Goal: Task Accomplishment & Management: Manage account settings

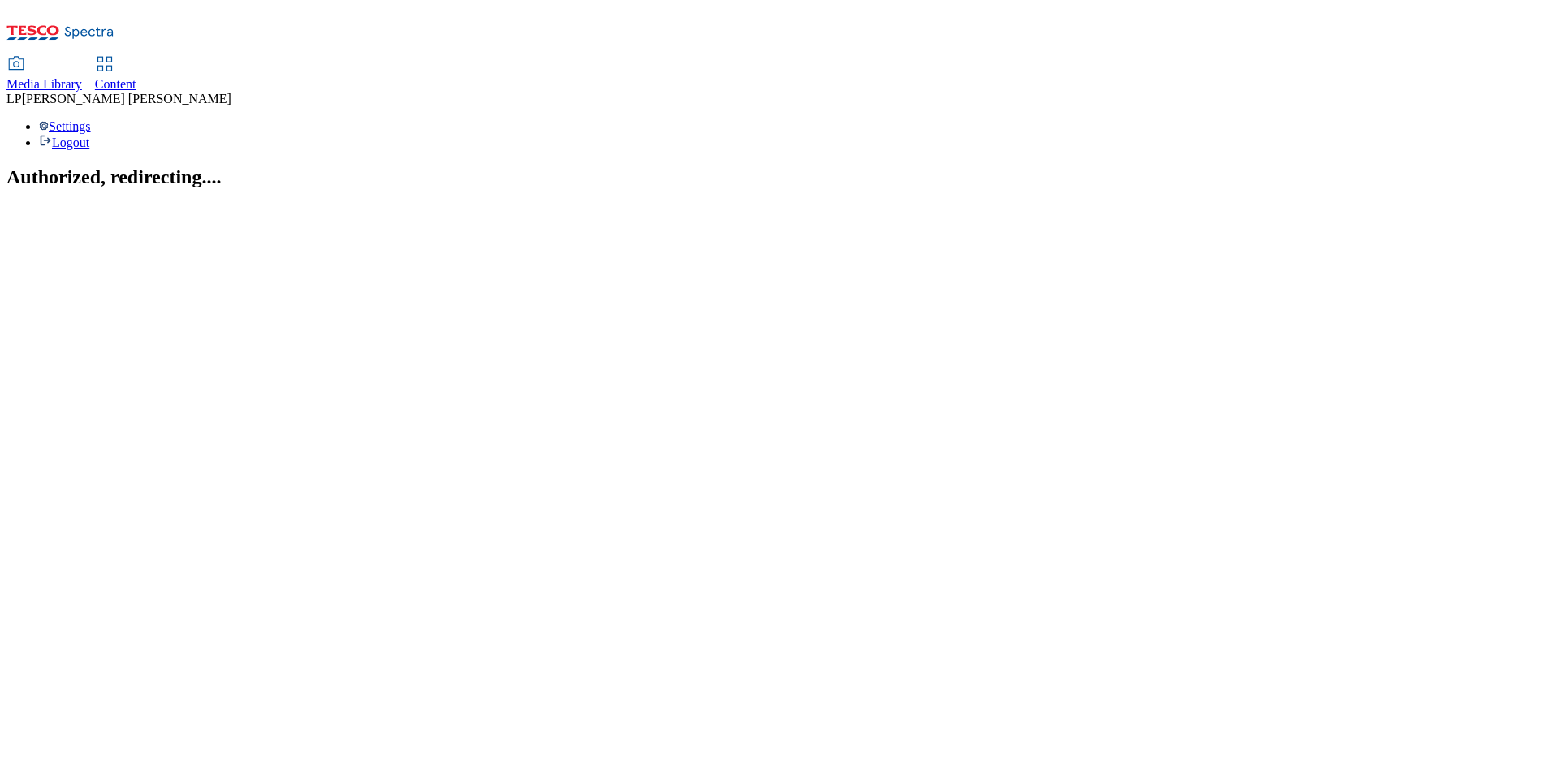
click at [111, 57] on use at bounding box center [104, 64] width 14 height 14
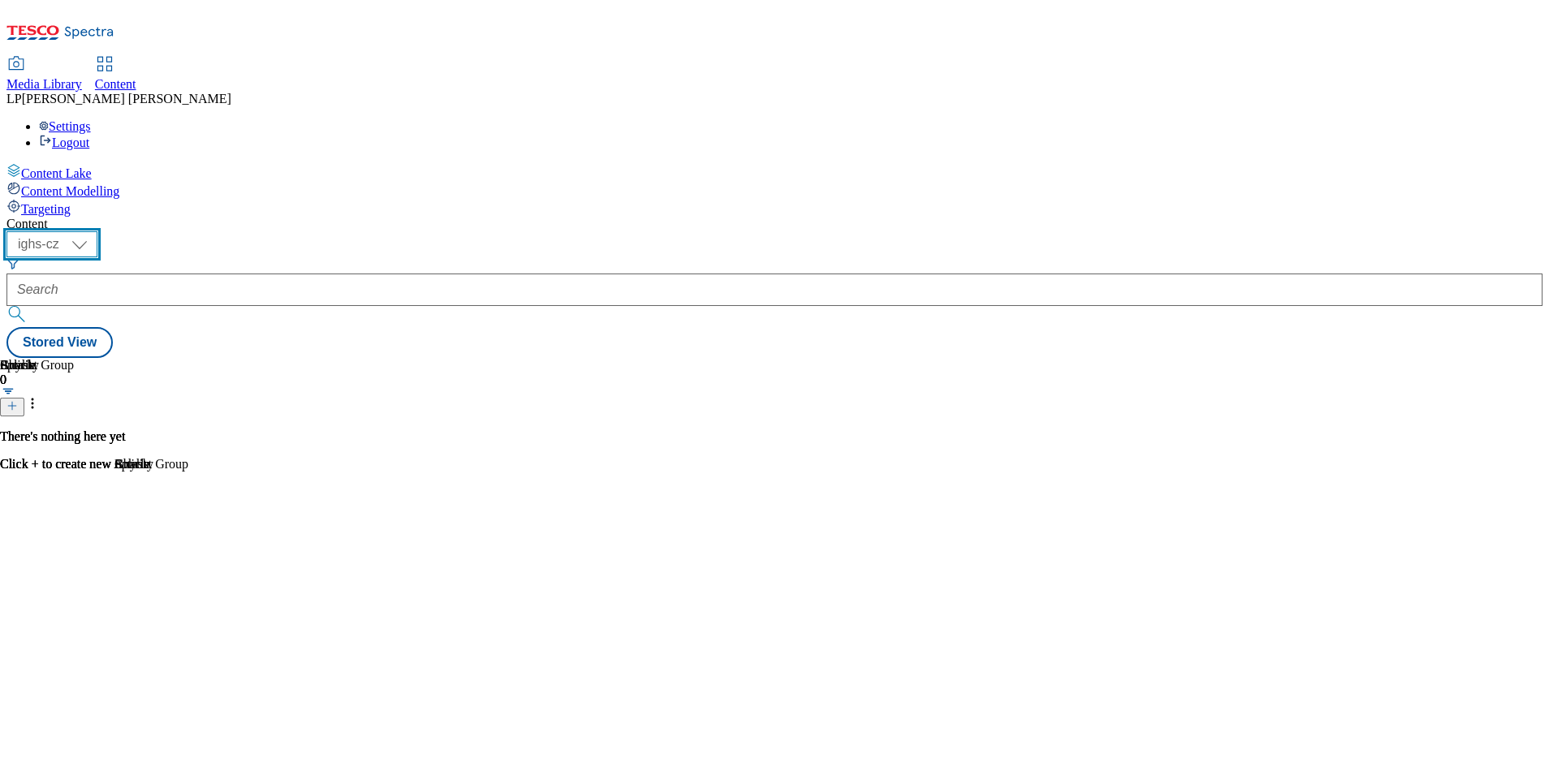
click at [97, 232] on select "ighs-cz ighs-hu ighs-sk" at bounding box center [51, 245] width 91 height 26
select select "ighs-sk"
click at [97, 232] on select "ighs-cz ighs-hu ighs-sk" at bounding box center [51, 245] width 91 height 26
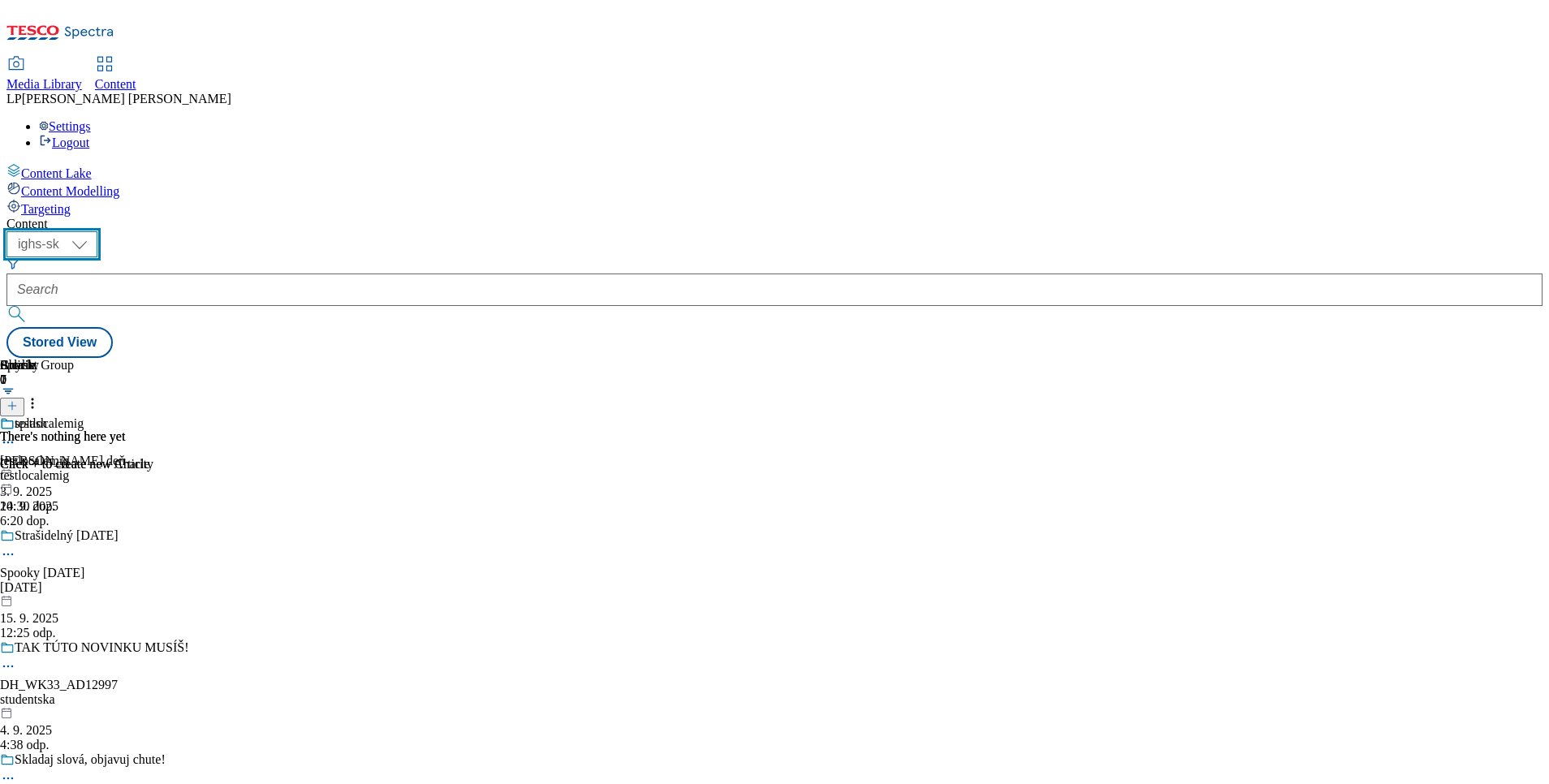
scroll to position [121, 0]
click at [119, 528] on div "Strašidelný Halloween" at bounding box center [67, 535] width 104 height 15
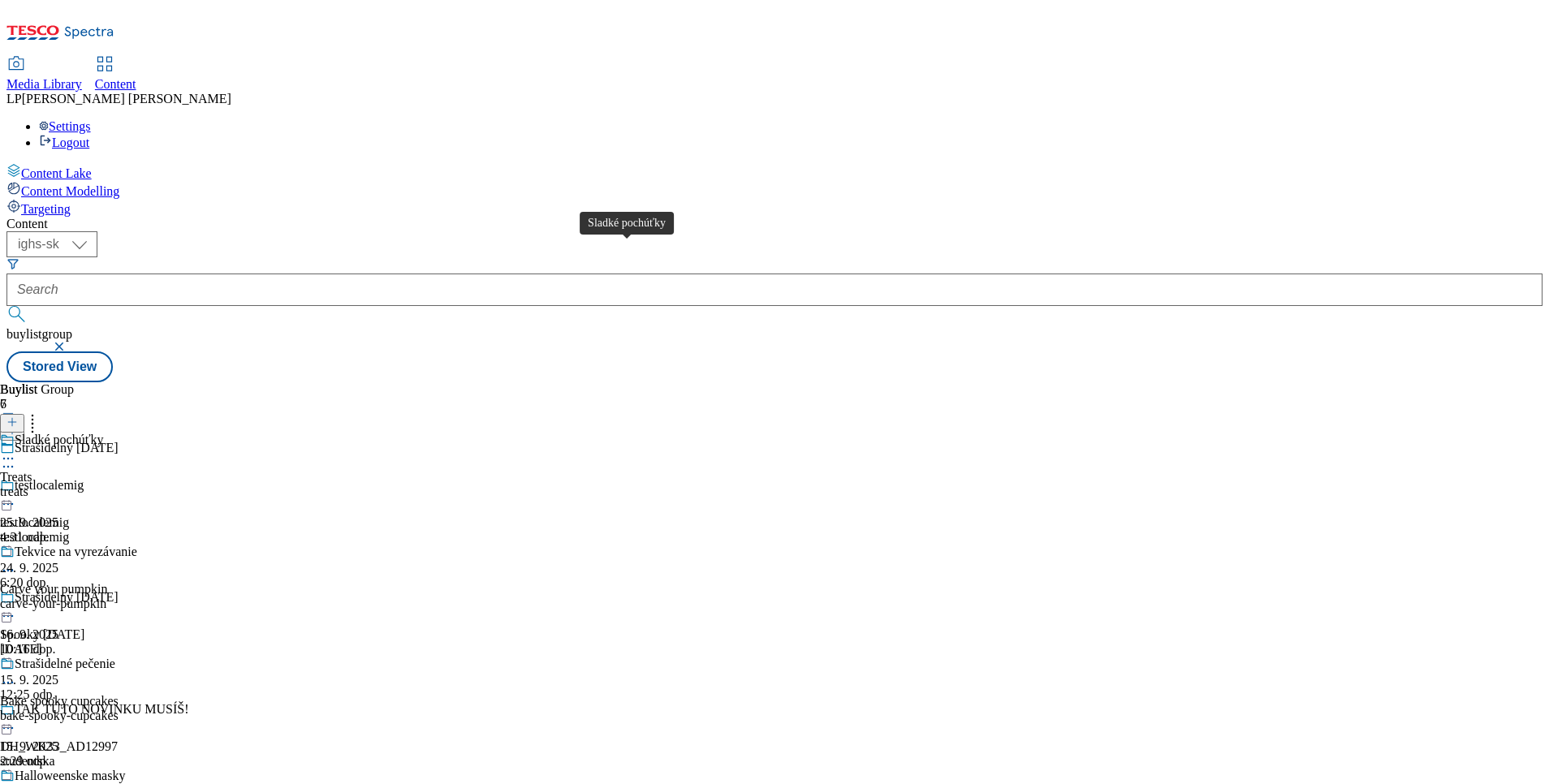
click at [103, 433] on div "Sladké pochúťky" at bounding box center [59, 440] width 88 height 15
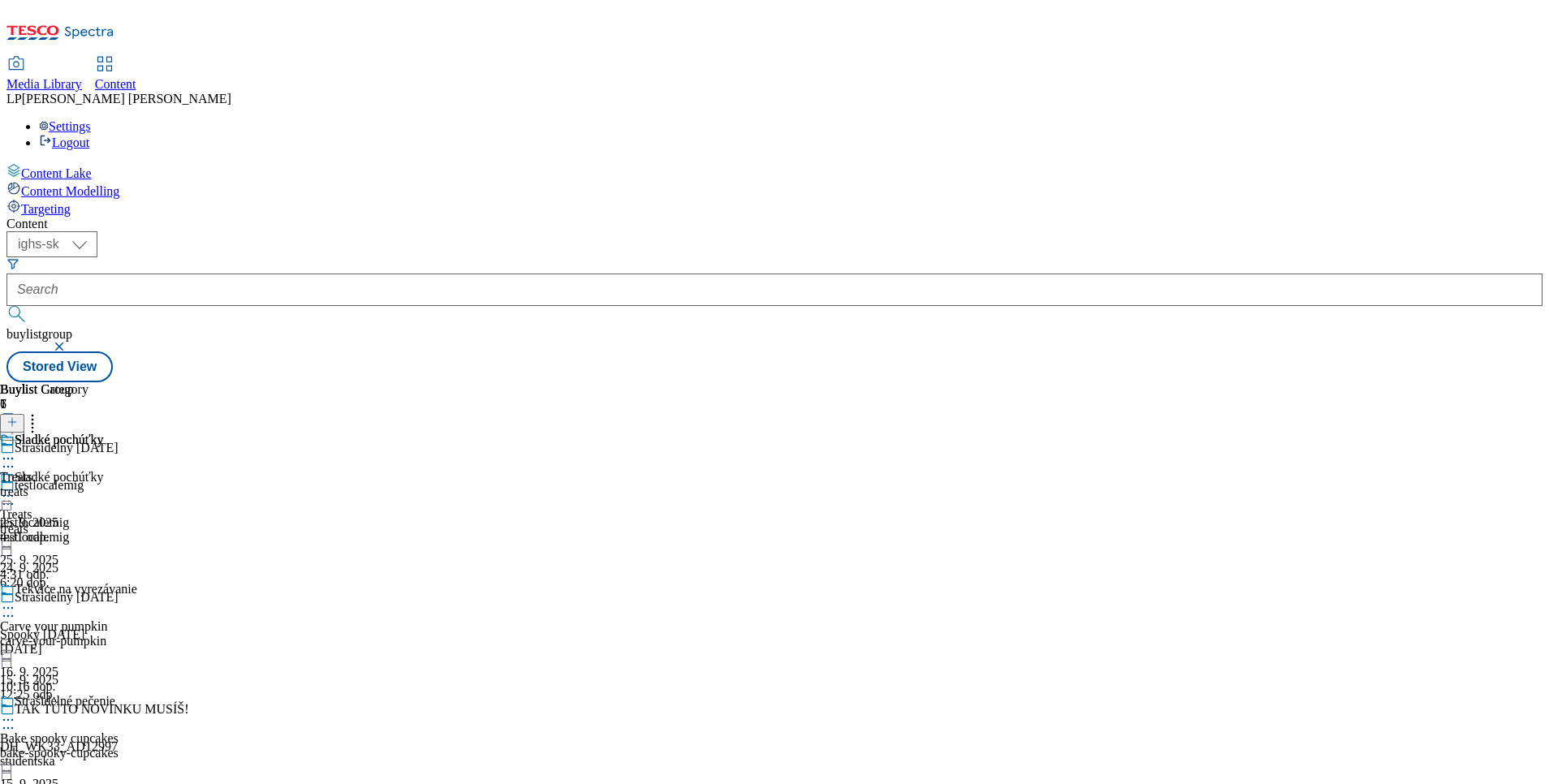
click at [16, 450] on icon at bounding box center [8, 458] width 16 height 16
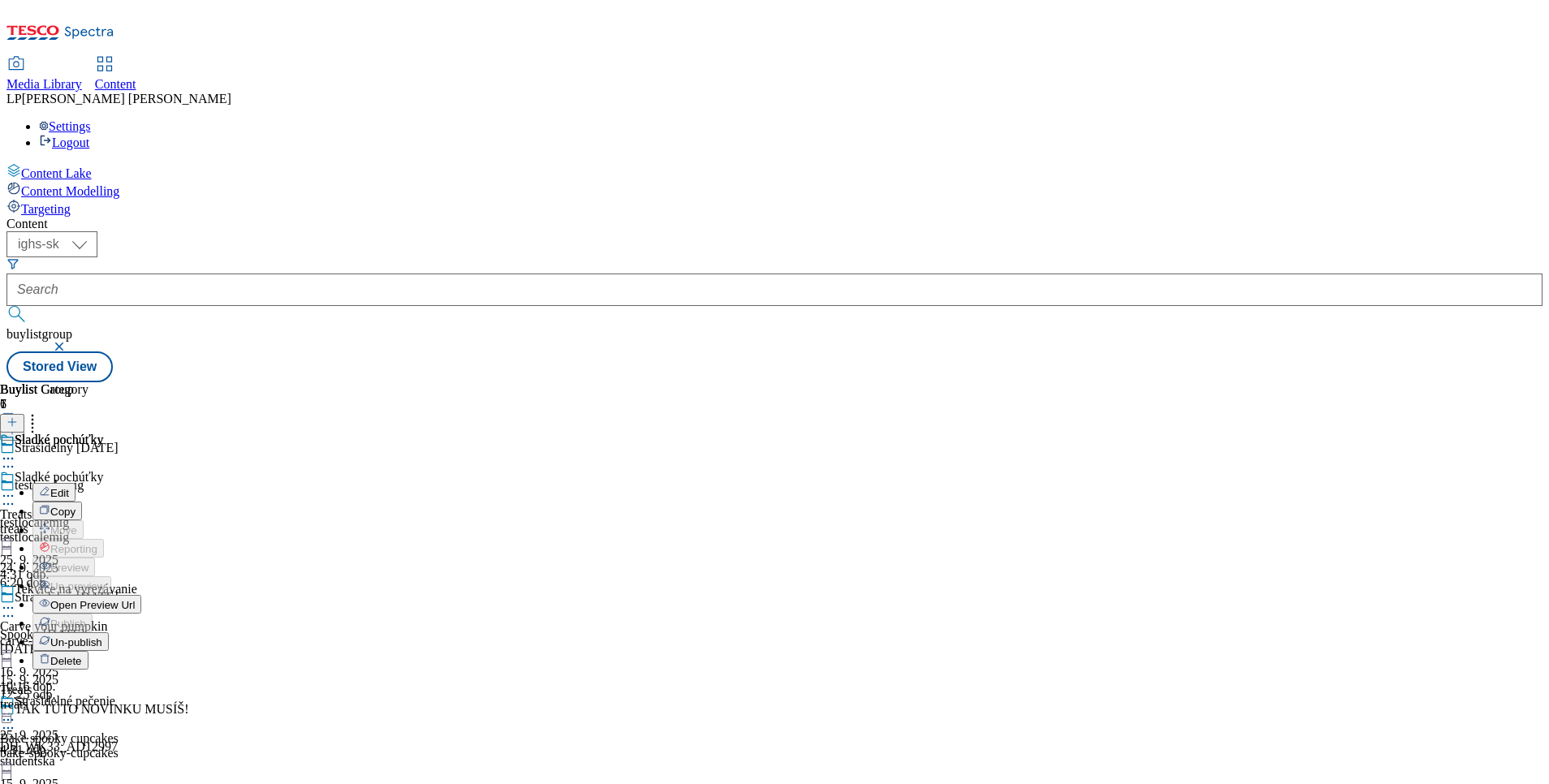
click at [69, 487] on span "Edit" at bounding box center [60, 493] width 19 height 12
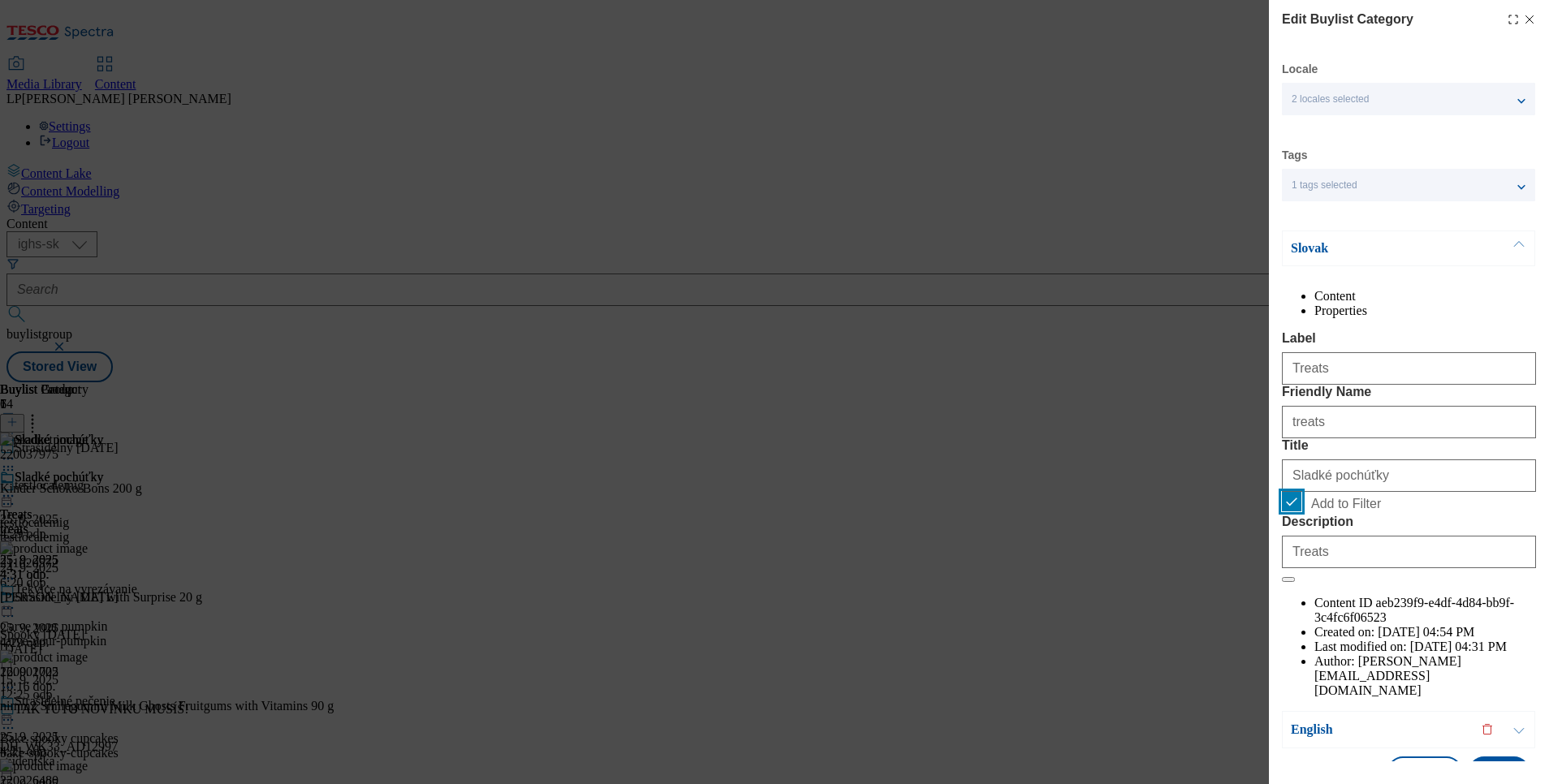
click at [1295, 512] on input "Add to Filter" at bounding box center [1291, 501] width 19 height 19
click at [1297, 512] on input "Add to Filter" at bounding box center [1291, 501] width 19 height 19
checkbox input "true"
click at [1523, 17] on icon "Modal" at bounding box center [1529, 19] width 13 height 13
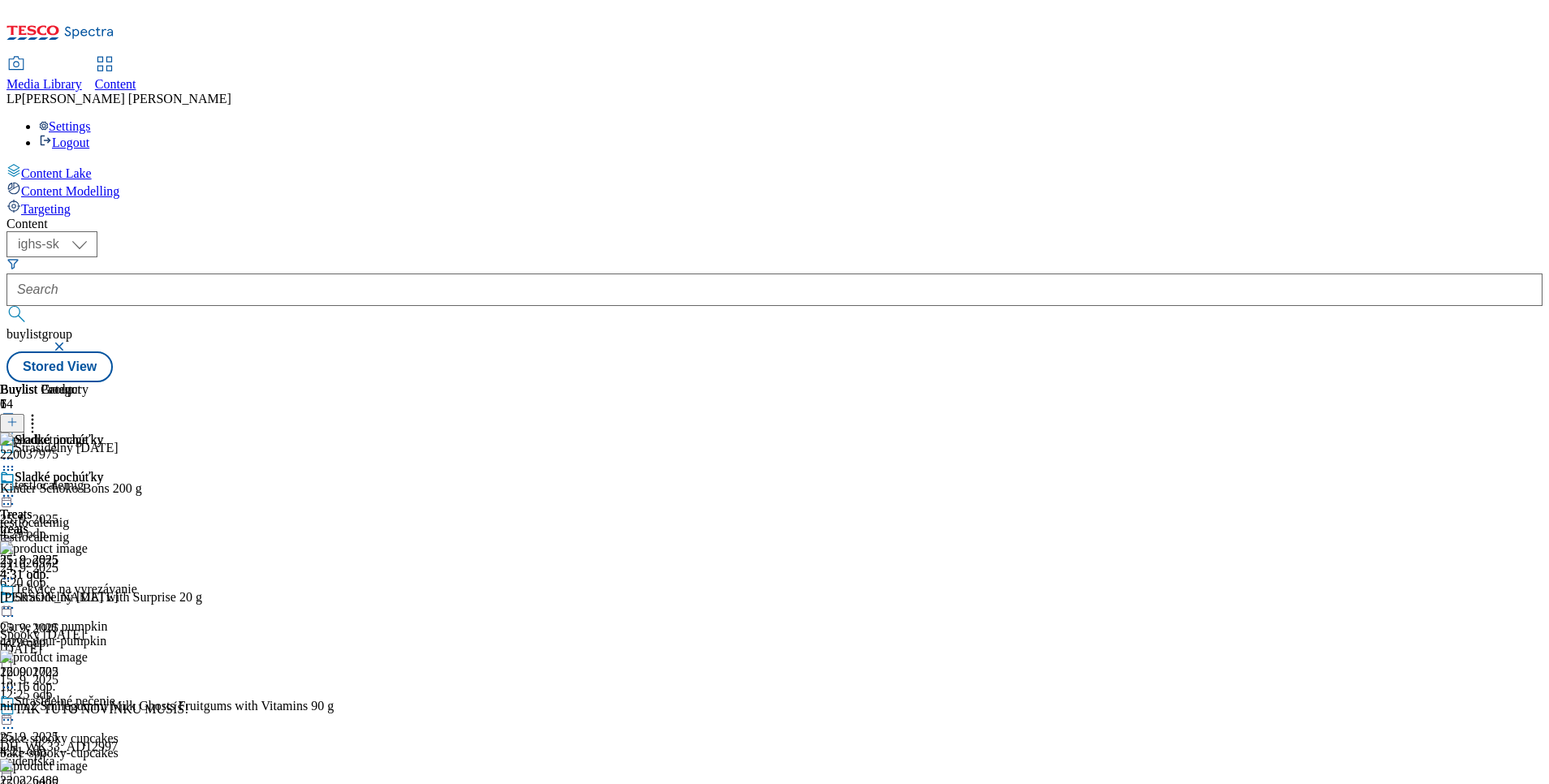
click at [16, 487] on icon at bounding box center [8, 495] width 16 height 16
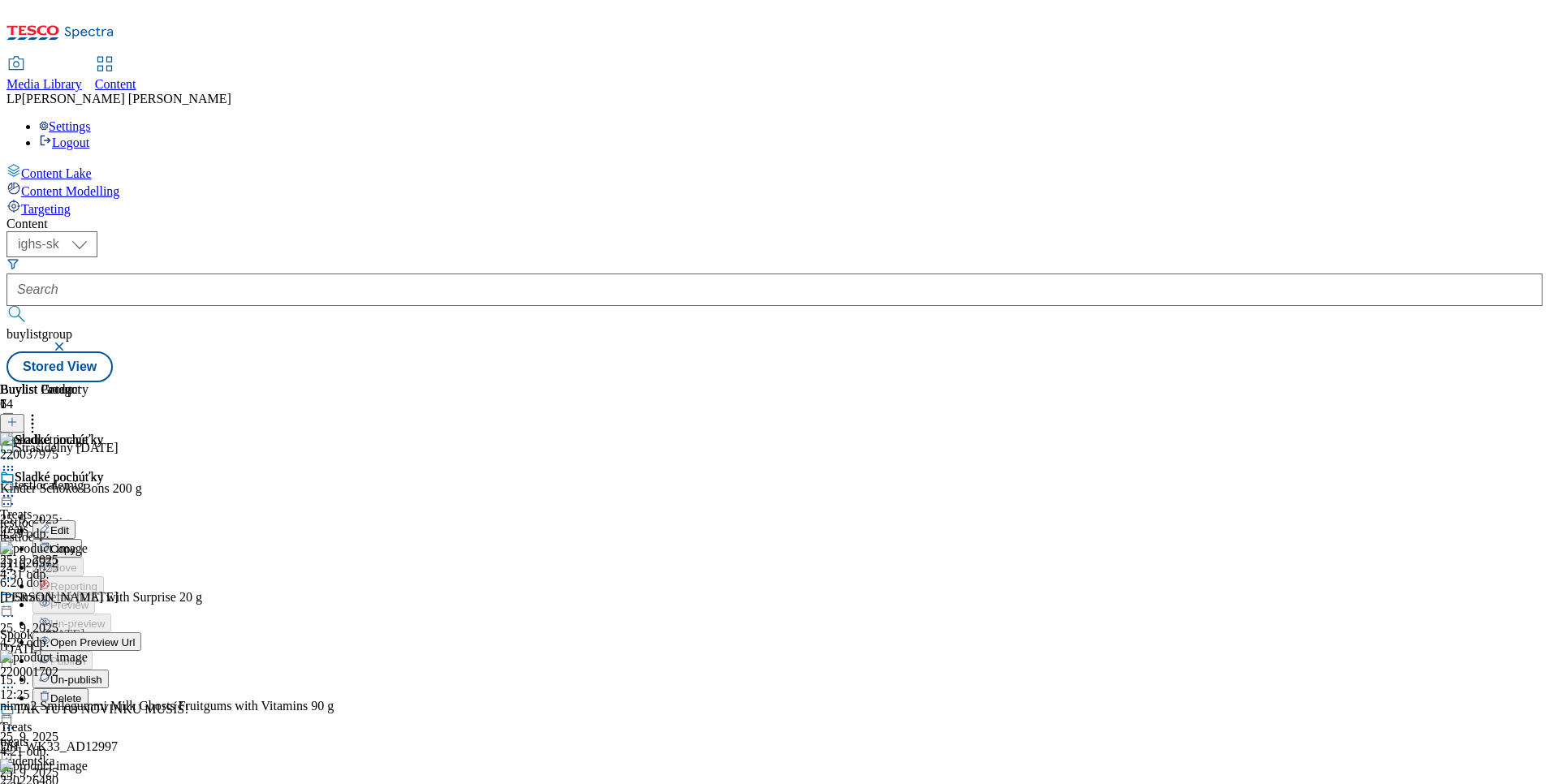
click at [102, 674] on span "Un-publish" at bounding box center [76, 680] width 52 height 12
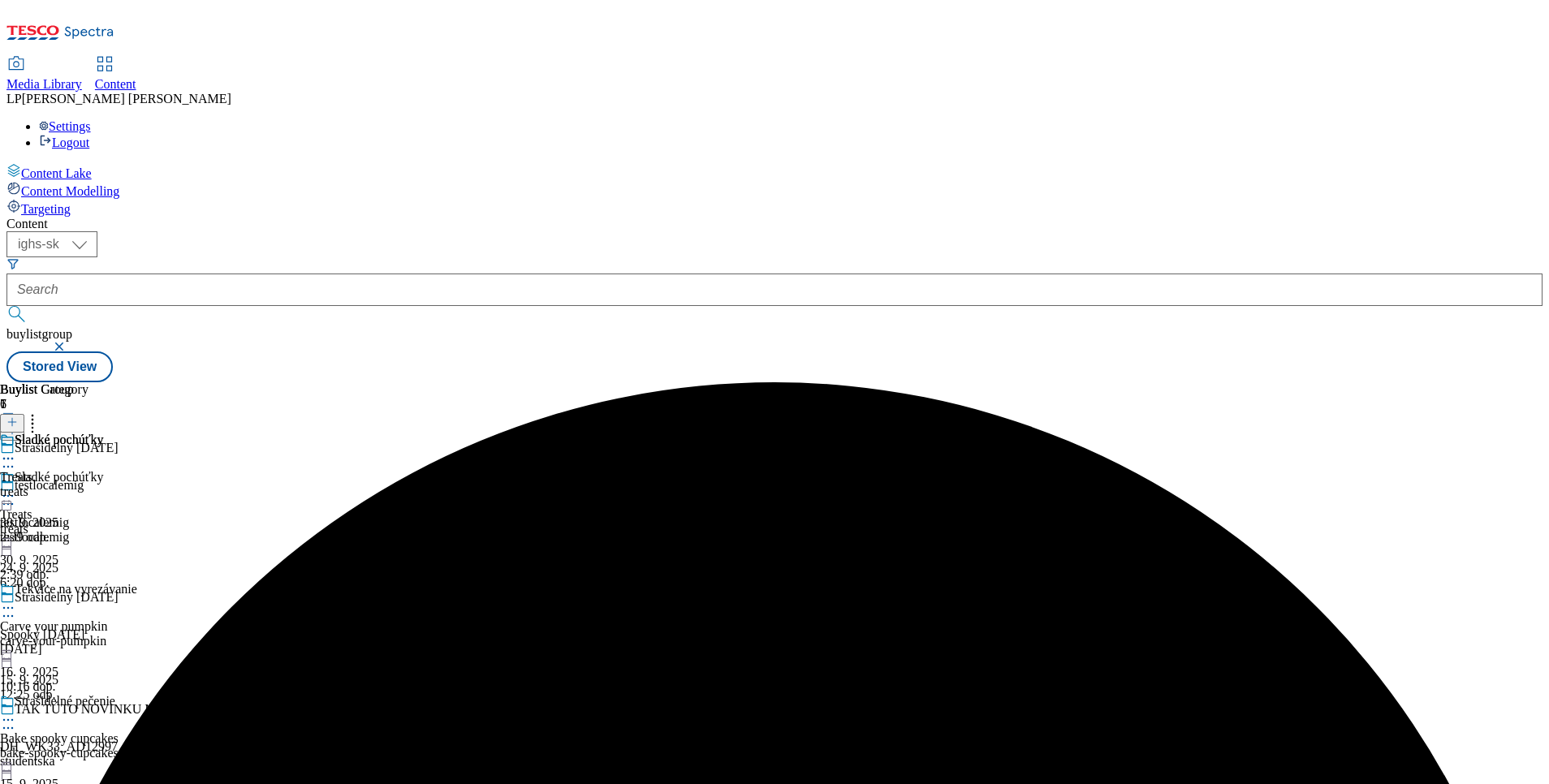
click at [16, 600] on icon at bounding box center [8, 608] width 16 height 16
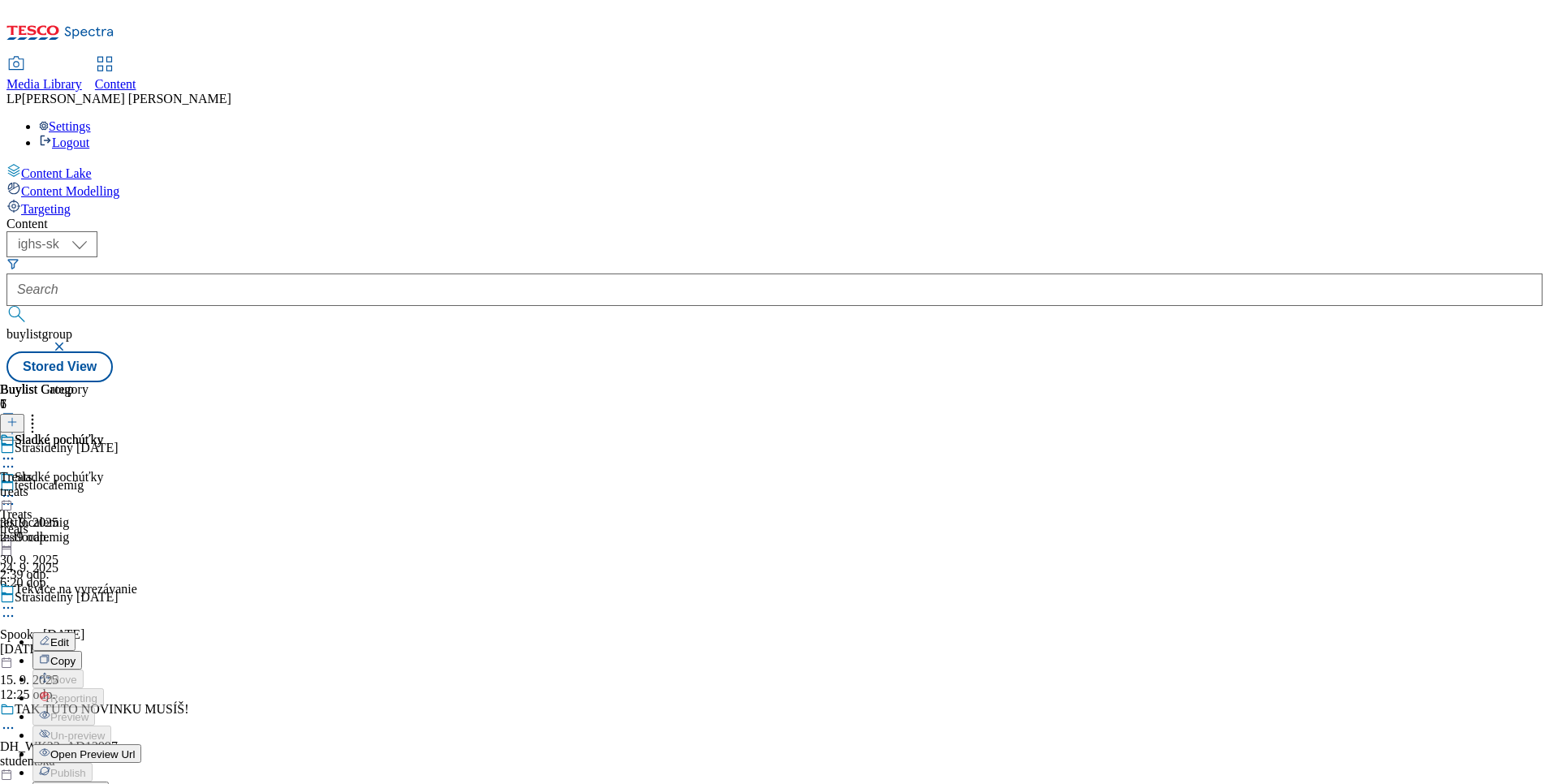
click at [102, 783] on span "Un-publish" at bounding box center [76, 792] width 52 height 12
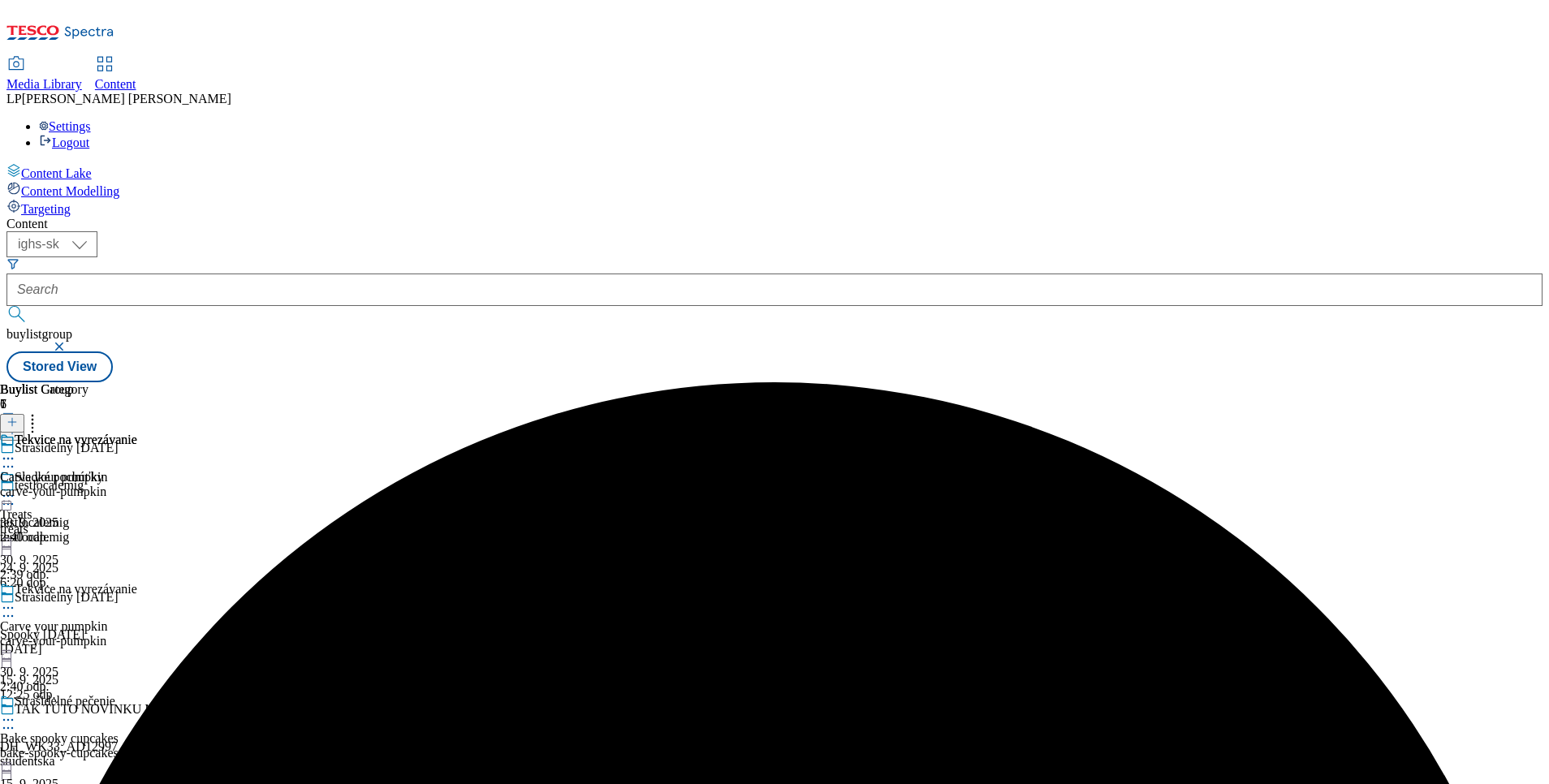
click at [16, 487] on icon at bounding box center [8, 495] width 16 height 16
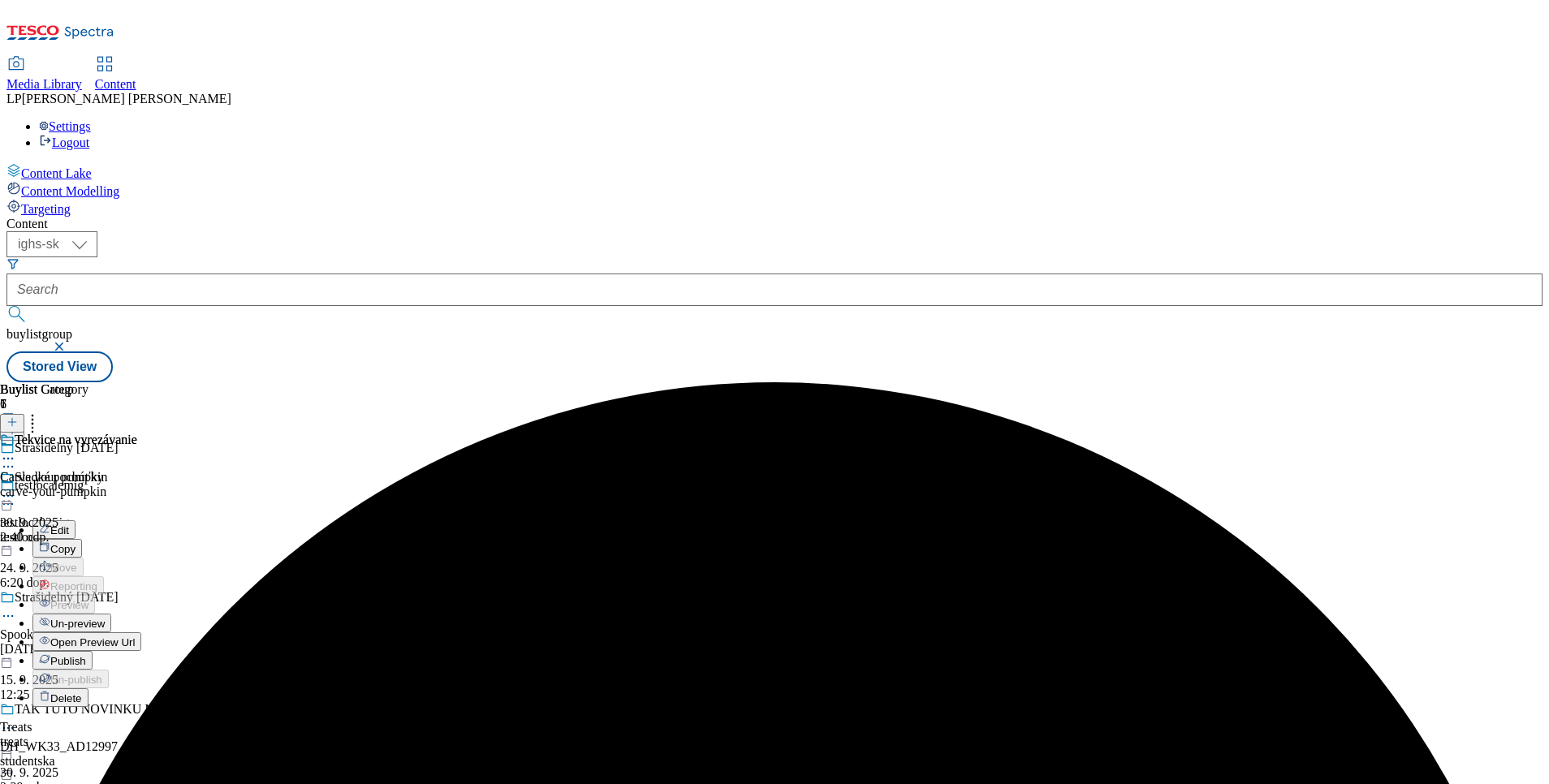
click at [105, 617] on span "Un-preview" at bounding box center [77, 624] width 55 height 12
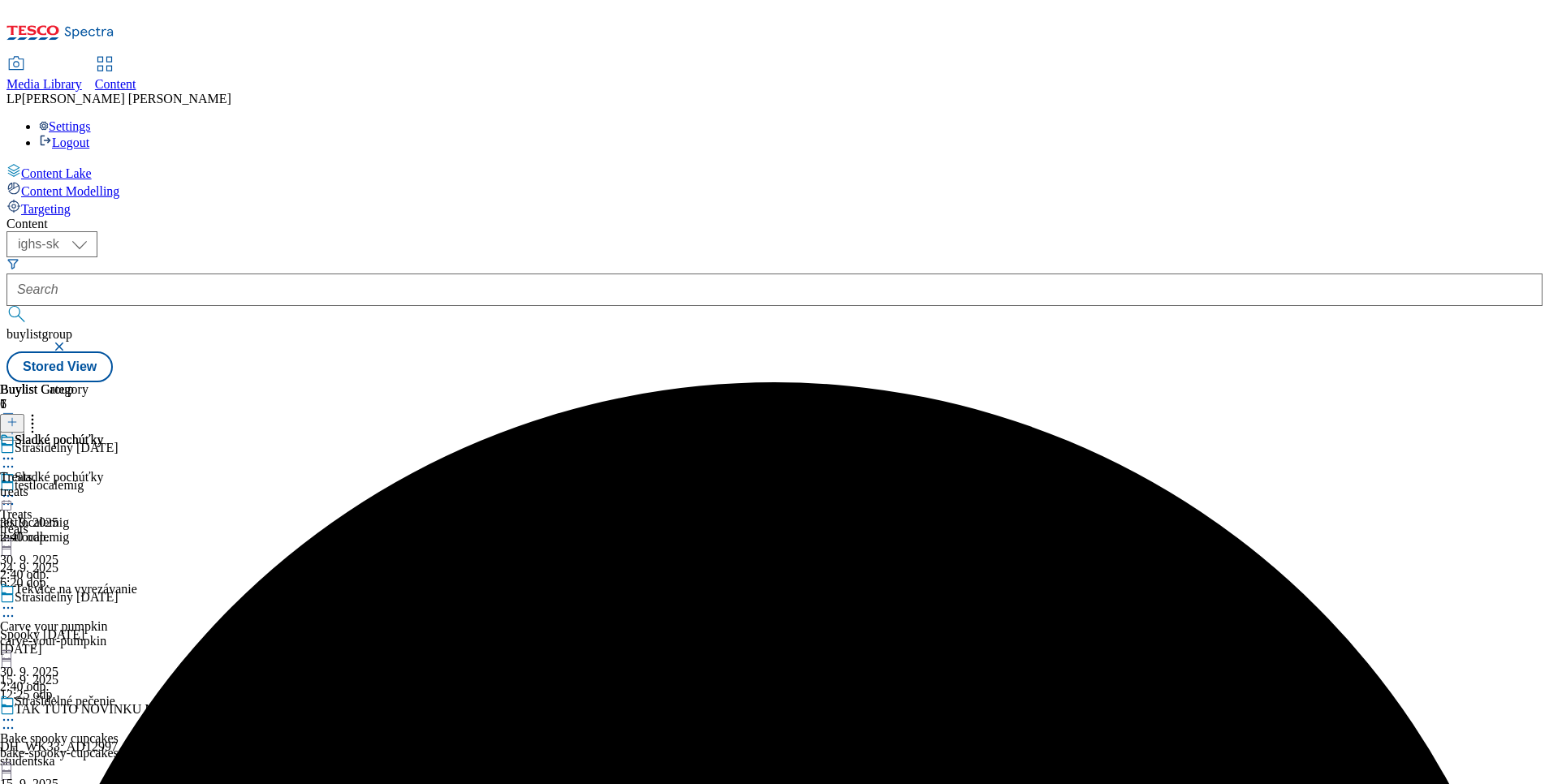
click at [137, 487] on div at bounding box center [69, 497] width 137 height 19
click at [103, 525] on div "Sladké pochúťky Treats treats 30. 9. 2025 2:40 odp." at bounding box center [51, 488] width 103 height 112
click at [16, 600] on icon at bounding box center [8, 608] width 16 height 16
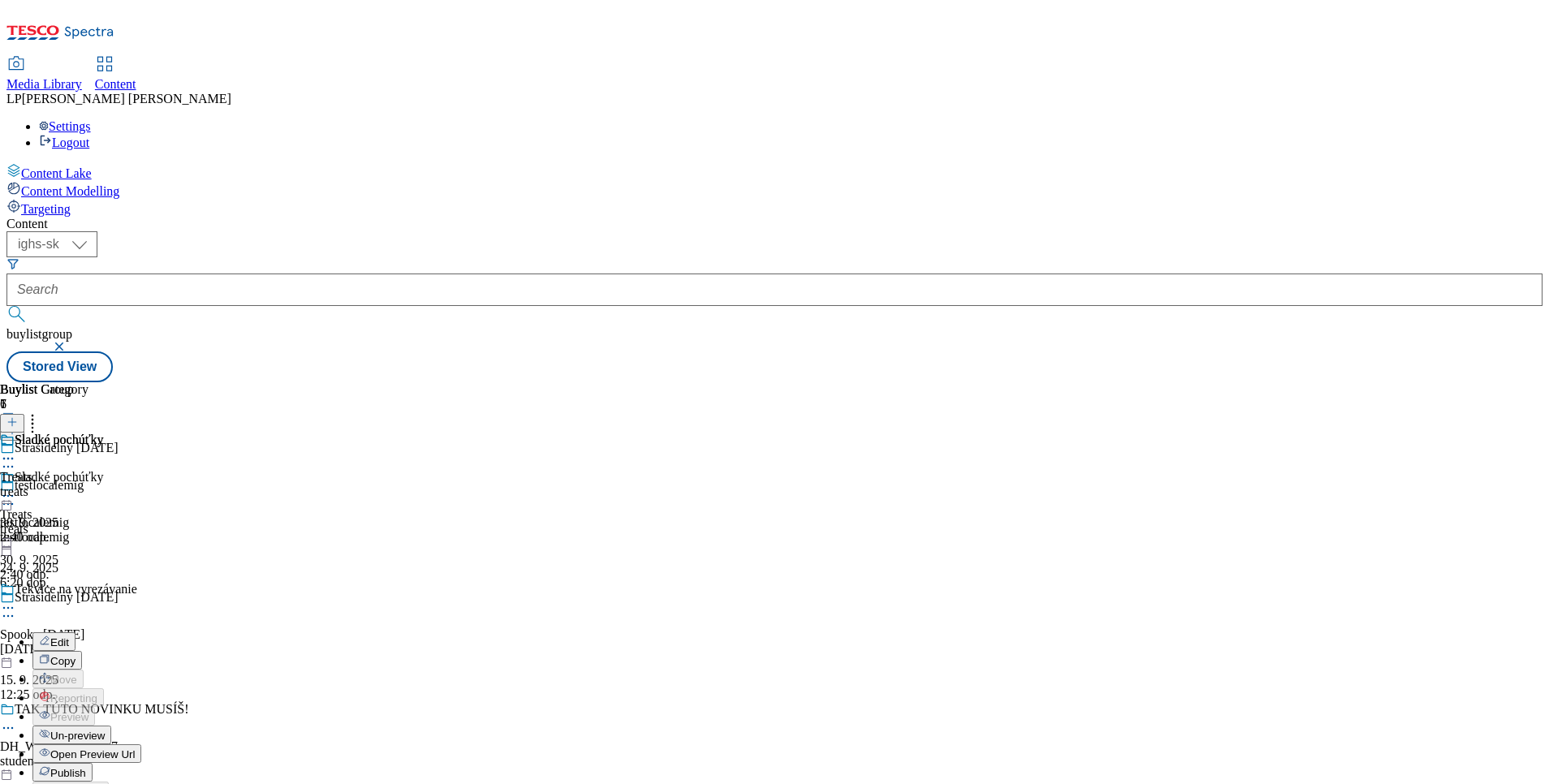
click at [105, 729] on span "Un-preview" at bounding box center [77, 735] width 55 height 12
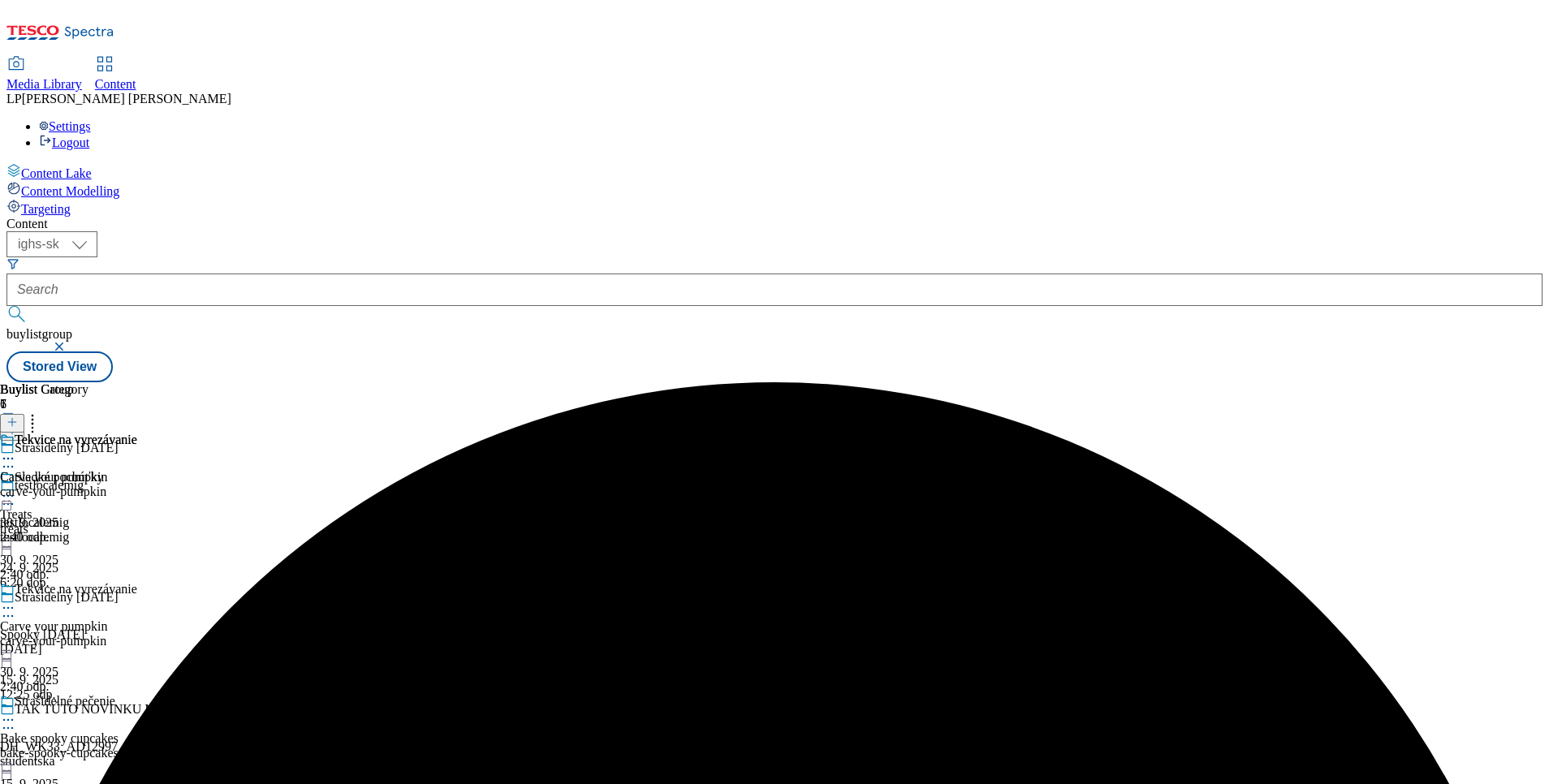
click at [16, 712] on icon at bounding box center [8, 720] width 16 height 16
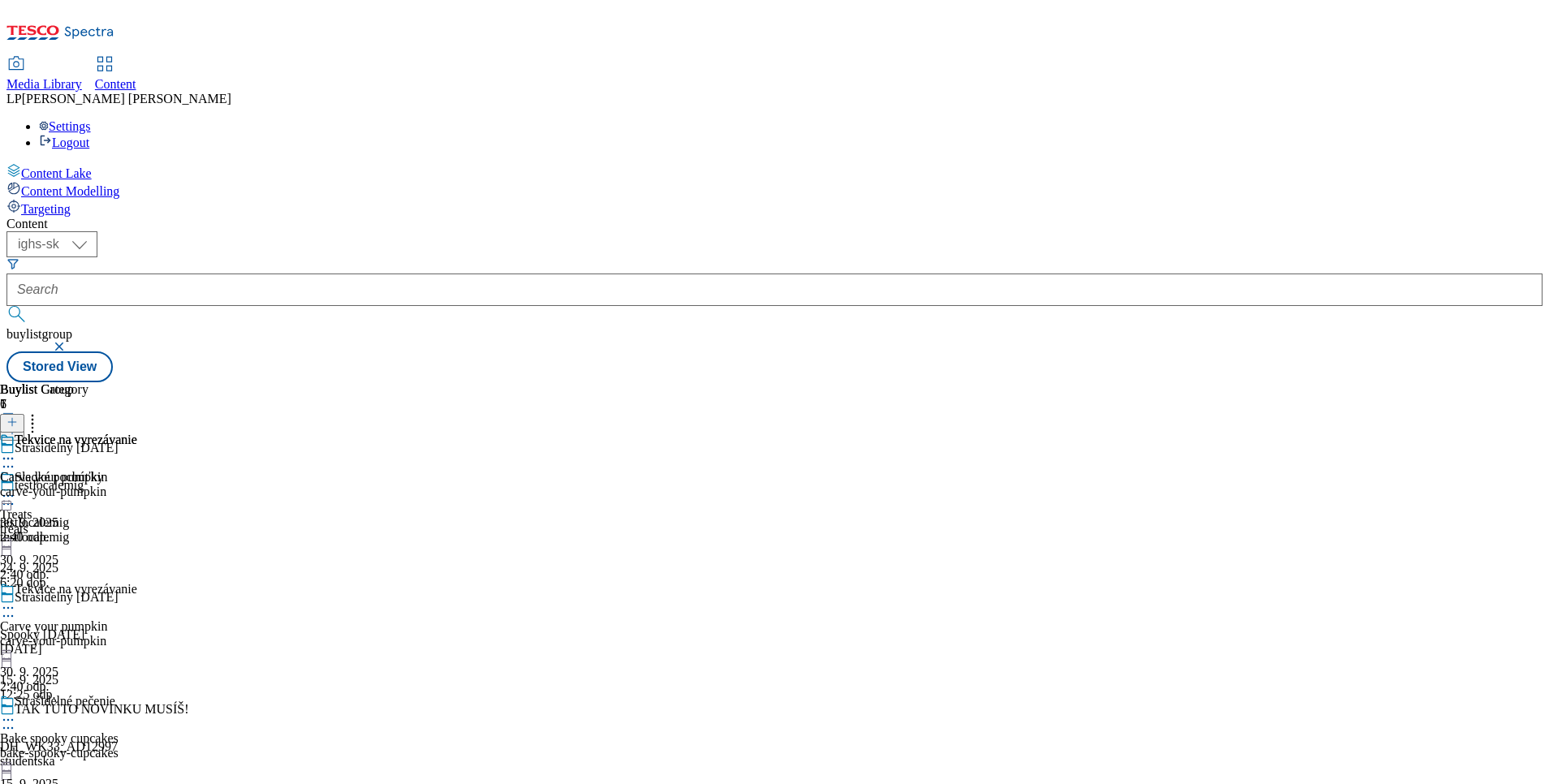
click at [137, 545] on div "Tekvice na vyrezávanie Carve your pumpkin carve-your-pumpkin 30. 9. 2025 2:40 o…" at bounding box center [69, 488] width 137 height 112
click at [137, 487] on div at bounding box center [69, 497] width 137 height 19
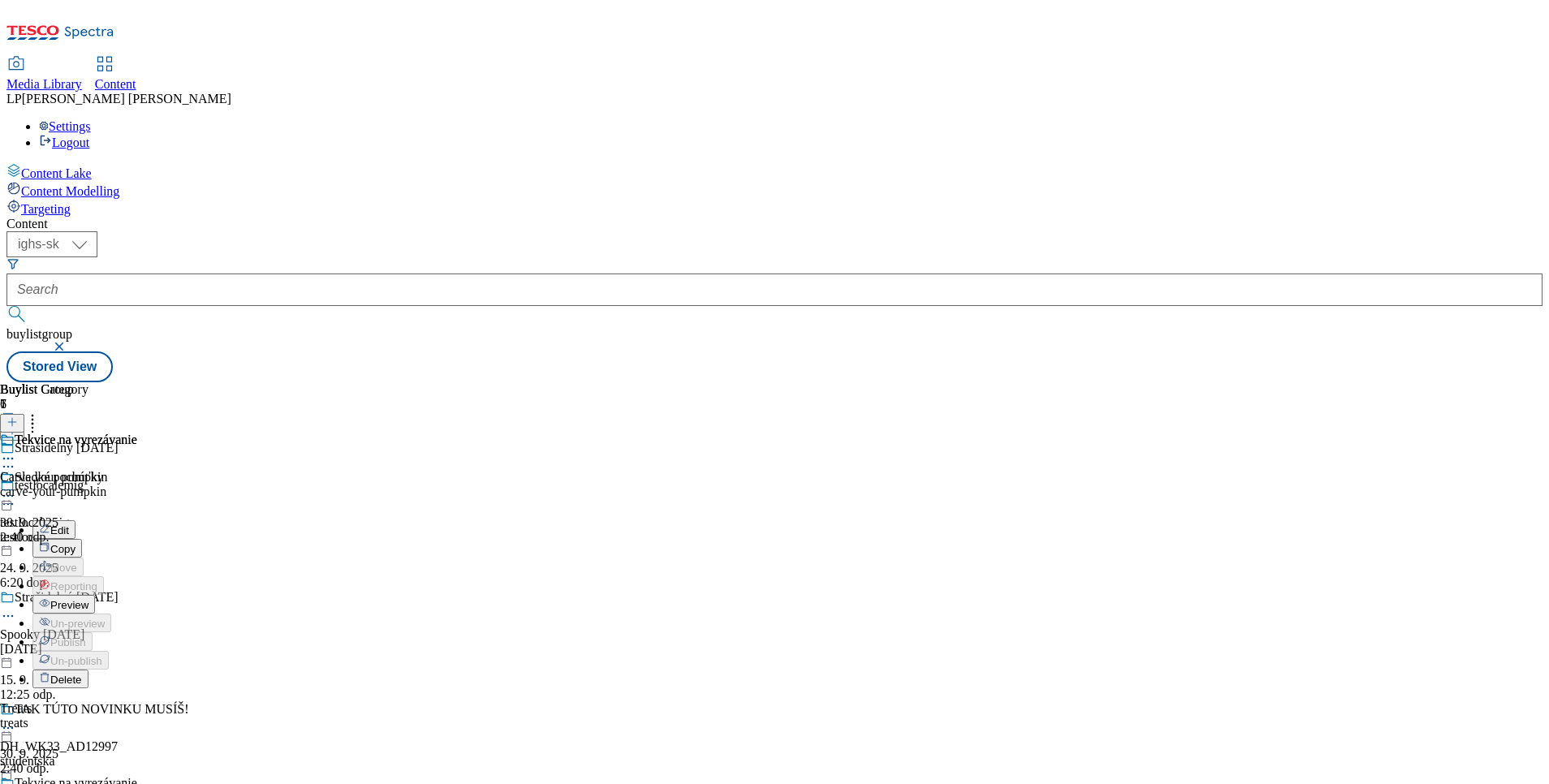
click at [137, 478] on div "Tekvice na vyrezávanie Carve your pumpkin carve-your-pumpkin 30. 9. 2025 2:40 o…" at bounding box center [69, 488] width 137 height 112
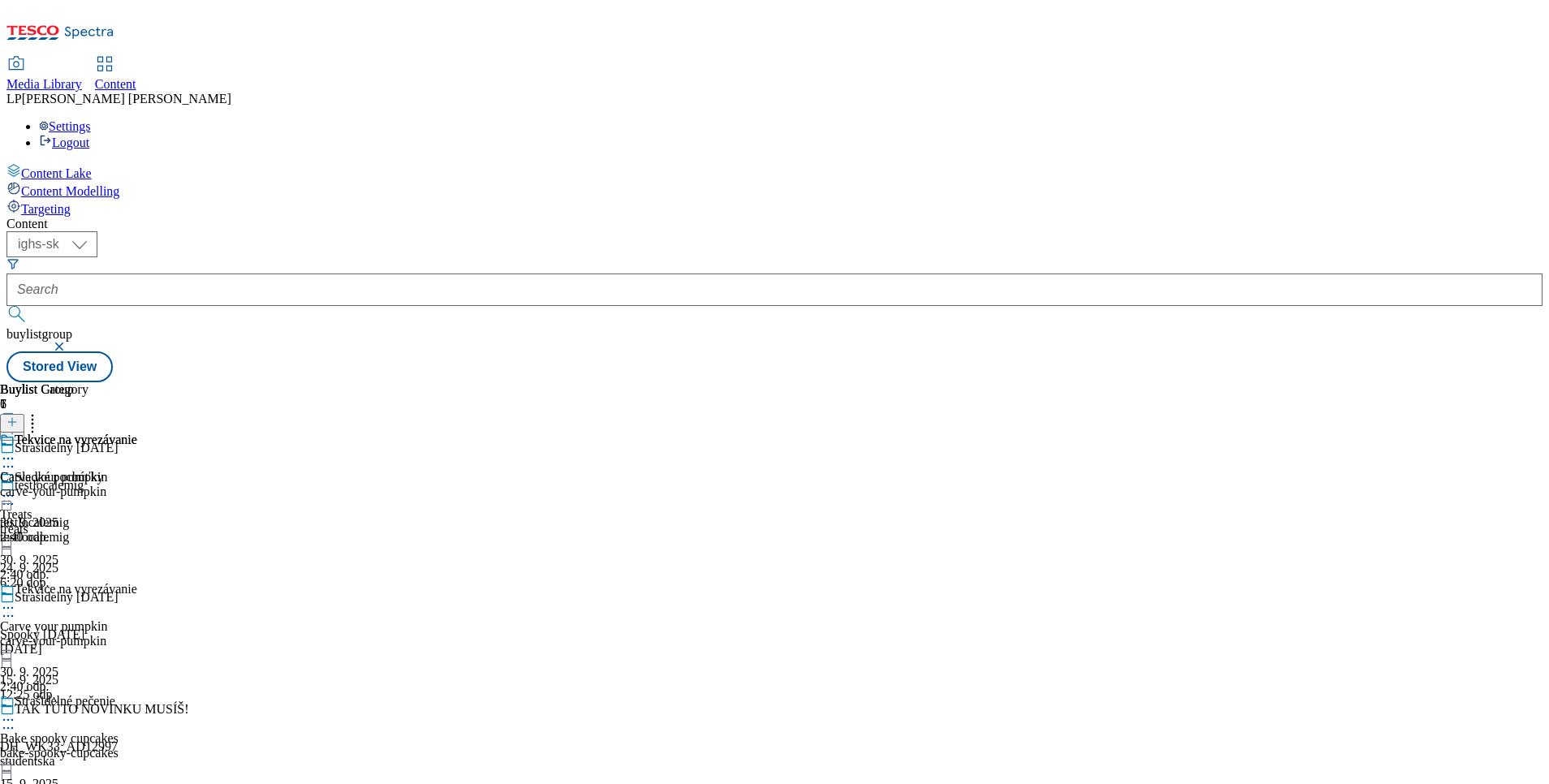
click at [16, 600] on icon at bounding box center [8, 608] width 16 height 16
click at [16, 712] on icon at bounding box center [8, 720] width 16 height 16
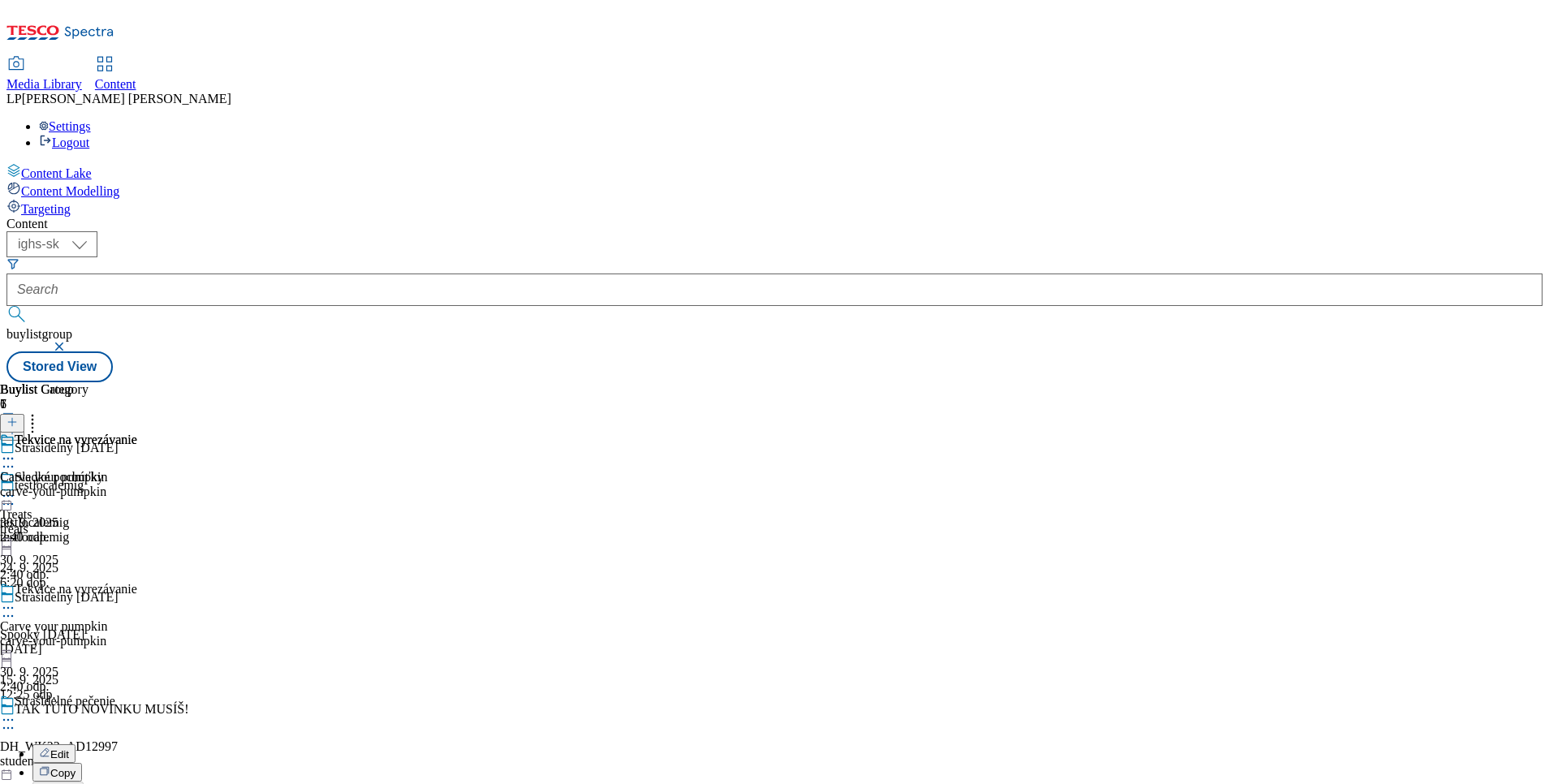
scroll to position [0, 0]
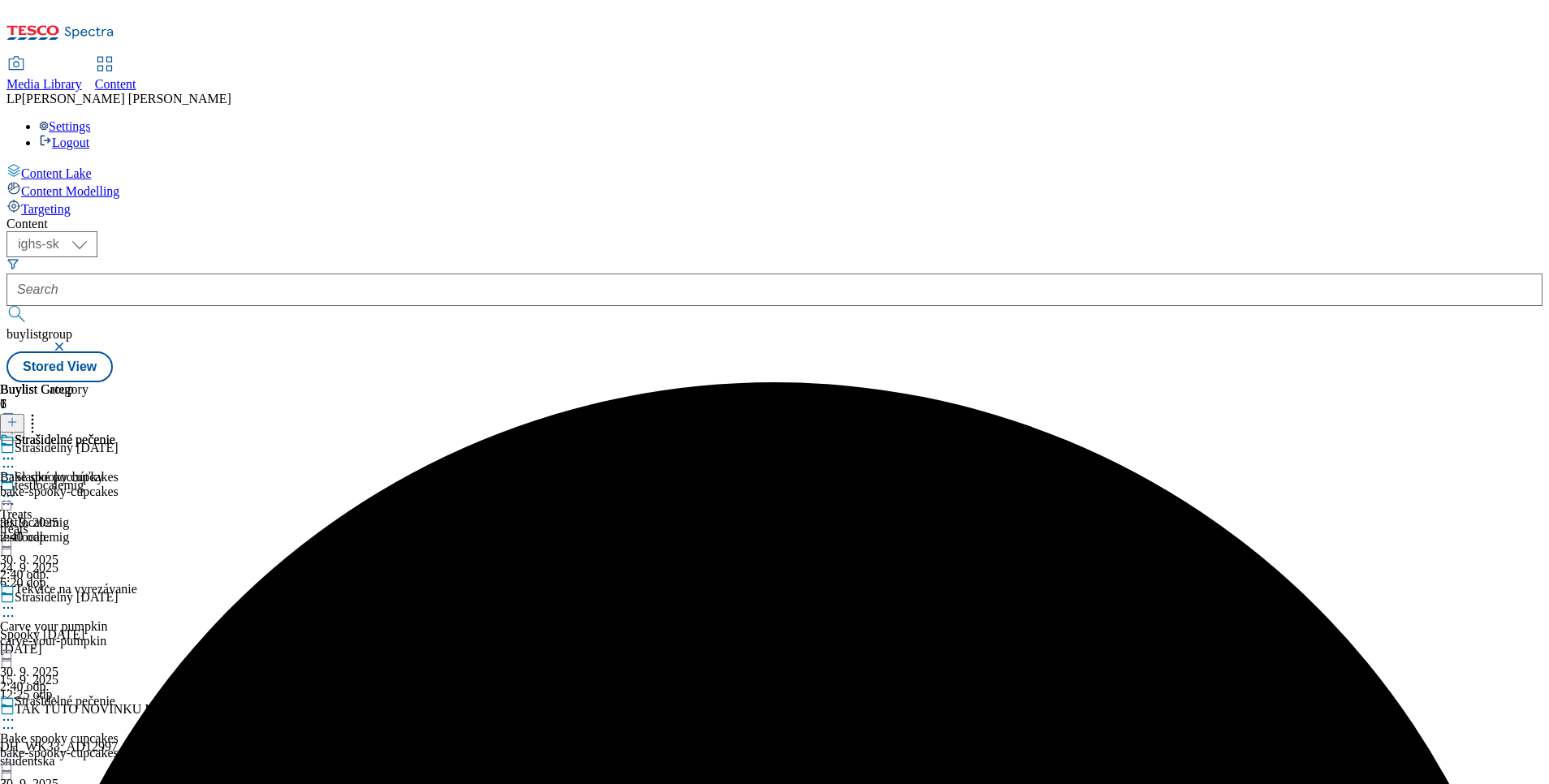
click at [16, 712] on icon at bounding box center [8, 720] width 16 height 16
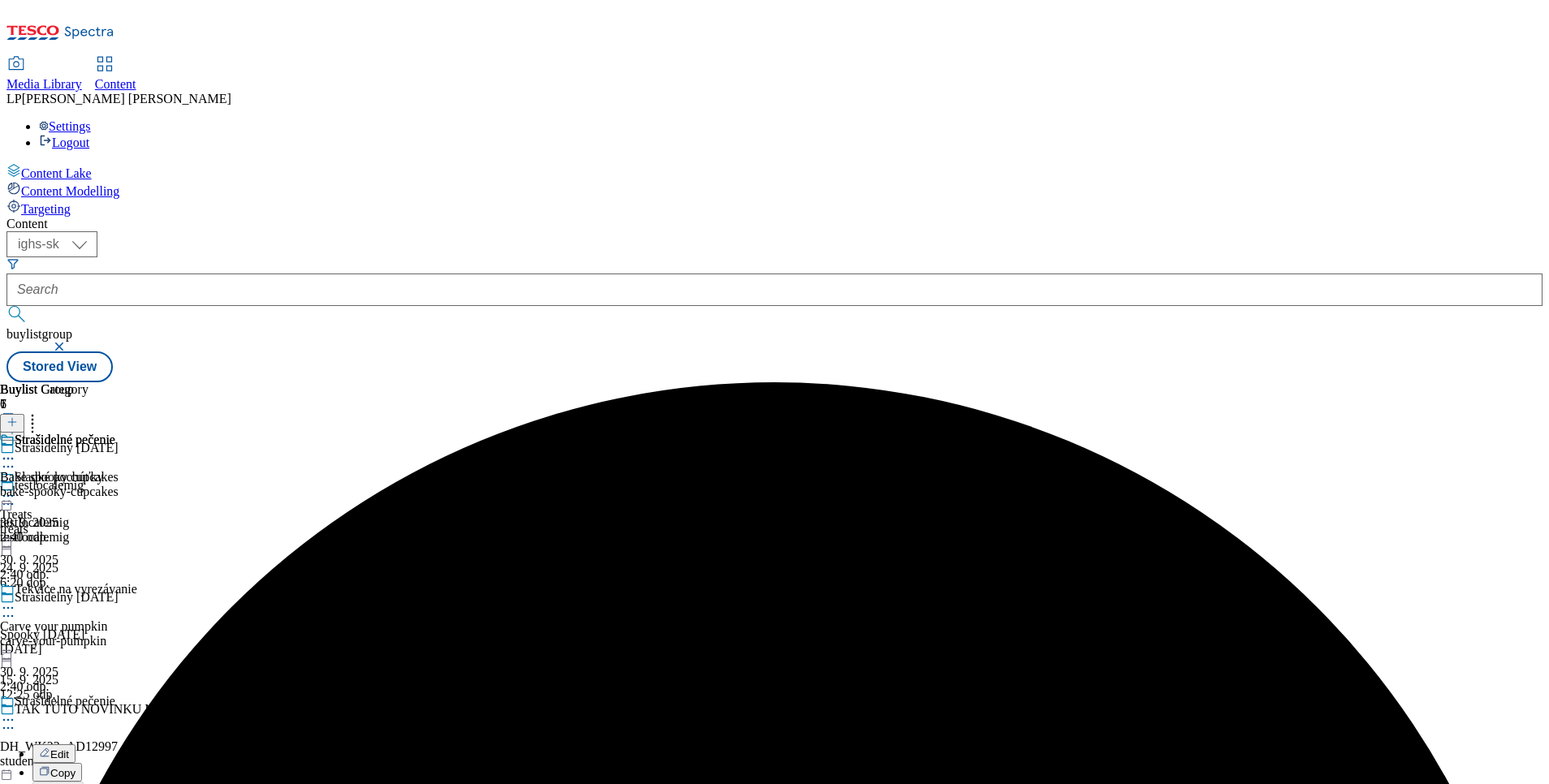
scroll to position [244, 0]
click at [119, 545] on div "Strašidelné pečenie Bake spooky cupcakes bake-spooky-cupcakes 30. 9. 2025 2:40 …" at bounding box center [59, 488] width 119 height 112
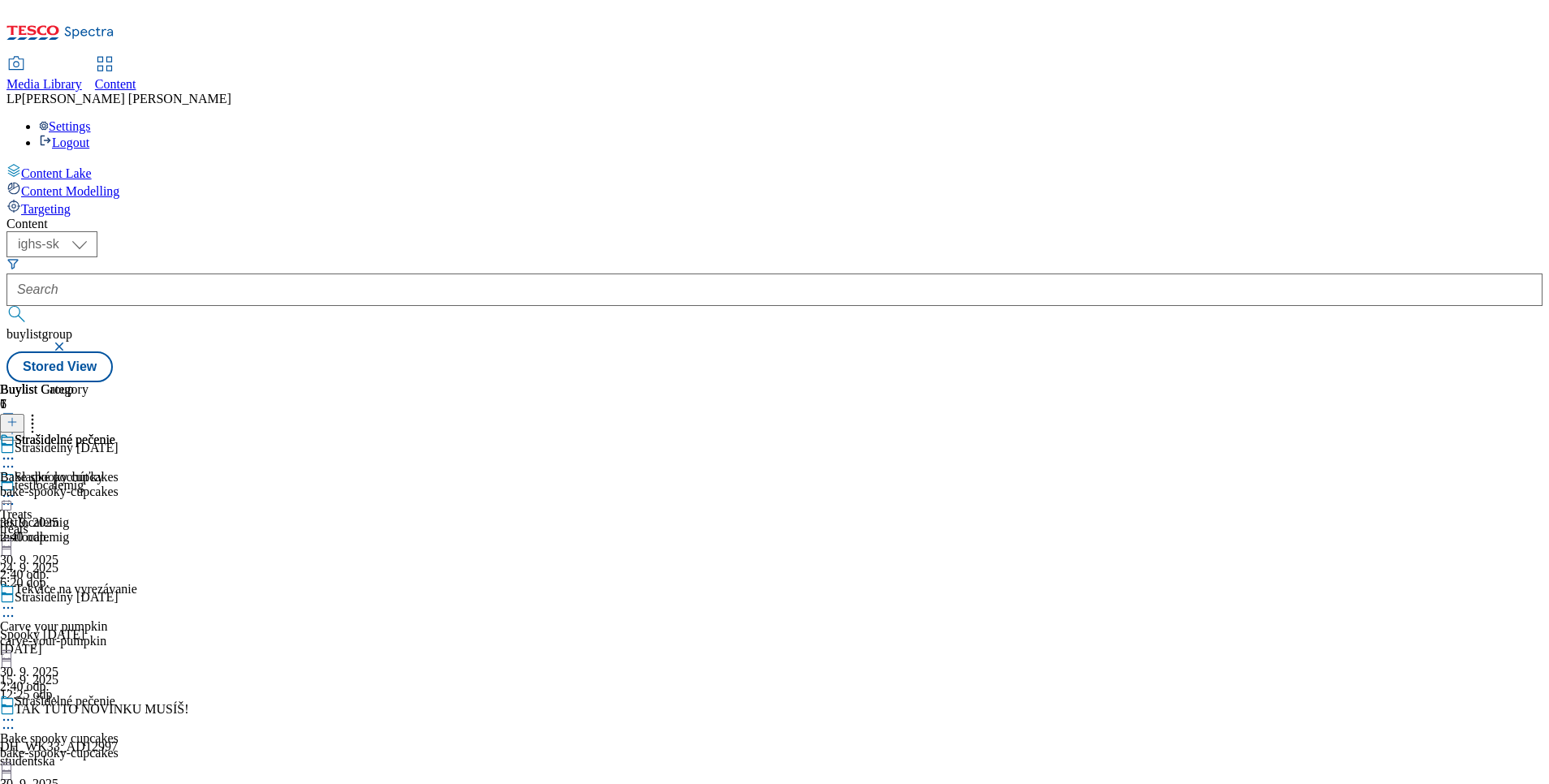
scroll to position [493, 0]
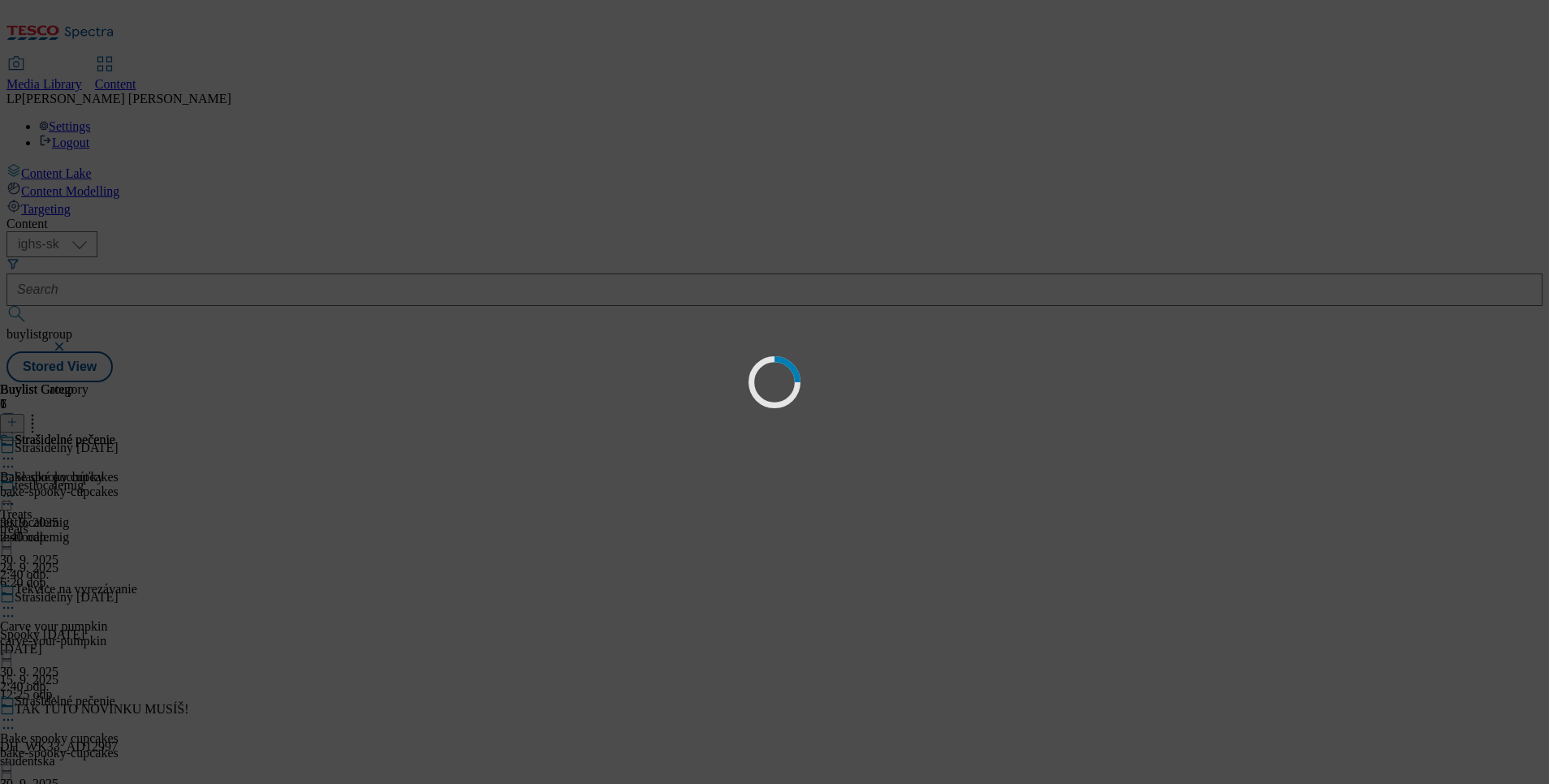
scroll to position [0, 0]
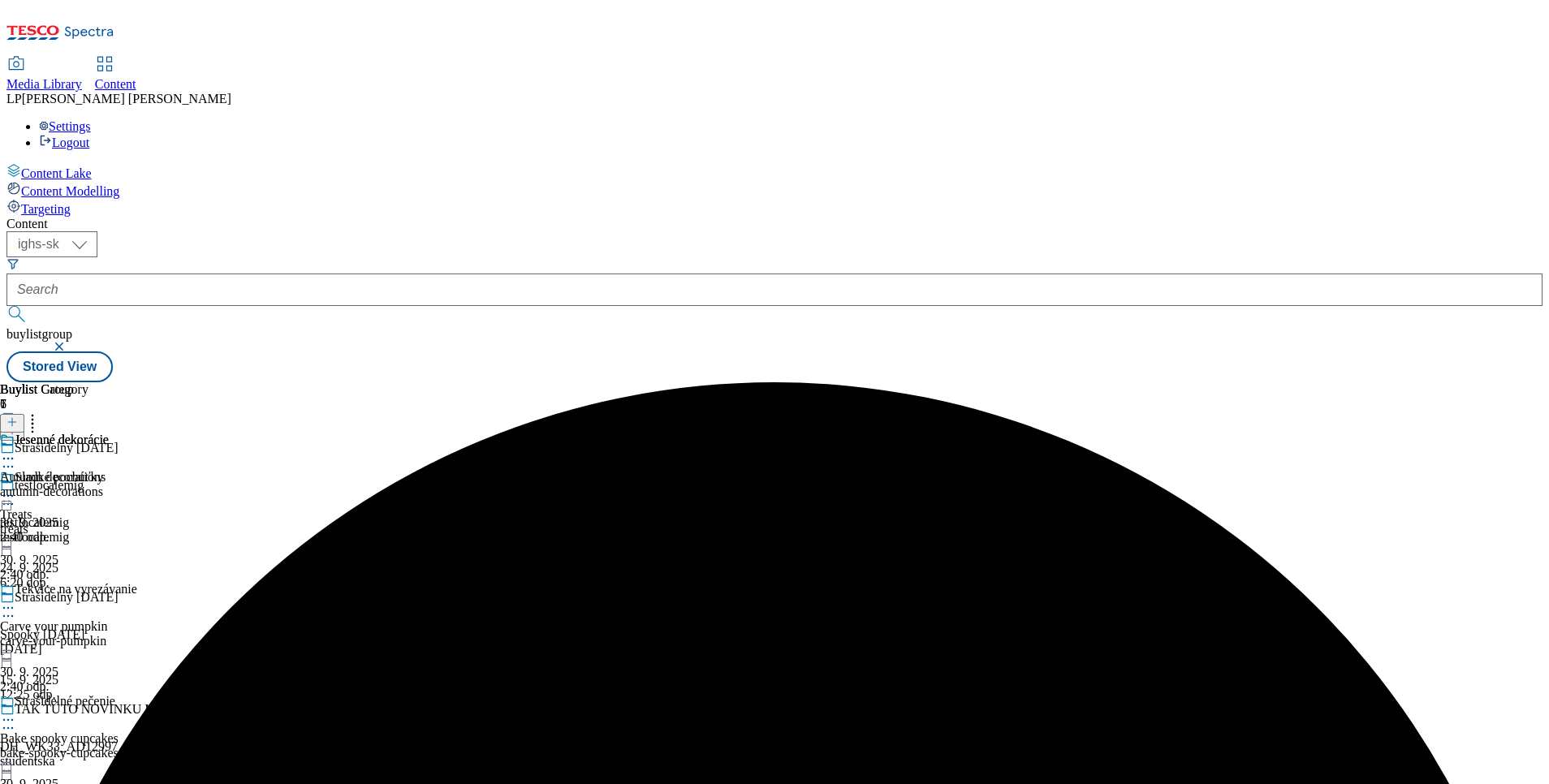
scroll to position [493, 0]
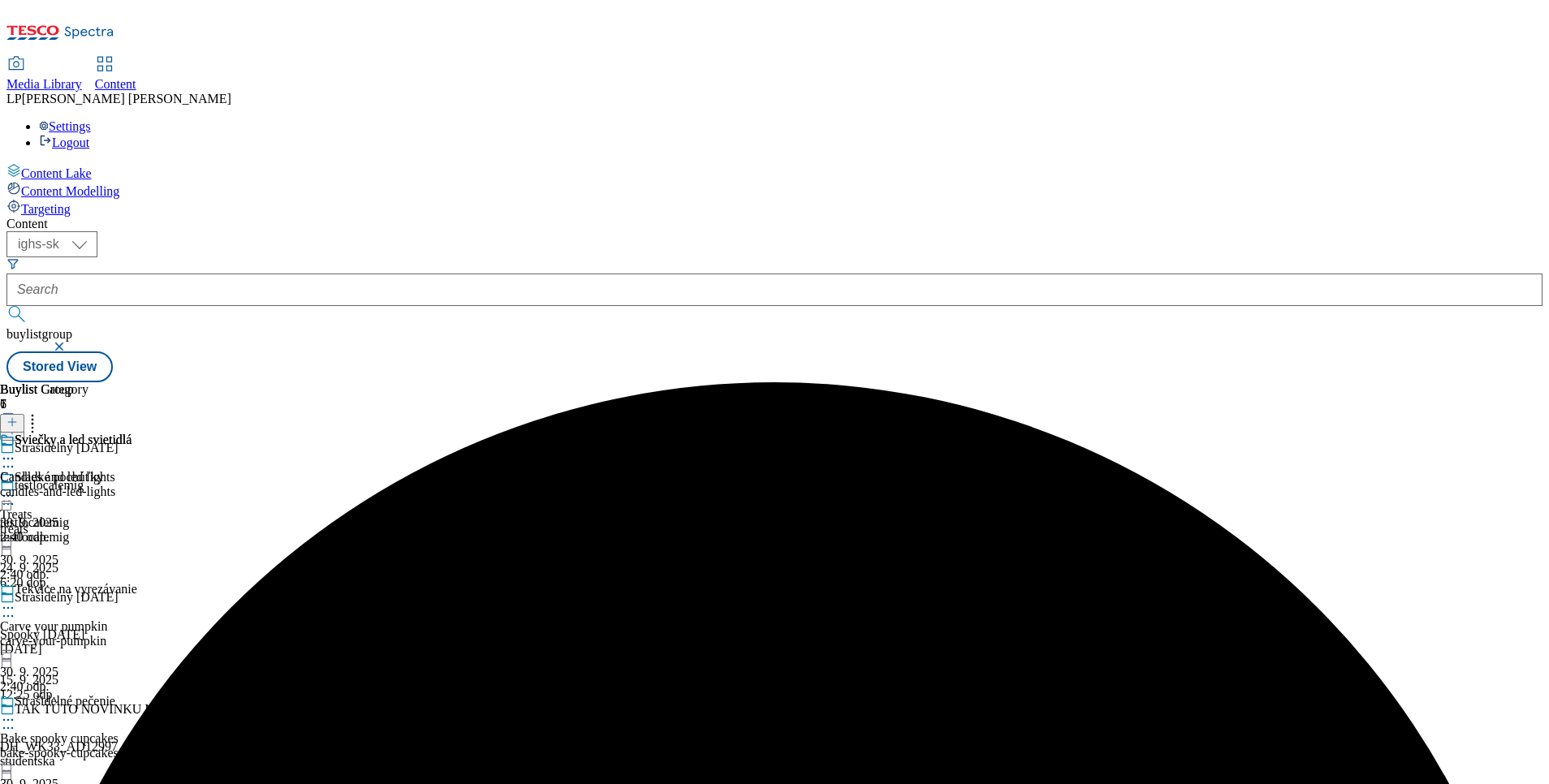
click at [16, 712] on icon at bounding box center [8, 720] width 16 height 16
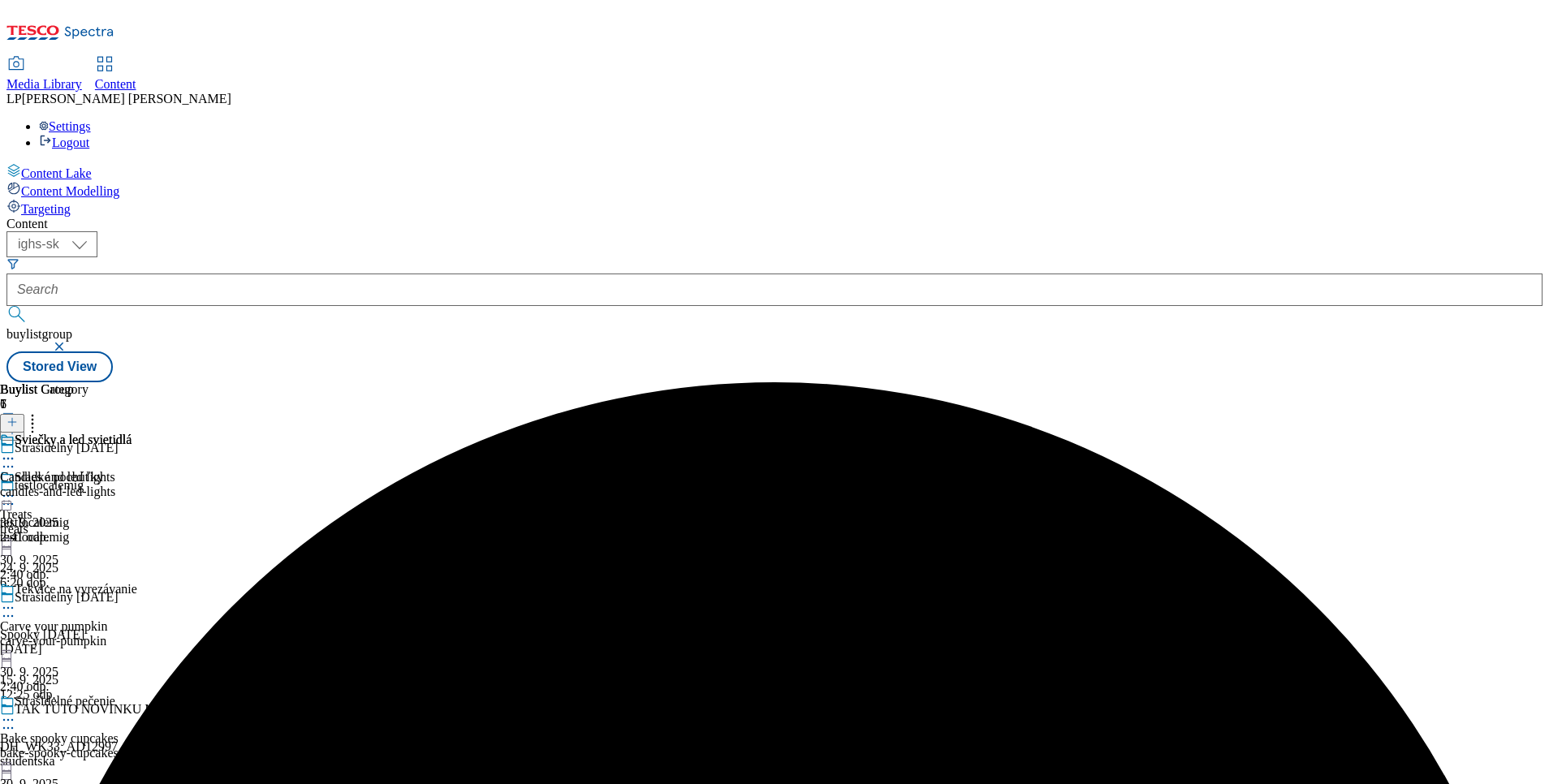
scroll to position [493, 0]
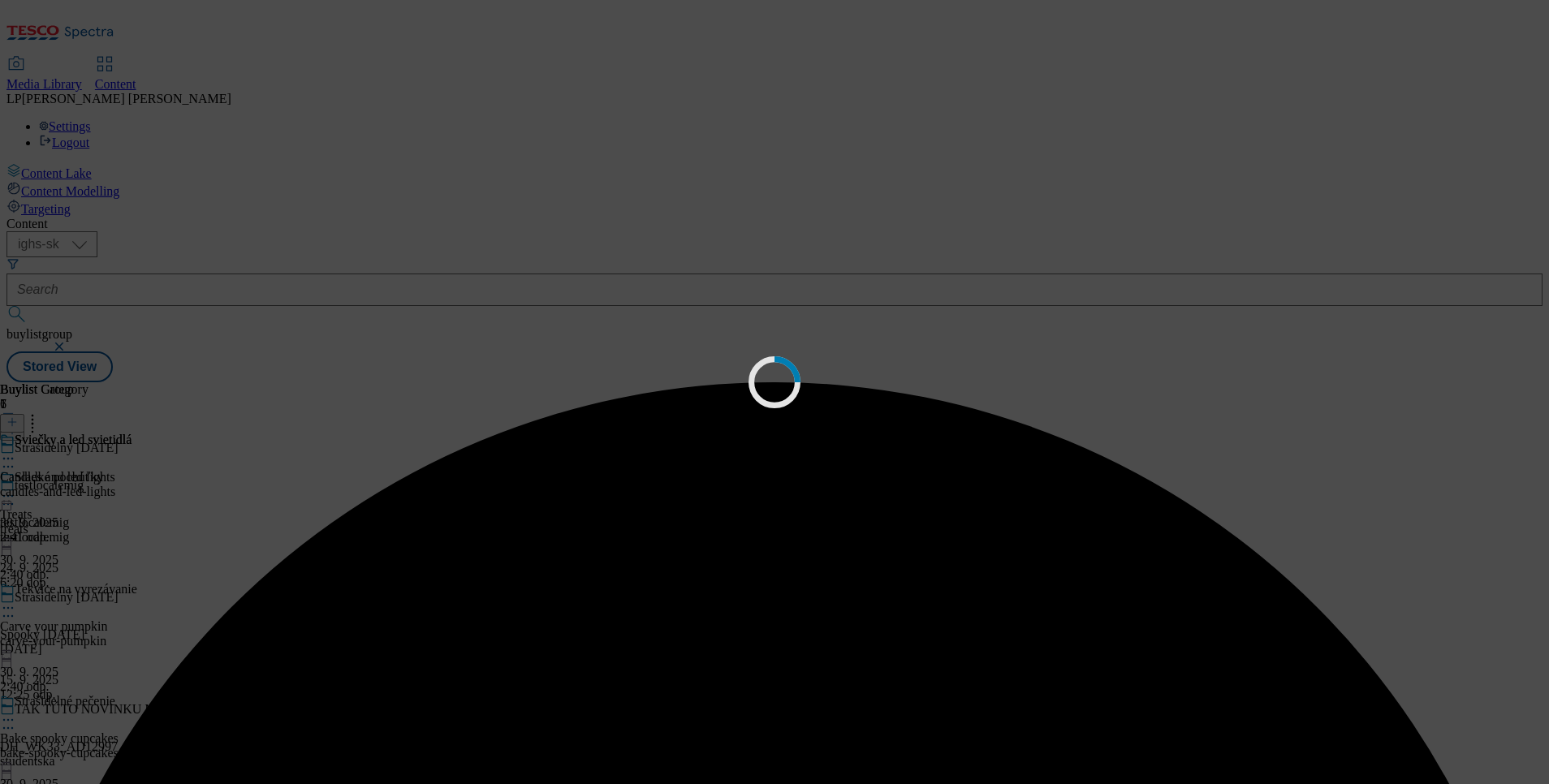
scroll to position [0, 0]
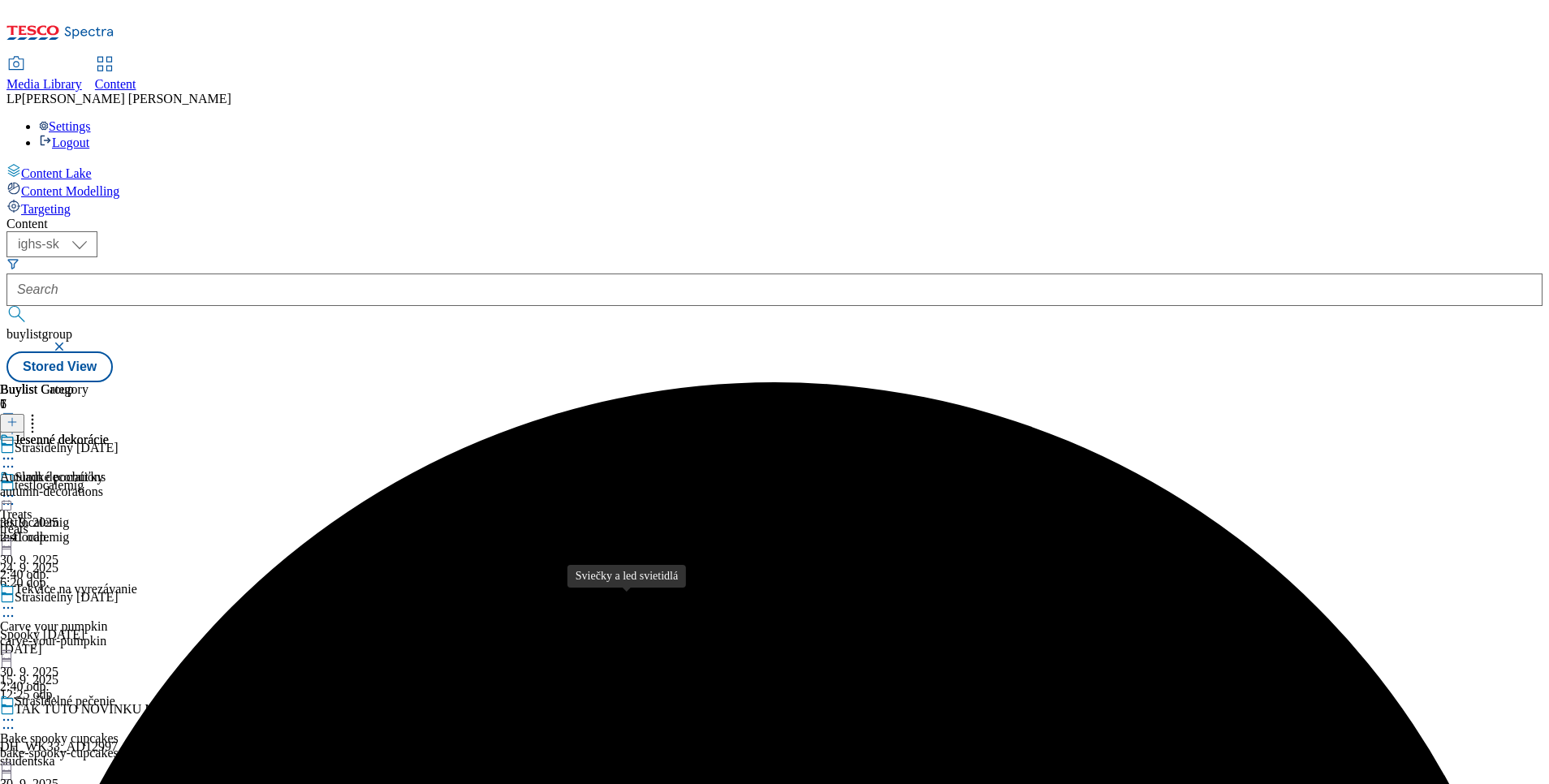
scroll to position [493, 0]
click at [16, 450] on icon at bounding box center [8, 458] width 16 height 16
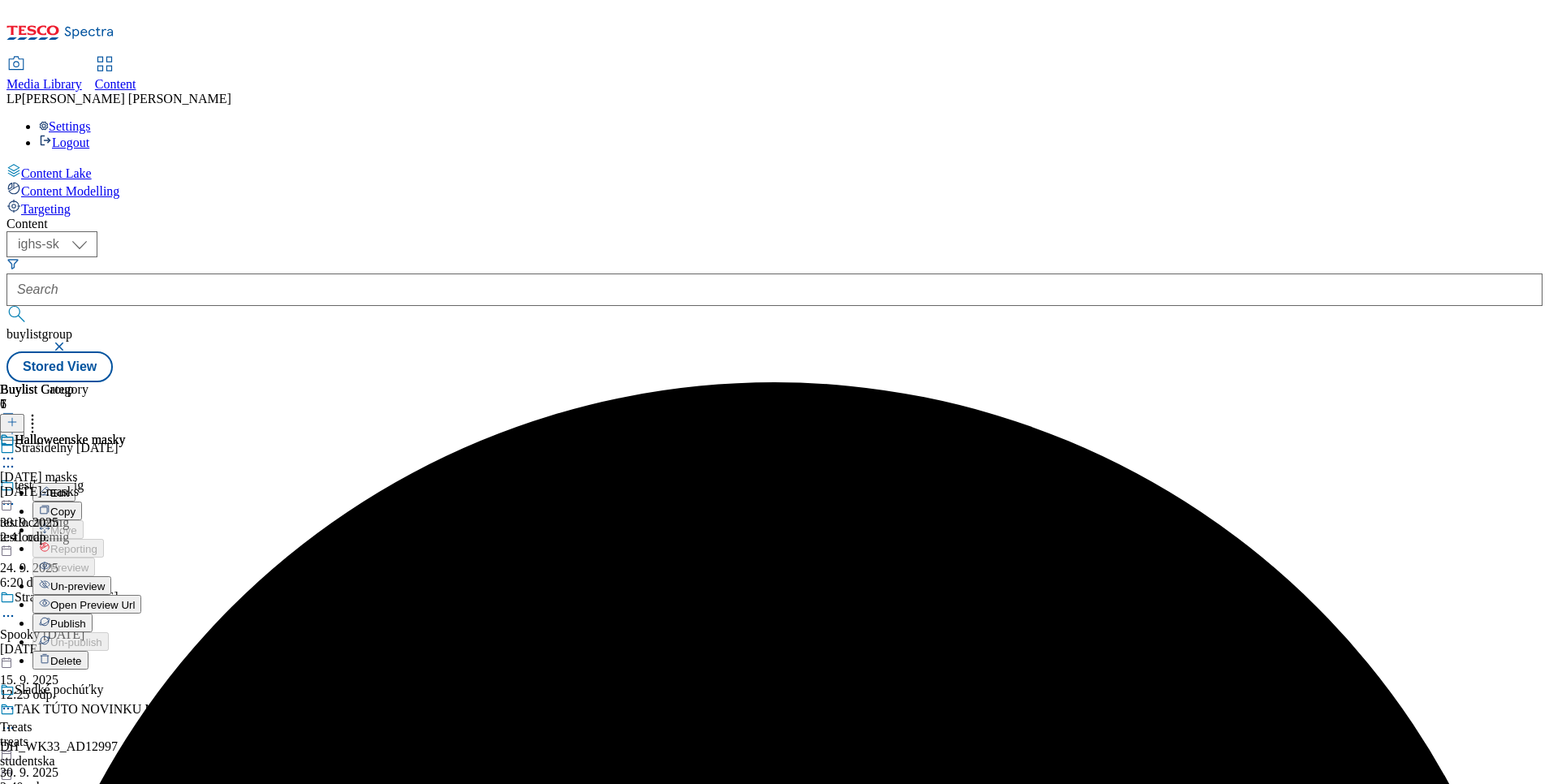
click at [105, 580] on span "Un-preview" at bounding box center [77, 586] width 55 height 12
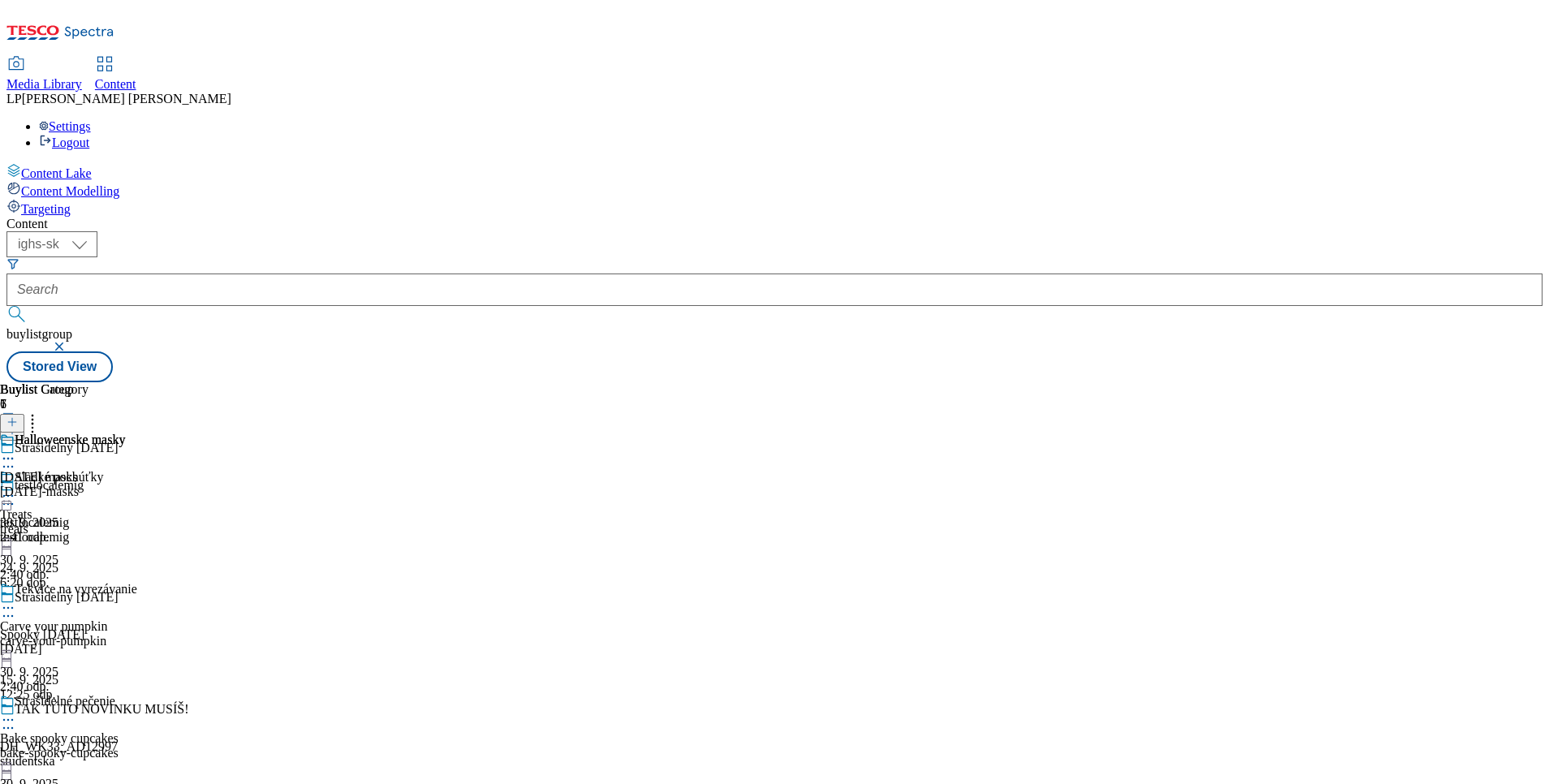
click at [137, 433] on div "Halloweenske masky" at bounding box center [69, 451] width 137 height 37
click at [10, 458] on circle at bounding box center [8, 459] width 3 height 3
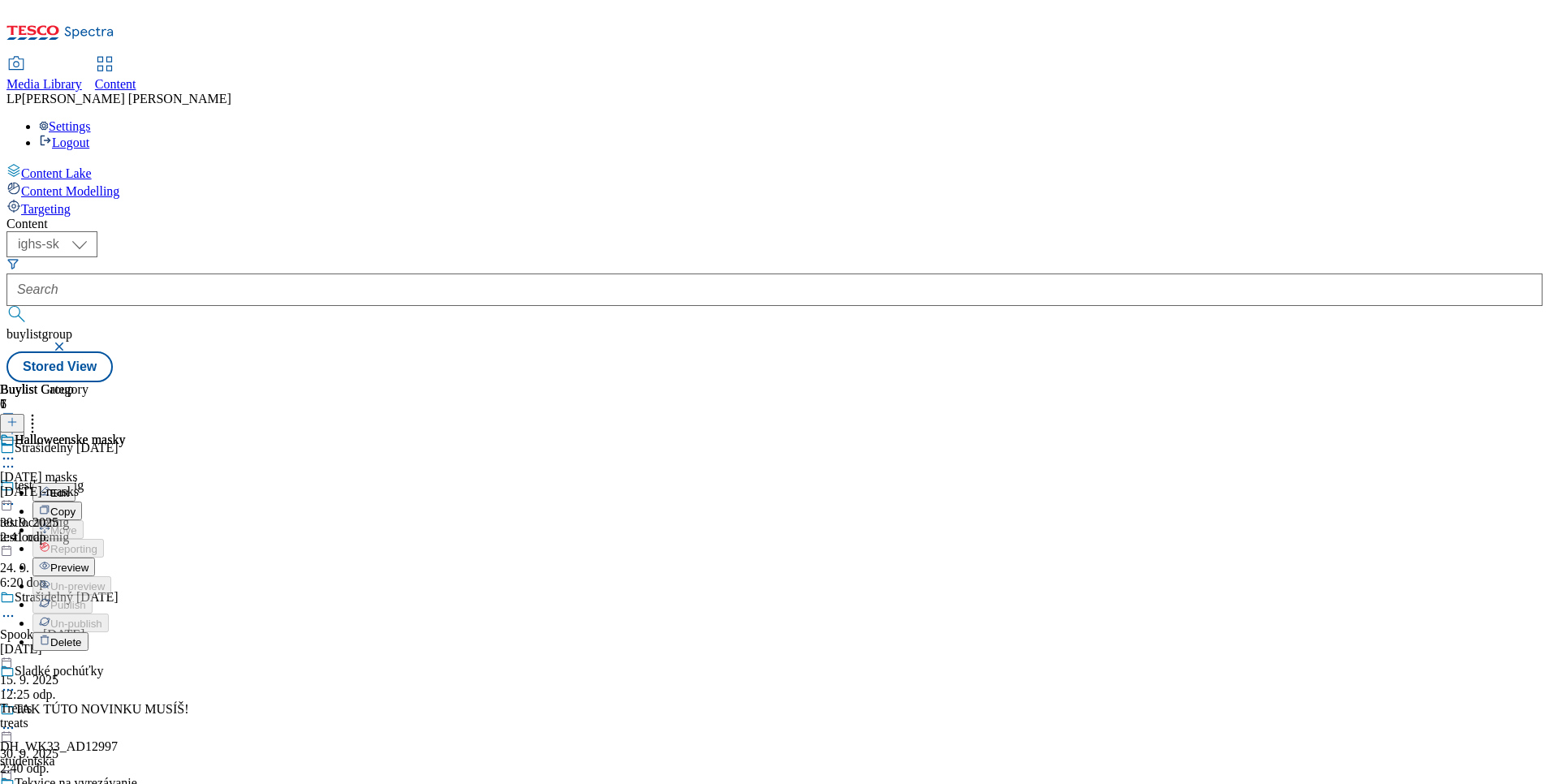
click at [125, 473] on div "Halloweenske masky Halloween masks halloween-masks 30. 9. 2025 2:41 odp." at bounding box center [62, 488] width 125 height 112
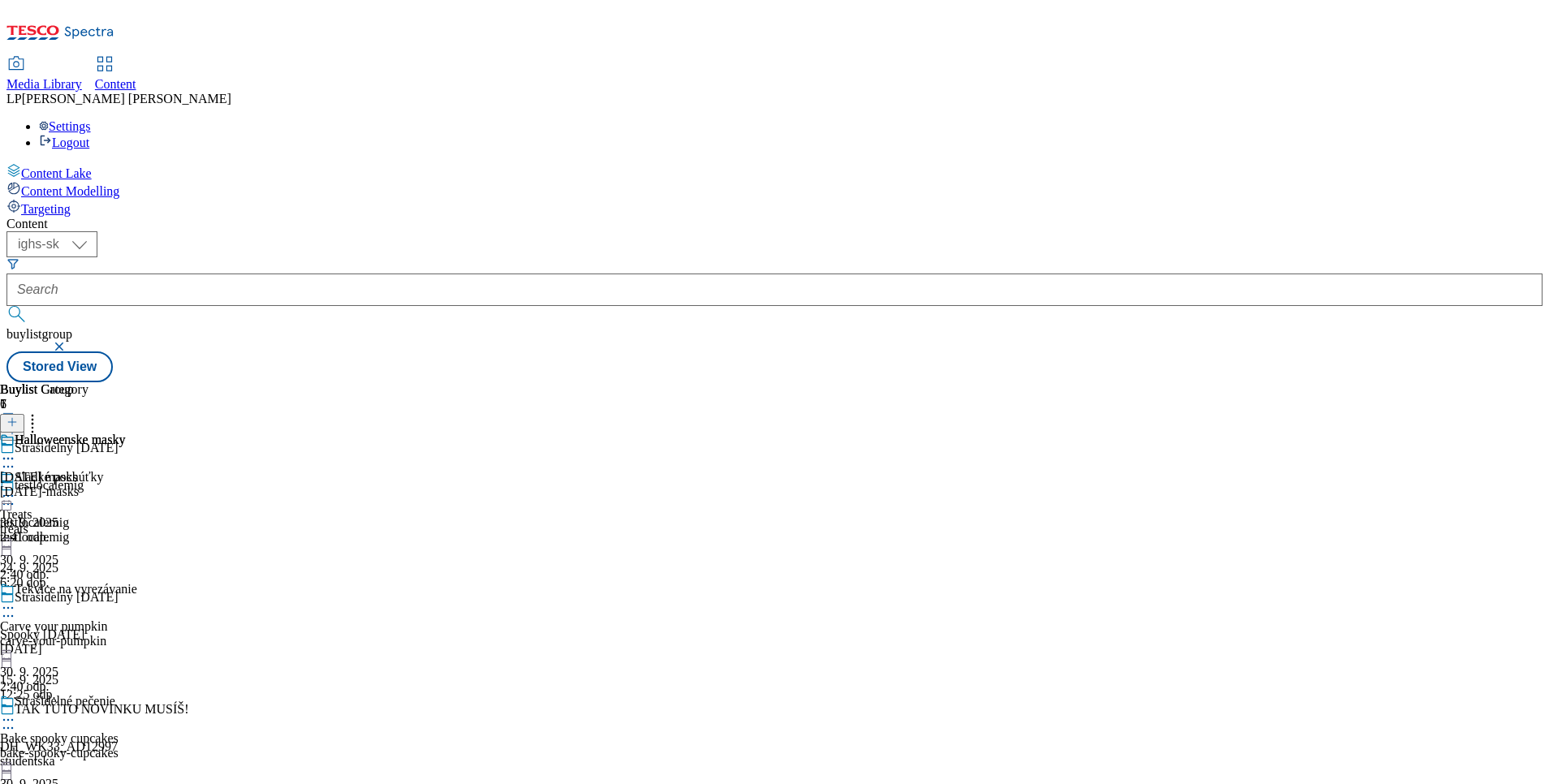
click at [16, 487] on icon at bounding box center [8, 495] width 16 height 16
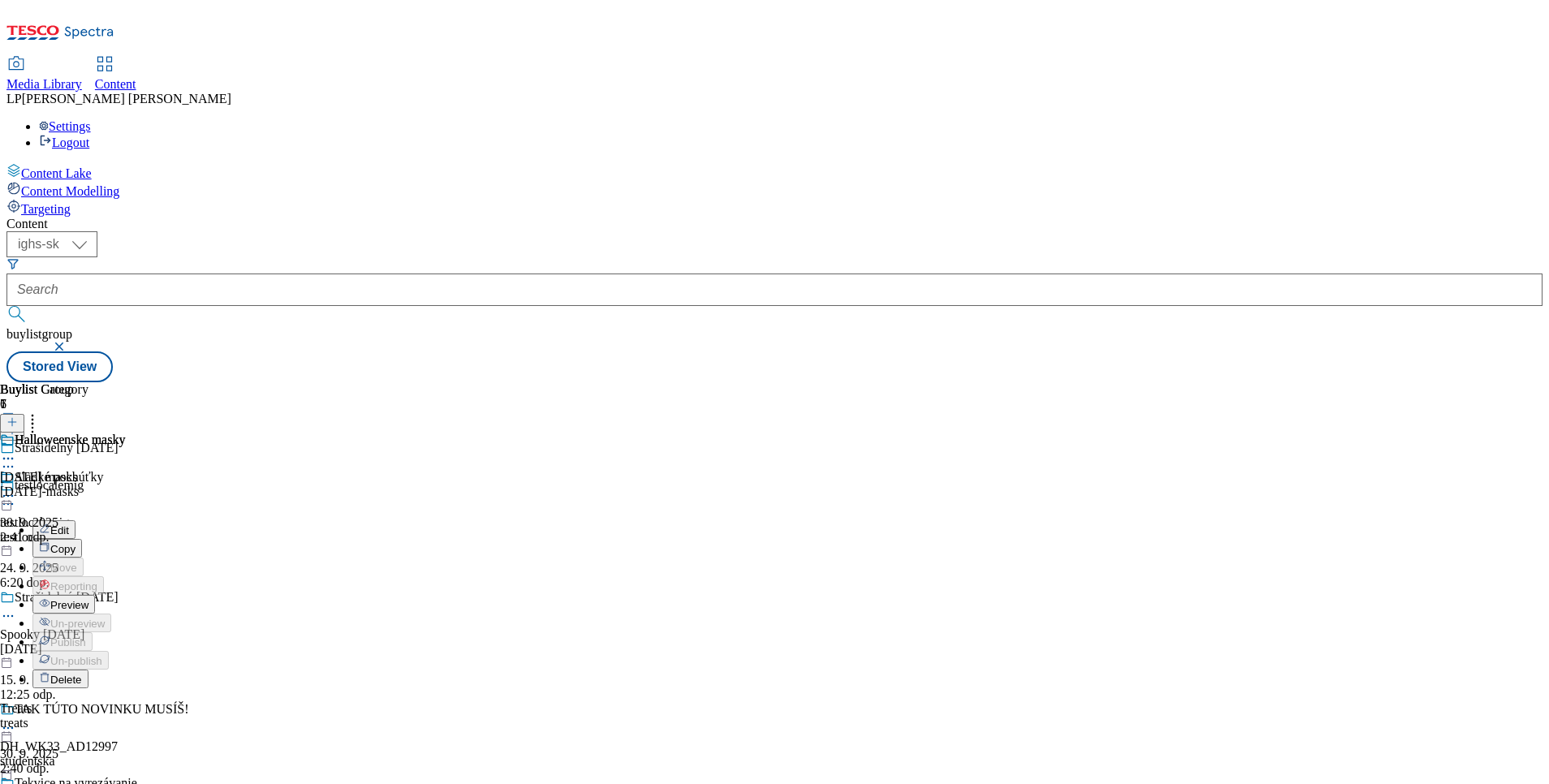
click at [125, 539] on div "Halloweenske masky Halloween masks halloween-masks 30. 9. 2025 2:41 odp." at bounding box center [62, 488] width 125 height 112
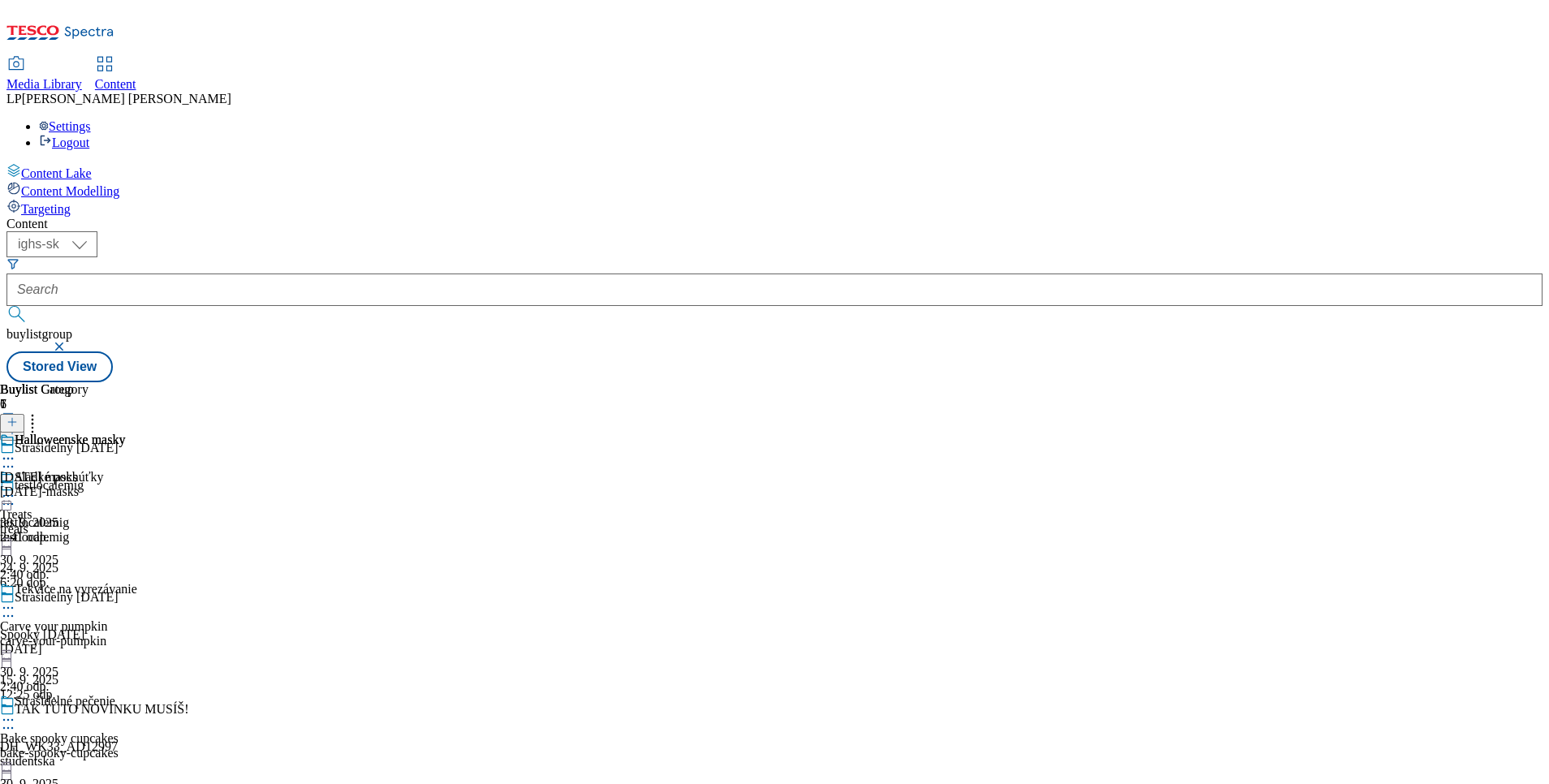
click at [16, 600] on icon at bounding box center [8, 608] width 16 height 16
click at [137, 559] on div "Buylist 6 Halloweenske masky Sladké pochúťky Treats treats 30. 9. 2025 2:40 odp…" at bounding box center [69, 762] width 137 height 760
click at [103, 470] on div "Sladké pochúťky" at bounding box center [59, 477] width 88 height 15
click at [103, 433] on div "Sladké pochúťky Treats treats 30. 9. 2025 2:40 odp." at bounding box center [51, 488] width 103 height 112
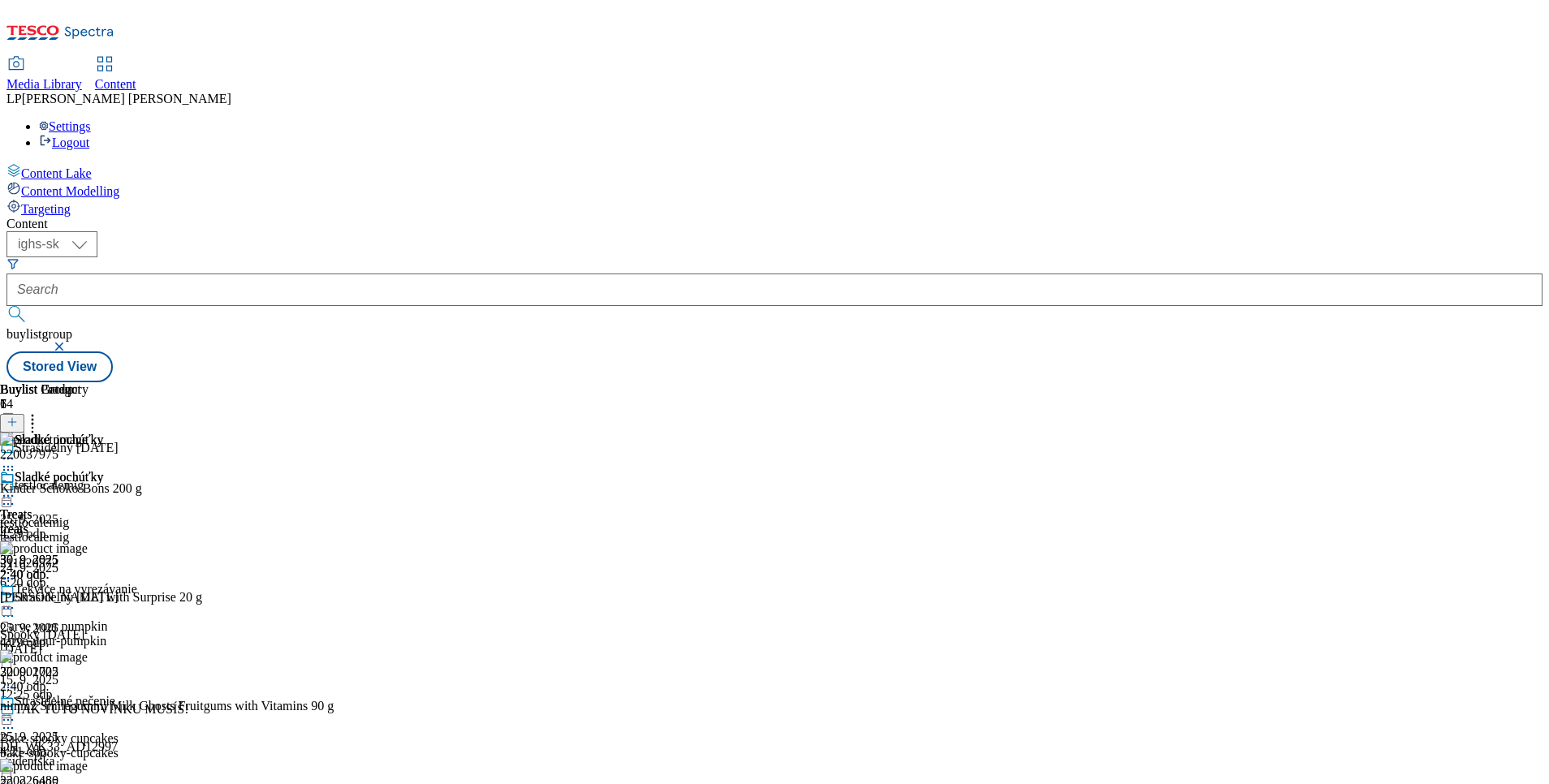
click at [103, 470] on div "Sladké pochúťky Treats treats 30. 9. 2025 2:40 odp." at bounding box center [51, 526] width 103 height 112
click at [16, 487] on icon at bounding box center [8, 495] width 16 height 16
click at [69, 525] on span "Edit" at bounding box center [60, 531] width 19 height 12
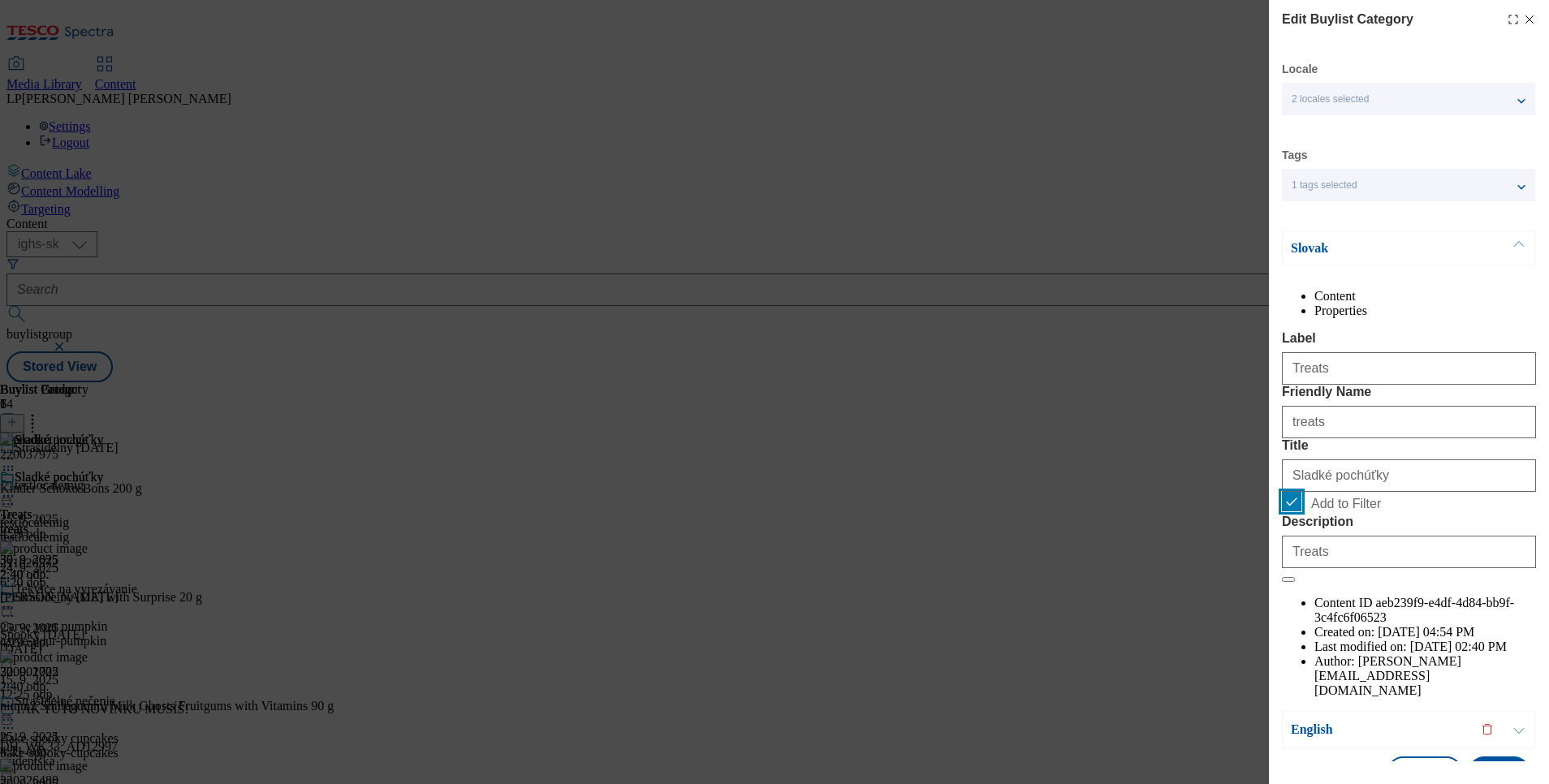
click at [1291, 512] on input "Add to Filter" at bounding box center [1291, 501] width 19 height 19
checkbox input "false"
click at [1335, 193] on div "1 tags selected" at bounding box center [1408, 185] width 253 height 32
click at [1363, 134] on div "Locale 2 locales selected Slovak English Tags 1 tags selected buylist category …" at bounding box center [1408, 424] width 254 height 726
click at [1311, 248] on p "Slovak" at bounding box center [1376, 248] width 171 height 16
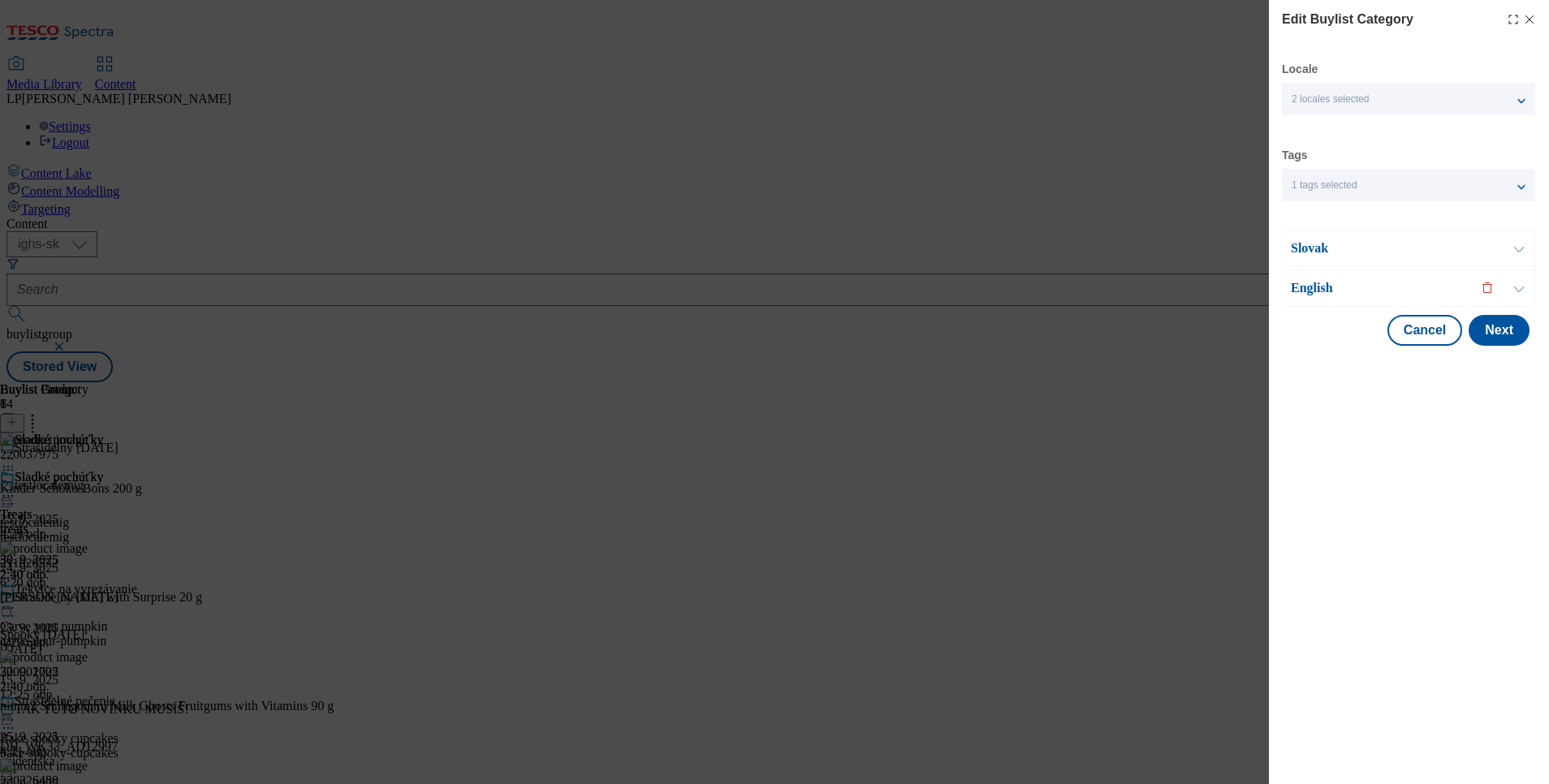
click at [1316, 294] on p "English" at bounding box center [1376, 288] width 171 height 16
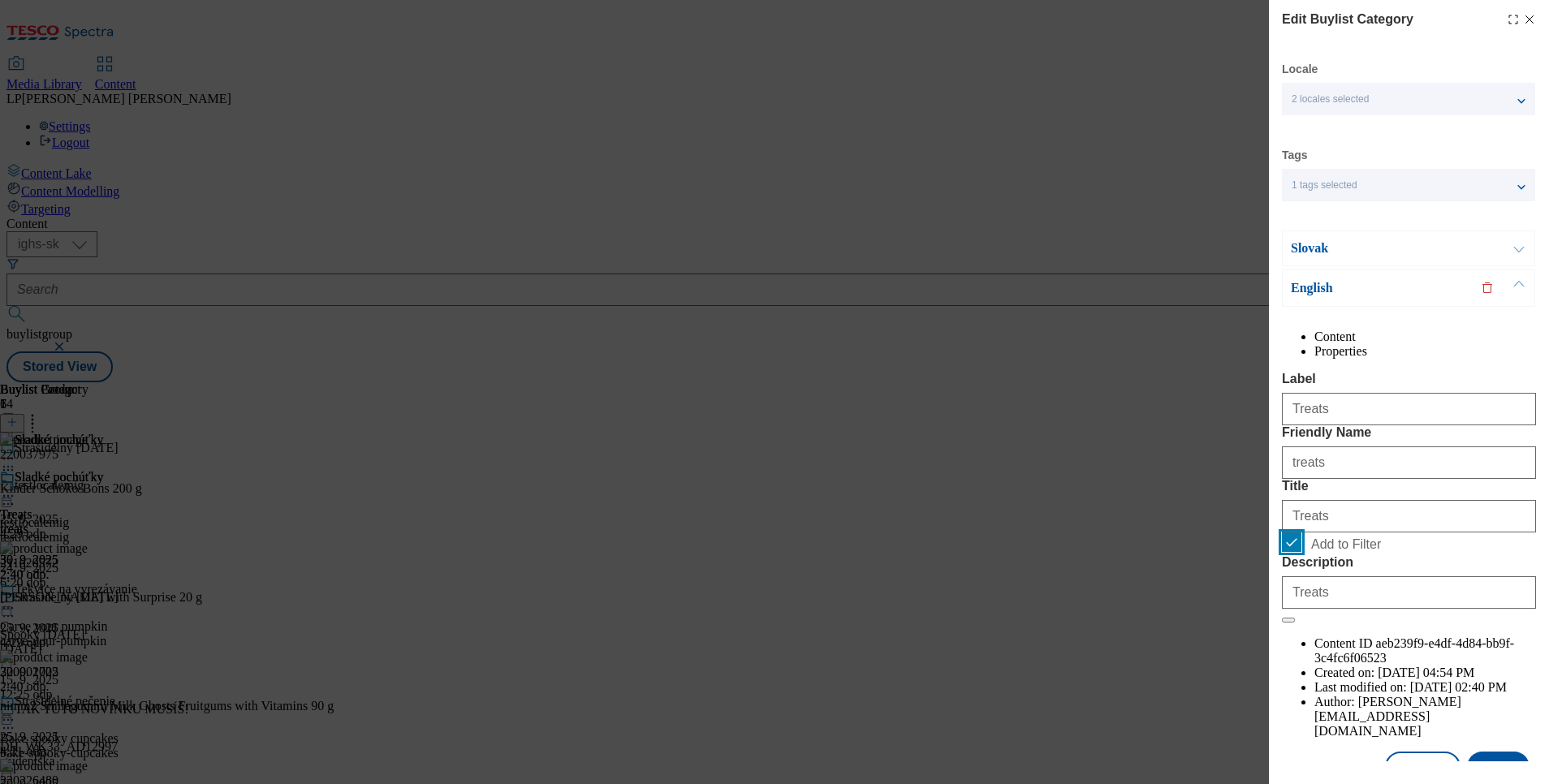
click at [1291, 552] on input "Add to Filter" at bounding box center [1291, 542] width 19 height 19
checkbox input "false"
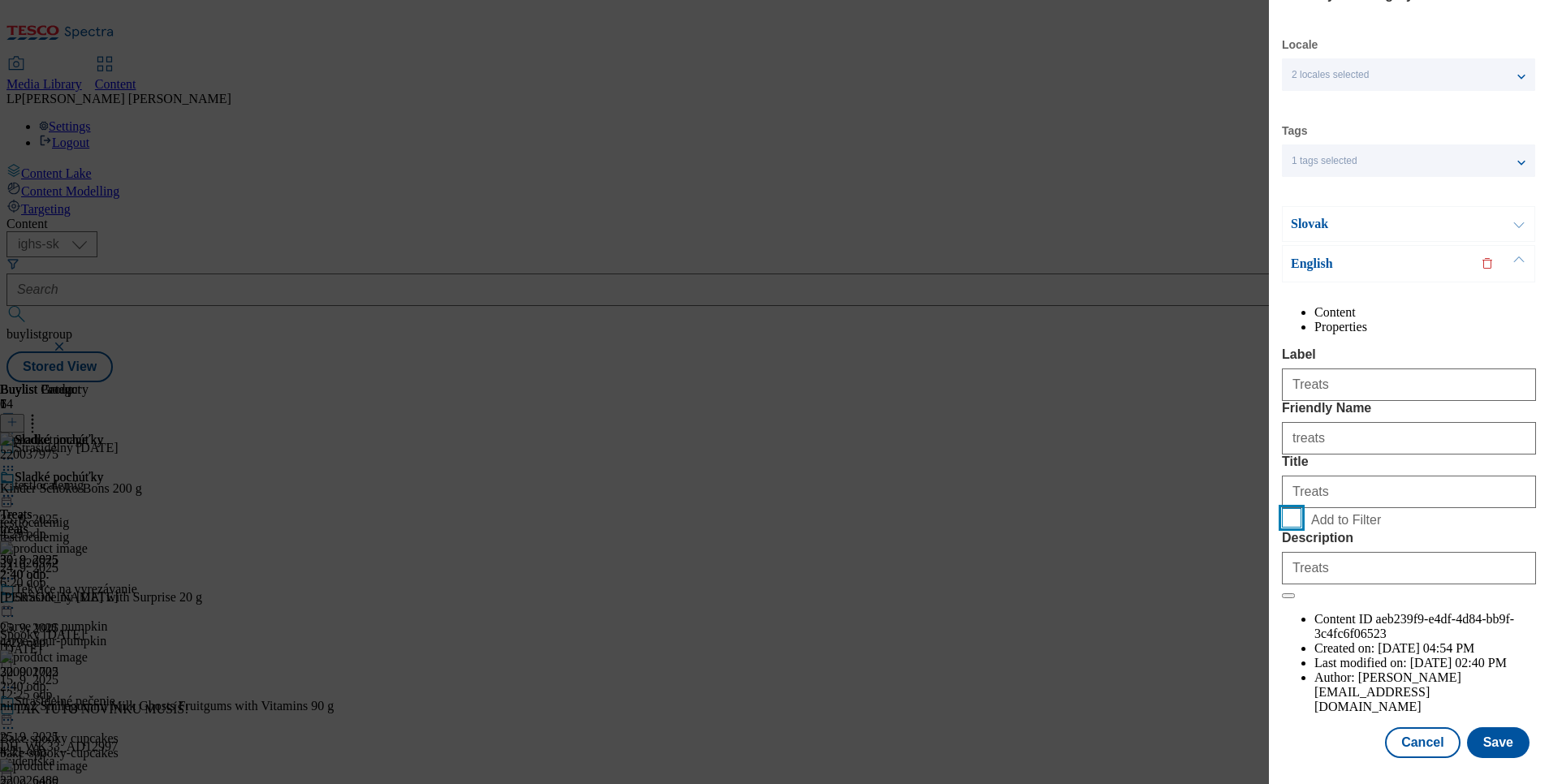
scroll to position [74, 0]
click at [1480, 728] on button "Save" at bounding box center [1498, 743] width 62 height 31
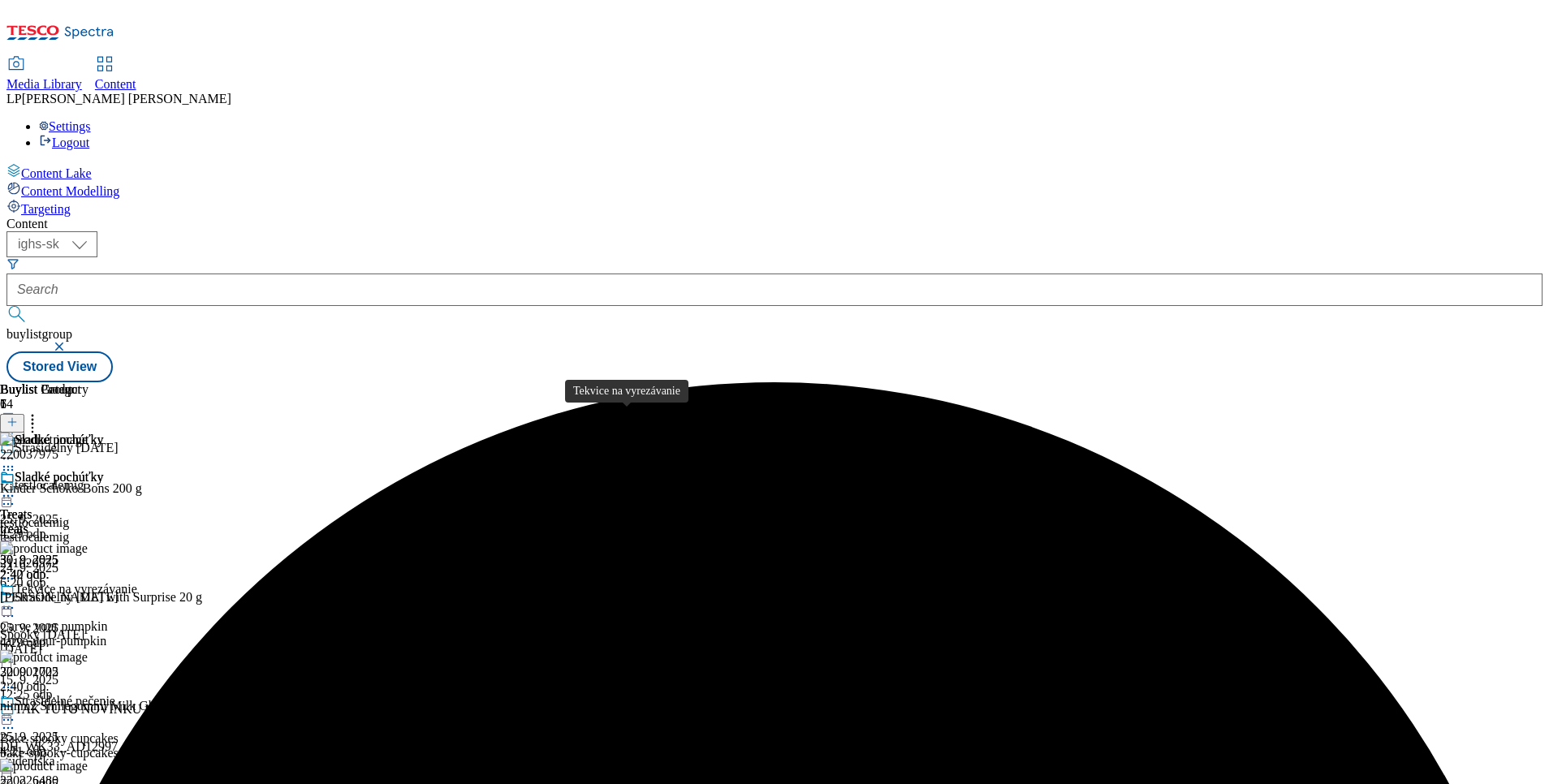
click at [137, 582] on div "Tekvice na vyrezávanie" at bounding box center [75, 589] width 122 height 15
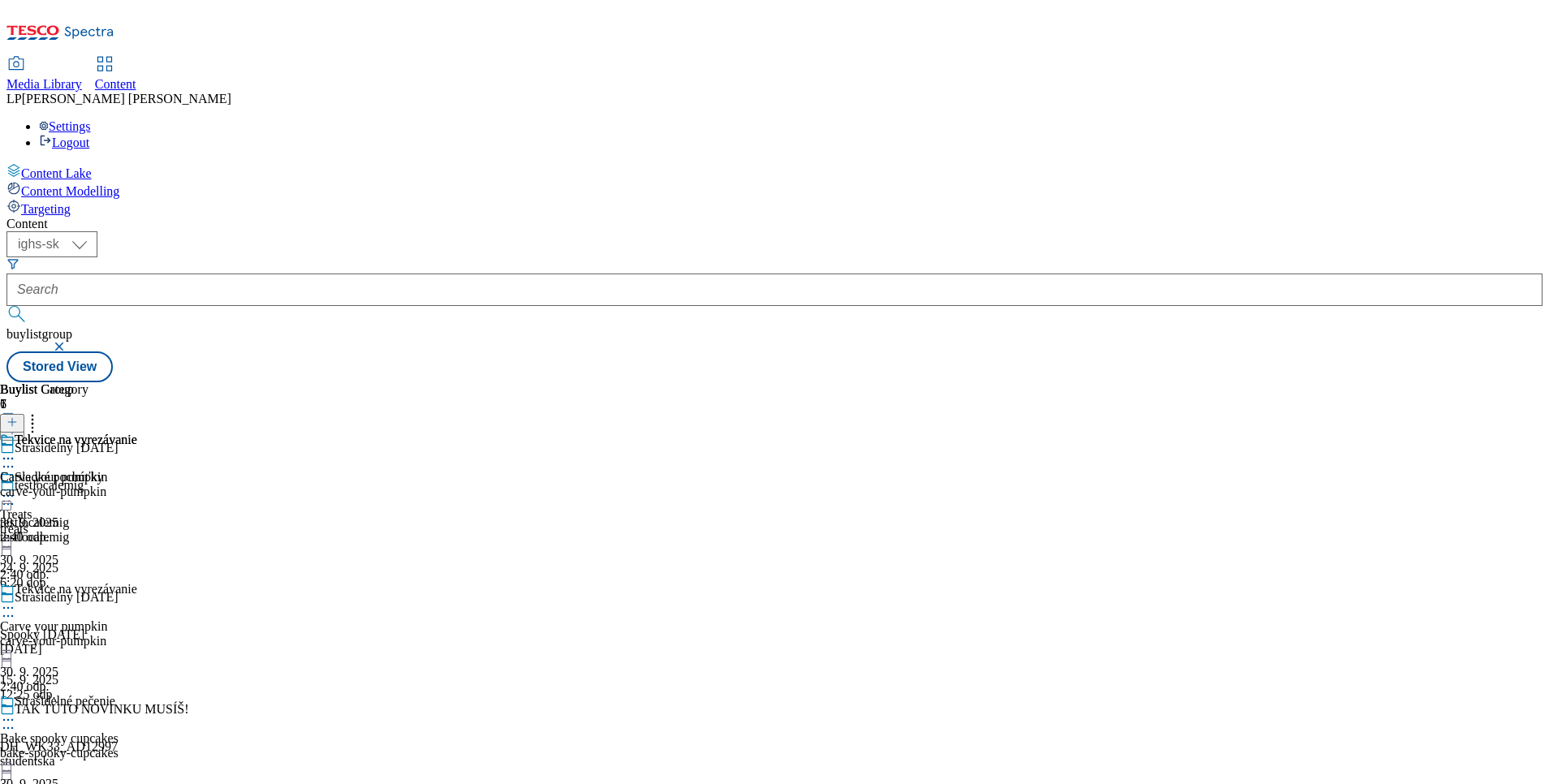
click at [16, 450] on icon at bounding box center [8, 458] width 16 height 16
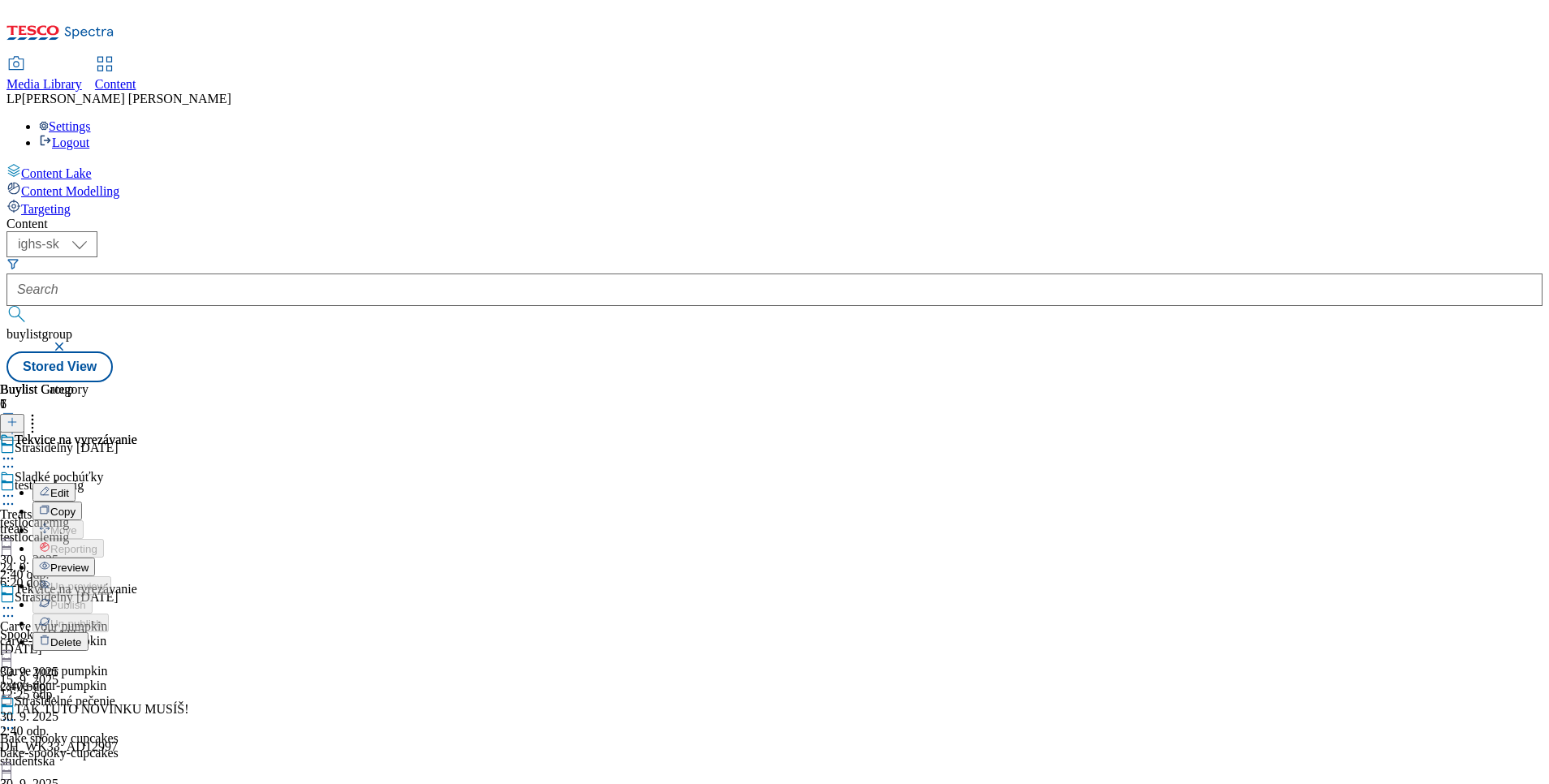
click at [75, 483] on button "Edit" at bounding box center [54, 493] width 43 height 19
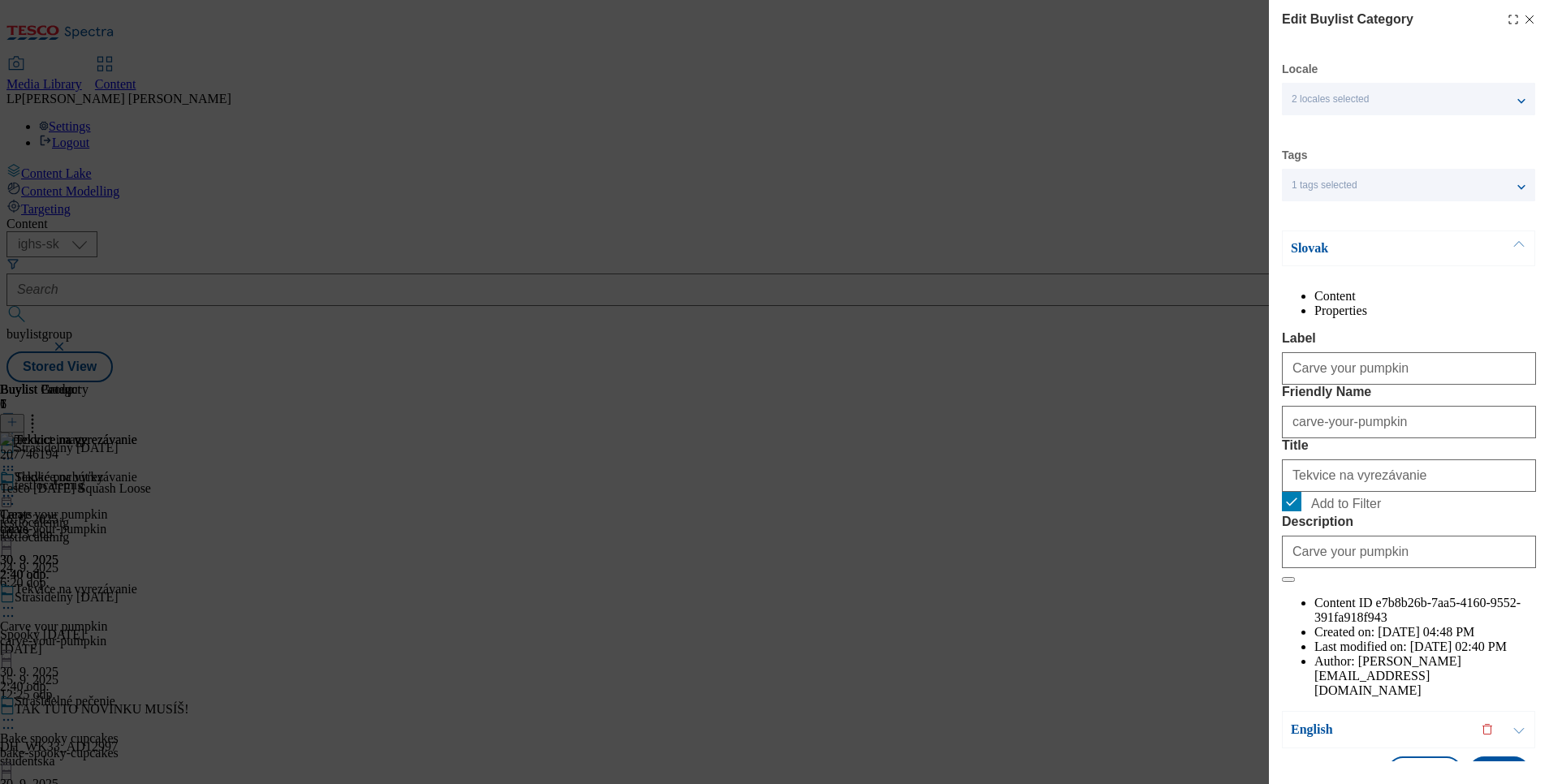
scroll to position [70, 0]
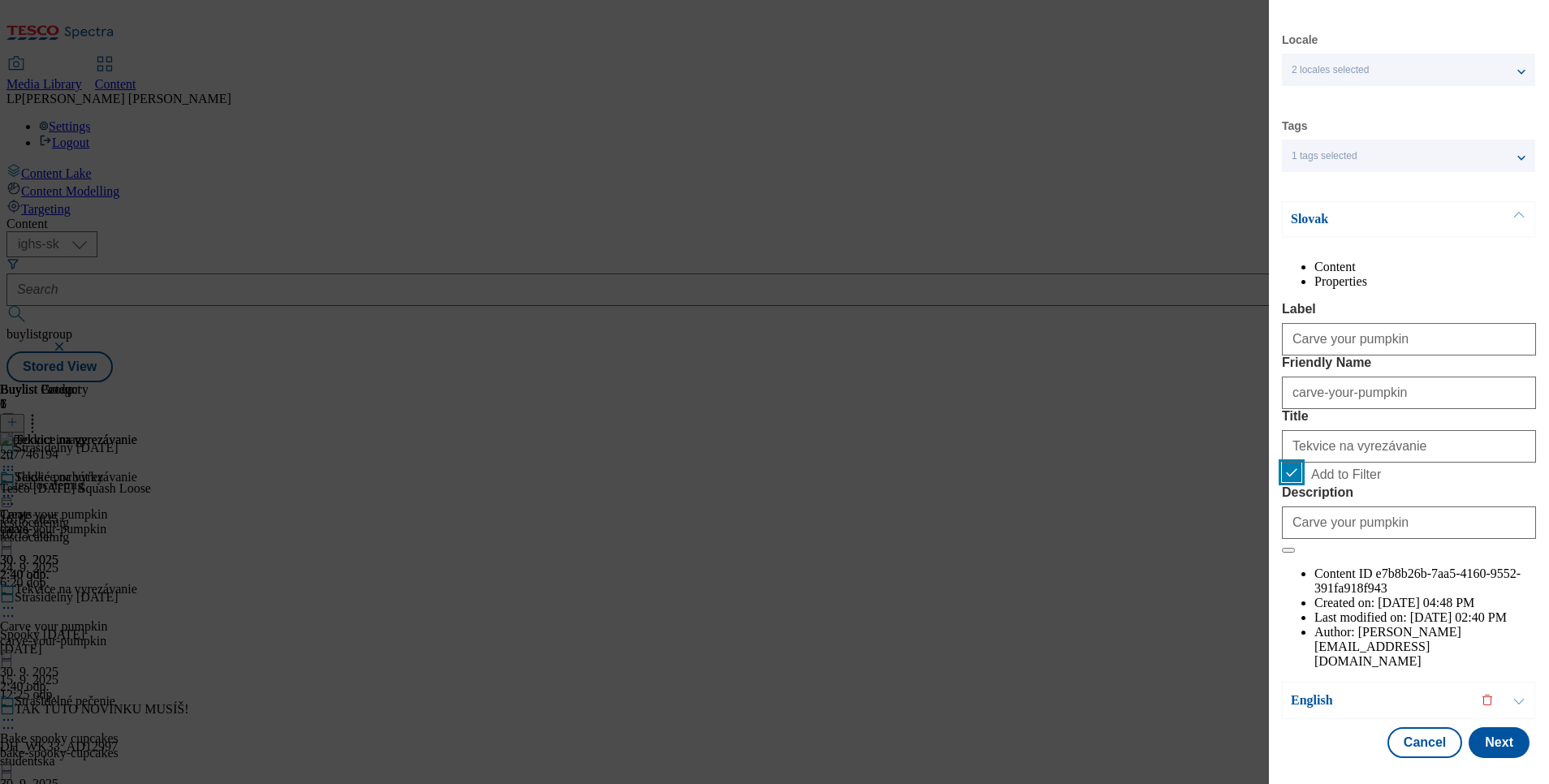
click at [1290, 482] on input "Add to Filter" at bounding box center [1291, 472] width 19 height 19
checkbox input "false"
click at [1313, 211] on p "Slovak" at bounding box center [1376, 219] width 171 height 16
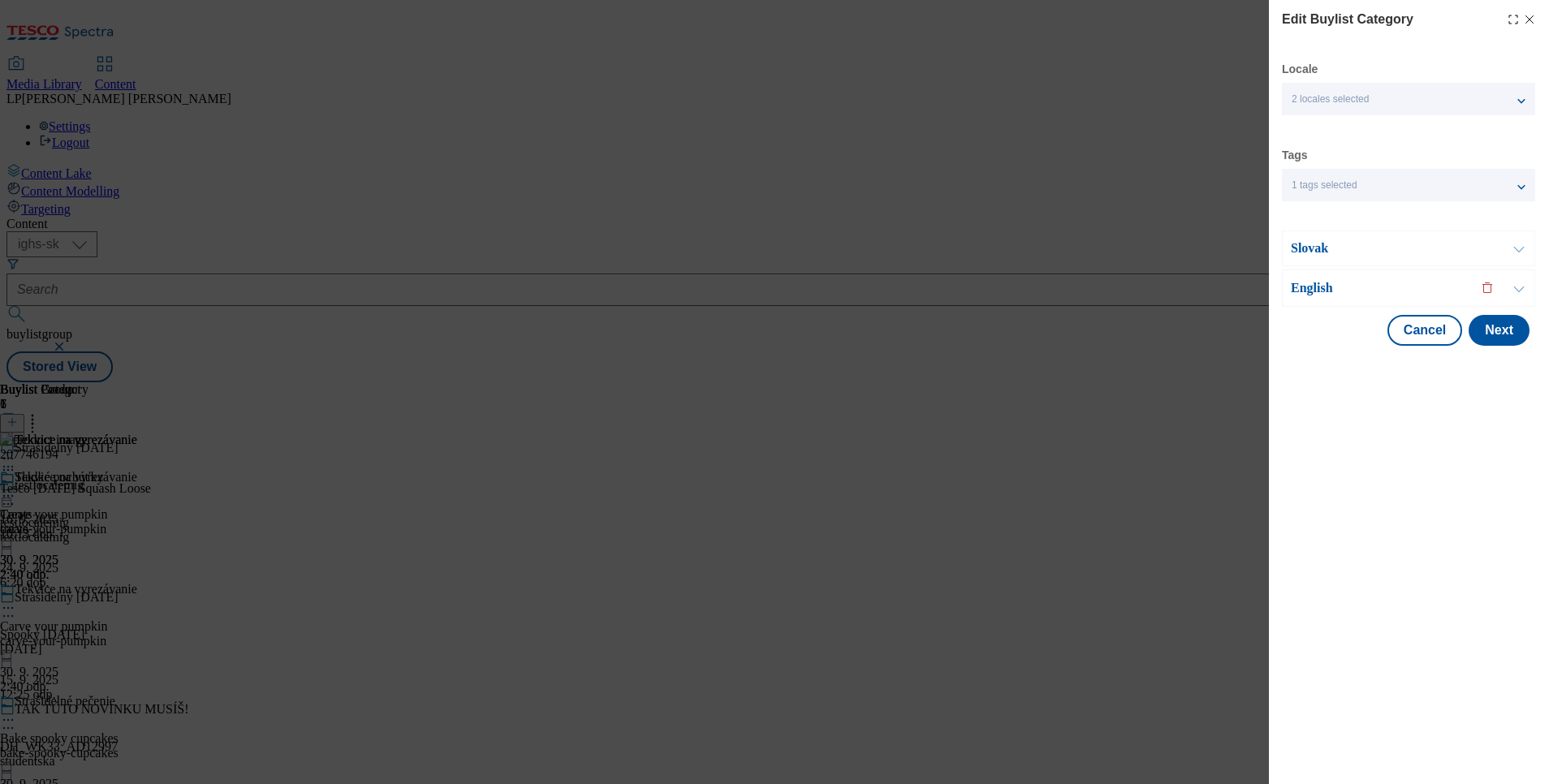
scroll to position [0, 0]
click at [1298, 282] on p "English" at bounding box center [1376, 288] width 171 height 16
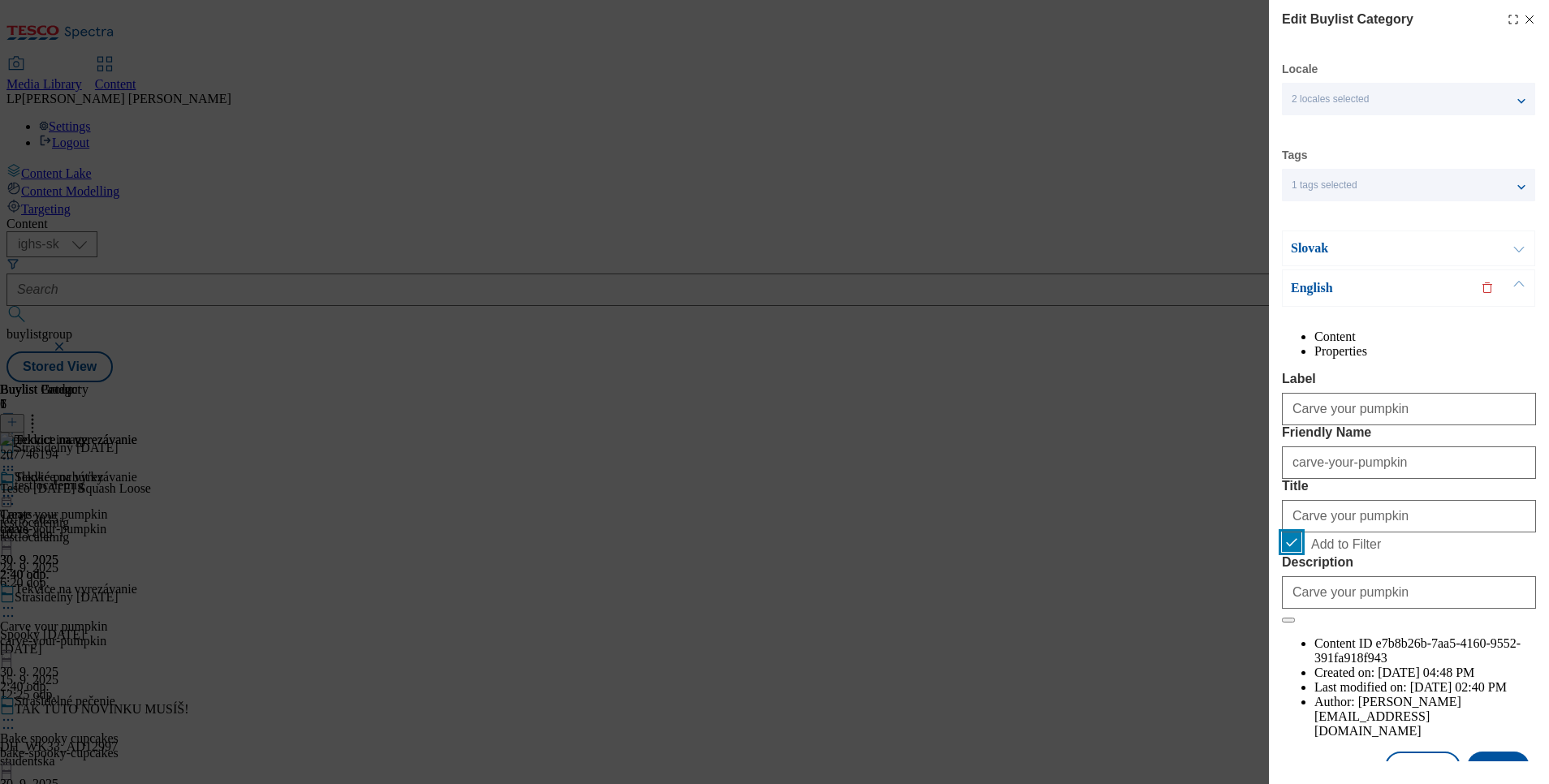
click at [1290, 552] on input "Add to Filter" at bounding box center [1291, 542] width 19 height 19
checkbox input "false"
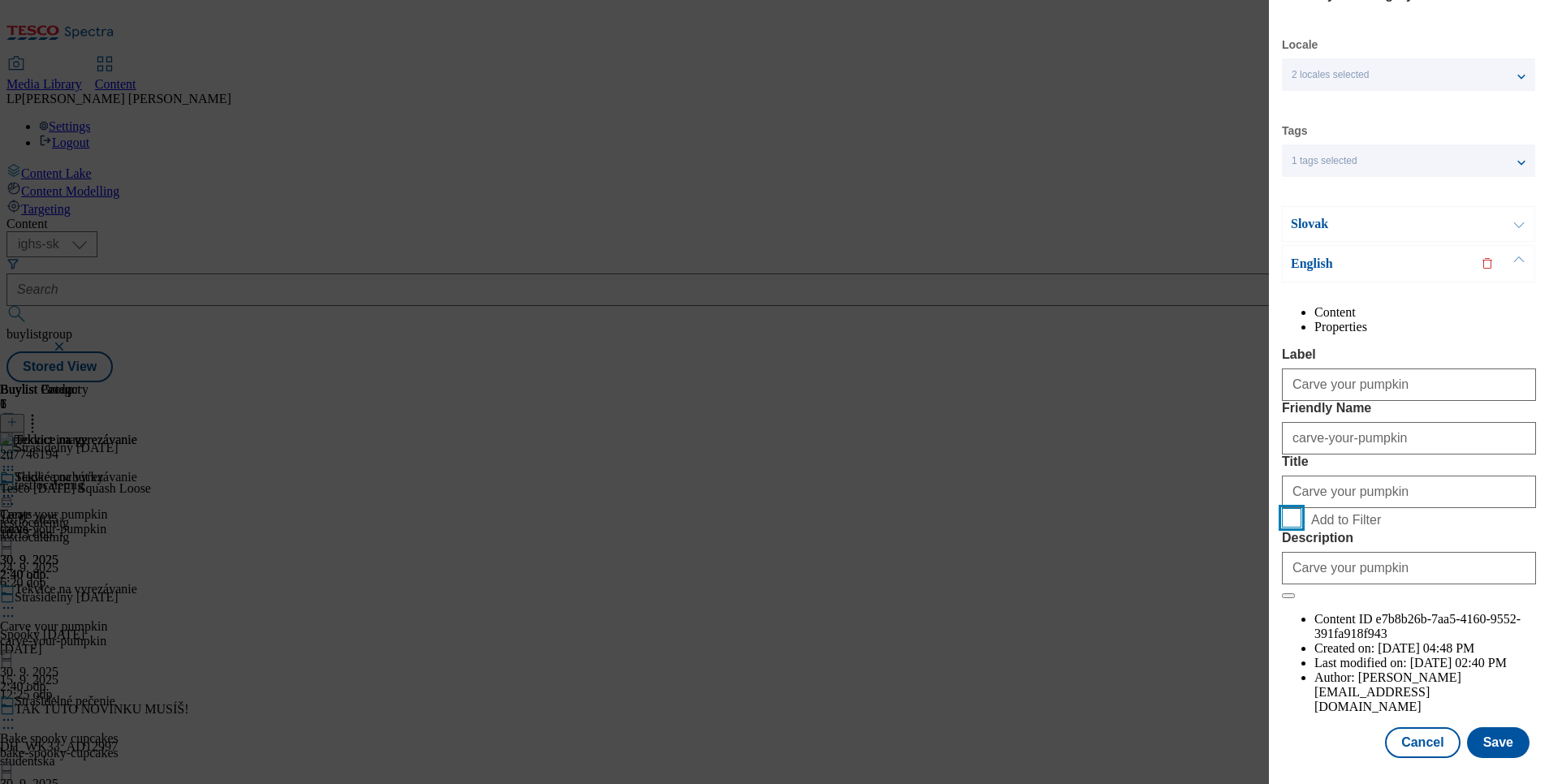
scroll to position [74, 0]
click at [1491, 728] on button "Save" at bounding box center [1498, 743] width 62 height 31
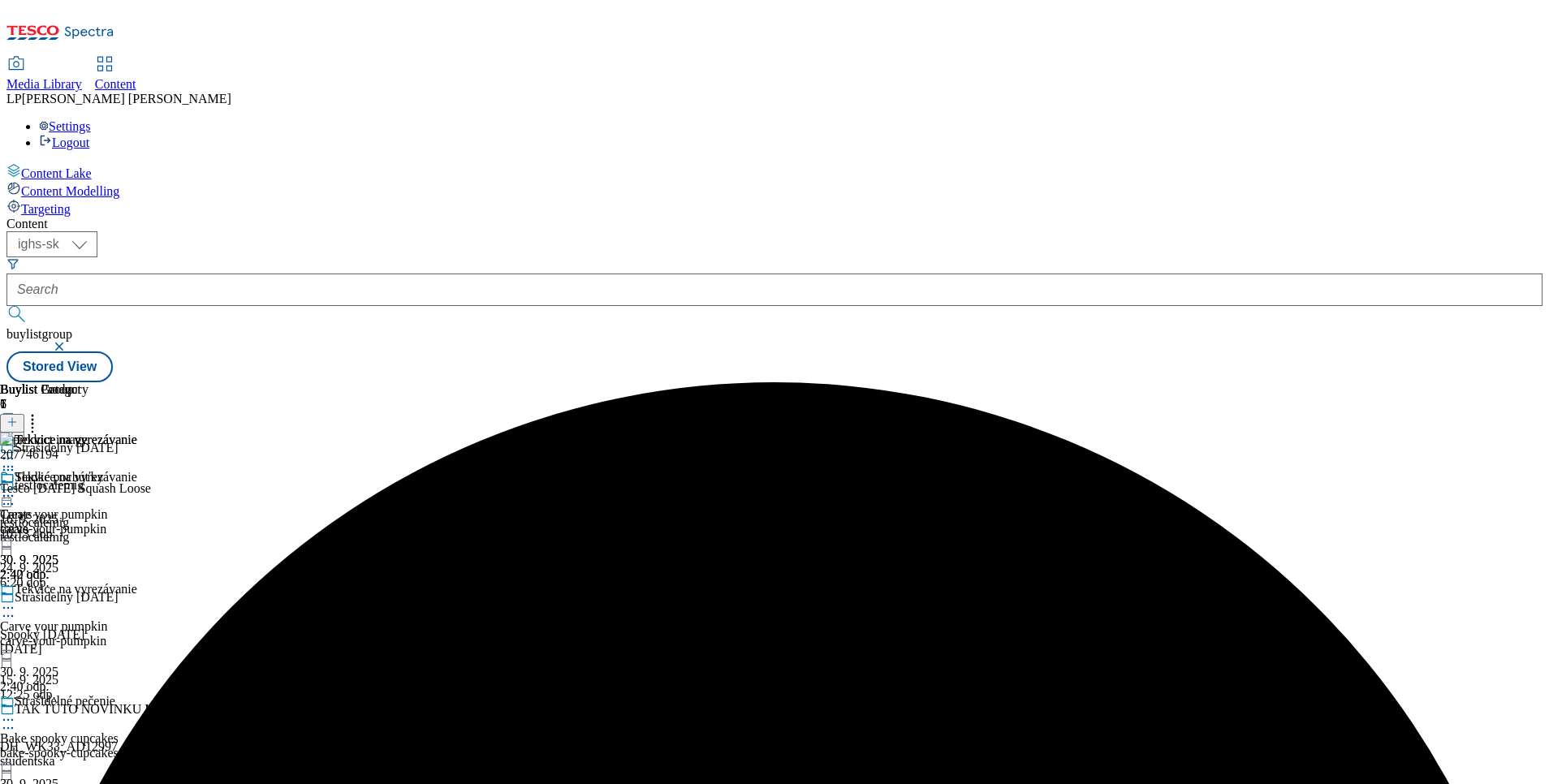
click at [16, 712] on icon at bounding box center [8, 720] width 16 height 16
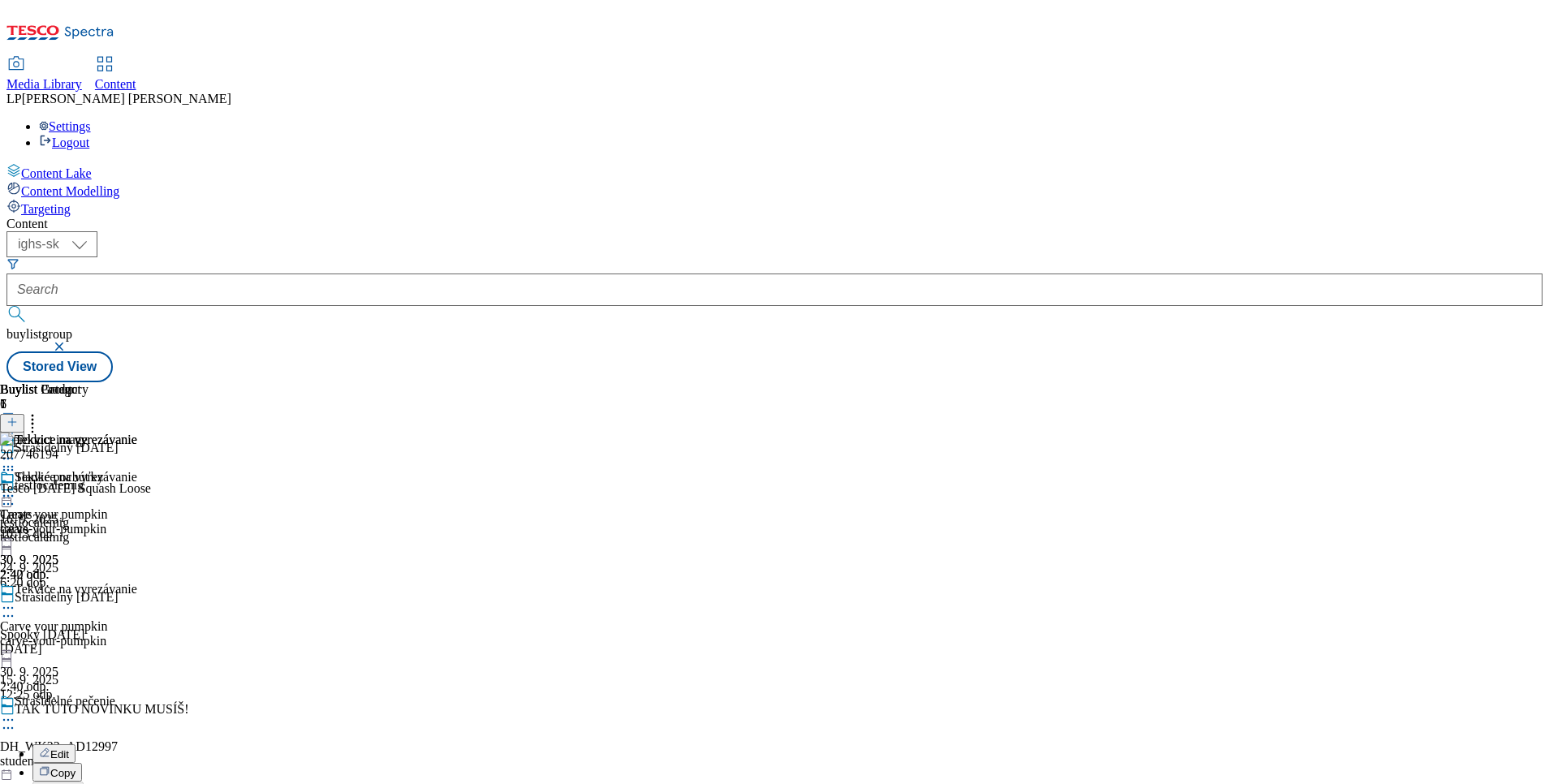
scroll to position [244, 0]
click at [69, 748] on span "Edit" at bounding box center [60, 755] width 19 height 12
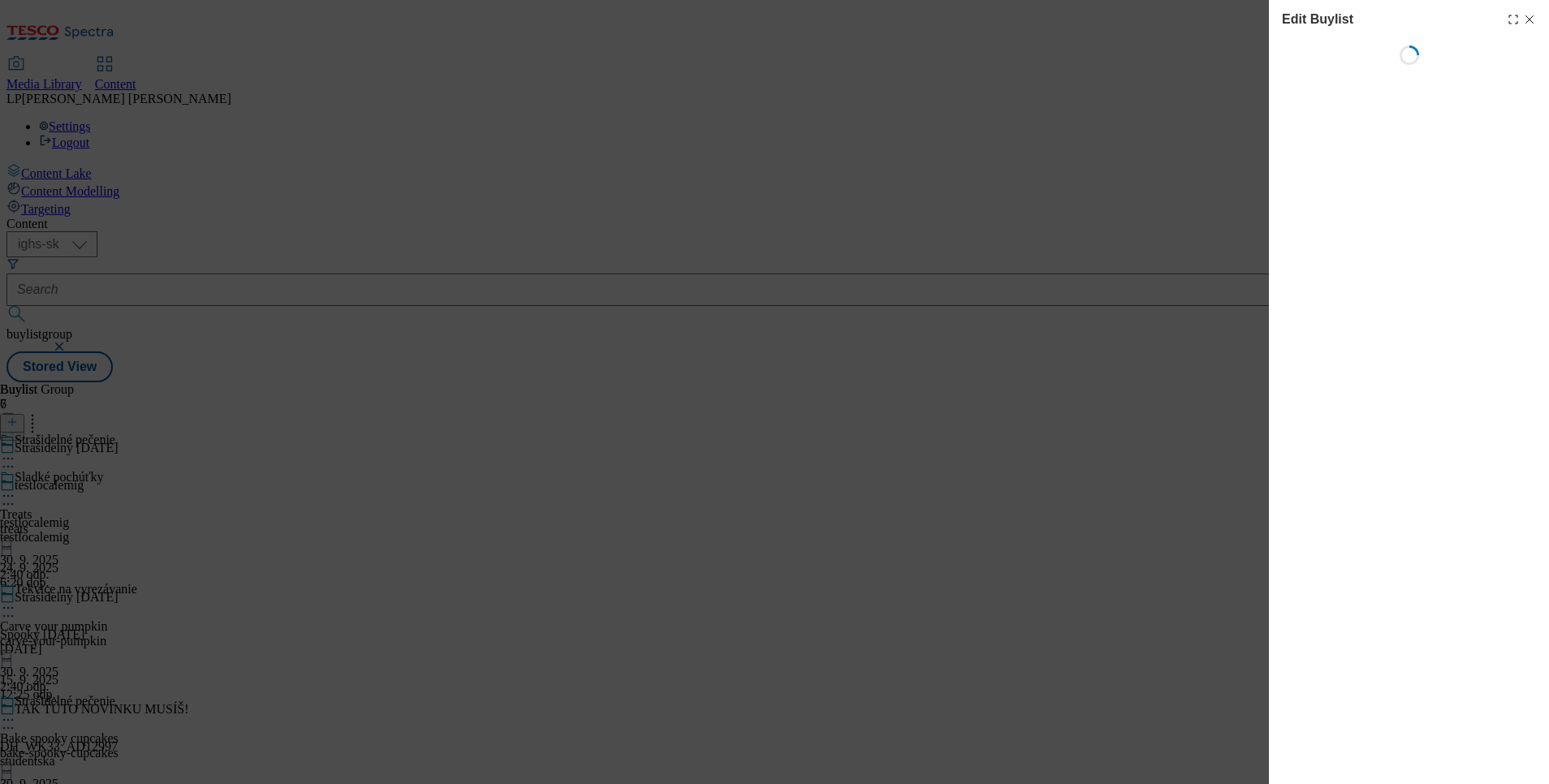
select select "evergreen"
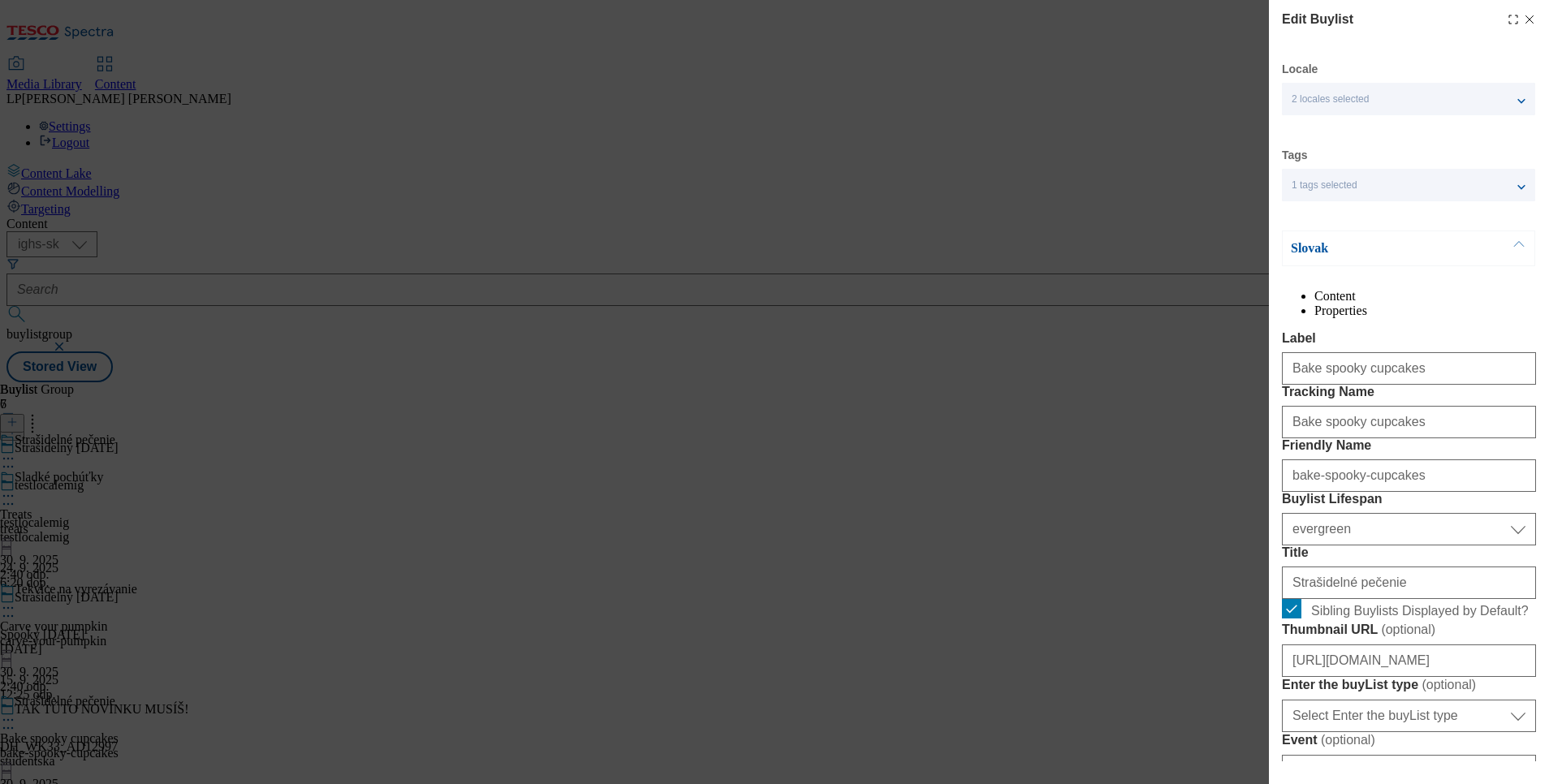
select select "Banner"
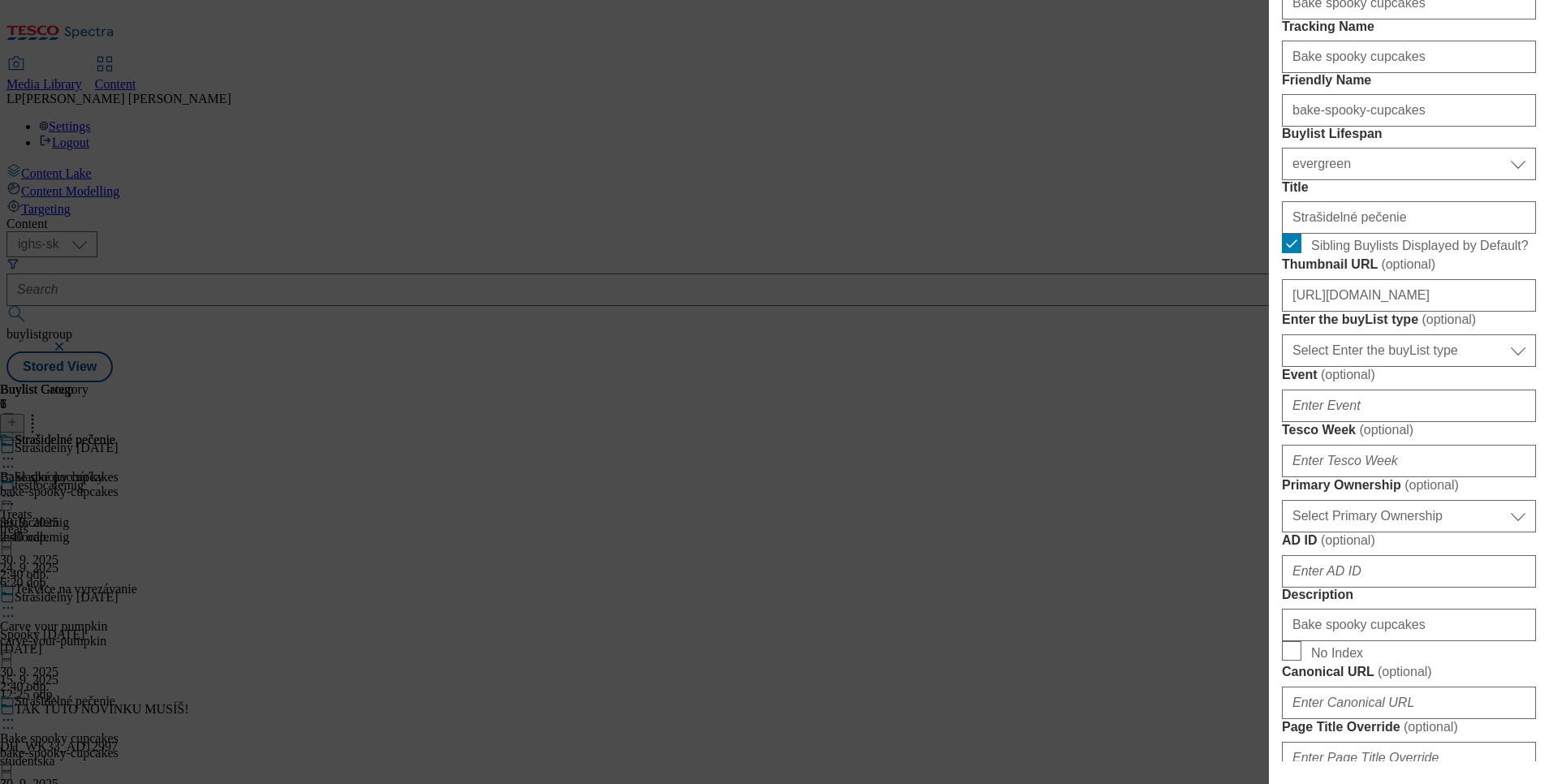
click at [994, 634] on div "Edit Buylist Locale 2 locales selected Slovak English Tags 1 tags selected buyl…" at bounding box center [774, 392] width 1549 height 784
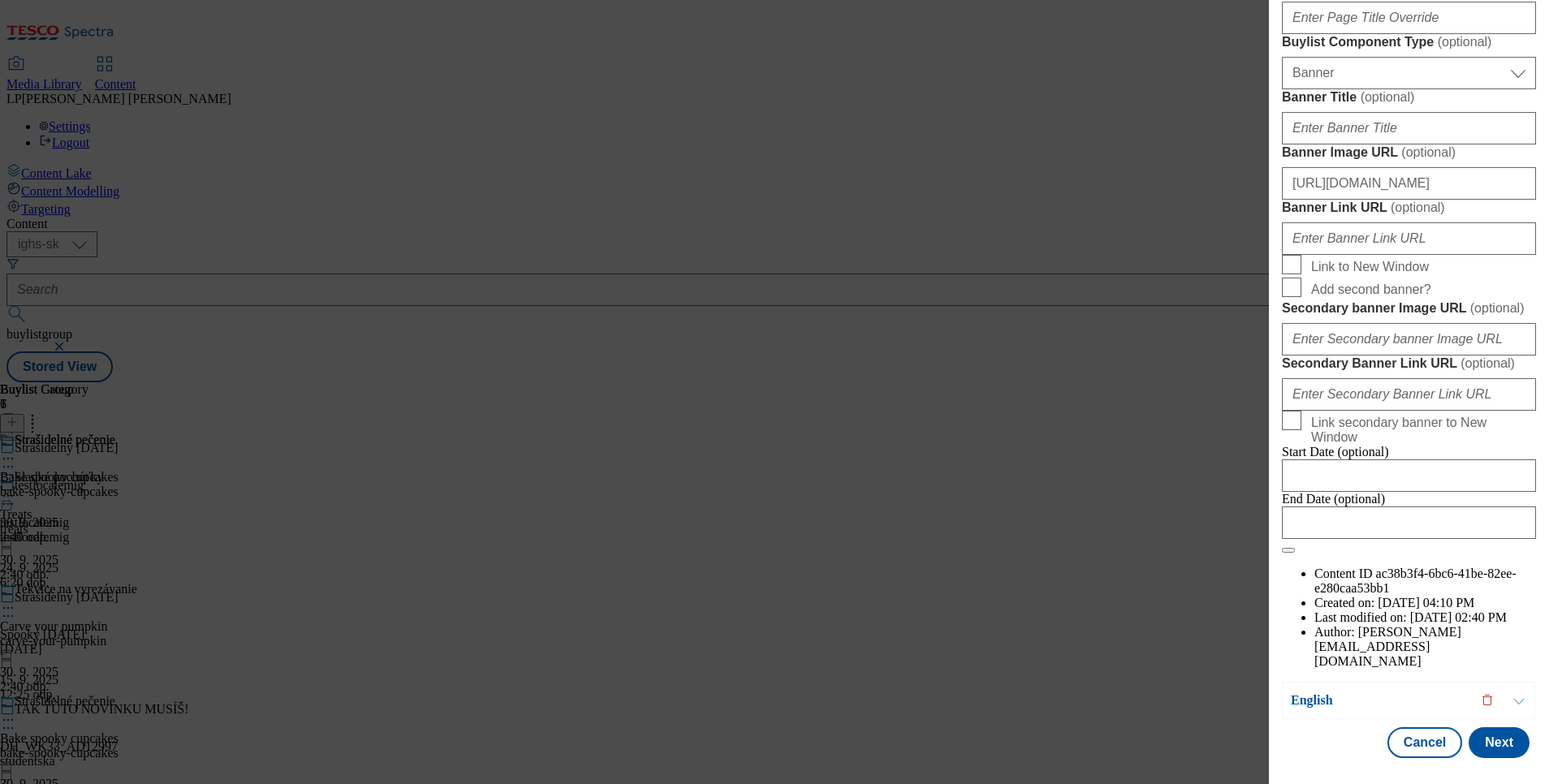
scroll to position [1719, 0]
click at [1412, 728] on button "Cancel" at bounding box center [1424, 743] width 75 height 31
select select "evergreen"
select select "Banner"
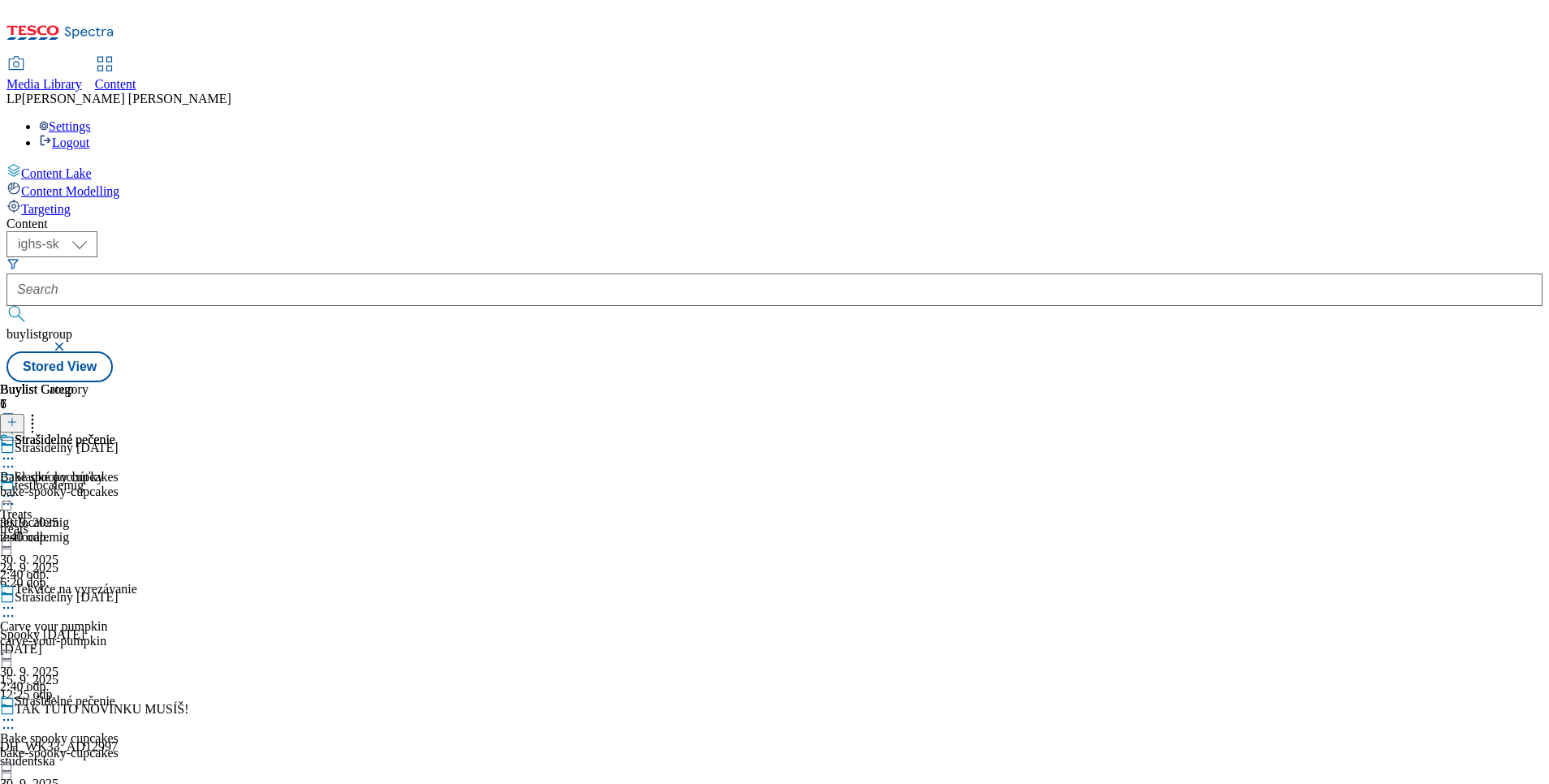
scroll to position [1355, 0]
click at [119, 450] on div at bounding box center [59, 460] width 119 height 19
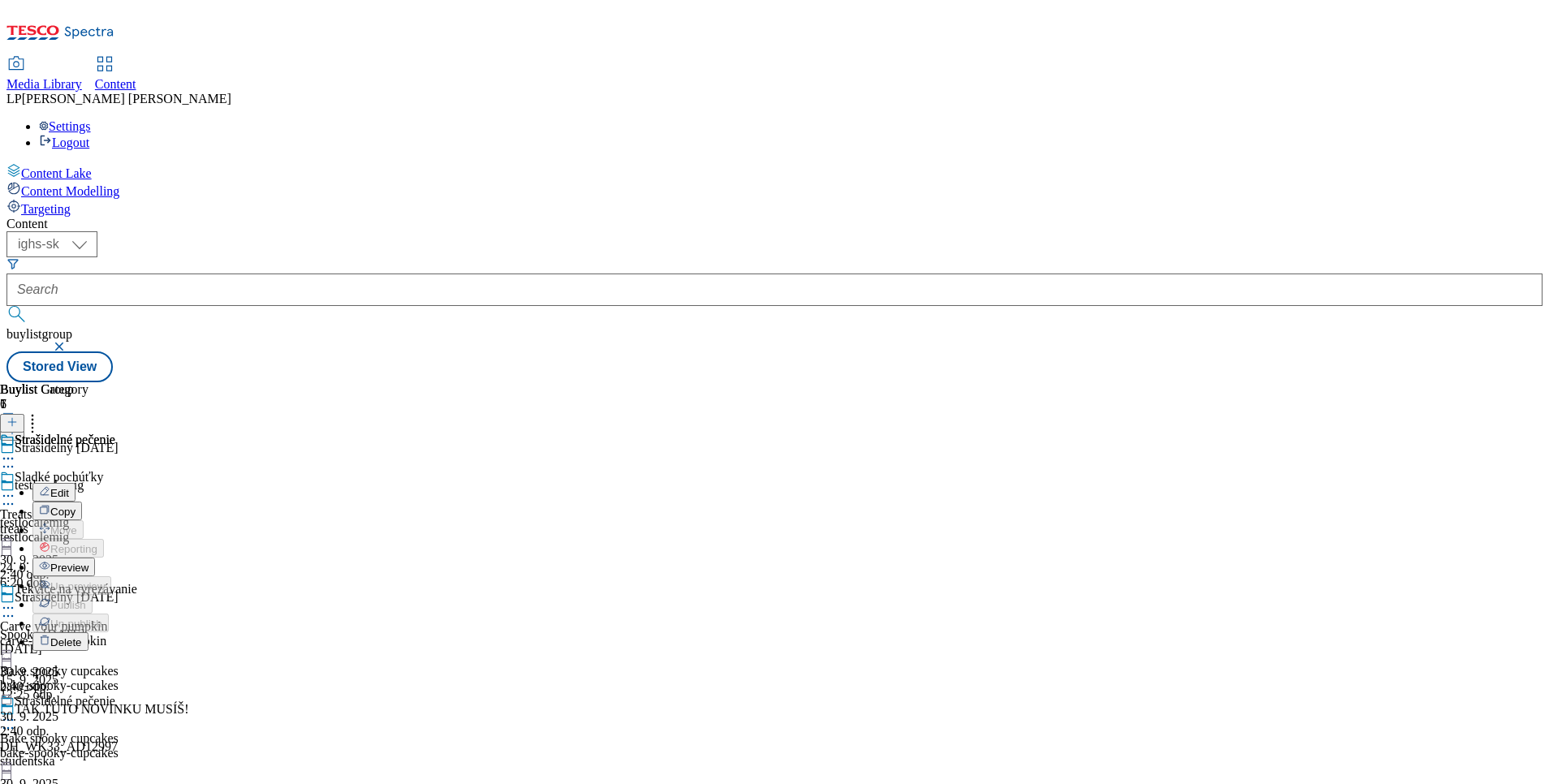
click at [75, 483] on button "Edit" at bounding box center [54, 493] width 43 height 19
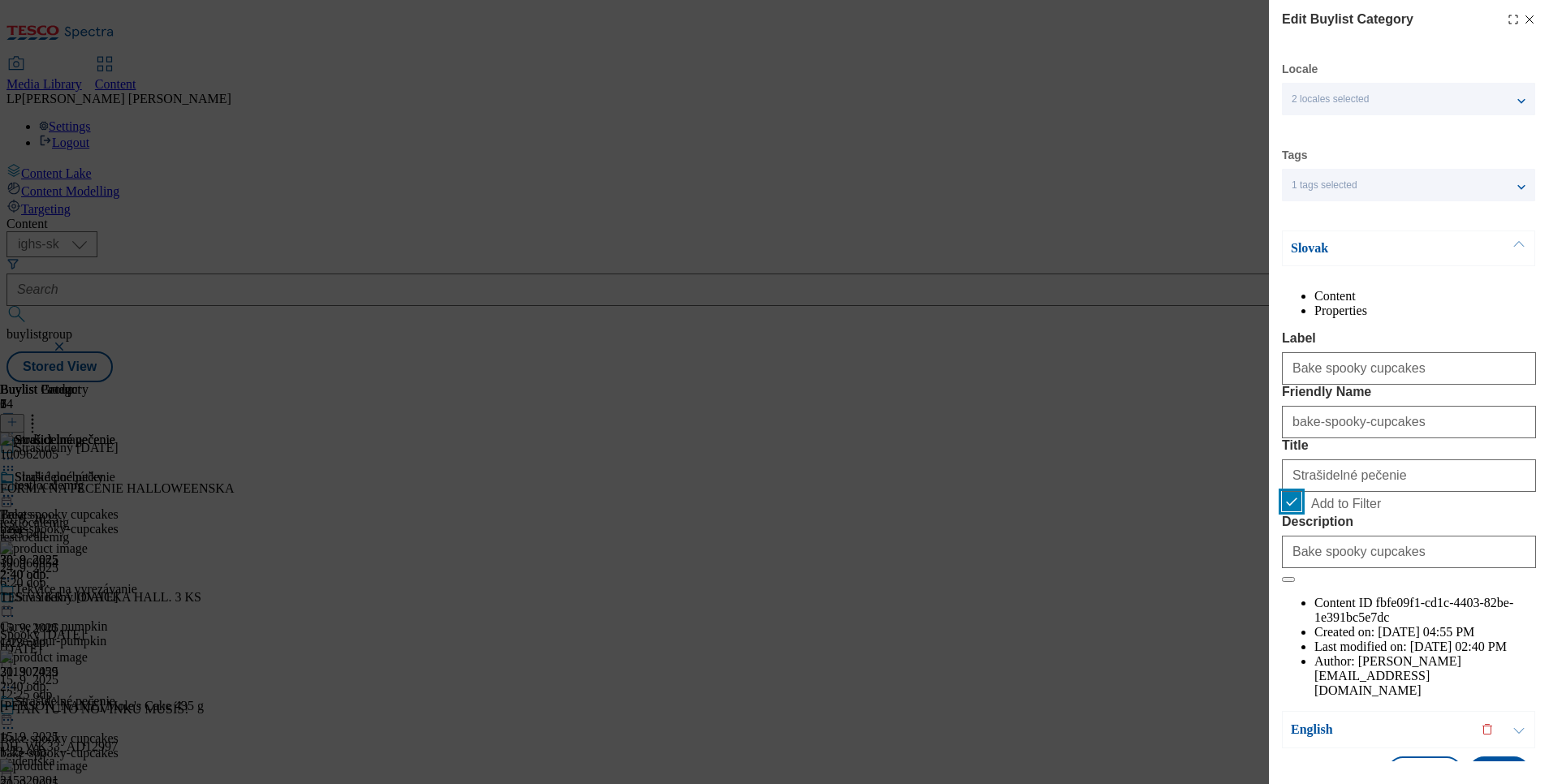
click at [1289, 512] on input "Add to Filter" at bounding box center [1291, 501] width 19 height 19
checkbox input "false"
click at [1319, 246] on p "Slovak" at bounding box center [1376, 248] width 171 height 16
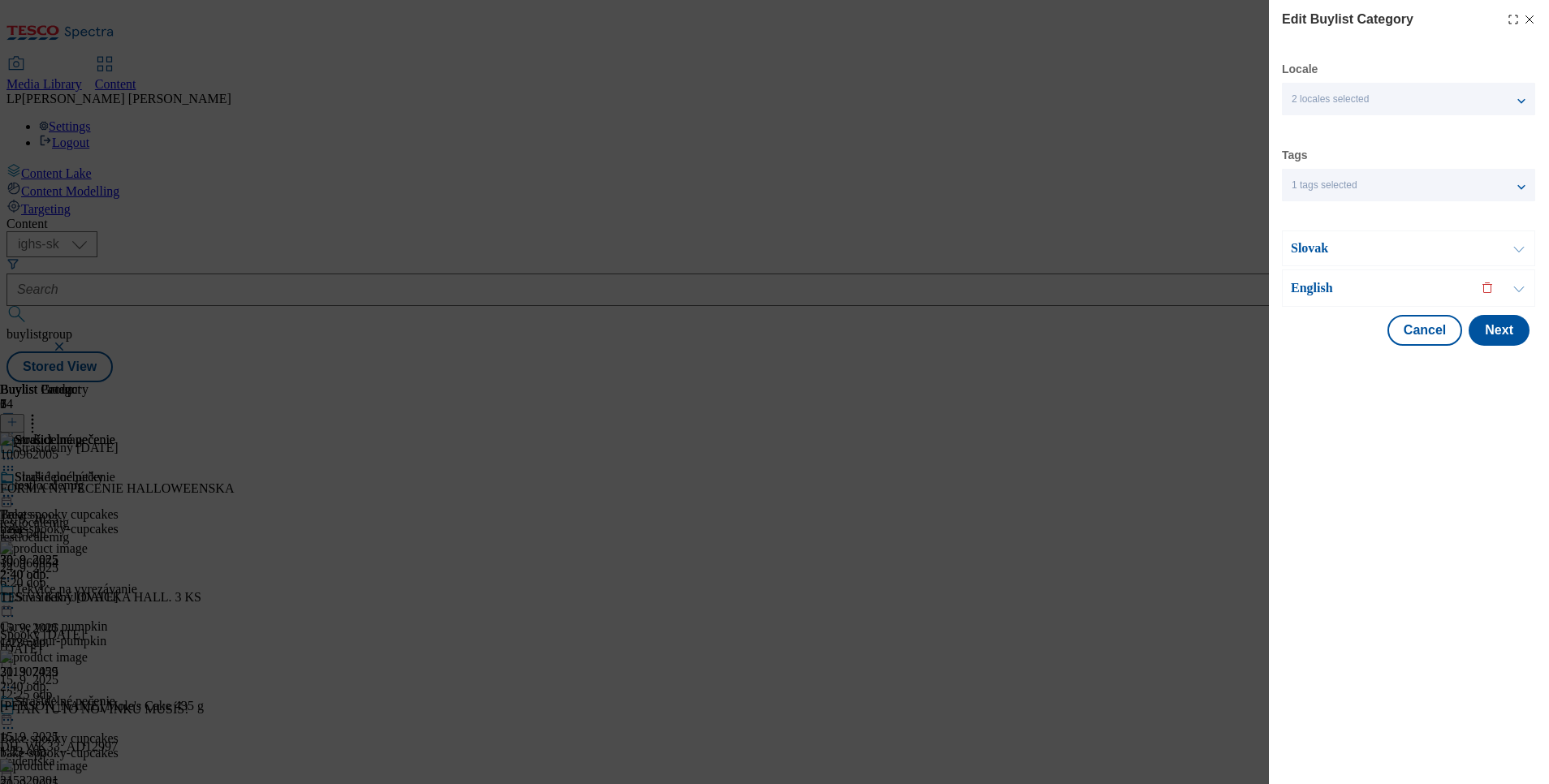
click at [1313, 237] on div "Slovak" at bounding box center [1408, 248] width 253 height 36
click at [1310, 246] on p "Slovak" at bounding box center [1376, 248] width 171 height 16
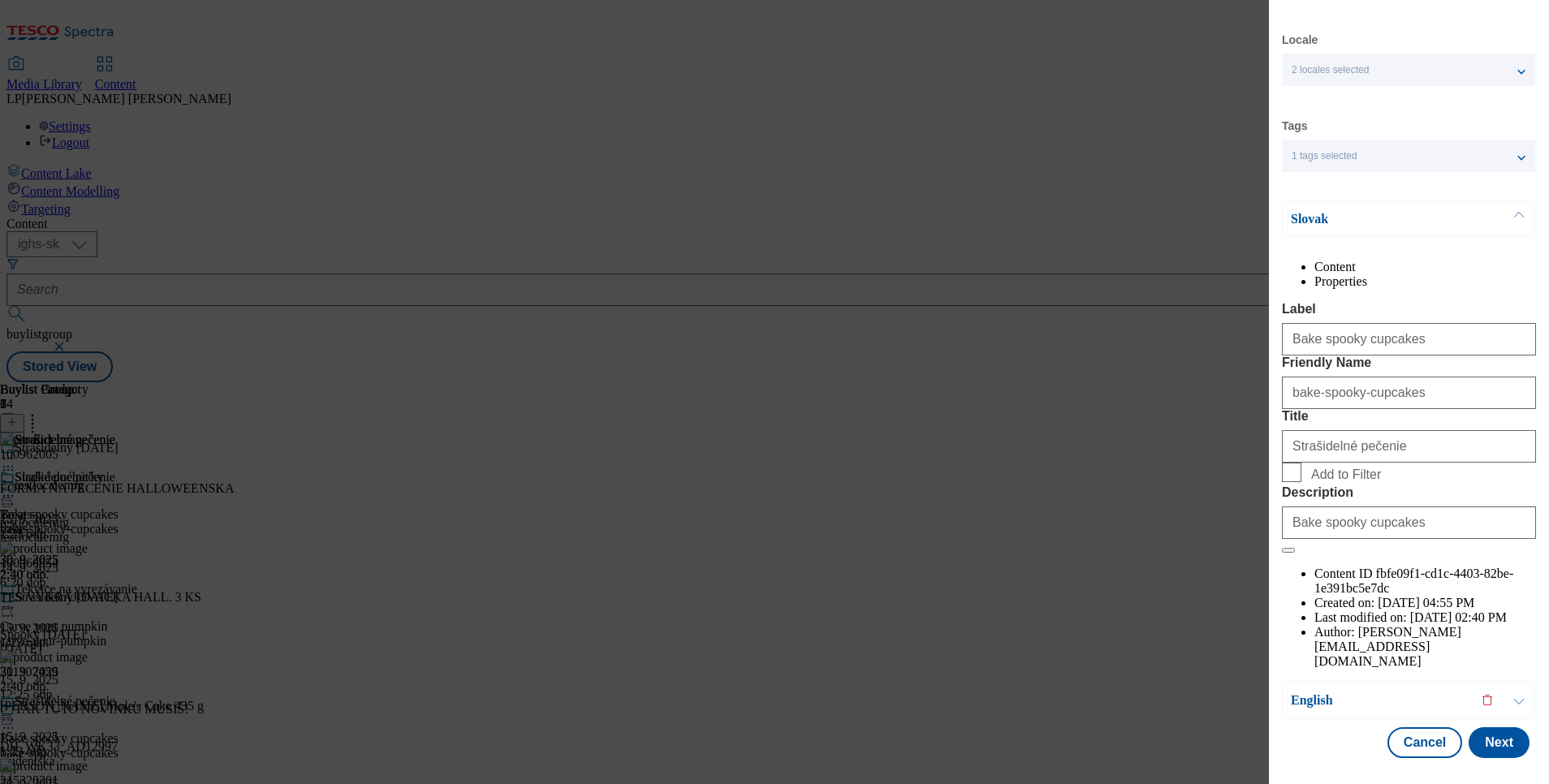
scroll to position [70, 0]
click at [1306, 211] on p "Slovak" at bounding box center [1376, 219] width 171 height 16
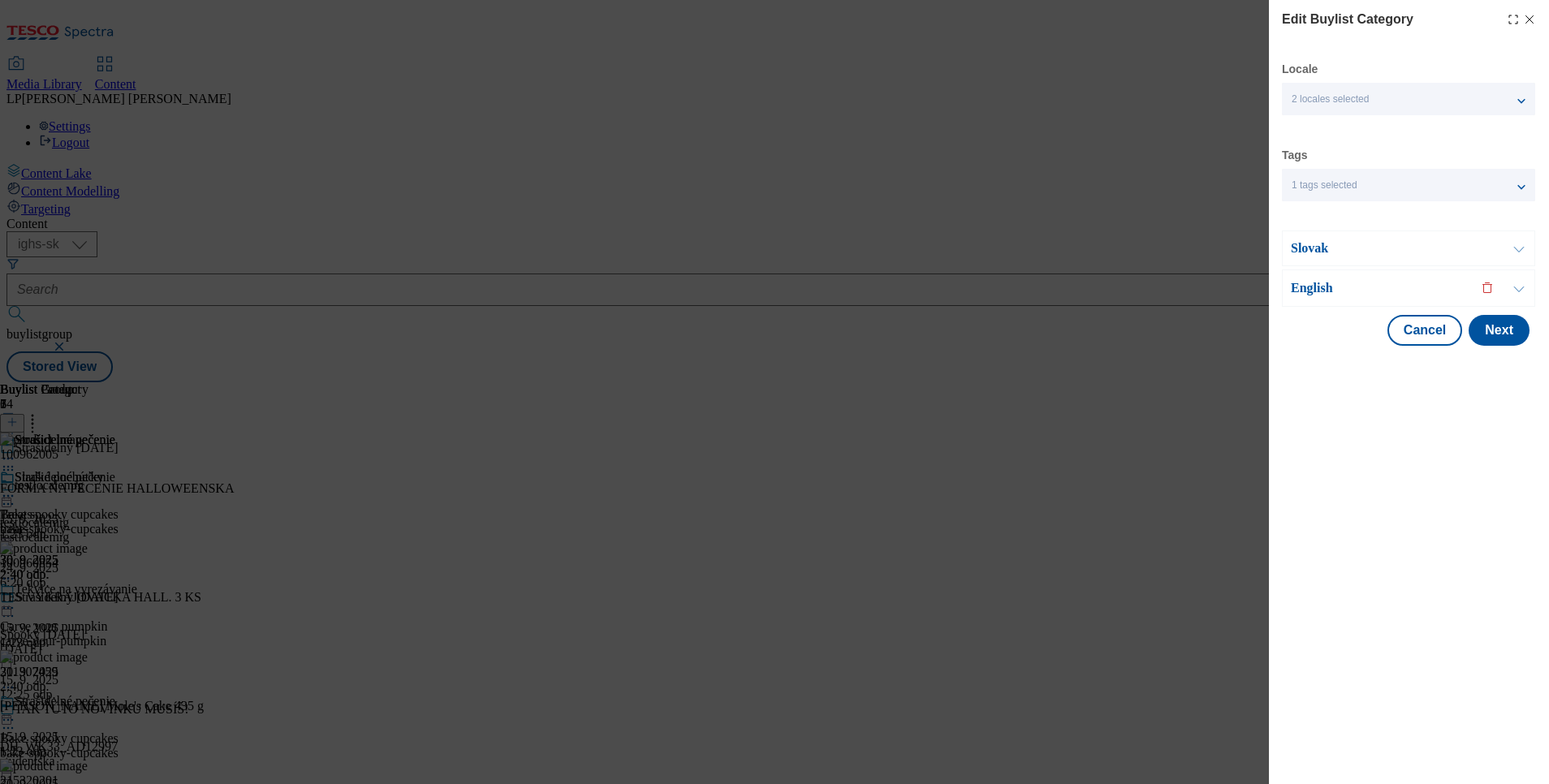
click at [1317, 282] on p "English" at bounding box center [1376, 288] width 171 height 16
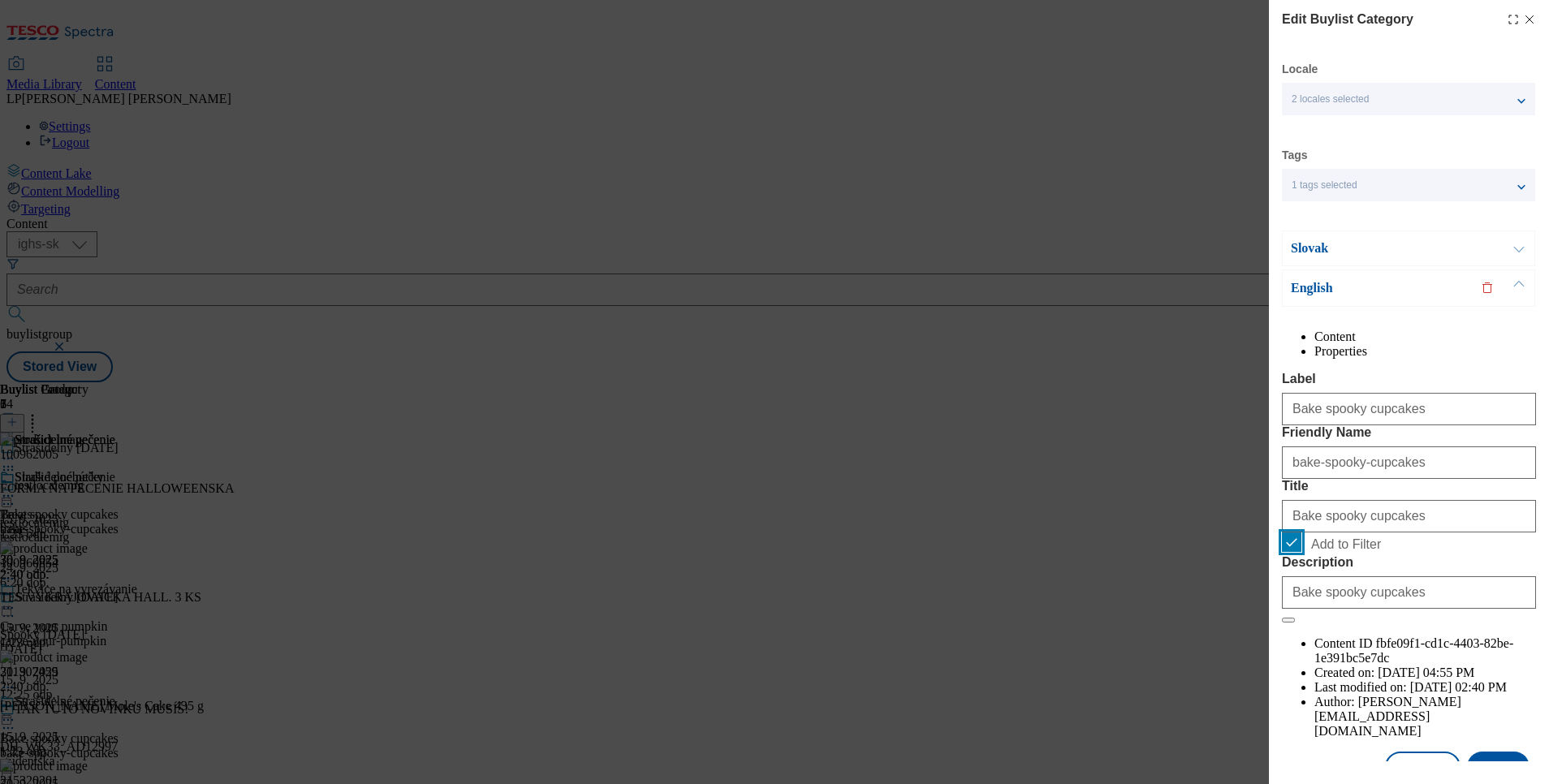
click at [1292, 552] on input "Add to Filter" at bounding box center [1291, 542] width 19 height 19
checkbox input "false"
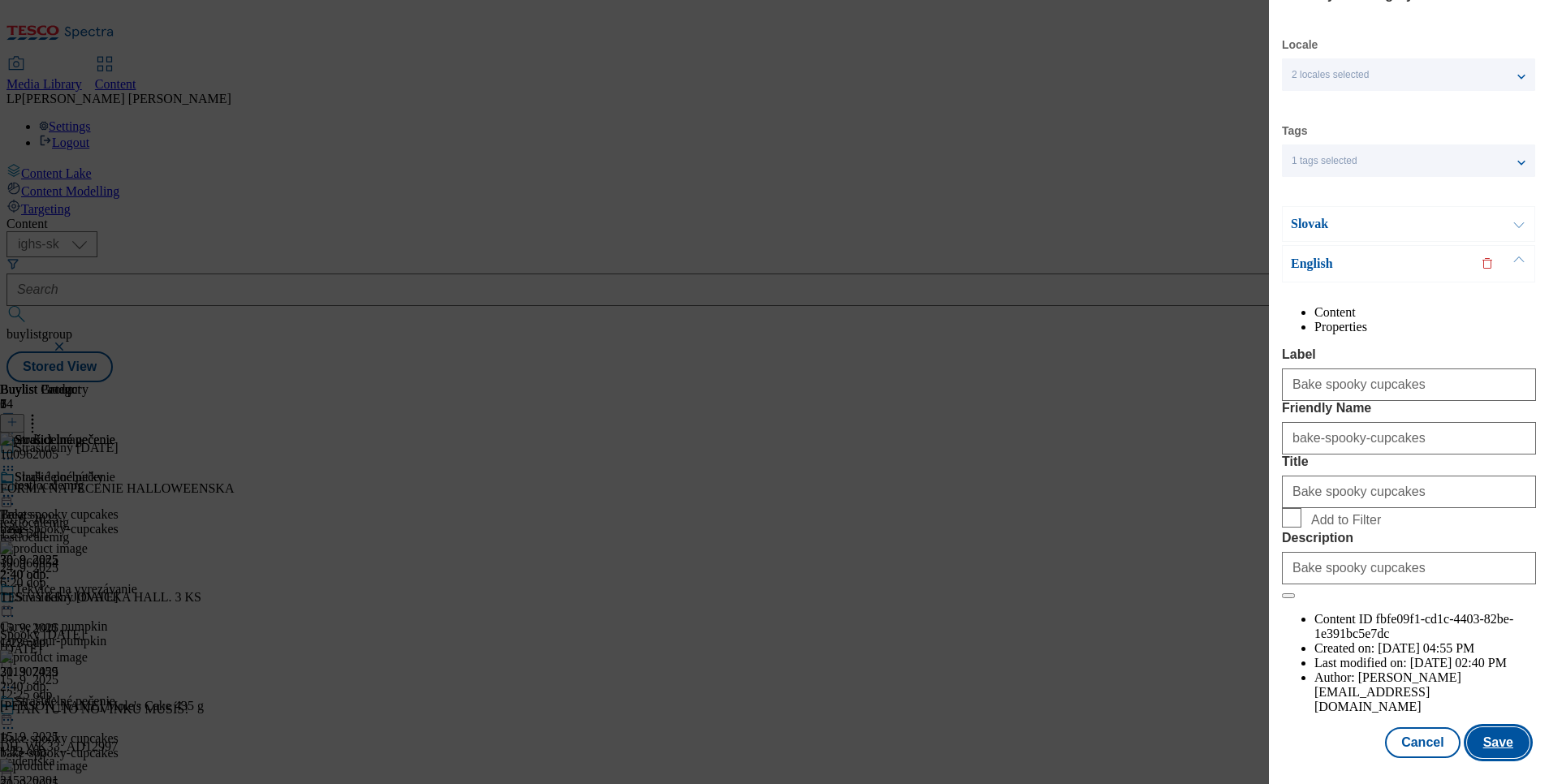
click at [1484, 728] on button "Save" at bounding box center [1498, 743] width 62 height 31
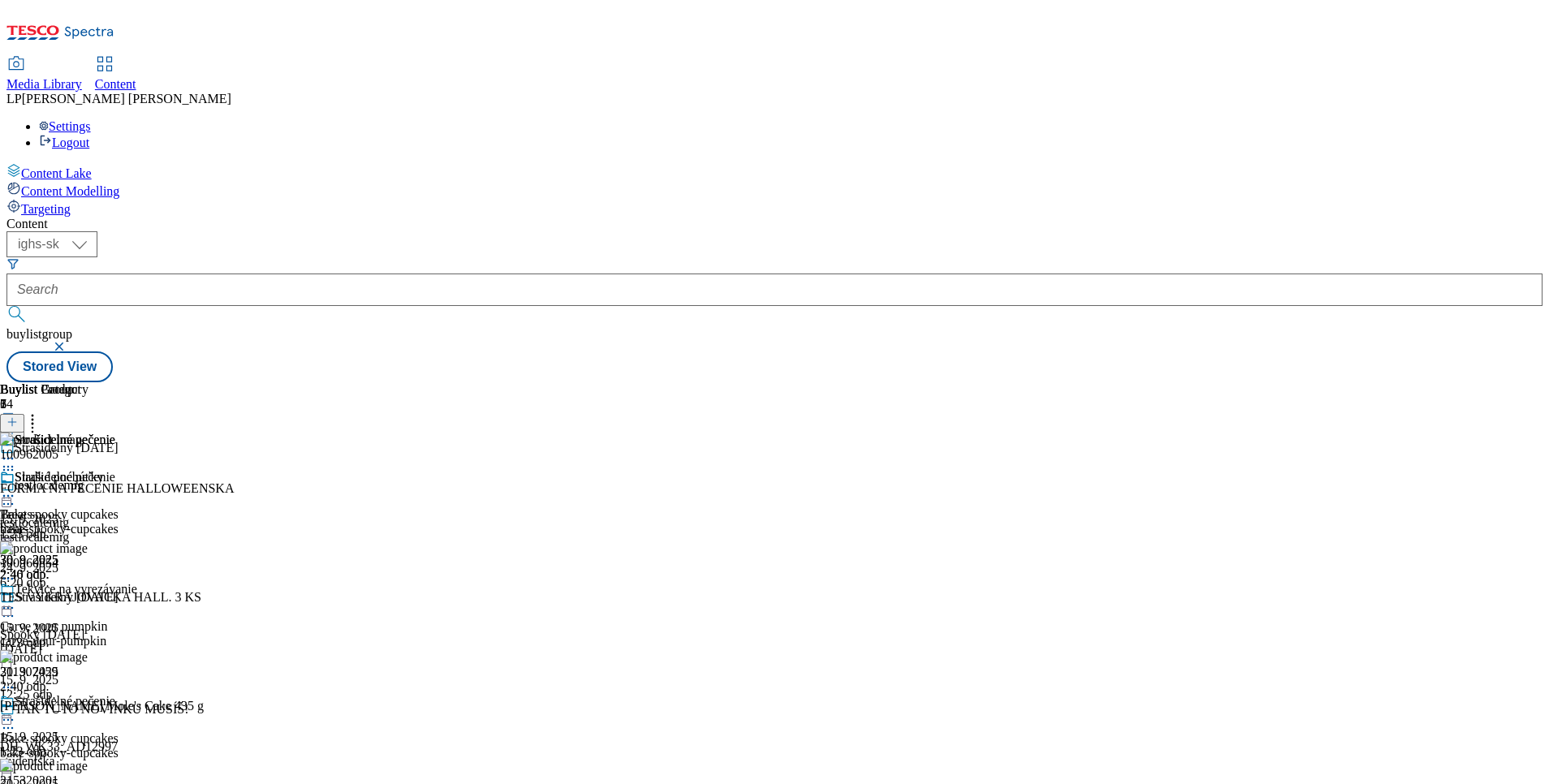
click at [16, 712] on icon at bounding box center [8, 720] width 16 height 16
click at [119, 582] on div "Strašidelné pečenie Bake spooky cupcakes bake-spooky-cupcakes 30. 9. 2025 2:46 …" at bounding box center [59, 526] width 119 height 112
click at [115, 694] on div "Strašidelné pečenie" at bounding box center [65, 701] width 101 height 15
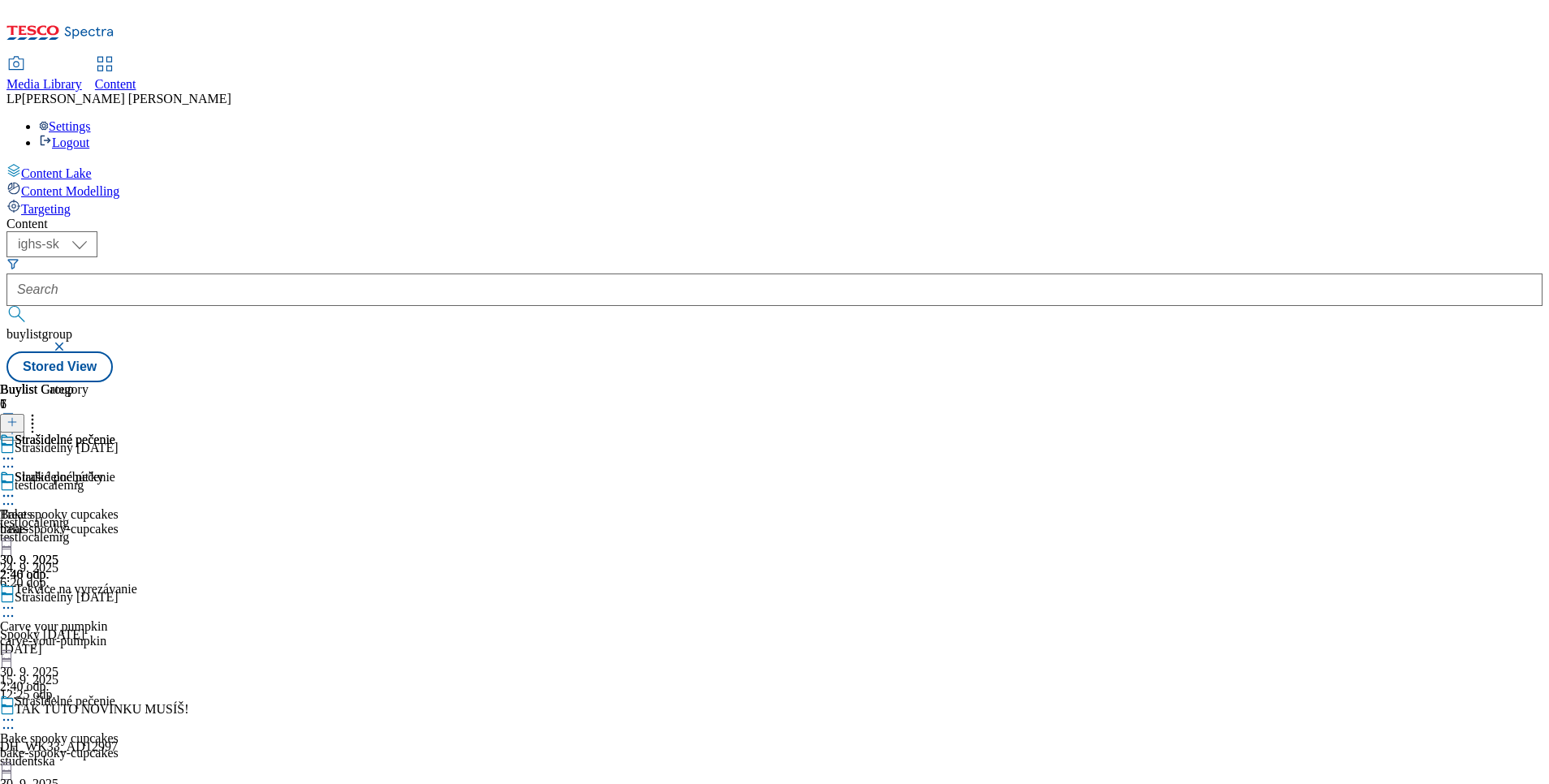
click at [16, 487] on icon at bounding box center [8, 495] width 16 height 16
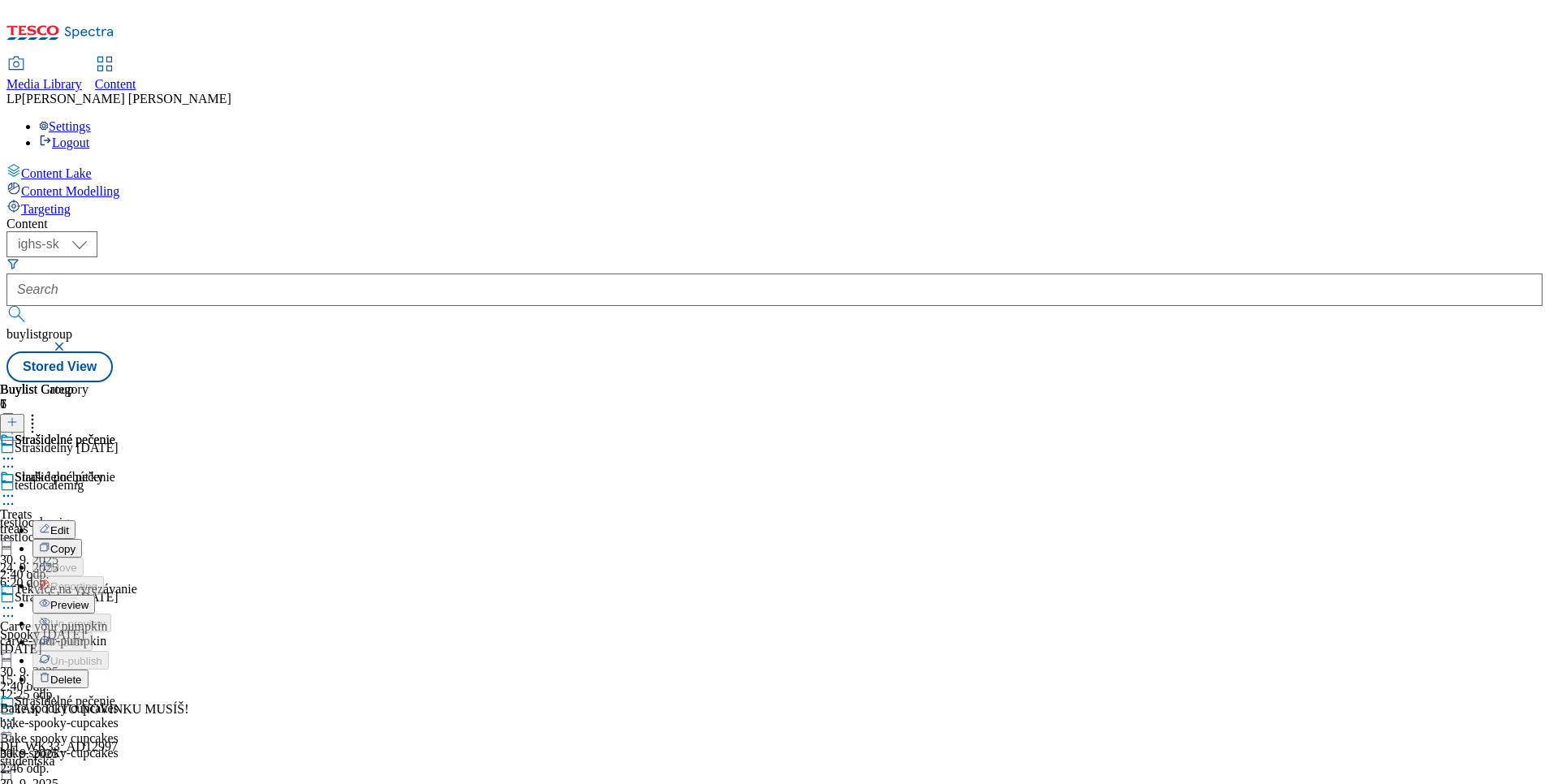
click at [75, 520] on button "Edit" at bounding box center [54, 530] width 43 height 19
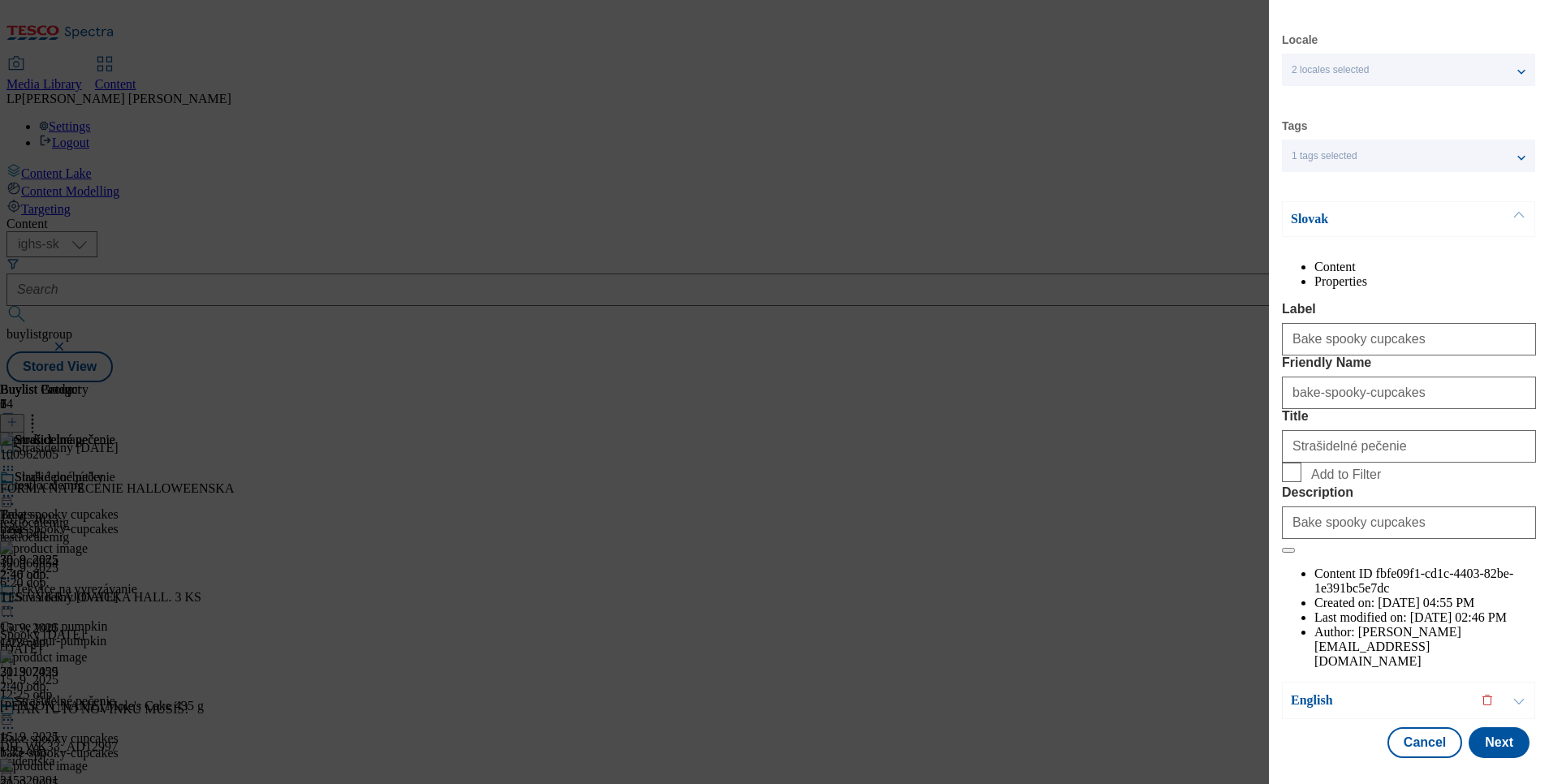
scroll to position [70, 0]
click at [1074, 579] on div "Edit Buylist Category Locale 2 locales selected Slovak English Tags 1 tags sele…" at bounding box center [774, 392] width 1549 height 784
click at [1405, 728] on button "Cancel" at bounding box center [1424, 743] width 75 height 31
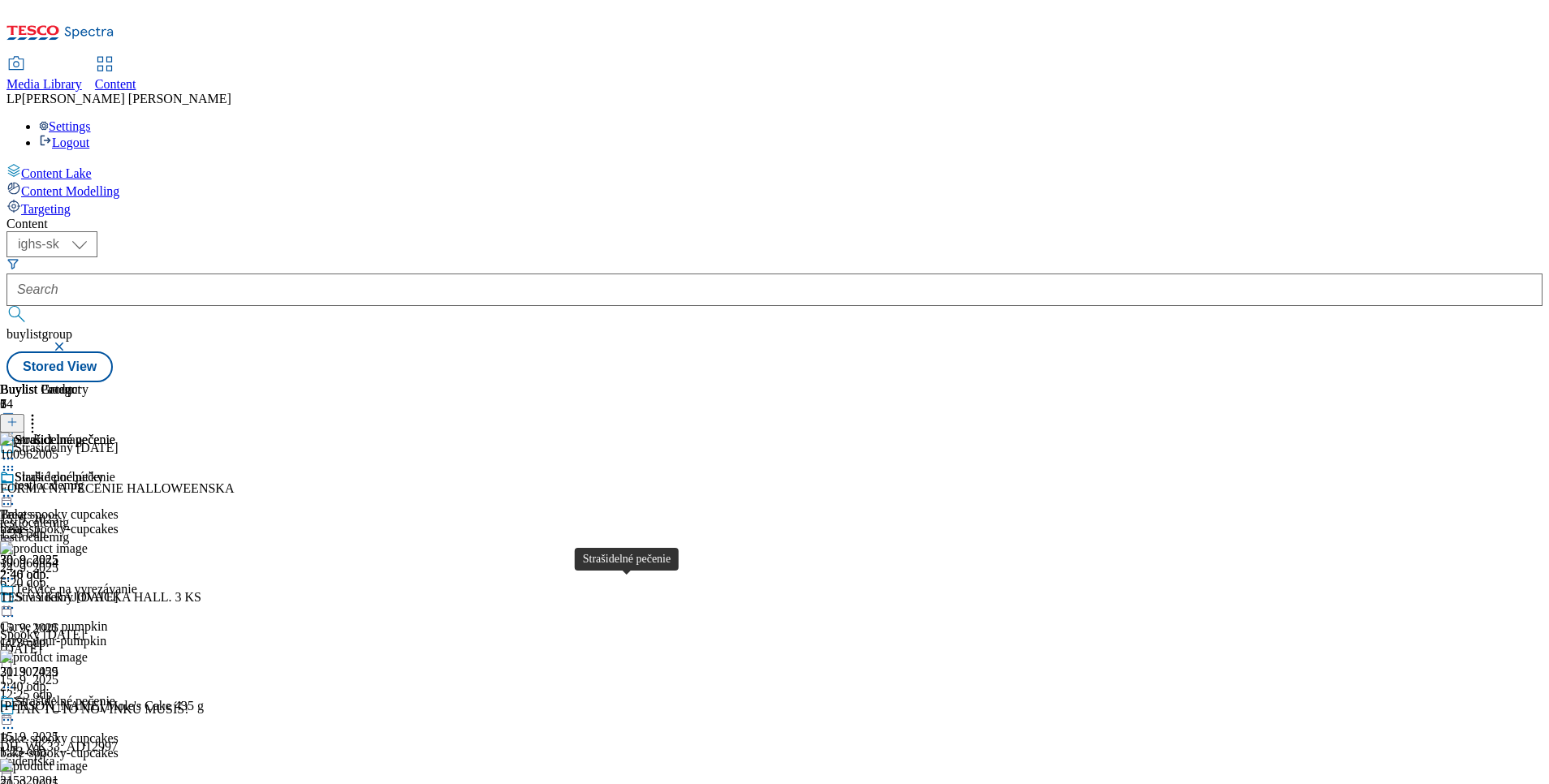
scroll to position [244, 0]
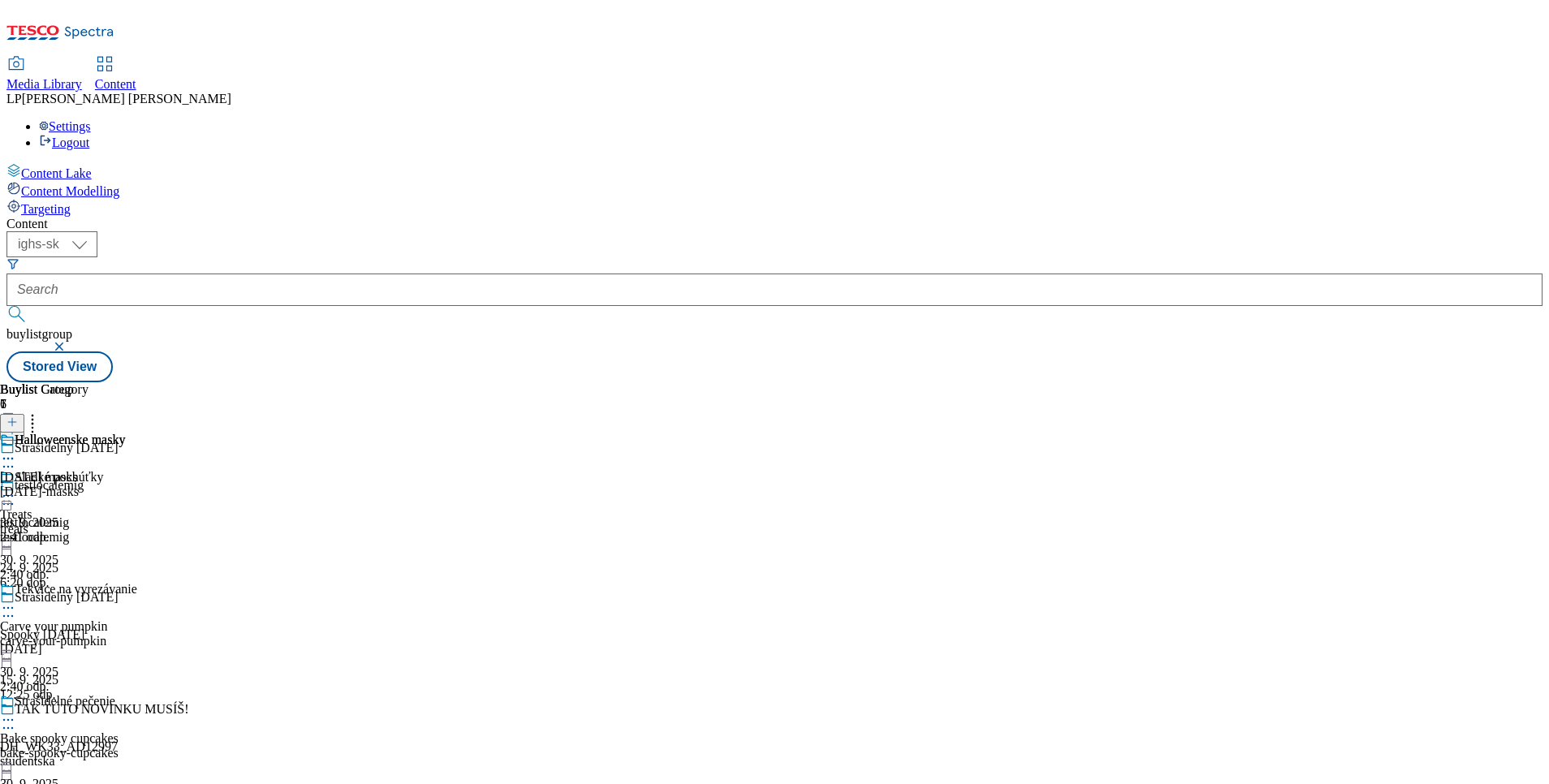
click at [16, 450] on icon at bounding box center [8, 458] width 16 height 16
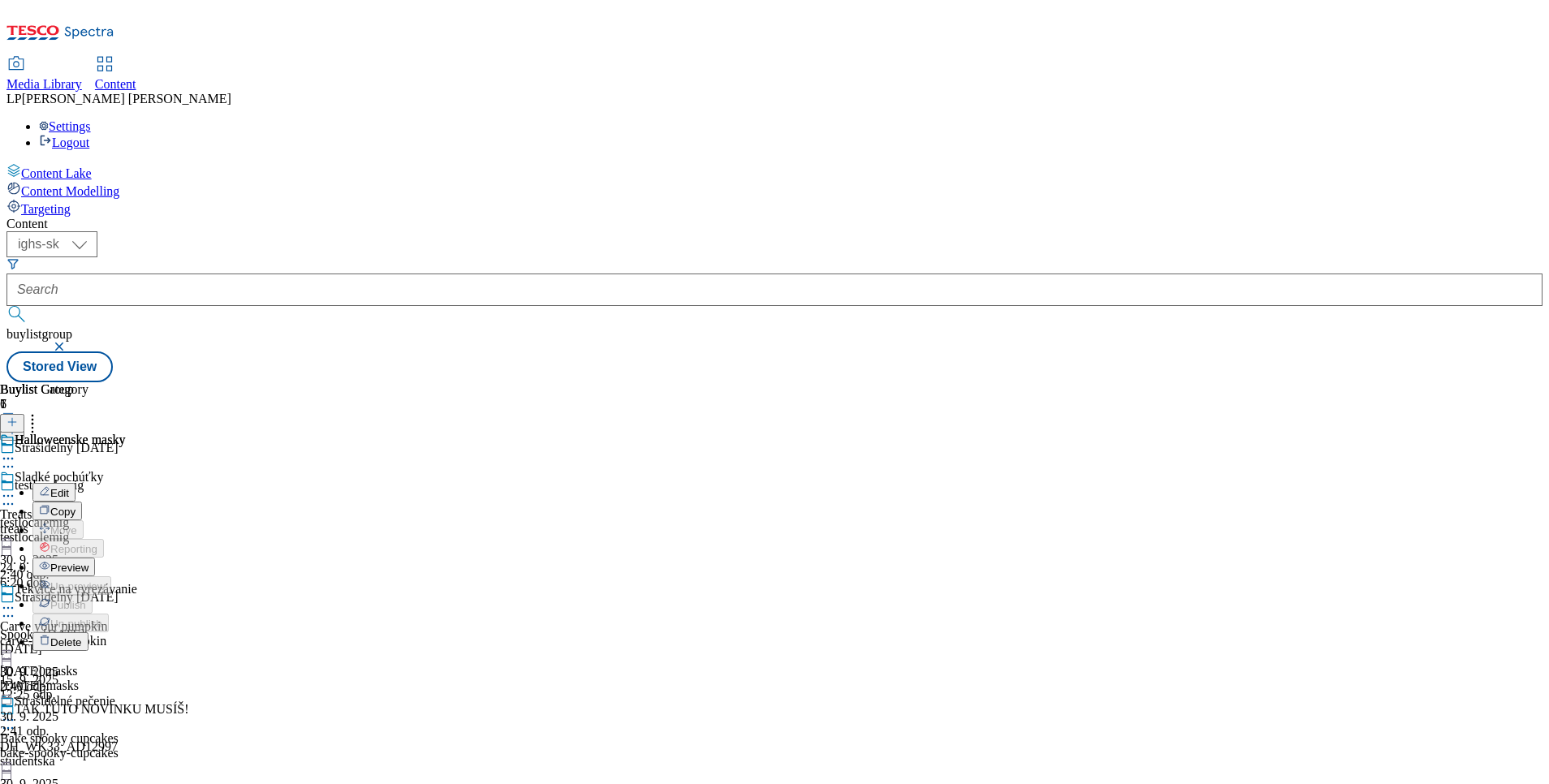
click at [75, 483] on button "Edit" at bounding box center [54, 493] width 43 height 19
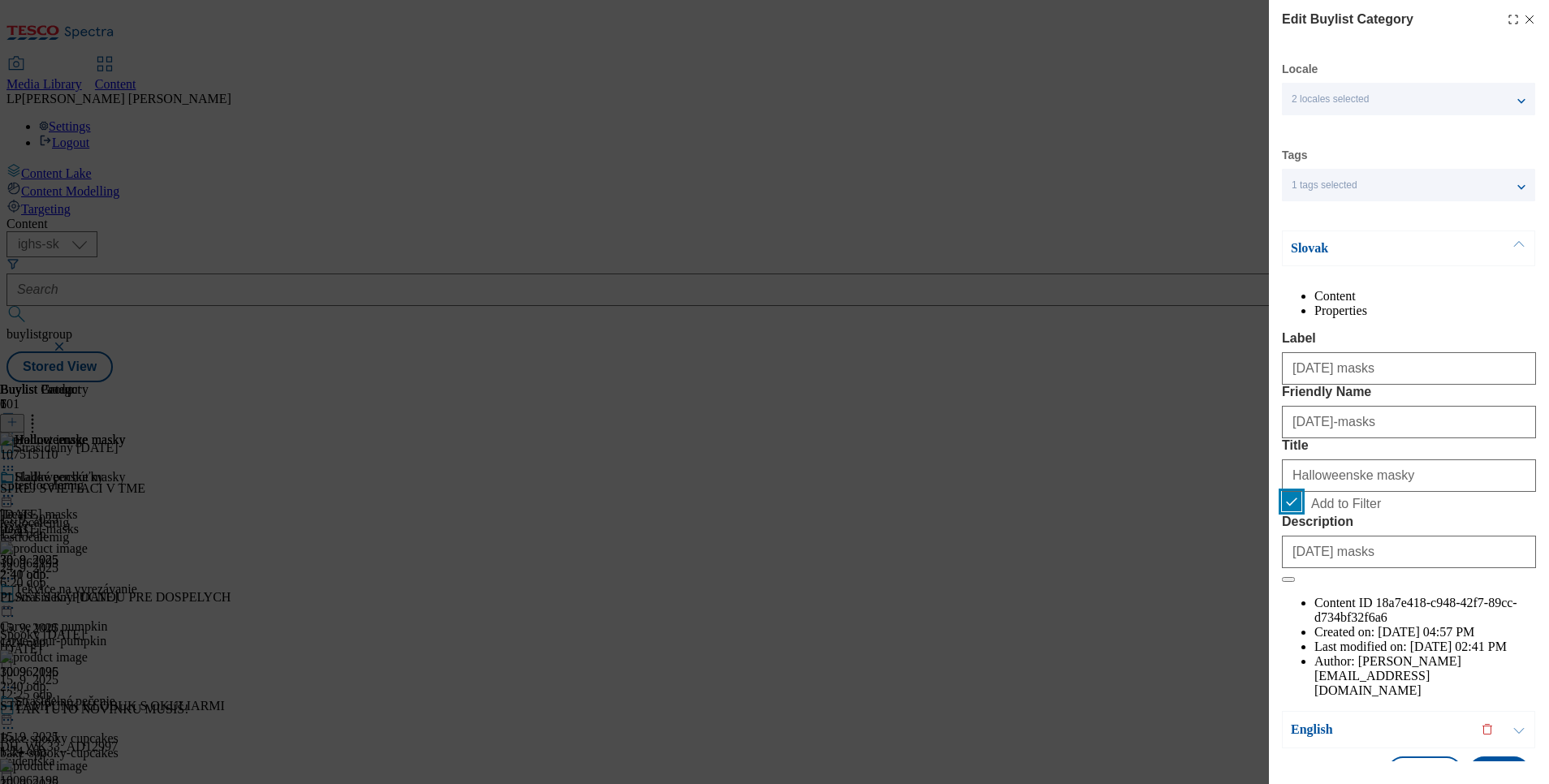
click at [1285, 512] on input "Add to Filter" at bounding box center [1291, 501] width 19 height 19
checkbox input "false"
click at [1302, 251] on p "Slovak" at bounding box center [1376, 248] width 171 height 16
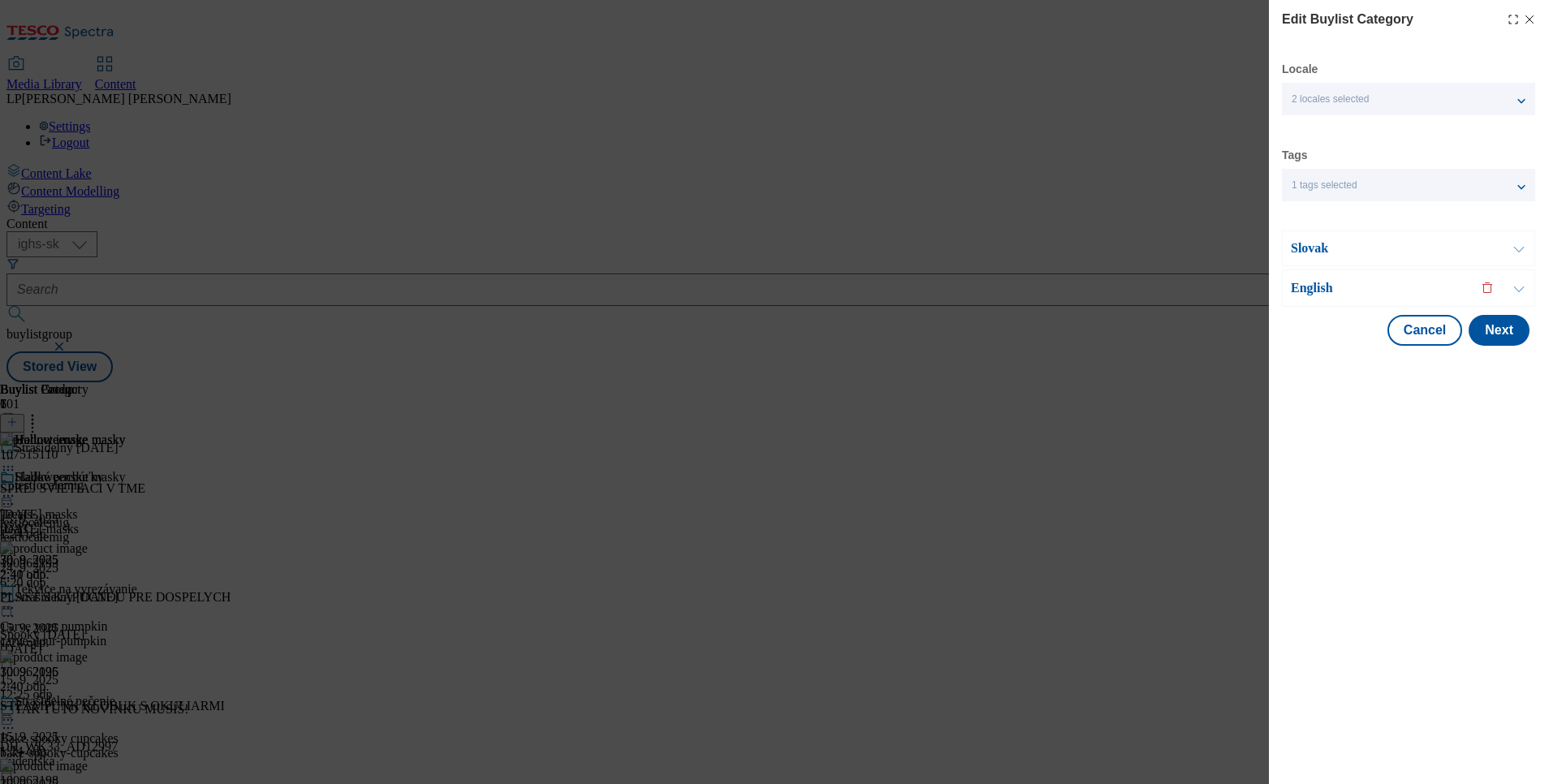
click at [1311, 283] on p "English" at bounding box center [1376, 288] width 171 height 16
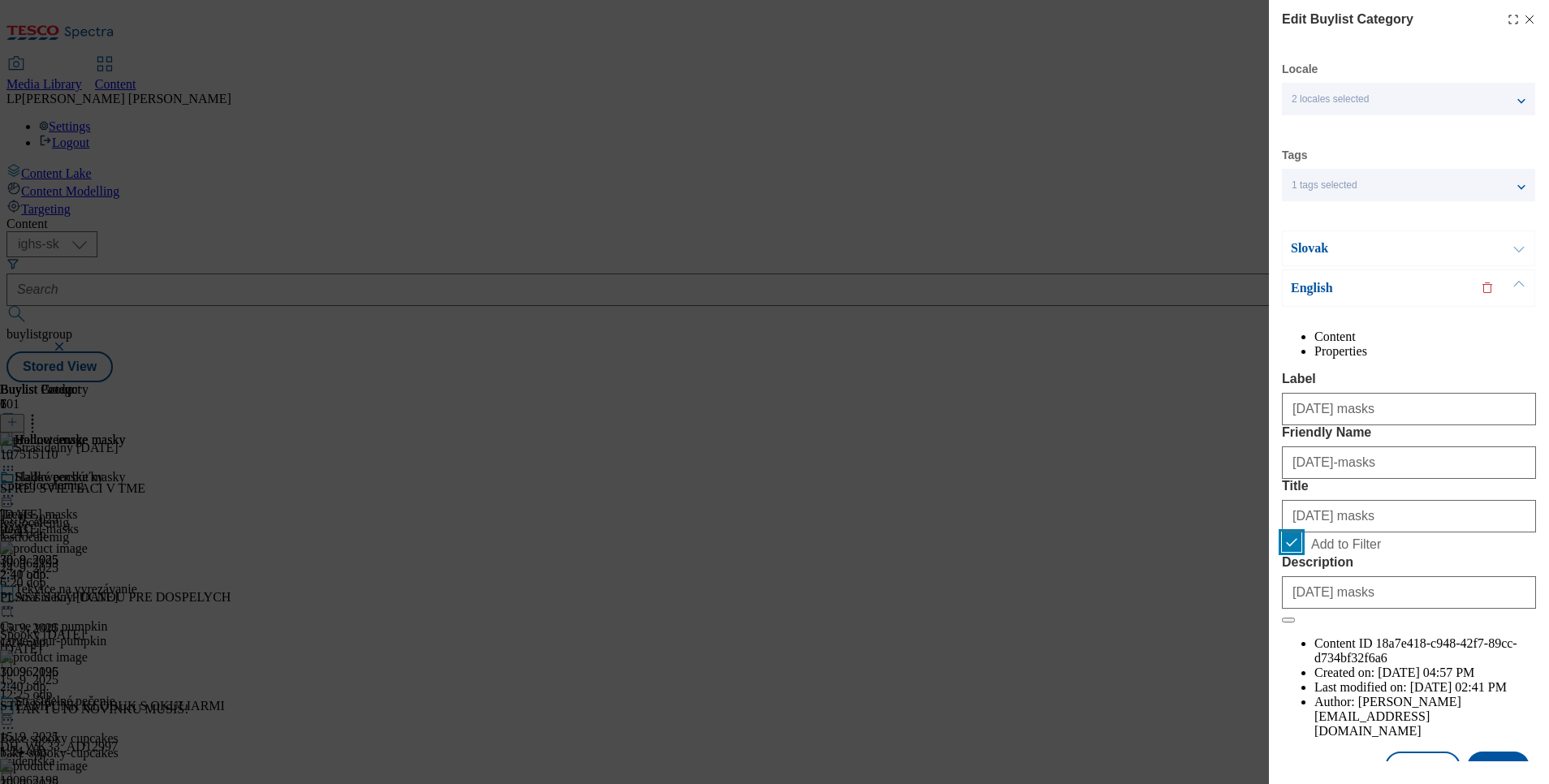
click at [1290, 552] on input "Add to Filter" at bounding box center [1291, 542] width 19 height 19
checkbox input "false"
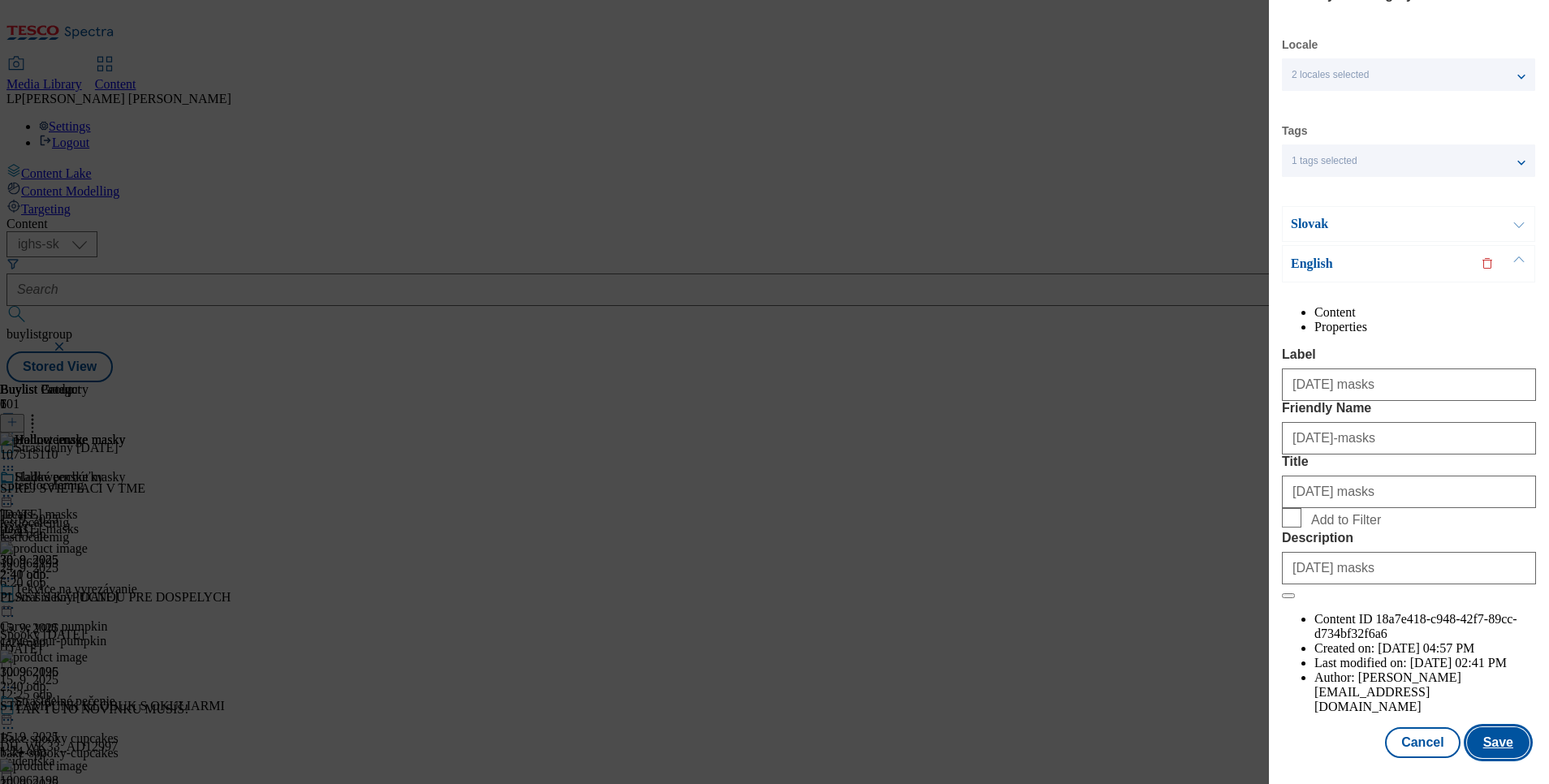
click at [1493, 728] on button "Save" at bounding box center [1498, 743] width 62 height 31
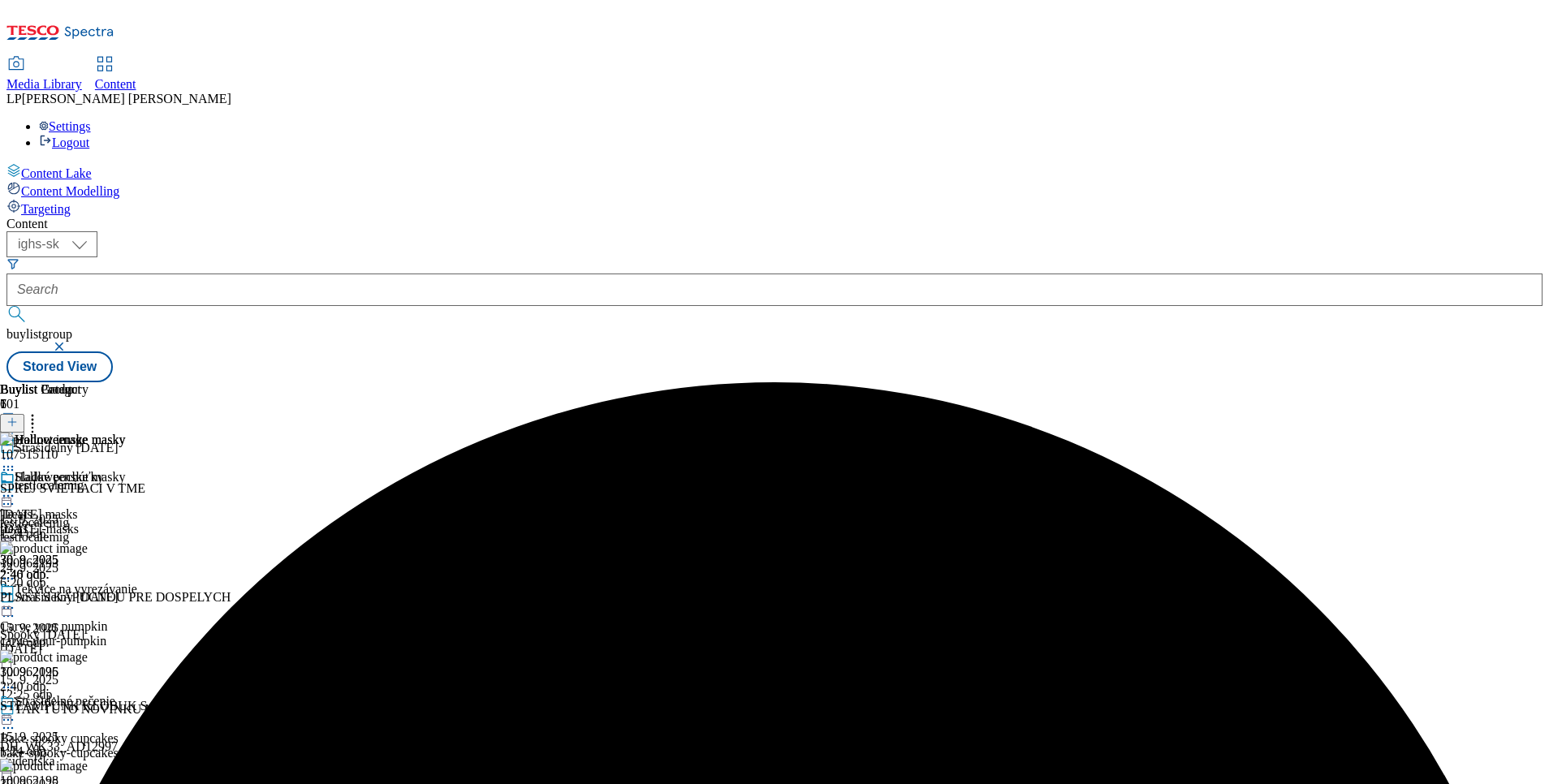
scroll to position [493, 0]
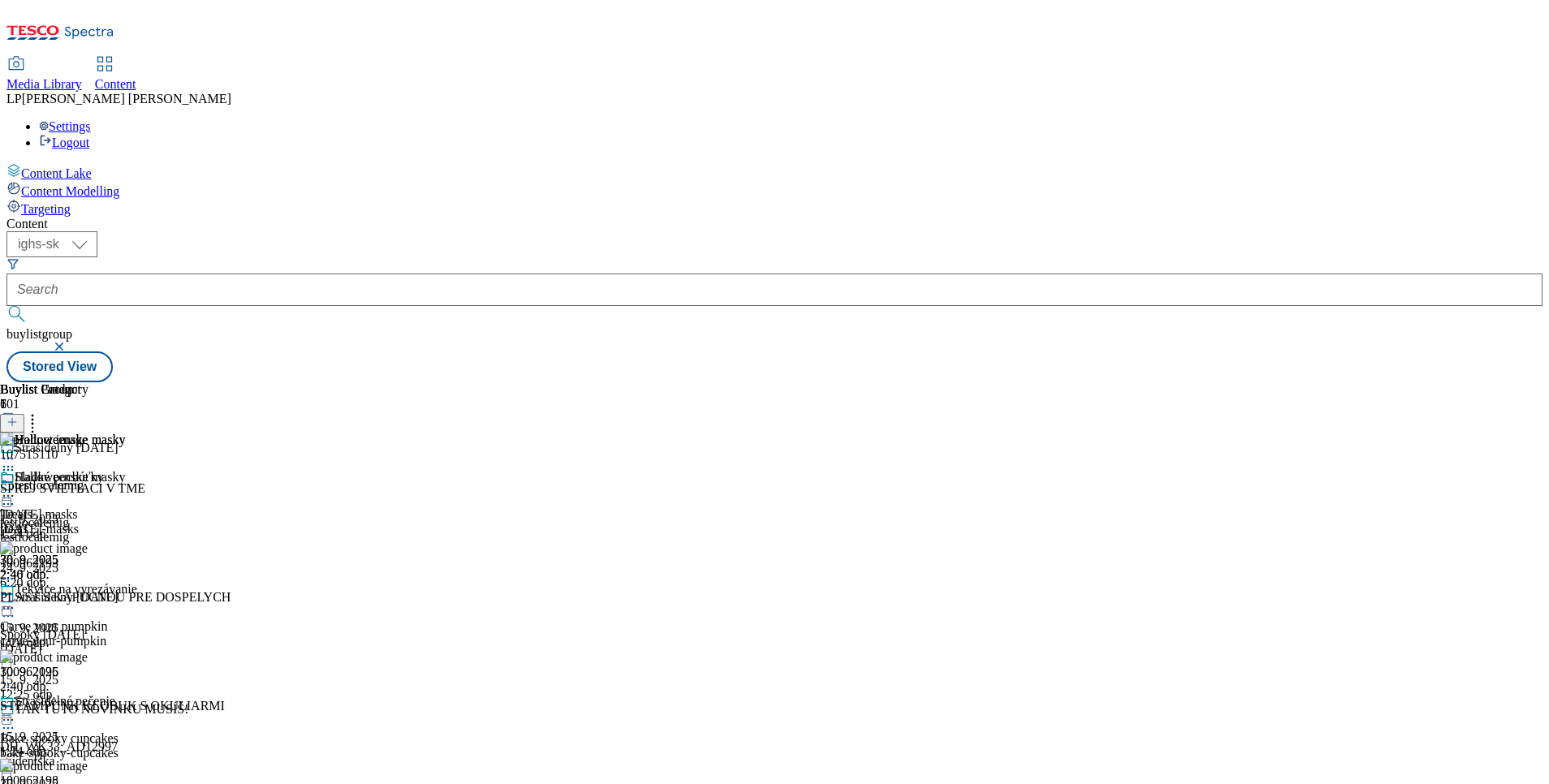
click at [125, 485] on div "Halloweenske masky Halloween masks halloween-masks 30. 9. 2025 2:46 odp." at bounding box center [62, 526] width 125 height 112
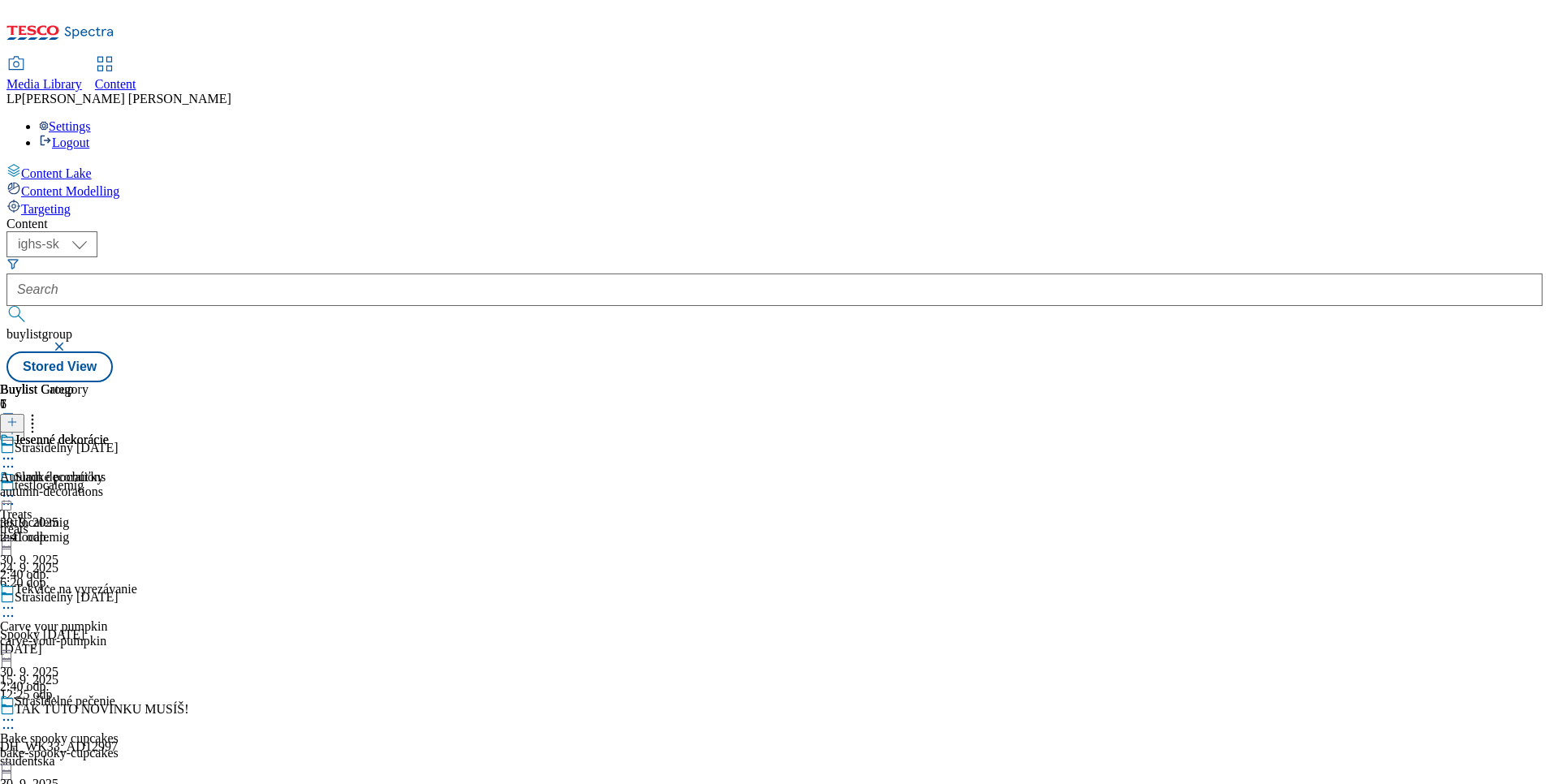
click at [16, 450] on icon at bounding box center [8, 458] width 16 height 16
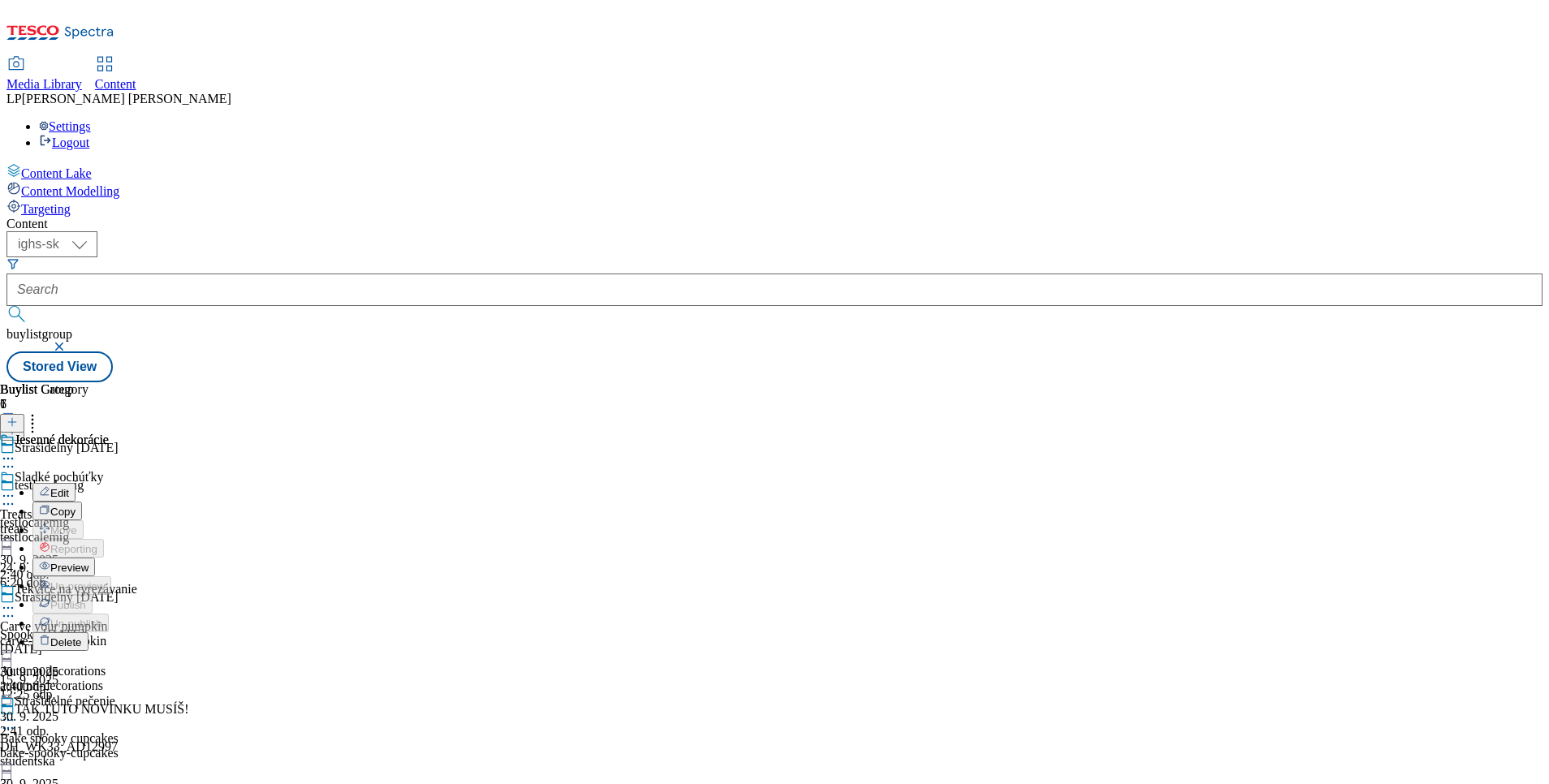
click at [69, 487] on span "Edit" at bounding box center [60, 493] width 19 height 12
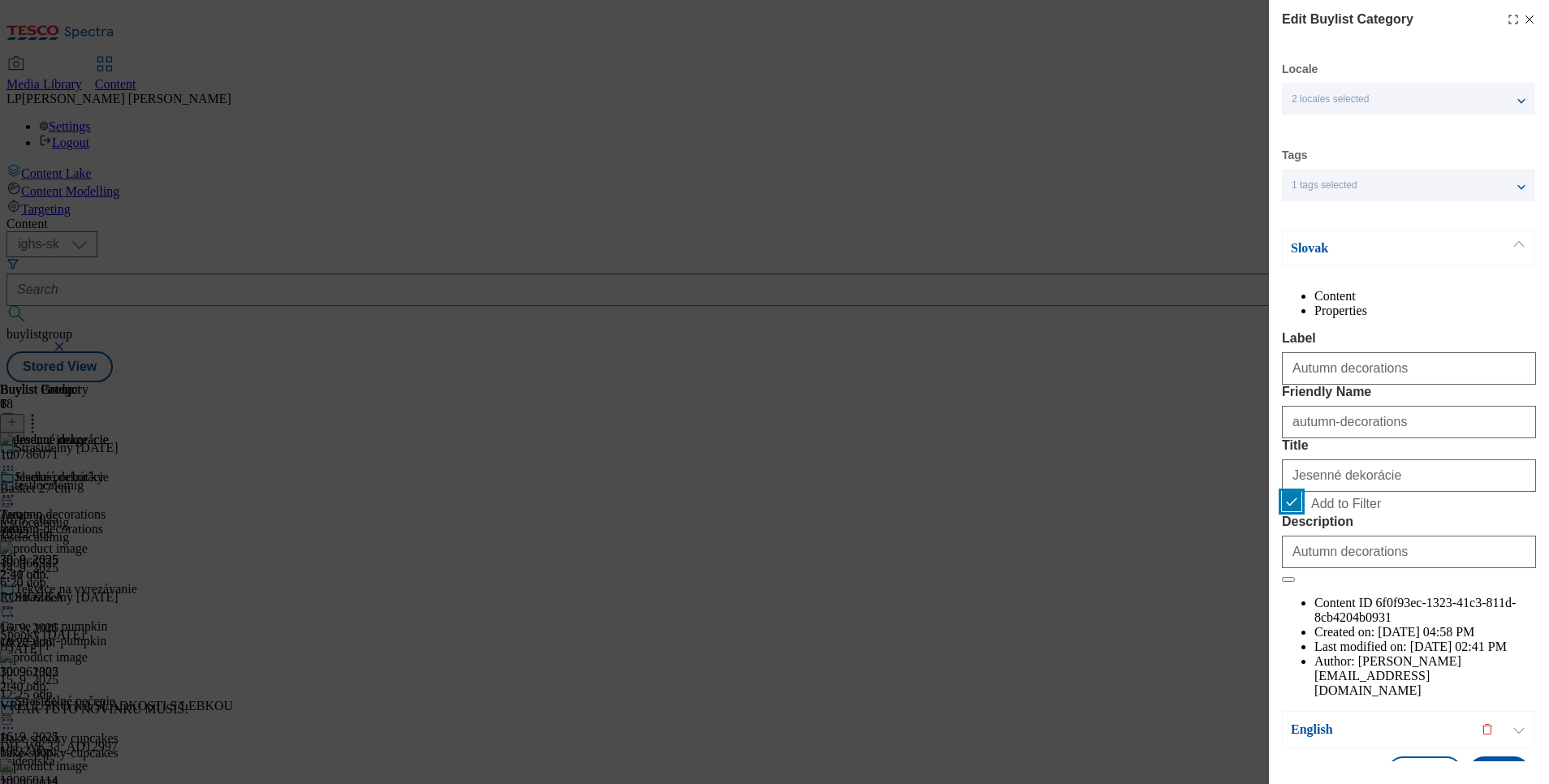
click at [1297, 512] on input "Add to Filter" at bounding box center [1291, 501] width 19 height 19
checkbox input "false"
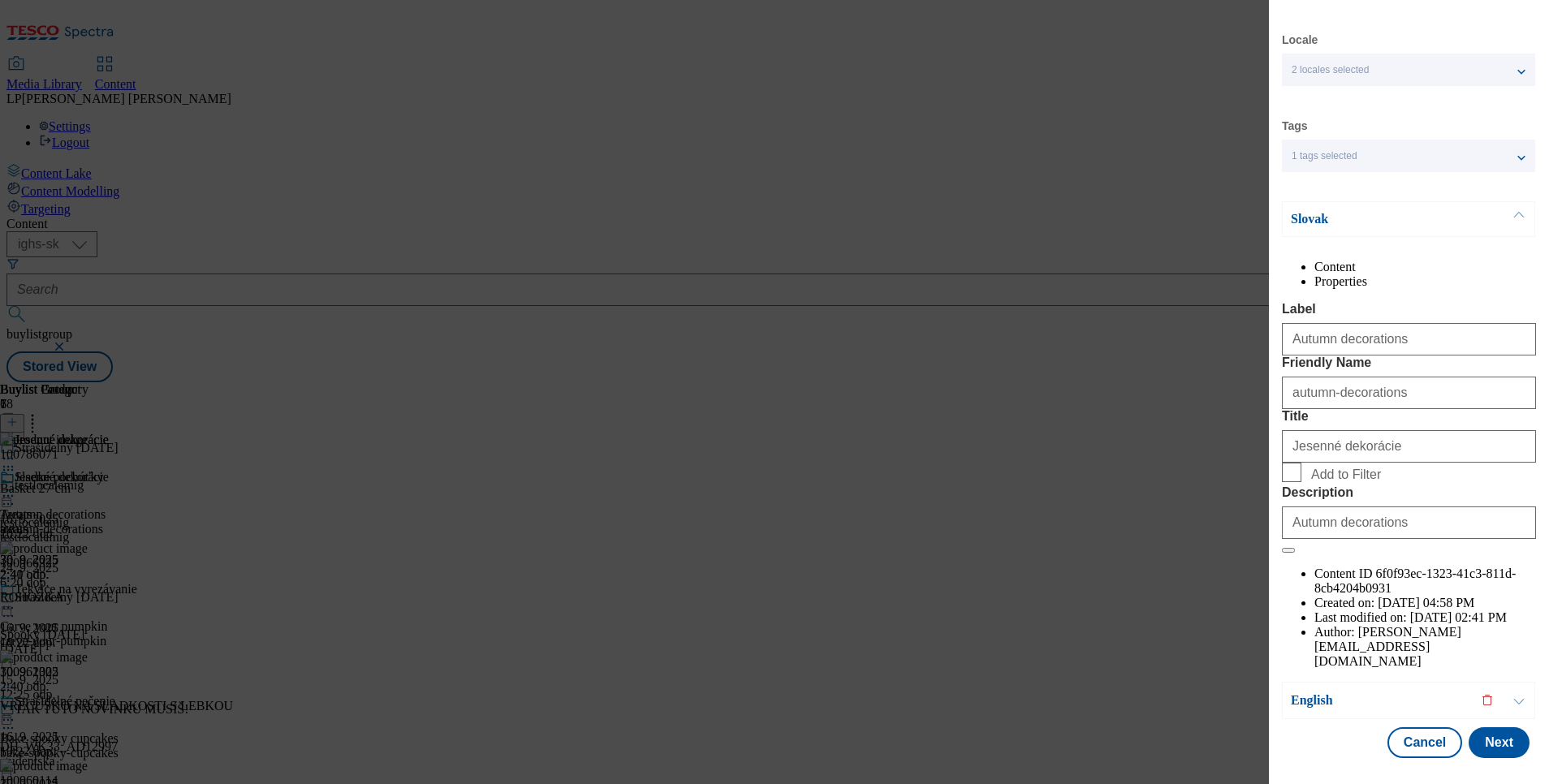
click at [1301, 211] on p "Slovak" at bounding box center [1376, 219] width 171 height 16
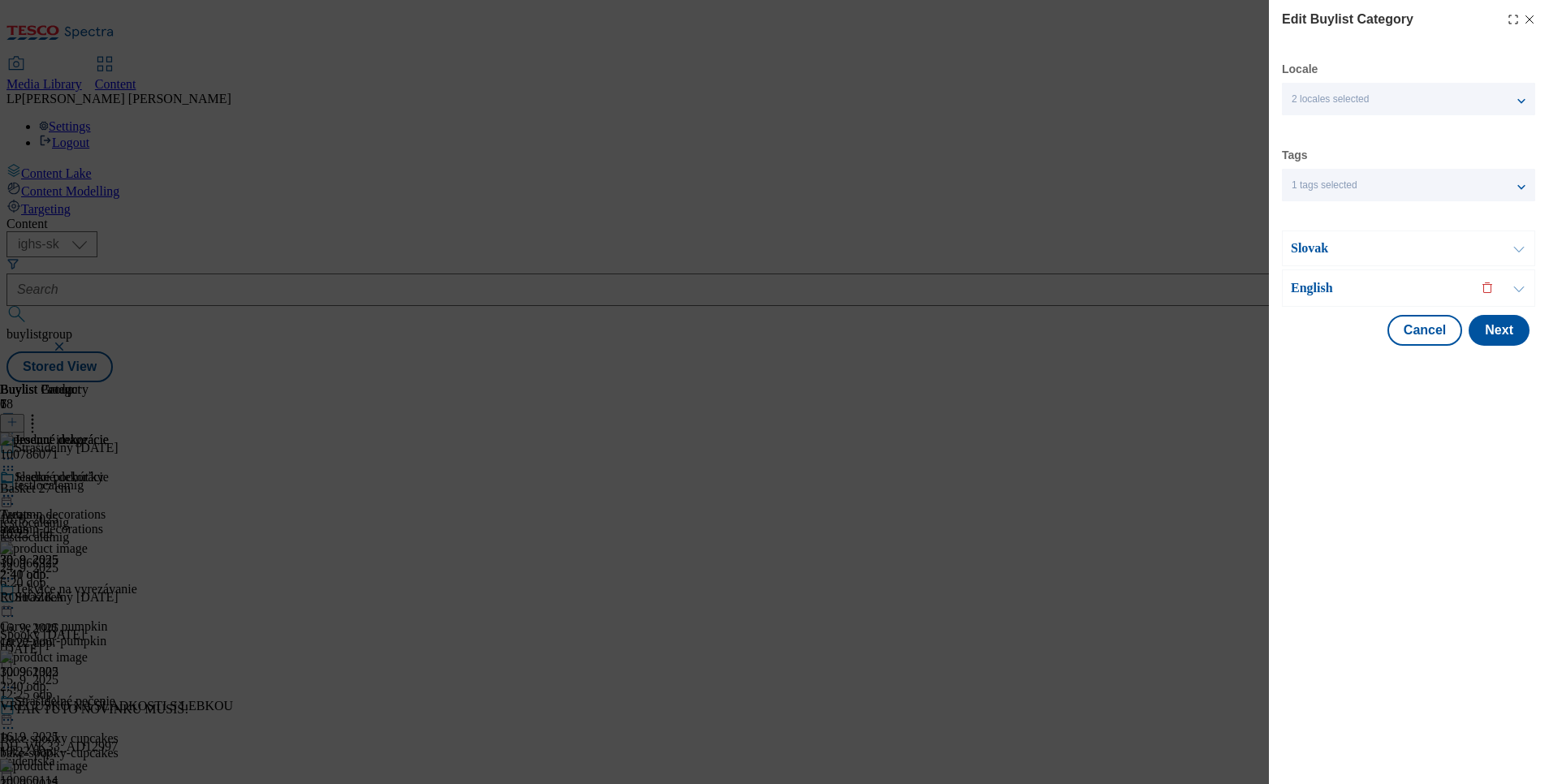
click at [1296, 298] on div "English" at bounding box center [1408, 288] width 253 height 37
click at [1303, 284] on p "English" at bounding box center [1376, 288] width 171 height 16
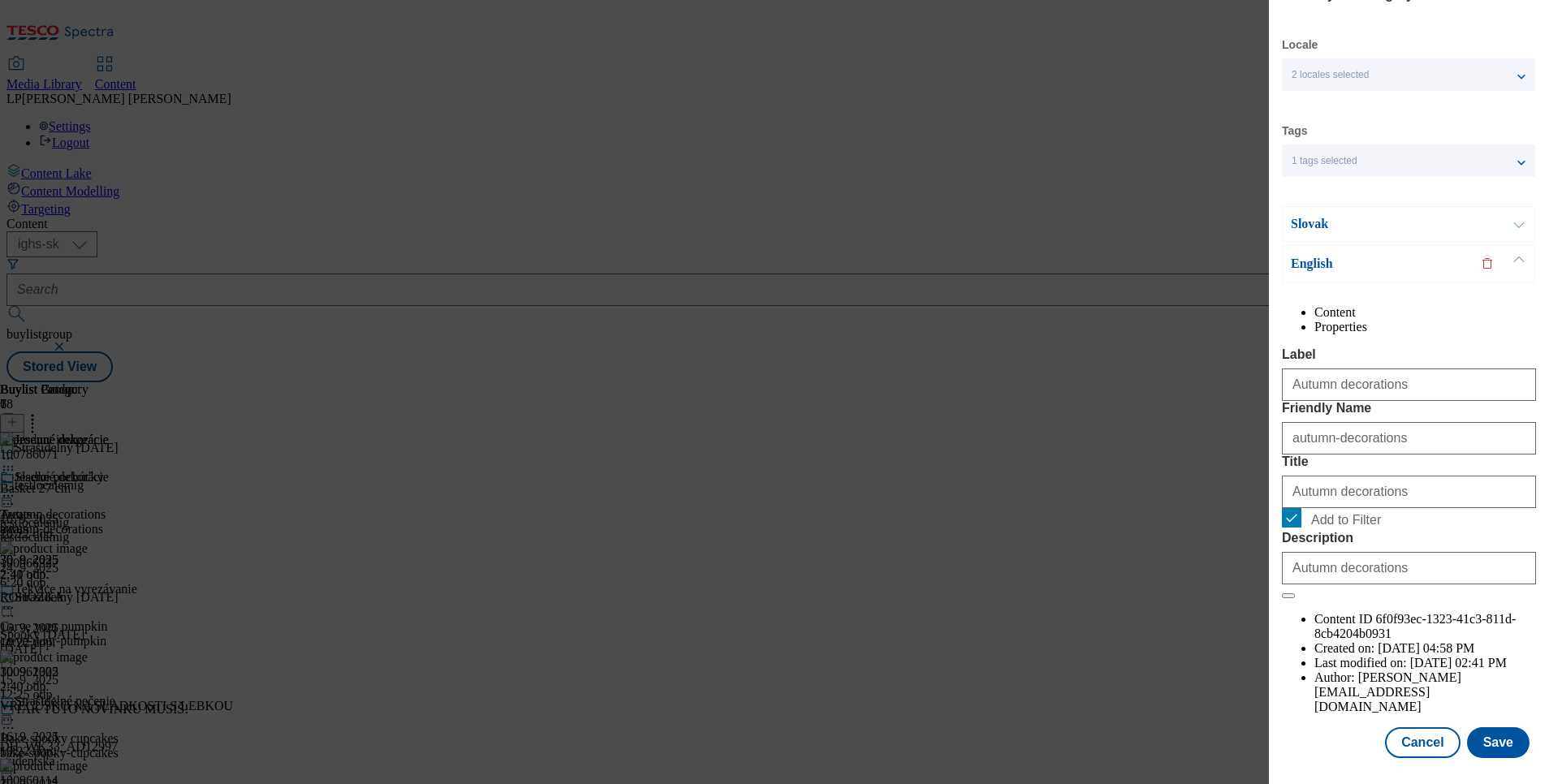
scroll to position [74, 0]
click at [1289, 527] on input "Add to Filter" at bounding box center [1291, 518] width 19 height 19
checkbox input "false"
click at [1482, 732] on button "Save" at bounding box center [1498, 743] width 62 height 31
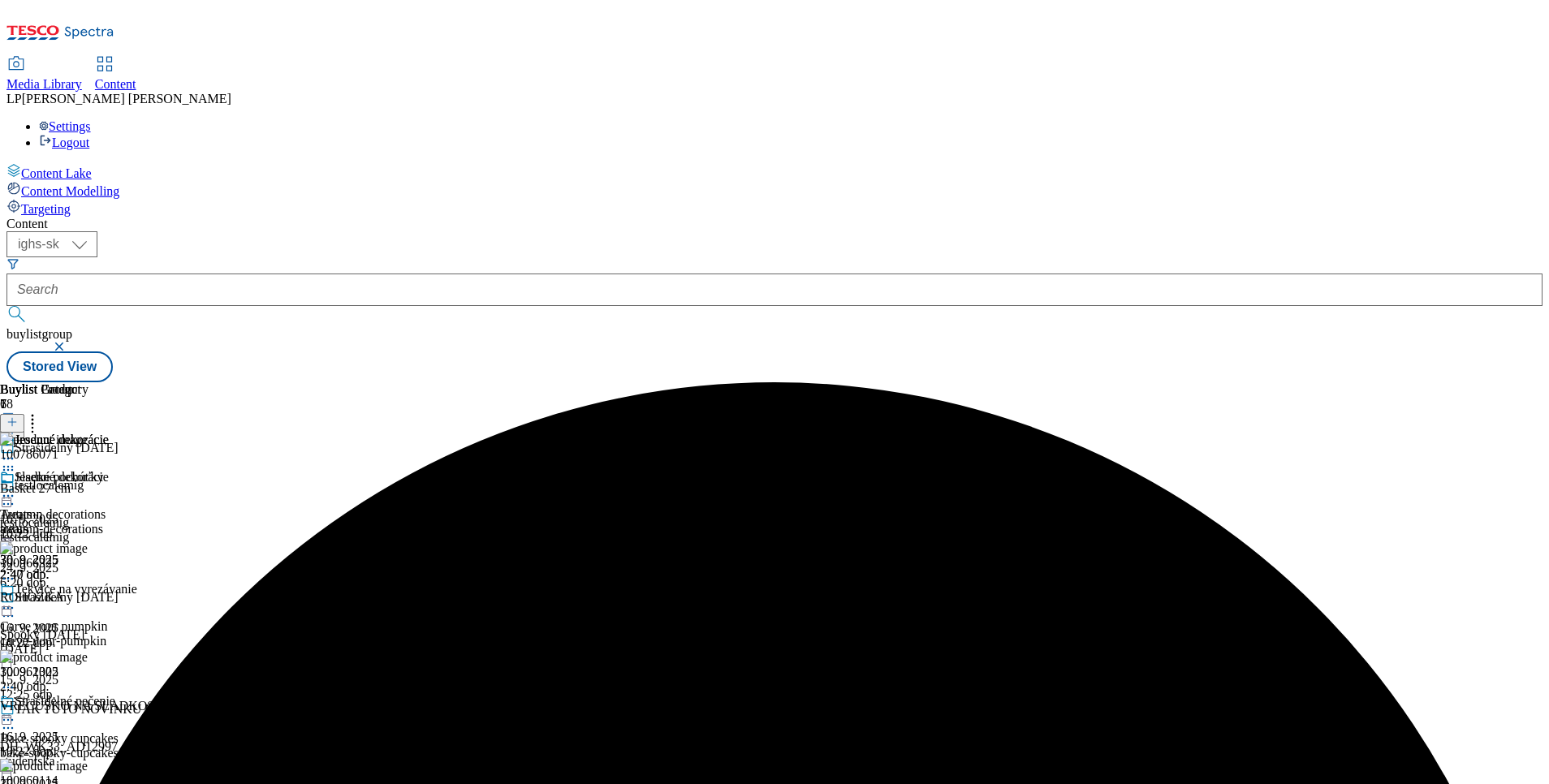
scroll to position [493, 0]
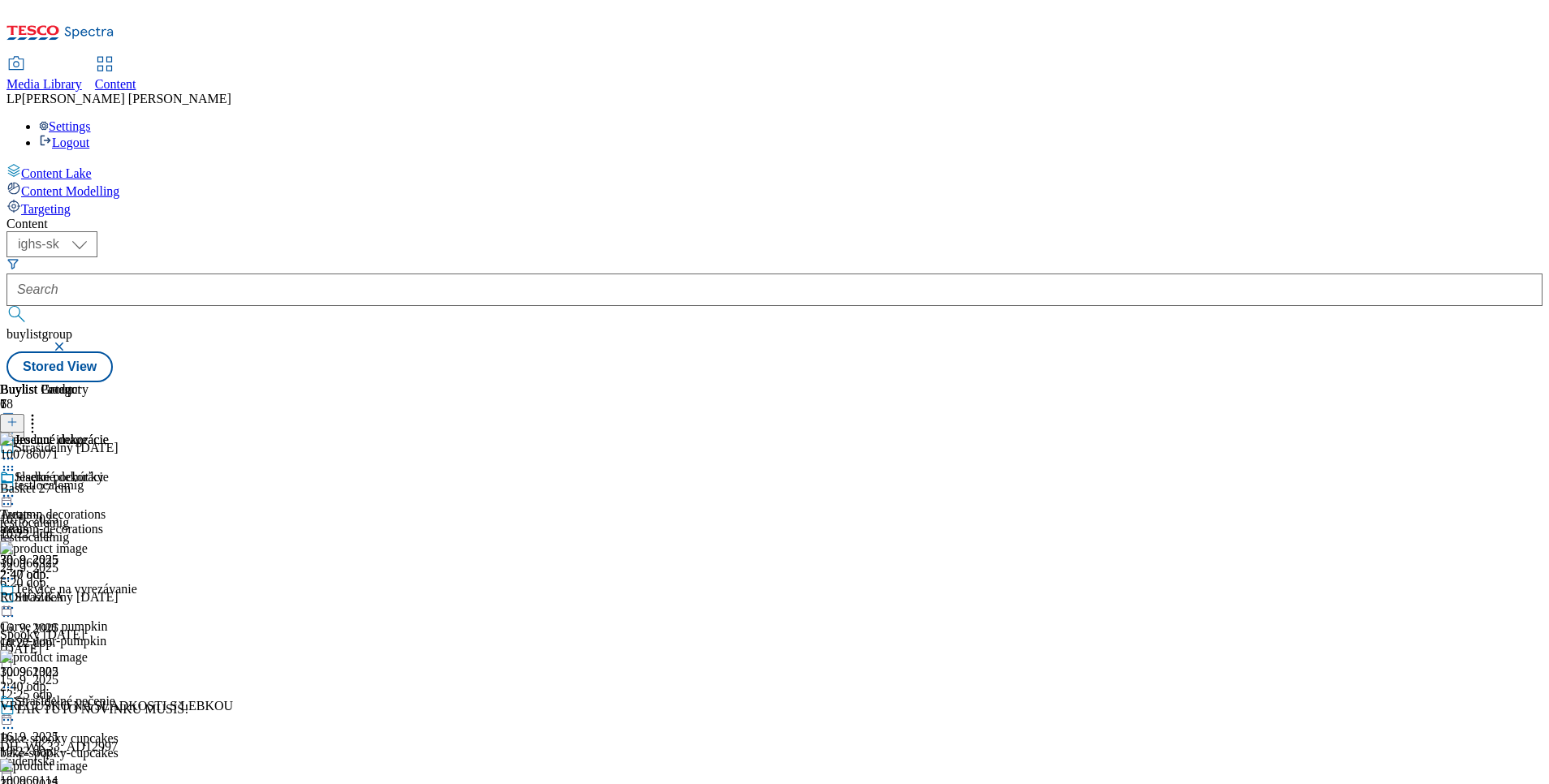
click at [108, 559] on div "Jesenné dekorácie Autumn decorations autumn-decorations 30. 9. 2025 2:47 odp." at bounding box center [54, 526] width 108 height 112
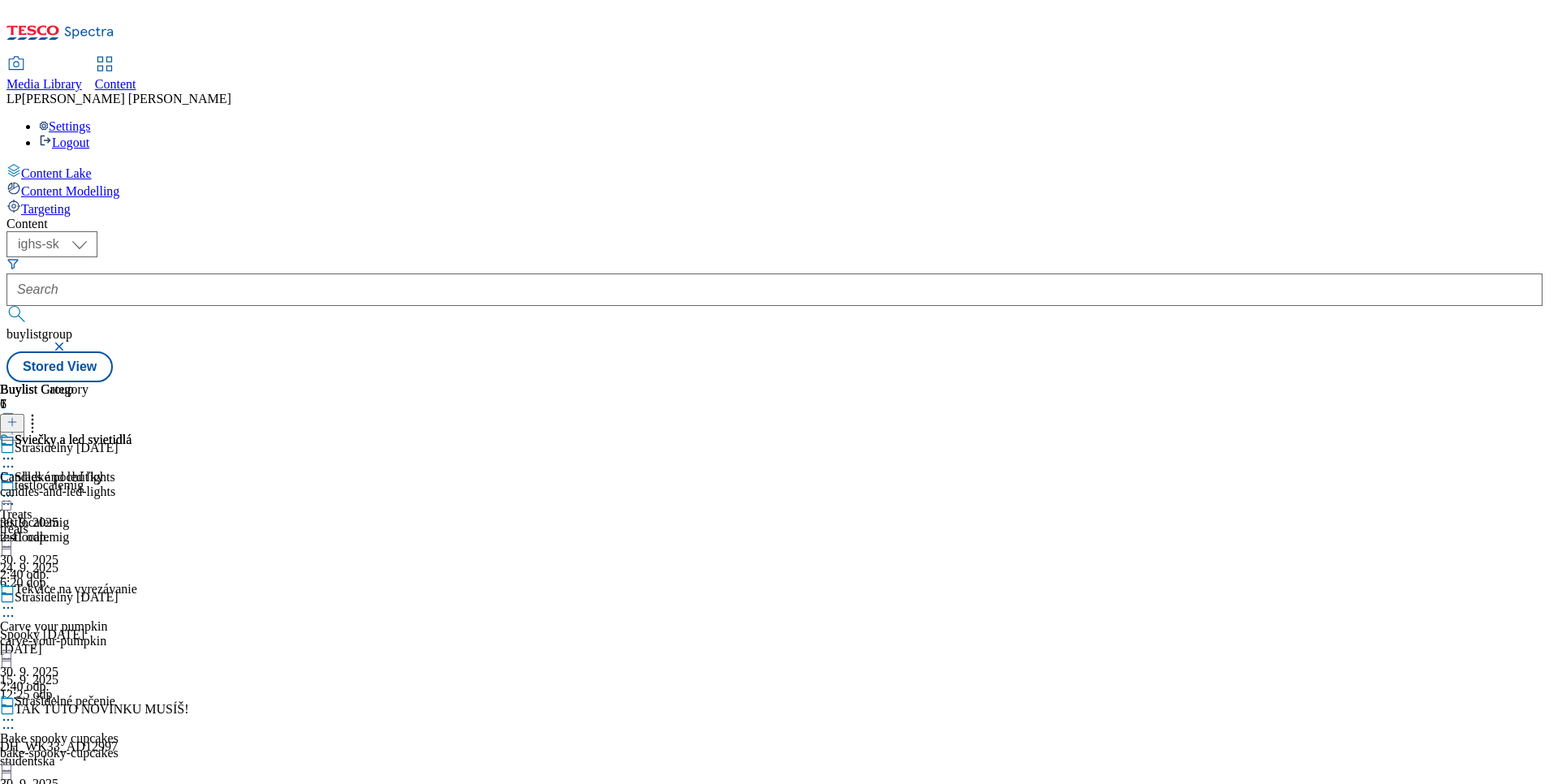
click at [132, 450] on div at bounding box center [66, 460] width 132 height 19
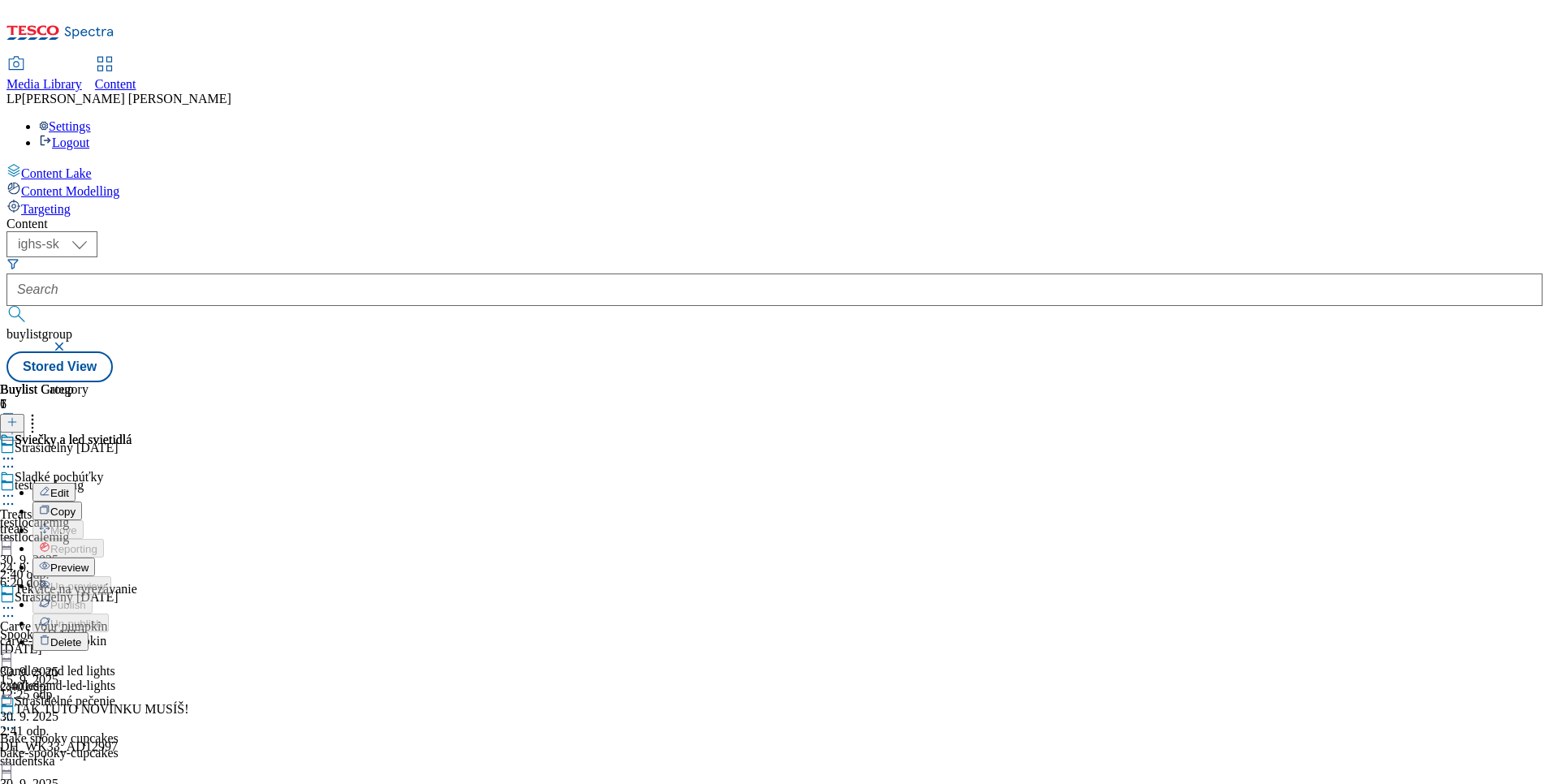
click at [69, 487] on span "Edit" at bounding box center [60, 493] width 19 height 12
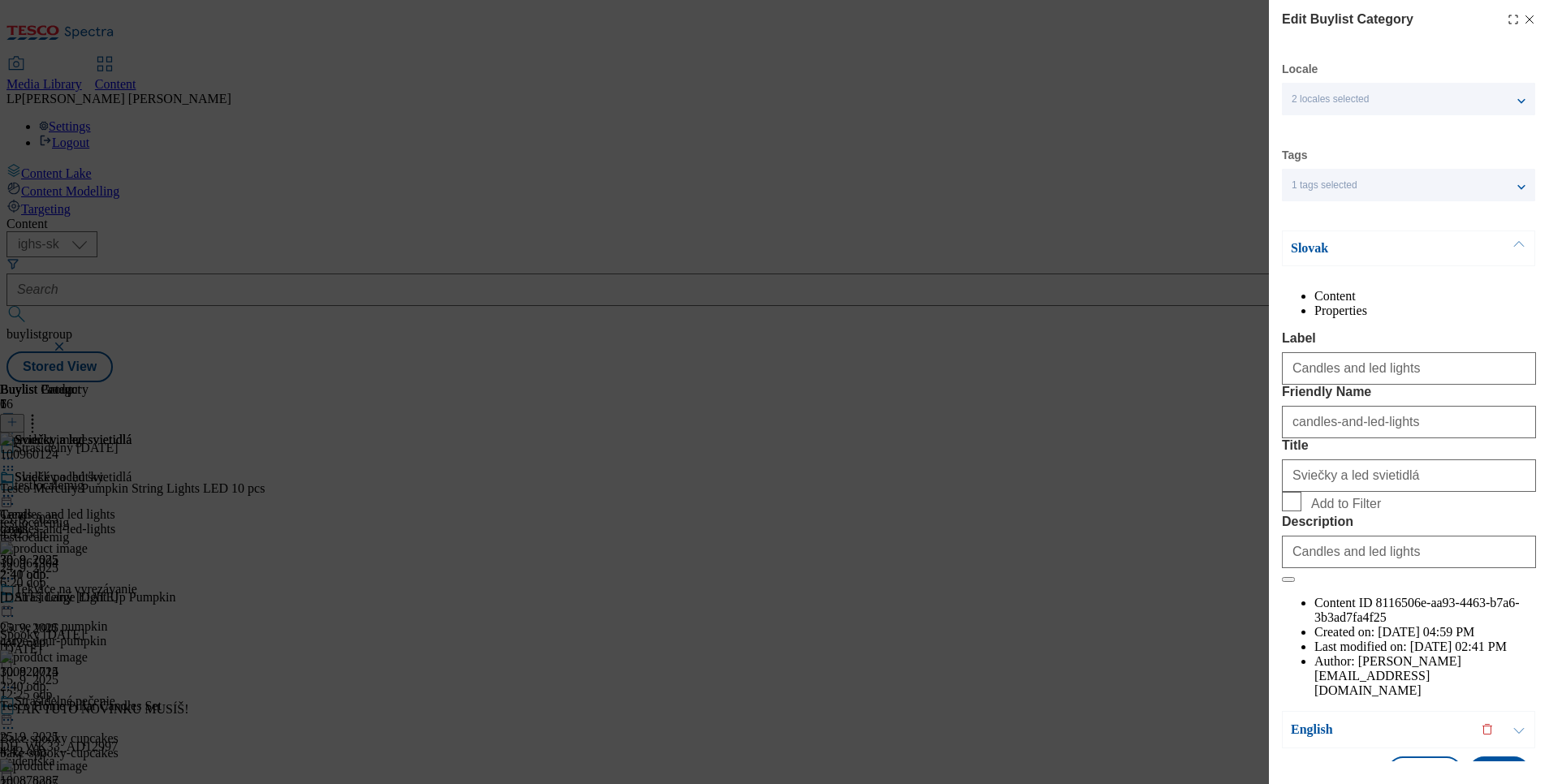
click at [1322, 257] on p "Slovak" at bounding box center [1376, 248] width 171 height 16
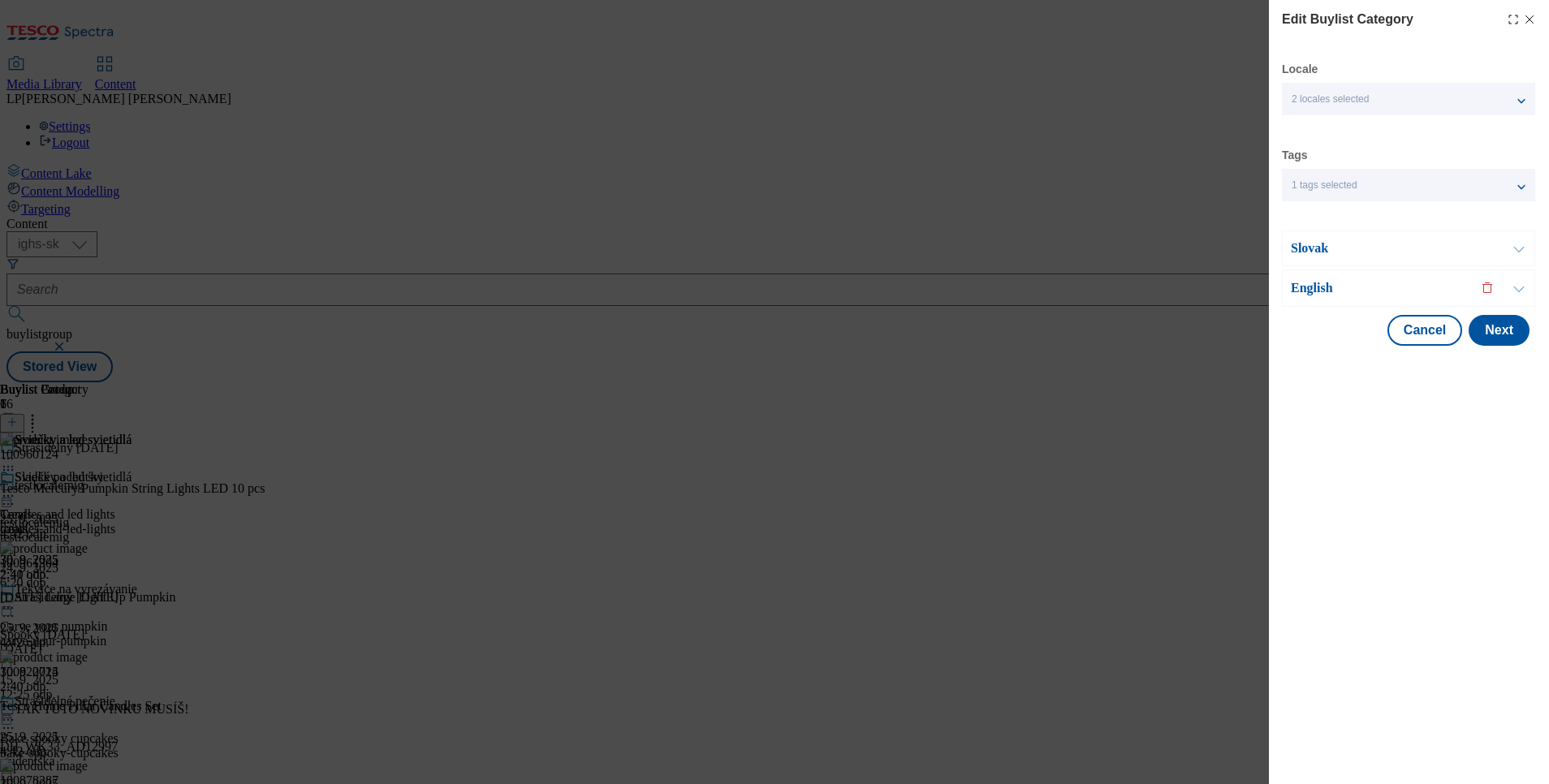
click at [1310, 280] on p "English" at bounding box center [1376, 288] width 171 height 16
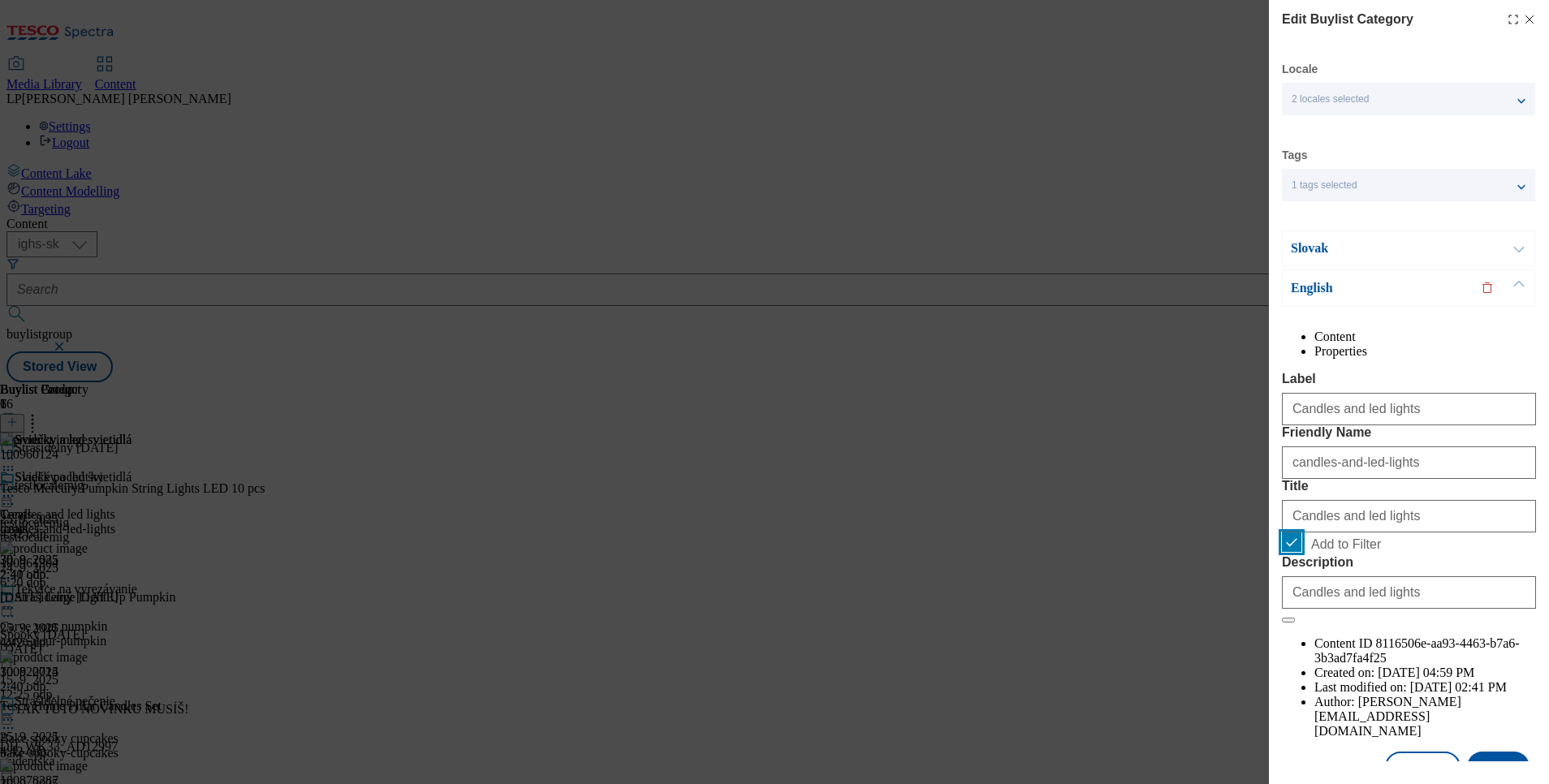
click at [1291, 552] on input "Add to Filter" at bounding box center [1291, 542] width 19 height 19
checkbox input "false"
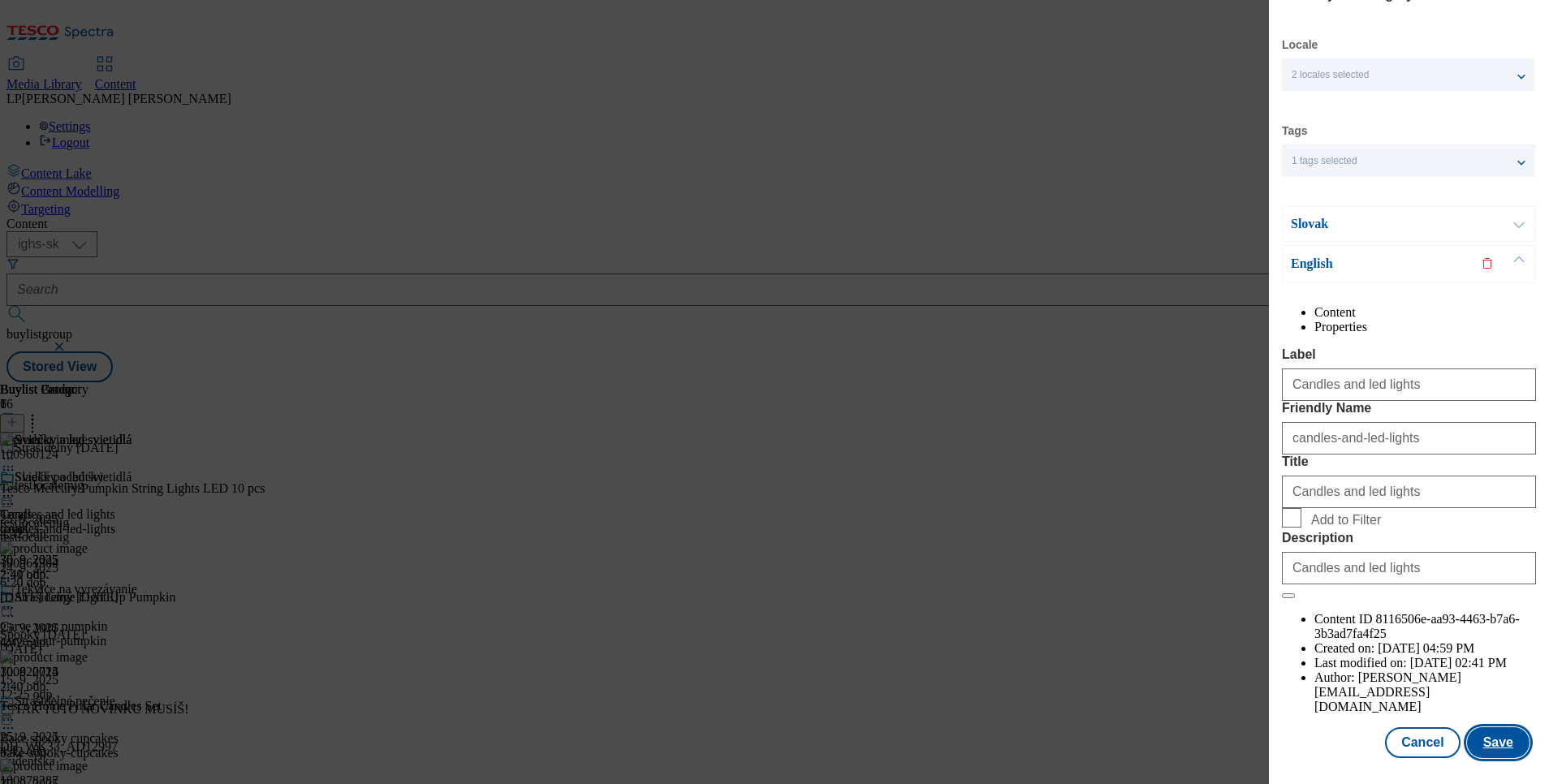
click at [1495, 728] on button "Save" at bounding box center [1498, 743] width 62 height 31
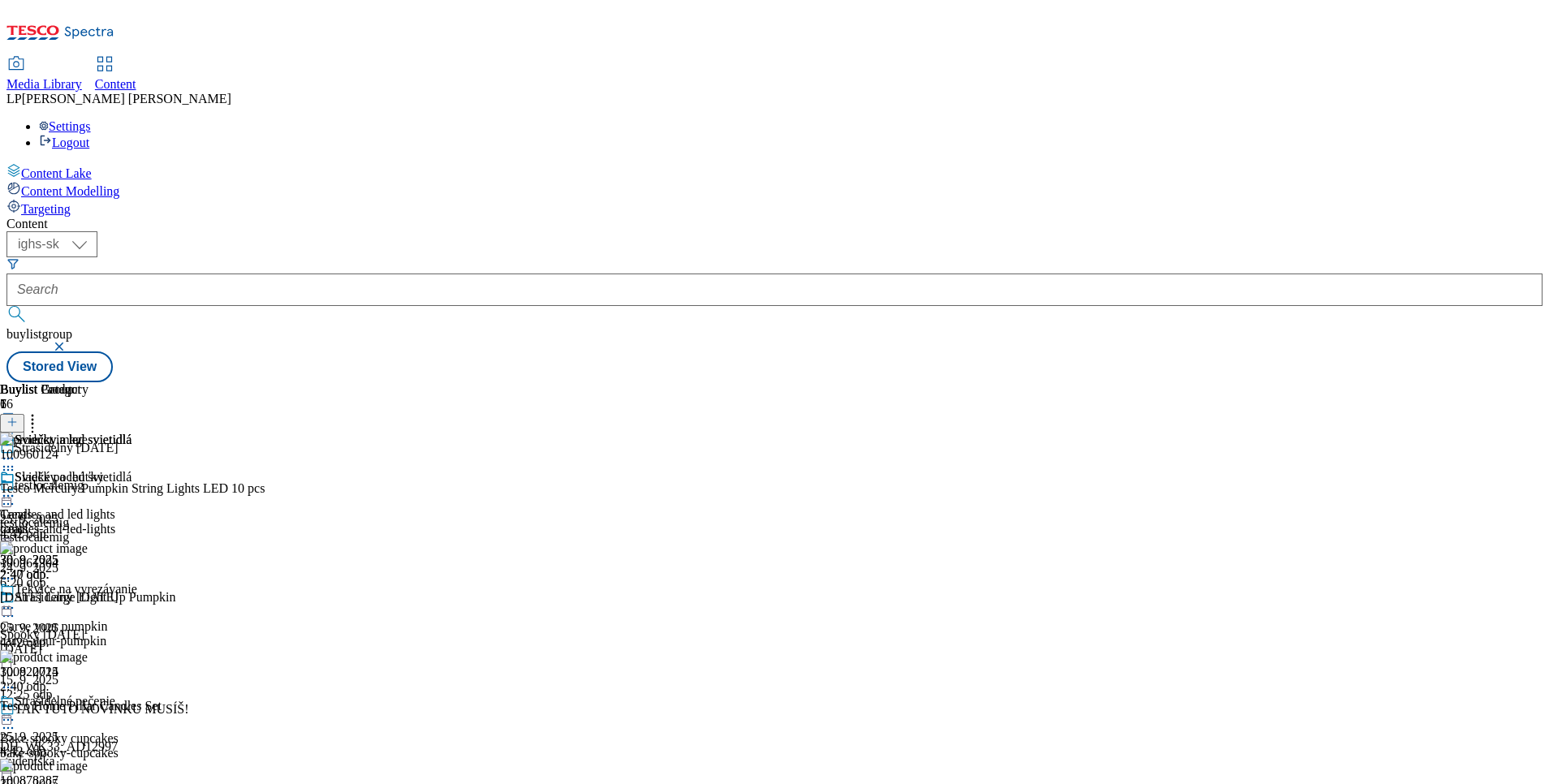
drag, startPoint x: 950, startPoint y: 592, endPoint x: 734, endPoint y: 410, distance: 282.5
click at [132, 582] on div "Sviečky a led svietidlá Candles and led lights candles-and-led-lights 30. 9. 20…" at bounding box center [66, 526] width 132 height 112
click at [103, 470] on div "Sladké pochúťky" at bounding box center [59, 477] width 88 height 15
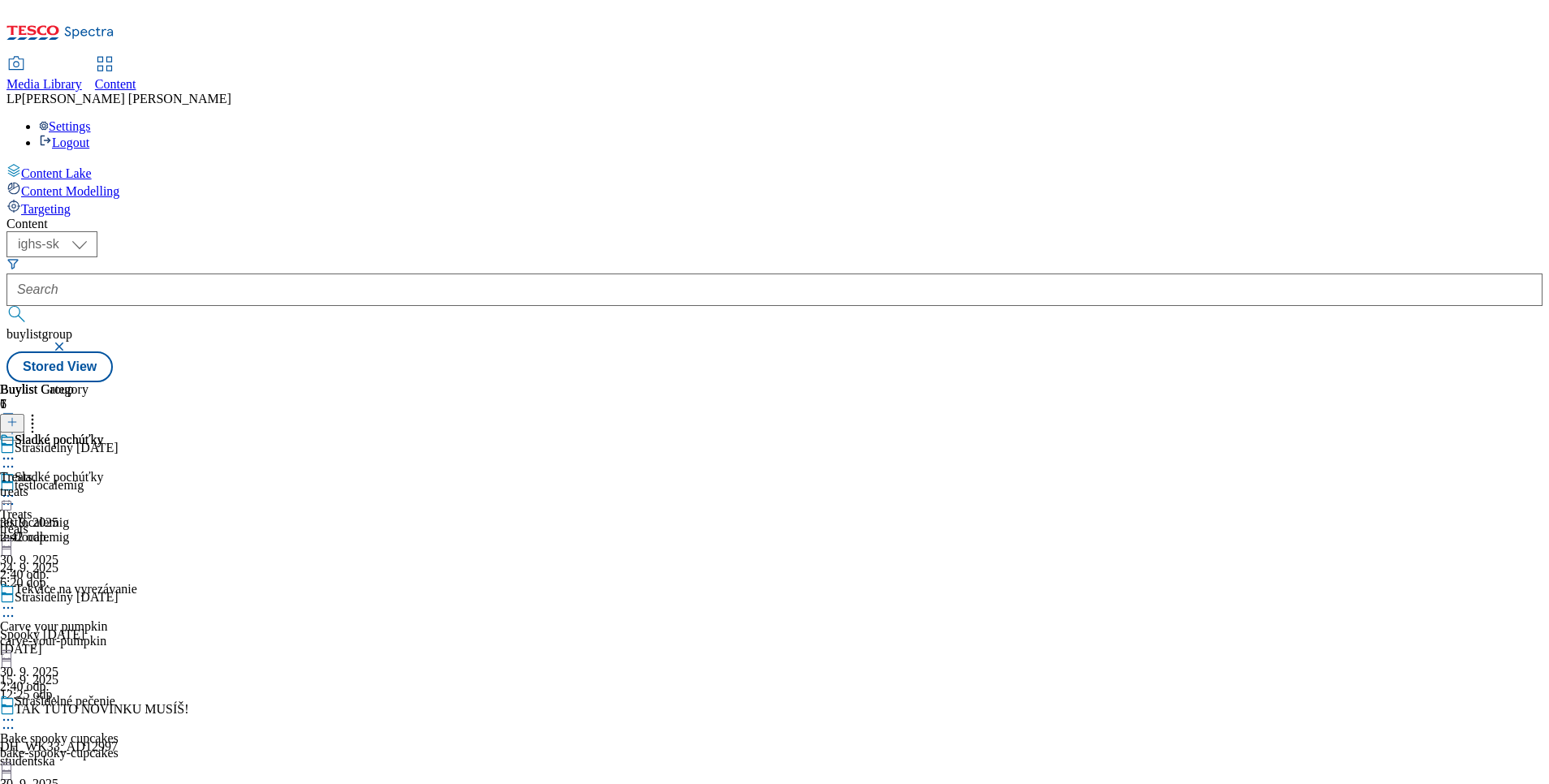
click at [16, 450] on icon at bounding box center [8, 458] width 16 height 16
click at [69, 487] on span "Edit" at bounding box center [60, 493] width 19 height 12
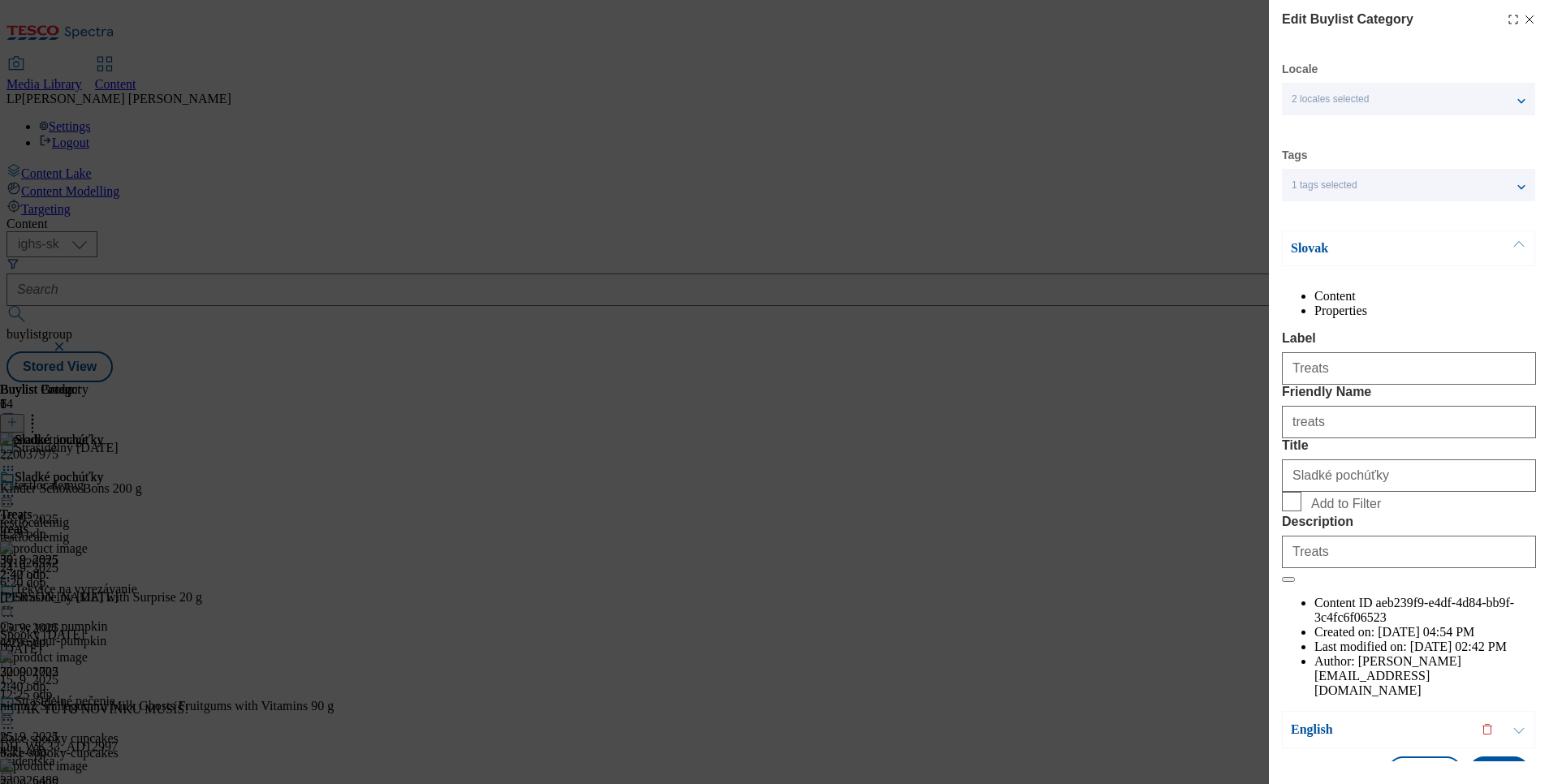
click at [1024, 624] on div "Edit Buylist Category Locale 2 locales selected Slovak English Tags 1 tags sele…" at bounding box center [774, 392] width 1549 height 784
drag, startPoint x: 1512, startPoint y: 23, endPoint x: 1344, endPoint y: 42, distance: 169.1
click at [1523, 22] on icon "Modal" at bounding box center [1529, 19] width 13 height 13
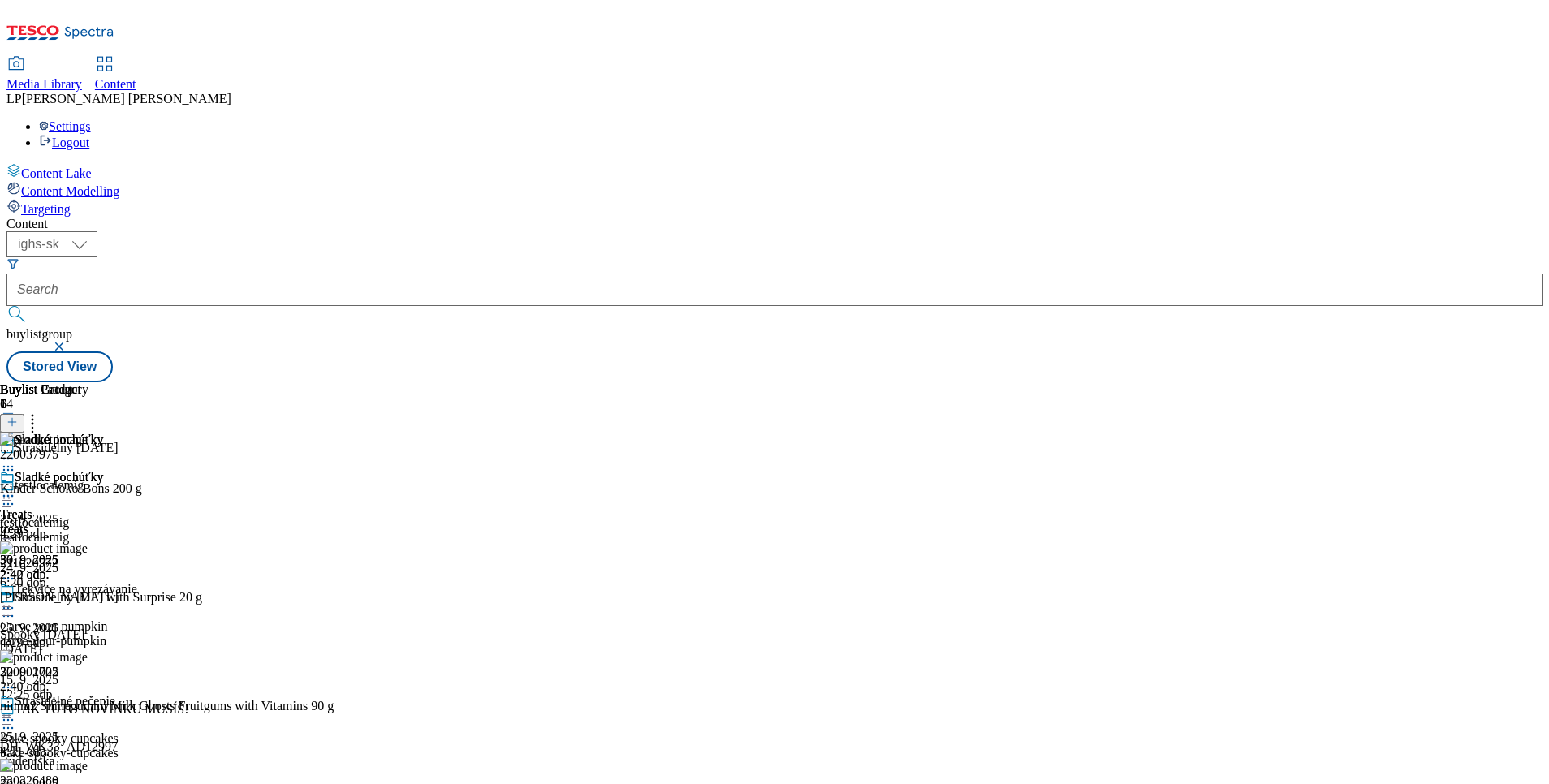
click at [16, 487] on icon at bounding box center [8, 495] width 16 height 16
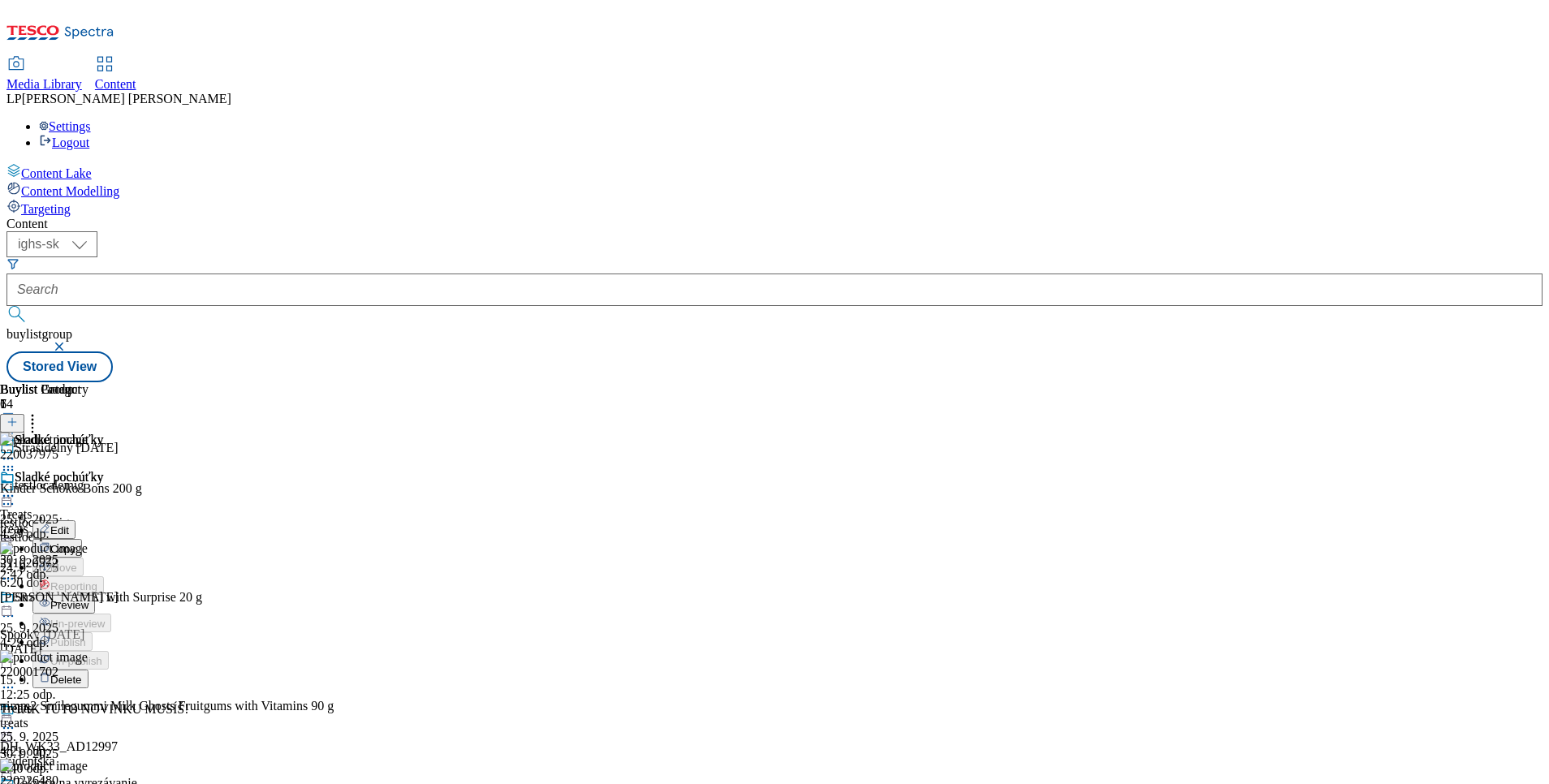
click at [88, 599] on span "Preview" at bounding box center [69, 605] width 38 height 12
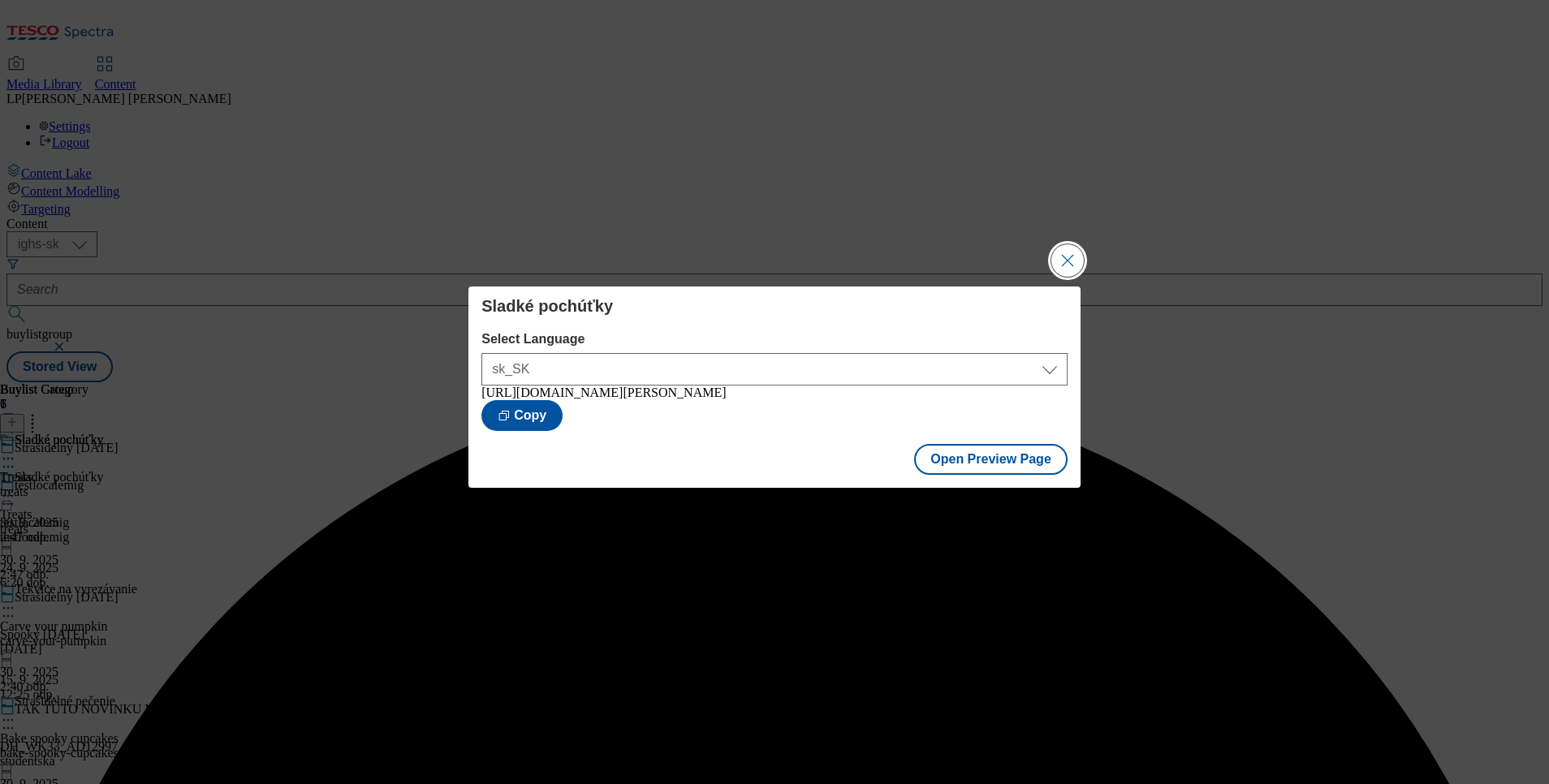
click at [1062, 252] on button "Close Modal" at bounding box center [1067, 260] width 32 height 32
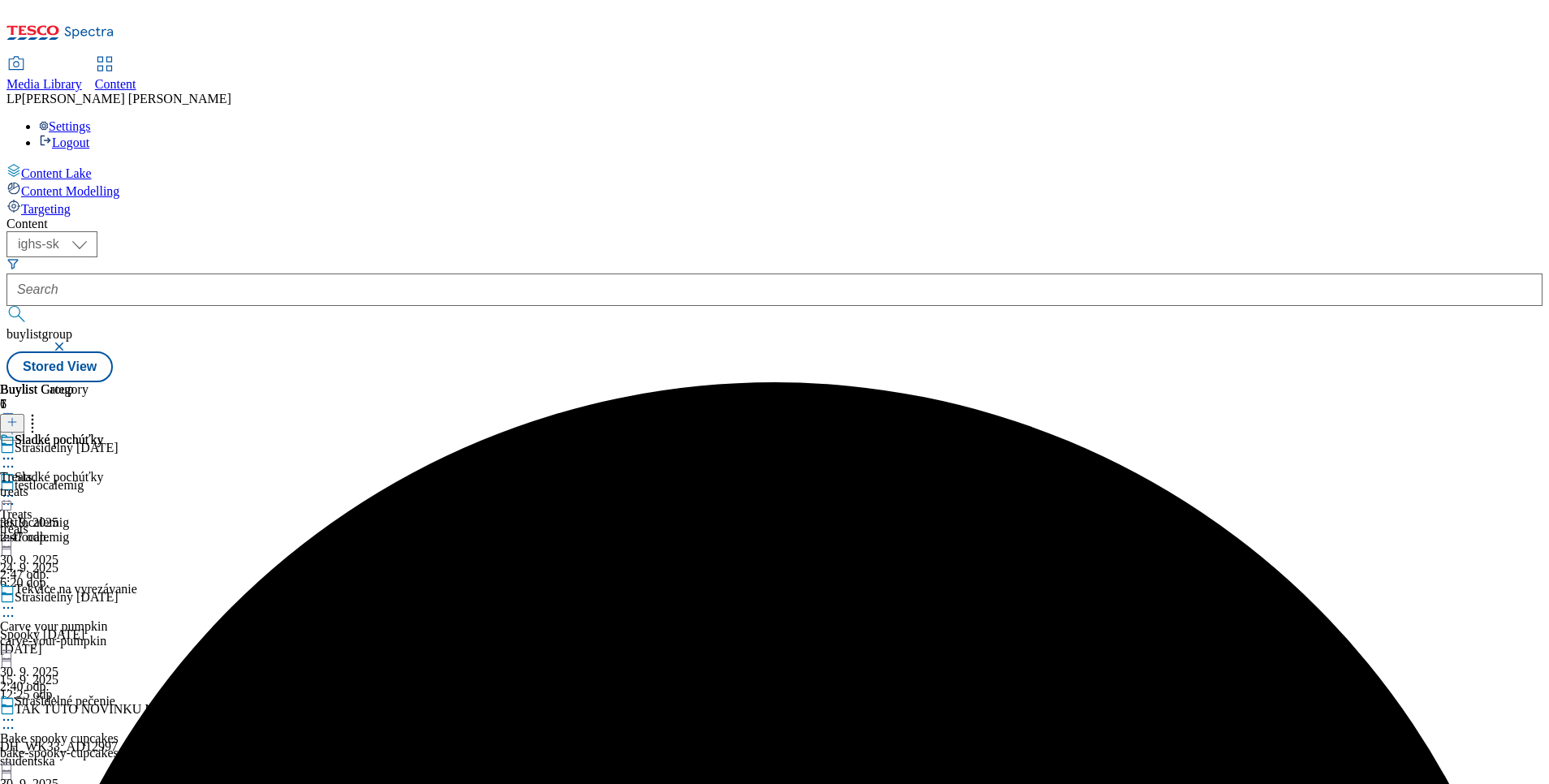
click at [16, 600] on icon at bounding box center [8, 608] width 16 height 16
click at [88, 711] on span "Preview" at bounding box center [69, 717] width 38 height 12
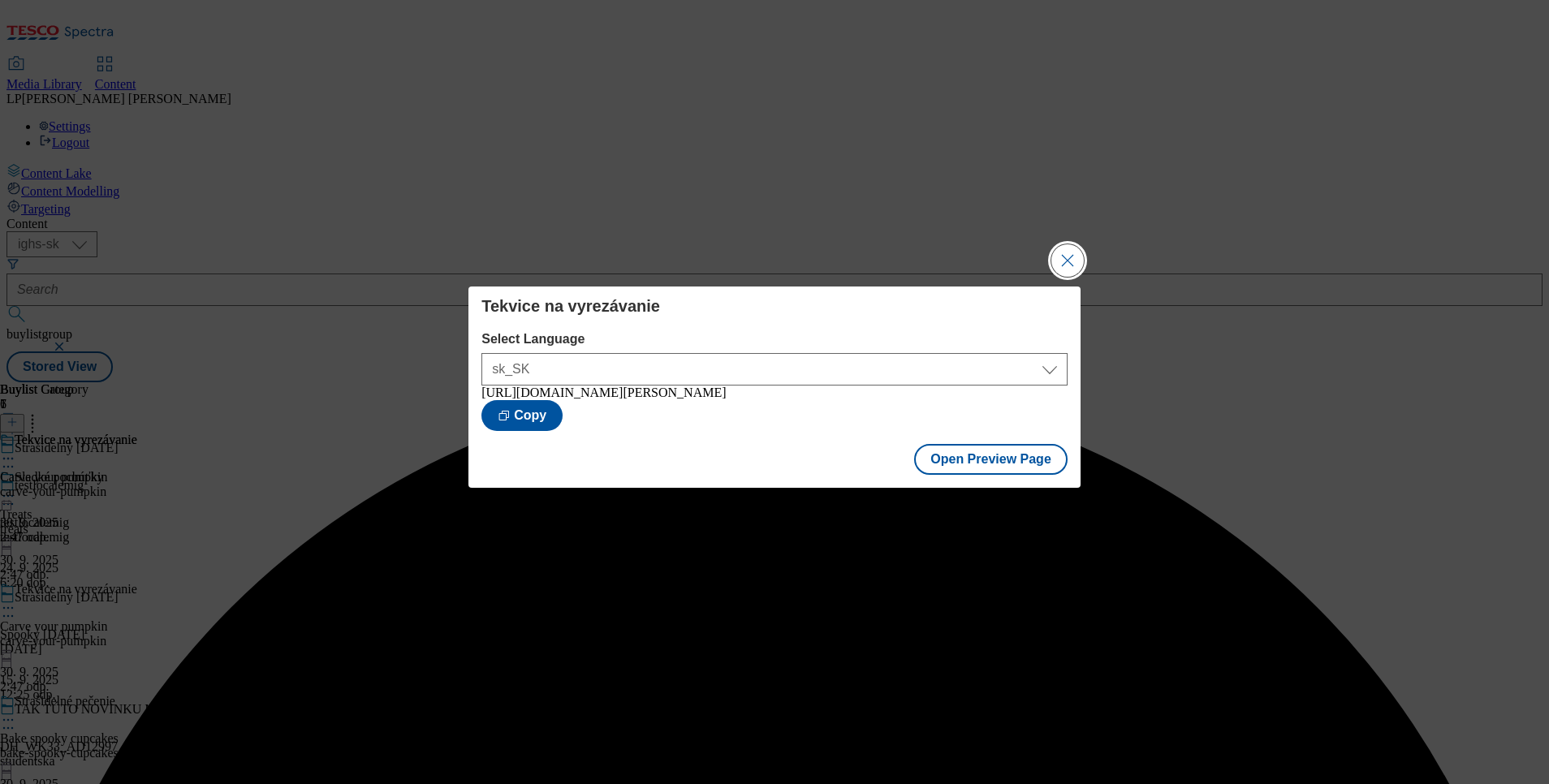
click at [1071, 260] on button "Close Modal" at bounding box center [1067, 260] width 32 height 32
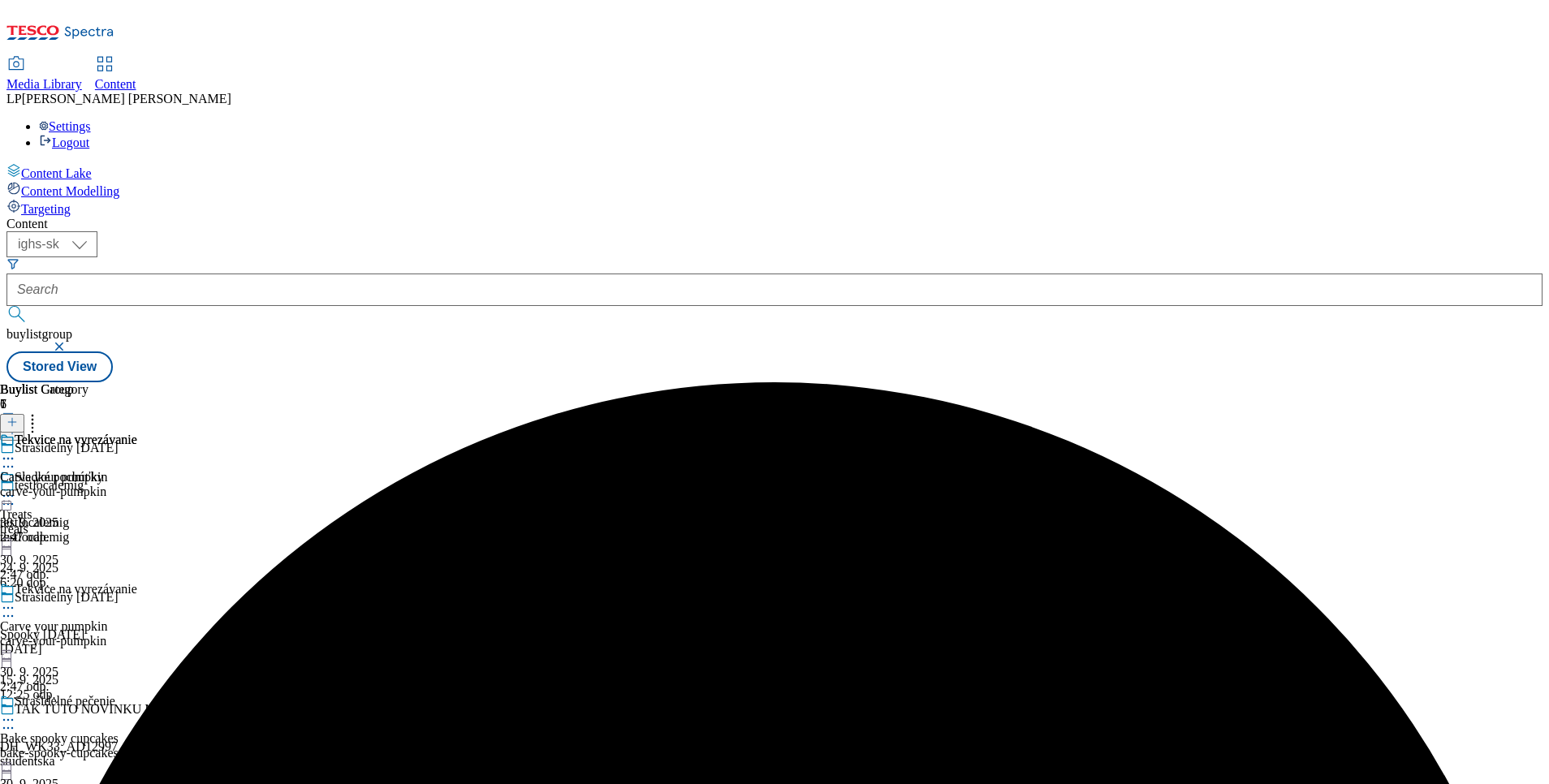
click at [16, 712] on icon at bounding box center [8, 720] width 16 height 16
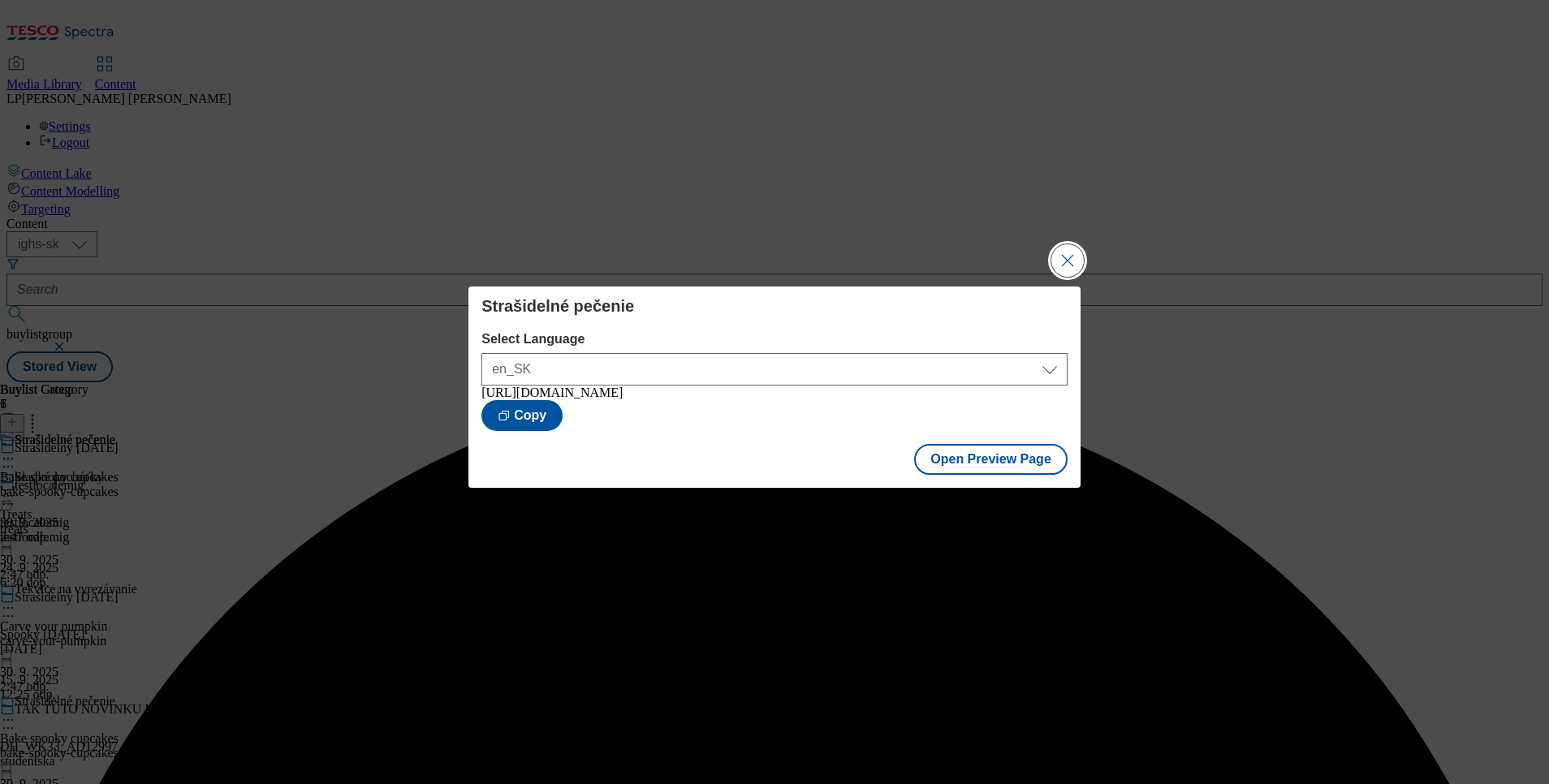
drag, startPoint x: 1062, startPoint y: 266, endPoint x: 769, endPoint y: 349, distance: 304.5
click at [1060, 265] on button "Close Modal" at bounding box center [1067, 260] width 32 height 32
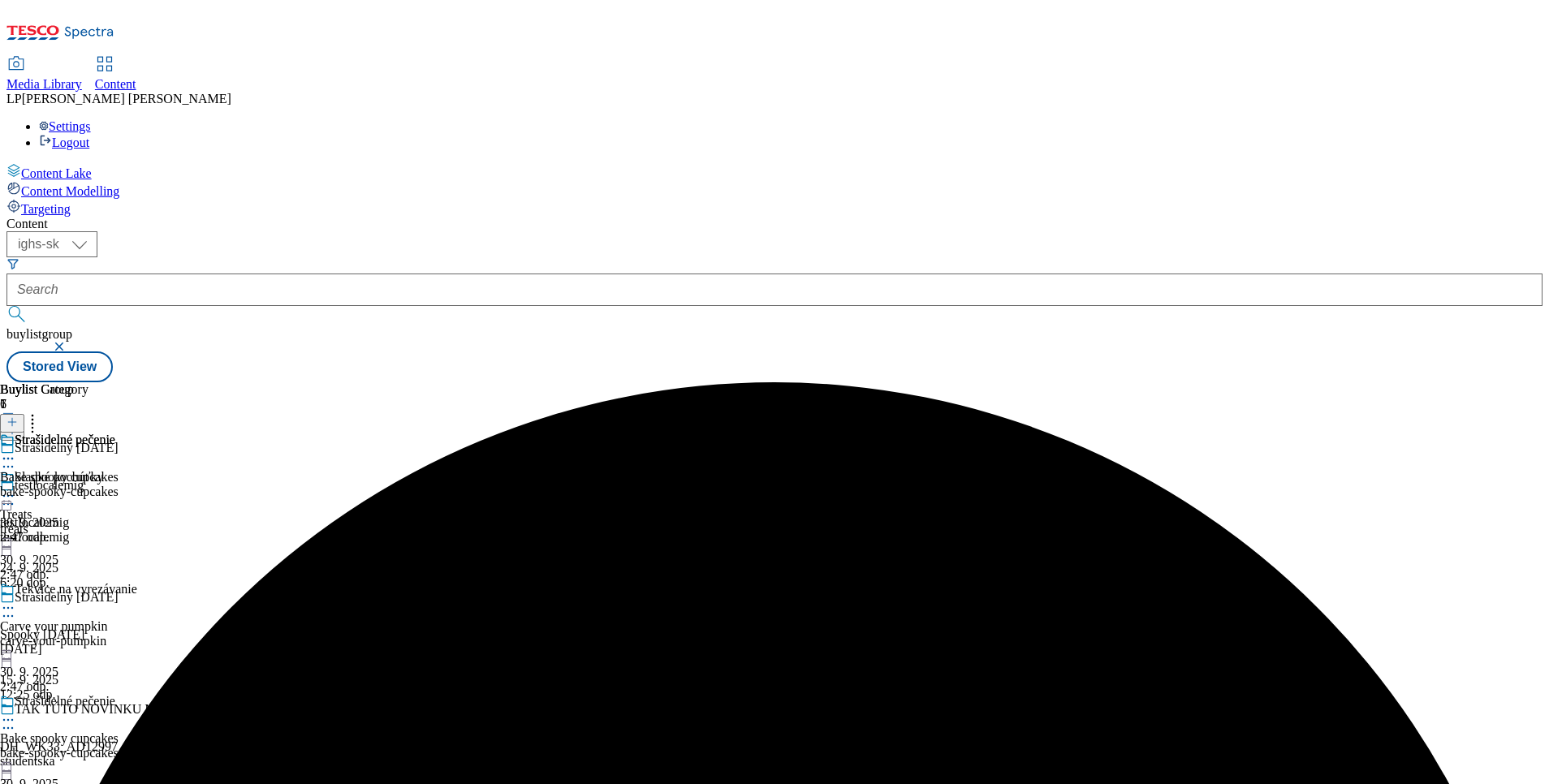
scroll to position [244, 0]
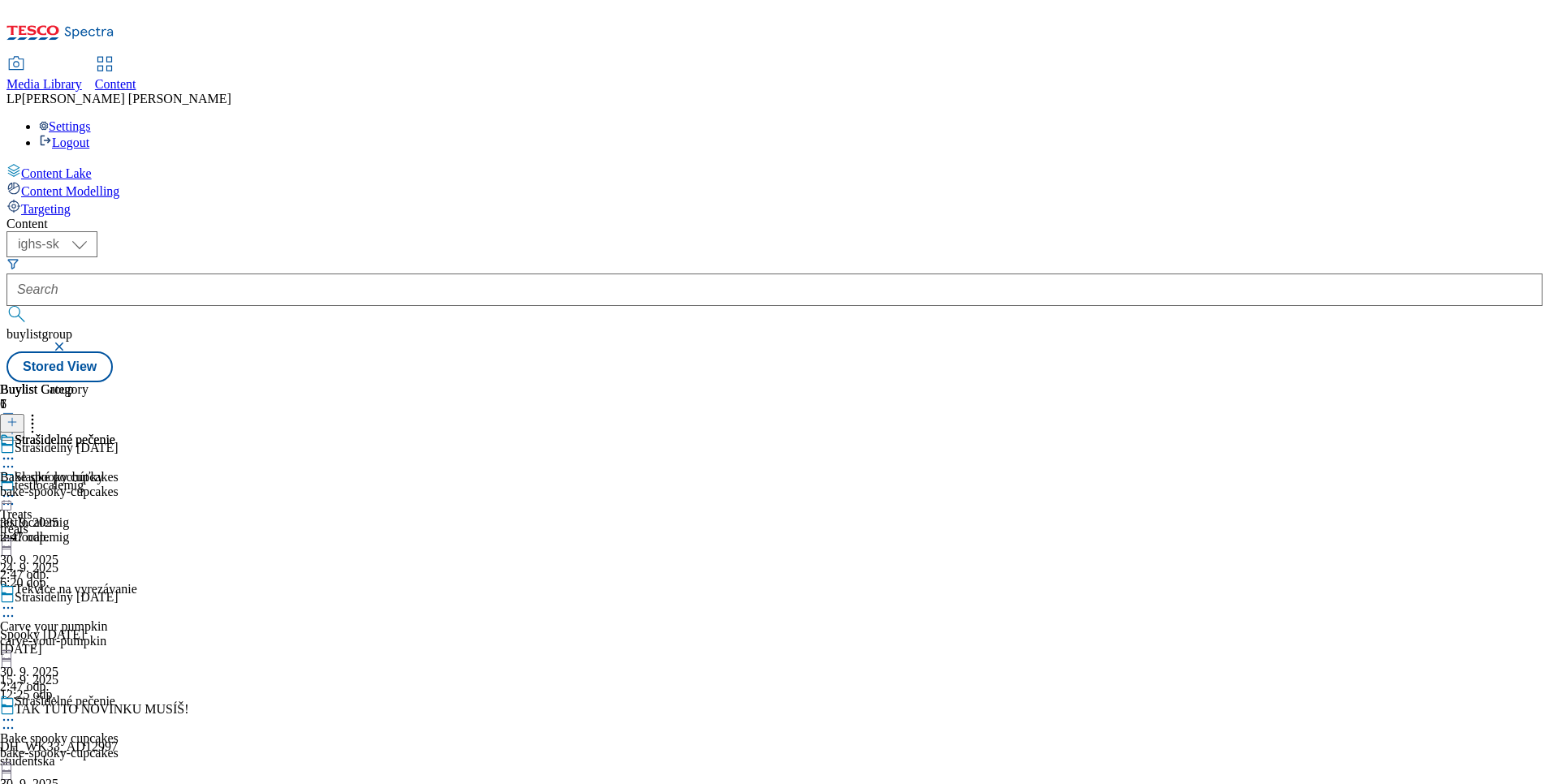
scroll to position [493, 0]
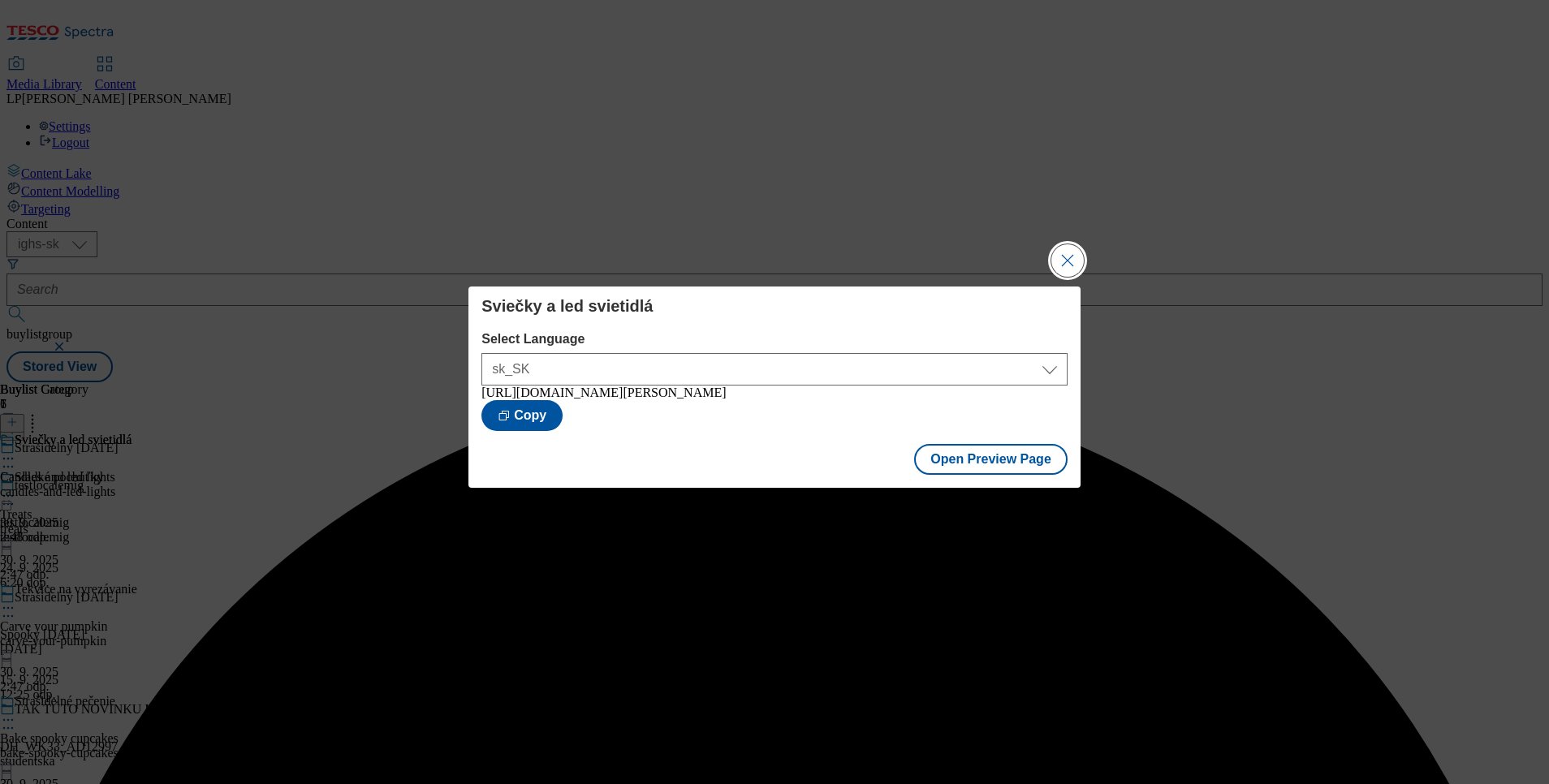
drag, startPoint x: 1066, startPoint y: 259, endPoint x: 818, endPoint y: 471, distance: 326.3
click at [1064, 258] on button "Close Modal" at bounding box center [1067, 260] width 32 height 32
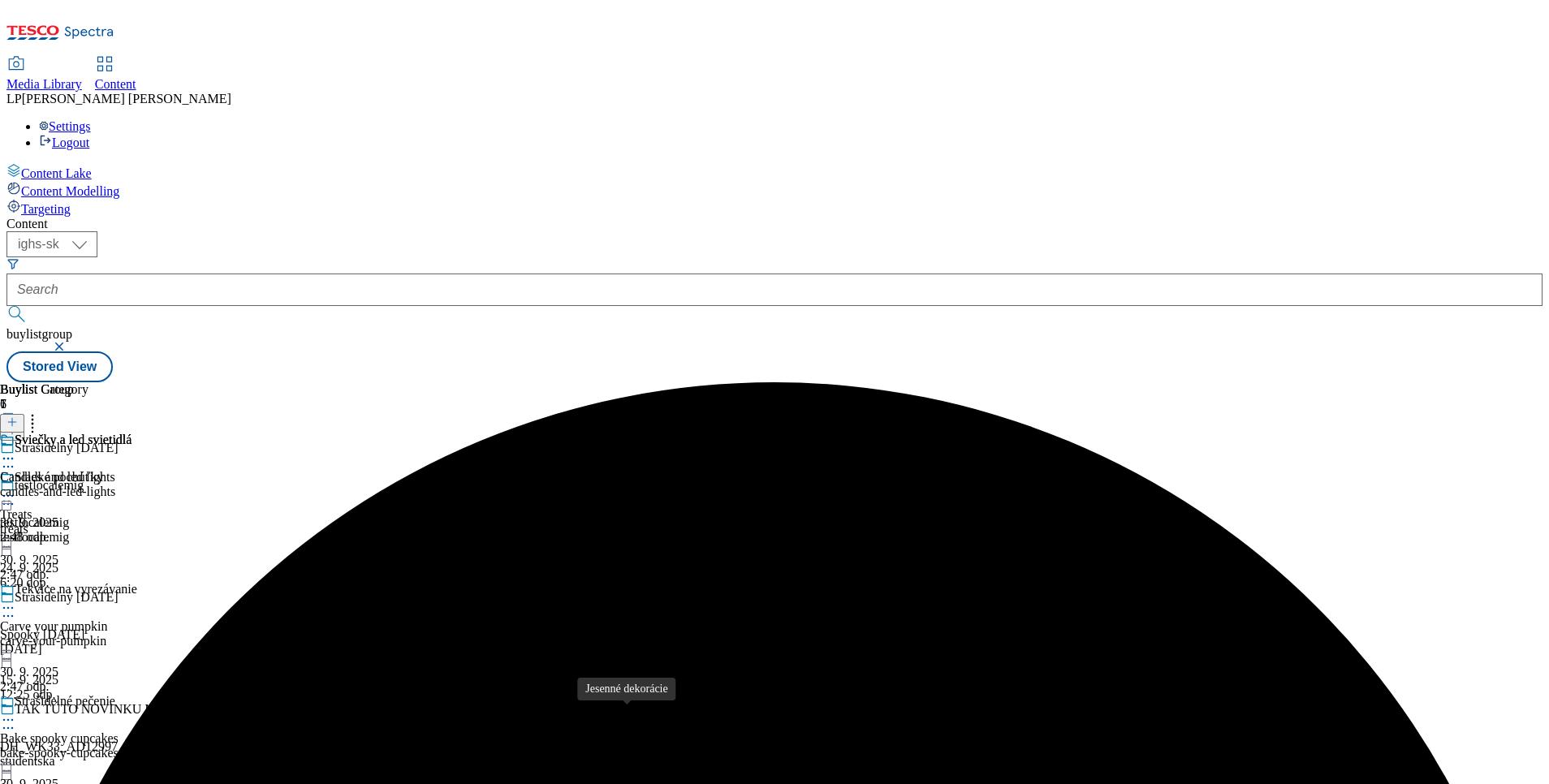
scroll to position [493, 0]
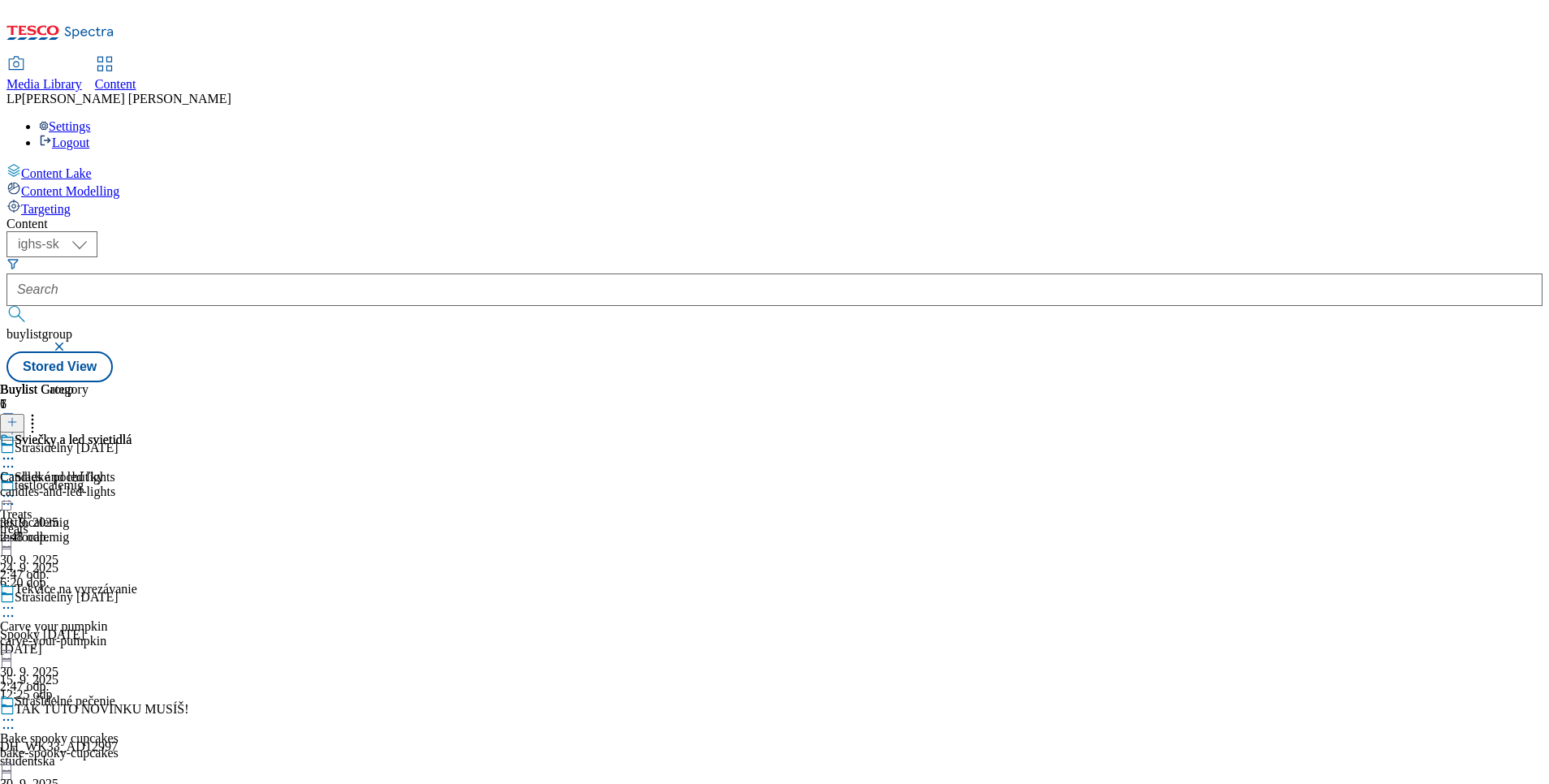
click at [132, 545] on div "Sviečky a led svietidlá Candles and led lights candles-and-led-lights 30. 9. 20…" at bounding box center [66, 488] width 132 height 112
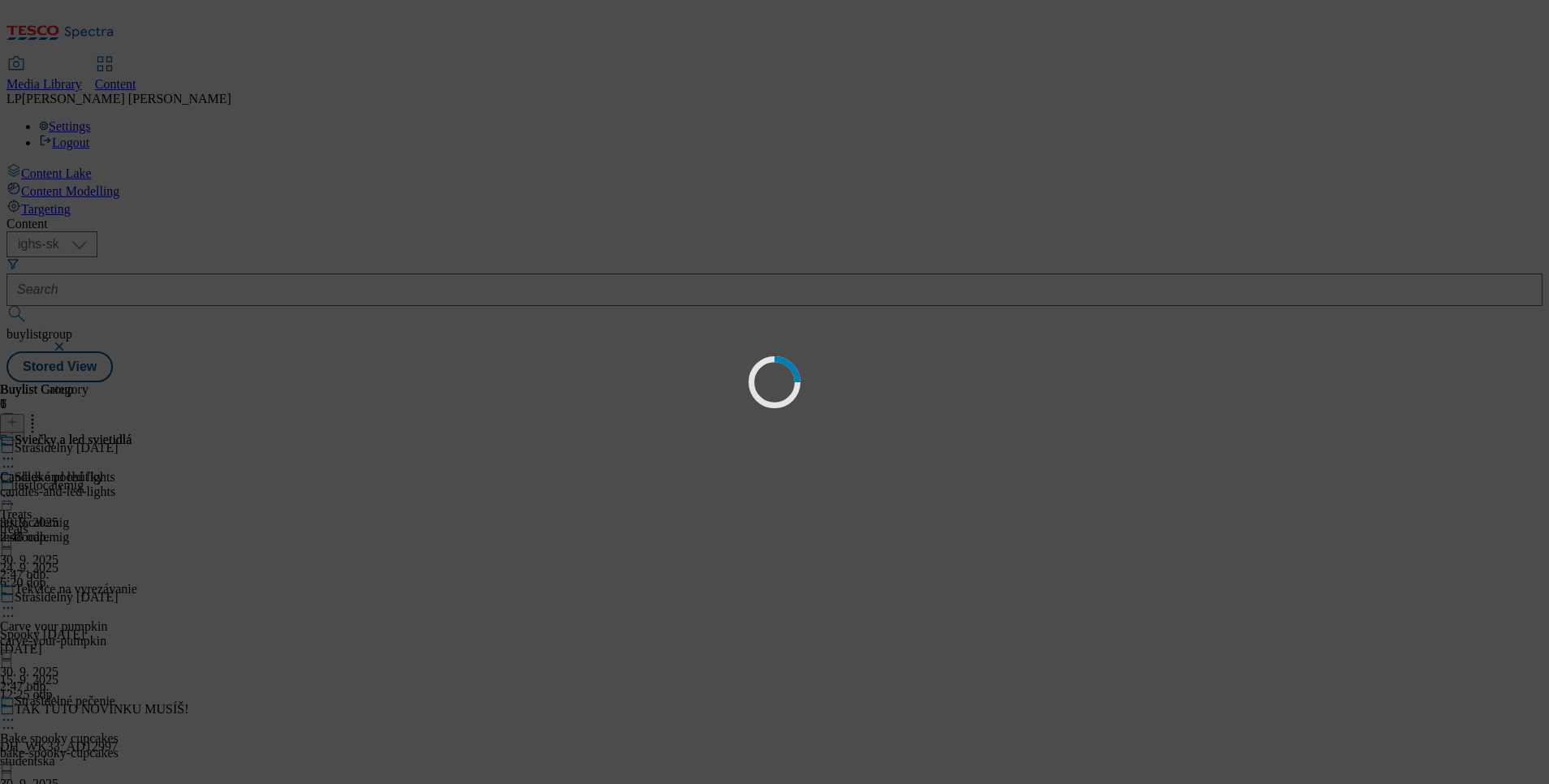
scroll to position [0, 0]
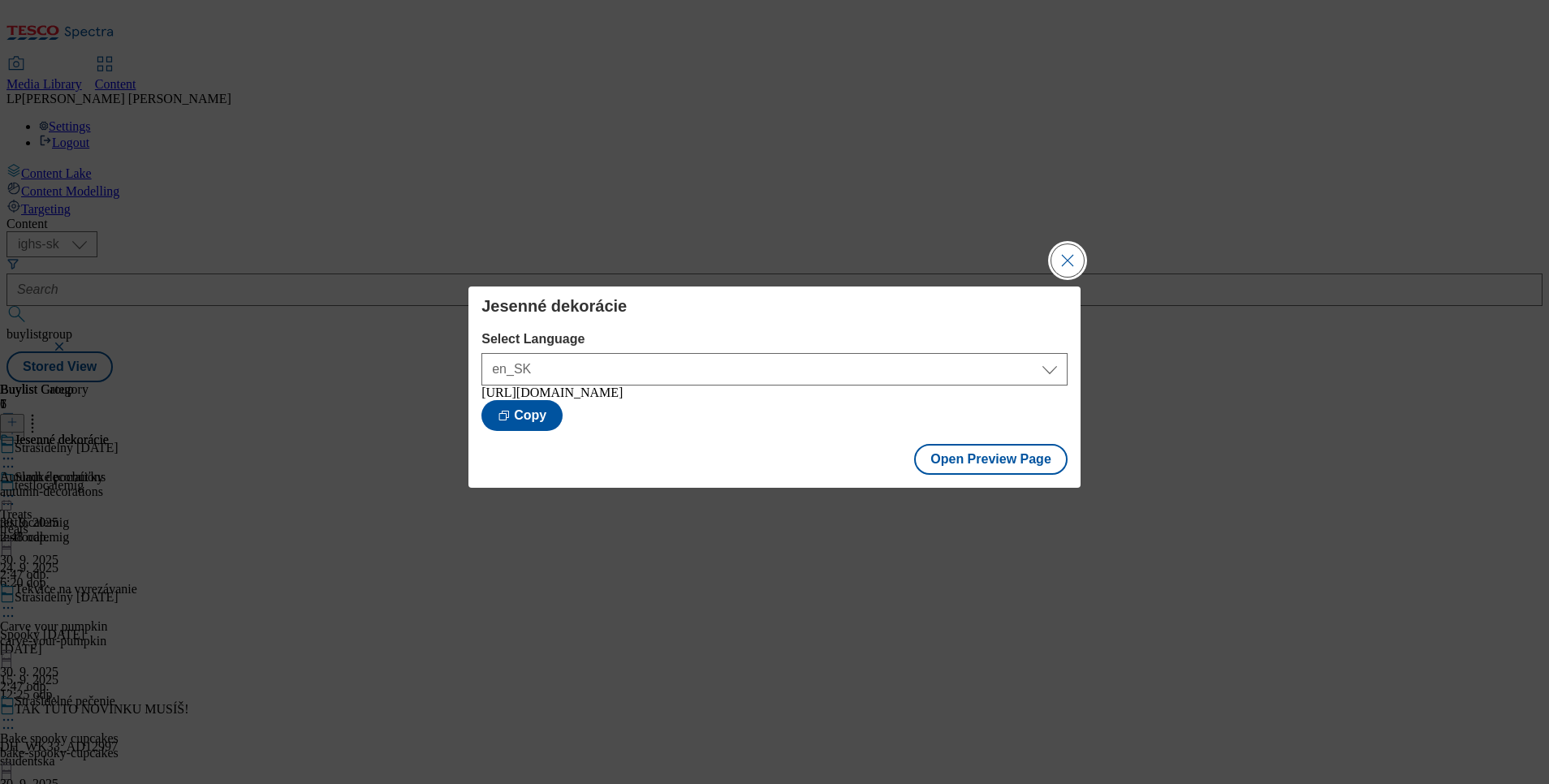
click at [1056, 258] on button "Close Modal" at bounding box center [1067, 260] width 32 height 32
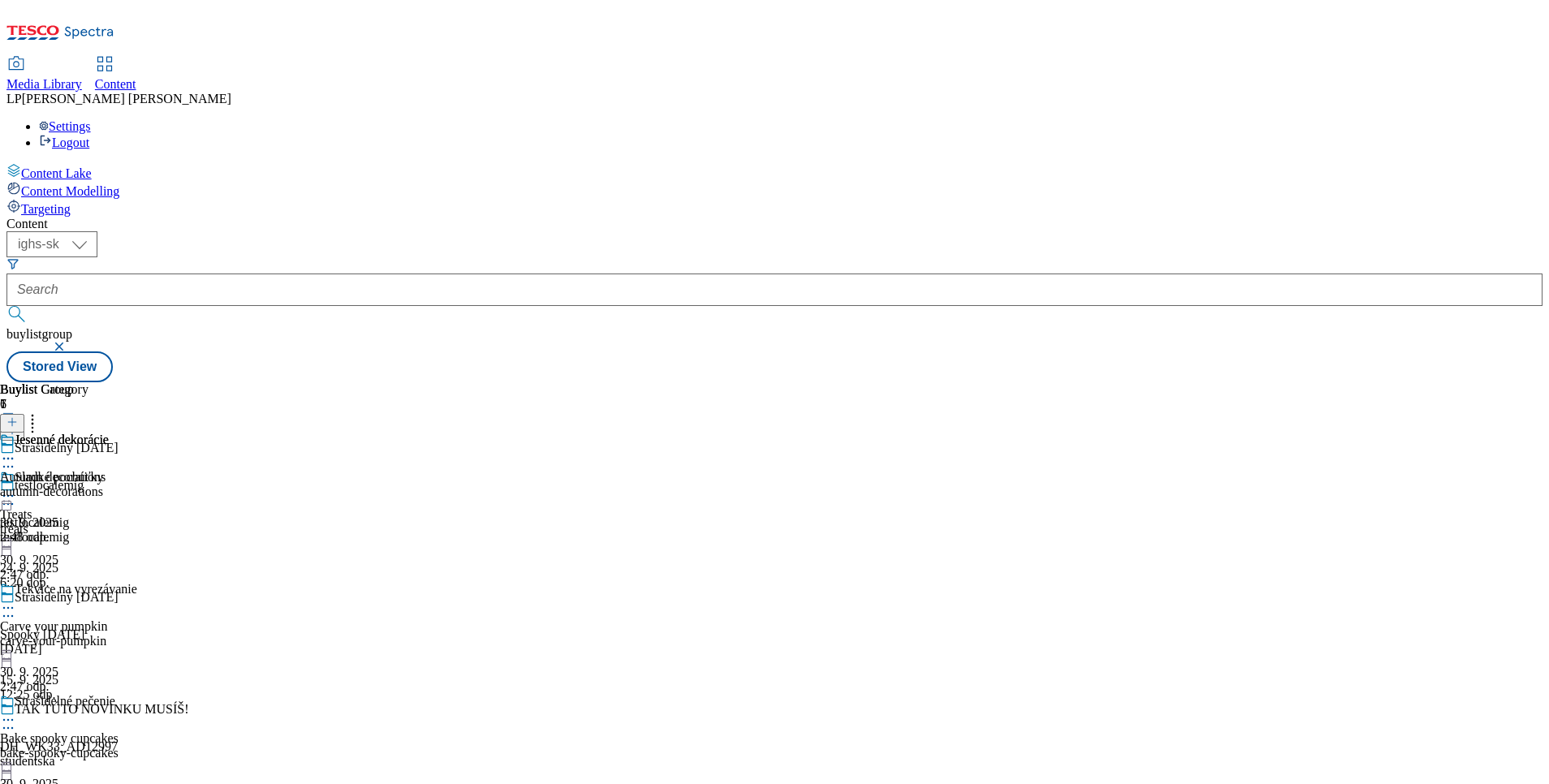
click at [16, 487] on icon at bounding box center [8, 495] width 16 height 16
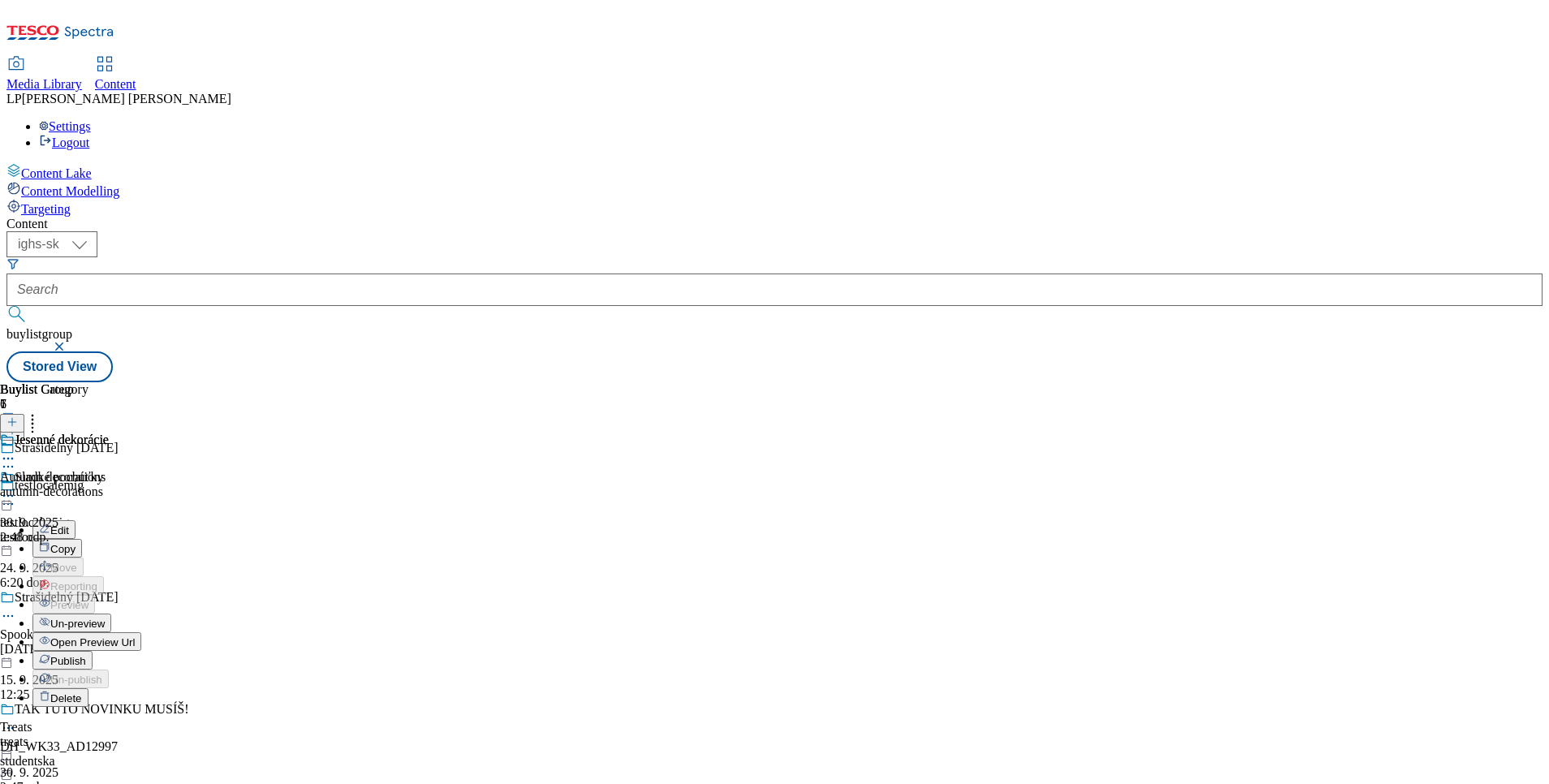
click at [134, 637] on span "Open Preview Url" at bounding box center [92, 643] width 84 height 12
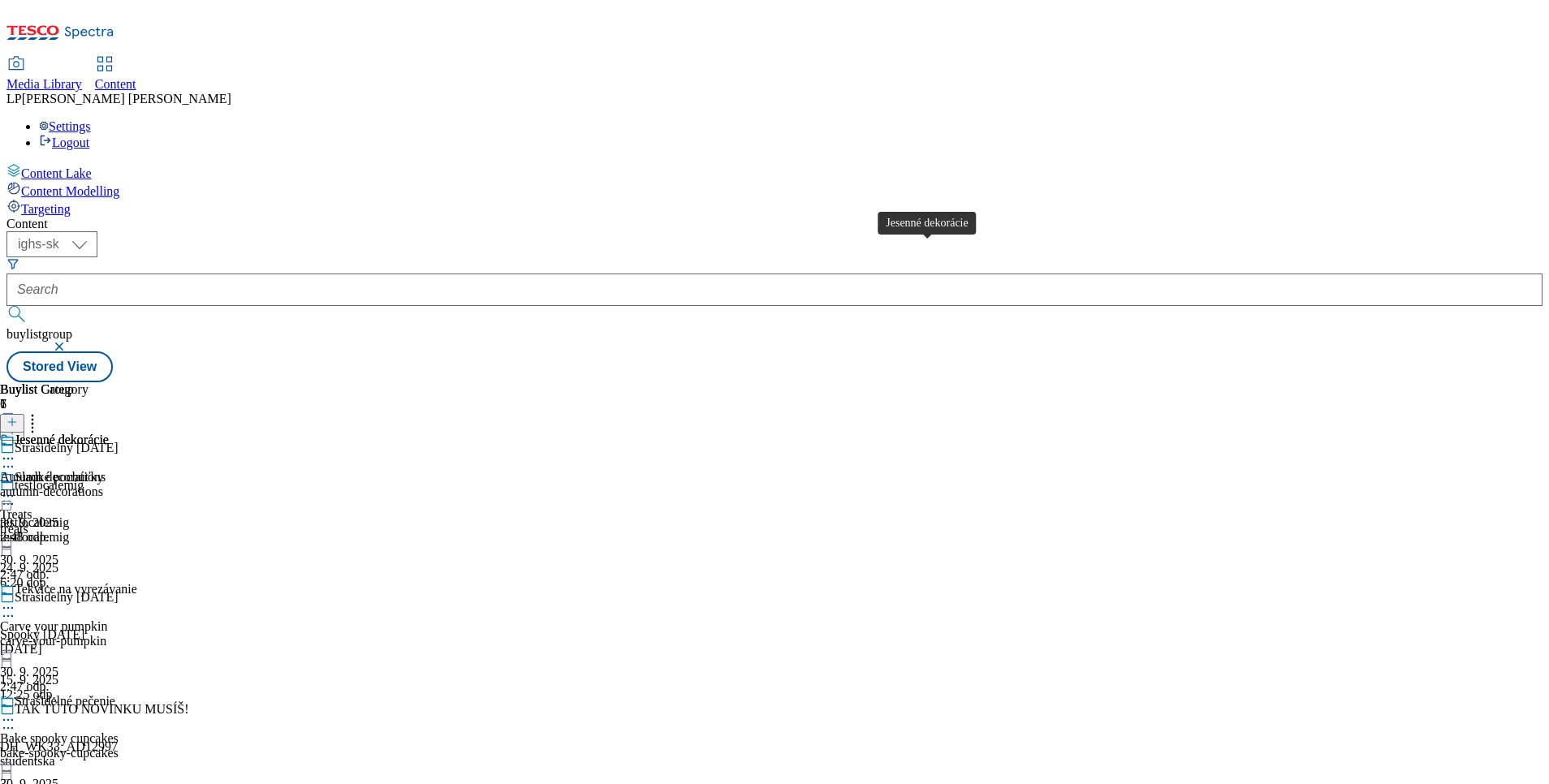
click at [108, 433] on span "Jesenné dekorácie" at bounding box center [62, 441] width 95 height 18
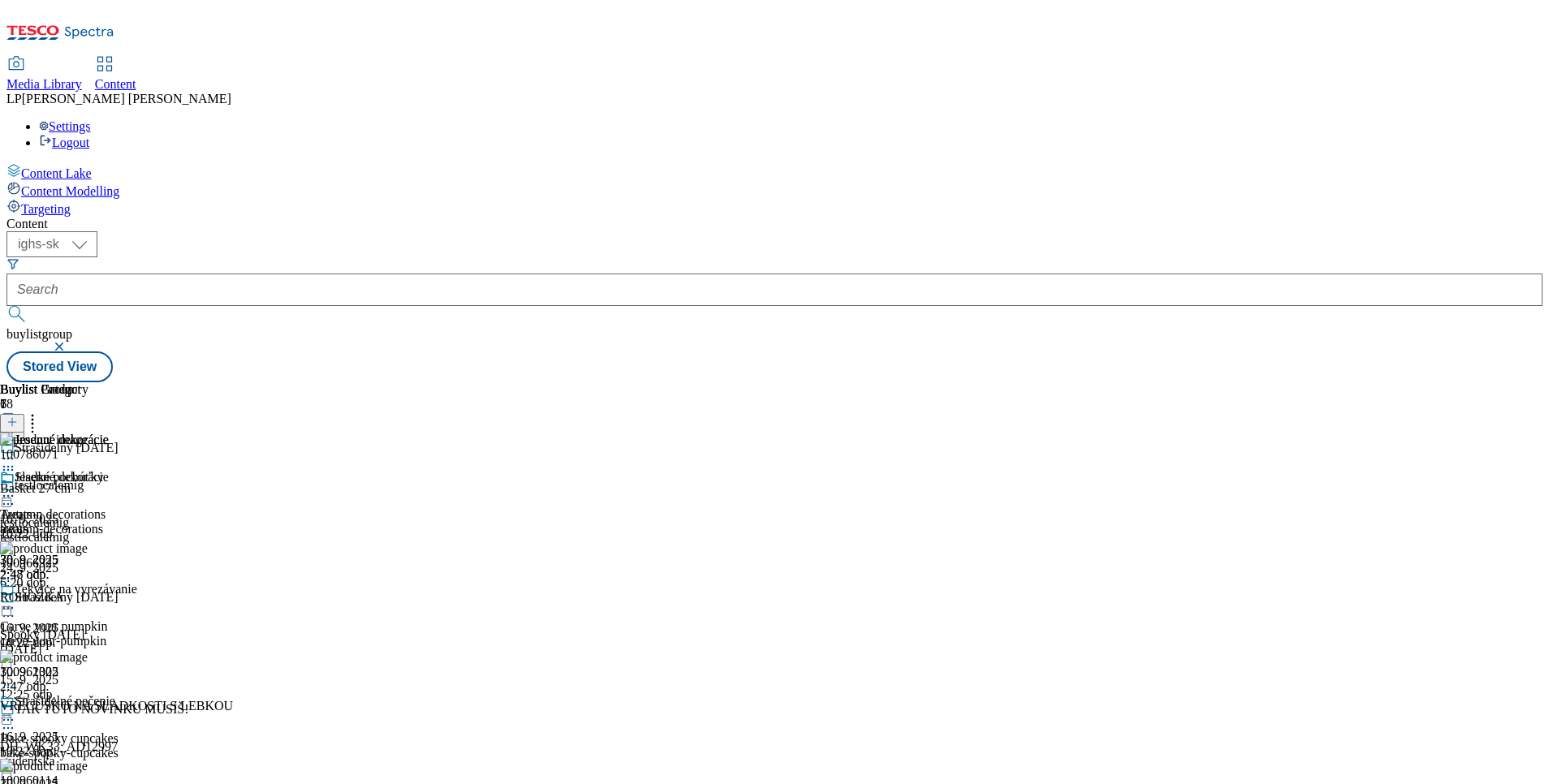
click at [16, 487] on icon at bounding box center [8, 495] width 16 height 16
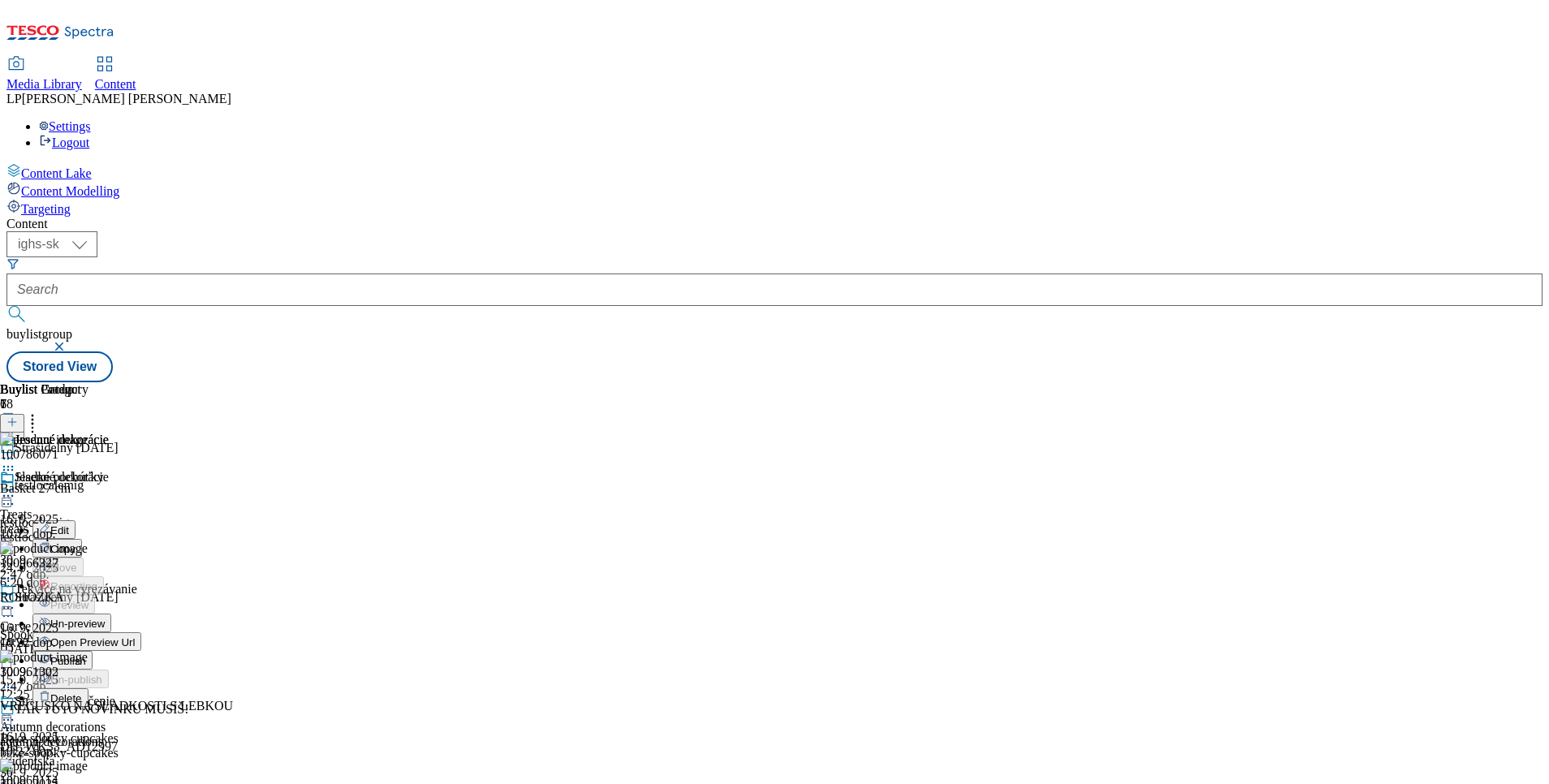
click at [75, 520] on button "Edit" at bounding box center [54, 530] width 43 height 19
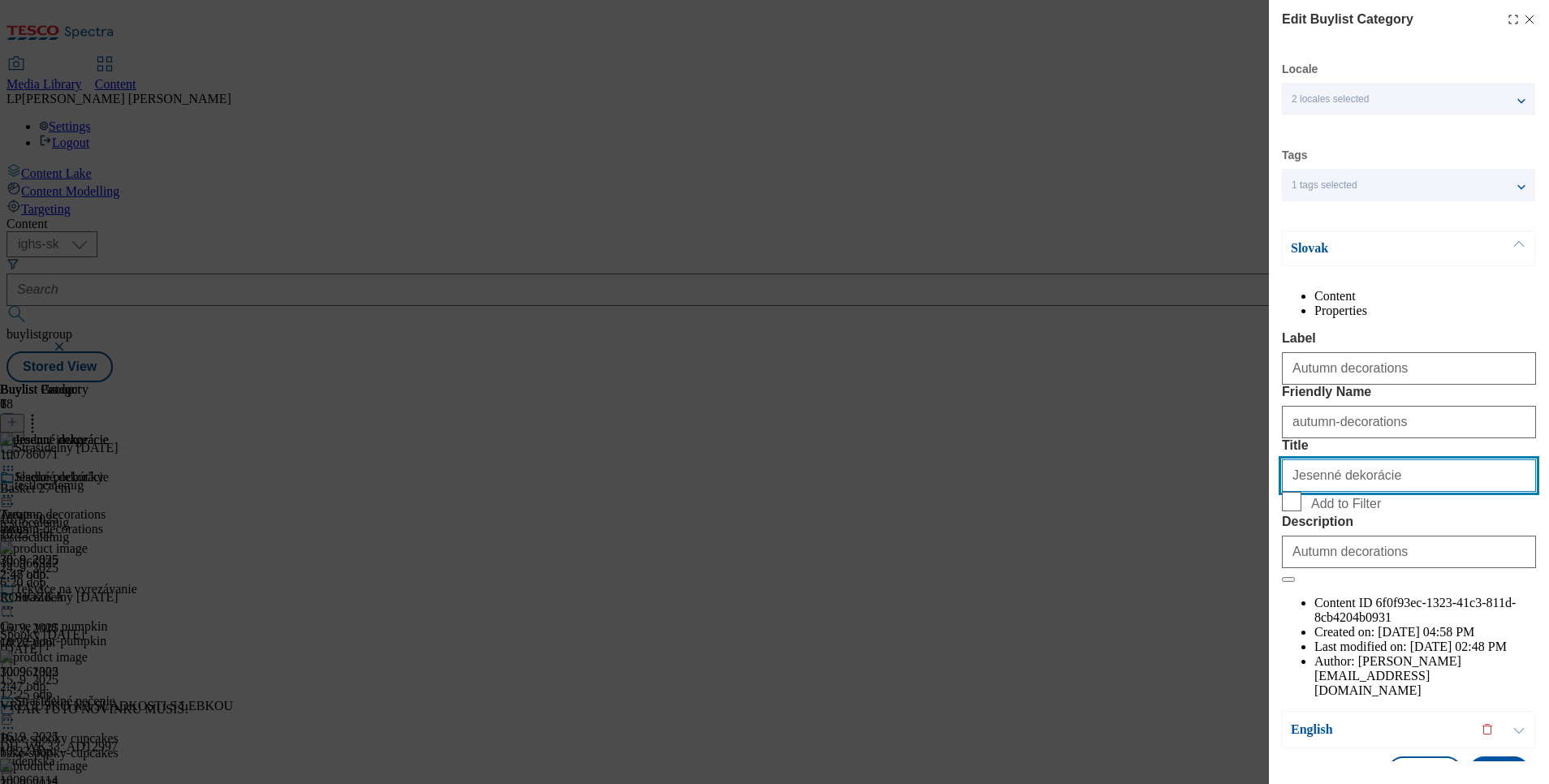
drag, startPoint x: 1396, startPoint y: 565, endPoint x: 1258, endPoint y: 591, distance: 140.4
click at [1258, 591] on div "Edit Buylist Category Locale 2 locales selected Slovak English Tags 1 tags sele…" at bounding box center [774, 392] width 1549 height 784
click at [1311, 254] on p "Slovak" at bounding box center [1376, 248] width 171 height 16
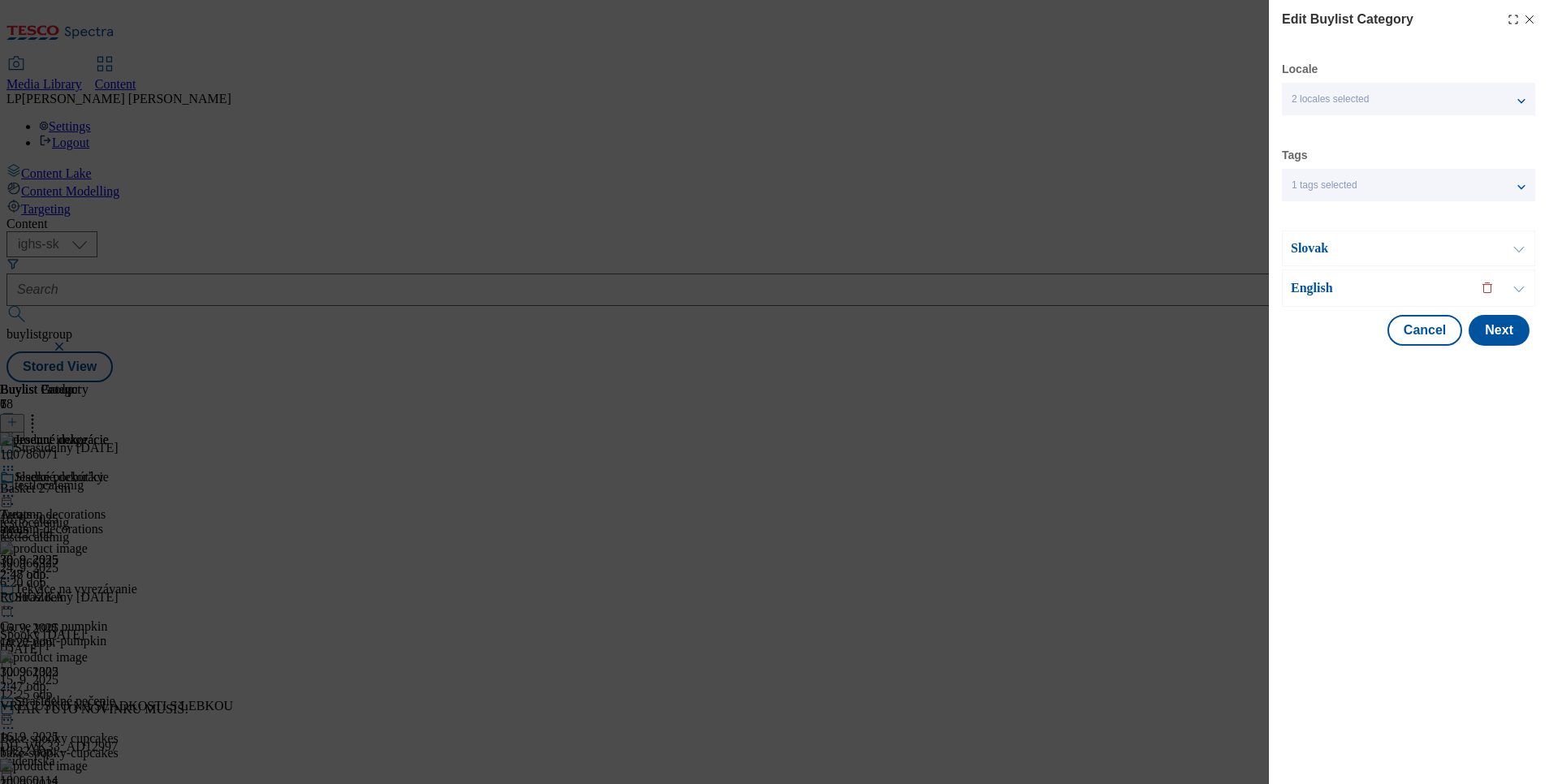
click at [1308, 292] on p "English" at bounding box center [1376, 288] width 171 height 16
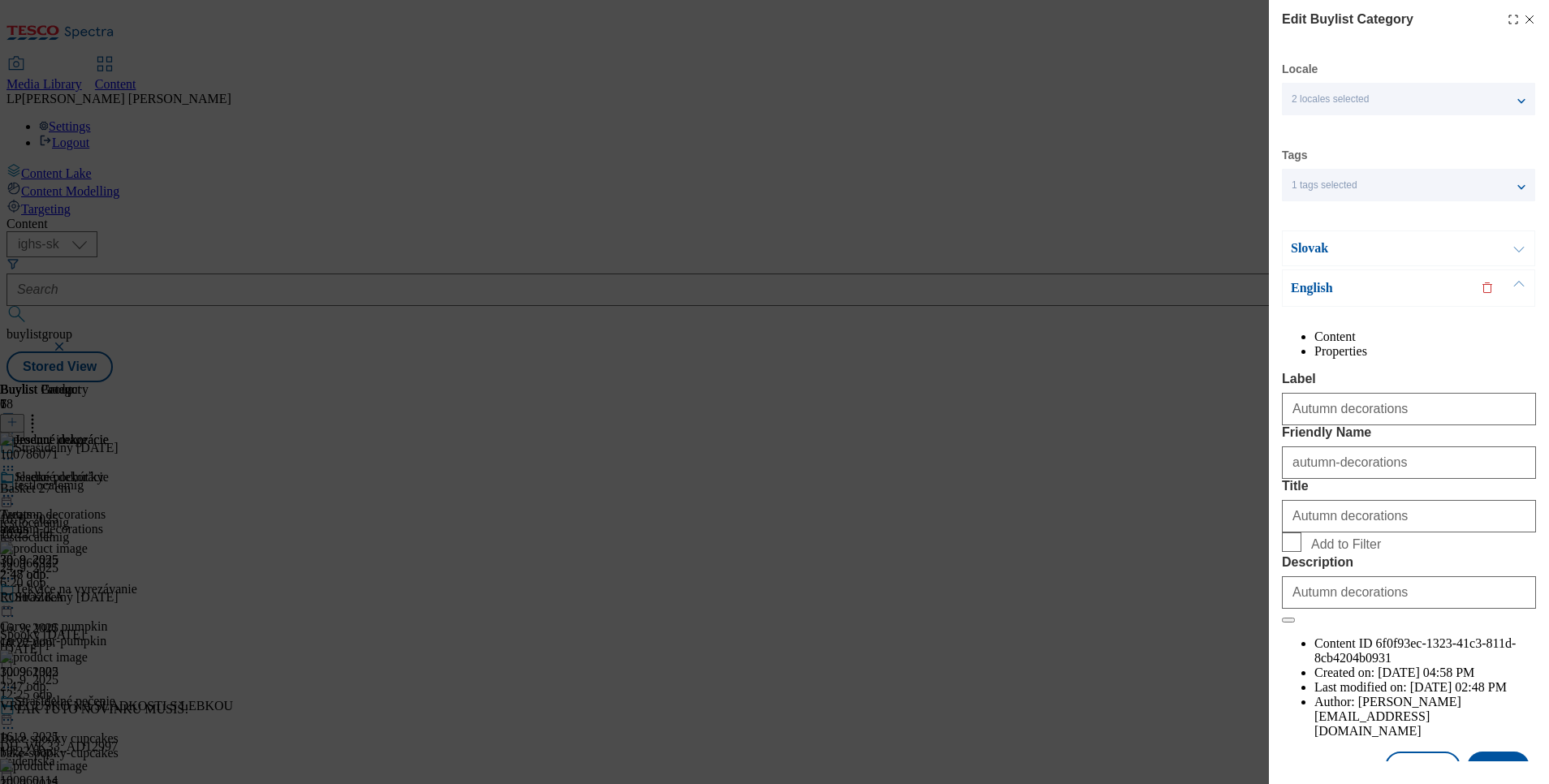
scroll to position [74, 0]
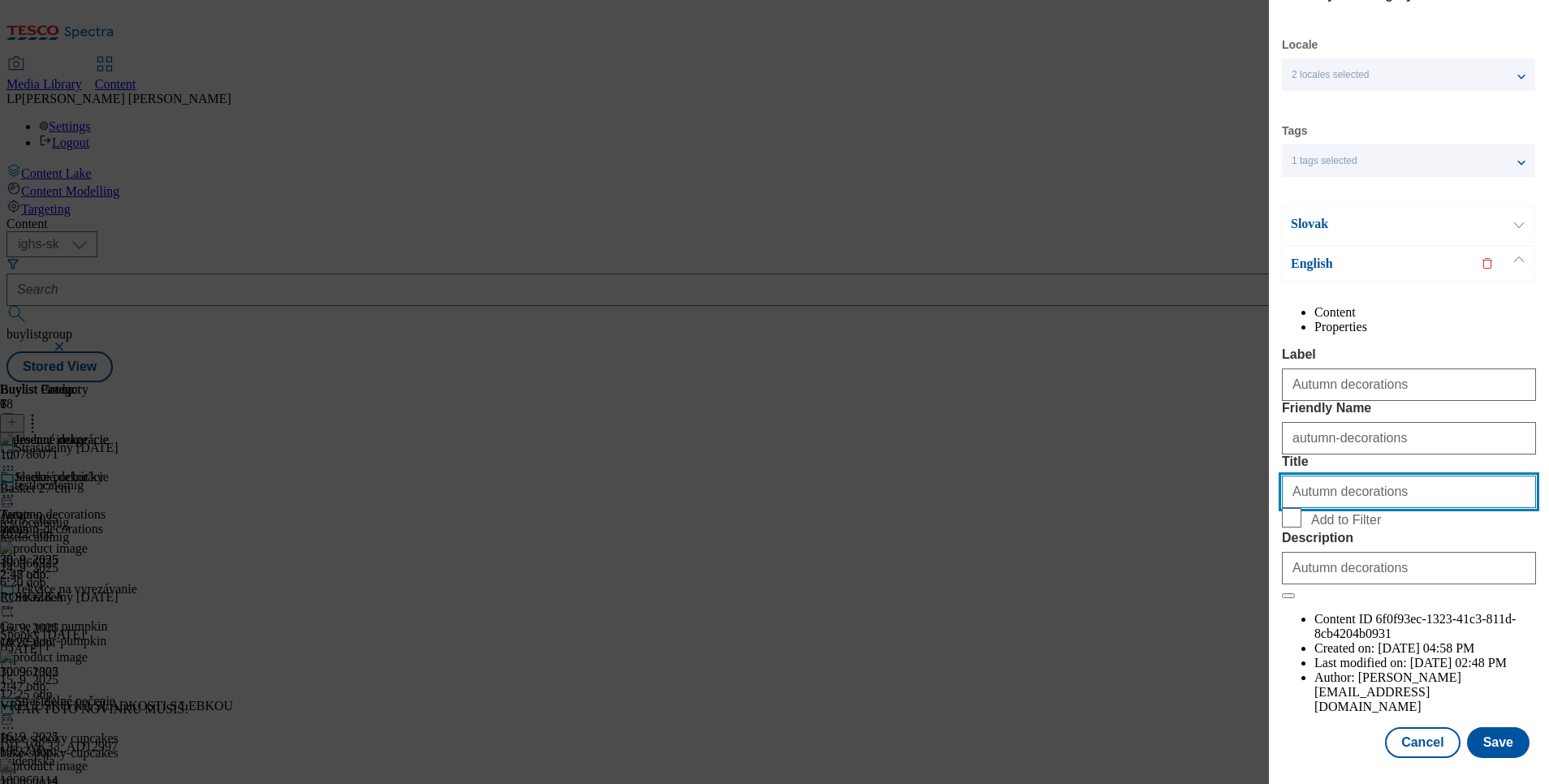
drag, startPoint x: 1415, startPoint y: 531, endPoint x: 1172, endPoint y: 556, distance: 244.3
click at [1172, 556] on div "Edit Buylist Category Locale 2 locales selected Slovak English Tags 1 tags sele…" at bounding box center [774, 392] width 1549 height 784
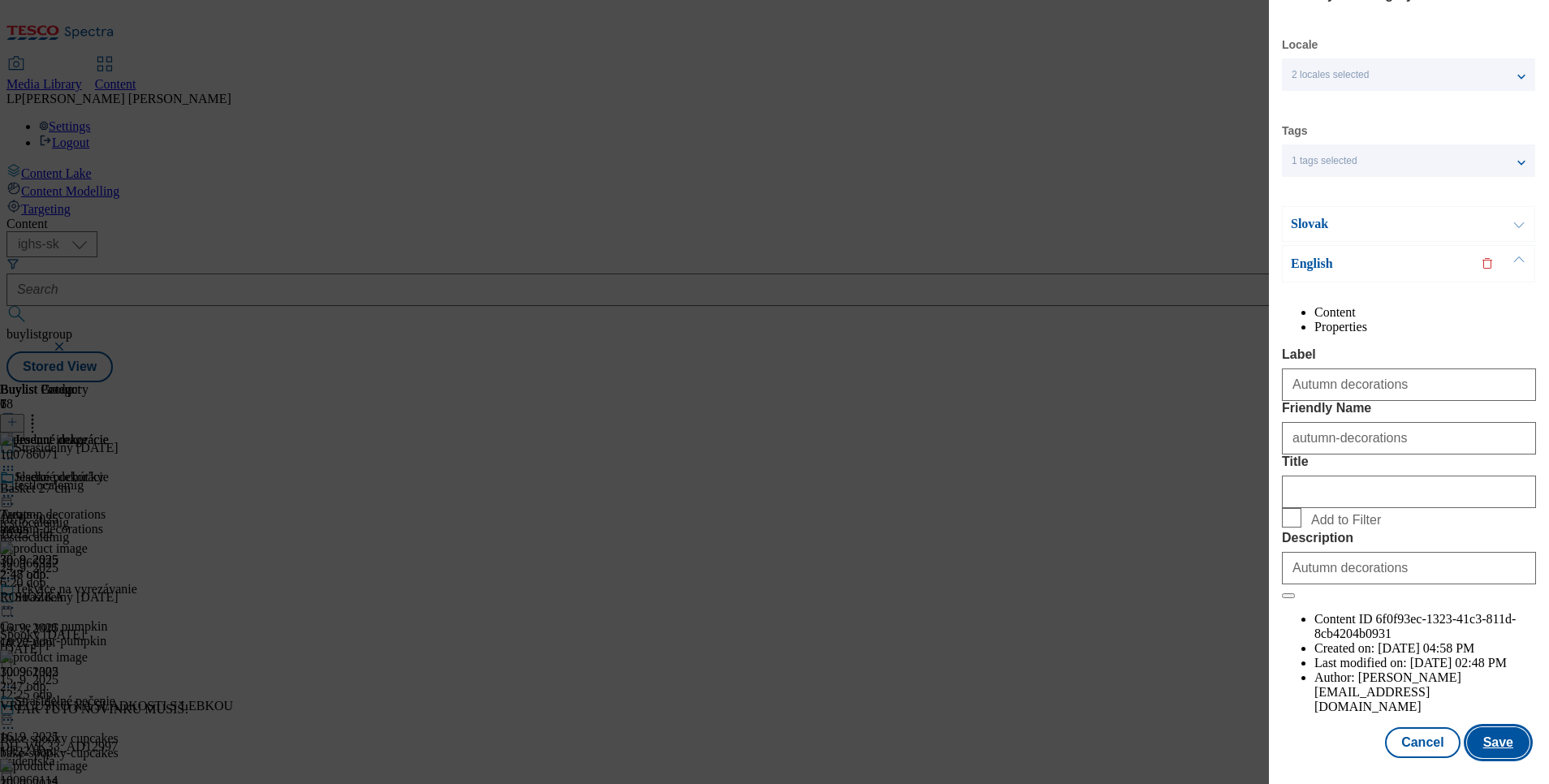
click at [1487, 728] on button "Save" at bounding box center [1498, 743] width 62 height 31
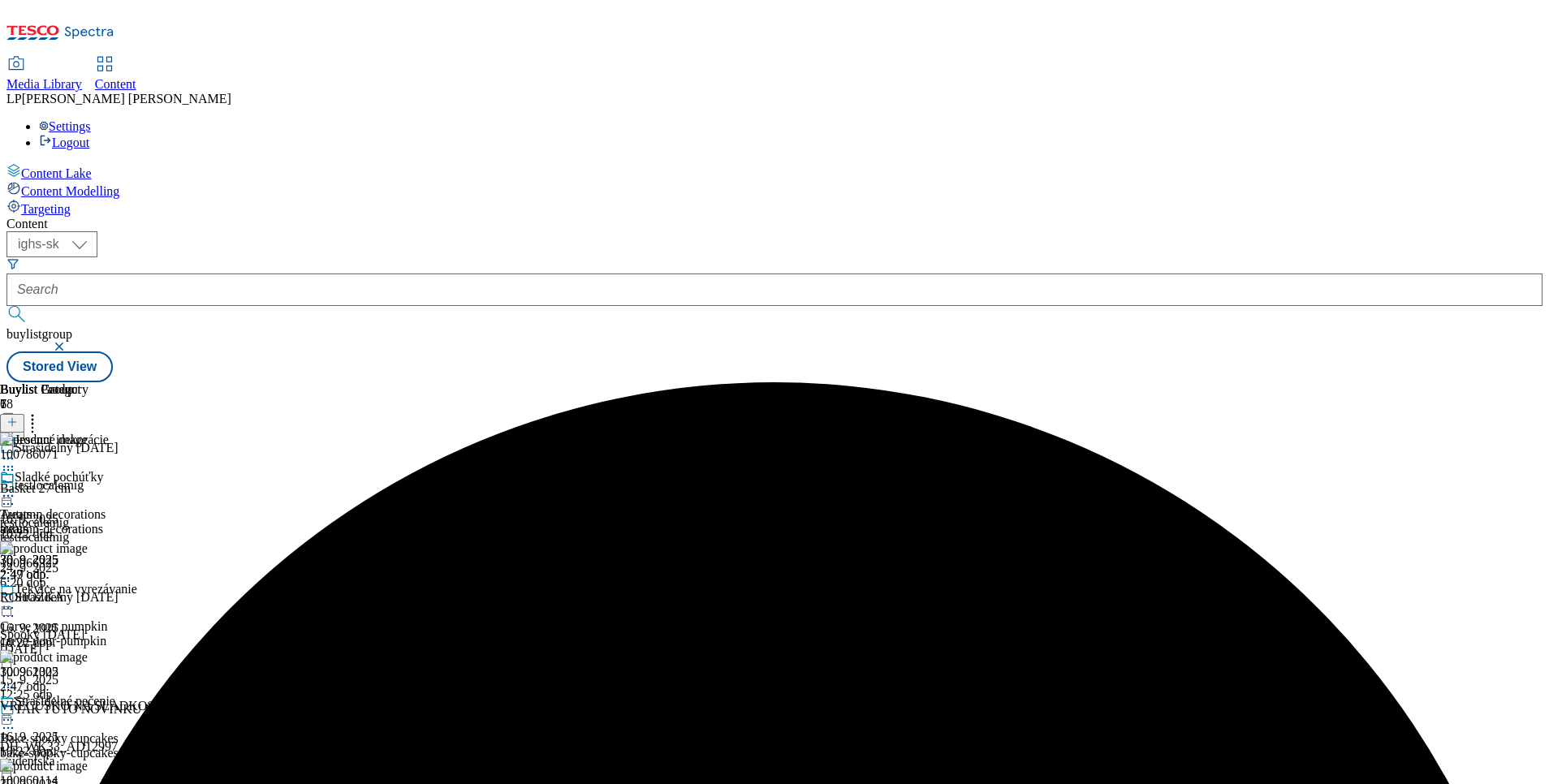
click at [16, 450] on icon at bounding box center [8, 458] width 16 height 16
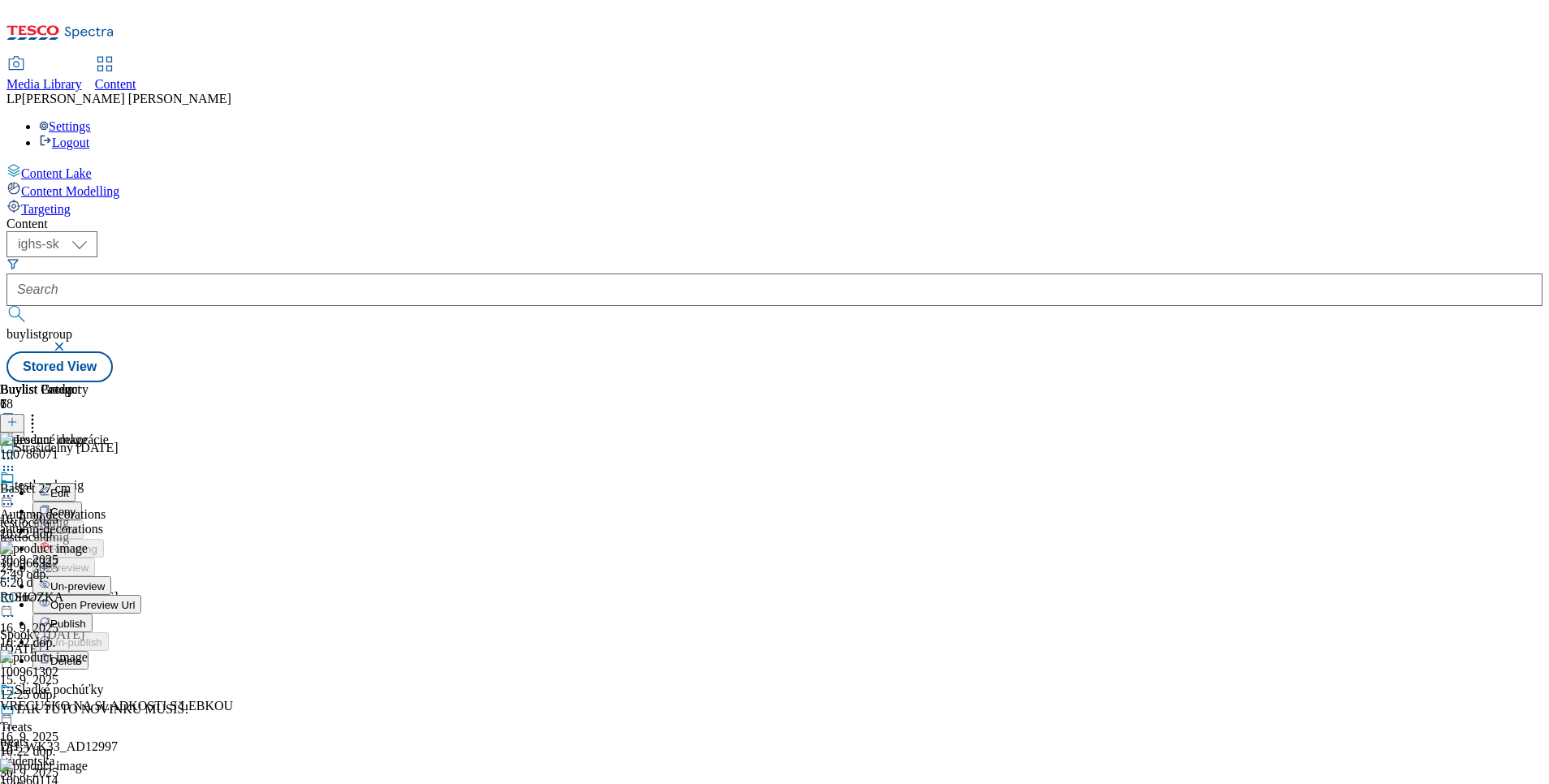
click at [134, 599] on span "Open Preview Url" at bounding box center [92, 605] width 84 height 12
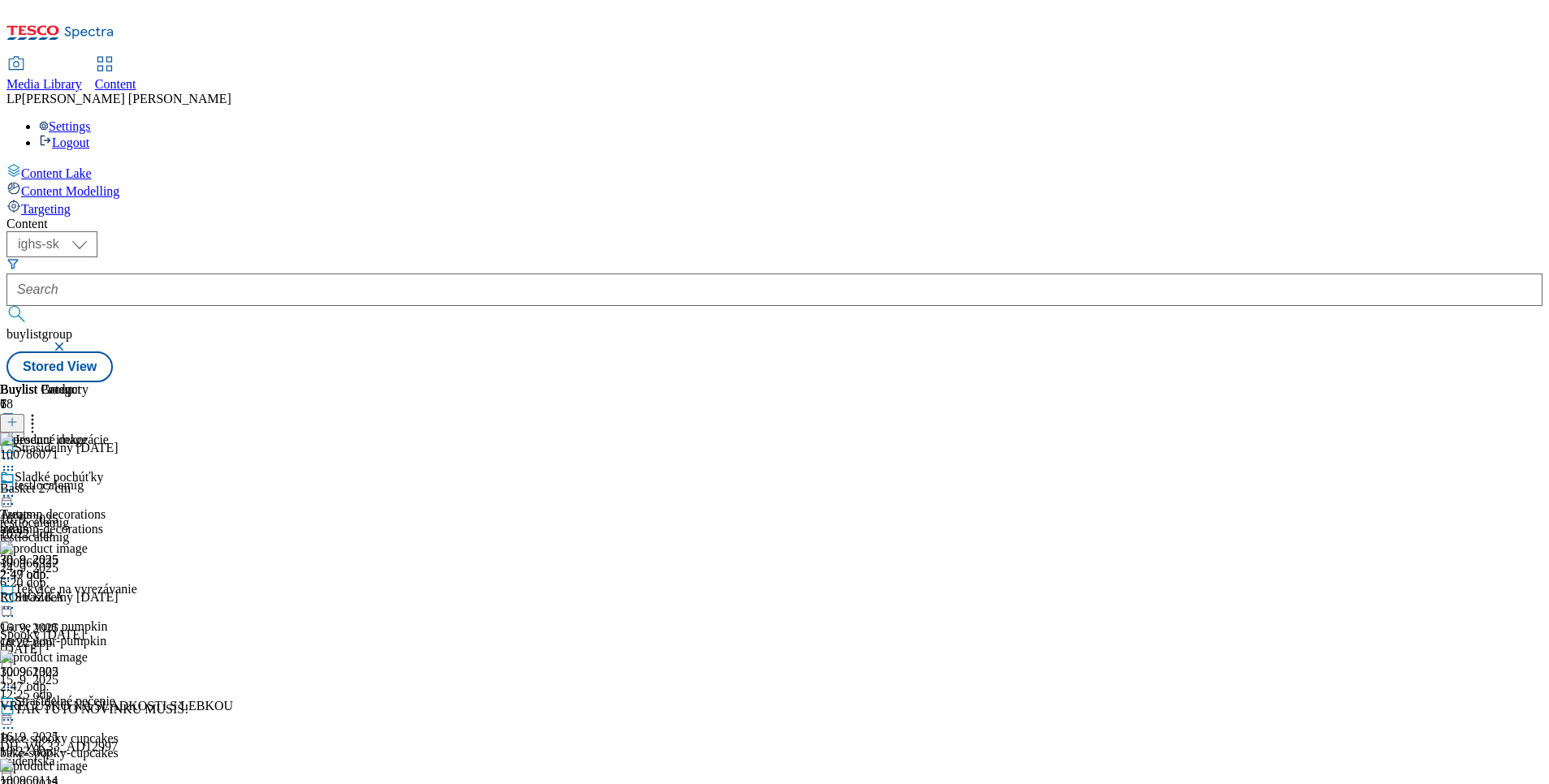
click at [16, 487] on icon at bounding box center [8, 495] width 16 height 16
click at [103, 470] on div "Sladké pochúťky" at bounding box center [59, 477] width 88 height 15
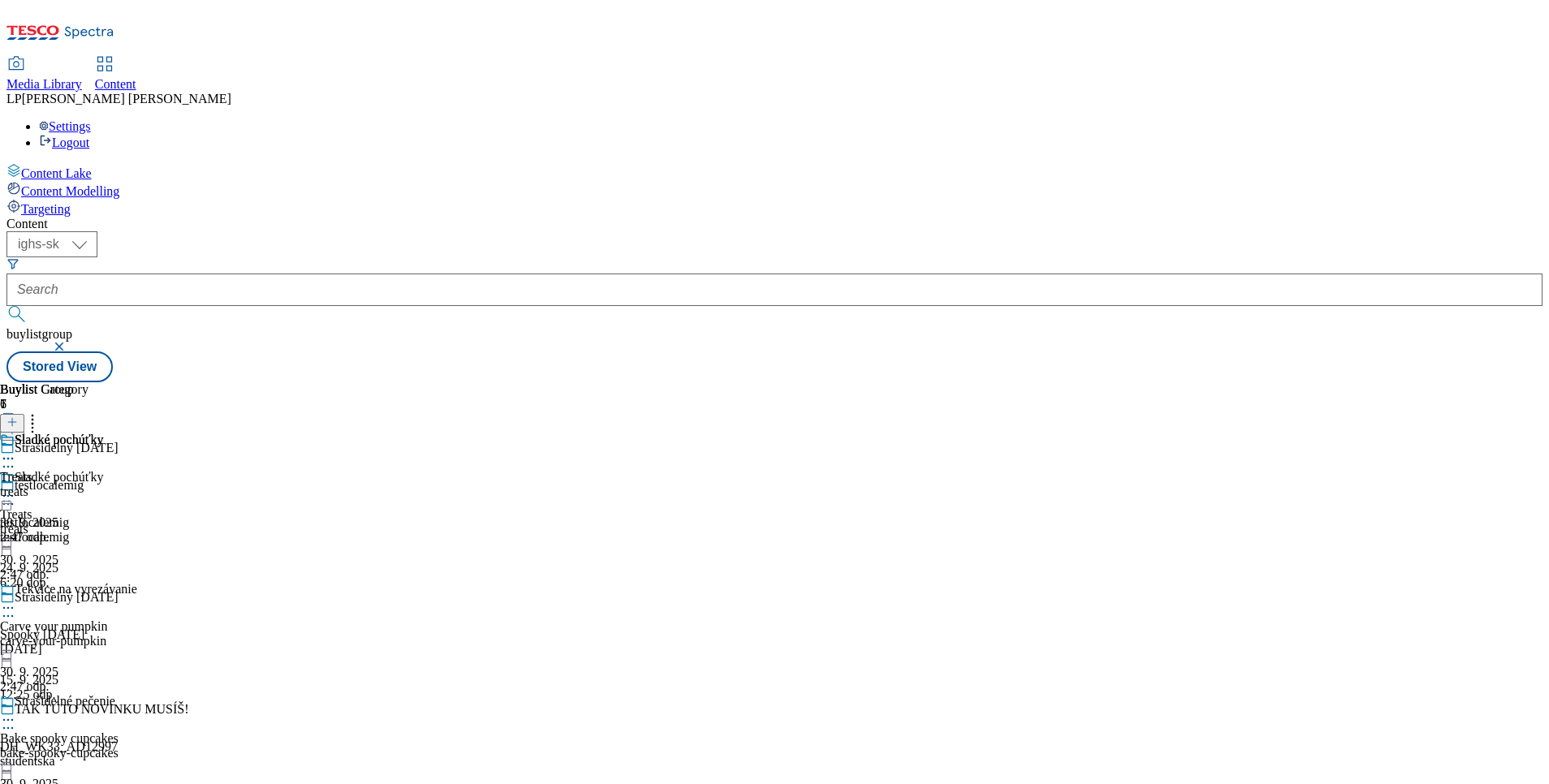
click at [16, 450] on icon at bounding box center [8, 458] width 16 height 16
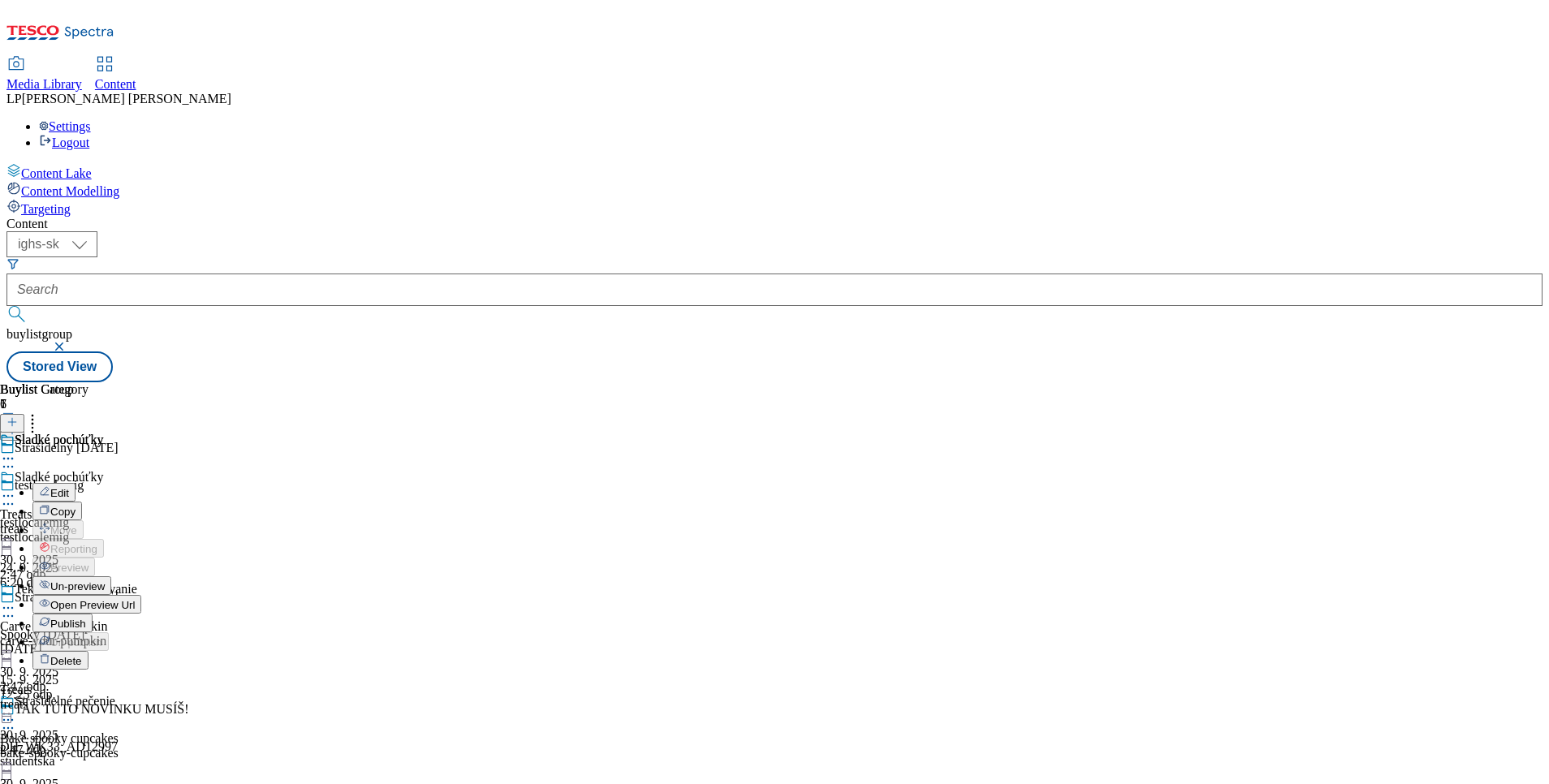
click at [75, 483] on button "Edit" at bounding box center [54, 493] width 43 height 19
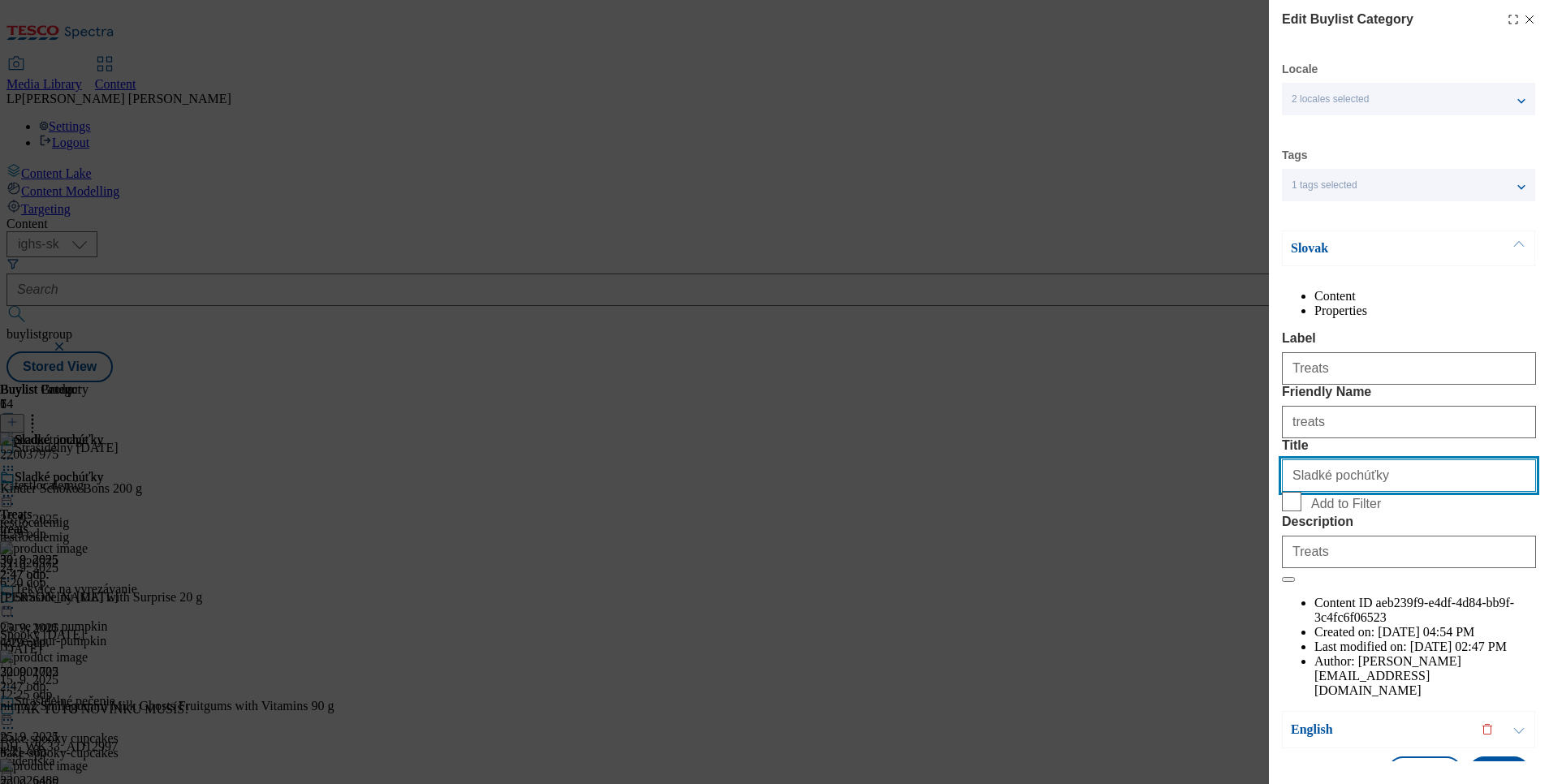
click at [1396, 492] on input "Sladké pochúťky" at bounding box center [1408, 475] width 254 height 32
type input "S"
click at [1314, 240] on p "Slovak" at bounding box center [1376, 248] width 171 height 16
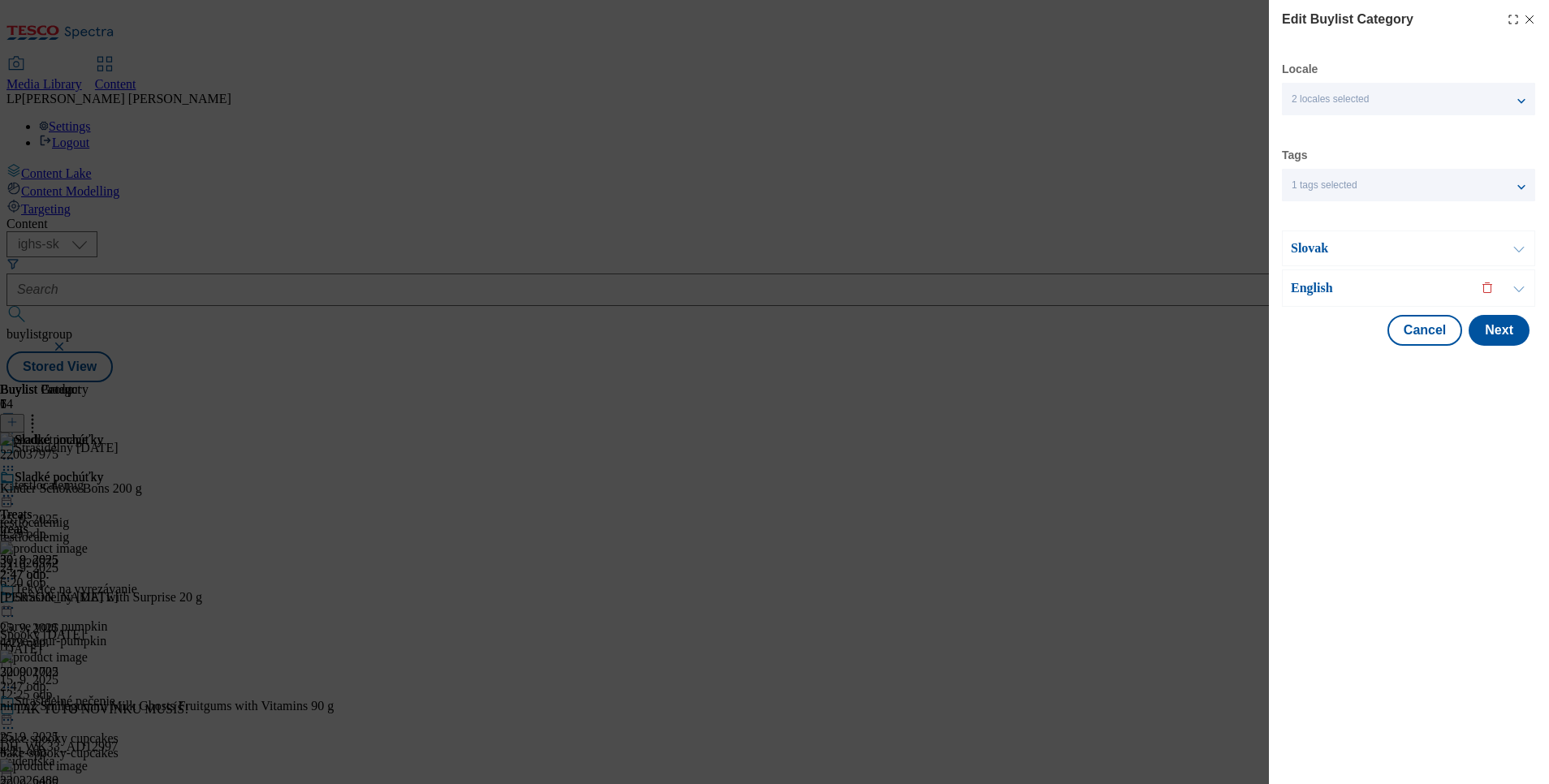
click at [1305, 289] on p "English" at bounding box center [1376, 288] width 171 height 16
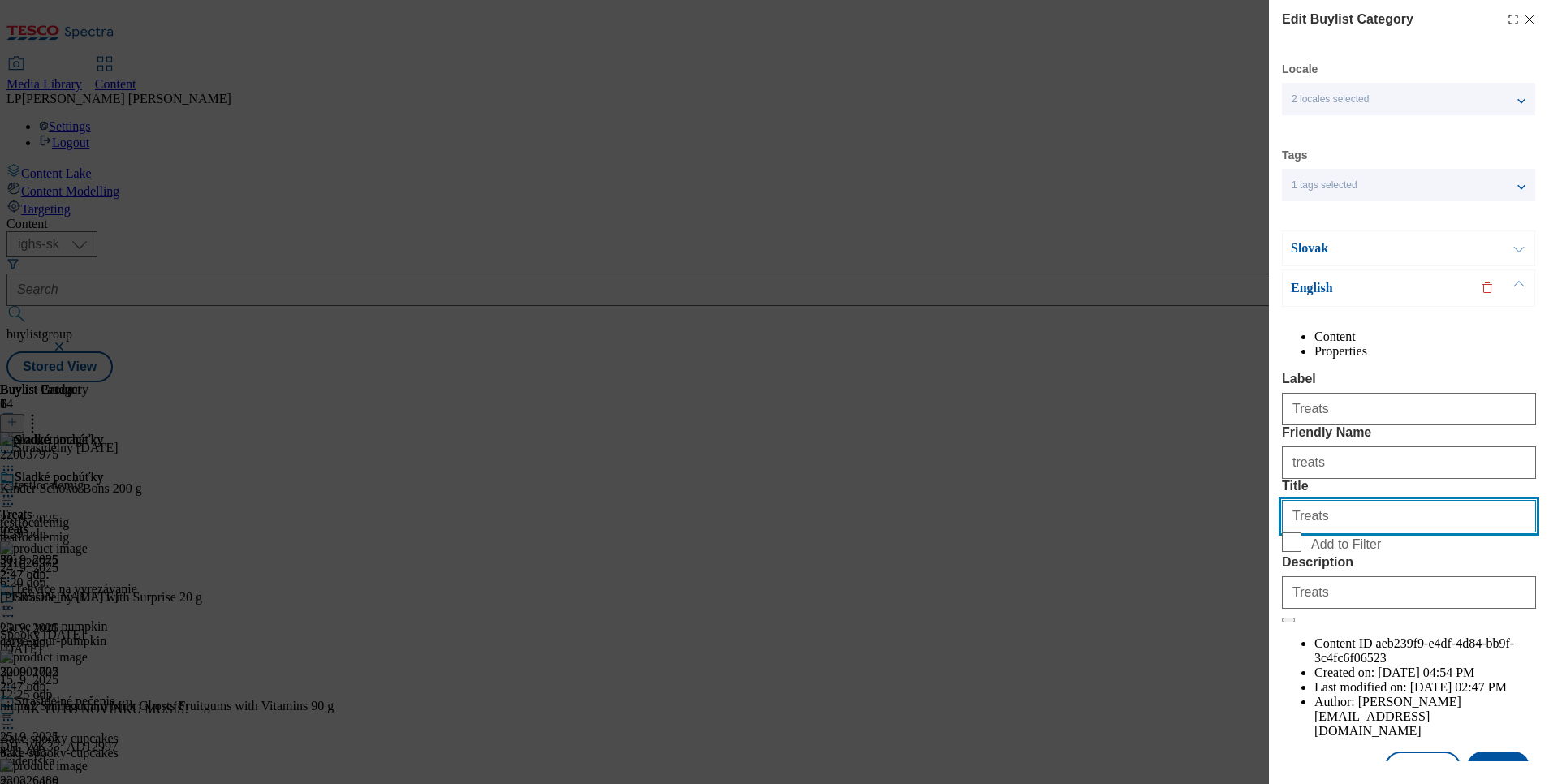
click at [1350, 532] on input "Treats" at bounding box center [1408, 516] width 254 height 32
type input "T"
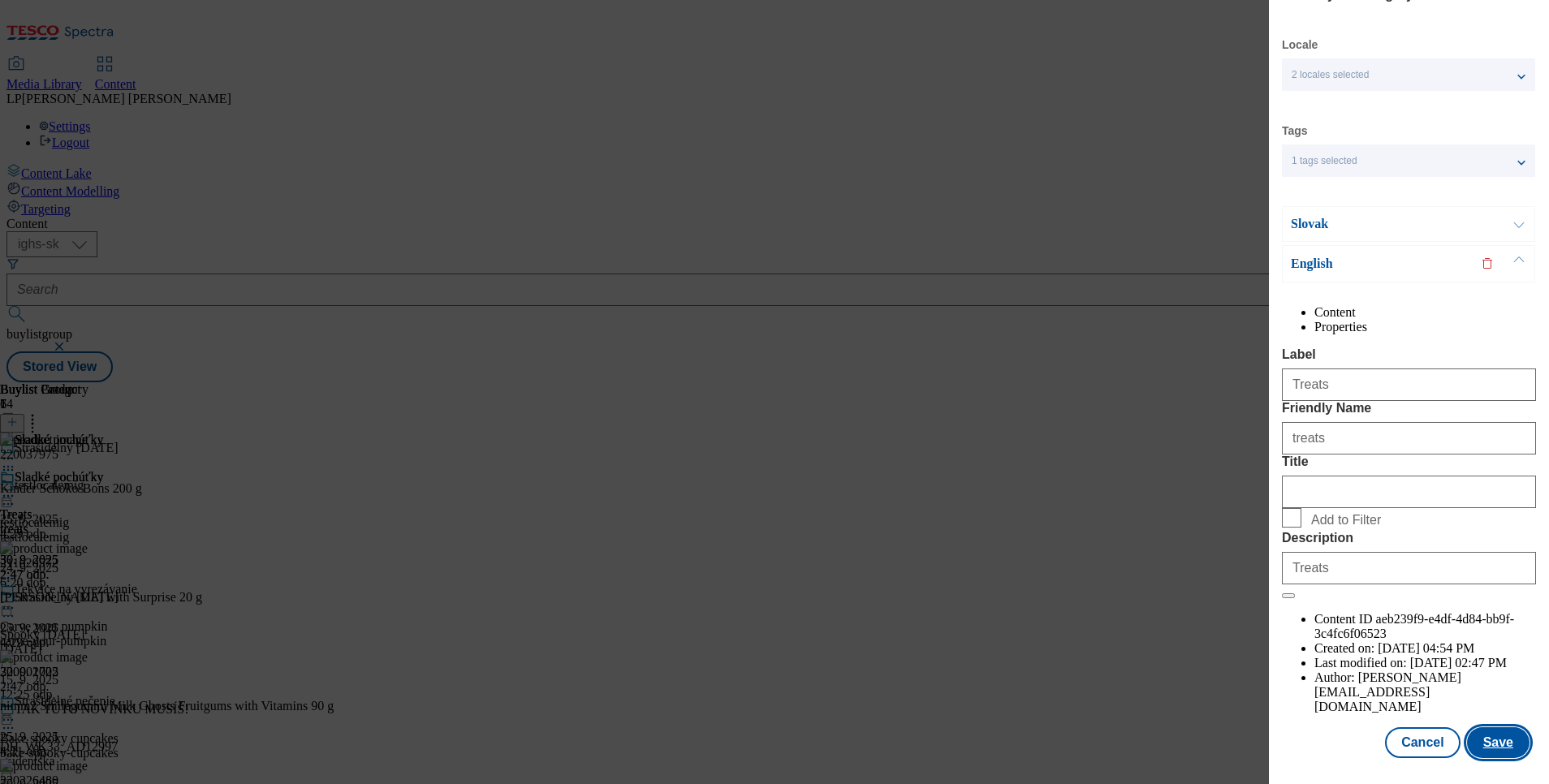
click at [1481, 733] on button "Save" at bounding box center [1498, 743] width 62 height 31
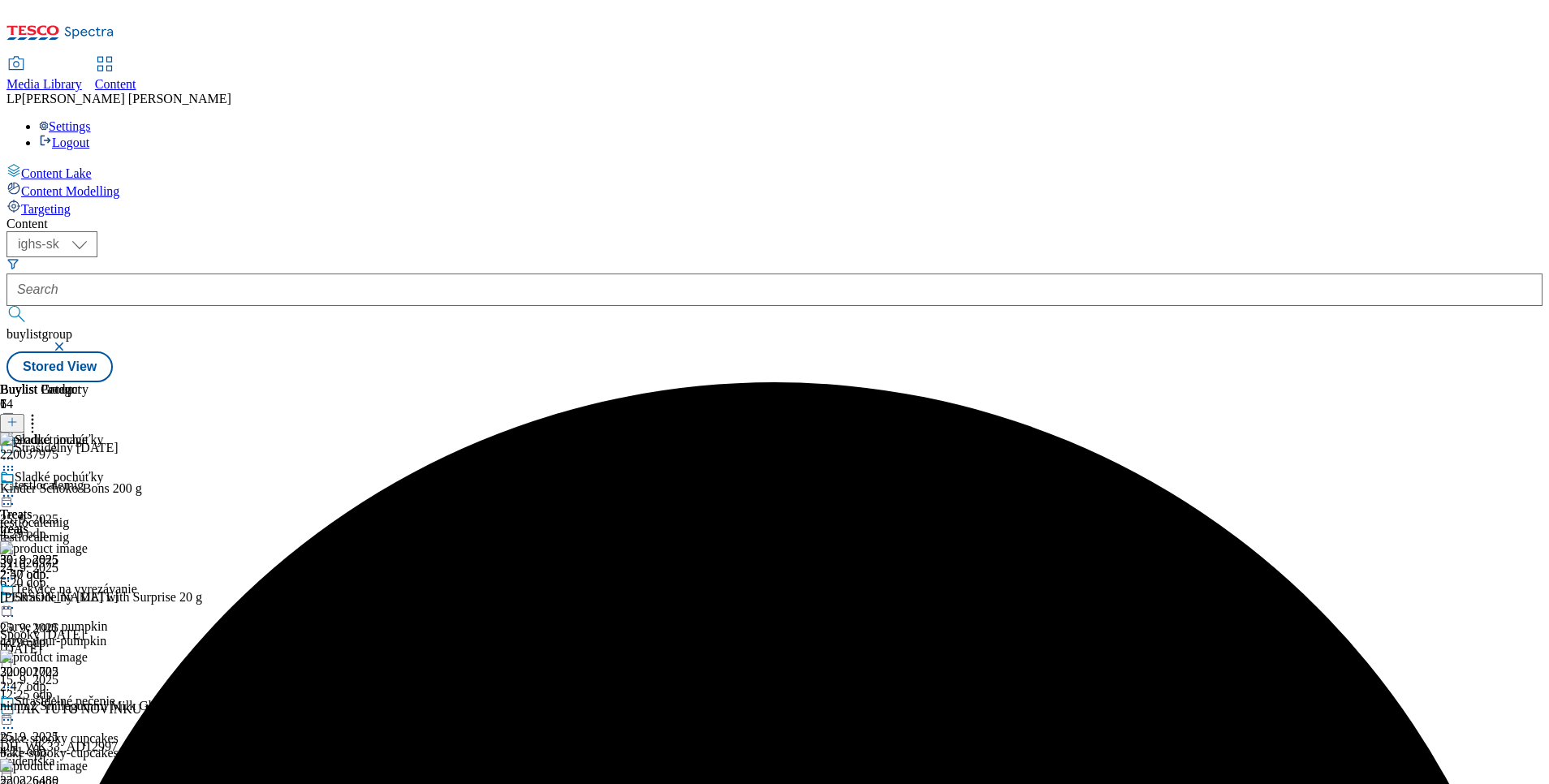
click at [16, 600] on icon at bounding box center [8, 608] width 16 height 16
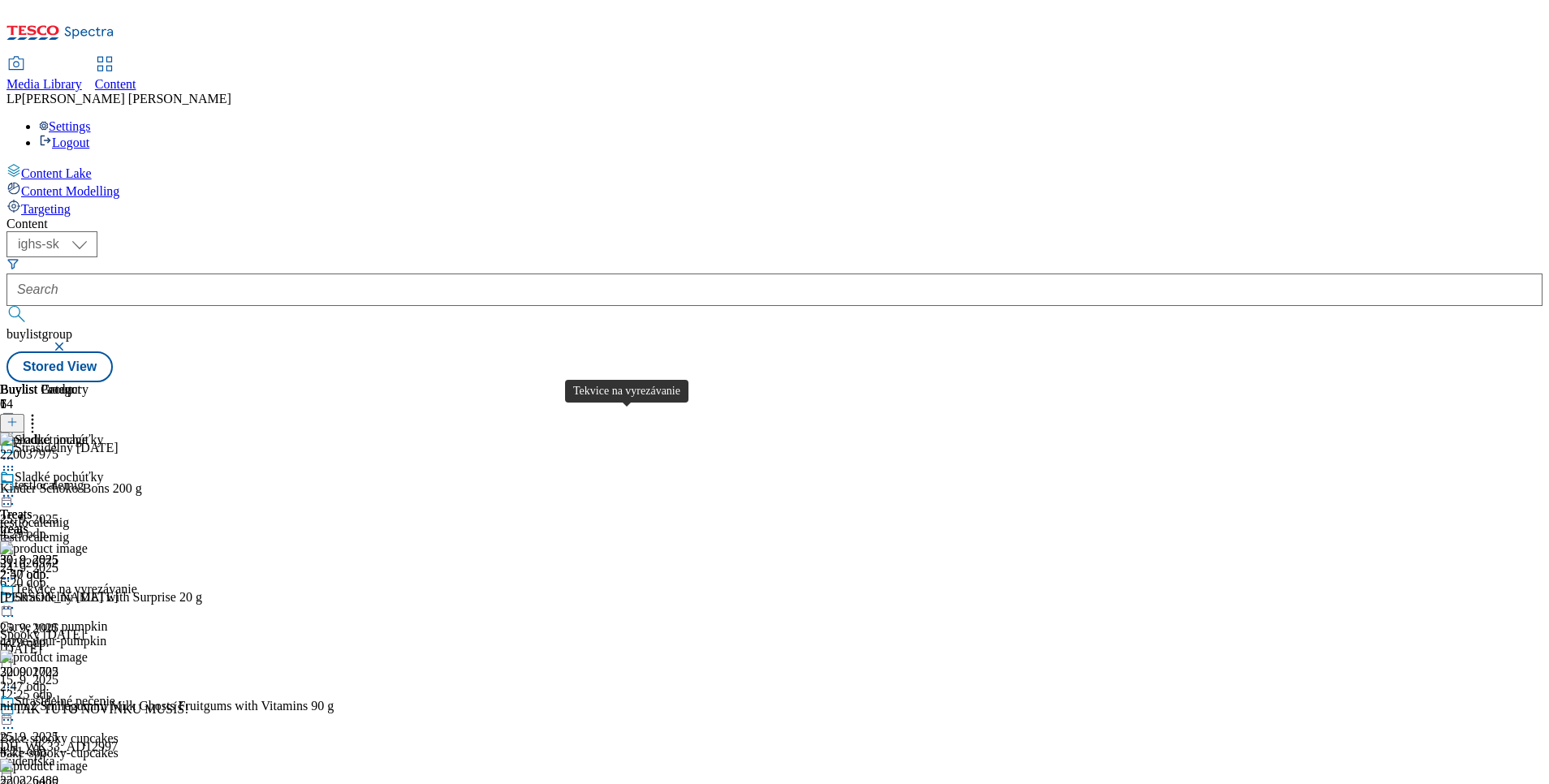
click at [137, 582] on div "Tekvice na vyrezávanie" at bounding box center [75, 589] width 122 height 15
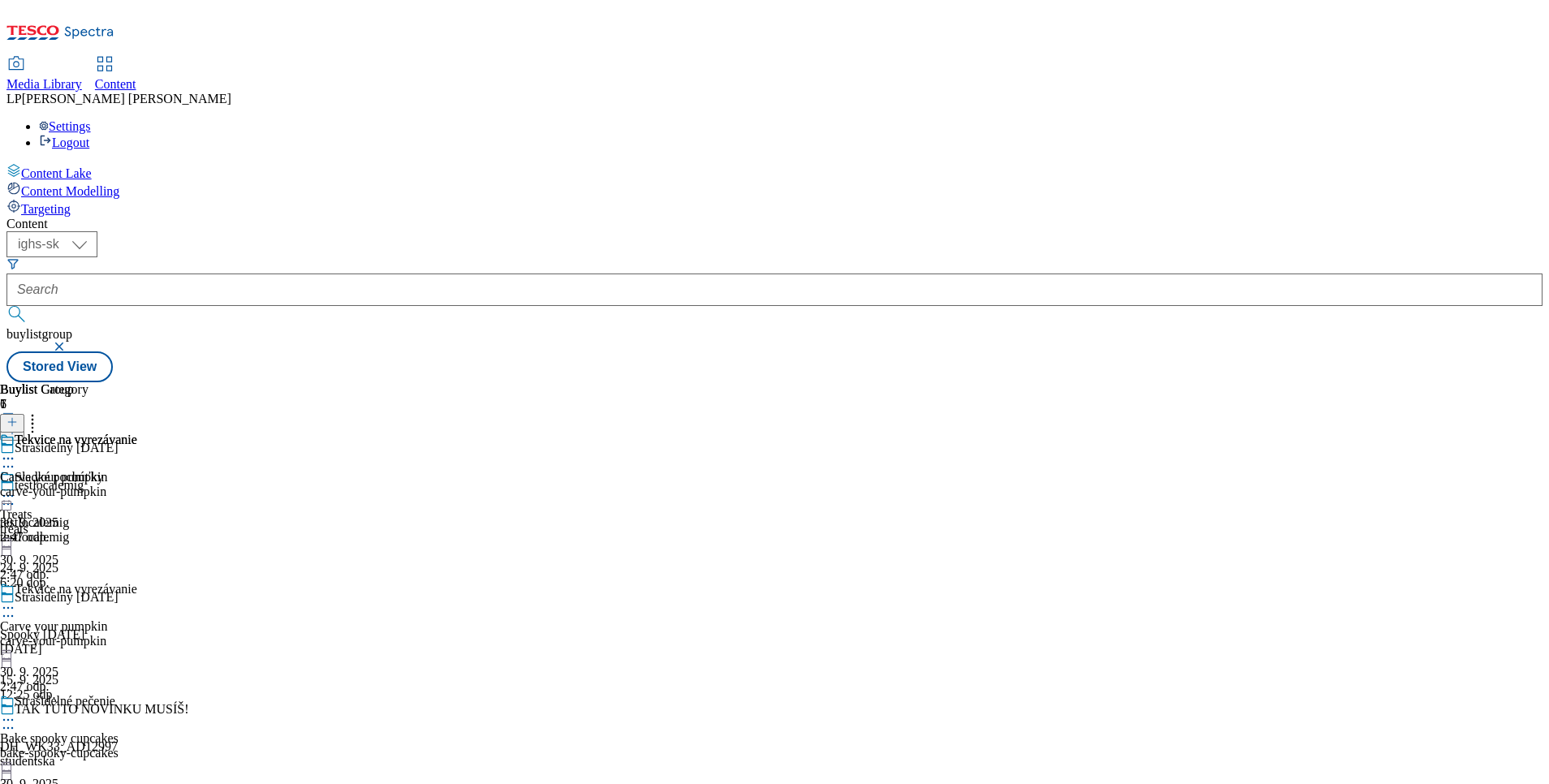
click at [137, 487] on div at bounding box center [69, 497] width 137 height 19
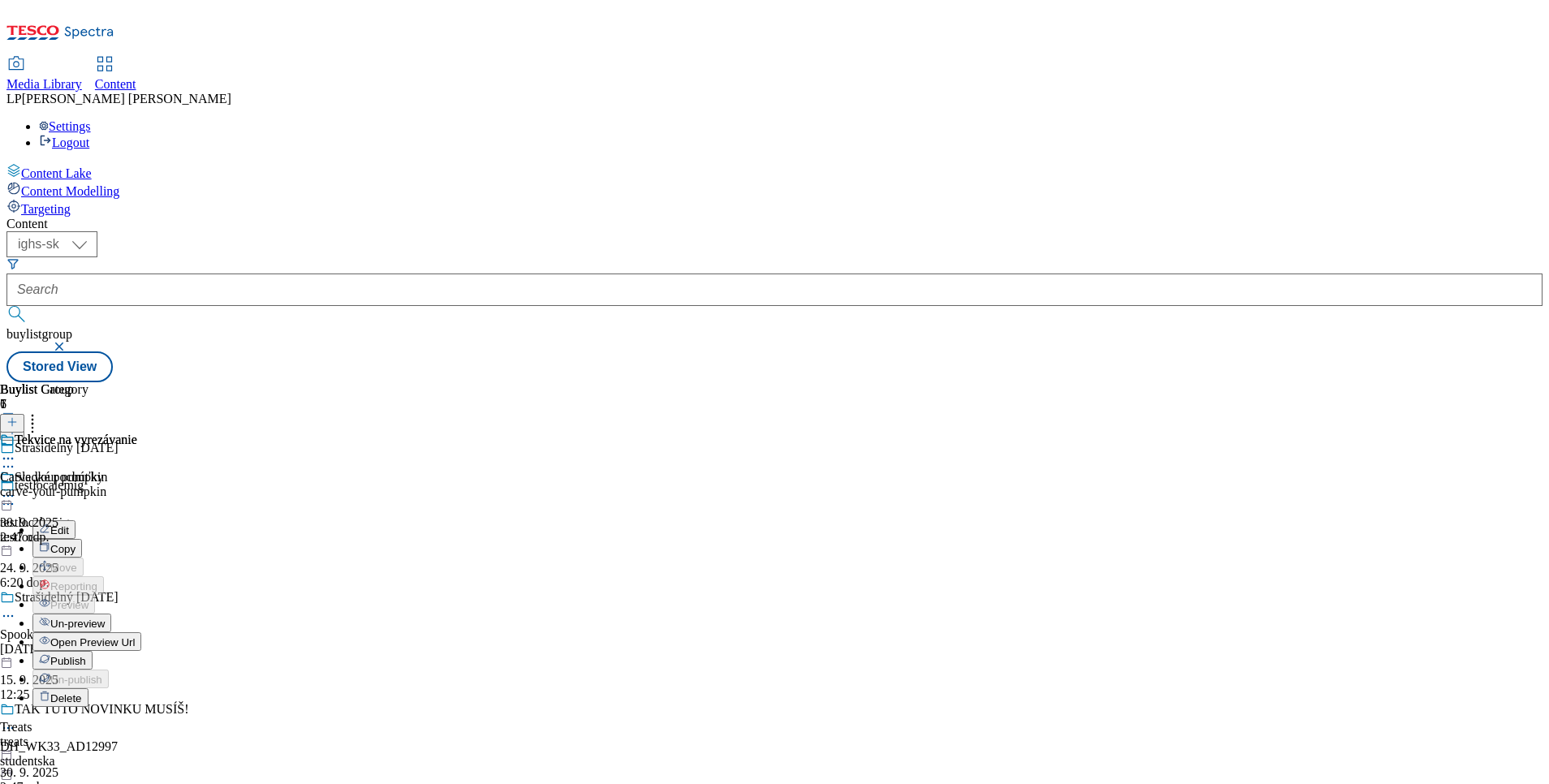
click at [105, 617] on span "Un-preview" at bounding box center [77, 624] width 55 height 12
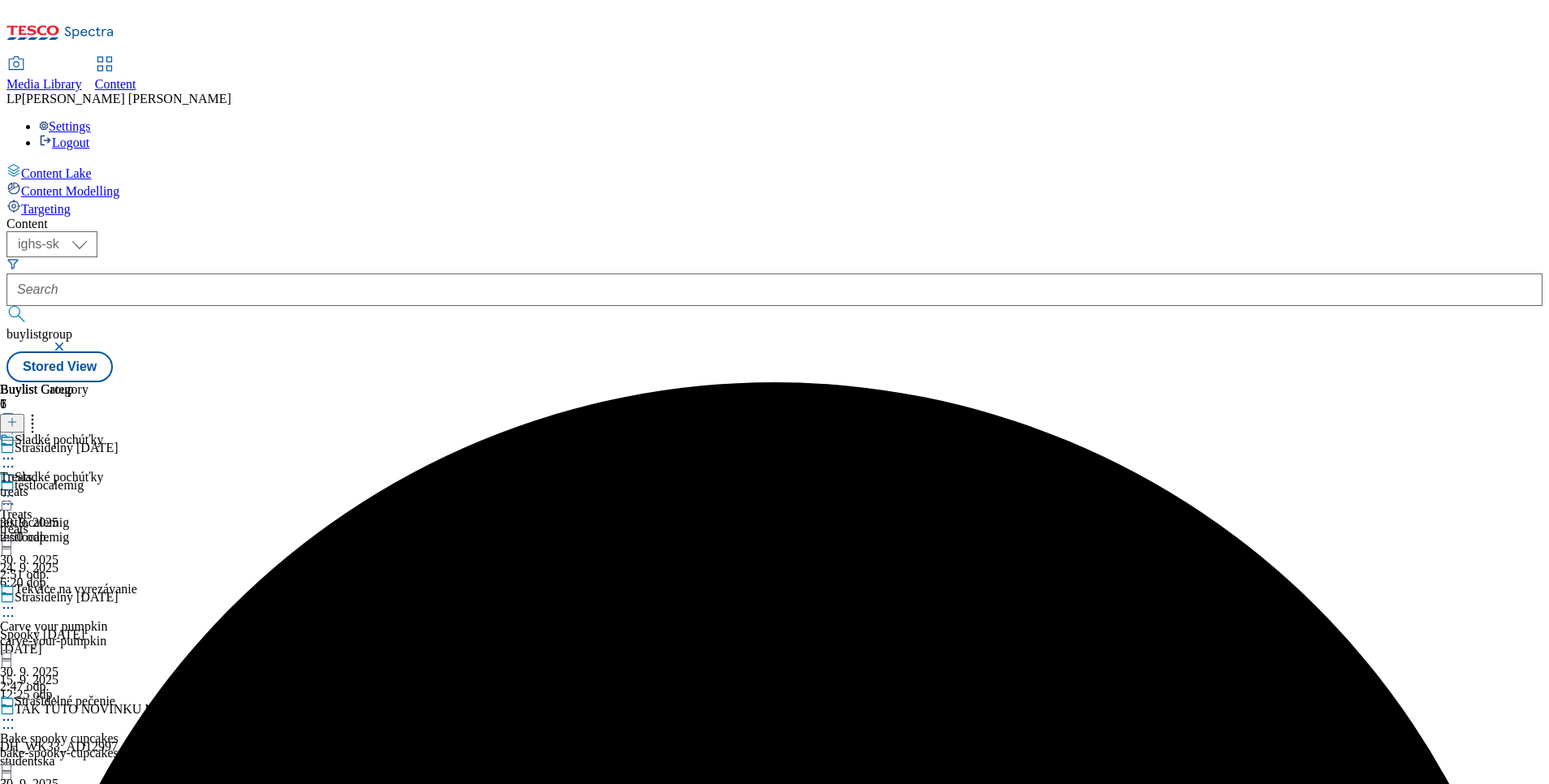
click at [137, 470] on div "Sladké pochúťky Treats treats 30. 9. 2025 2:51 odp." at bounding box center [69, 526] width 137 height 112
click at [16, 487] on icon at bounding box center [8, 495] width 16 height 16
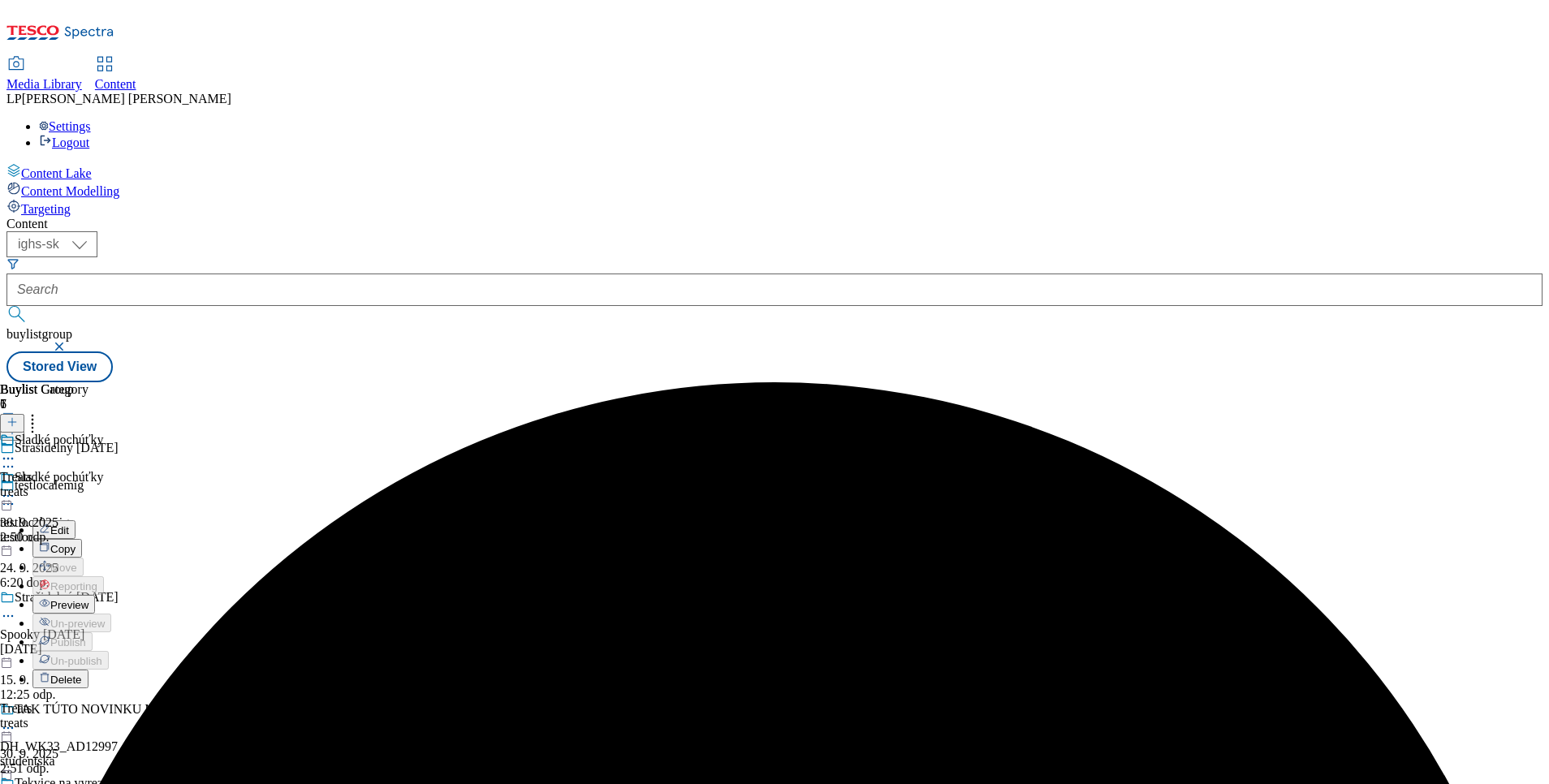
click at [88, 528] on div "Treats treats 30. 9. 2025 2:50 odp." at bounding box center [44, 488] width 88 height 112
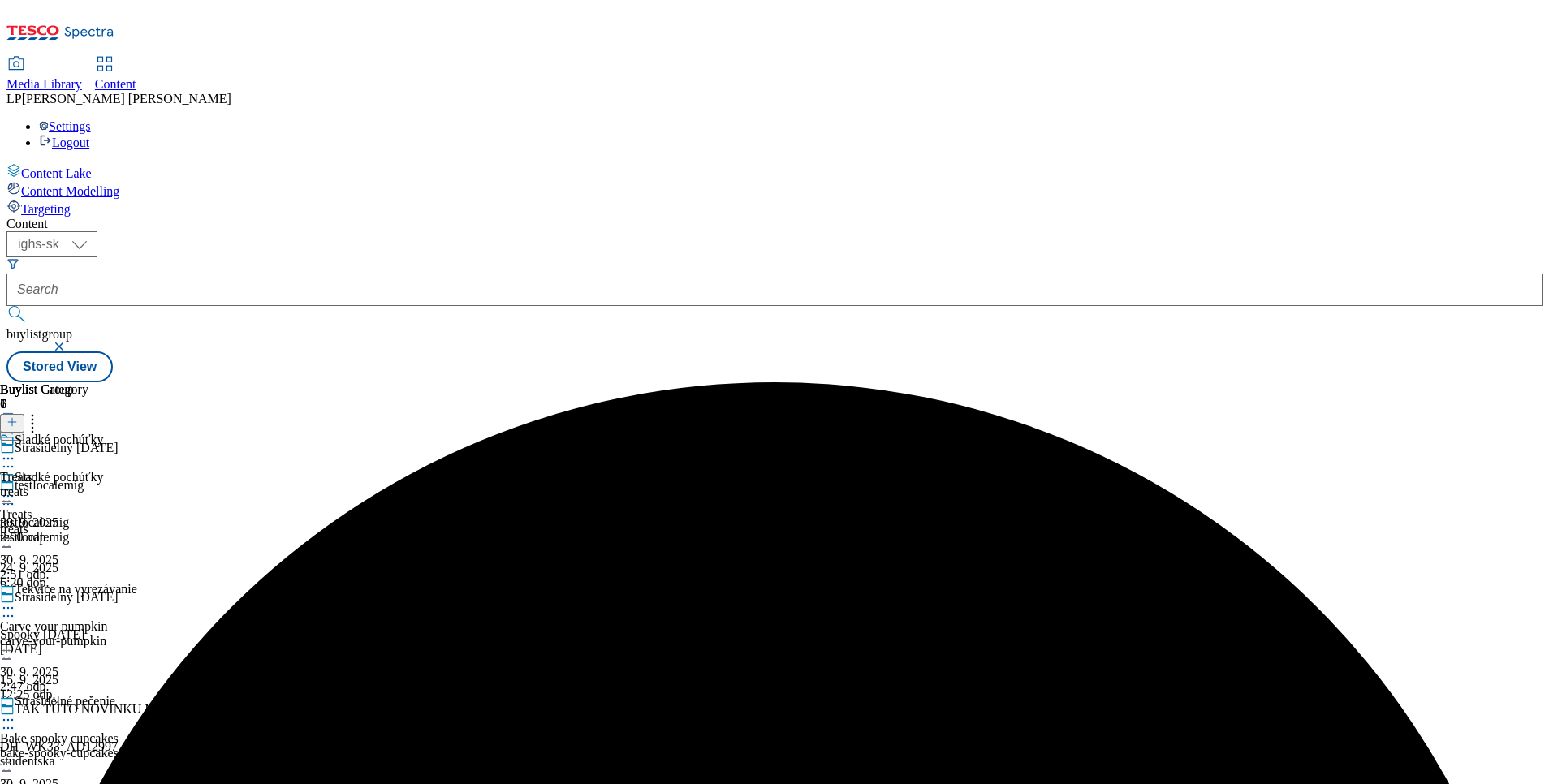
click at [137, 600] on div at bounding box center [69, 610] width 137 height 19
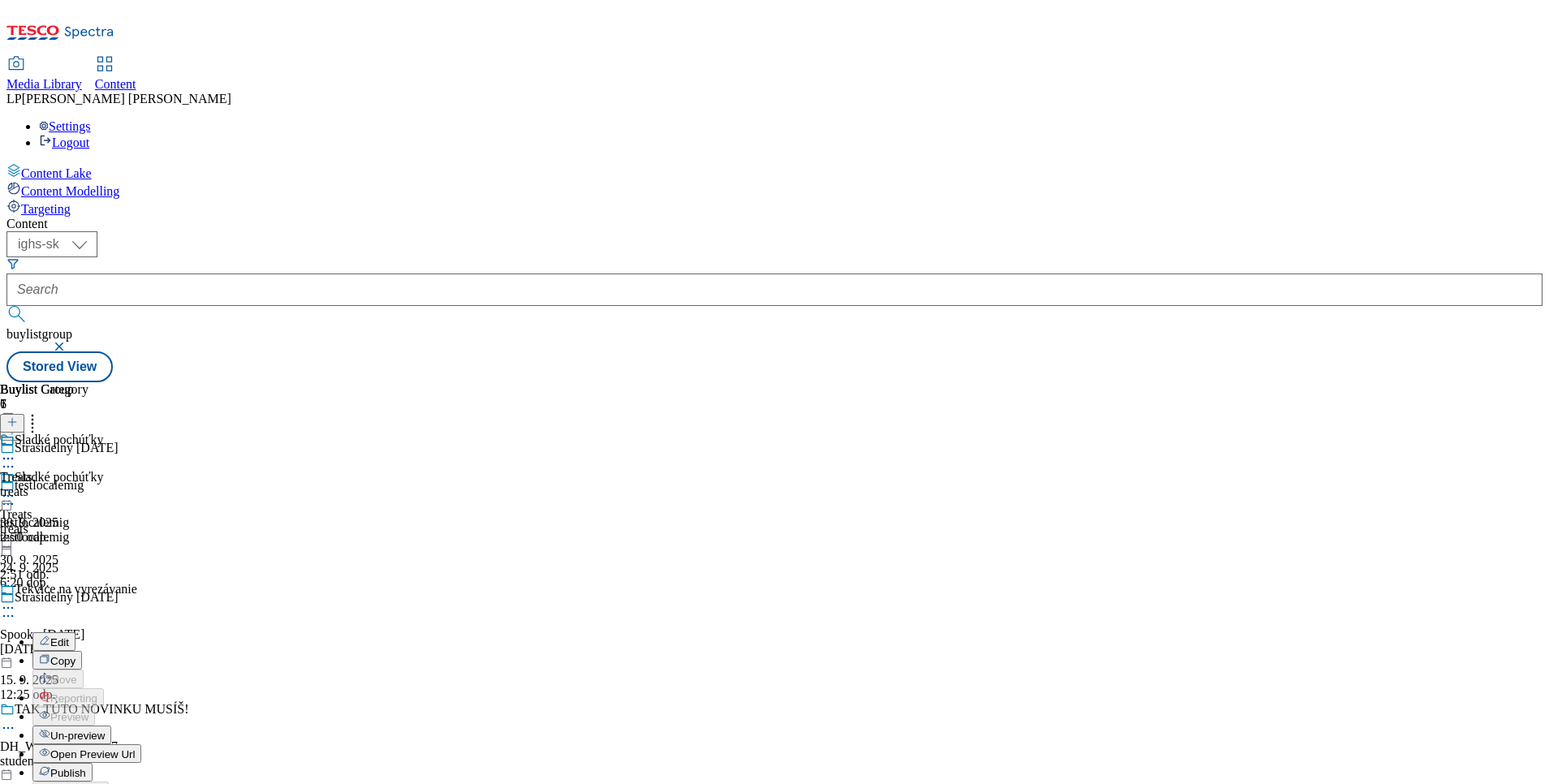
click at [111, 726] on button "Un-preview" at bounding box center [71, 735] width 79 height 19
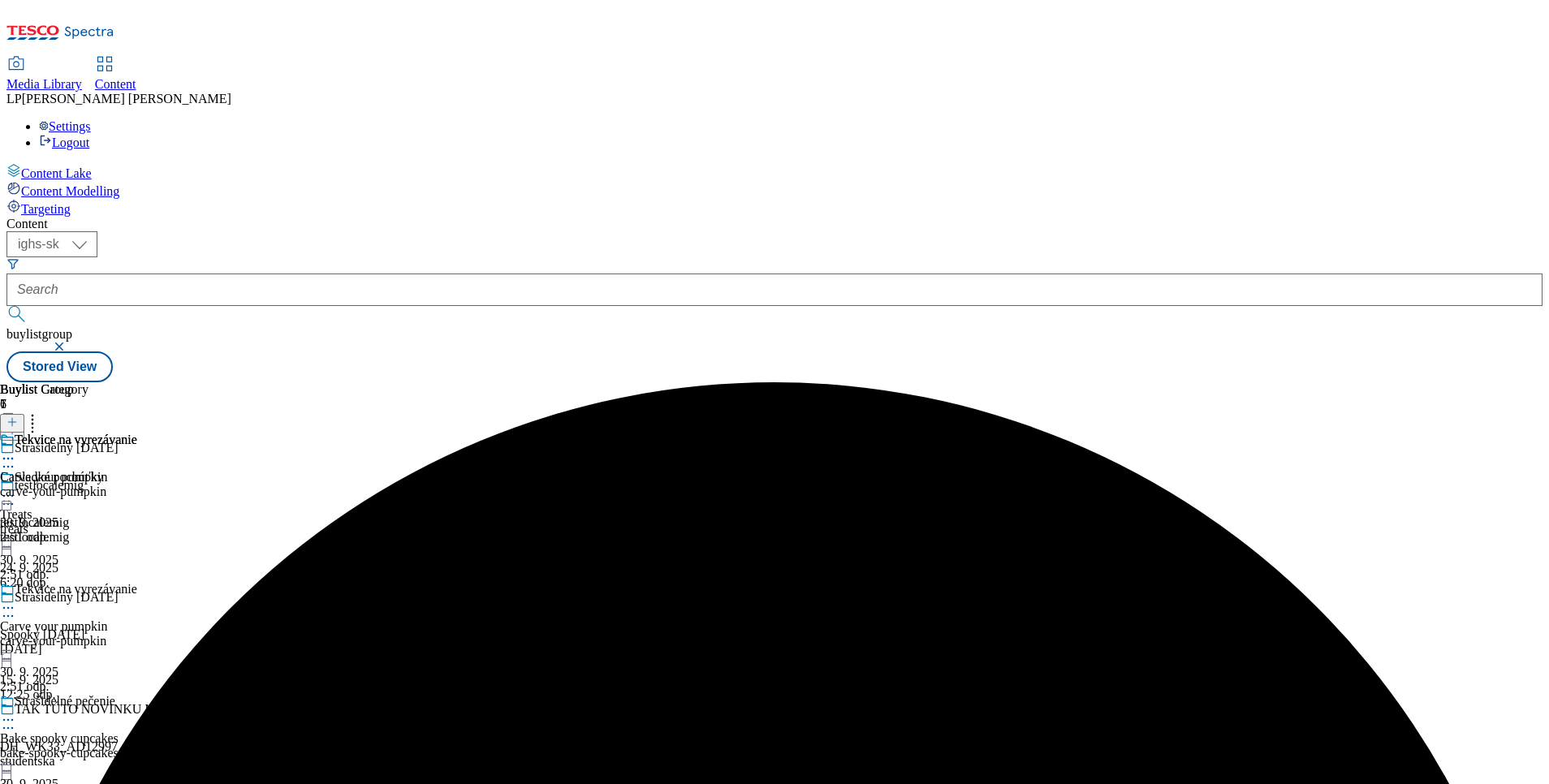
click at [137, 712] on div at bounding box center [69, 722] width 137 height 19
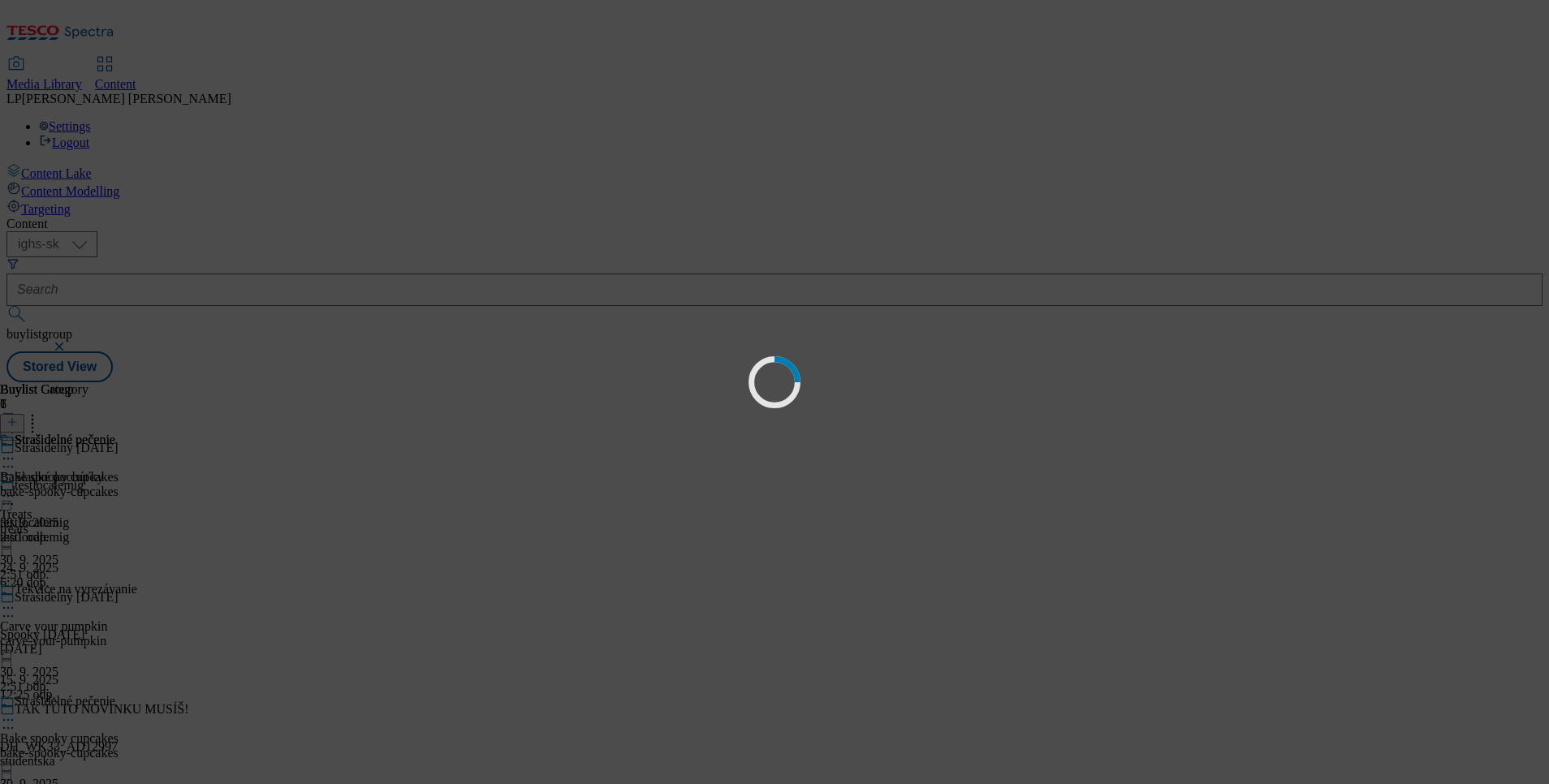
scroll to position [0, 0]
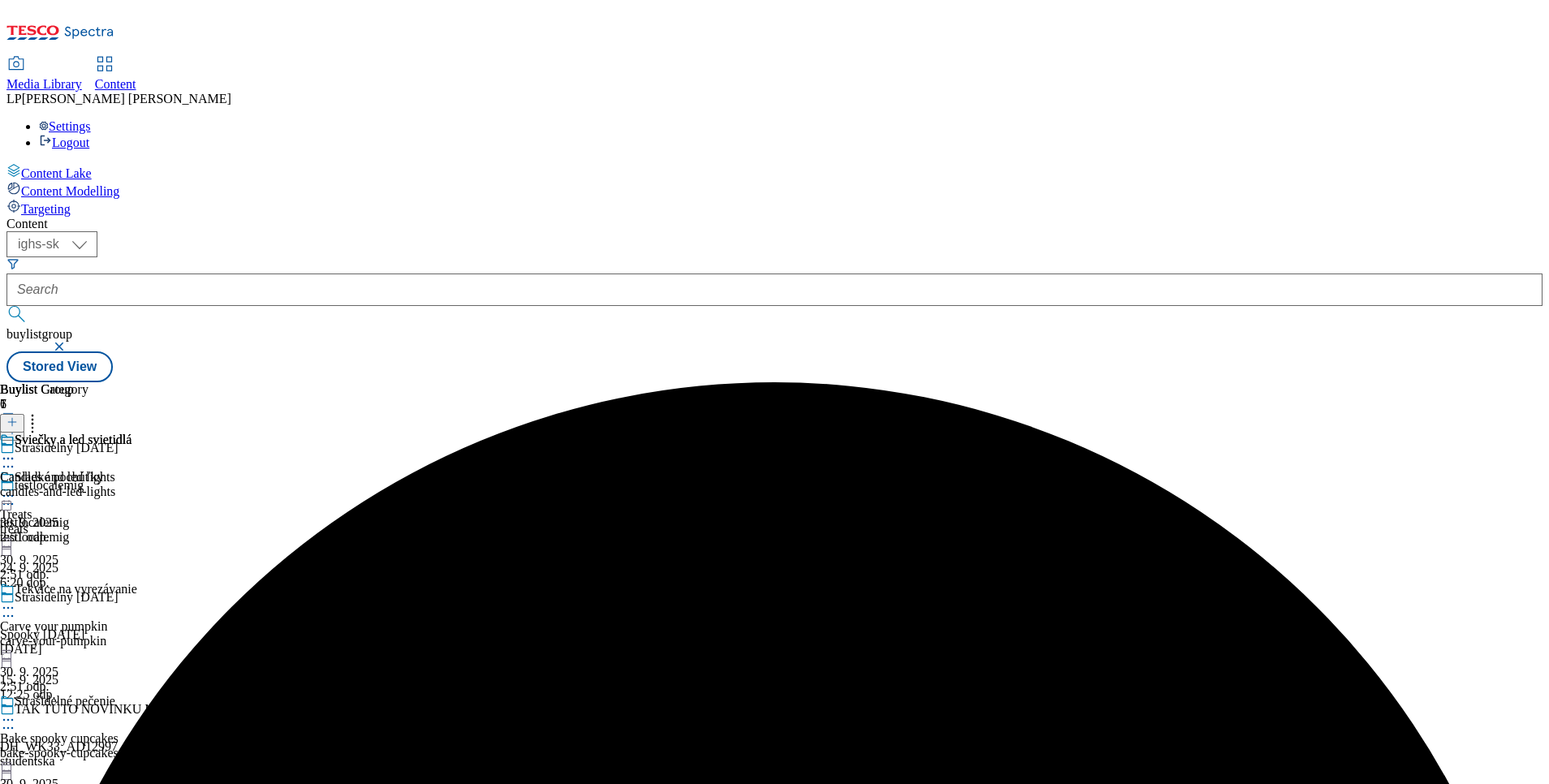
click at [16, 600] on icon at bounding box center [8, 608] width 16 height 16
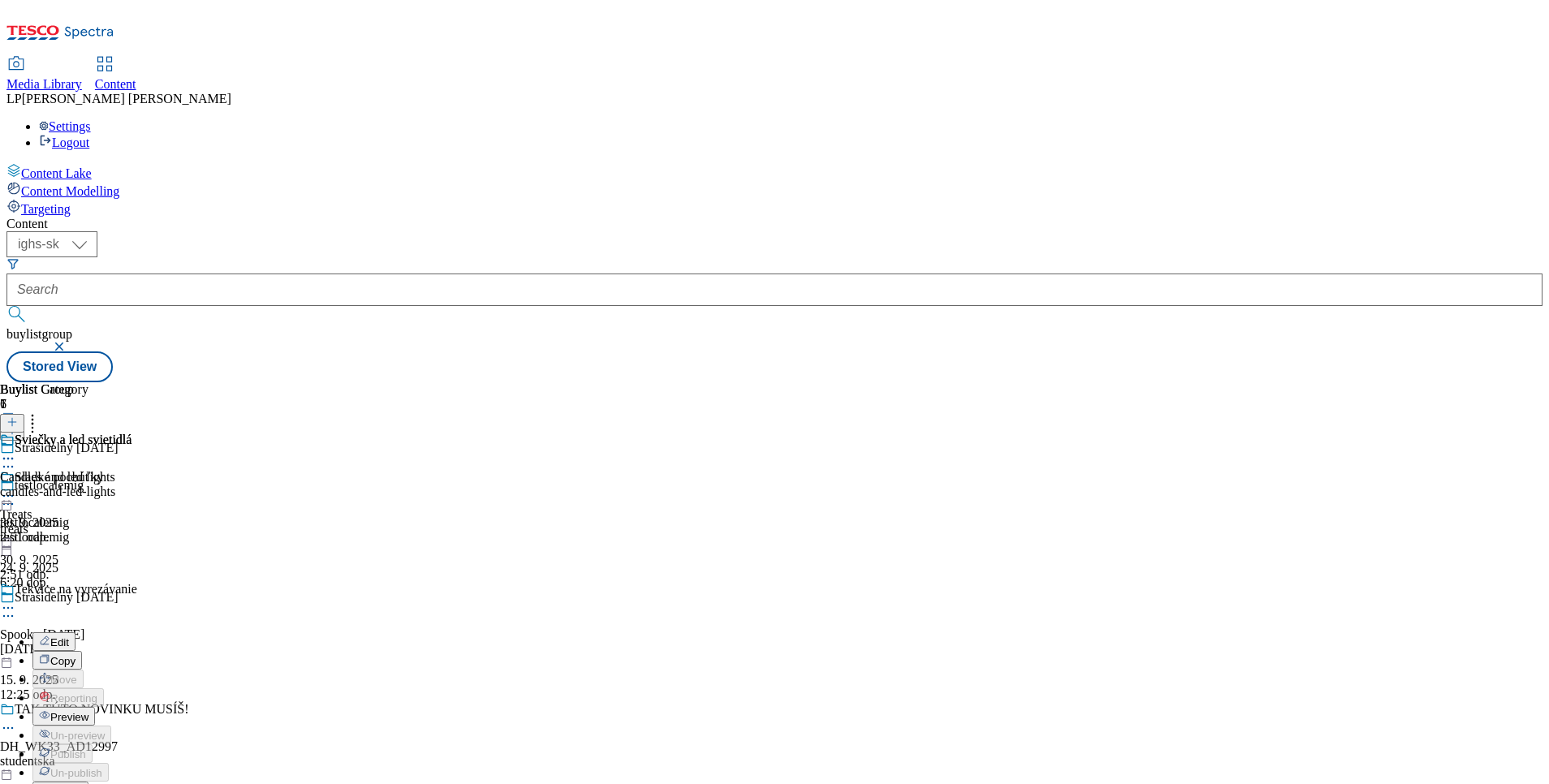
click at [132, 536] on div "Sviečky a led svietidlá Candles and led lights candles-and-led-lights 30. 9. 20…" at bounding box center [66, 488] width 132 height 112
click at [137, 470] on div "Sladké pochúťky Treats treats 30. 9. 2025 2:51 odp." at bounding box center [69, 526] width 137 height 112
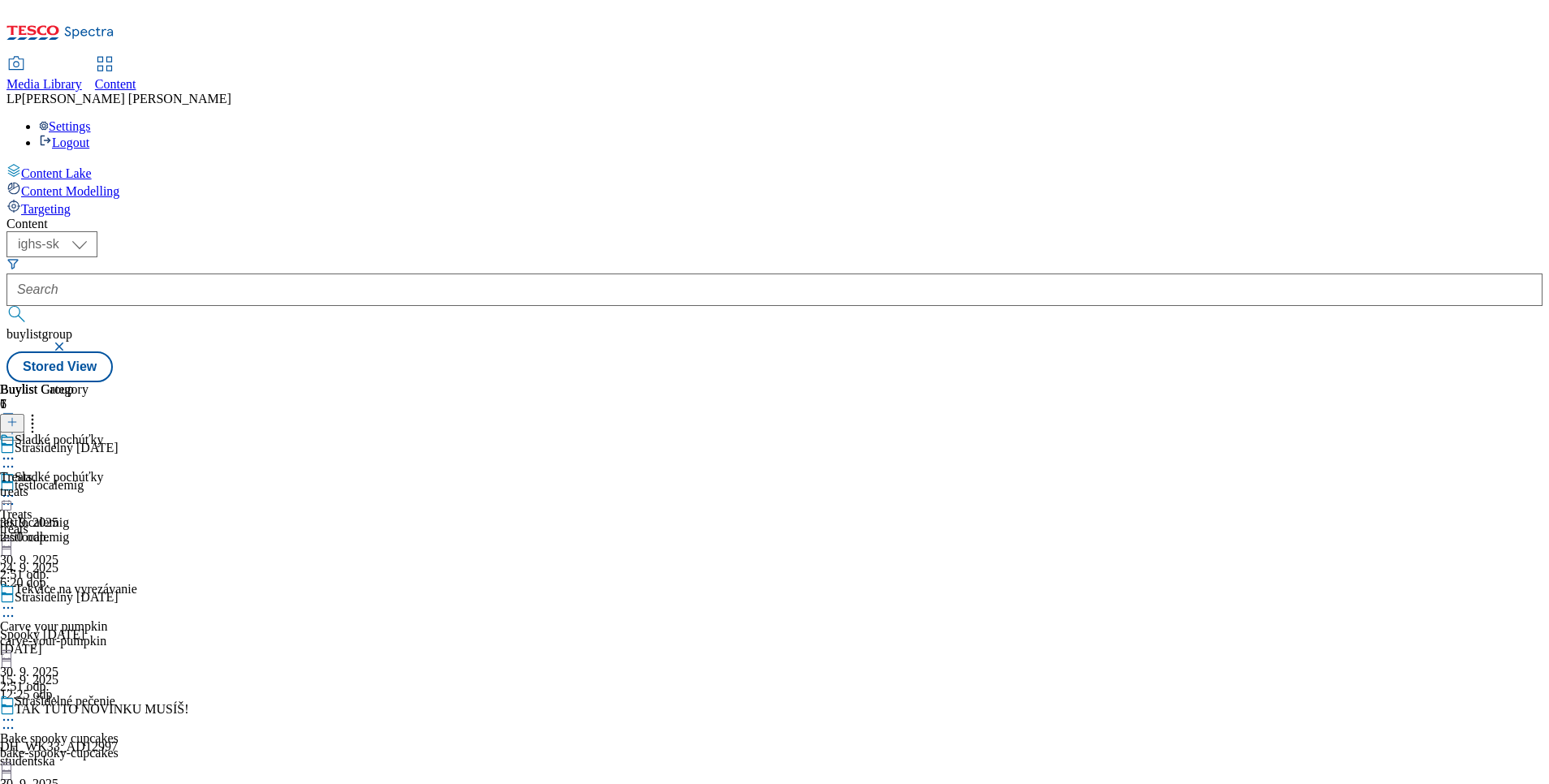
click at [16, 600] on icon at bounding box center [8, 608] width 16 height 16
click at [88, 513] on div "Treats treats 30. 9. 2025 2:50 odp." at bounding box center [44, 488] width 88 height 112
click at [137, 694] on div "Strašidelné pečenie Bake spooky cupcakes bake-spooky-cupcakes 30. 9. 2025 2:51 …" at bounding box center [69, 749] width 137 height 112
click at [16, 712] on icon at bounding box center [8, 720] width 16 height 16
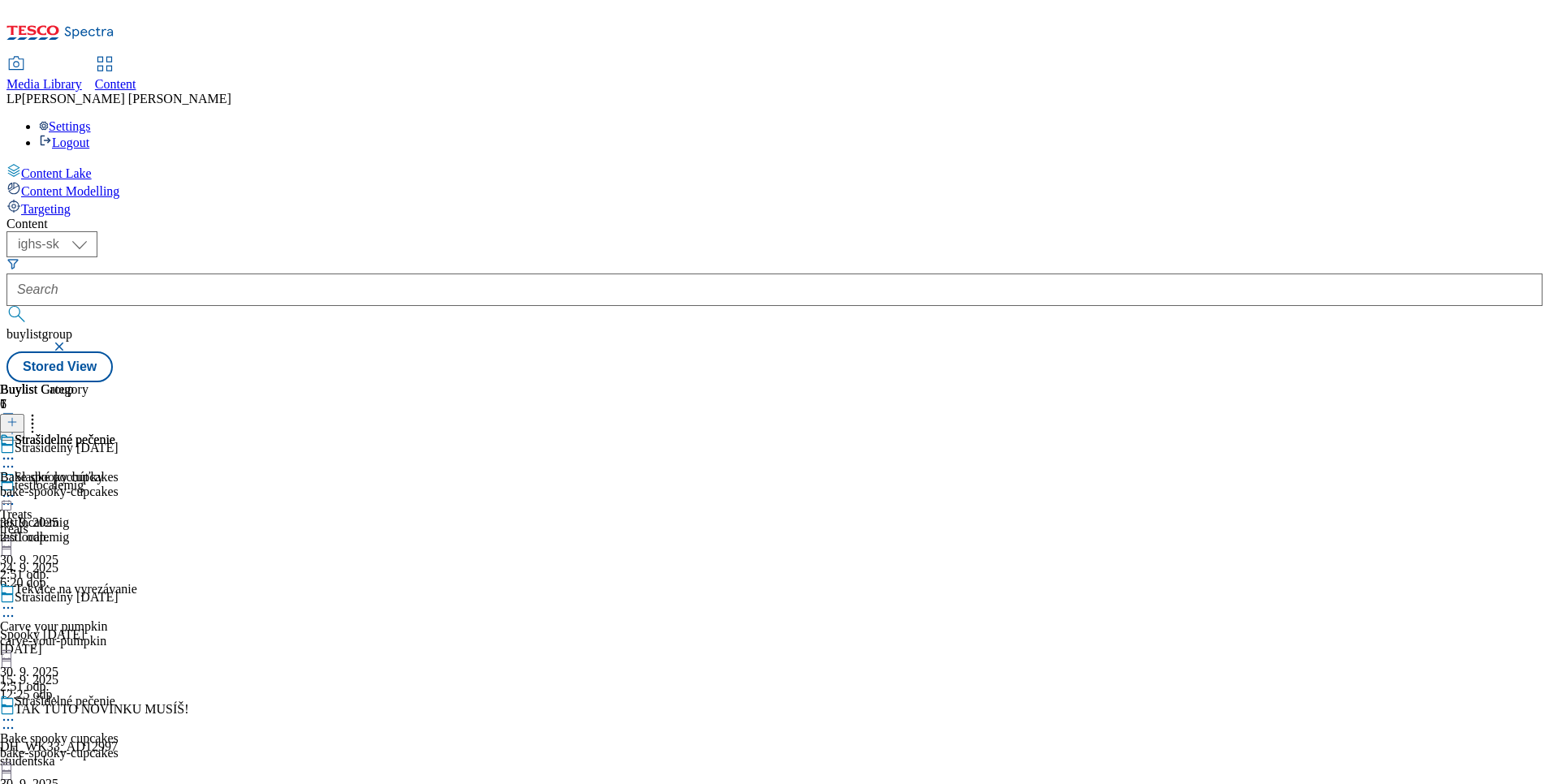
click at [119, 545] on div "Strašidelné pečenie Bake spooky cupcakes bake-spooky-cupcakes 30. 9. 2025 2:51 …" at bounding box center [59, 488] width 119 height 112
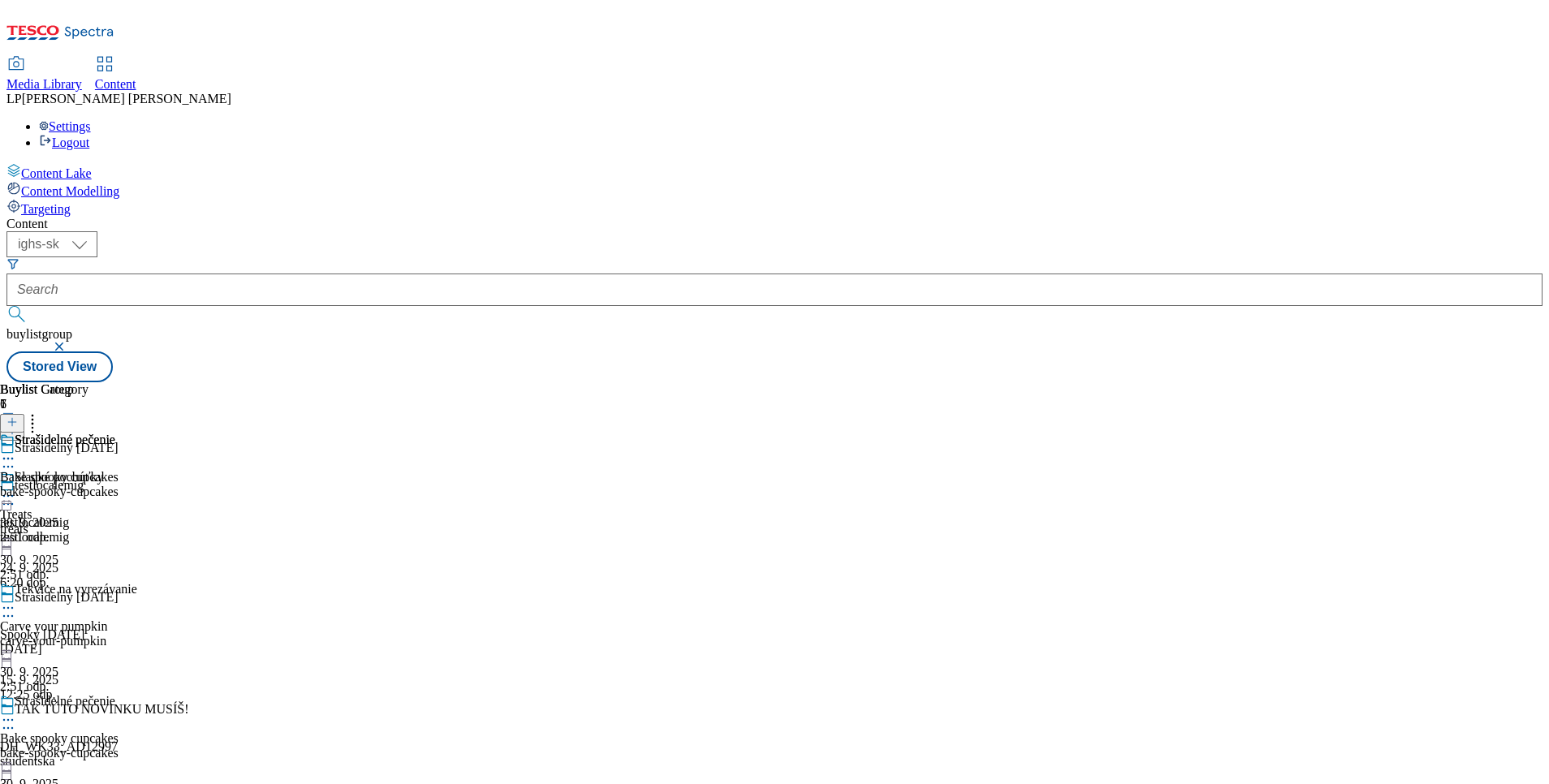
scroll to position [562, 0]
click at [119, 545] on div "Strašidelné pečenie Bake spooky cupcakes bake-spooky-cupcakes 30. 9. 2025 2:51 …" at bounding box center [59, 488] width 119 height 112
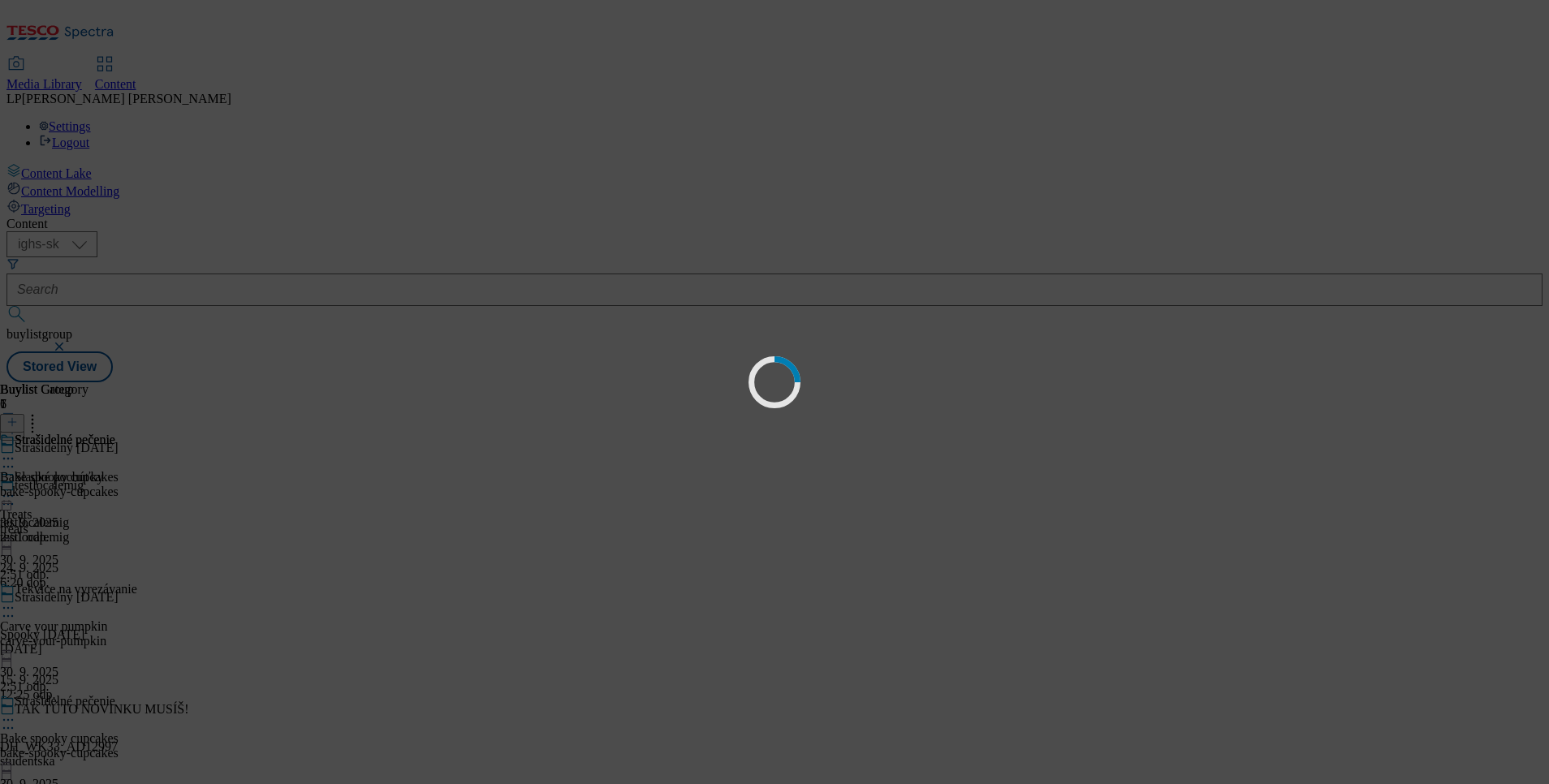
scroll to position [0, 0]
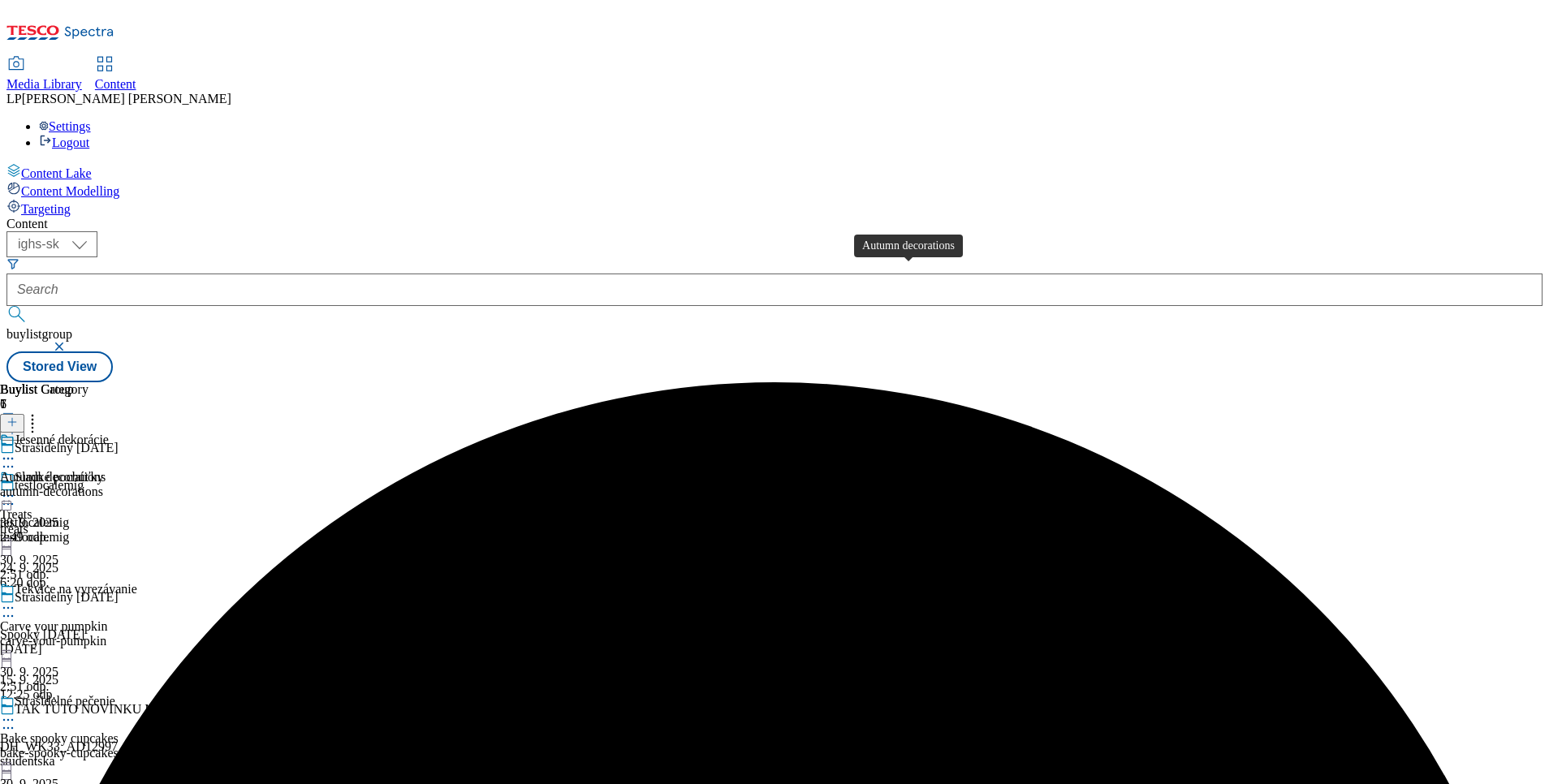
click at [106, 470] on span "Autumn decorations" at bounding box center [53, 477] width 106 height 15
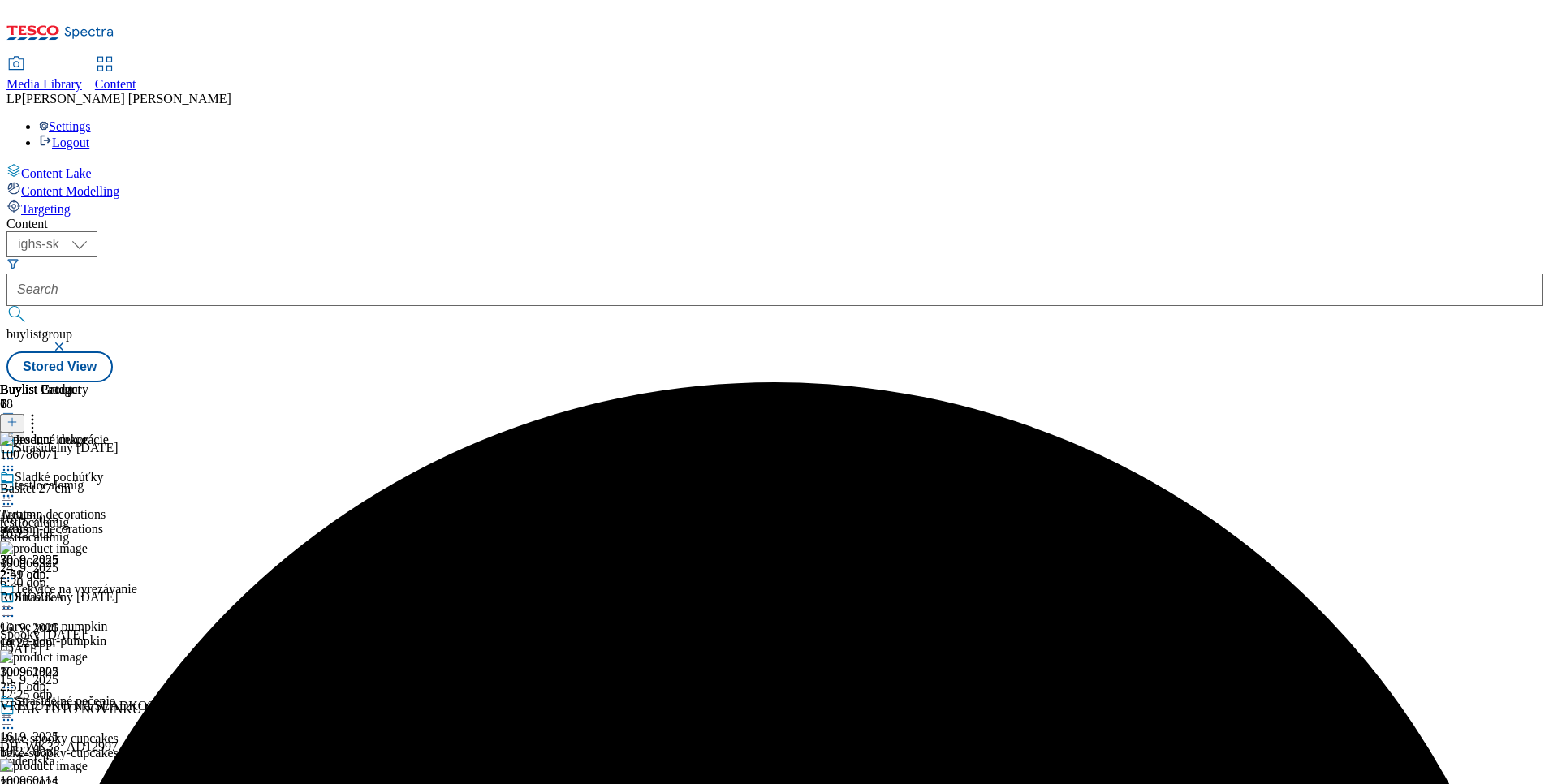
click at [16, 487] on icon at bounding box center [8, 495] width 16 height 16
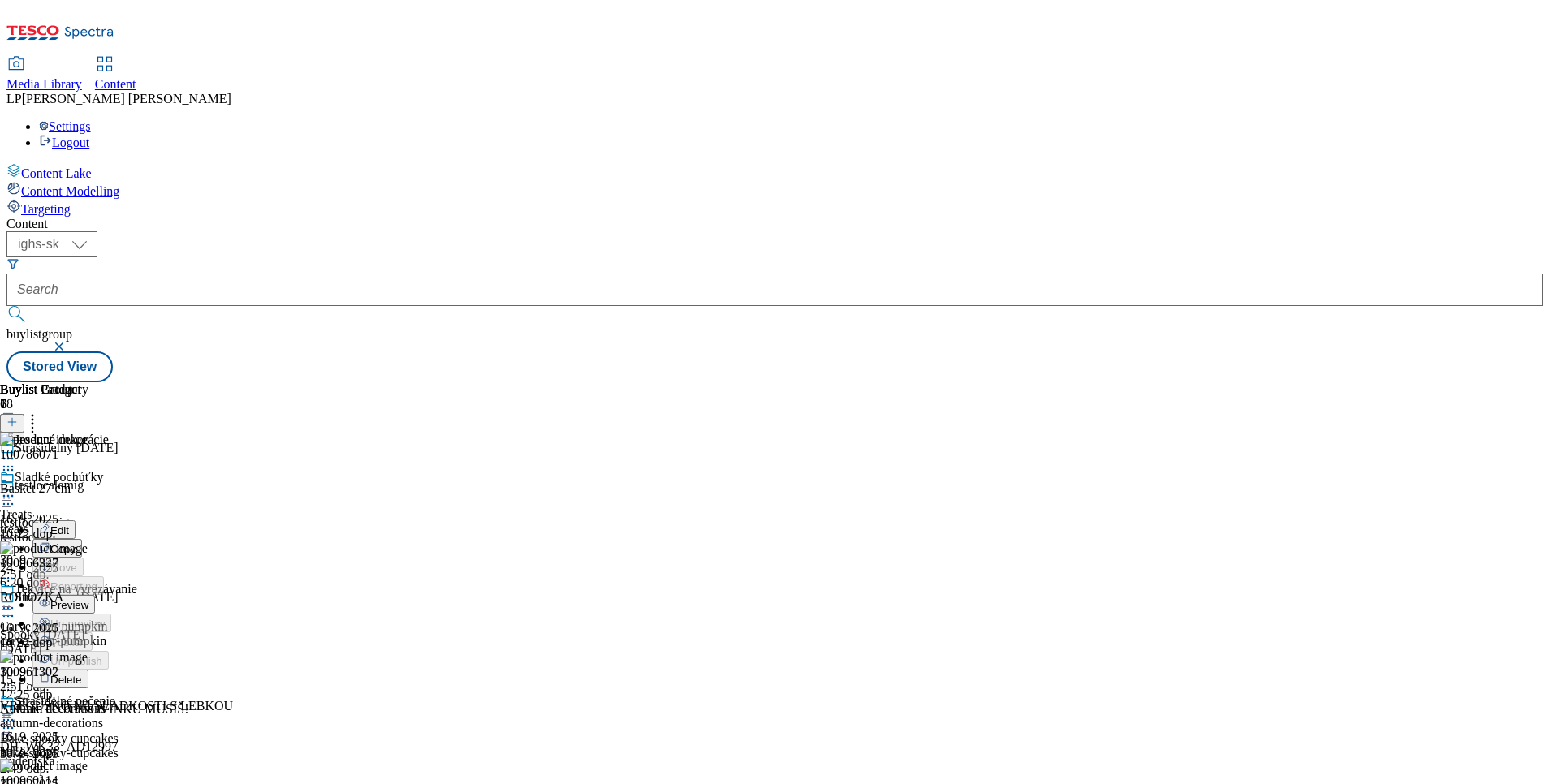
click at [50, 523] on icon at bounding box center [44, 528] width 11 height 11
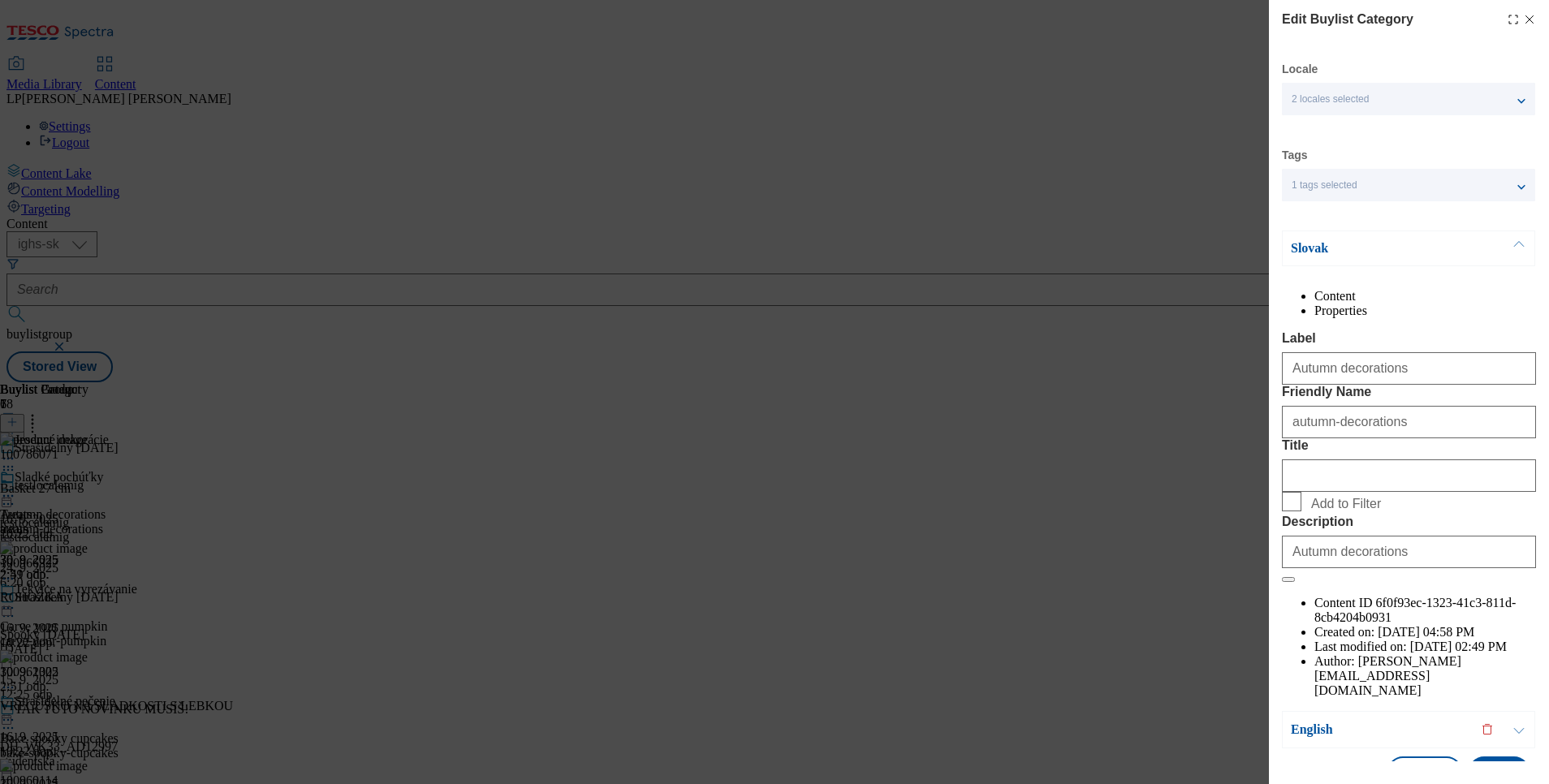
click at [1300, 247] on p "Slovak" at bounding box center [1376, 248] width 171 height 16
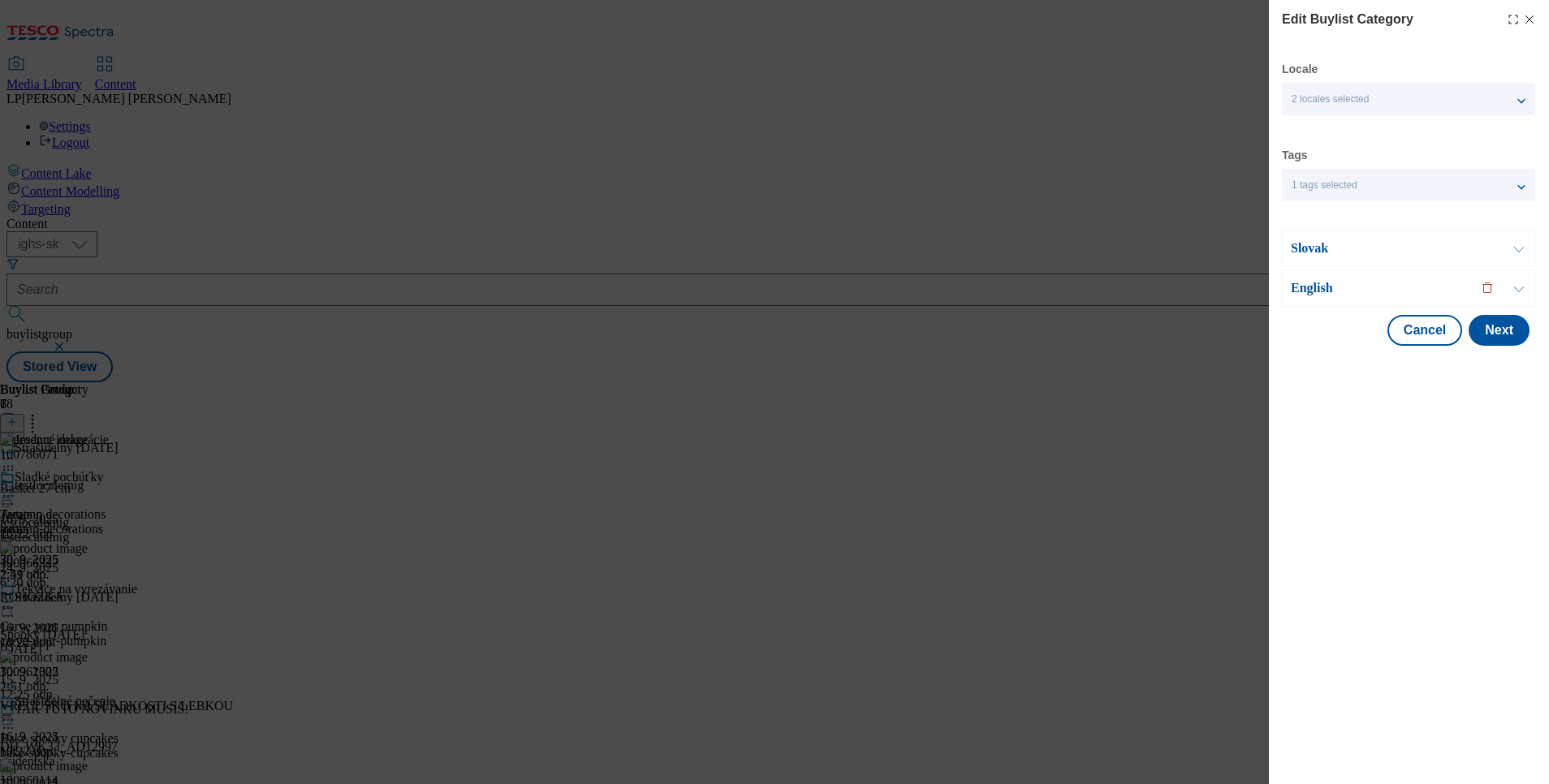
click at [1302, 283] on p "English" at bounding box center [1376, 288] width 171 height 16
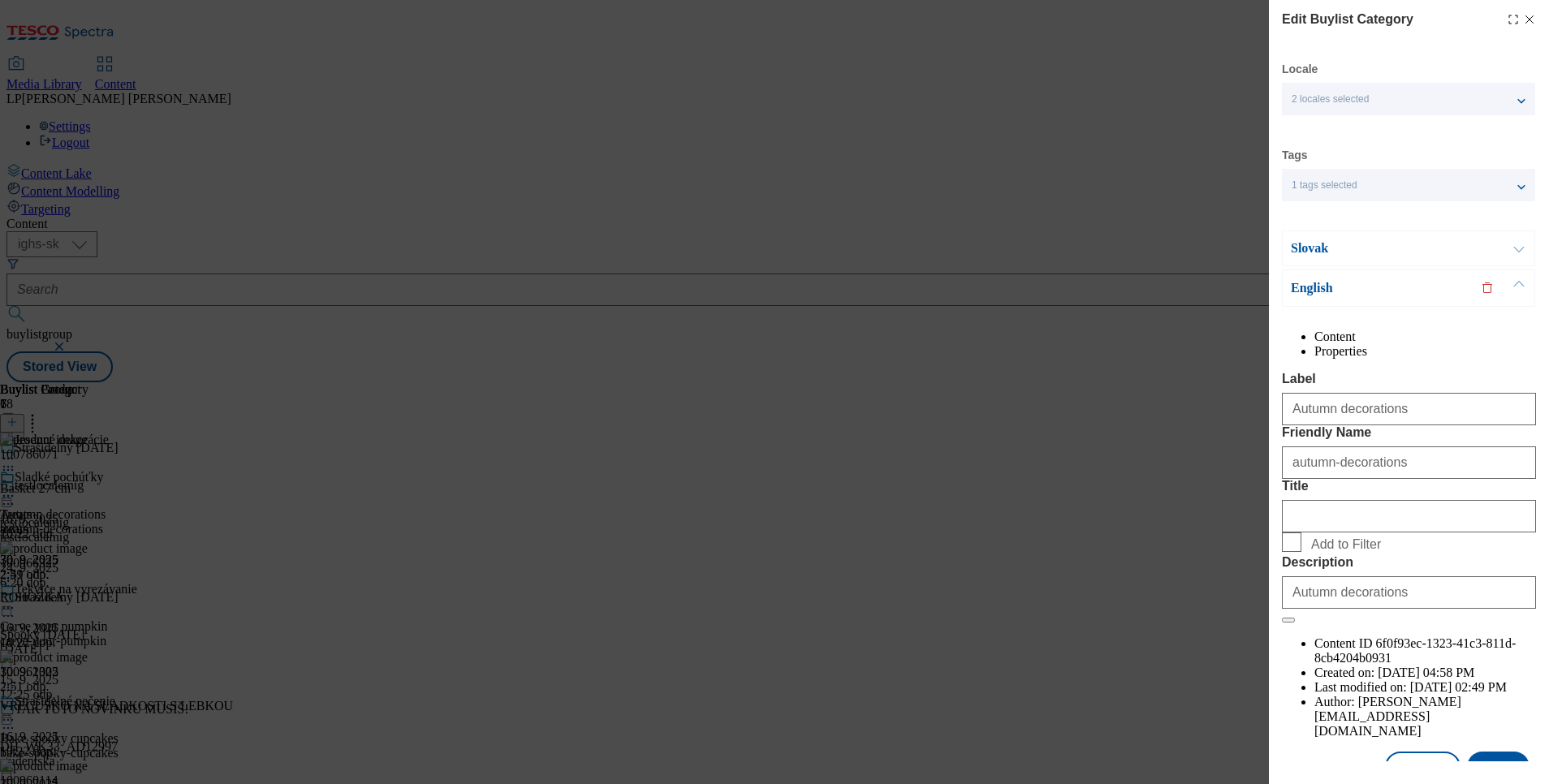
scroll to position [74, 0]
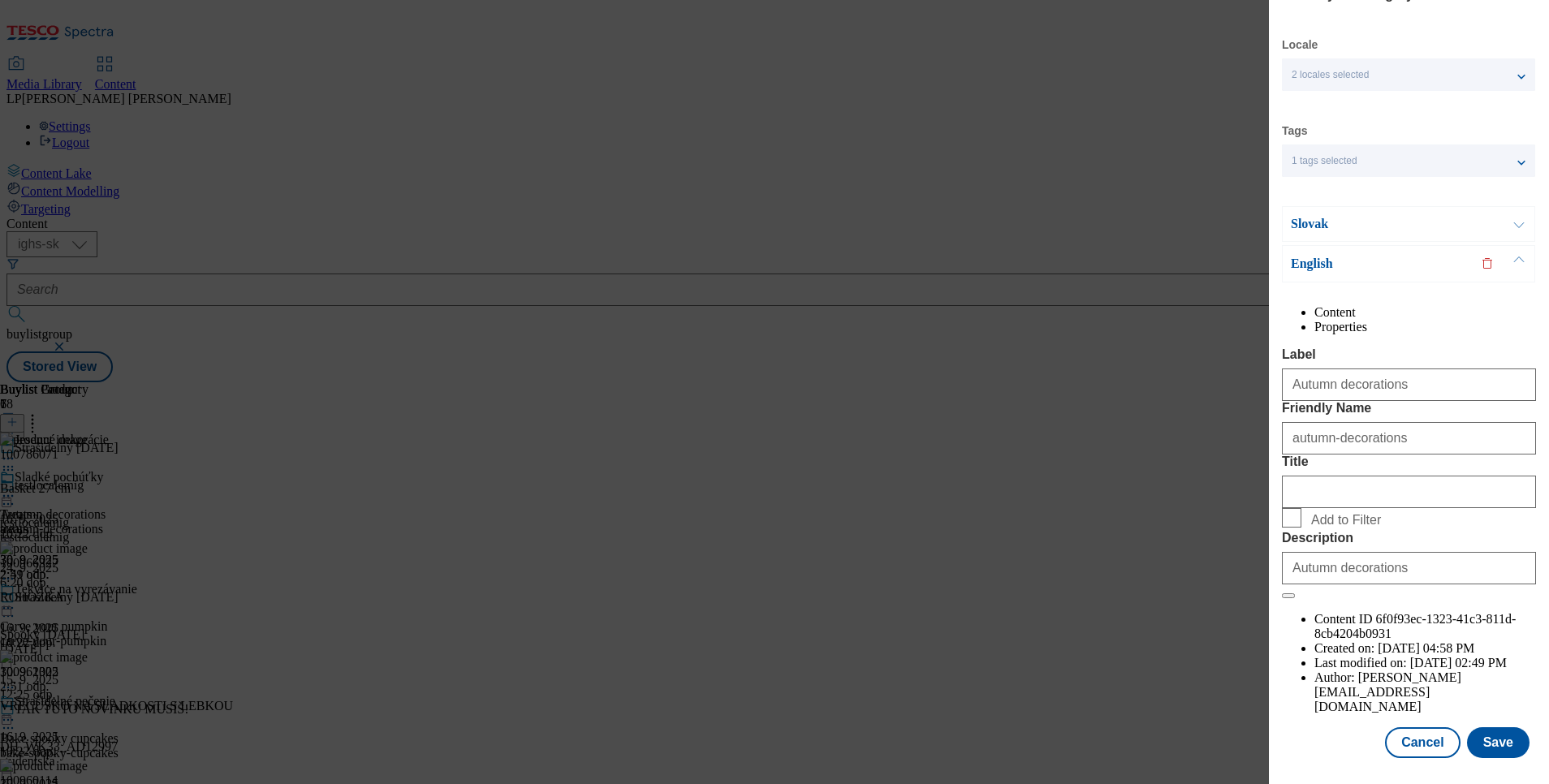
click at [1109, 706] on div "Edit Buylist Category Locale 2 locales selected Slovak English Tags 1 tags sele…" at bounding box center [774, 392] width 1549 height 784
click at [1412, 728] on button "Cancel" at bounding box center [1422, 743] width 75 height 31
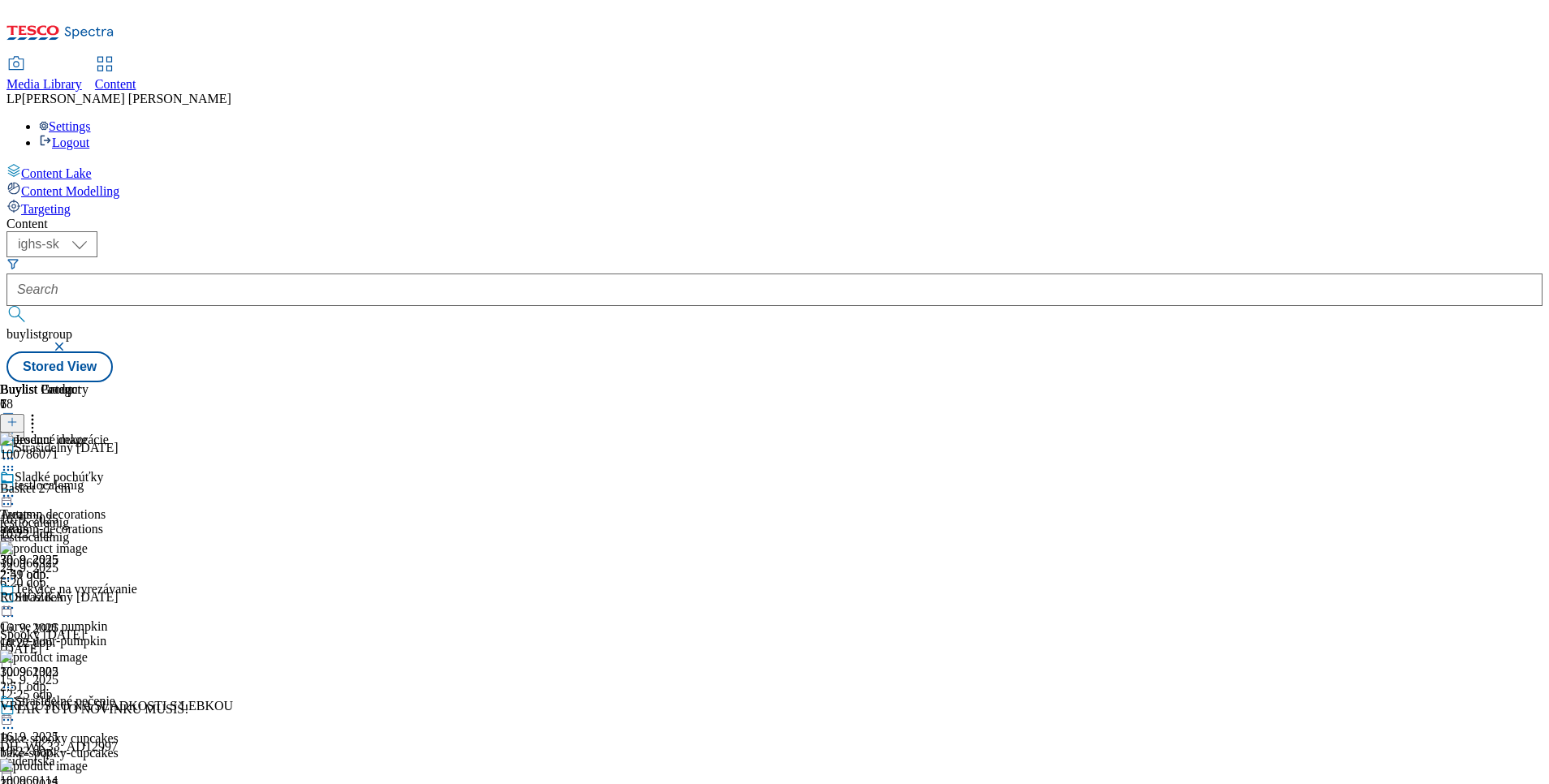
scroll to position [0, 0]
click at [16, 487] on icon at bounding box center [8, 495] width 16 height 16
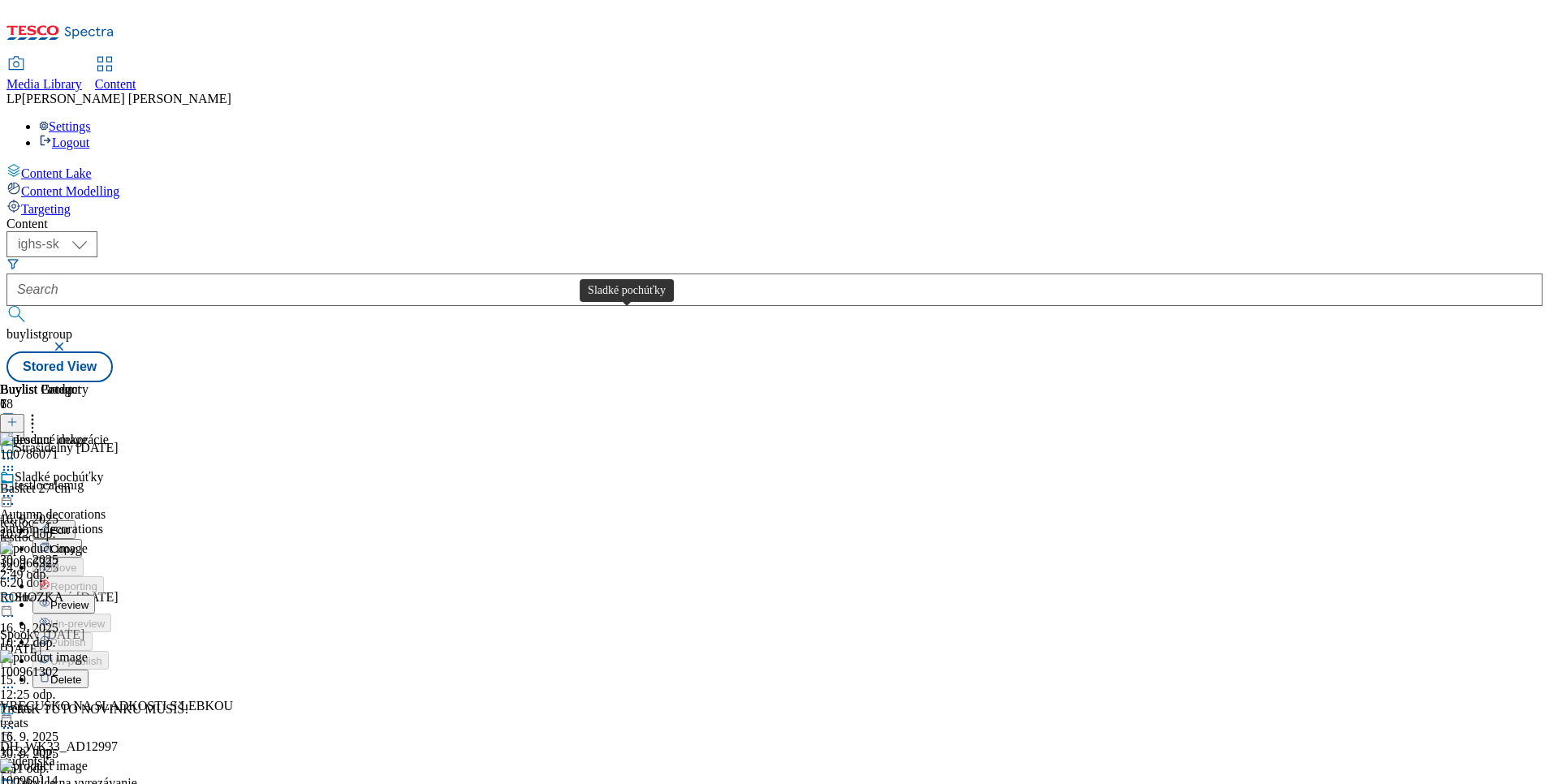
click at [103, 470] on div "Sladké pochúťky" at bounding box center [59, 477] width 88 height 15
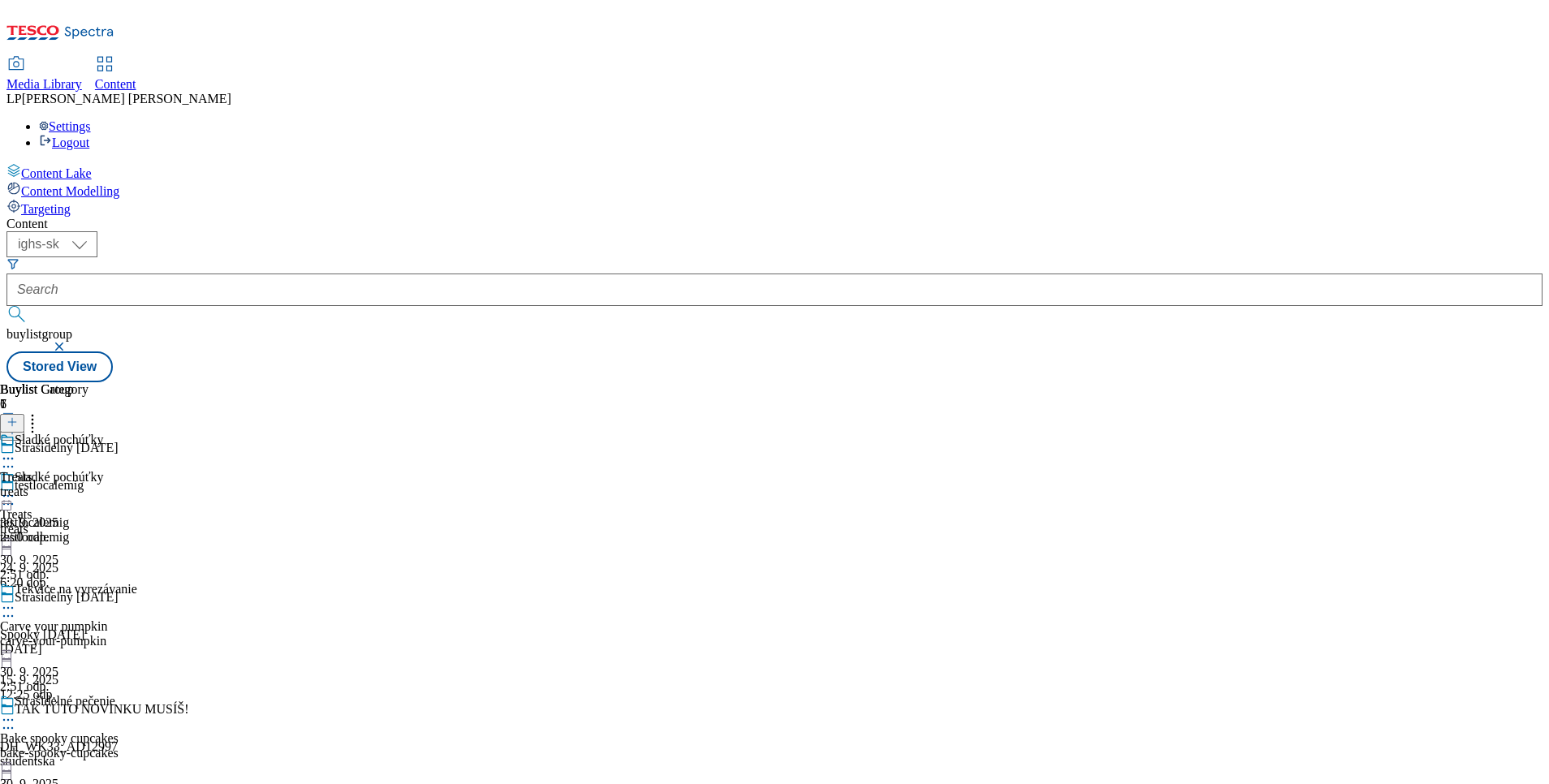
click at [88, 450] on div at bounding box center [44, 460] width 88 height 19
click at [69, 487] on span "Edit" at bounding box center [60, 493] width 19 height 12
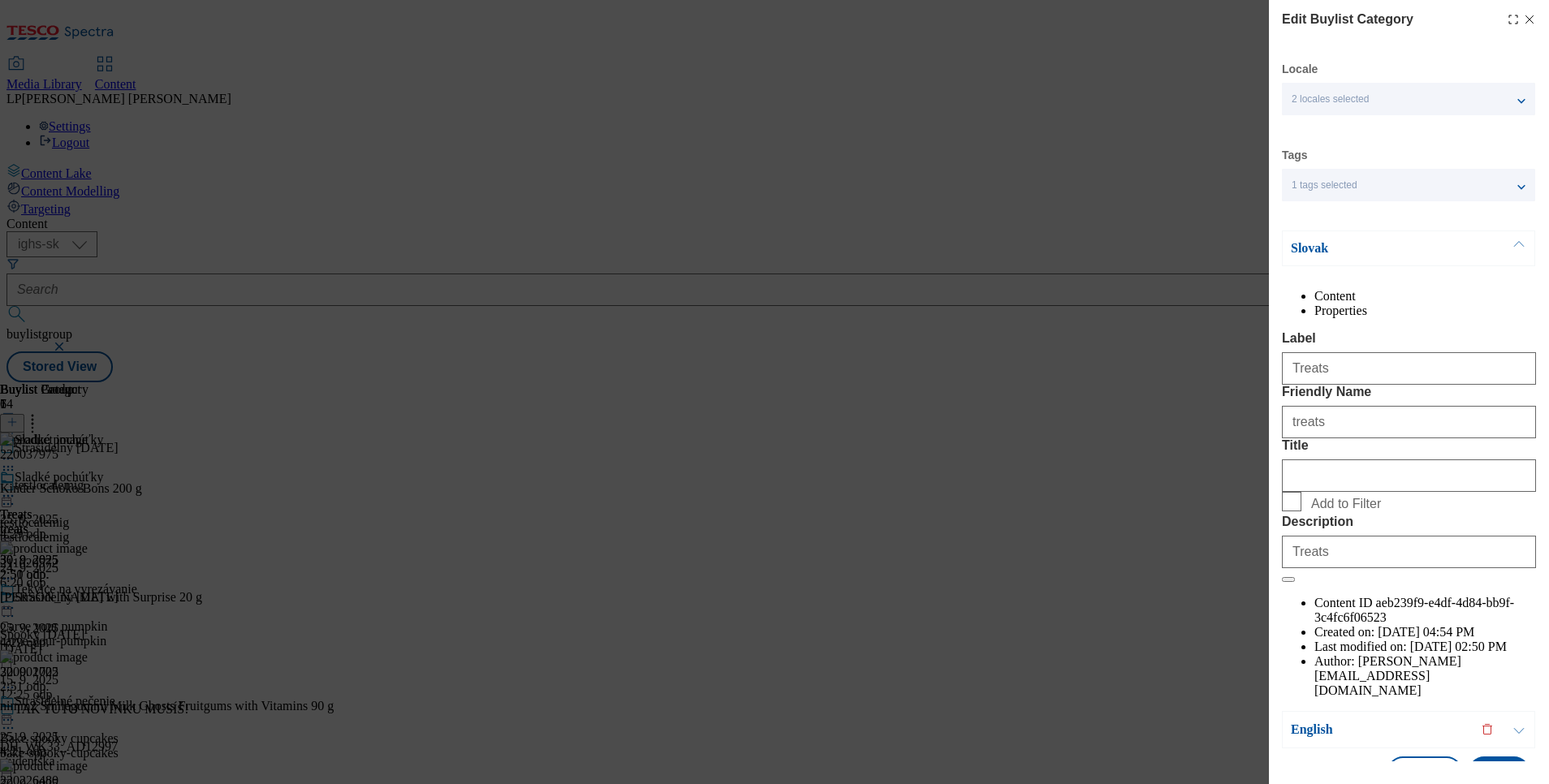
click at [1310, 245] on p "Slovak" at bounding box center [1376, 248] width 171 height 16
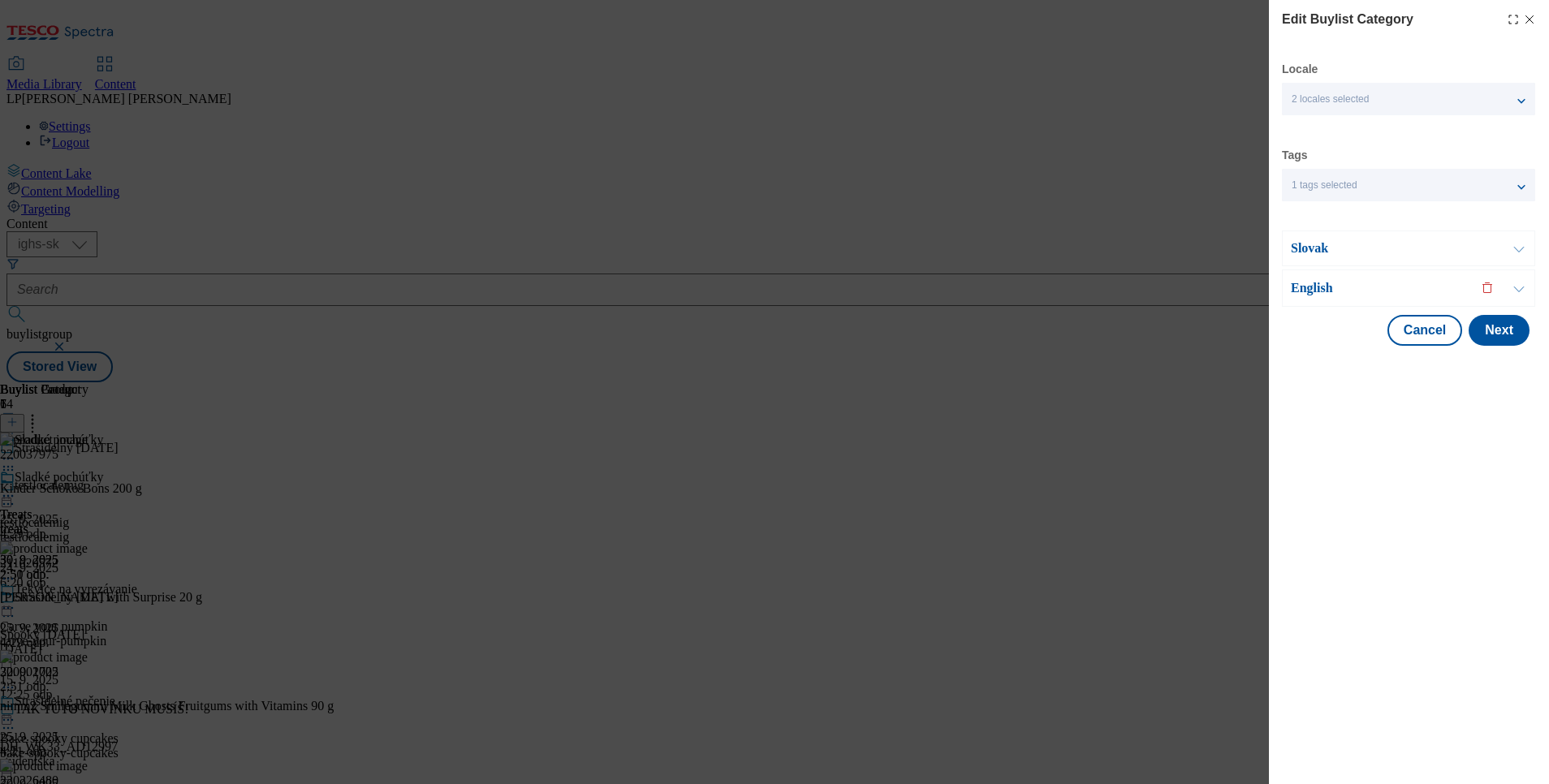
click at [1306, 288] on p "English" at bounding box center [1376, 288] width 171 height 16
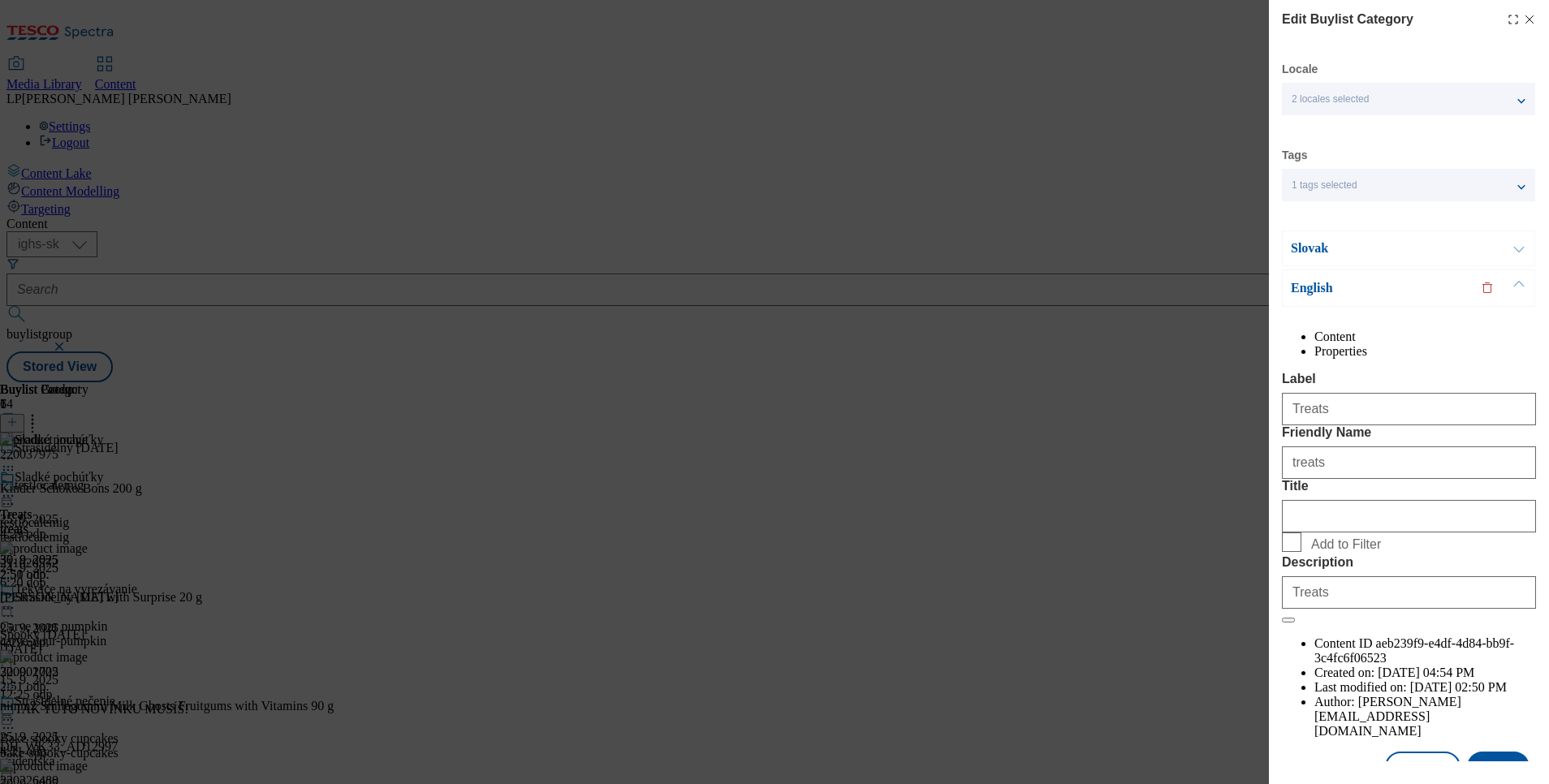
click at [1523, 19] on icon "Modal" at bounding box center [1529, 19] width 13 height 13
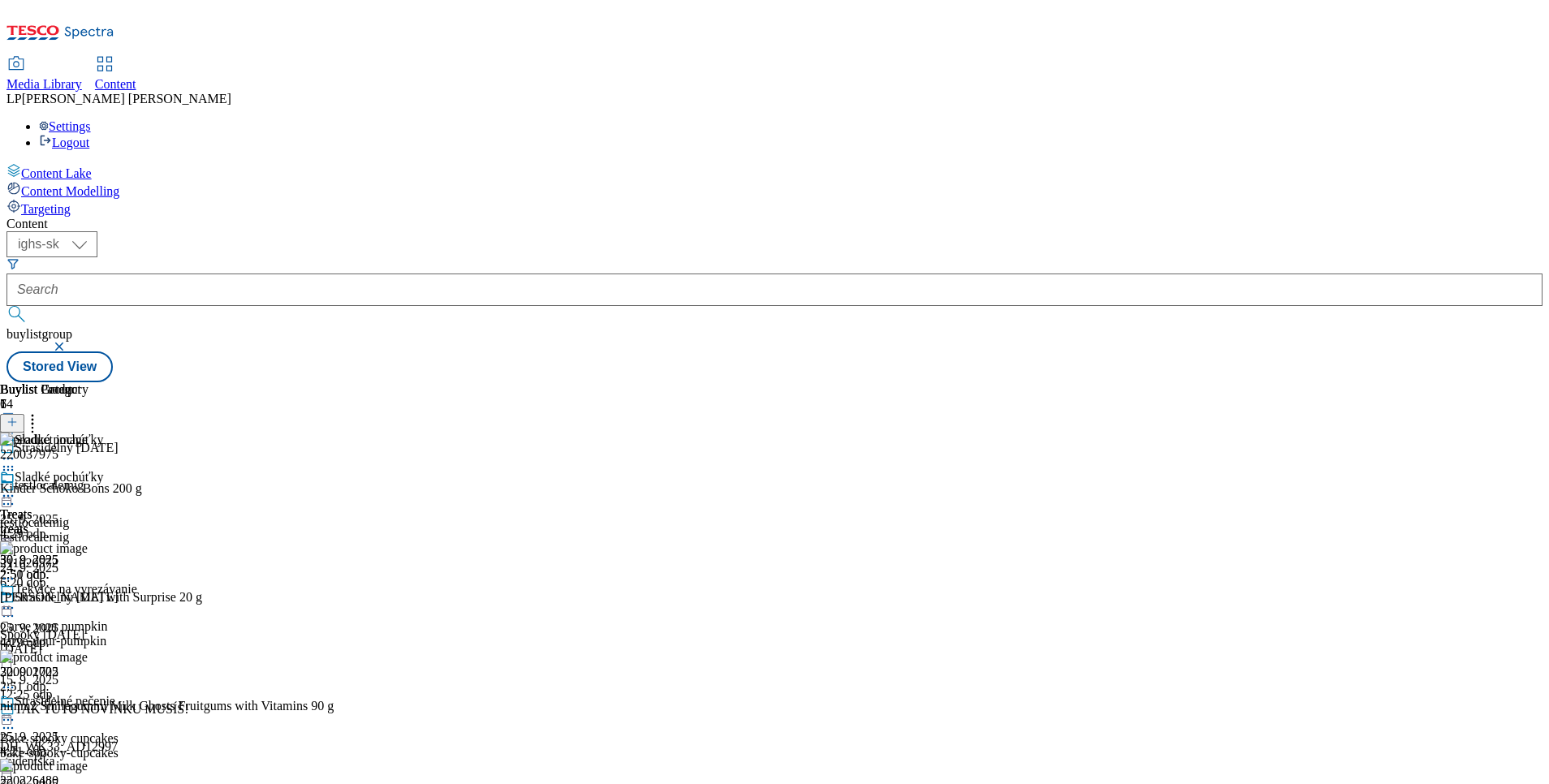
click at [137, 582] on div "Tekvice na vyrezávanie Carve your pumpkin carve-your-pumpkin 30. 9. 2025 2:51 o…" at bounding box center [69, 637] width 137 height 112
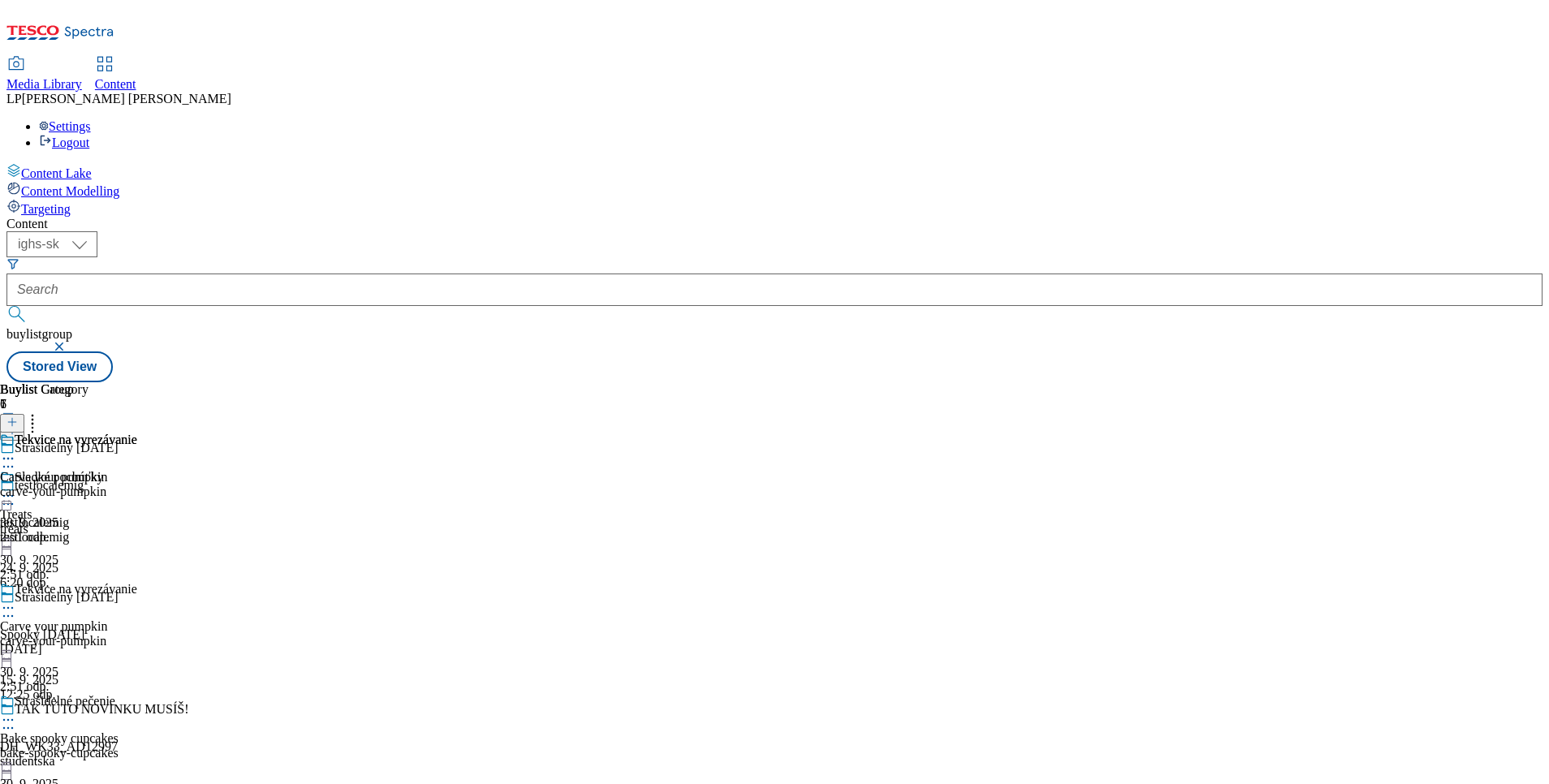
click at [137, 450] on div at bounding box center [69, 460] width 137 height 19
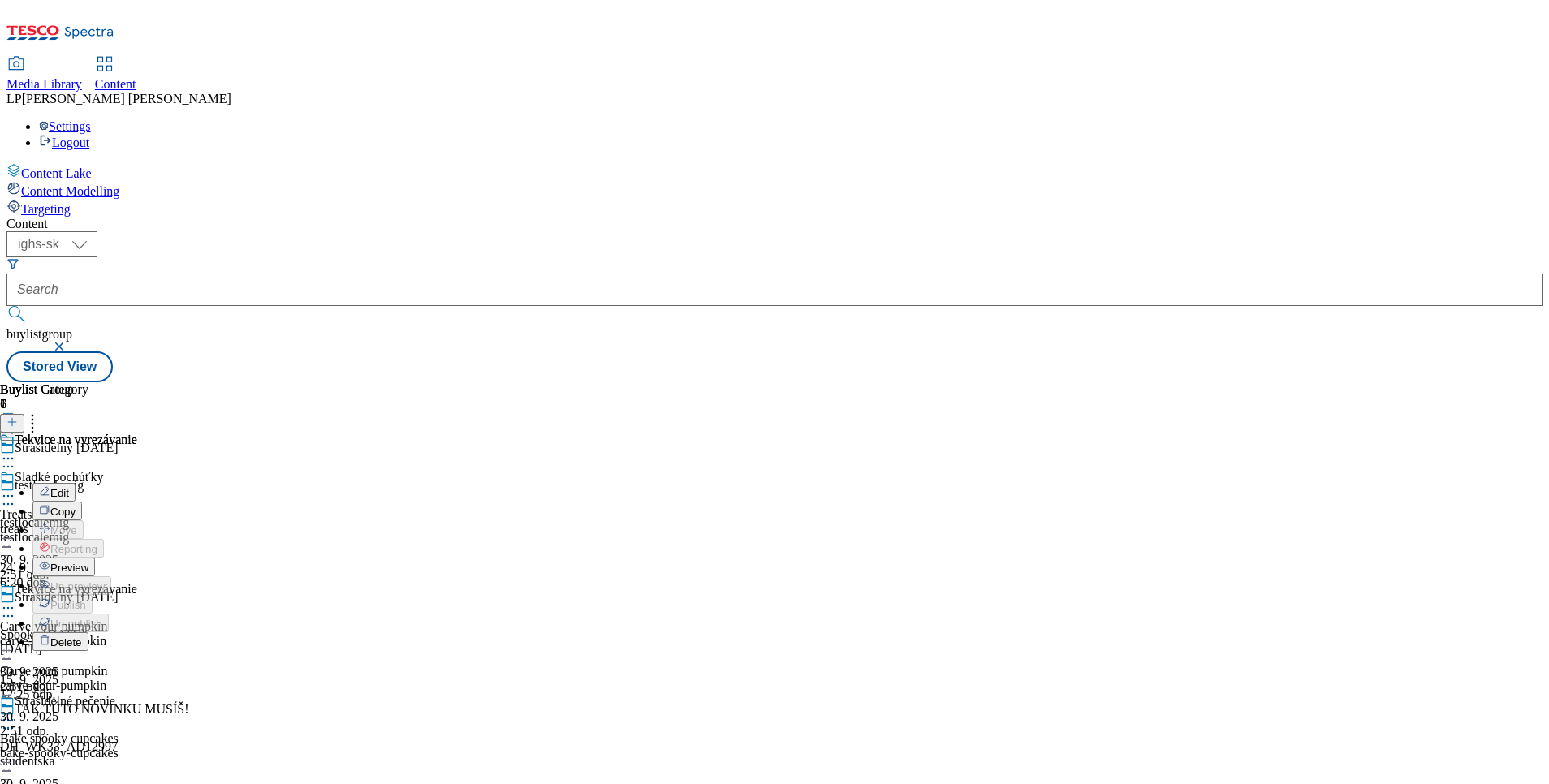
click at [75, 483] on button "Edit" at bounding box center [54, 493] width 43 height 19
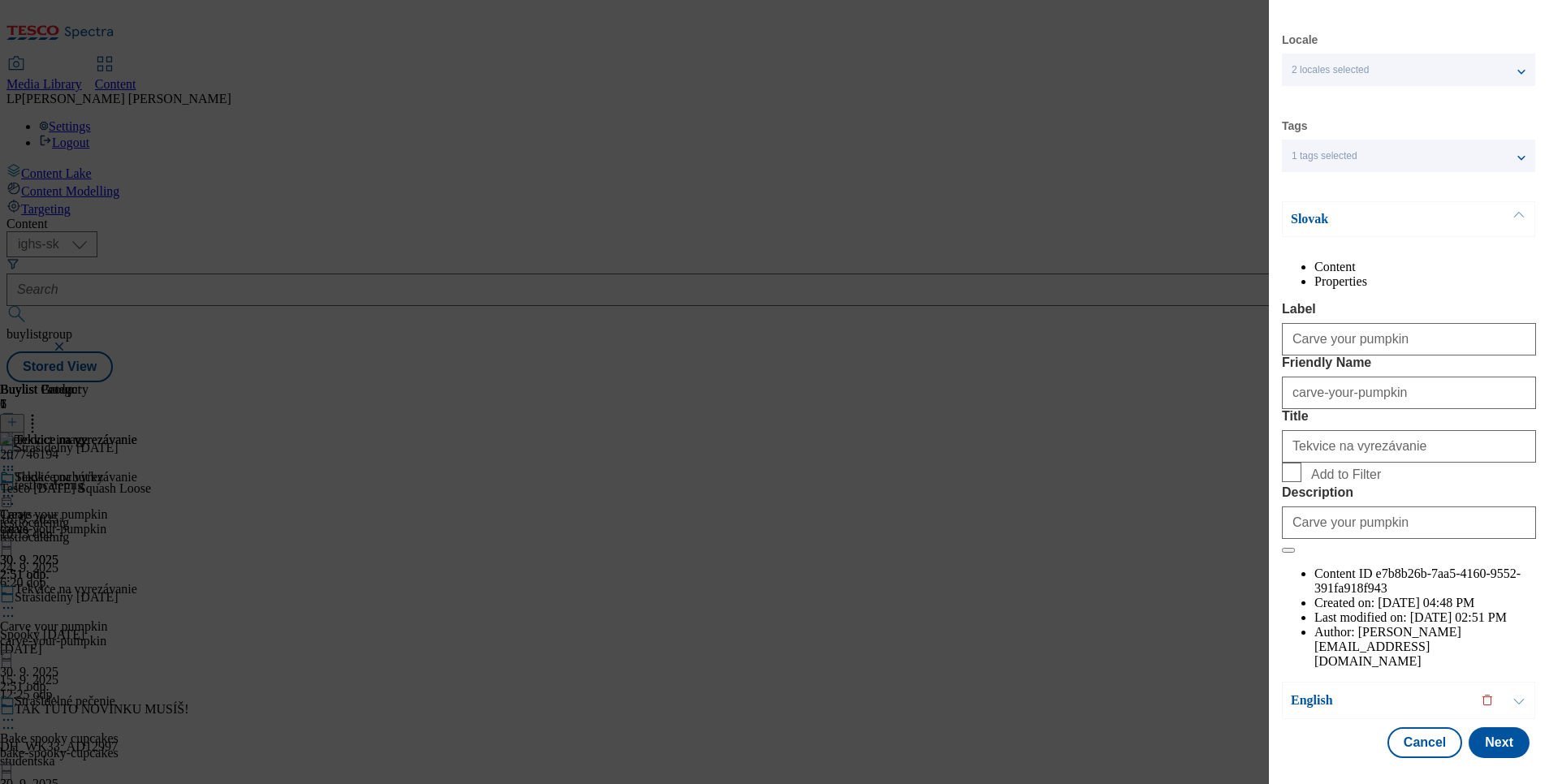
scroll to position [70, 0]
drag, startPoint x: 1424, startPoint y: 496, endPoint x: 1084, endPoint y: 517, distance: 340.6
click at [1084, 517] on div "Edit Buylist Category Locale 2 locales selected Slovak English Tags 1 tags sele…" at bounding box center [774, 392] width 1549 height 784
click at [1319, 211] on p "Slovak" at bounding box center [1376, 219] width 171 height 16
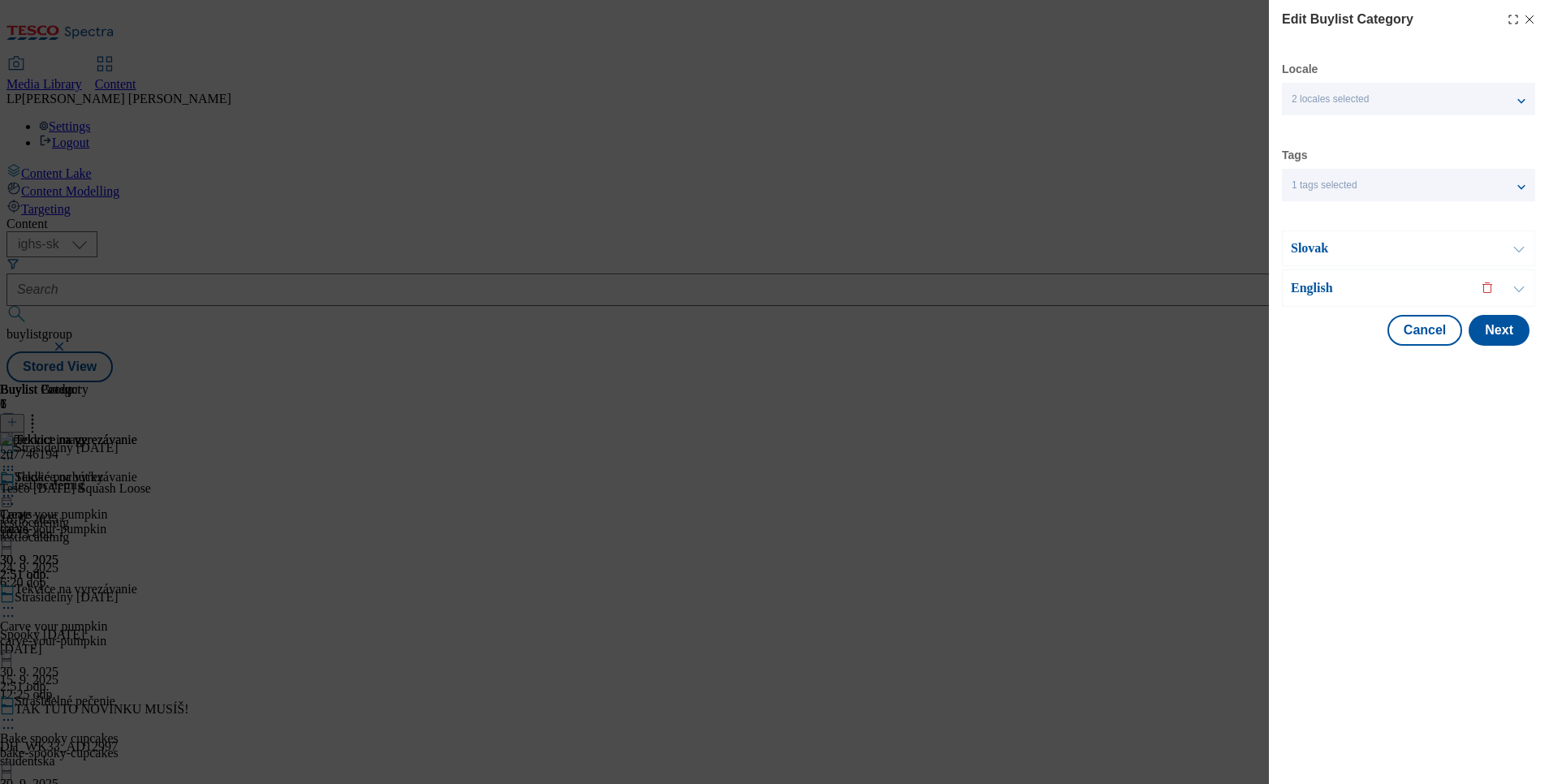
click at [1303, 276] on div "English" at bounding box center [1408, 288] width 253 height 37
click at [1301, 282] on p "English" at bounding box center [1376, 288] width 171 height 16
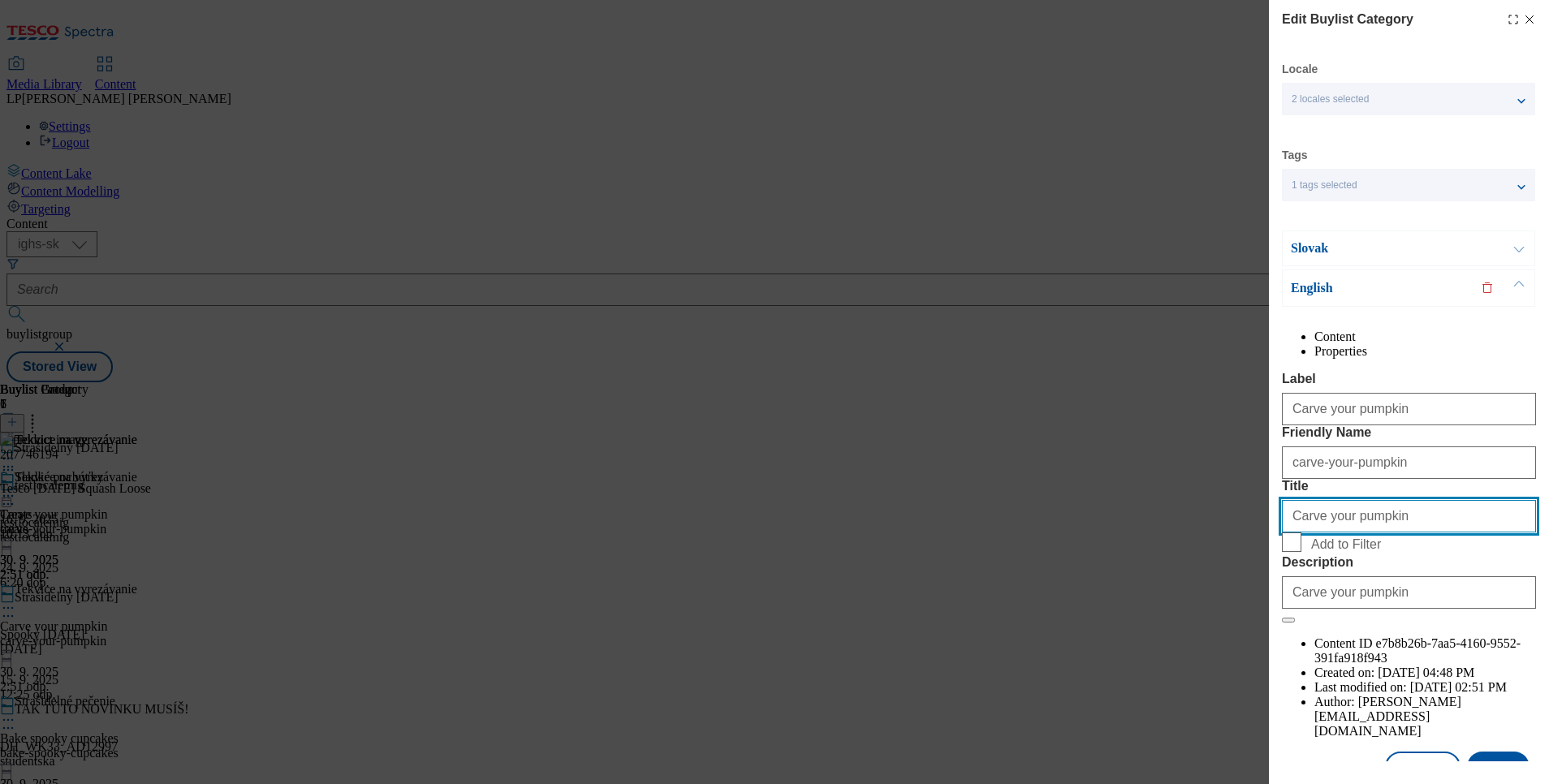
drag, startPoint x: 1389, startPoint y: 607, endPoint x: 1212, endPoint y: 624, distance: 177.8
click at [1212, 624] on div "Edit Buylist Category Locale 2 locales selected Slovak English Tags 1 tags sele…" at bounding box center [774, 392] width 1549 height 784
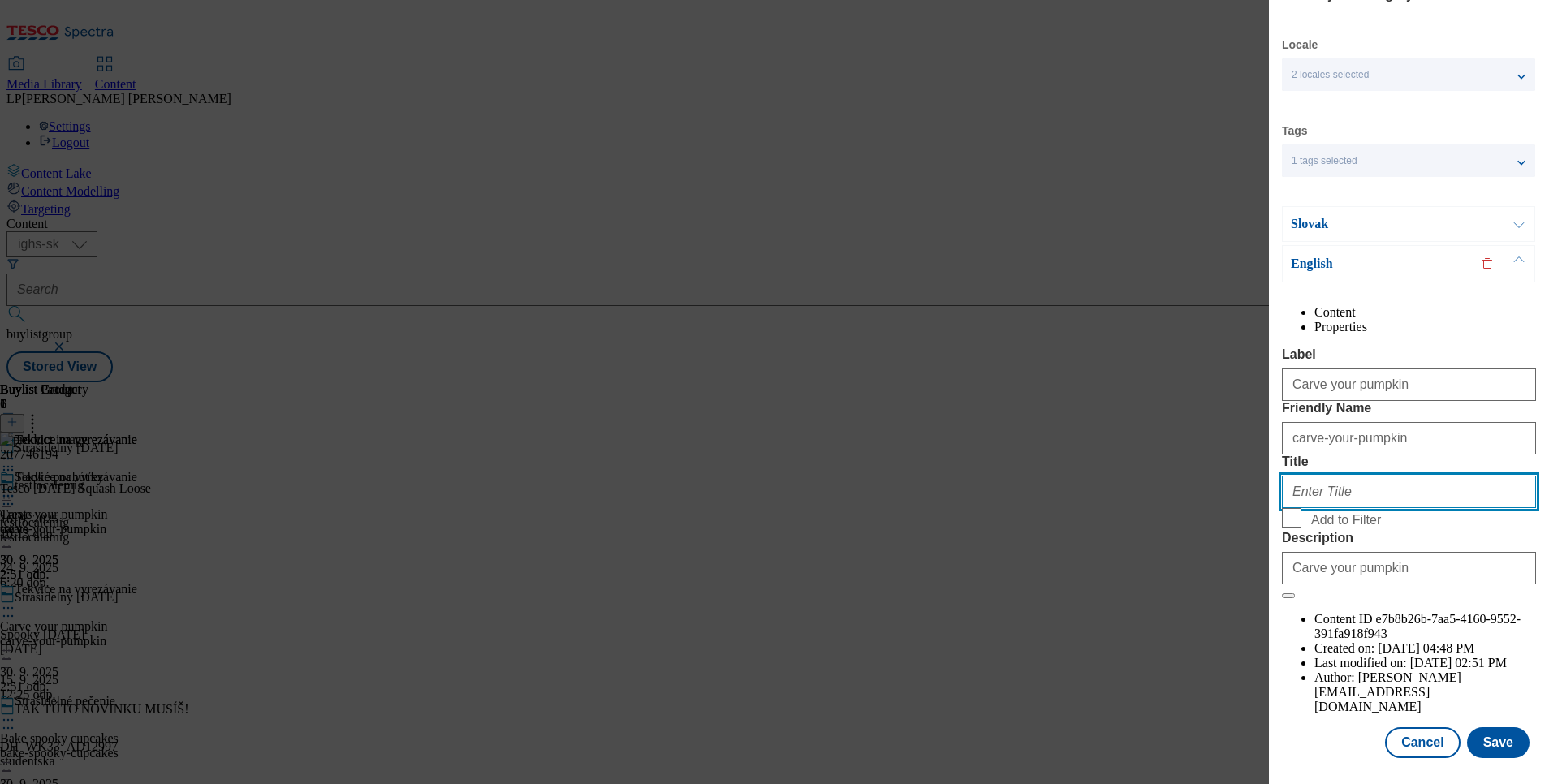
scroll to position [74, 0]
click at [1485, 728] on button "Save" at bounding box center [1498, 743] width 62 height 31
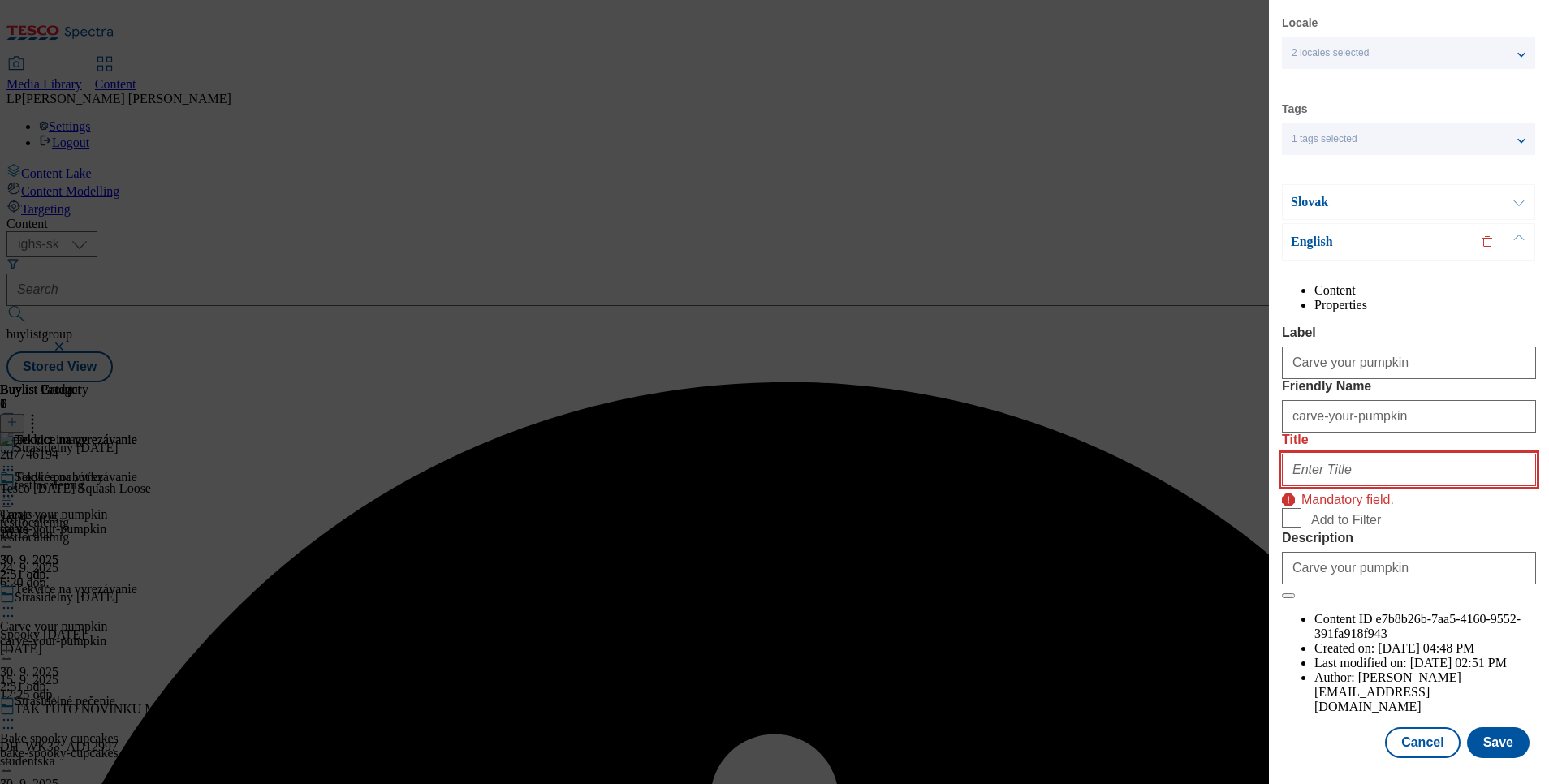
click at [1333, 487] on input "Title" at bounding box center [1408, 469] width 254 height 32
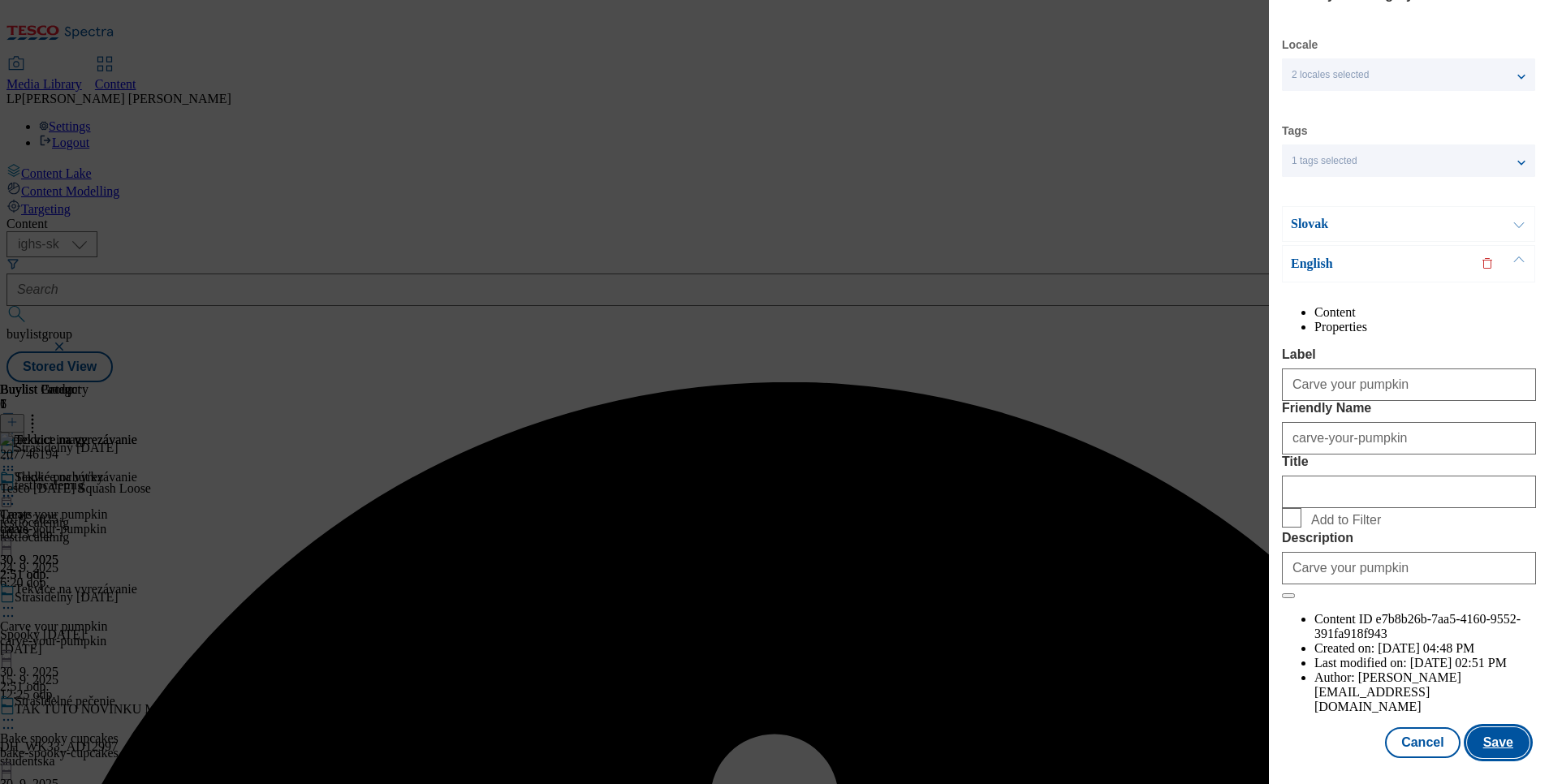
click at [1477, 737] on button "Save" at bounding box center [1498, 743] width 62 height 31
click at [1485, 728] on button "Save" at bounding box center [1498, 743] width 62 height 31
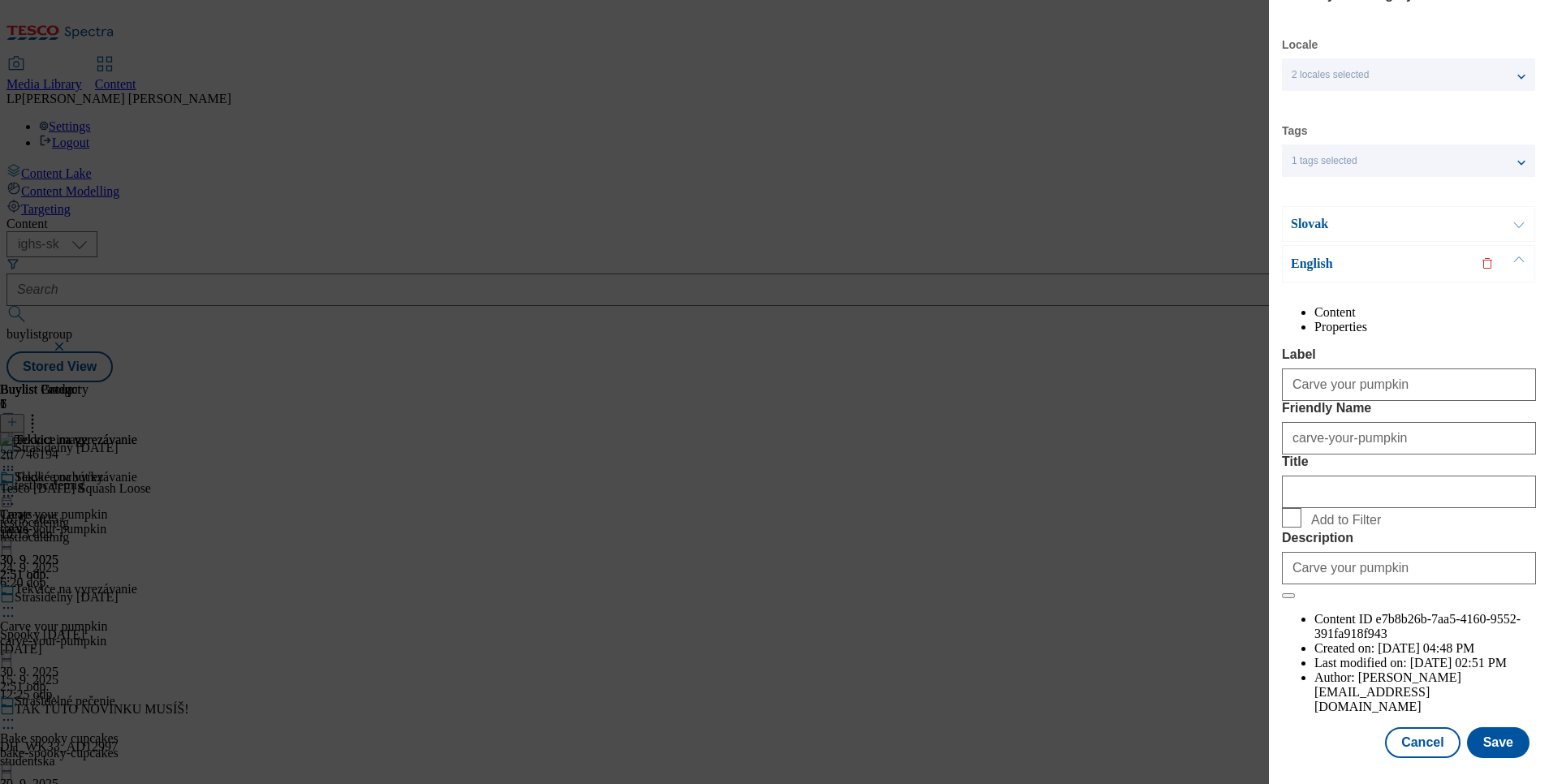
click at [1312, 206] on div "Slovak" at bounding box center [1408, 224] width 253 height 36
click at [1307, 216] on p "Slovak" at bounding box center [1376, 224] width 171 height 16
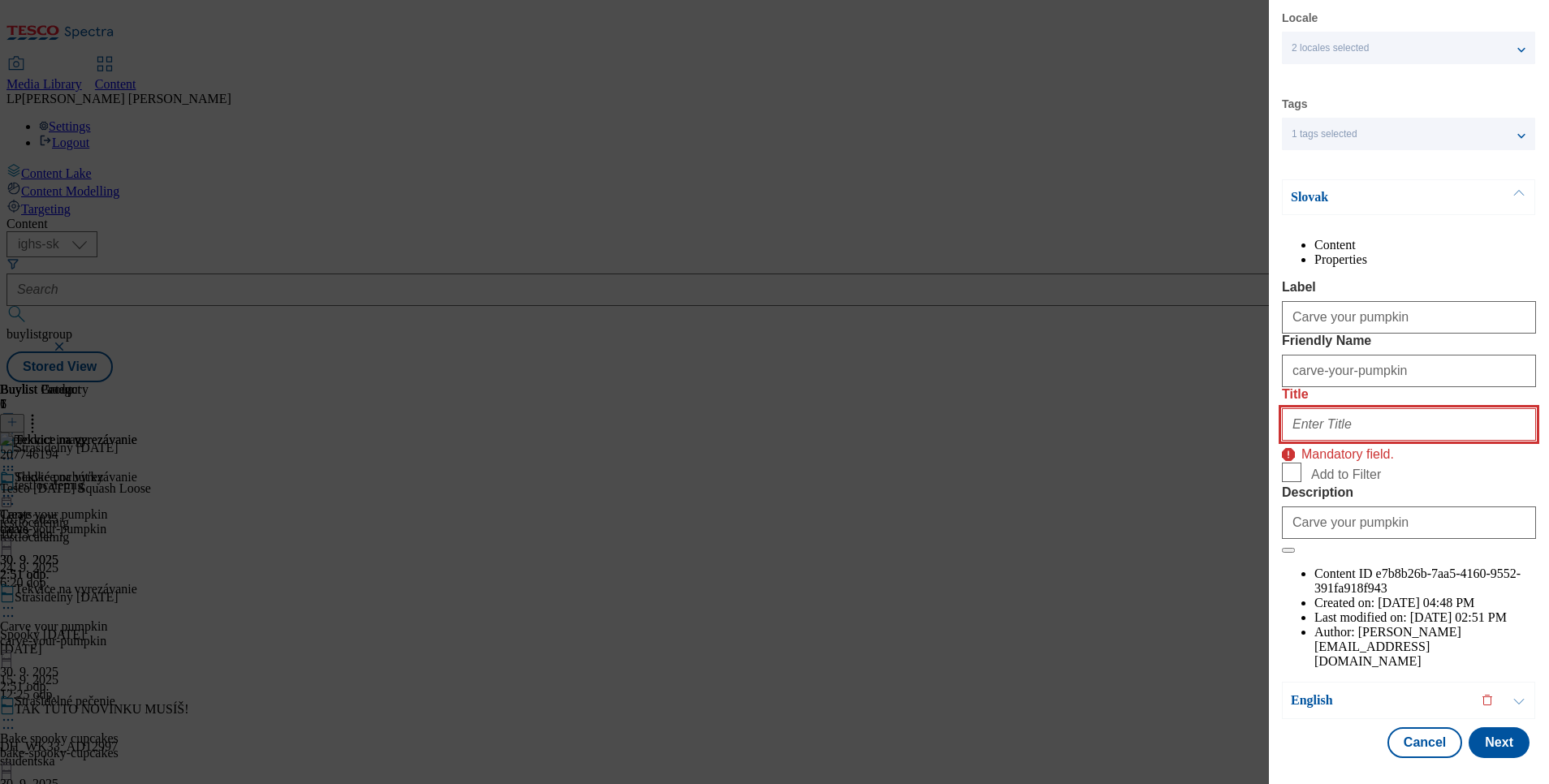
click at [1333, 441] on input "Title" at bounding box center [1408, 424] width 254 height 32
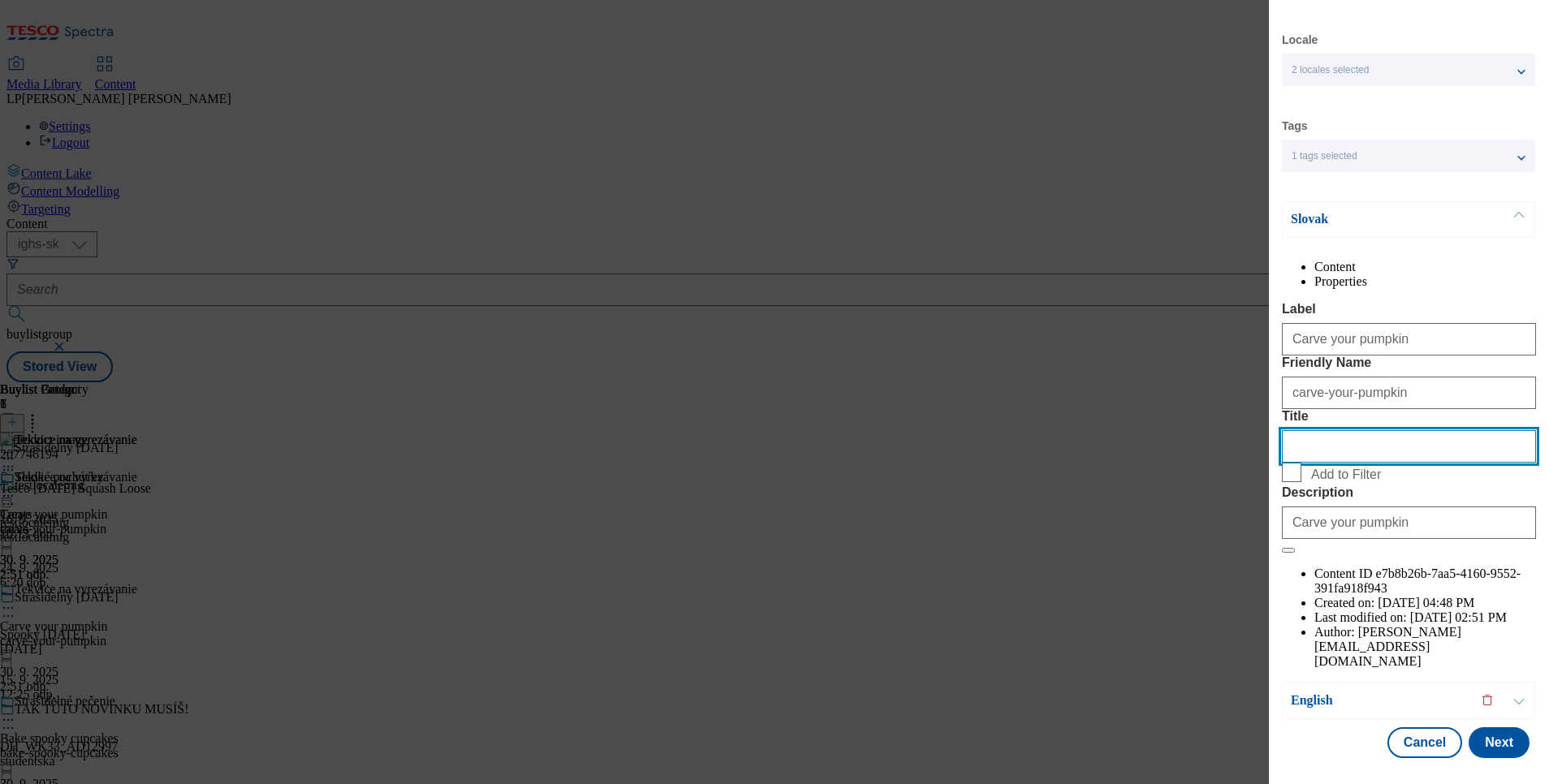
scroll to position [70, 0]
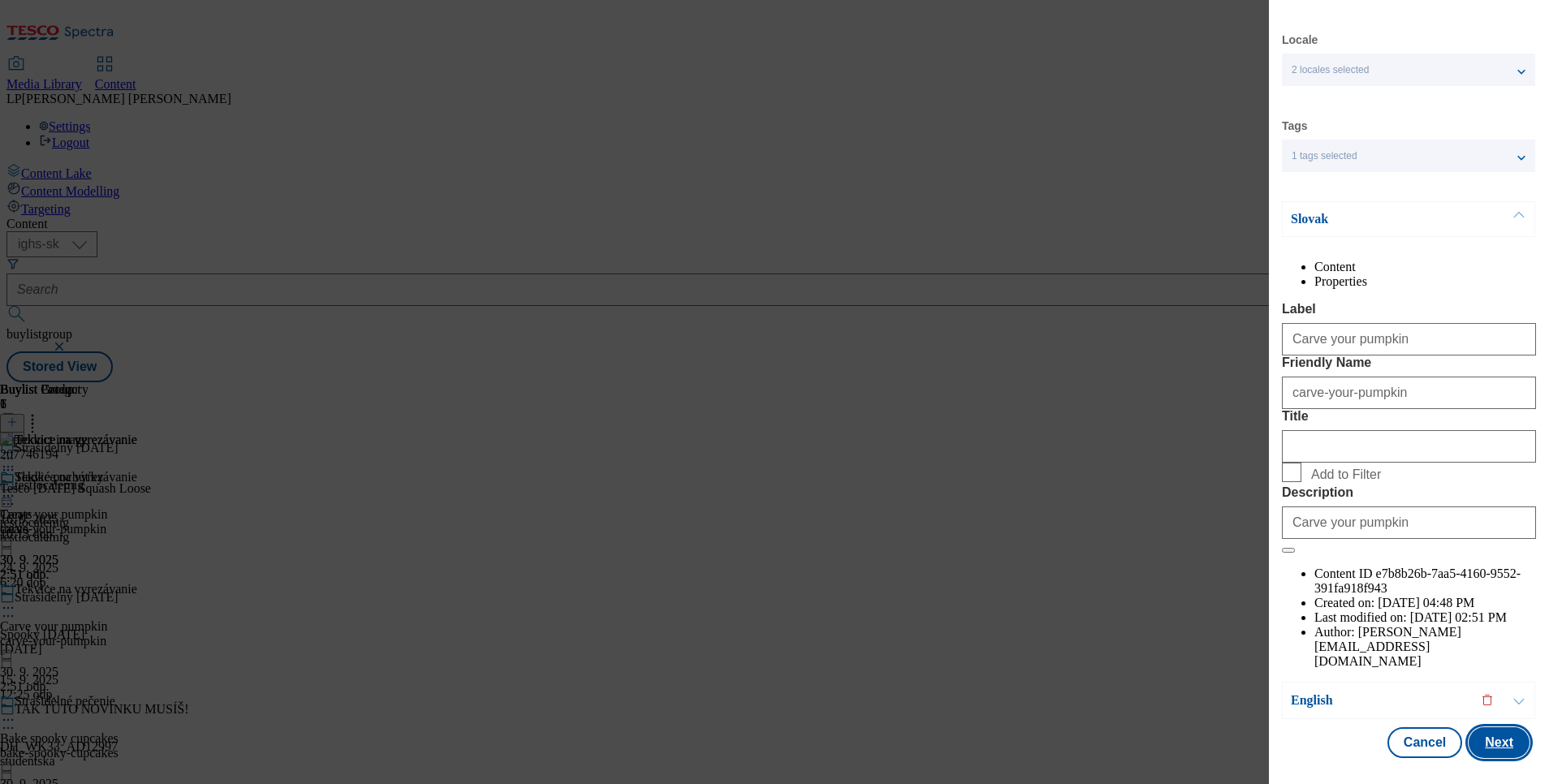
click at [1472, 728] on button "Next" at bounding box center [1499, 743] width 61 height 31
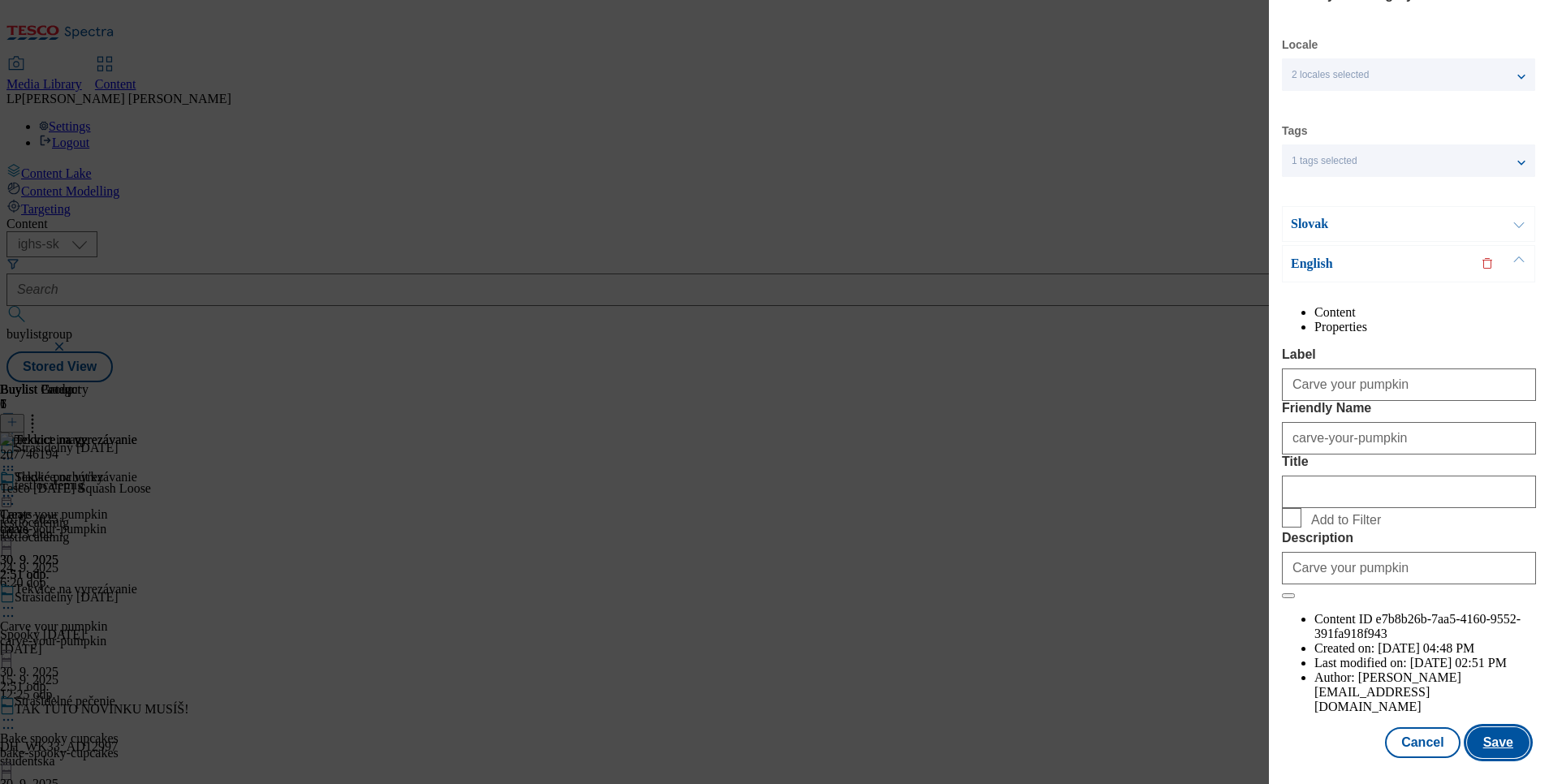
click at [1478, 728] on button "Save" at bounding box center [1498, 743] width 62 height 31
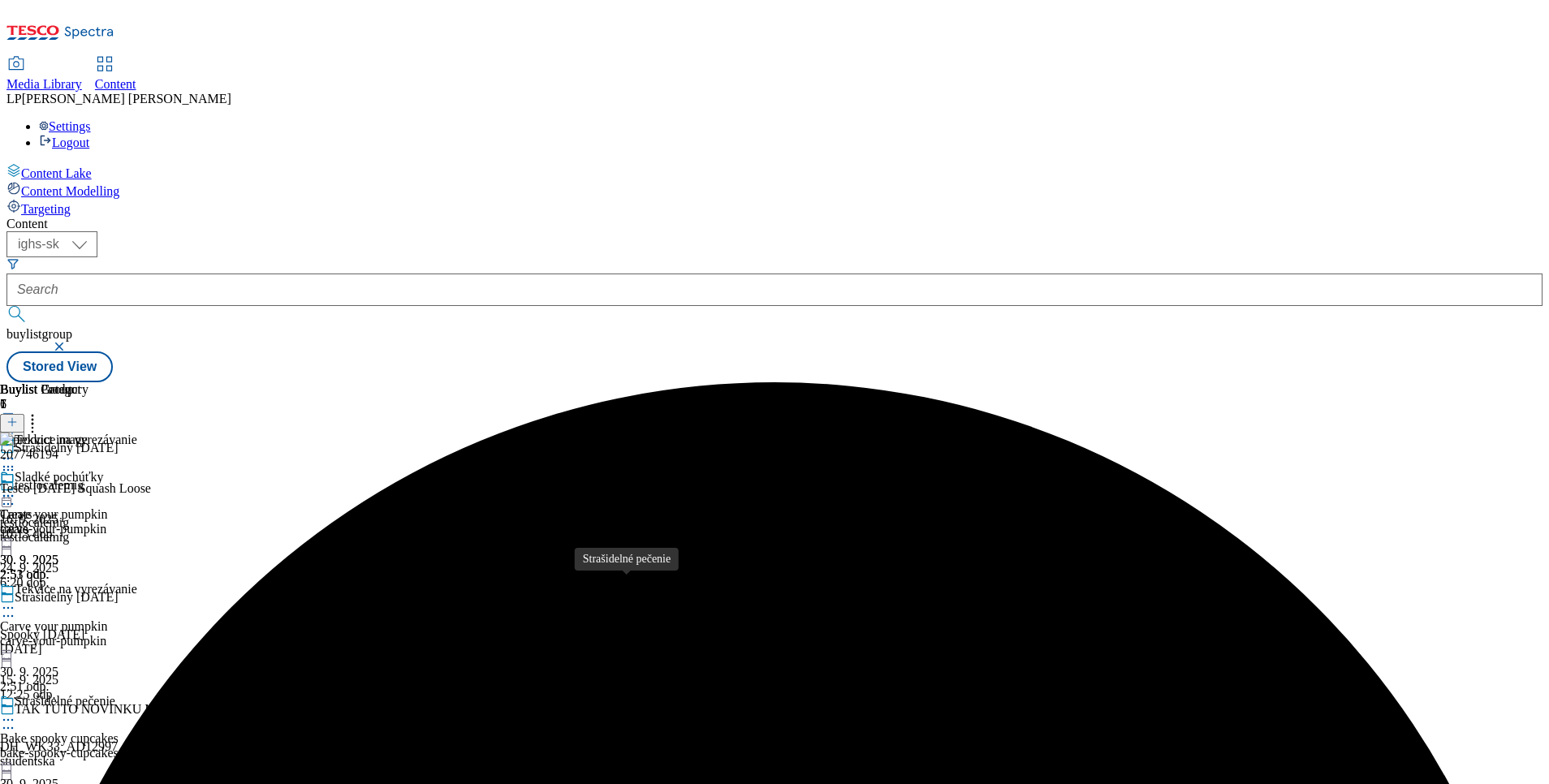
click at [115, 694] on div "Strašidelné pečenie" at bounding box center [65, 701] width 101 height 15
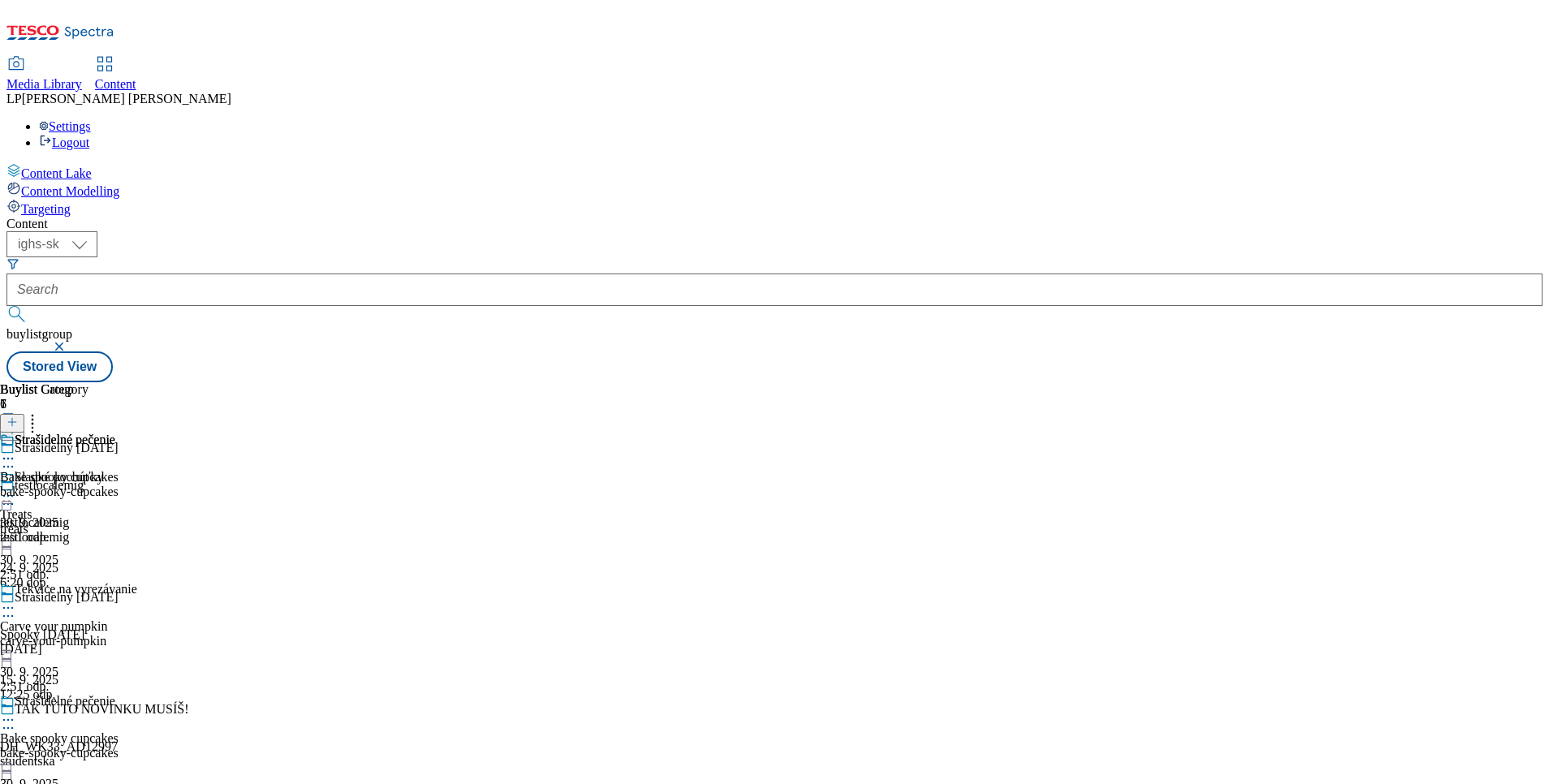
click at [119, 450] on div at bounding box center [59, 460] width 119 height 19
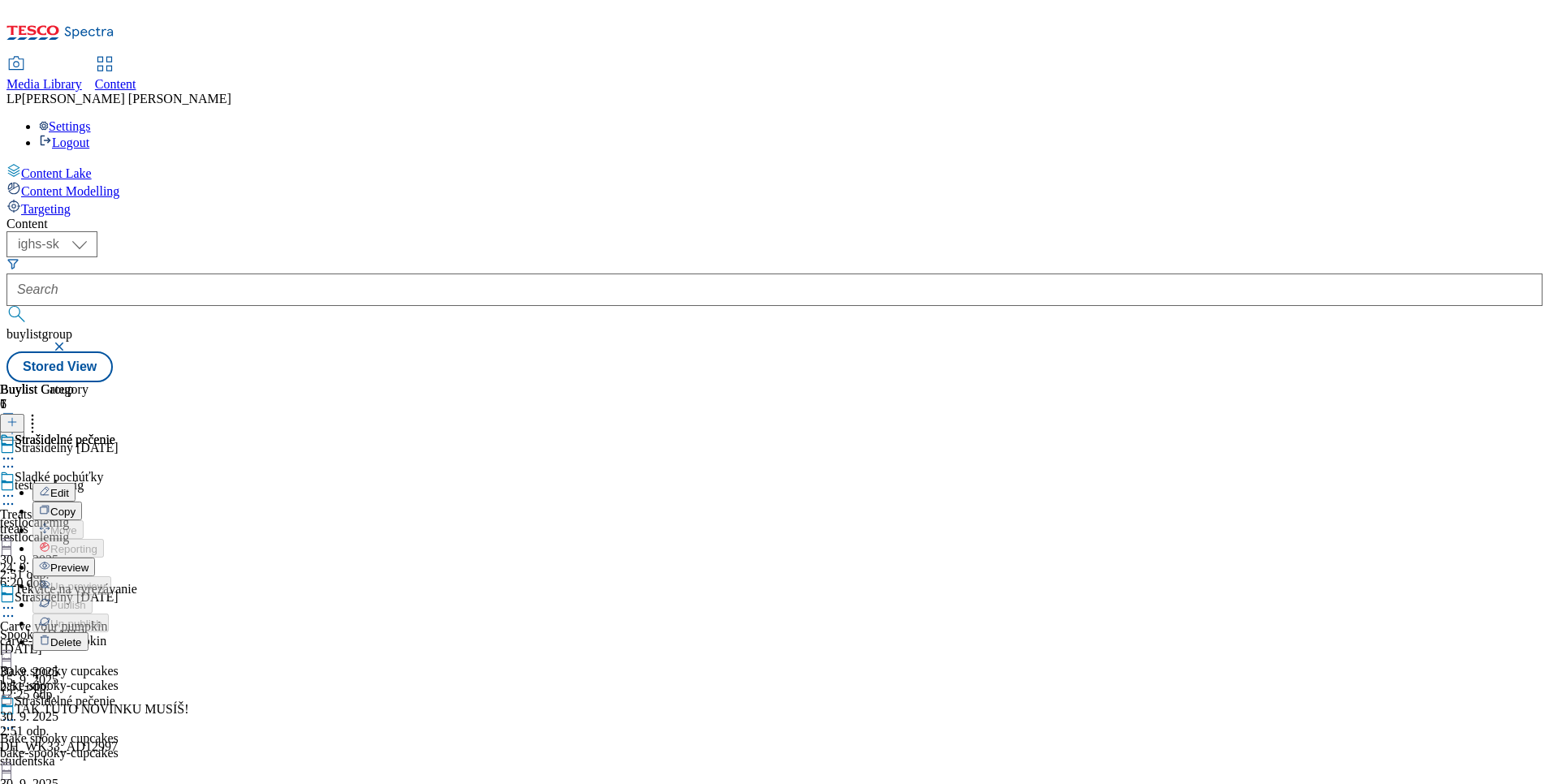
click at [69, 487] on span "Edit" at bounding box center [60, 493] width 19 height 12
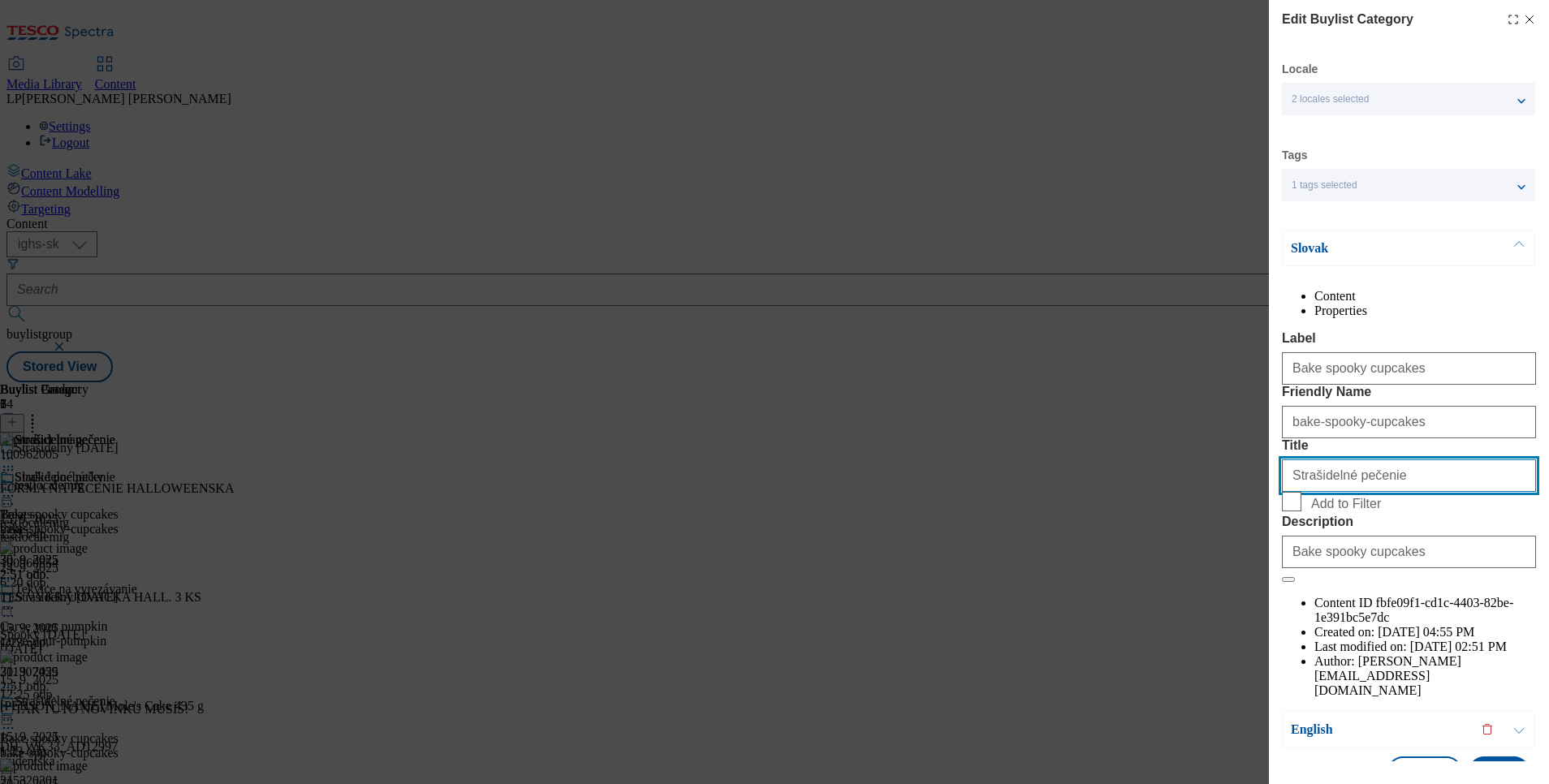
drag, startPoint x: 1437, startPoint y: 562, endPoint x: 1285, endPoint y: 575, distance: 152.6
click at [1285, 492] on input "Strašidelné pečenie" at bounding box center [1408, 475] width 254 height 32
click at [1307, 240] on p "Slovak" at bounding box center [1376, 248] width 171 height 16
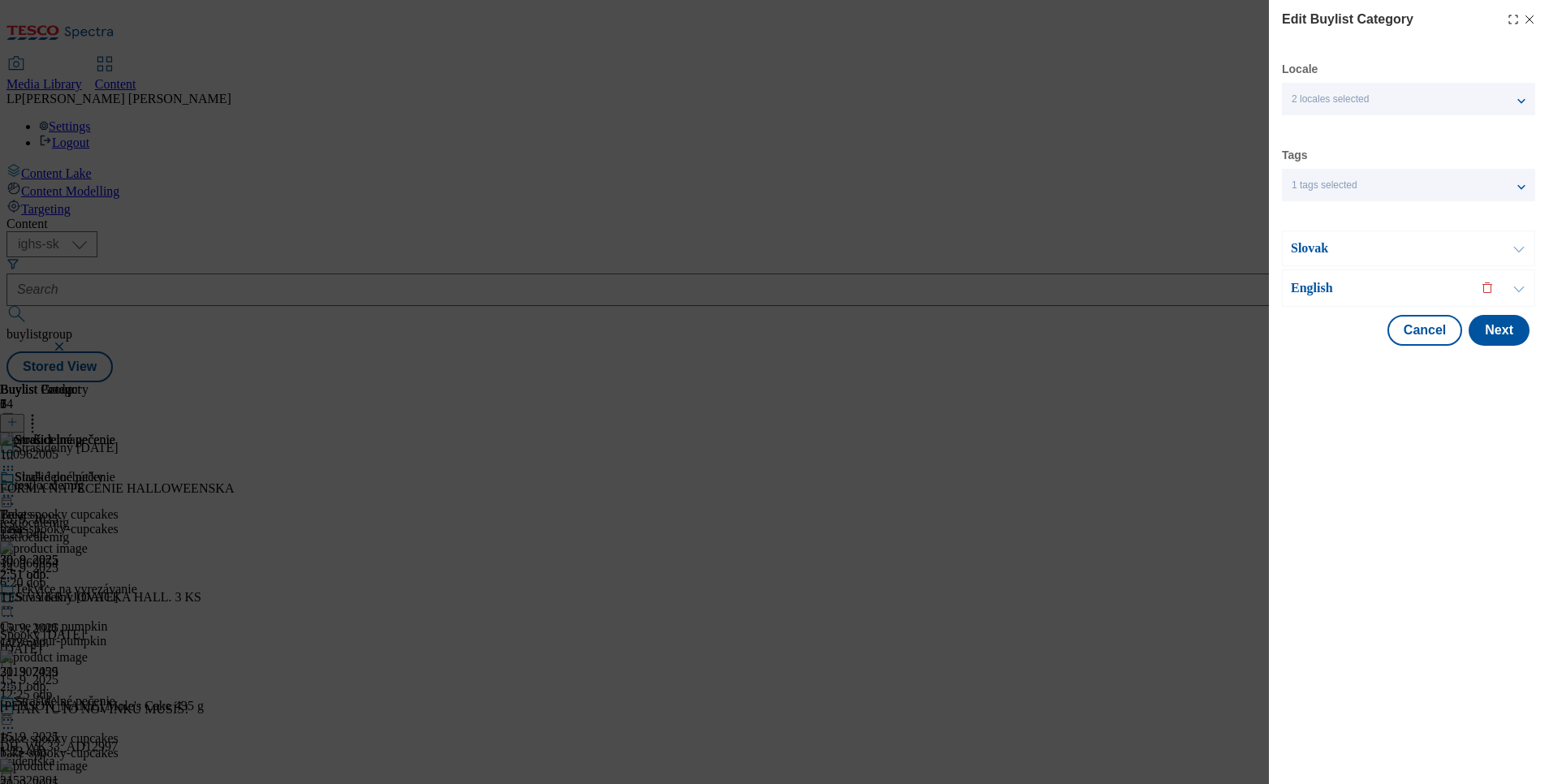
click at [1300, 287] on p "English" at bounding box center [1376, 288] width 171 height 16
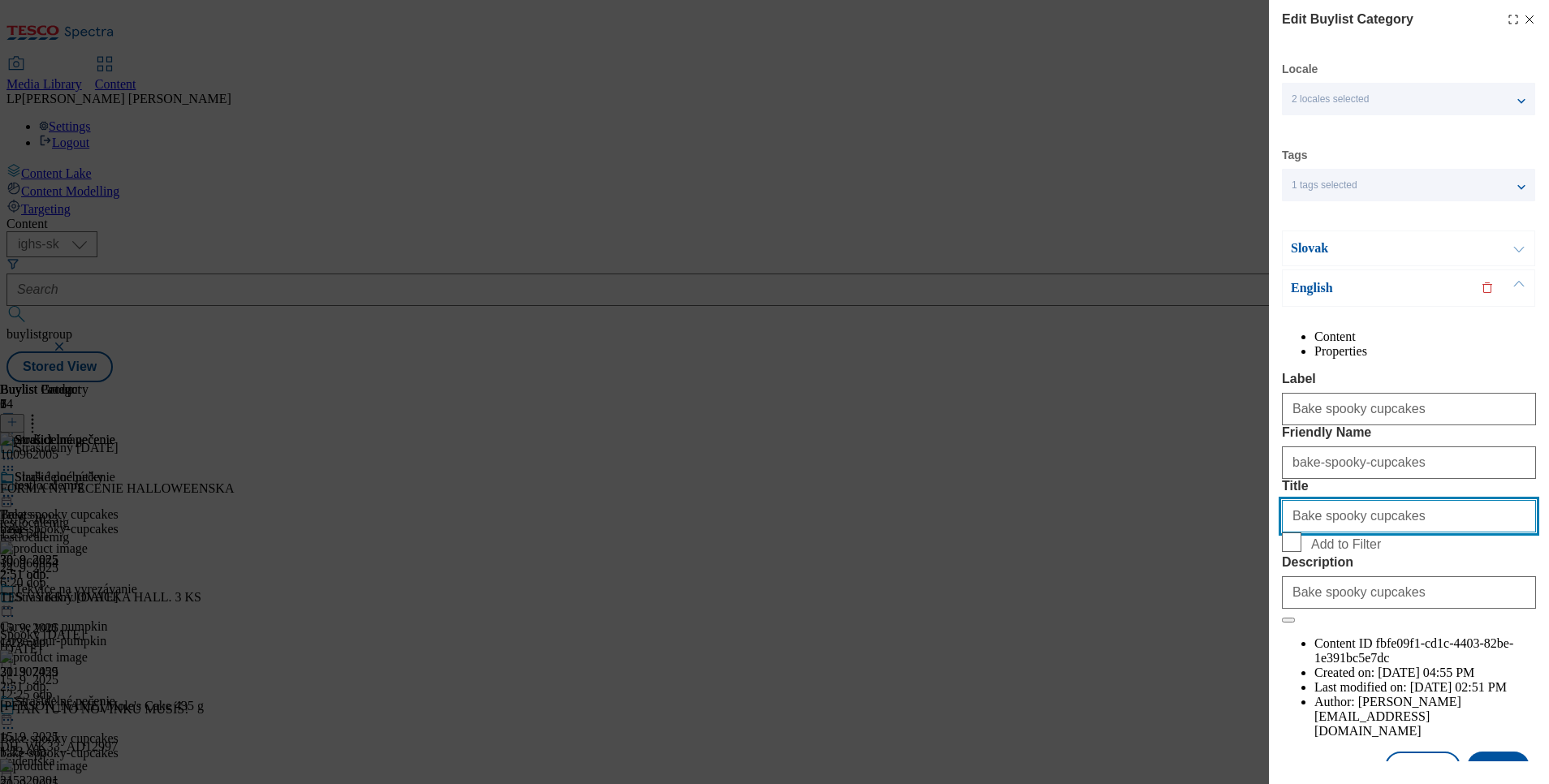
drag, startPoint x: 1255, startPoint y: 618, endPoint x: 1219, endPoint y: 614, distance: 36.2
click at [1219, 614] on div "Edit Buylist Category Locale 2 locales selected Slovak English Tags 1 tags sele…" at bounding box center [774, 392] width 1549 height 784
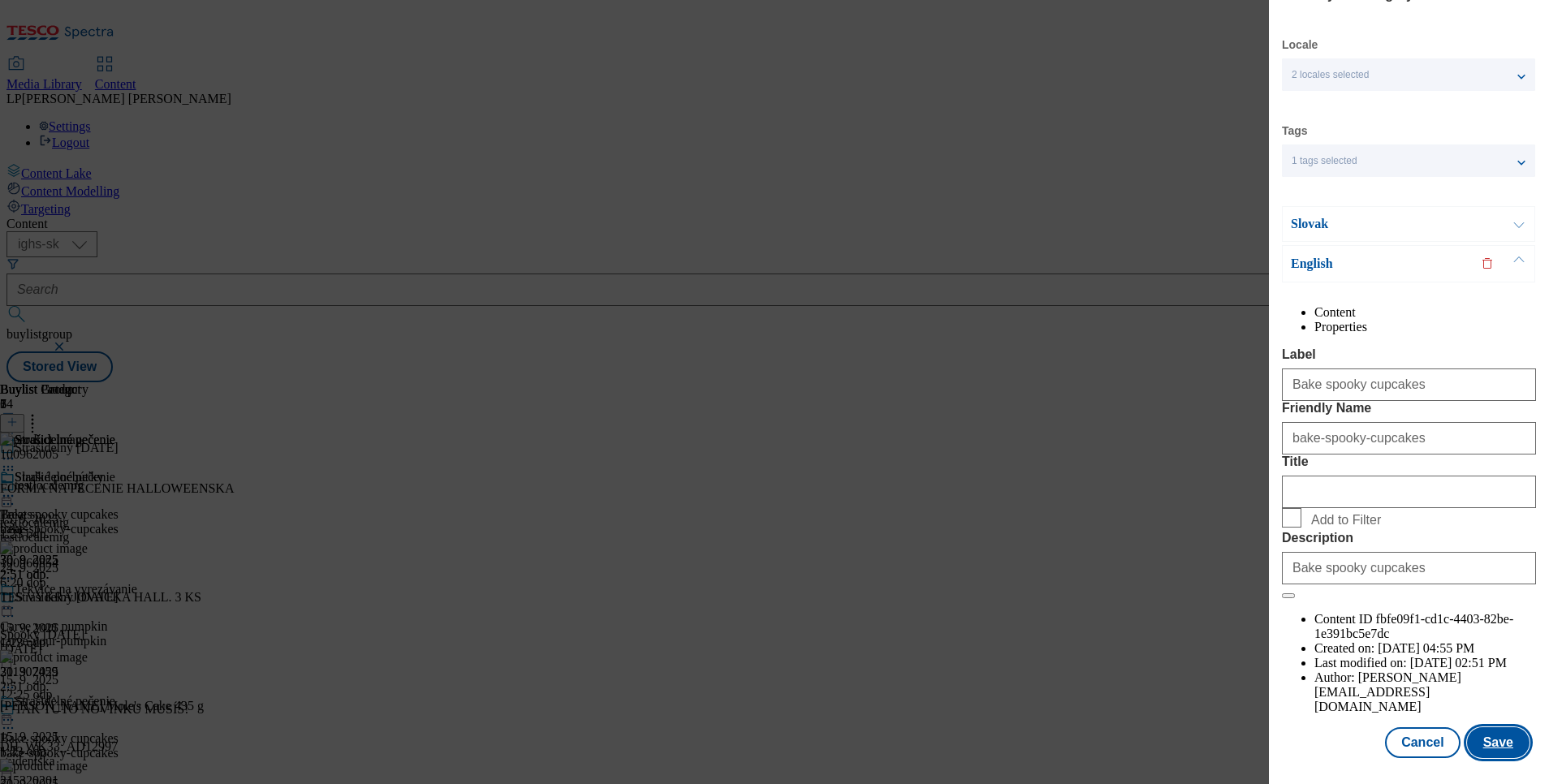
click at [1496, 728] on button "Save" at bounding box center [1498, 743] width 62 height 31
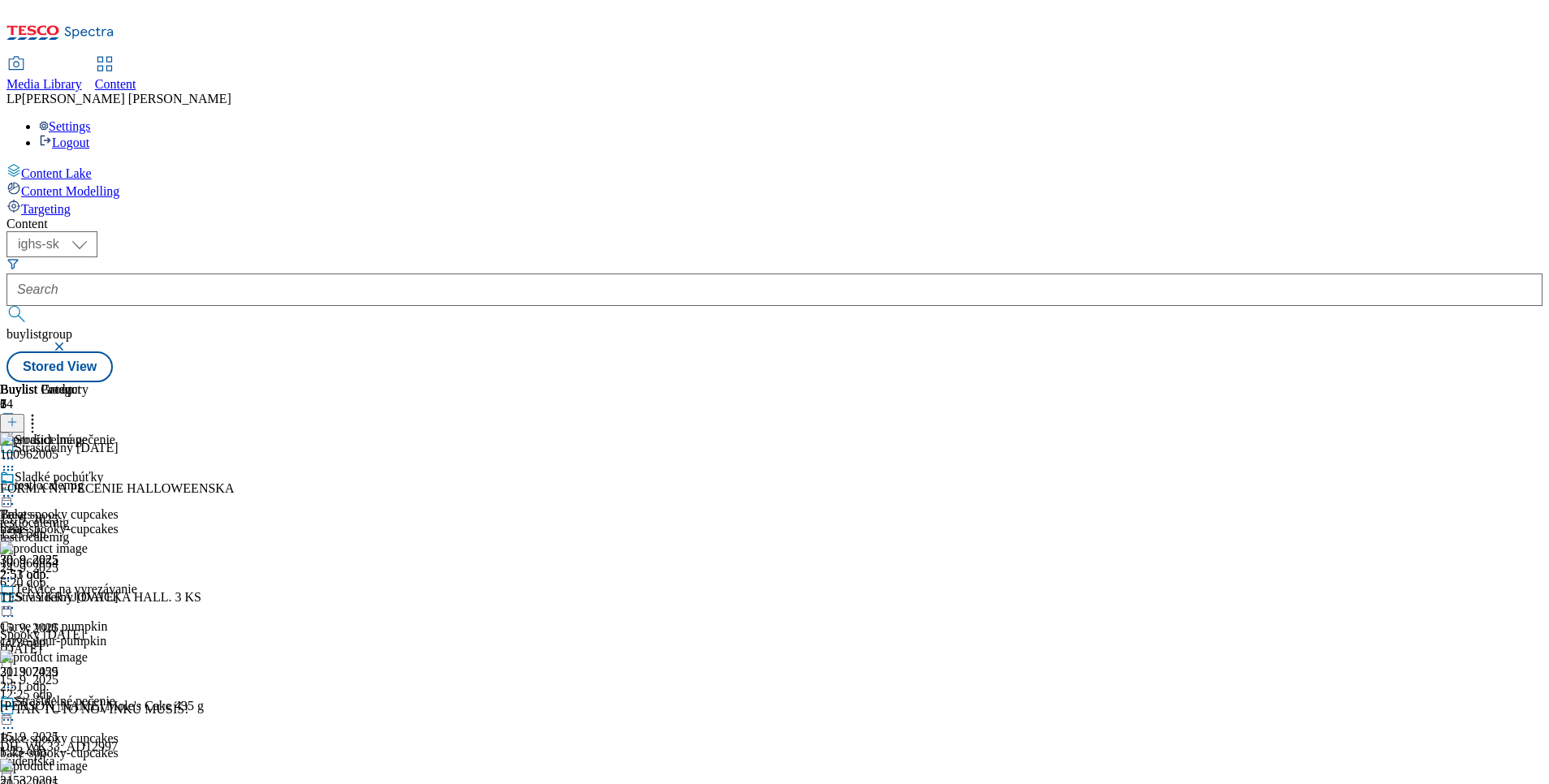
click at [119, 487] on div at bounding box center [59, 497] width 119 height 19
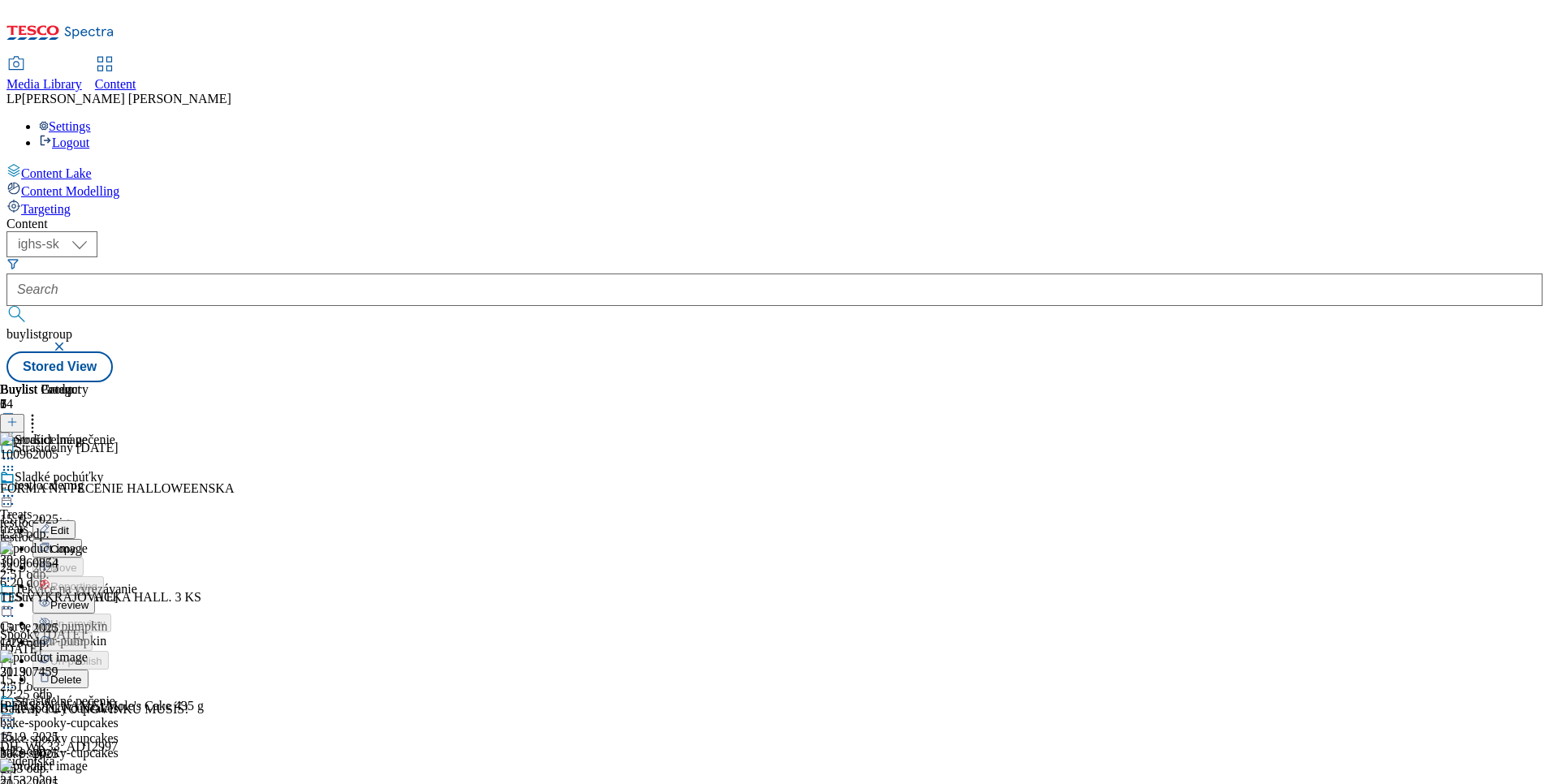
click at [75, 520] on button "Edit" at bounding box center [54, 530] width 43 height 19
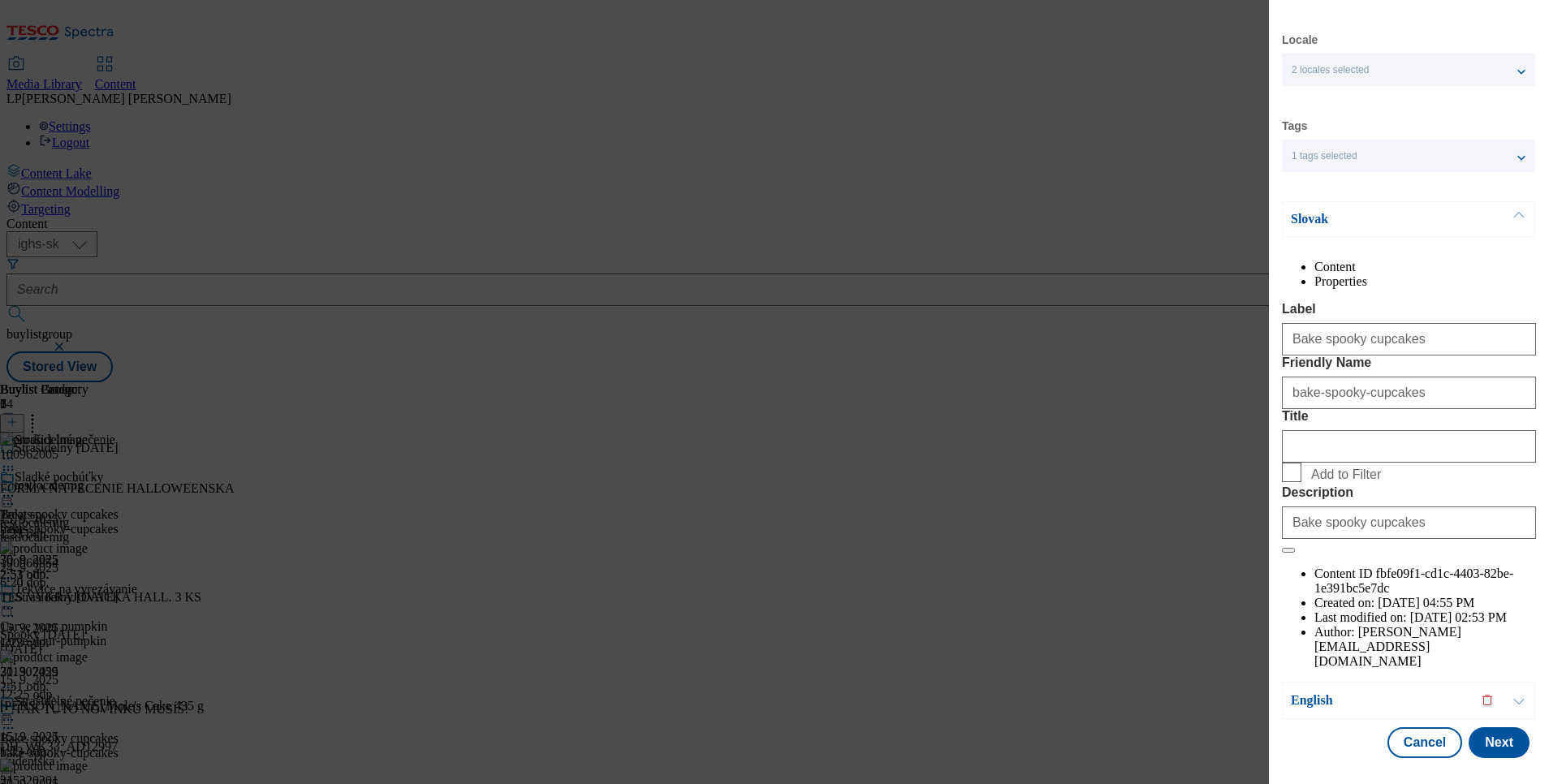
scroll to position [70, 0]
click at [1315, 211] on p "Slovak" at bounding box center [1376, 219] width 171 height 16
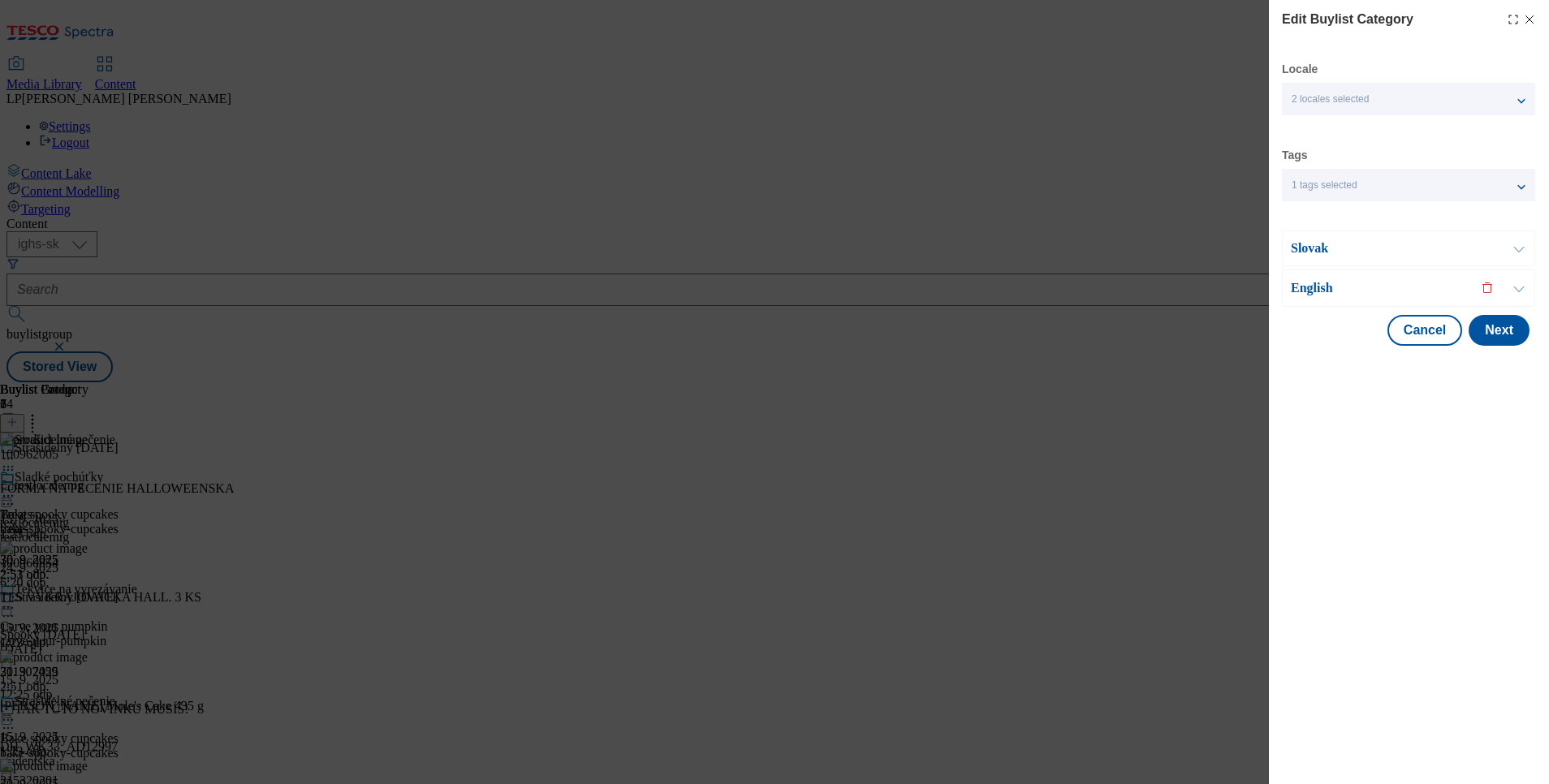
scroll to position [0, 0]
click at [1307, 289] on p "English" at bounding box center [1376, 288] width 171 height 16
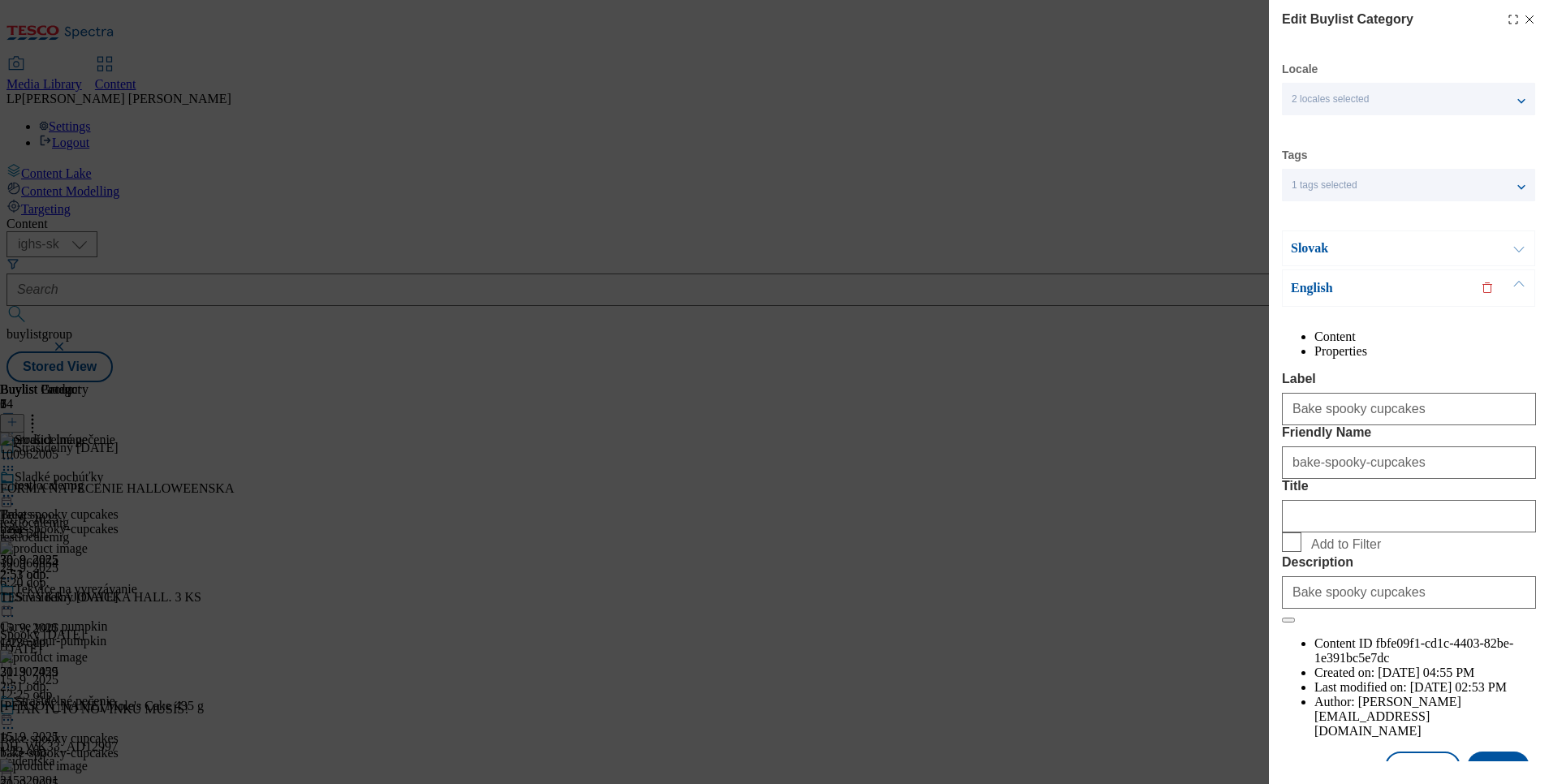
scroll to position [74, 0]
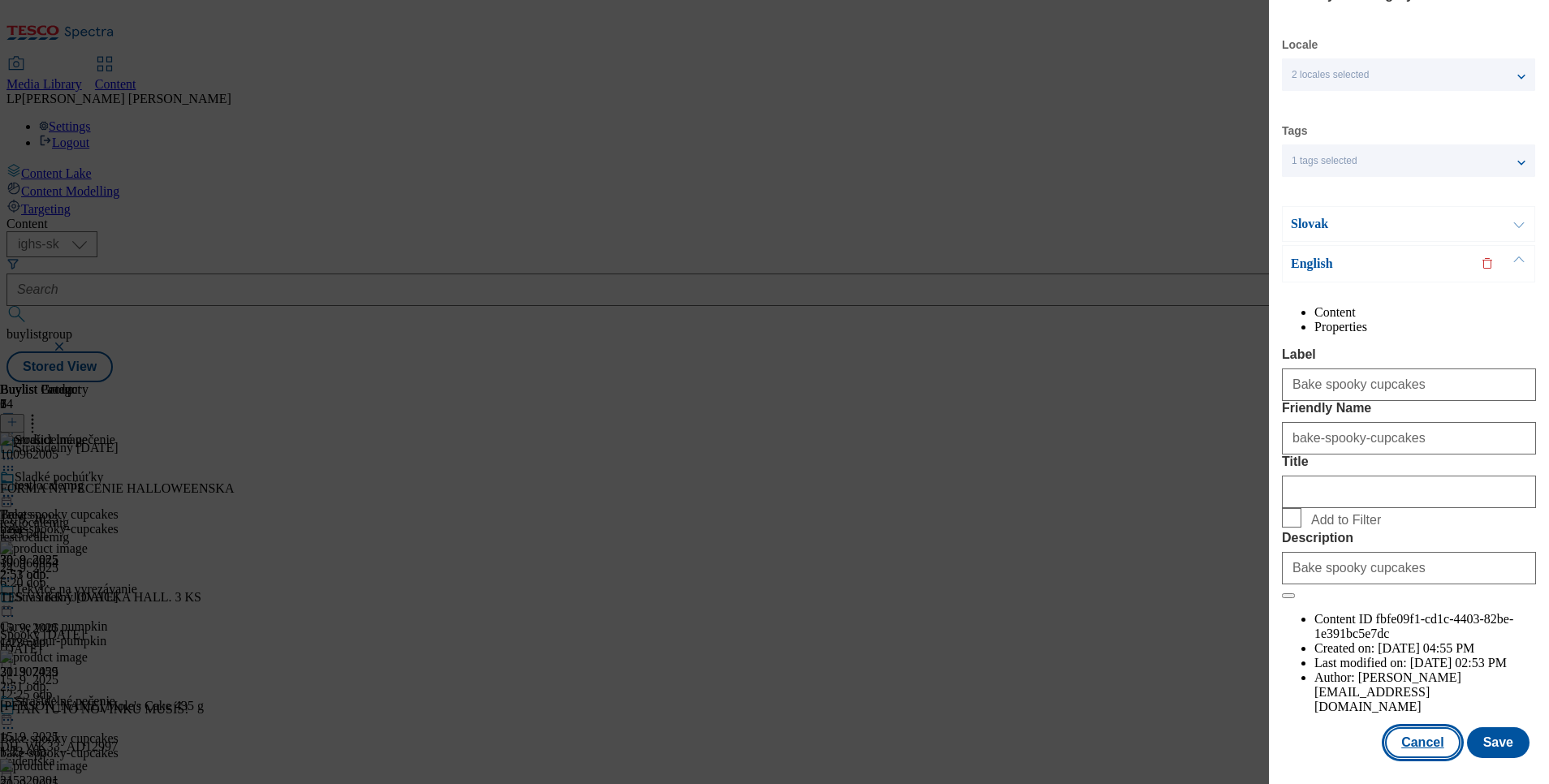
click at [1403, 728] on button "Cancel" at bounding box center [1422, 743] width 75 height 31
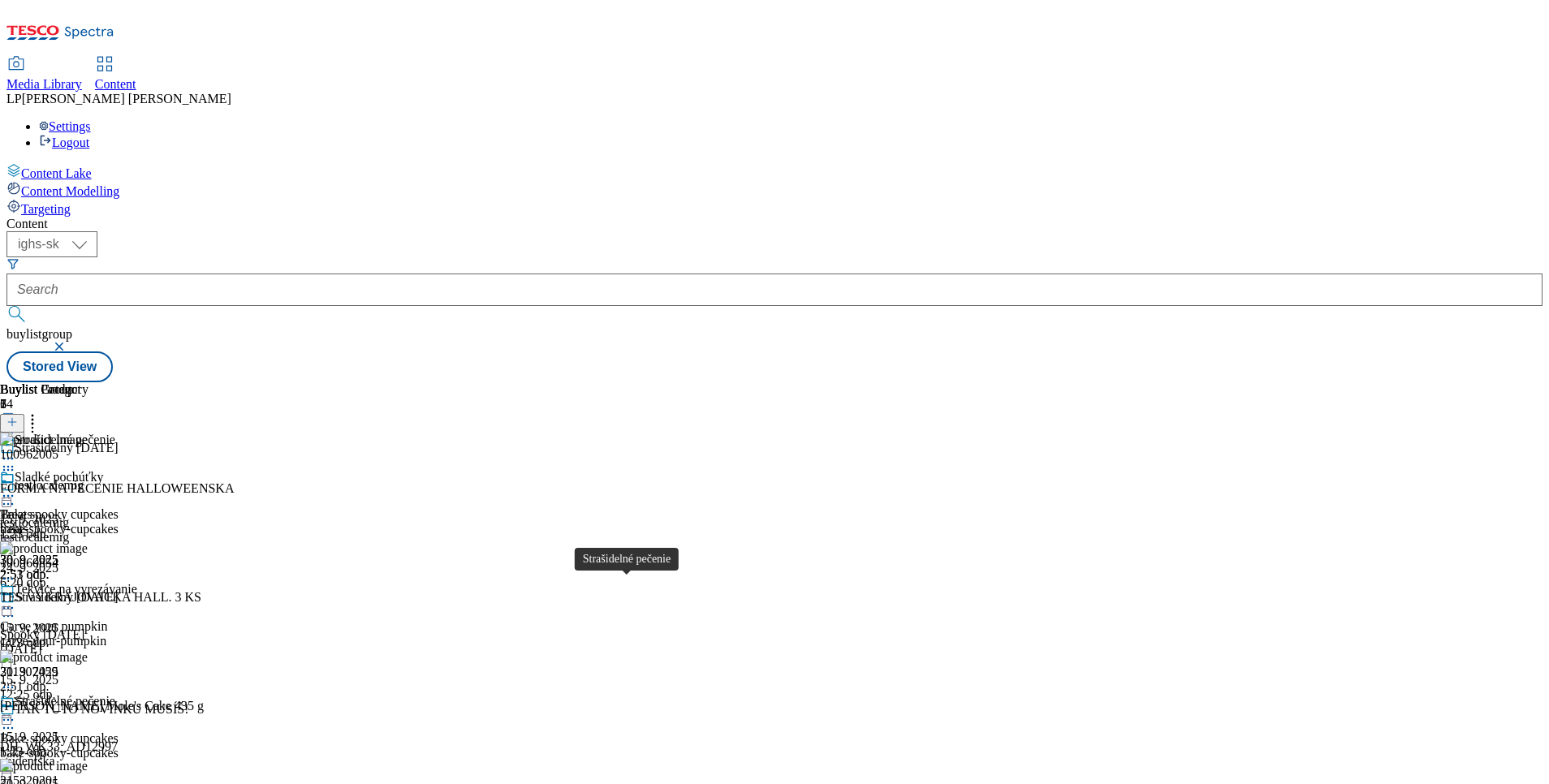
scroll to position [493, 0]
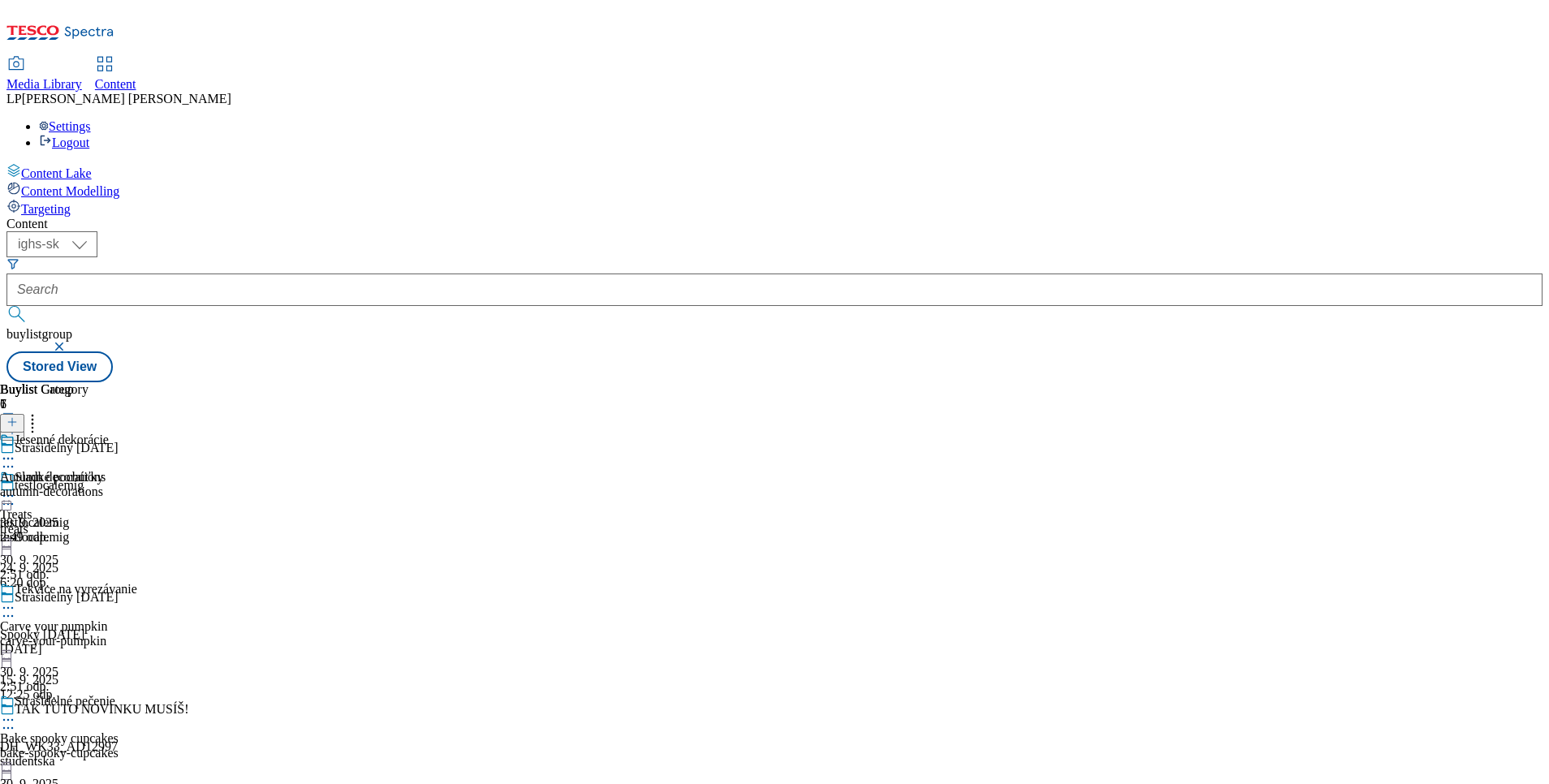
click at [16, 450] on icon at bounding box center [8, 458] width 16 height 16
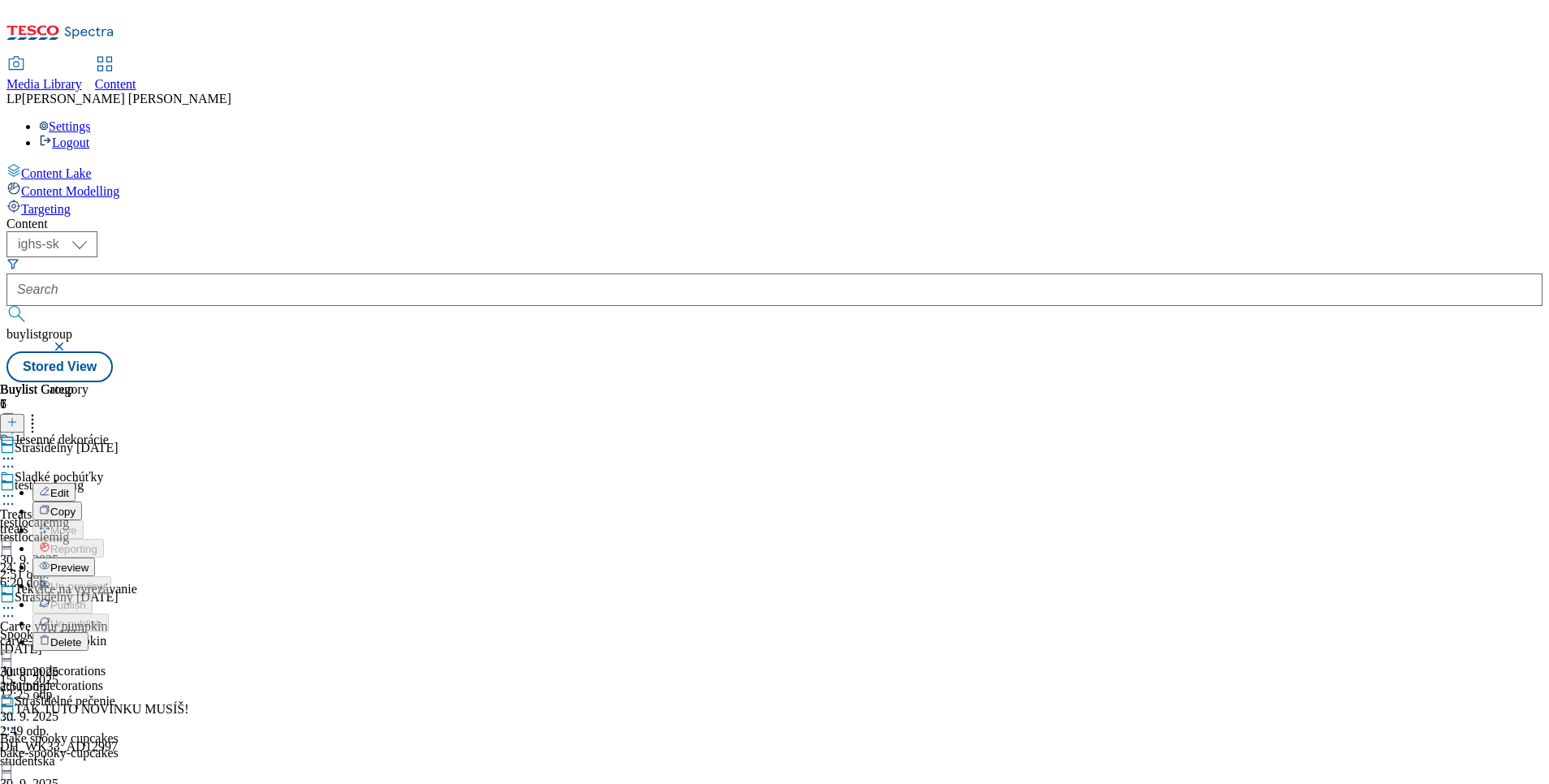
click at [75, 483] on button "Edit" at bounding box center [54, 493] width 43 height 19
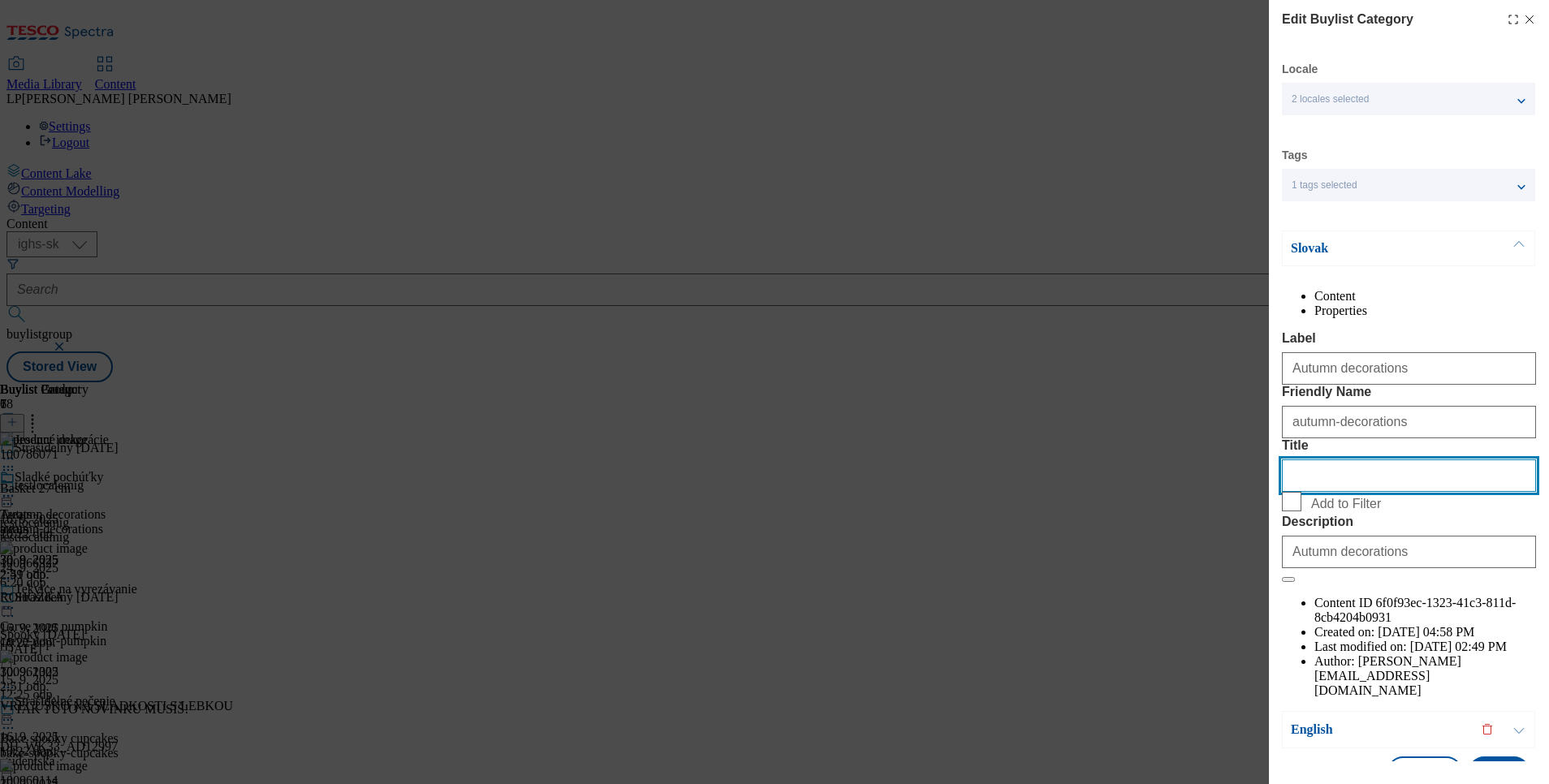
click at [1315, 492] on input "Title" at bounding box center [1408, 475] width 254 height 32
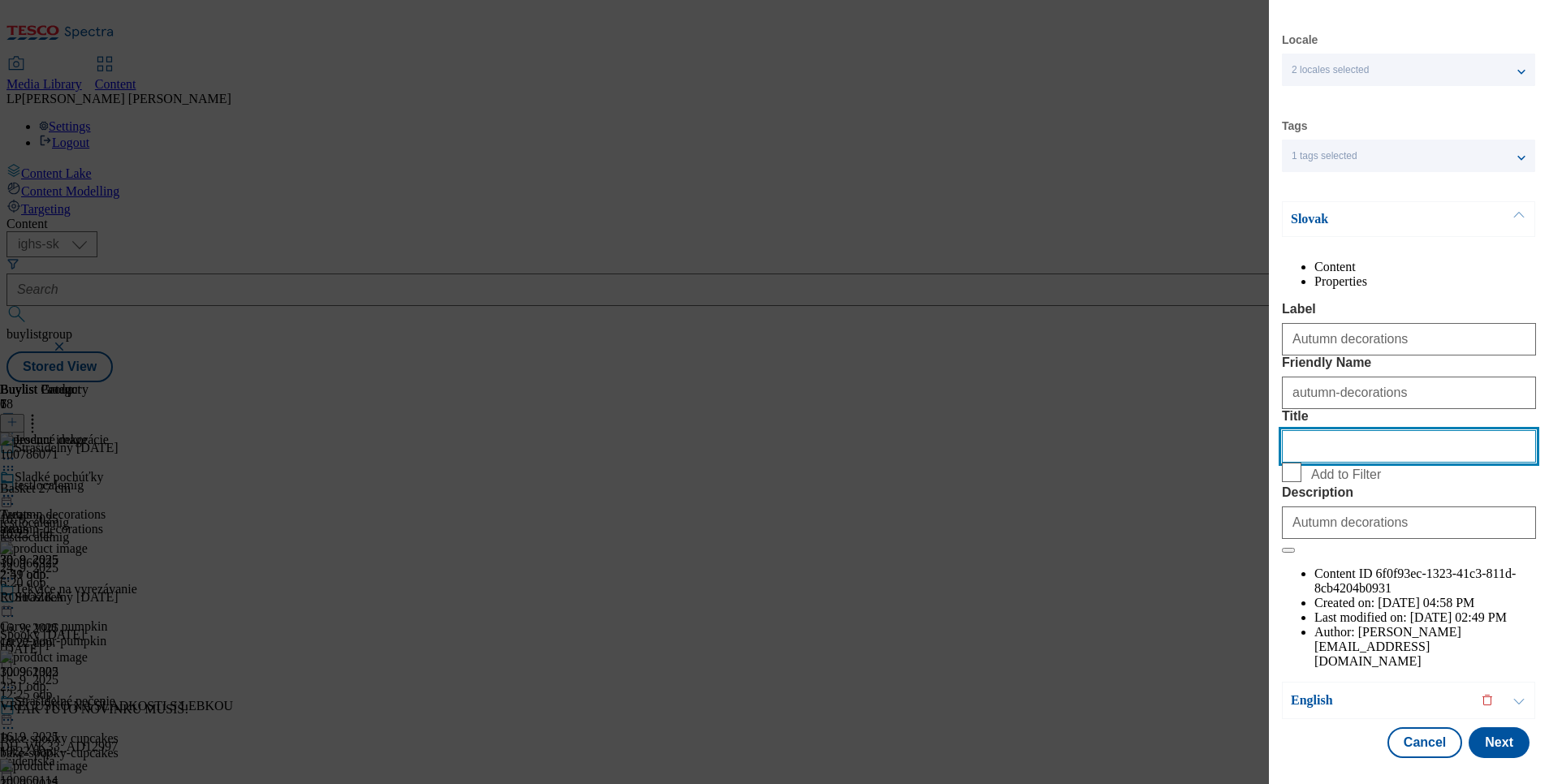
scroll to position [70, 0]
click at [1310, 211] on p "Slovak" at bounding box center [1376, 219] width 171 height 16
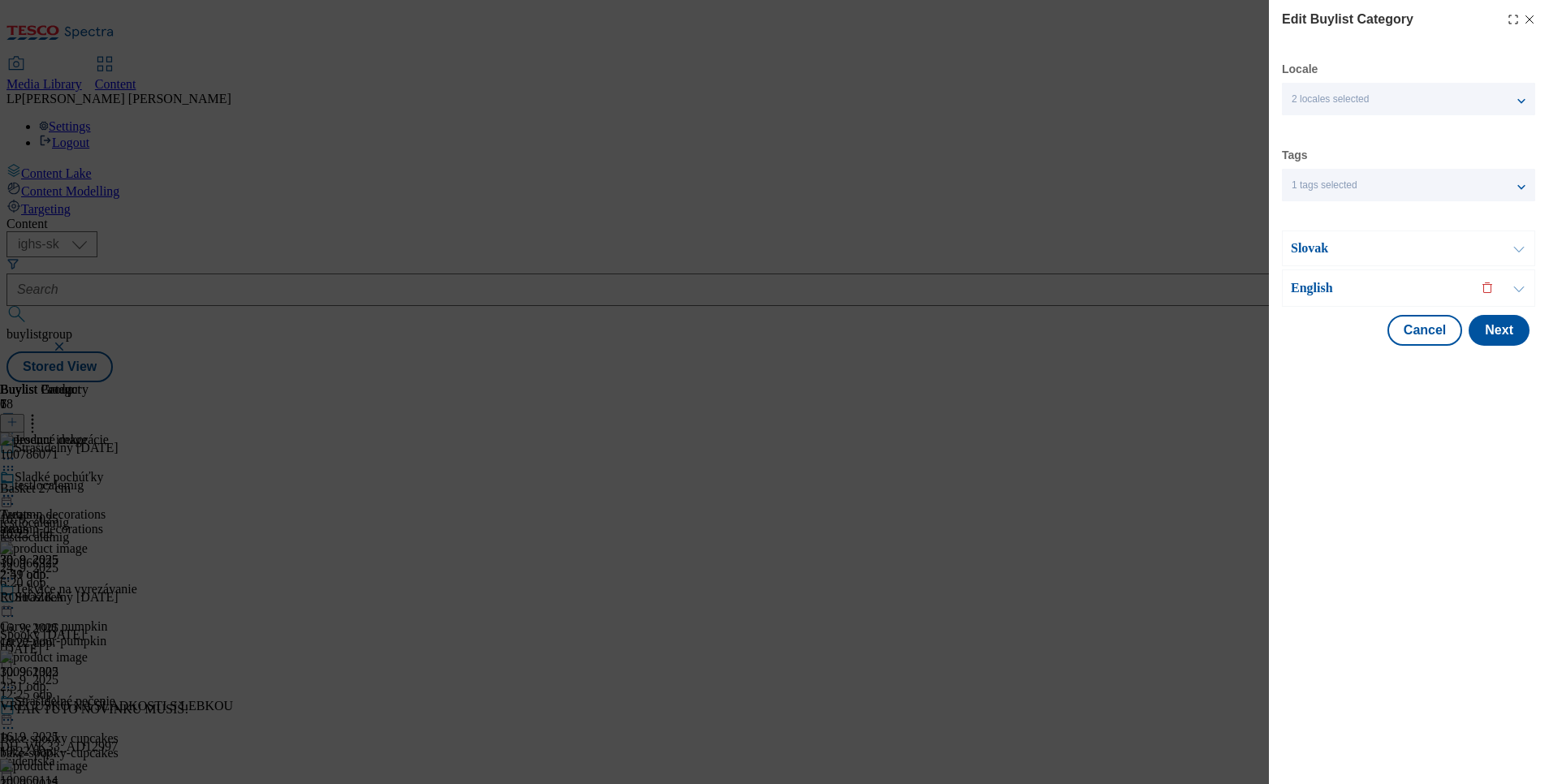
click at [1304, 283] on p "English" at bounding box center [1376, 288] width 171 height 16
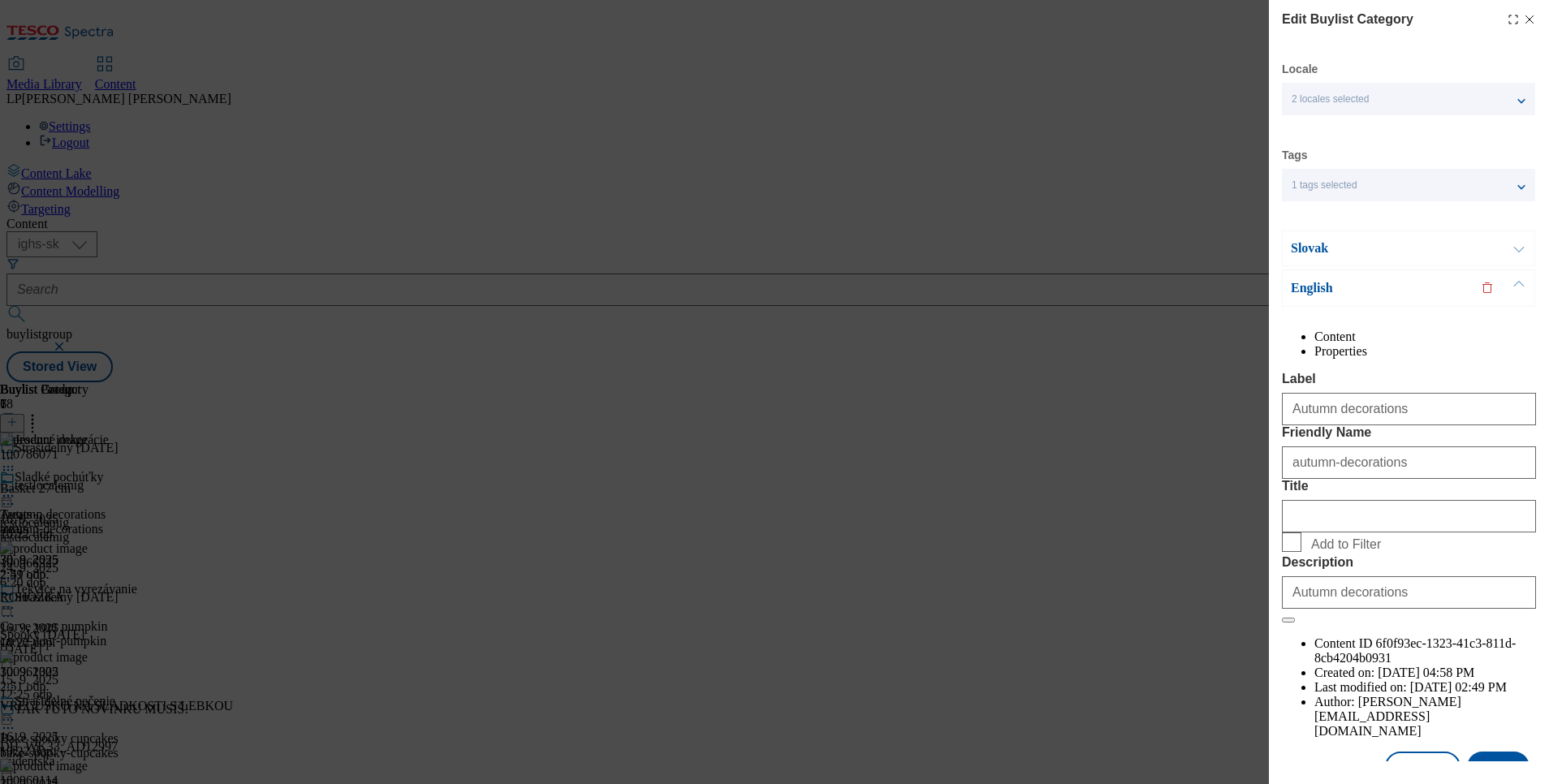
scroll to position [74, 0]
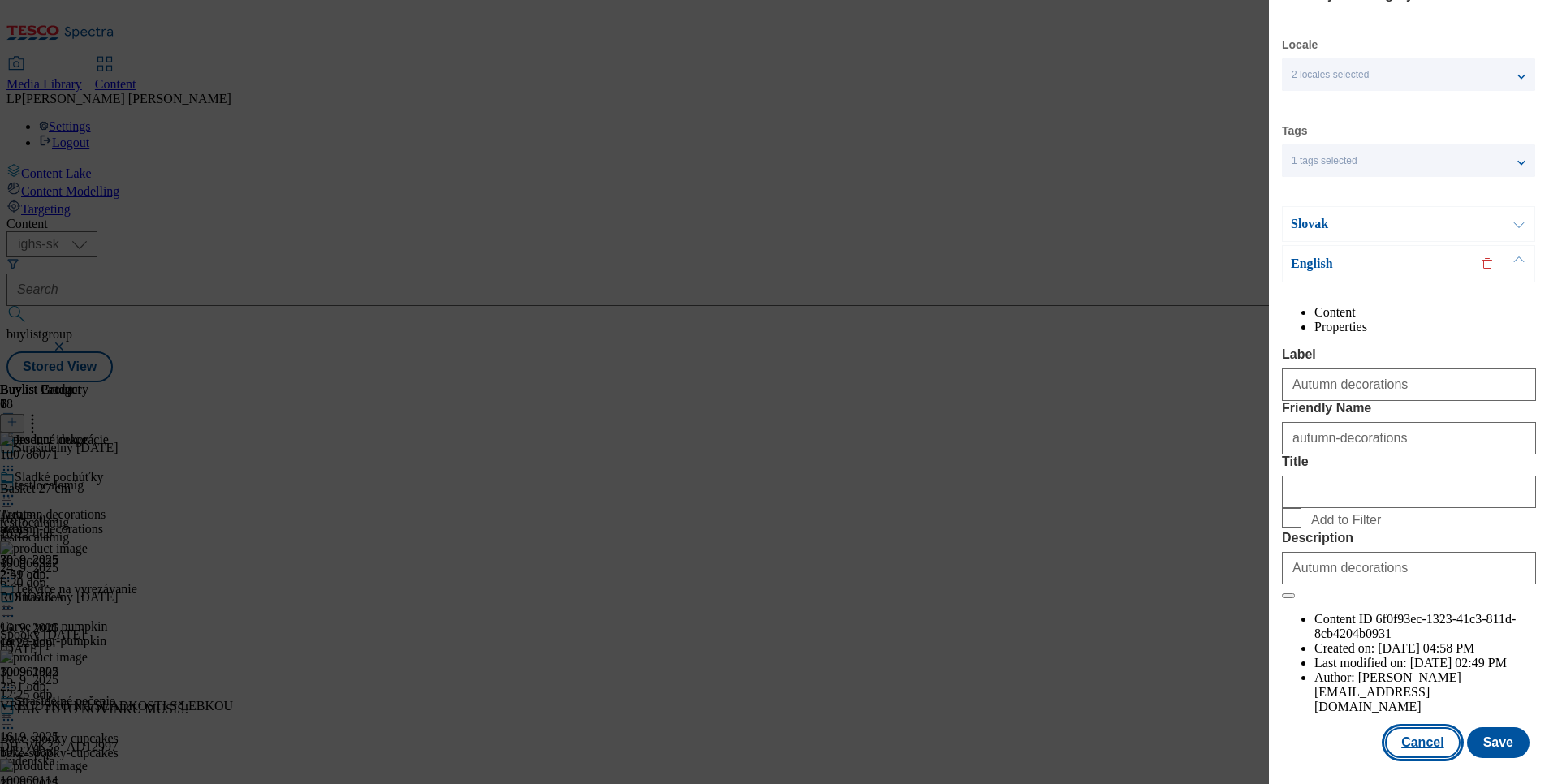
click at [1404, 728] on button "Cancel" at bounding box center [1422, 743] width 75 height 31
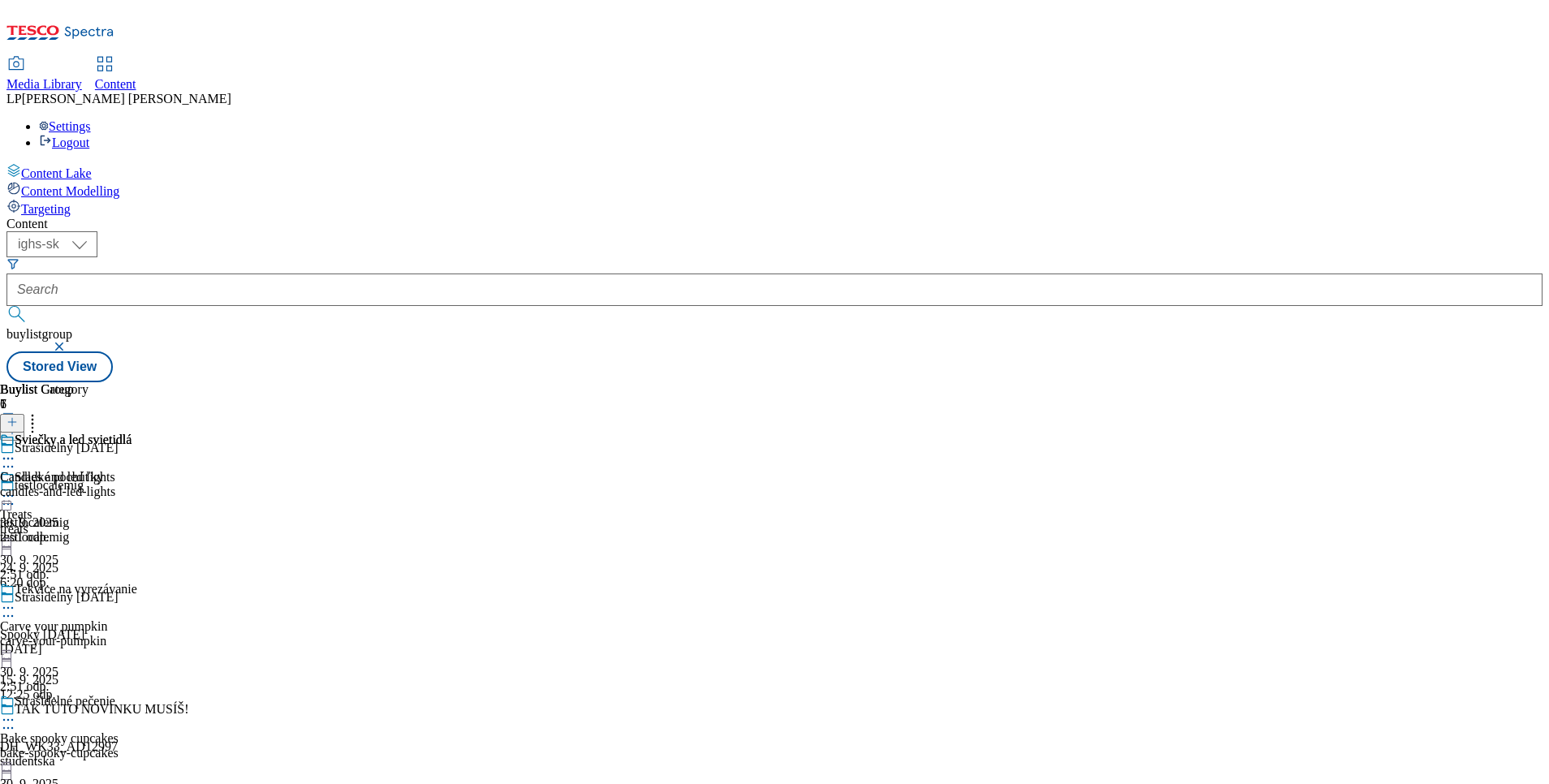
click at [16, 450] on icon at bounding box center [8, 458] width 16 height 16
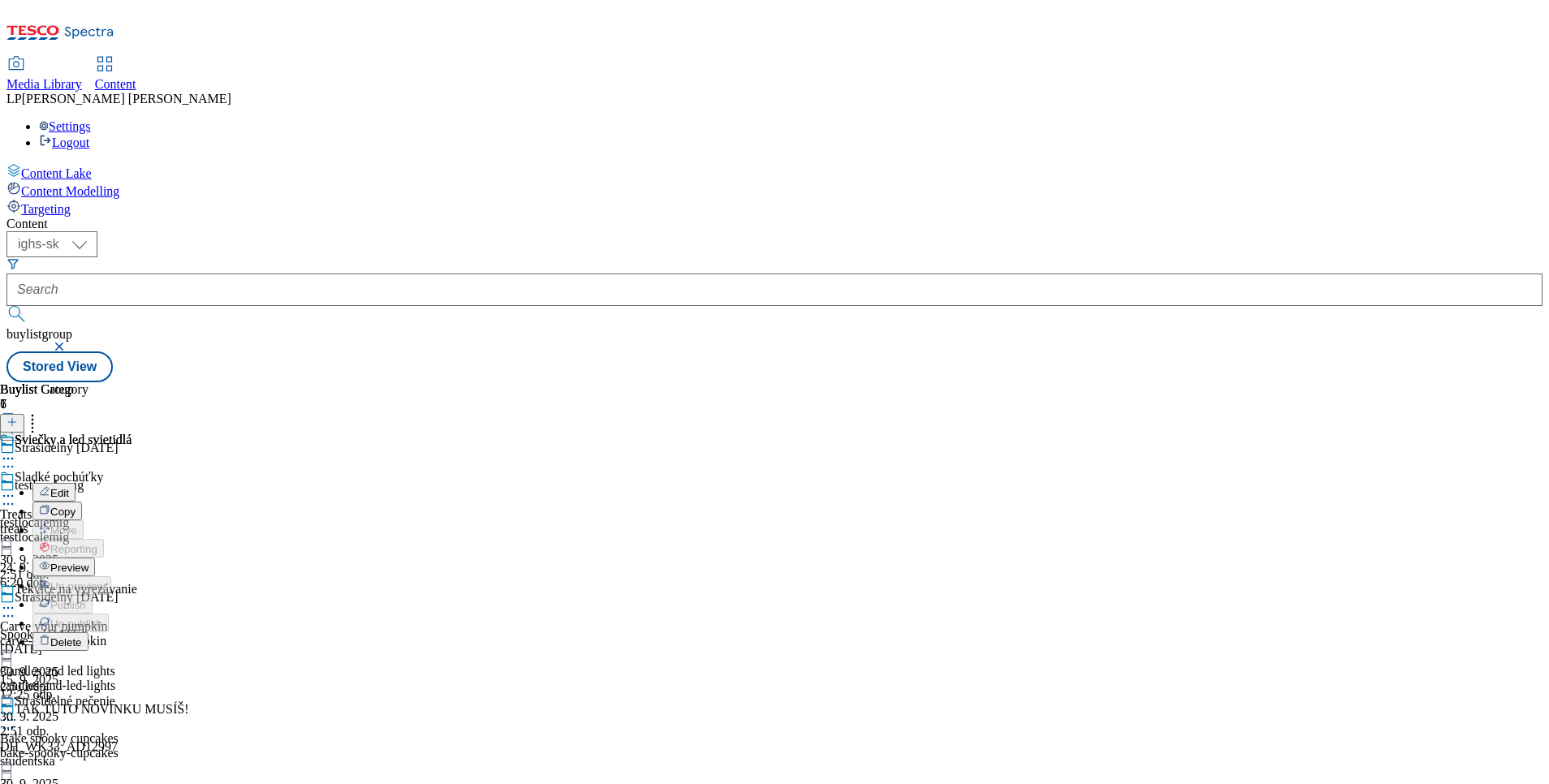
click at [69, 487] on span "Edit" at bounding box center [60, 493] width 19 height 12
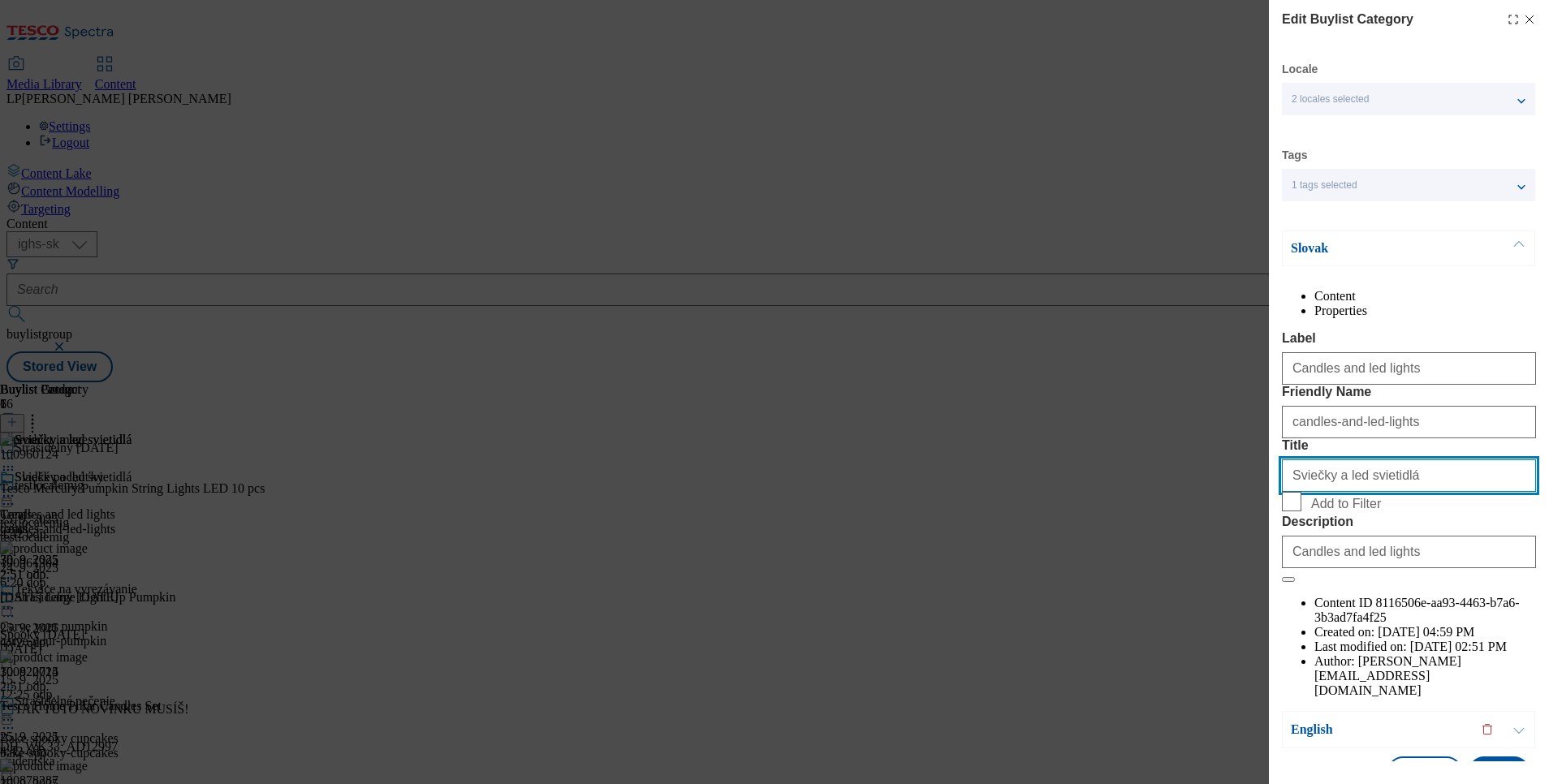
drag, startPoint x: 1390, startPoint y: 565, endPoint x: 1144, endPoint y: 577, distance: 246.3
click at [1144, 577] on div "Edit Buylist Category Locale 2 locales selected Slovak English Tags 1 tags sele…" at bounding box center [774, 392] width 1549 height 784
click at [1307, 258] on div "Slovak" at bounding box center [1408, 248] width 253 height 36
click at [1308, 252] on p "Slovak" at bounding box center [1376, 248] width 171 height 16
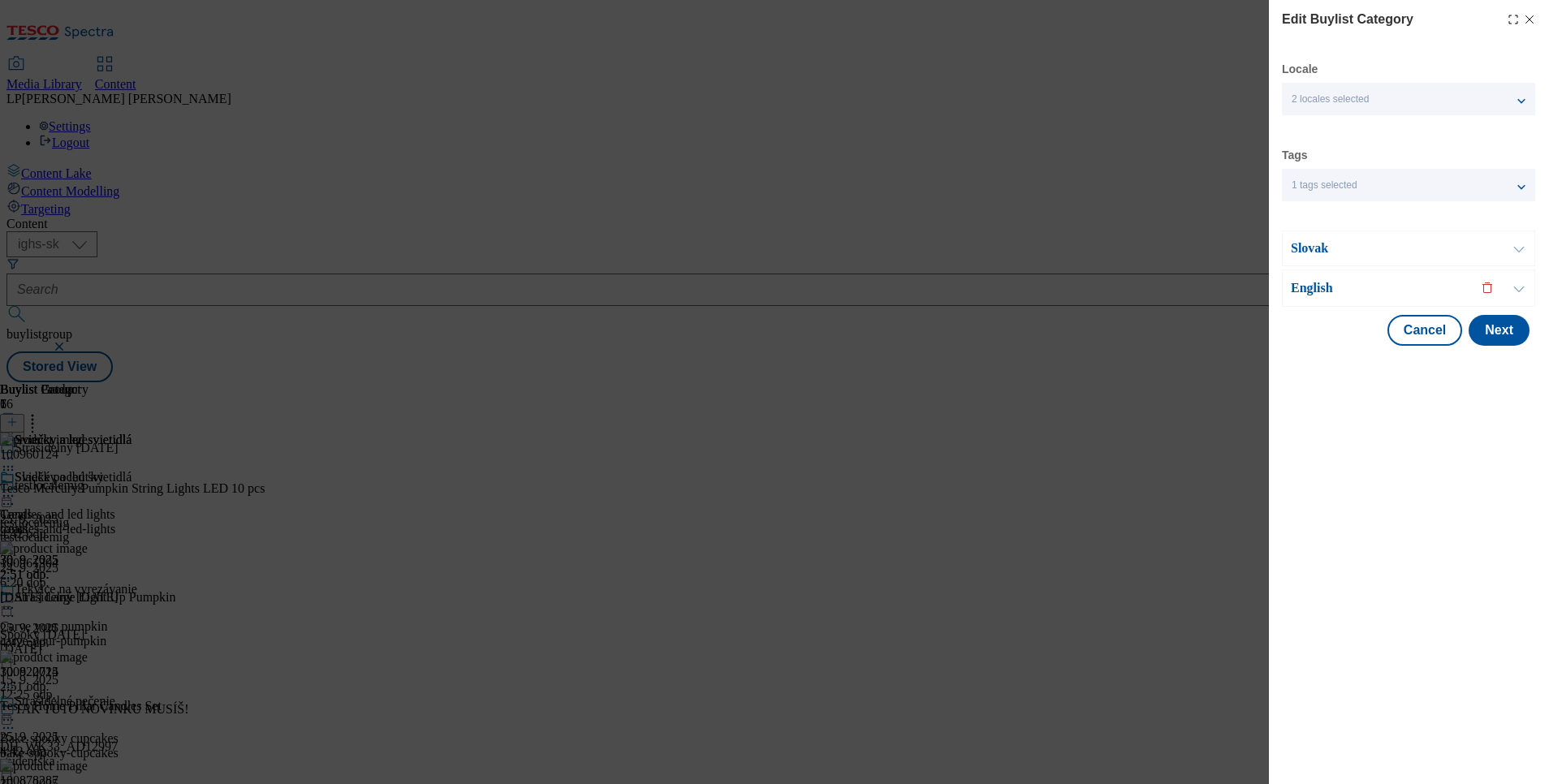
click at [1310, 281] on p "English" at bounding box center [1376, 288] width 171 height 16
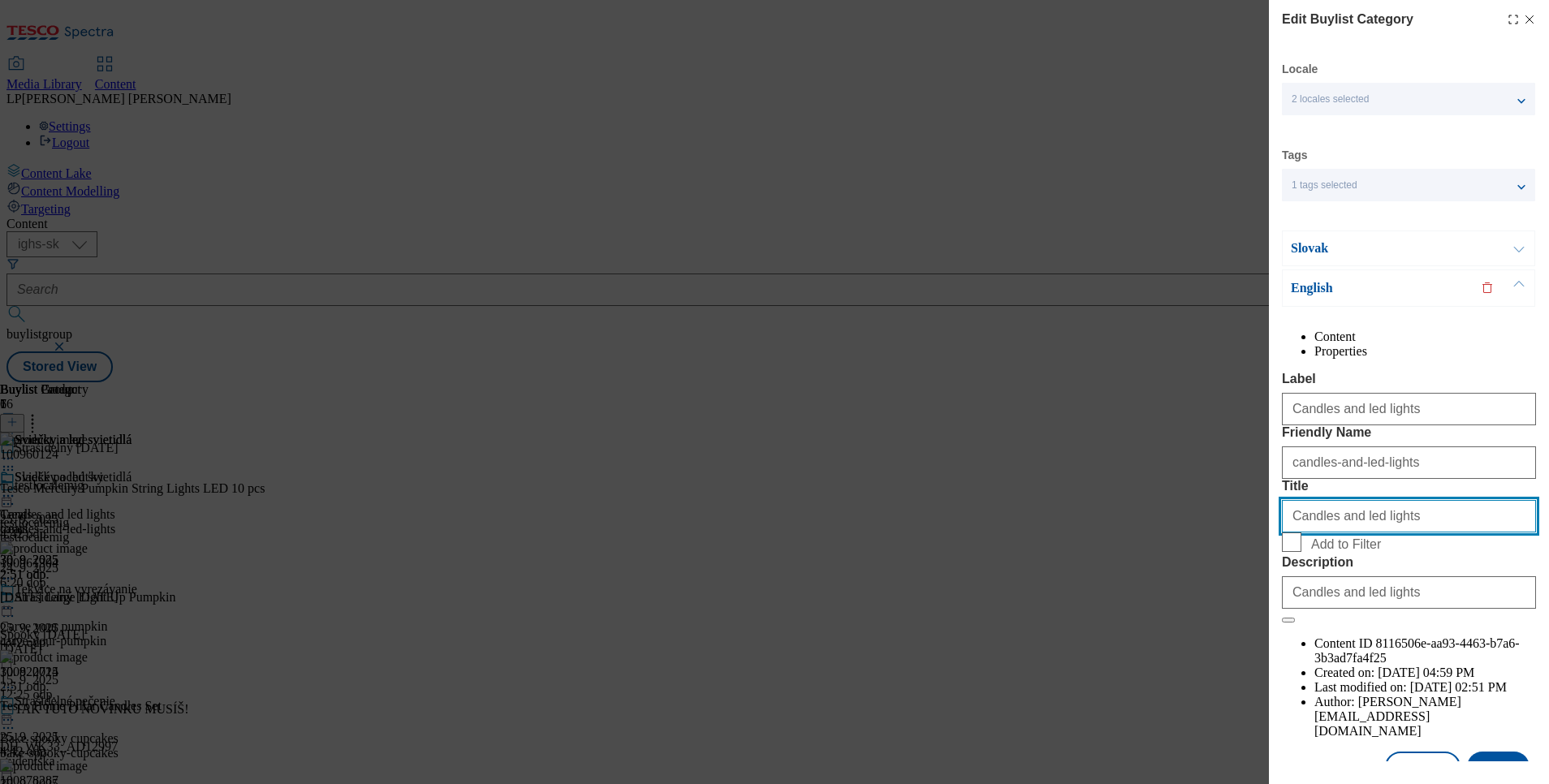
drag, startPoint x: 1425, startPoint y: 604, endPoint x: 1133, endPoint y: 619, distance: 292.4
click at [1133, 619] on div "Edit Buylist Category Locale 2 locales selected Slovak English Tags 1 tags sele…" at bounding box center [774, 392] width 1549 height 784
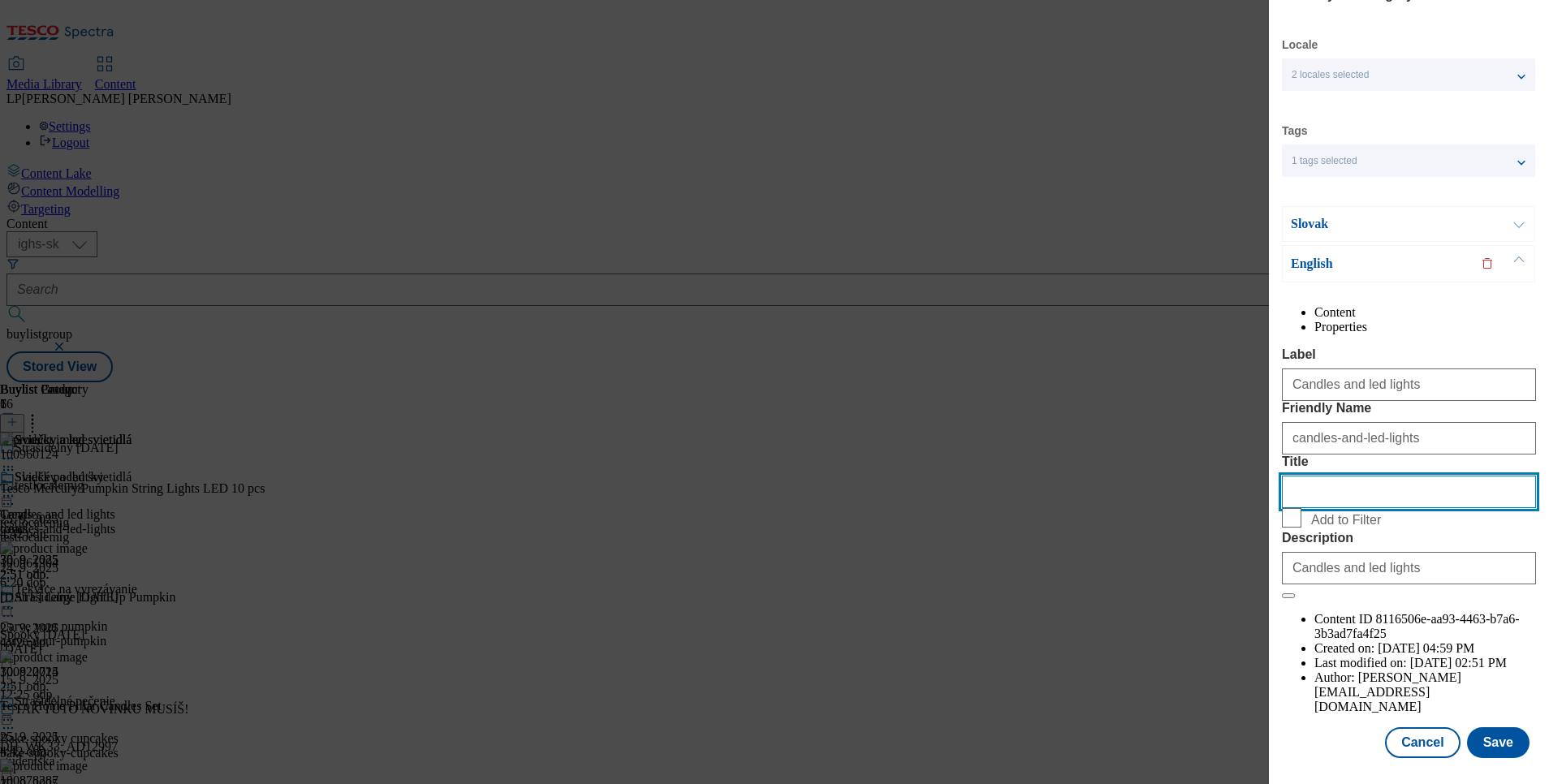
scroll to position [74, 0]
click at [1474, 728] on button "Save" at bounding box center [1498, 743] width 62 height 31
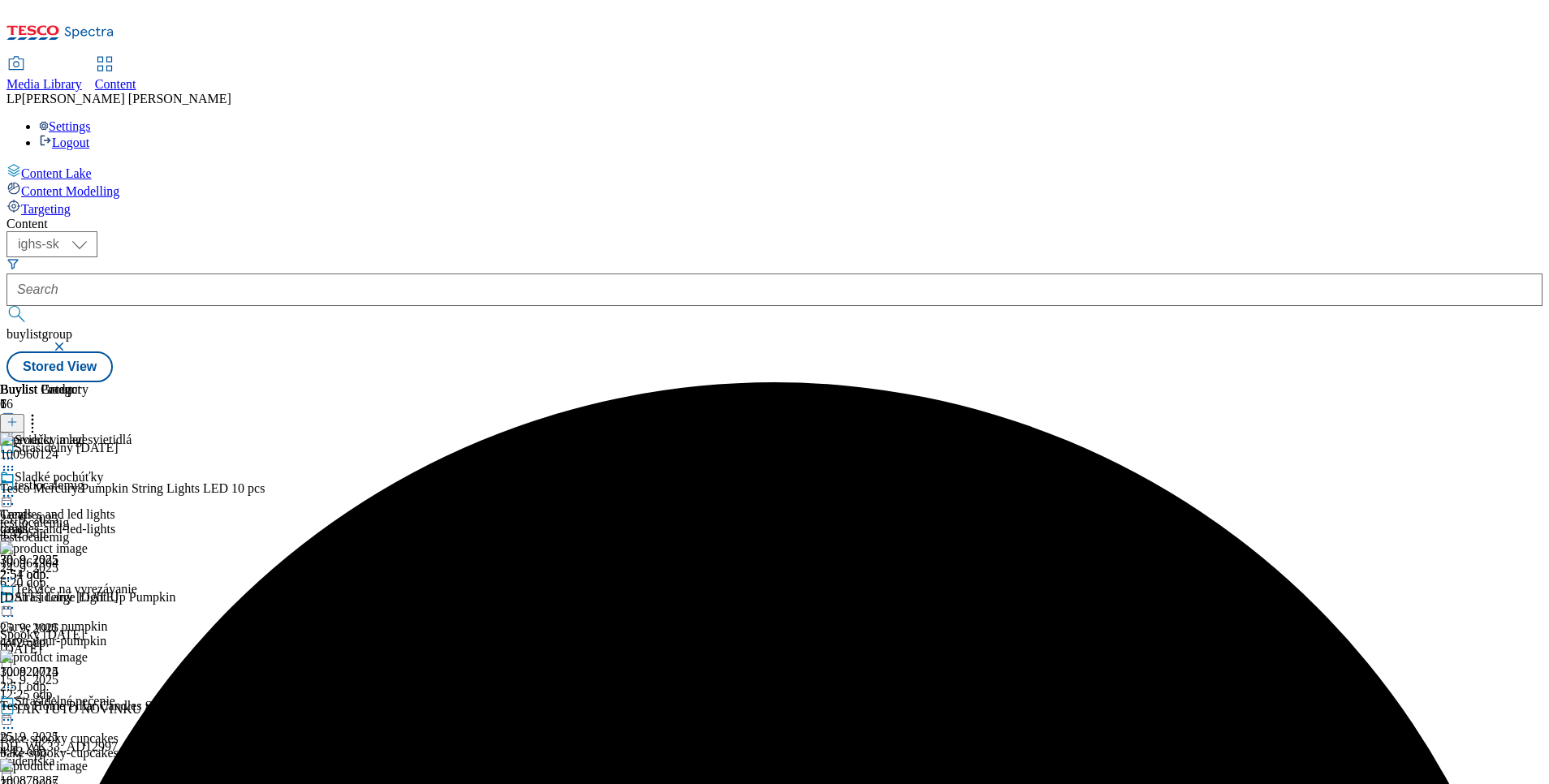
scroll to position [121, 0]
click at [16, 600] on icon at bounding box center [8, 608] width 16 height 16
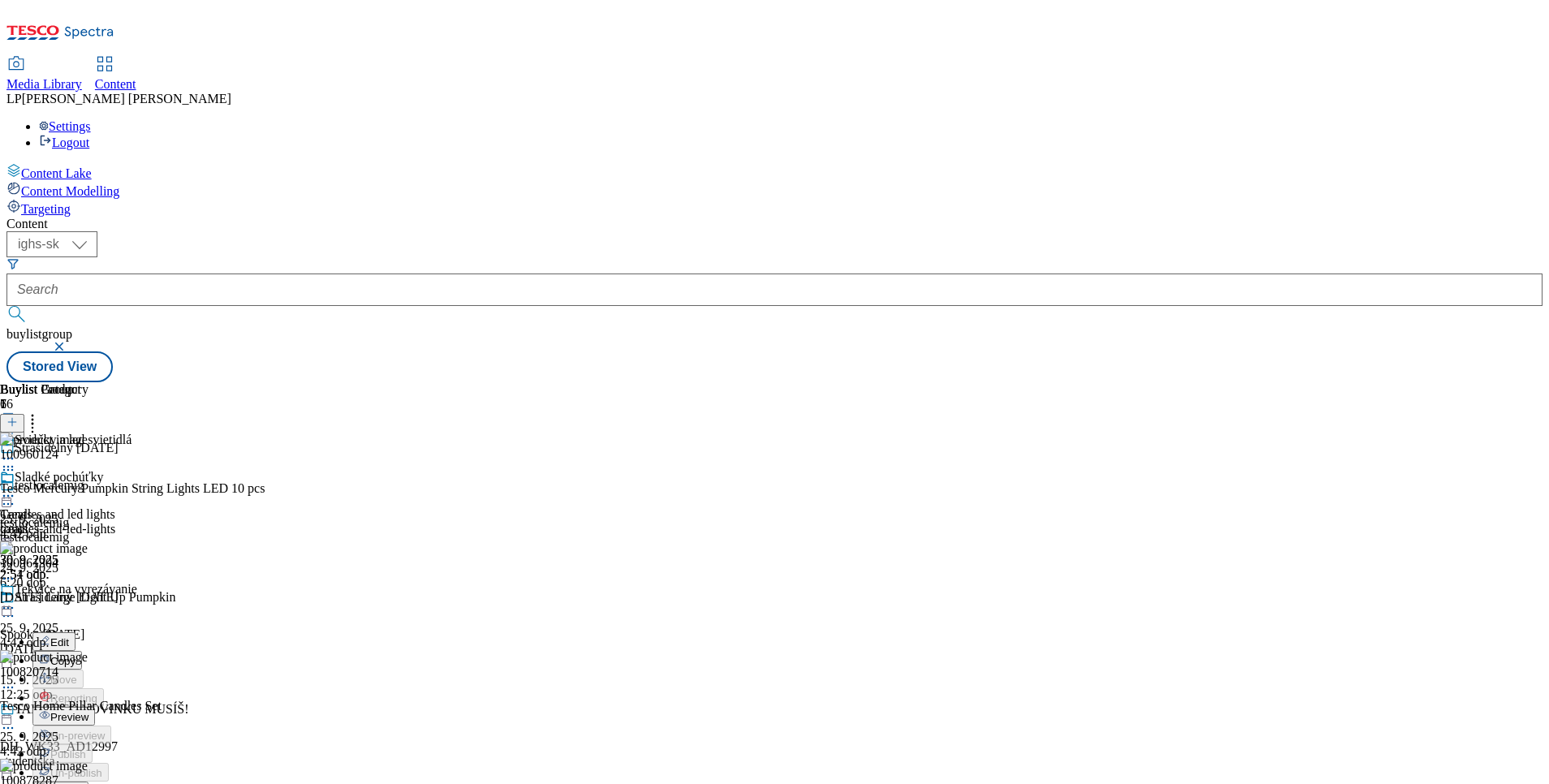
click at [88, 711] on span "Preview" at bounding box center [69, 717] width 38 height 12
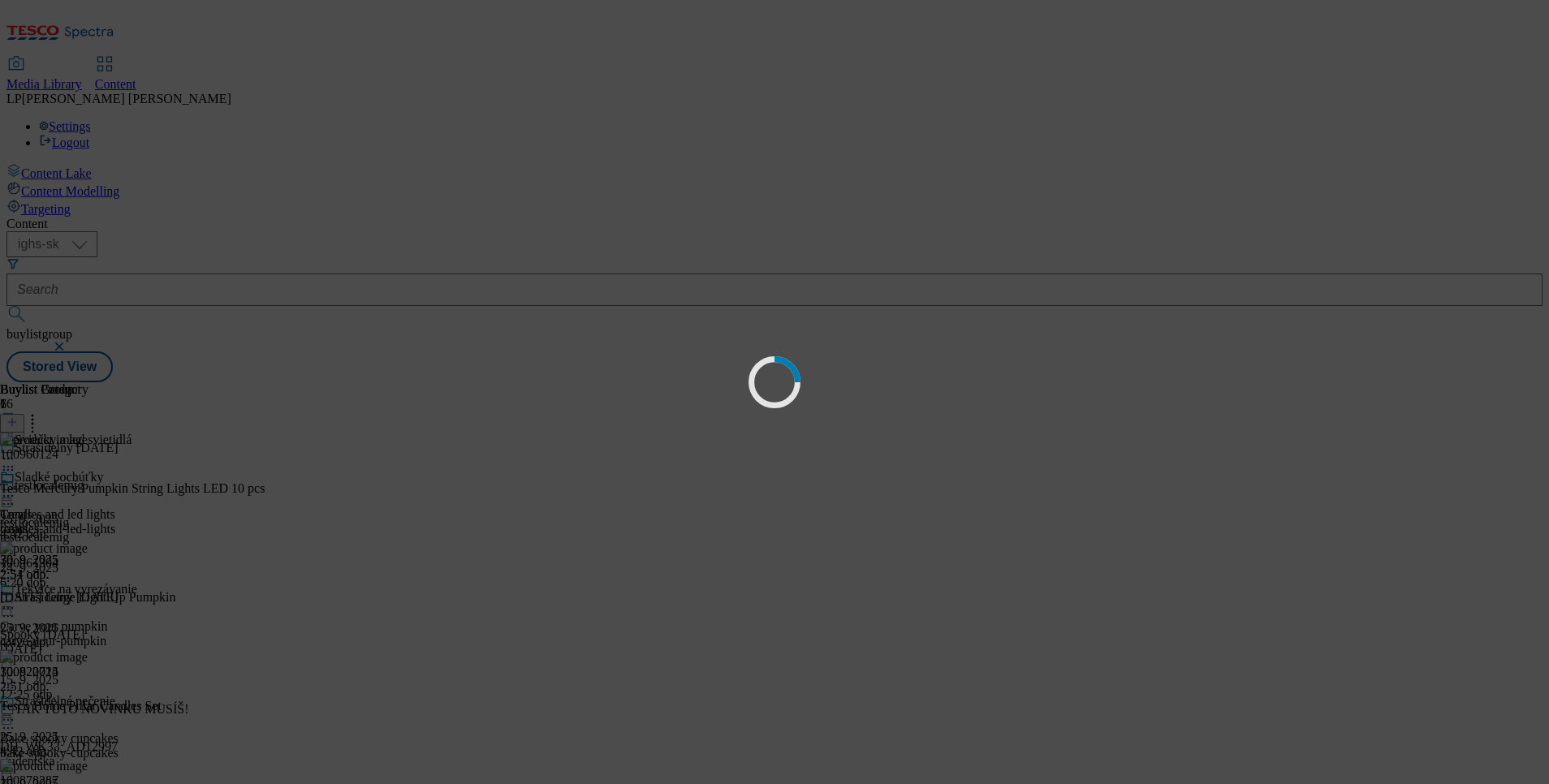
scroll to position [0, 0]
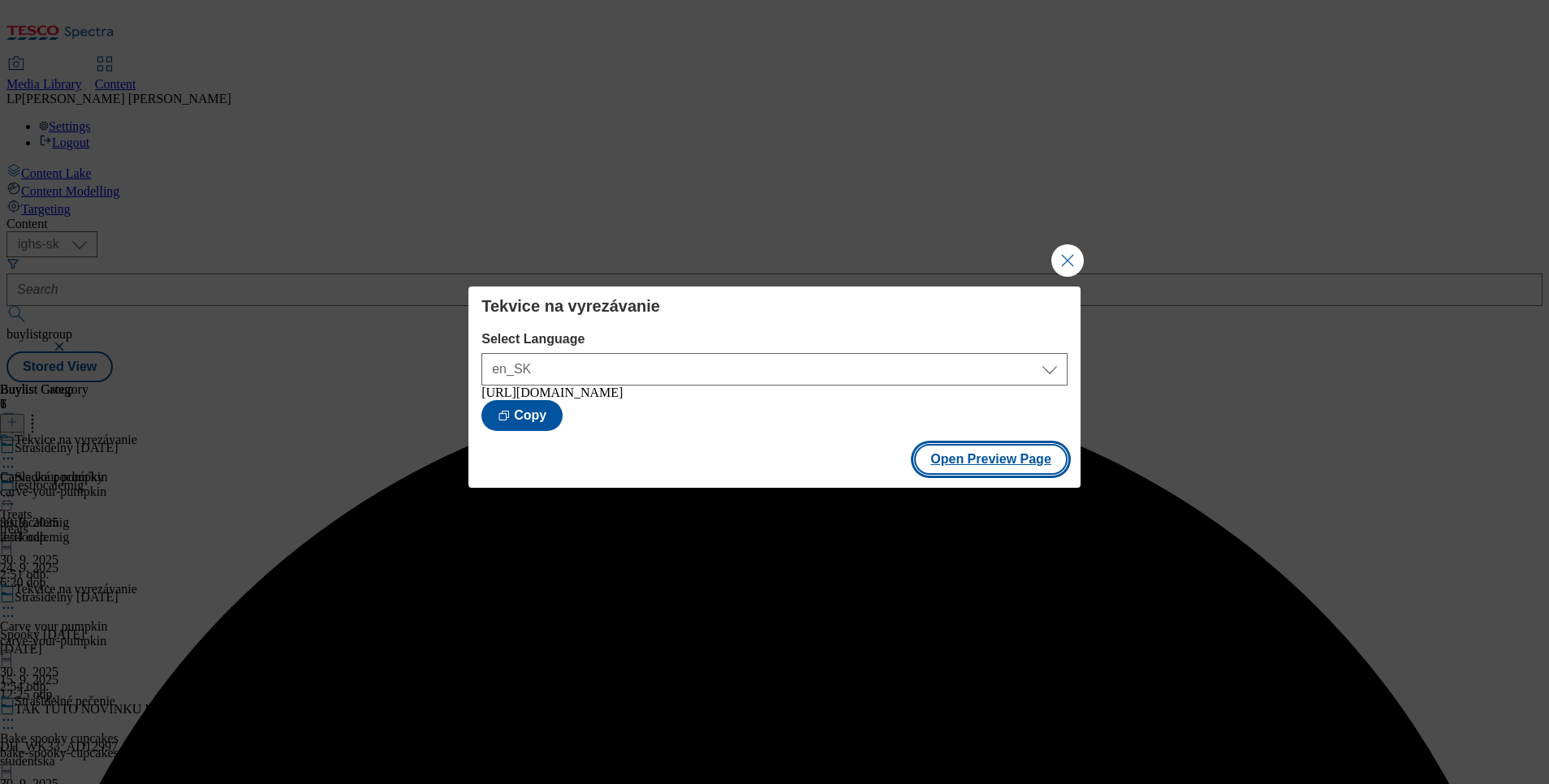
click at [1032, 466] on button "Open Preview Page" at bounding box center [990, 460] width 154 height 31
click at [1070, 247] on button "Close Modal" at bounding box center [1067, 260] width 32 height 32
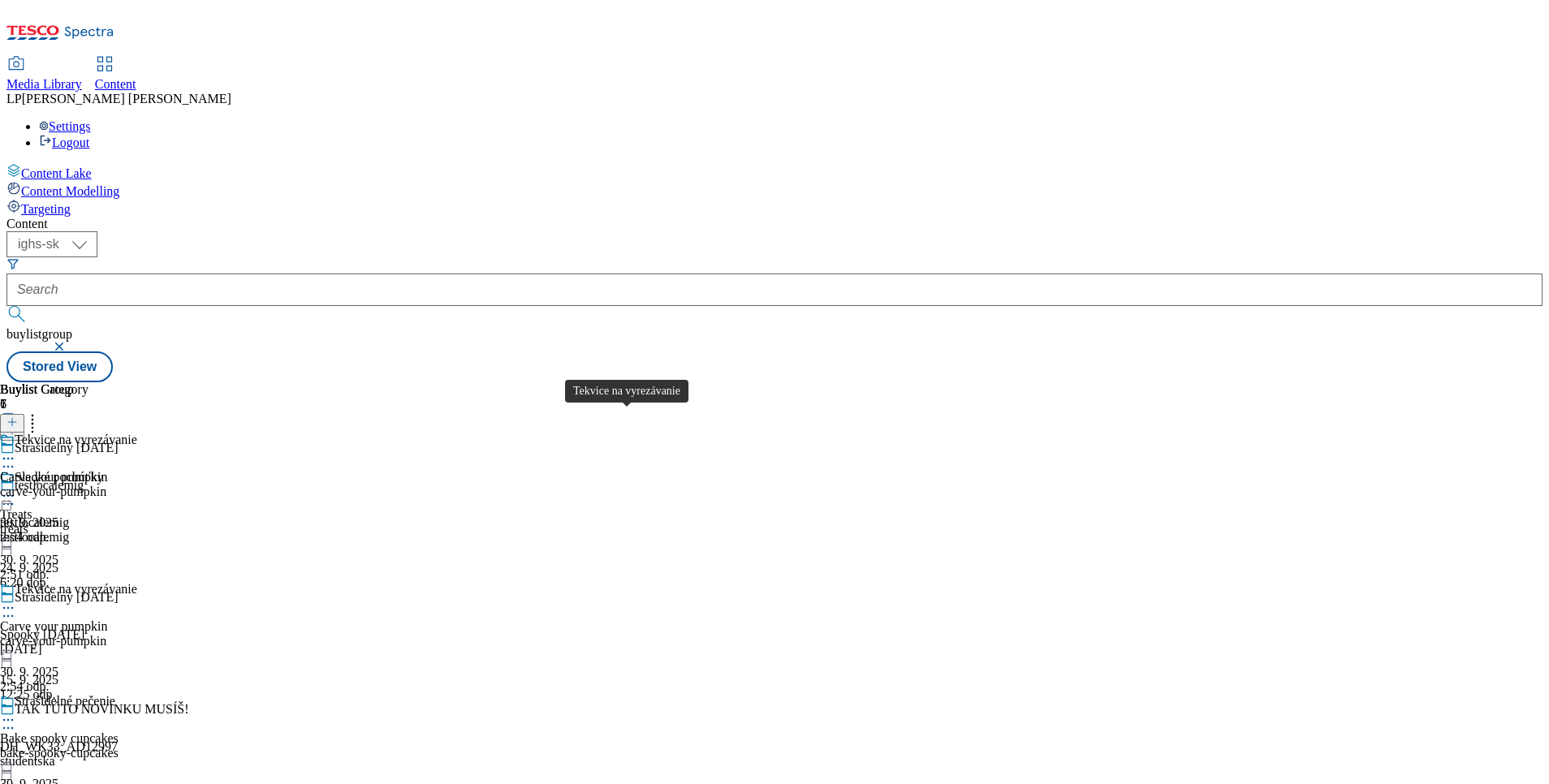
click at [137, 582] on div "Tekvice na vyrezávanie" at bounding box center [75, 589] width 122 height 15
click at [16, 600] on icon at bounding box center [8, 608] width 16 height 16
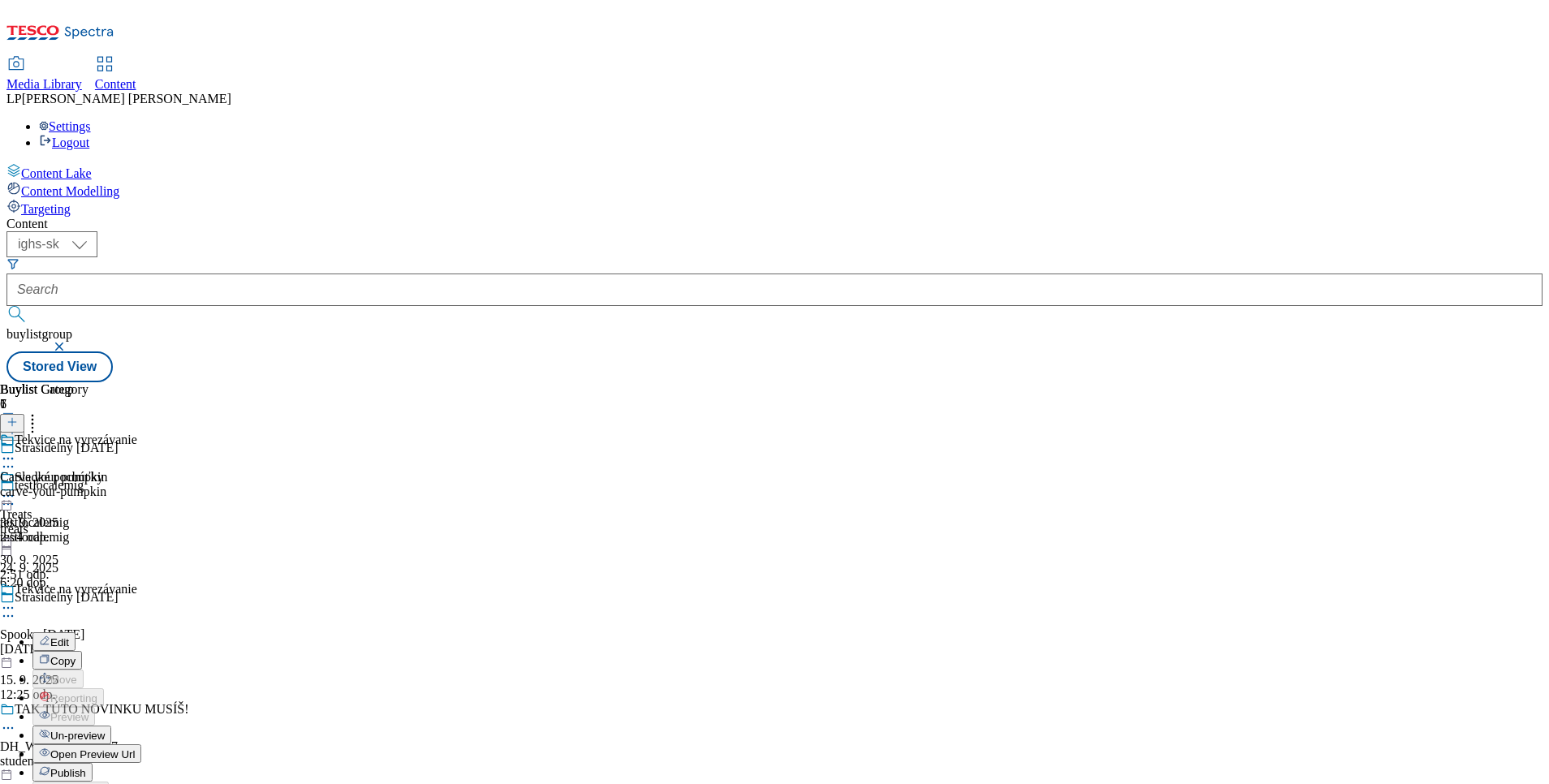
click at [69, 637] on span "Edit" at bounding box center [60, 643] width 19 height 12
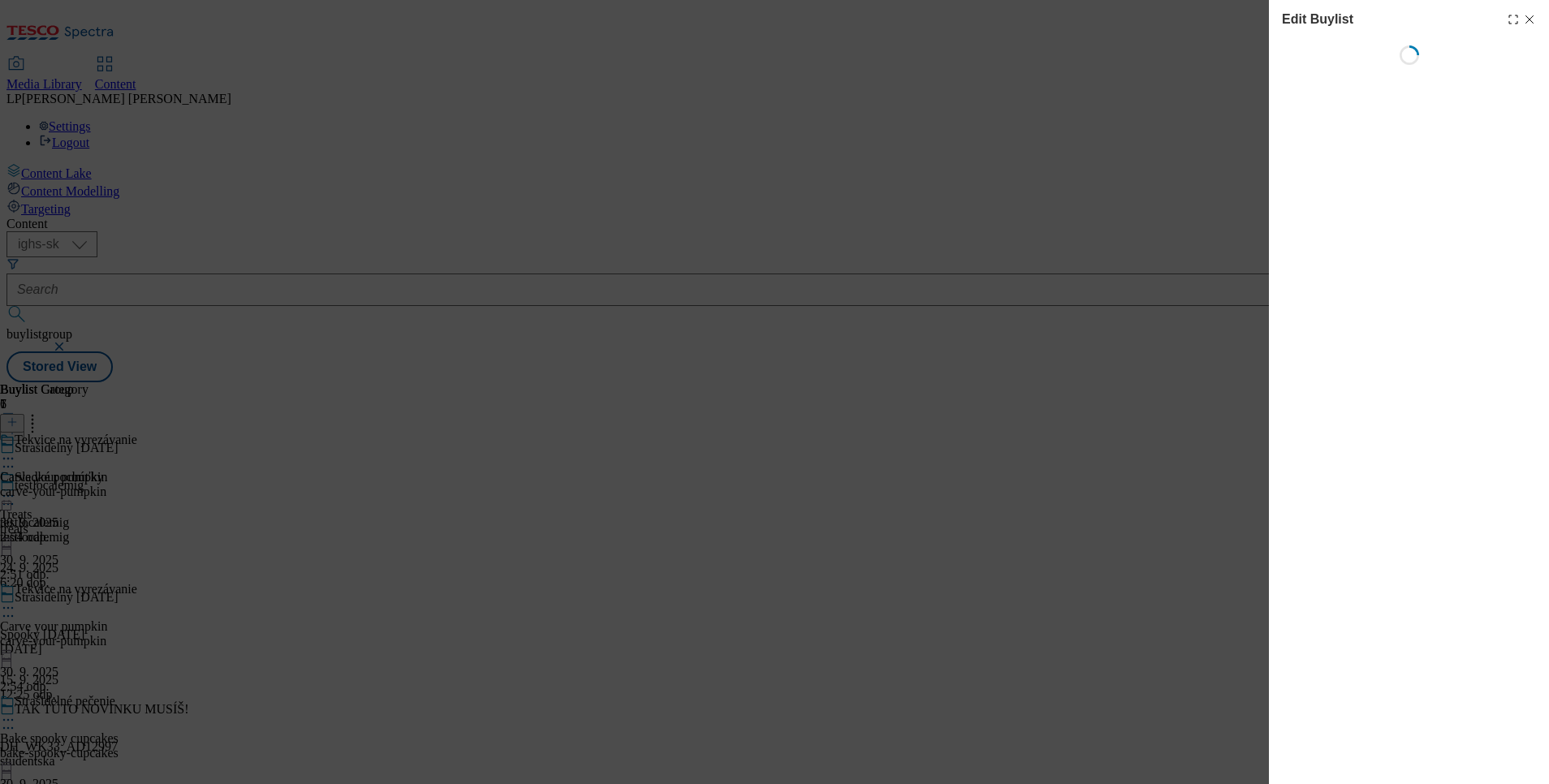
select select "evergreen"
select select "Banner"
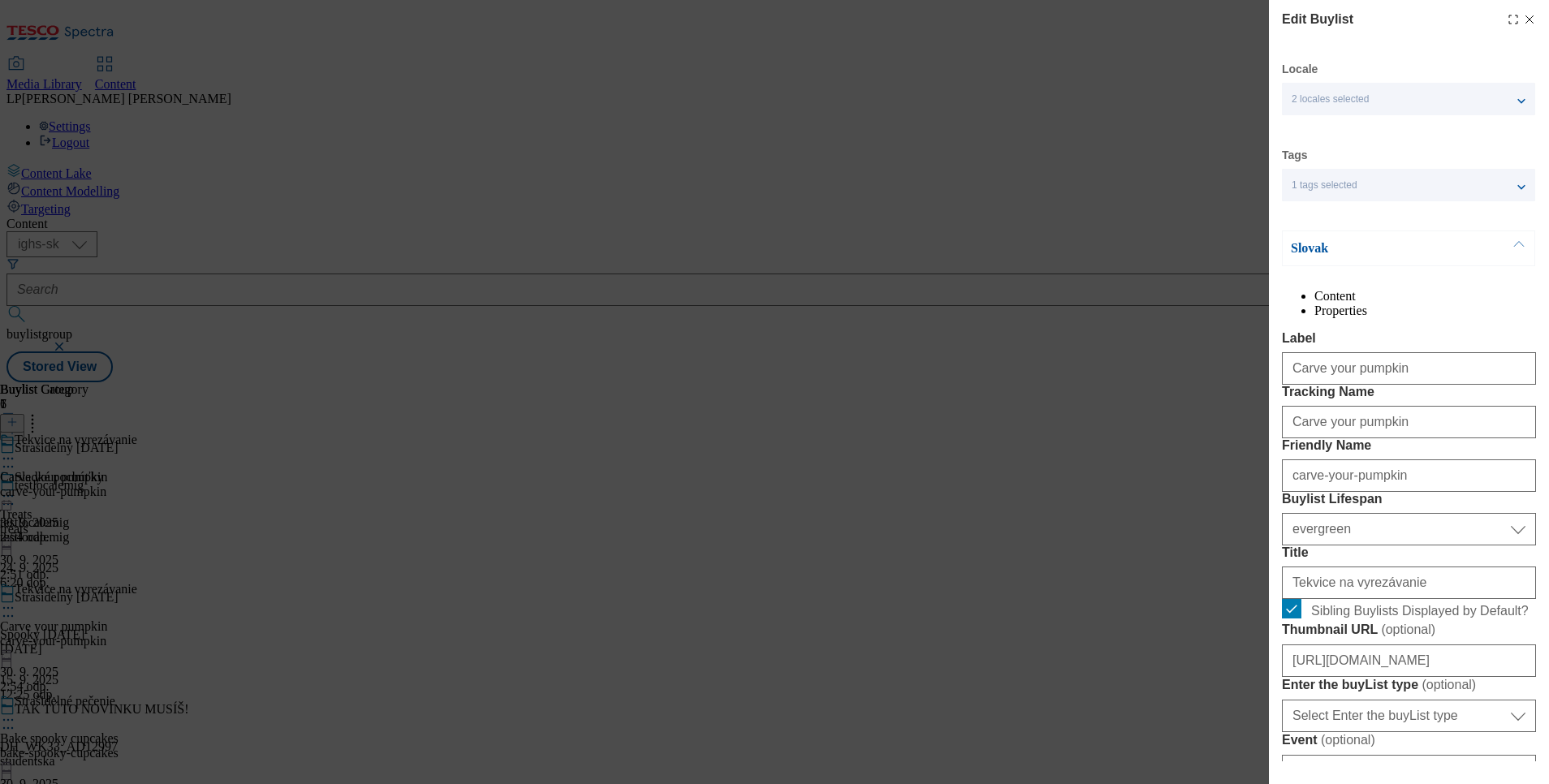
click at [1523, 14] on icon "Modal" at bounding box center [1529, 19] width 13 height 13
select select "evergreen"
select select "Banner"
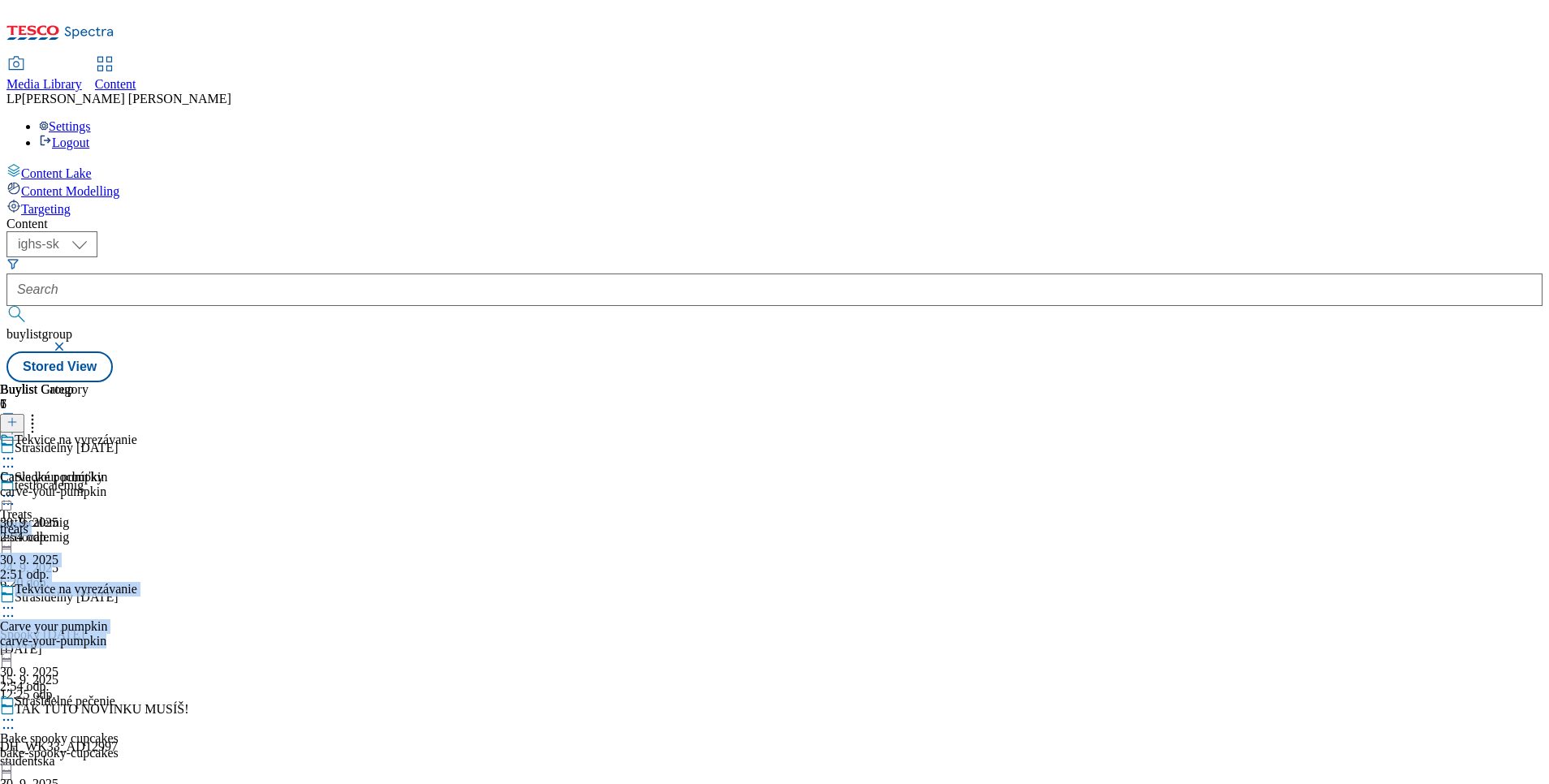
drag, startPoint x: 691, startPoint y: 467, endPoint x: 715, endPoint y: 271, distance: 197.5
click at [108, 545] on div "Carve your pumpkin carve-your-pumpkin 30. 9. 2025 2:54 odp." at bounding box center [54, 488] width 108 height 112
click at [137, 582] on div "Tekvice na vyrezávanie Carve your pumpkin carve-your-pumpkin 30. 9. 2025 2:54 o…" at bounding box center [69, 637] width 137 height 112
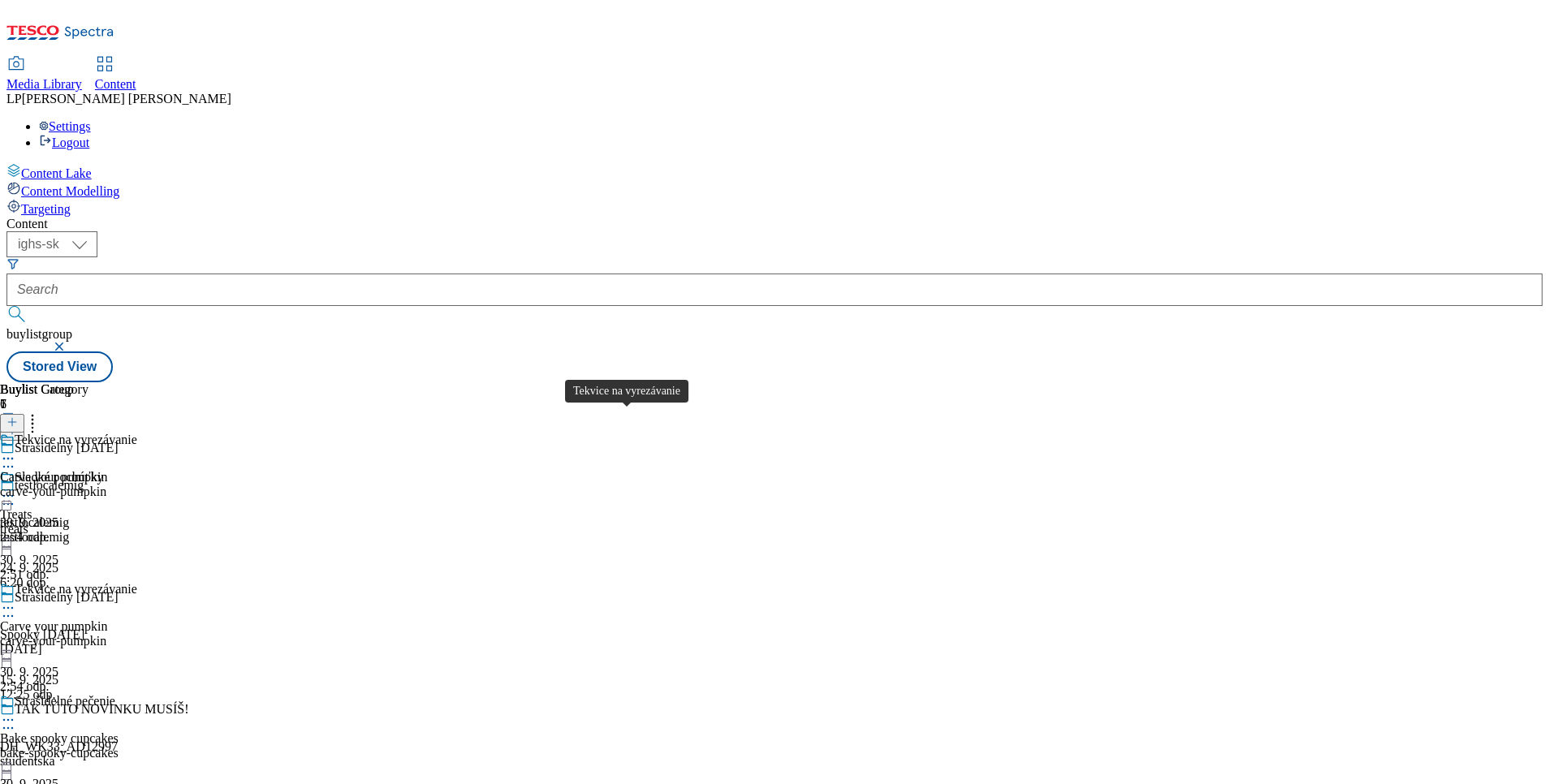
click at [137, 582] on div "Tekvice na vyrezávanie" at bounding box center [75, 589] width 122 height 15
click at [115, 694] on div "Strašidelné pečenie" at bounding box center [65, 701] width 101 height 15
click at [137, 582] on div "Tekvice na vyrezávanie" at bounding box center [75, 589] width 122 height 15
click at [108, 470] on div "Carve your pumpkin" at bounding box center [54, 477] width 108 height 15
click at [16, 600] on icon at bounding box center [8, 608] width 16 height 16
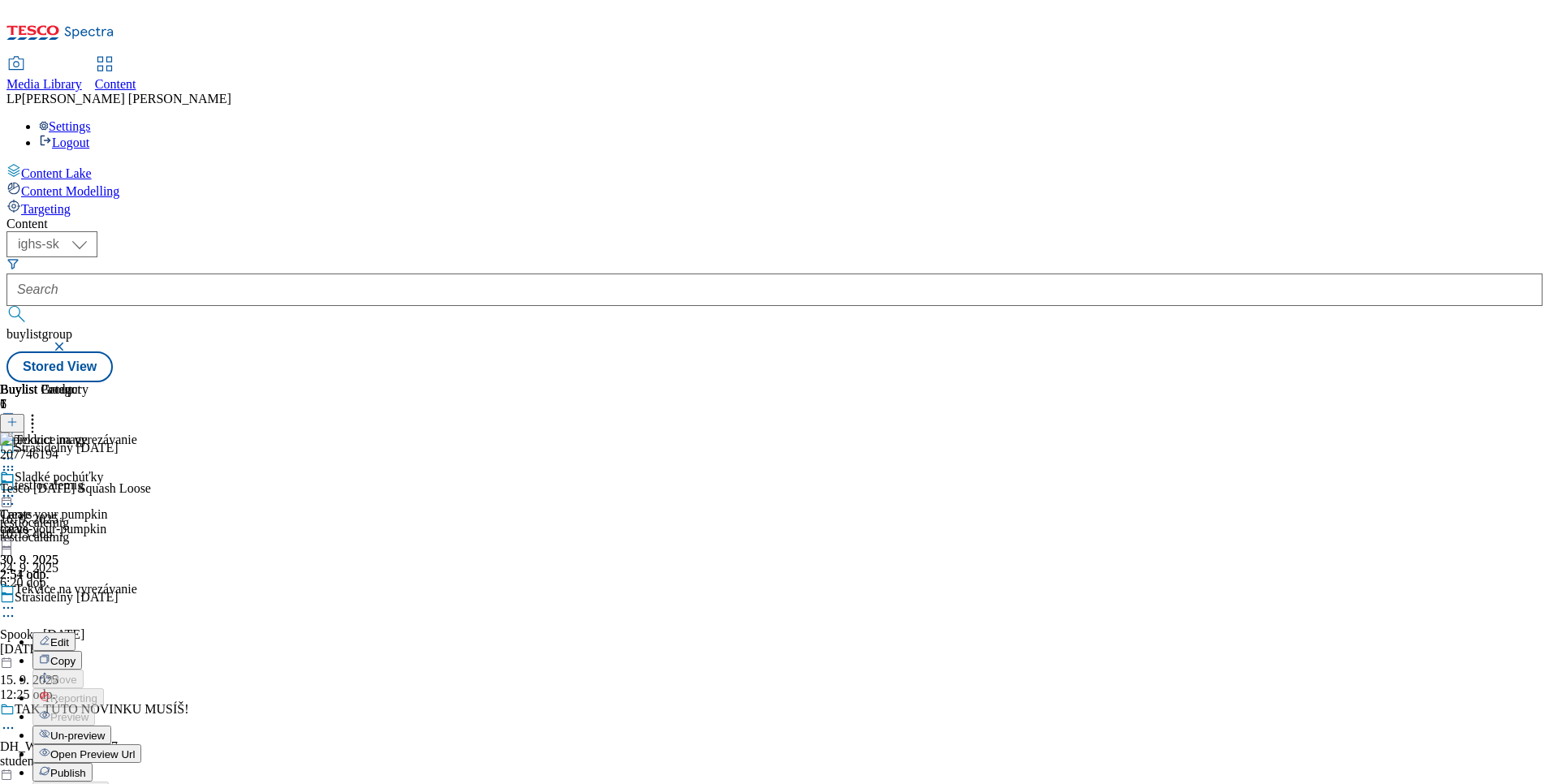
click at [108, 582] on div "Carve your pumpkin carve-your-pumpkin 30. 9. 2025 2:54 odp." at bounding box center [54, 526] width 108 height 112
click at [16, 600] on icon at bounding box center [8, 608] width 16 height 16
click at [137, 470] on div "Sladké pochúťky Treats treats 30. 9. 2025 2:51 odp." at bounding box center [69, 526] width 137 height 112
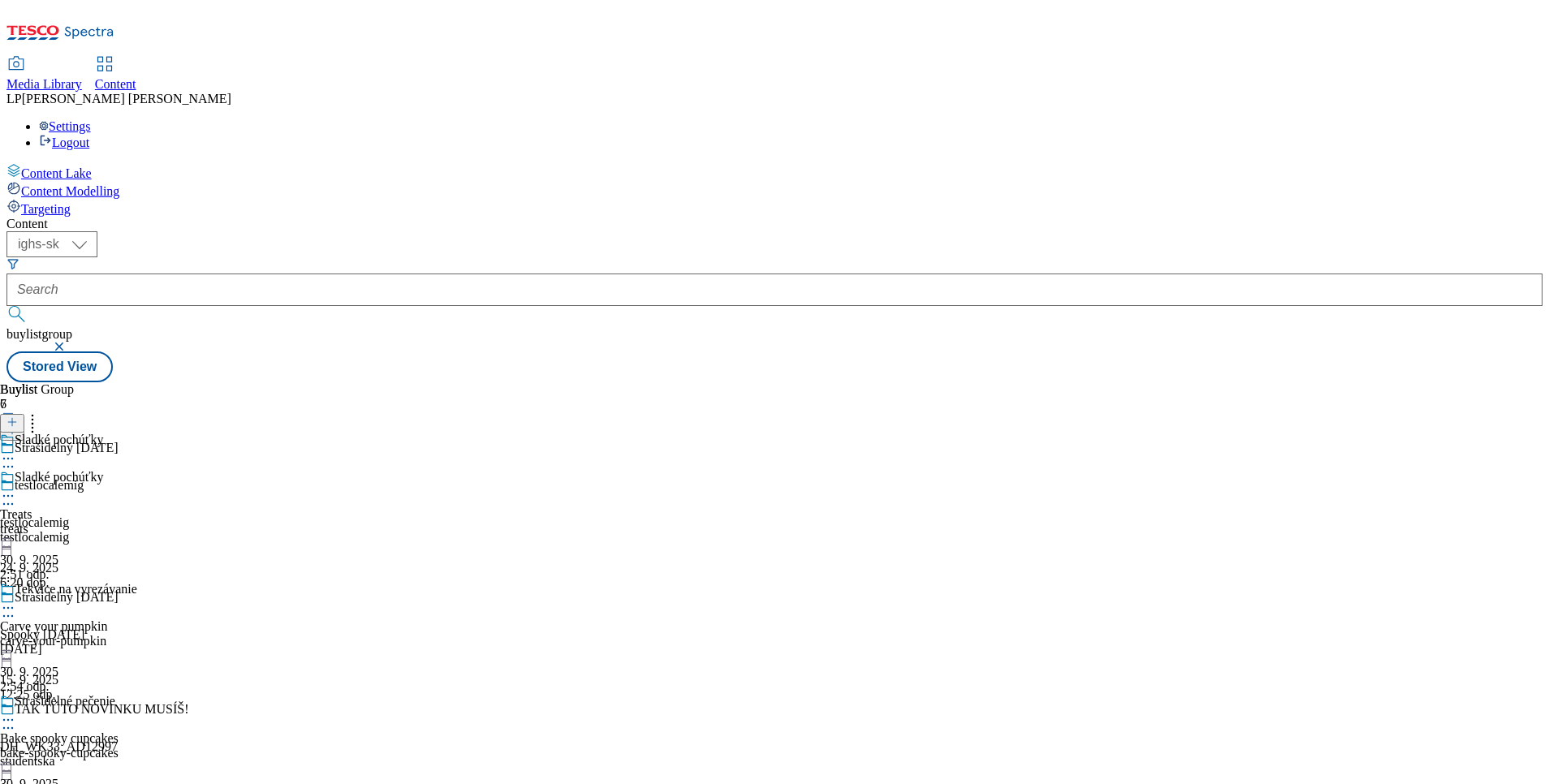
click at [16, 487] on icon at bounding box center [8, 495] width 16 height 16
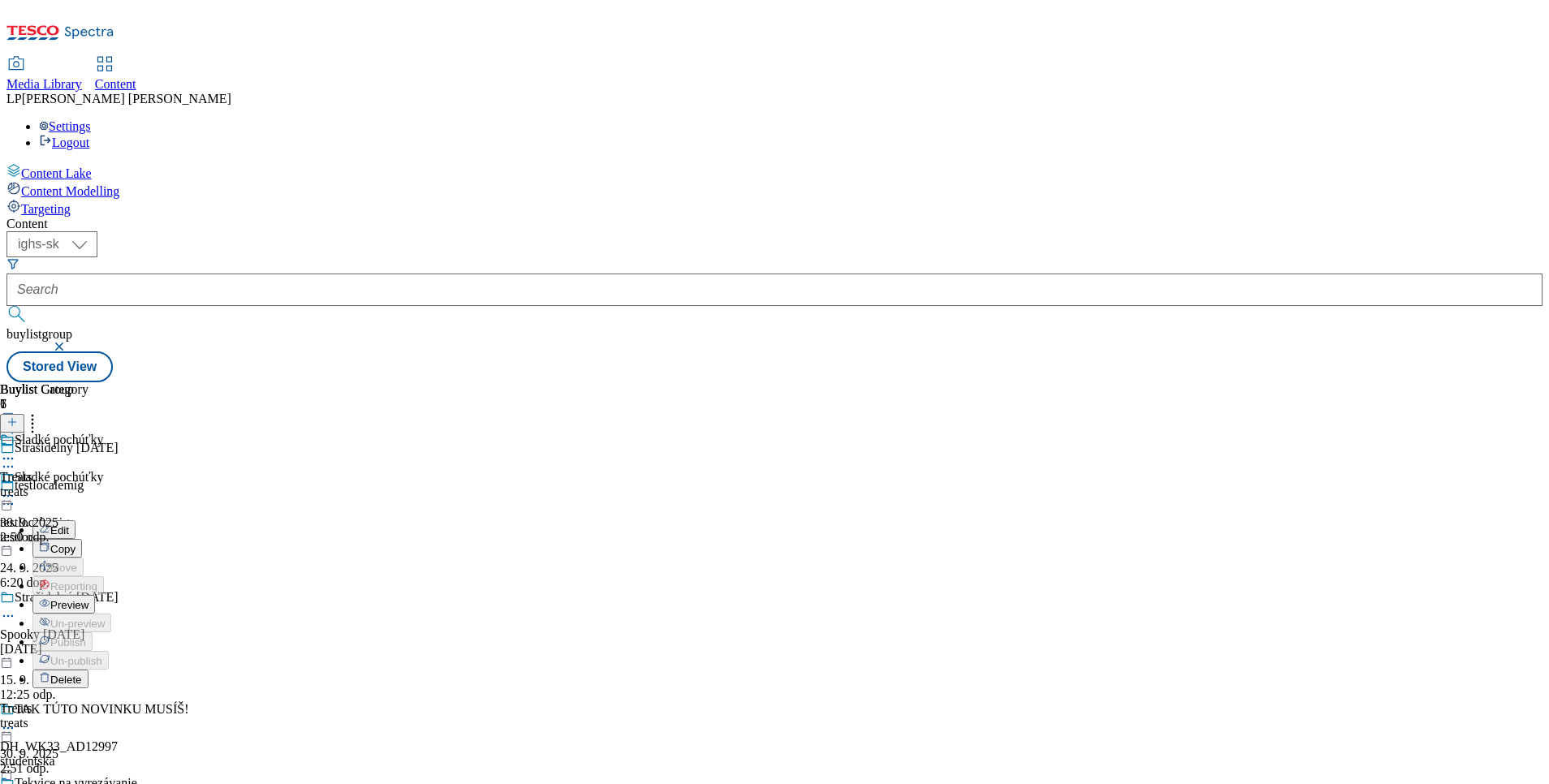
click at [88, 599] on span "Preview" at bounding box center [69, 605] width 38 height 12
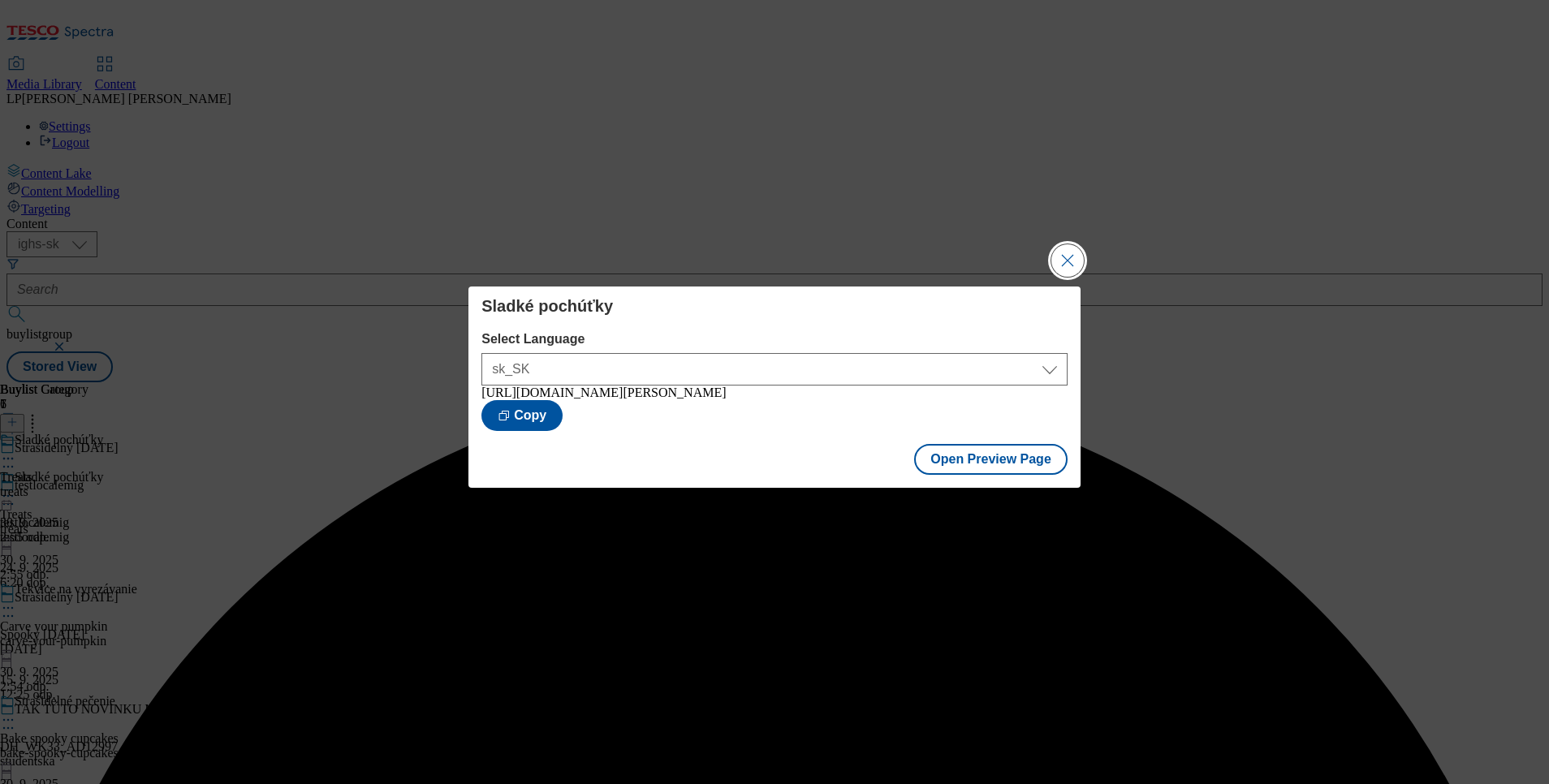
click at [1065, 262] on button "Close Modal" at bounding box center [1067, 260] width 32 height 32
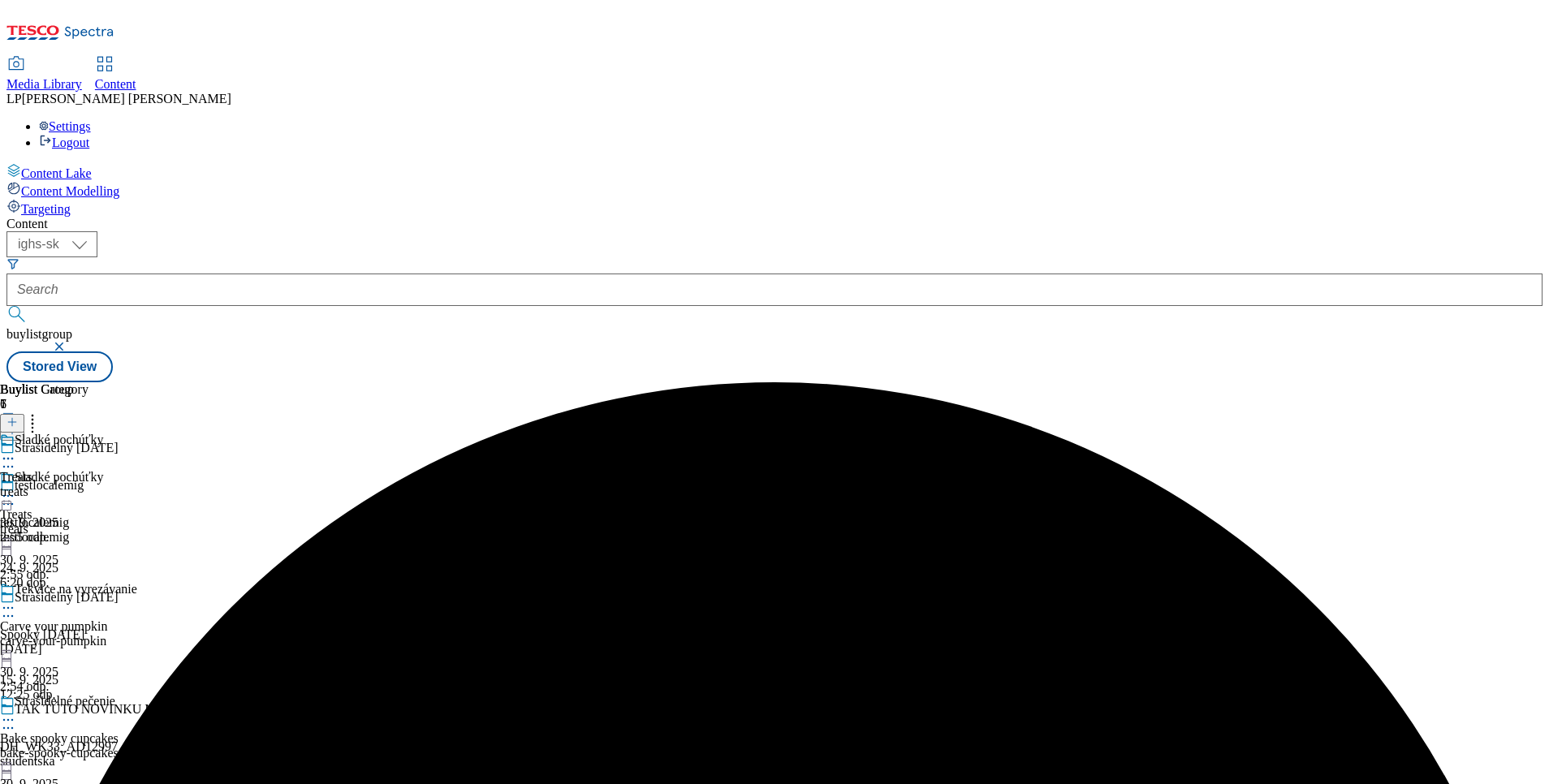
click at [16, 712] on icon at bounding box center [8, 720] width 16 height 16
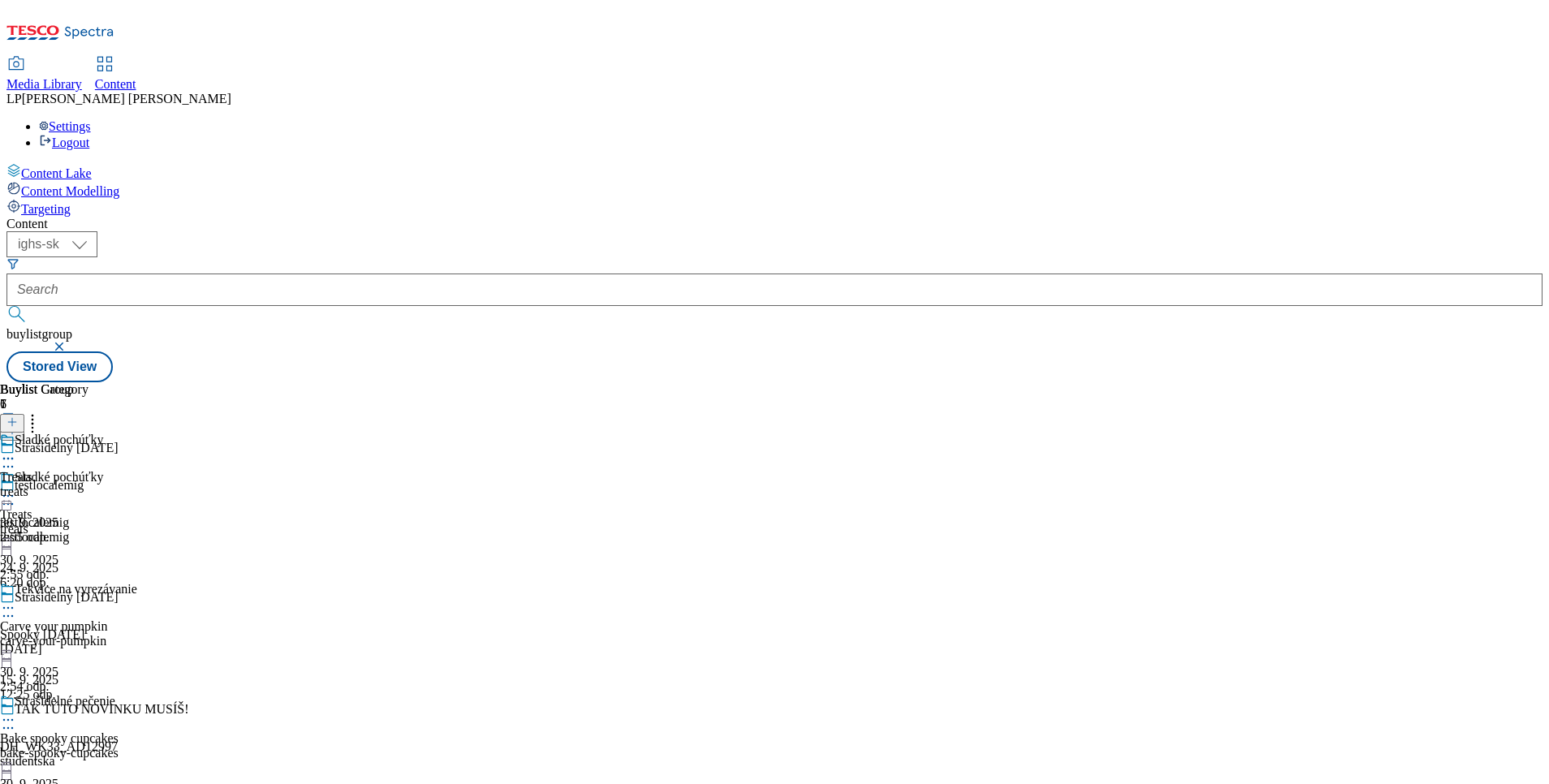
scroll to position [244, 0]
click at [137, 712] on div at bounding box center [69, 722] width 137 height 19
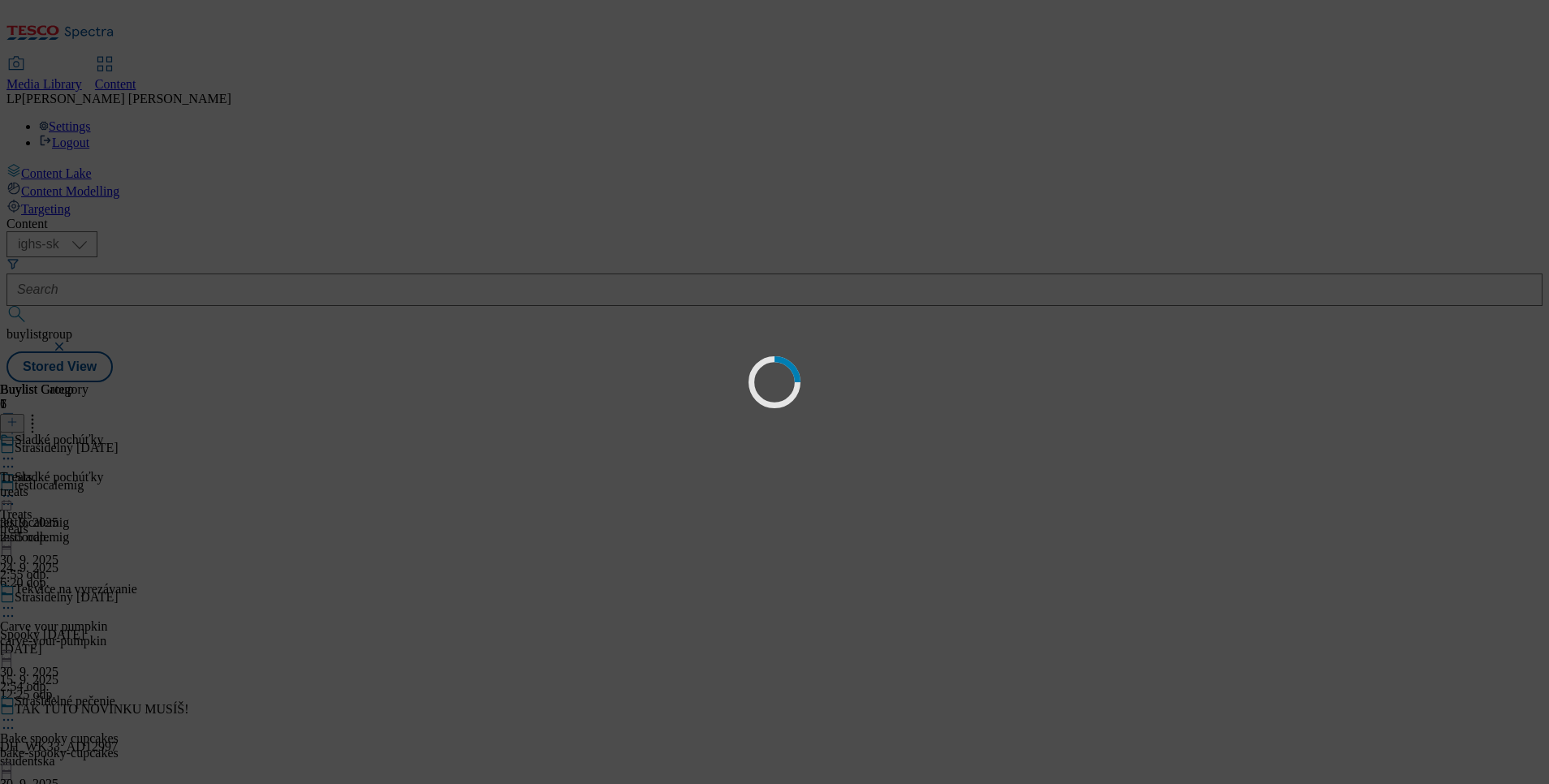
scroll to position [0, 0]
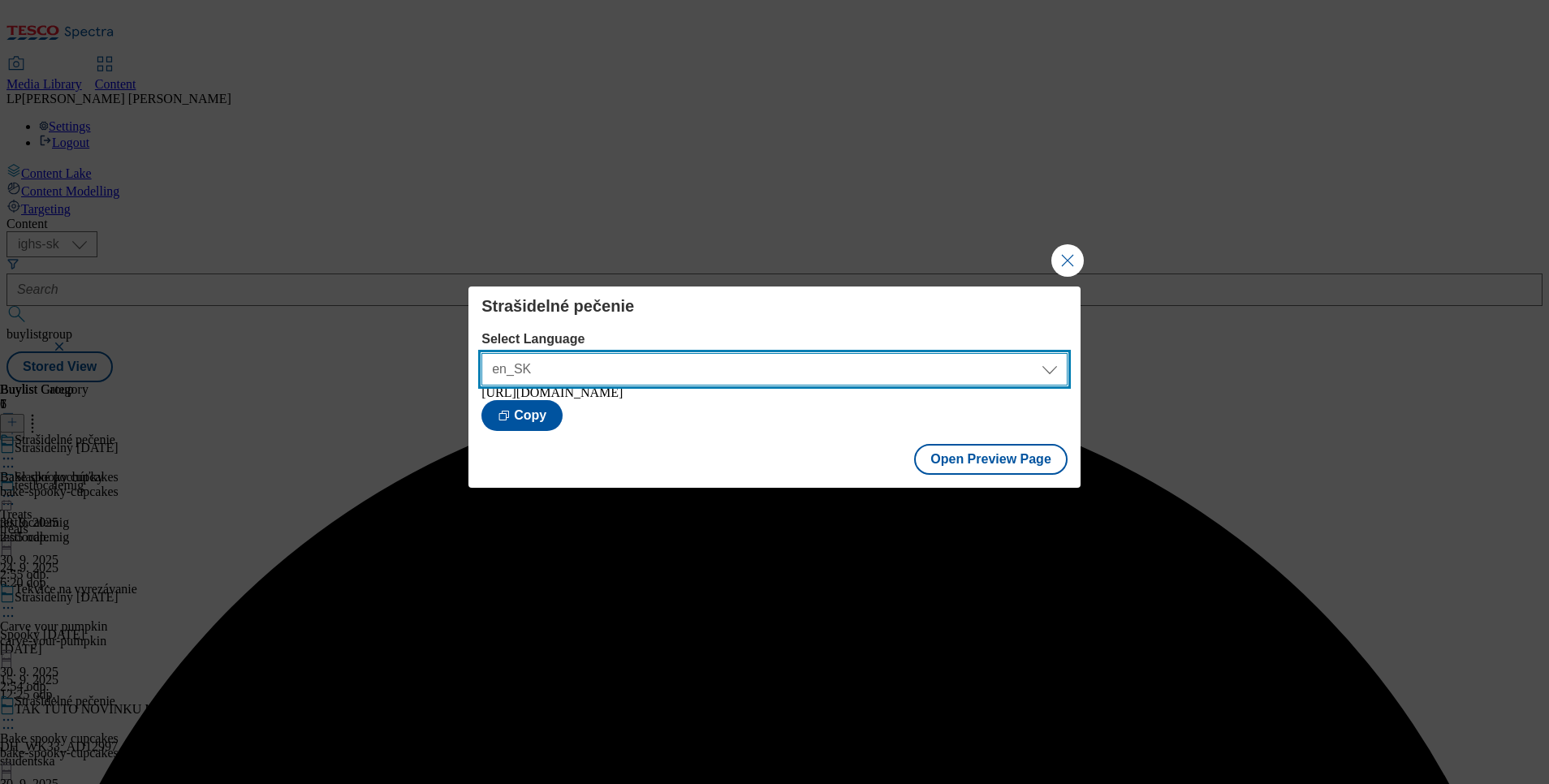
click at [1046, 361] on select "en_SK sk_SK" at bounding box center [774, 369] width 586 height 32
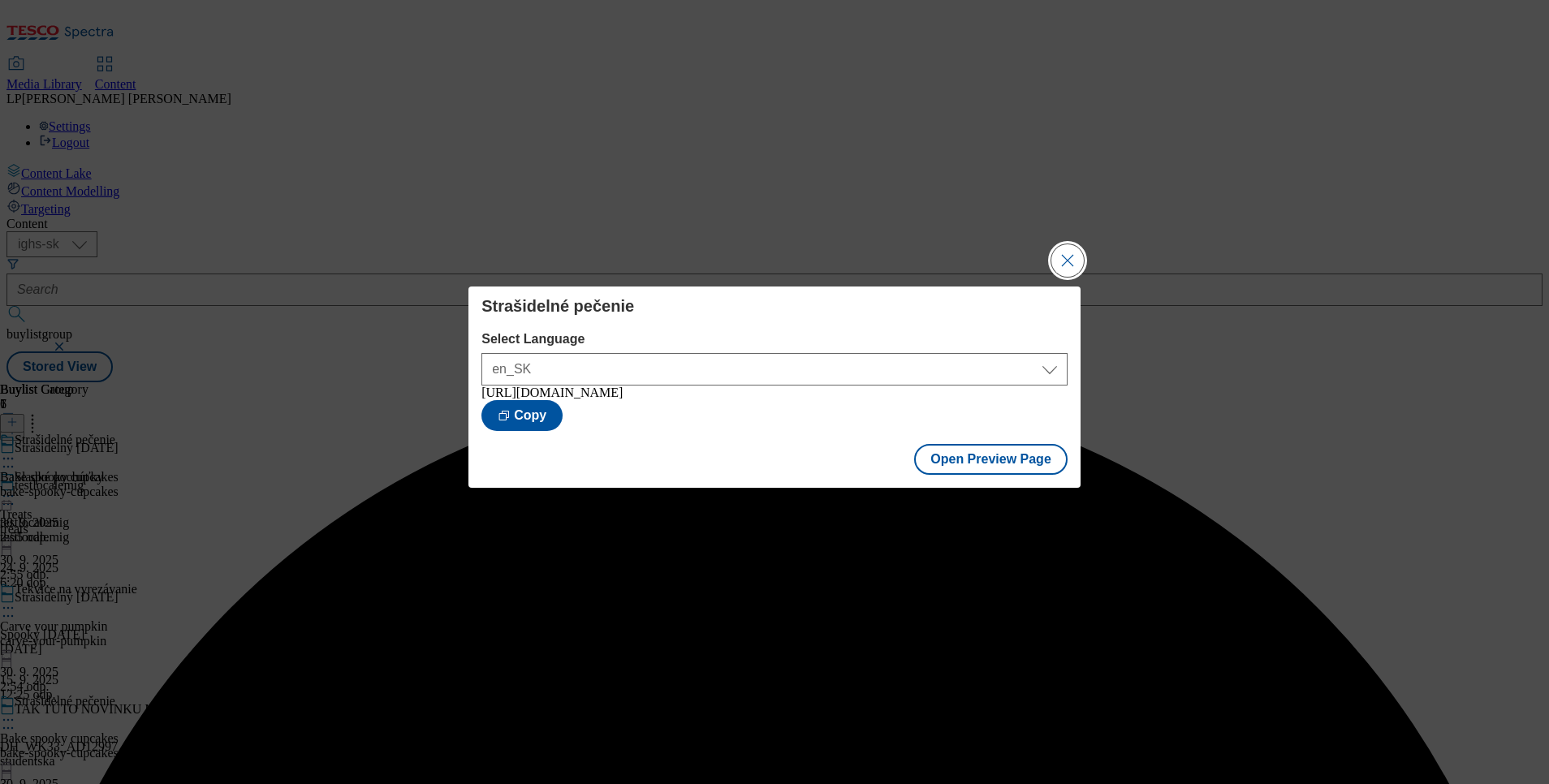
click at [1064, 258] on button "Close Modal" at bounding box center [1067, 260] width 32 height 32
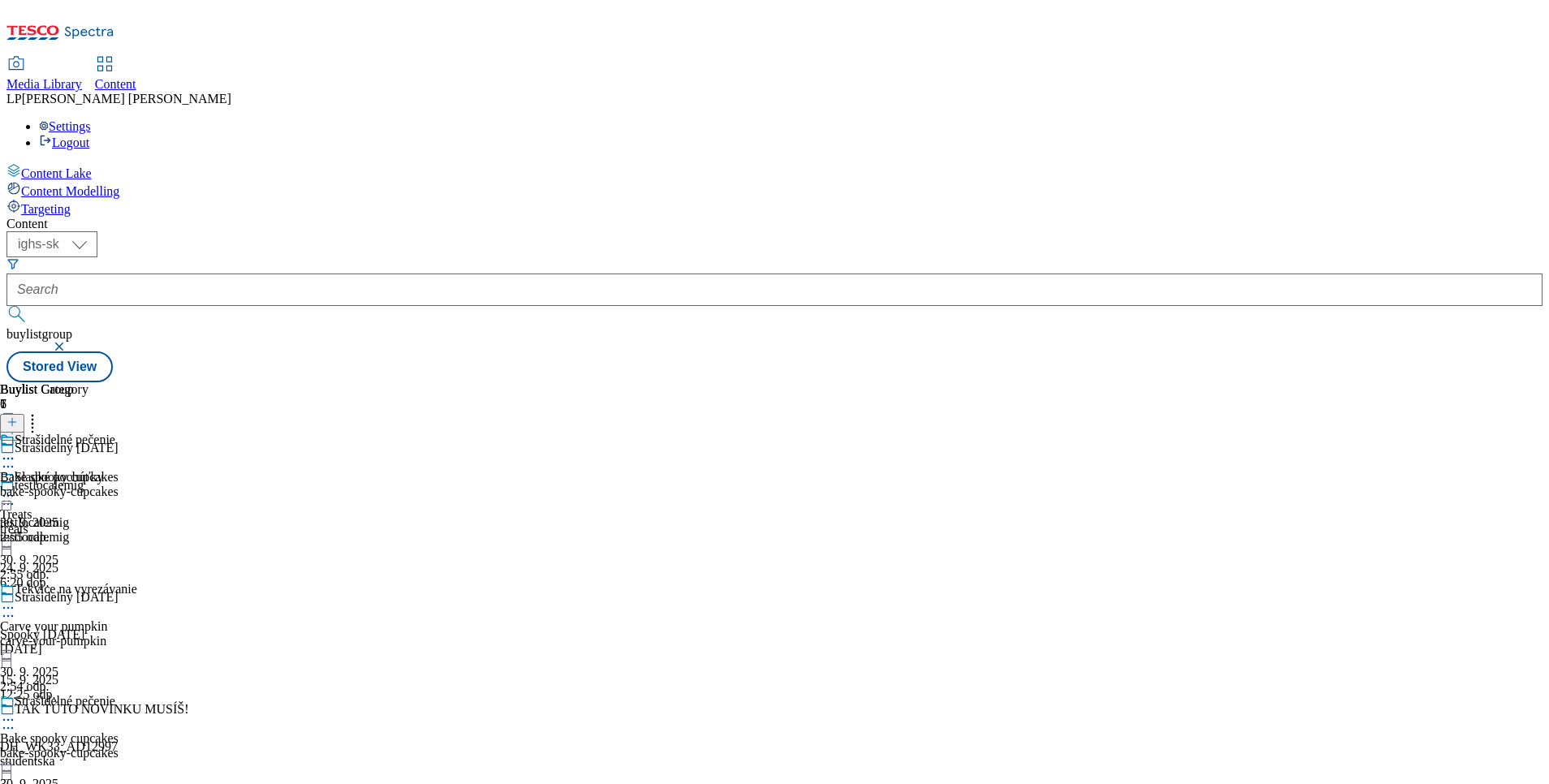
click at [16, 600] on icon at bounding box center [8, 608] width 16 height 16
click at [119, 545] on div "Bake spooky cupcakes bake-spooky-cupcakes 30. 9. 2025 2:55 odp." at bounding box center [59, 488] width 119 height 112
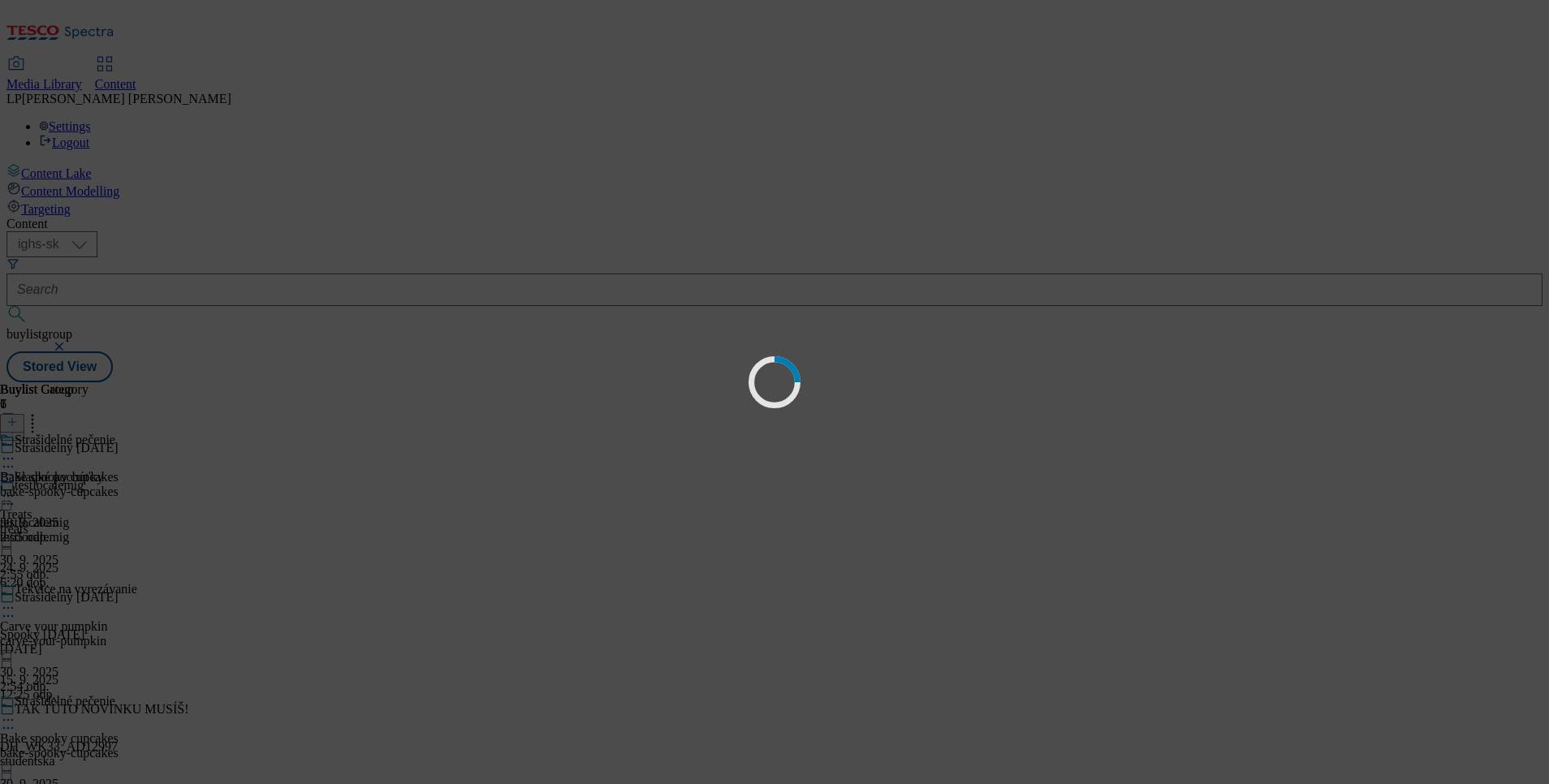
scroll to position [0, 0]
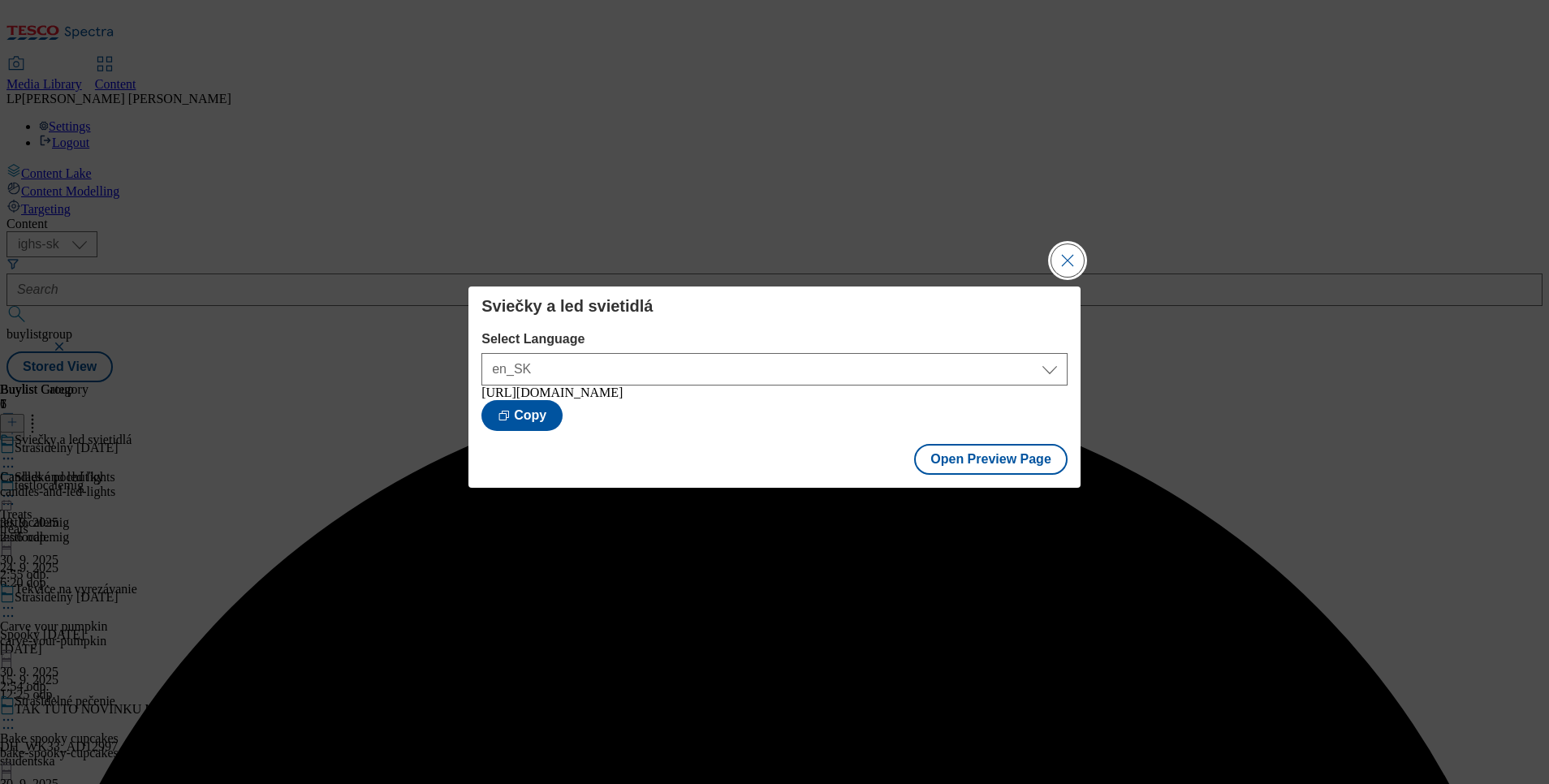
click at [1061, 258] on button "Close Modal" at bounding box center [1067, 260] width 32 height 32
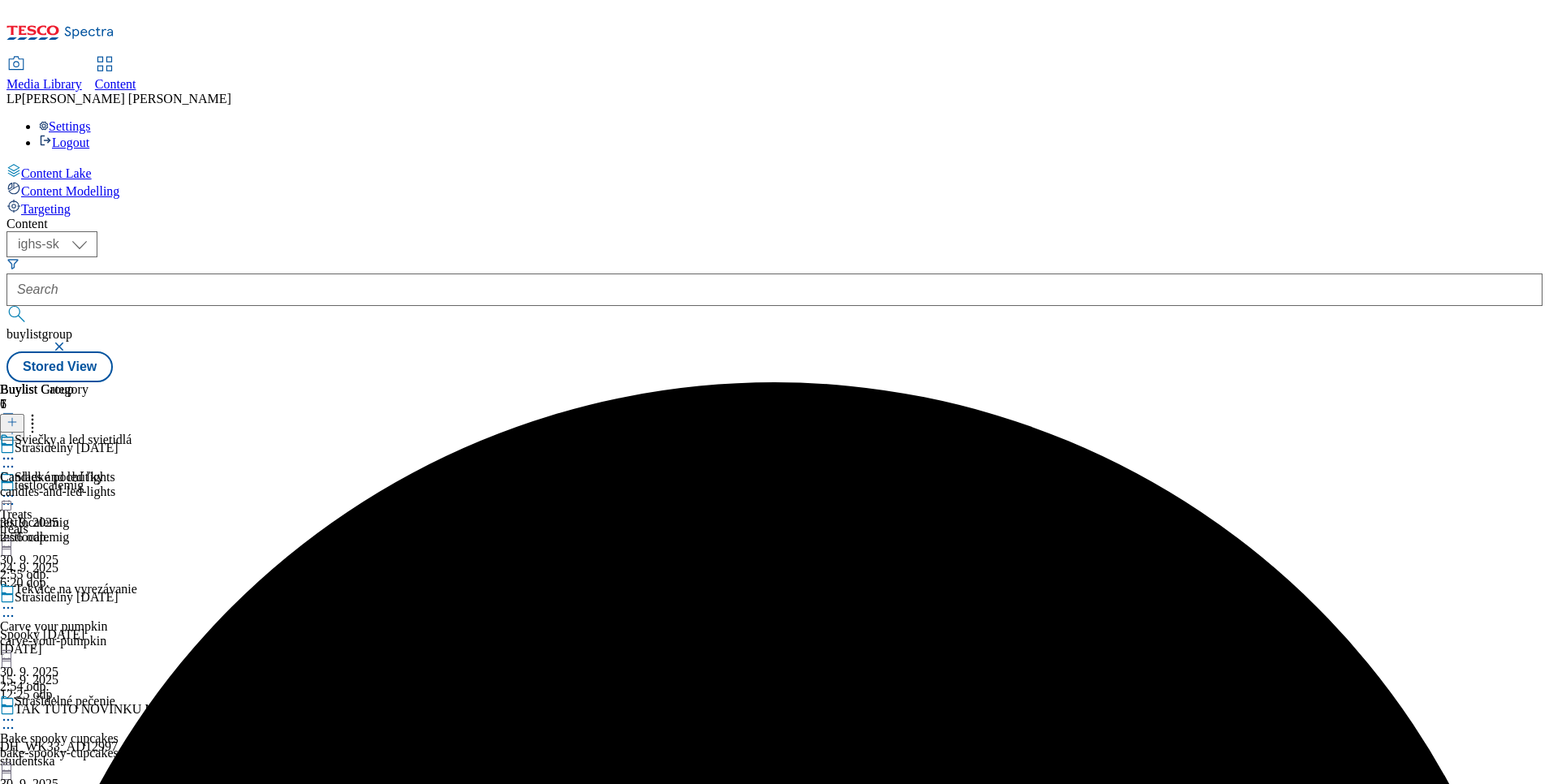
click at [16, 600] on icon at bounding box center [8, 608] width 16 height 16
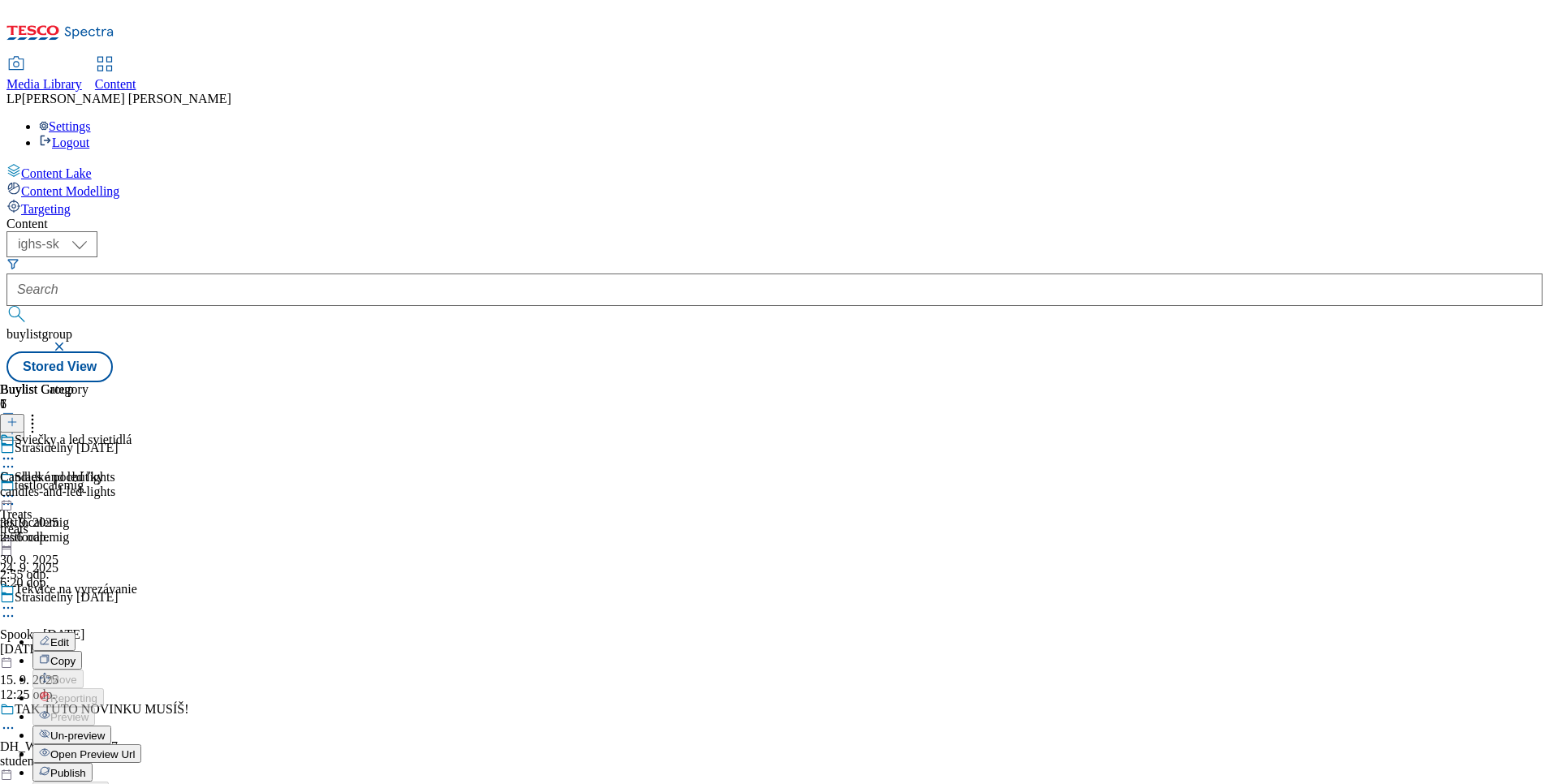
click at [115, 545] on div "Candles and led lights candles-and-led-lights 30. 9. 2025 2:56 odp." at bounding box center [57, 488] width 115 height 112
click at [16, 487] on icon at bounding box center [8, 495] width 16 height 16
drag, startPoint x: 867, startPoint y: 595, endPoint x: 722, endPoint y: 669, distance: 162.8
click at [115, 545] on div "Candles and led lights candles-and-led-lights 30. 9. 2025 2:56 odp." at bounding box center [57, 488] width 115 height 112
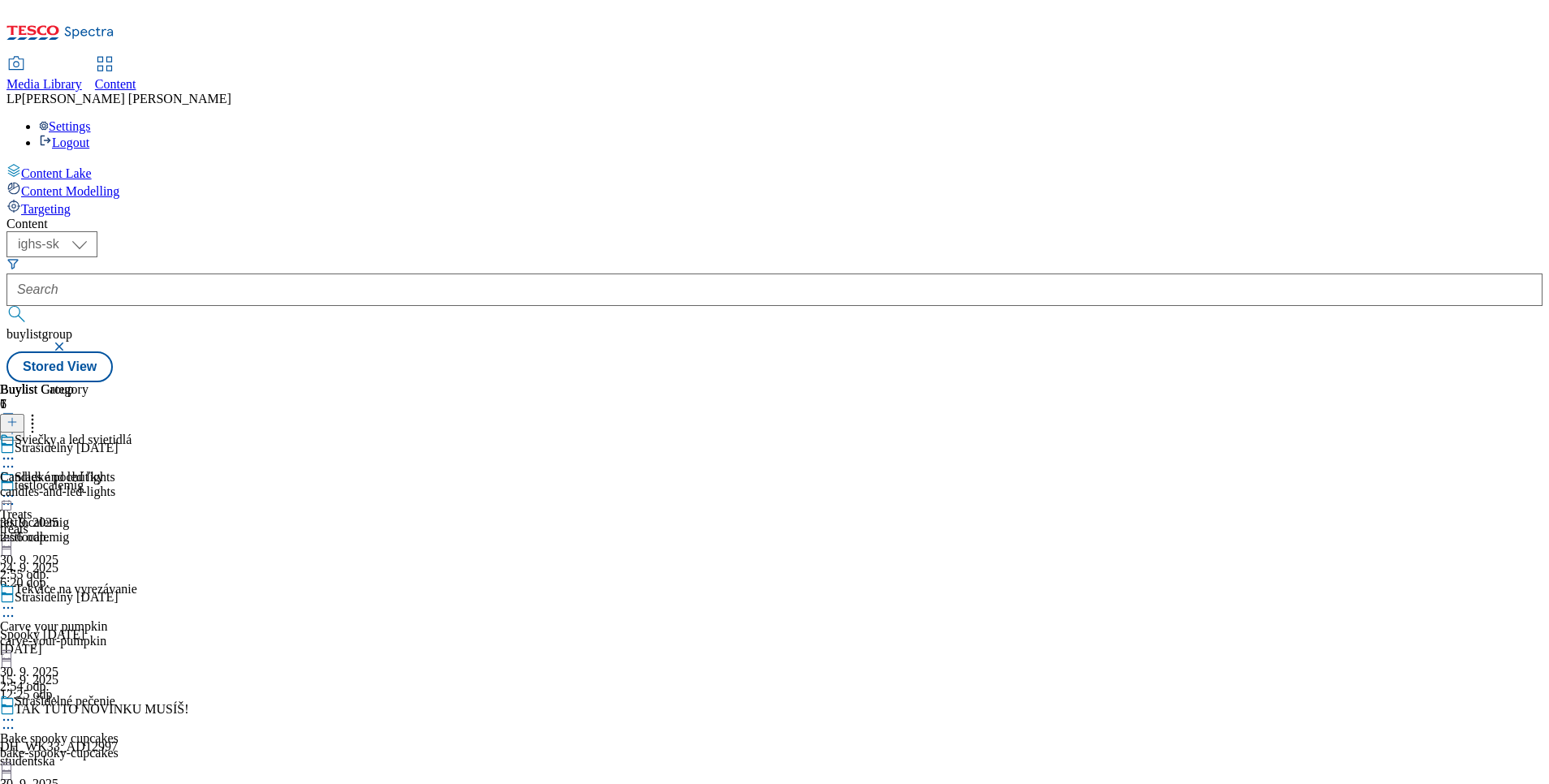
drag, startPoint x: 958, startPoint y: 474, endPoint x: 895, endPoint y: 426, distance: 79.2
click at [115, 469] on div "Candles and led lights candles-and-led-lights 30. 9. 2025 2:56 odp." at bounding box center [57, 488] width 115 height 112
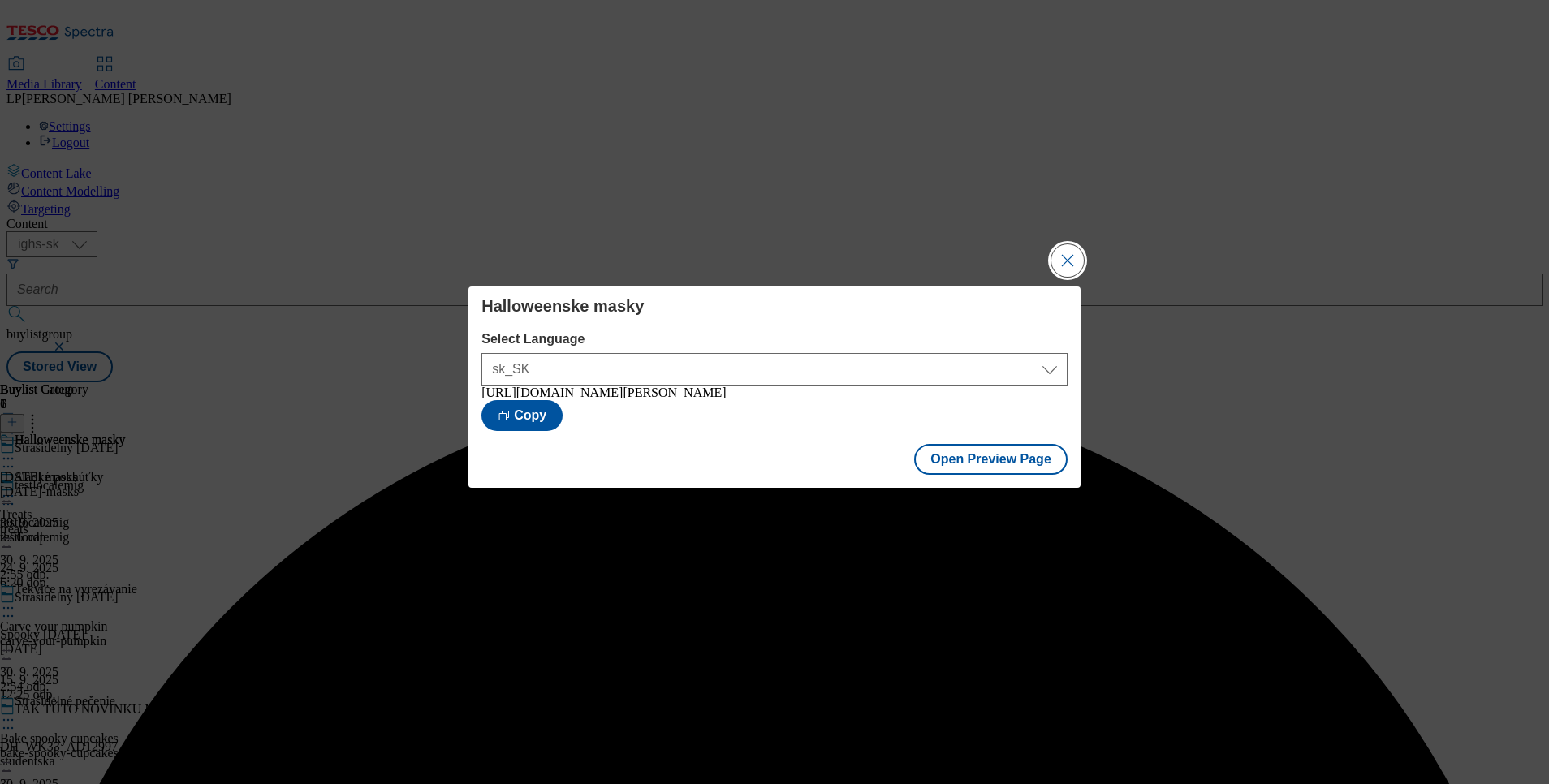
click at [1064, 259] on button "Close Modal" at bounding box center [1067, 260] width 32 height 32
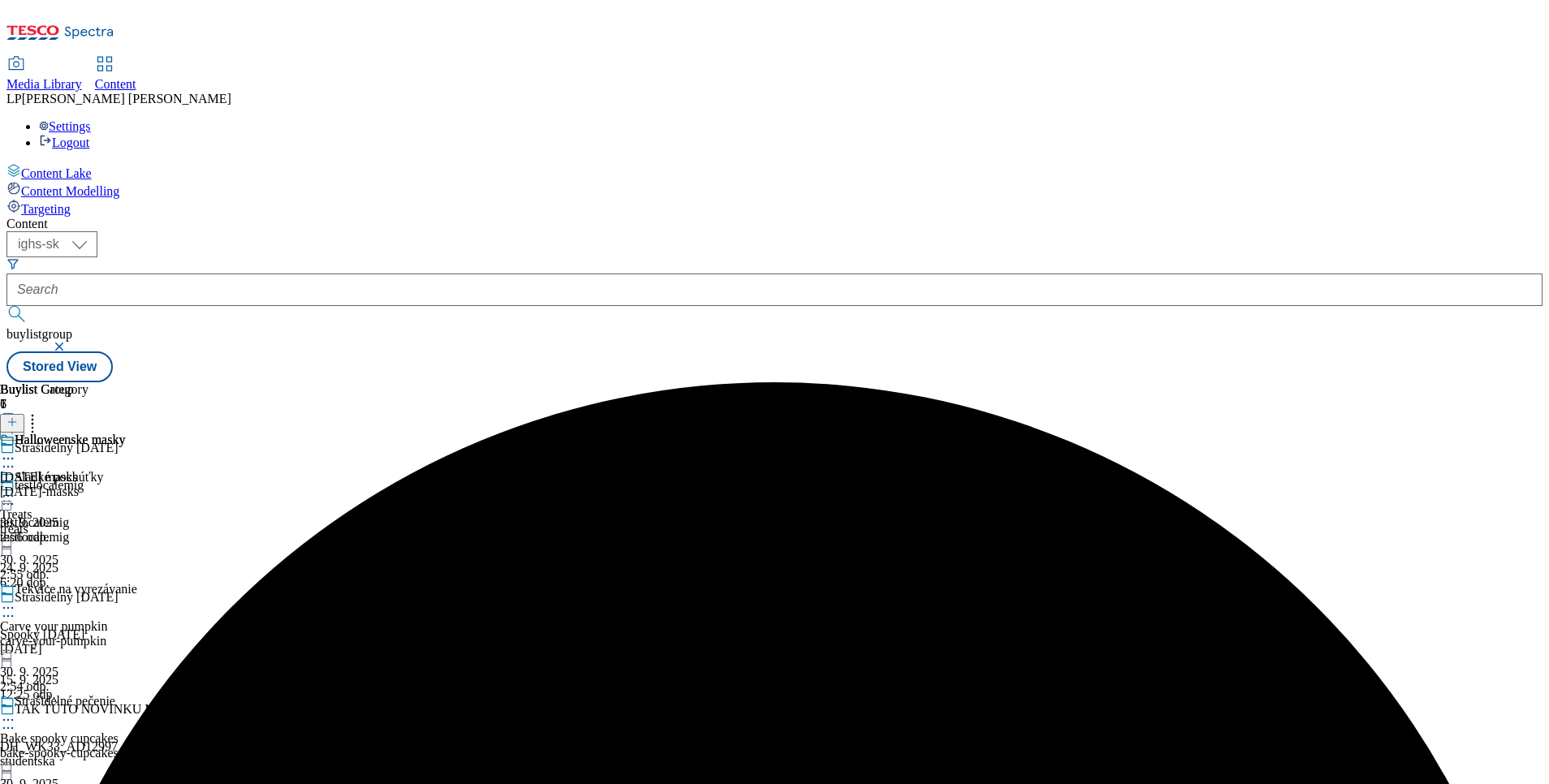
scroll to position [493, 0]
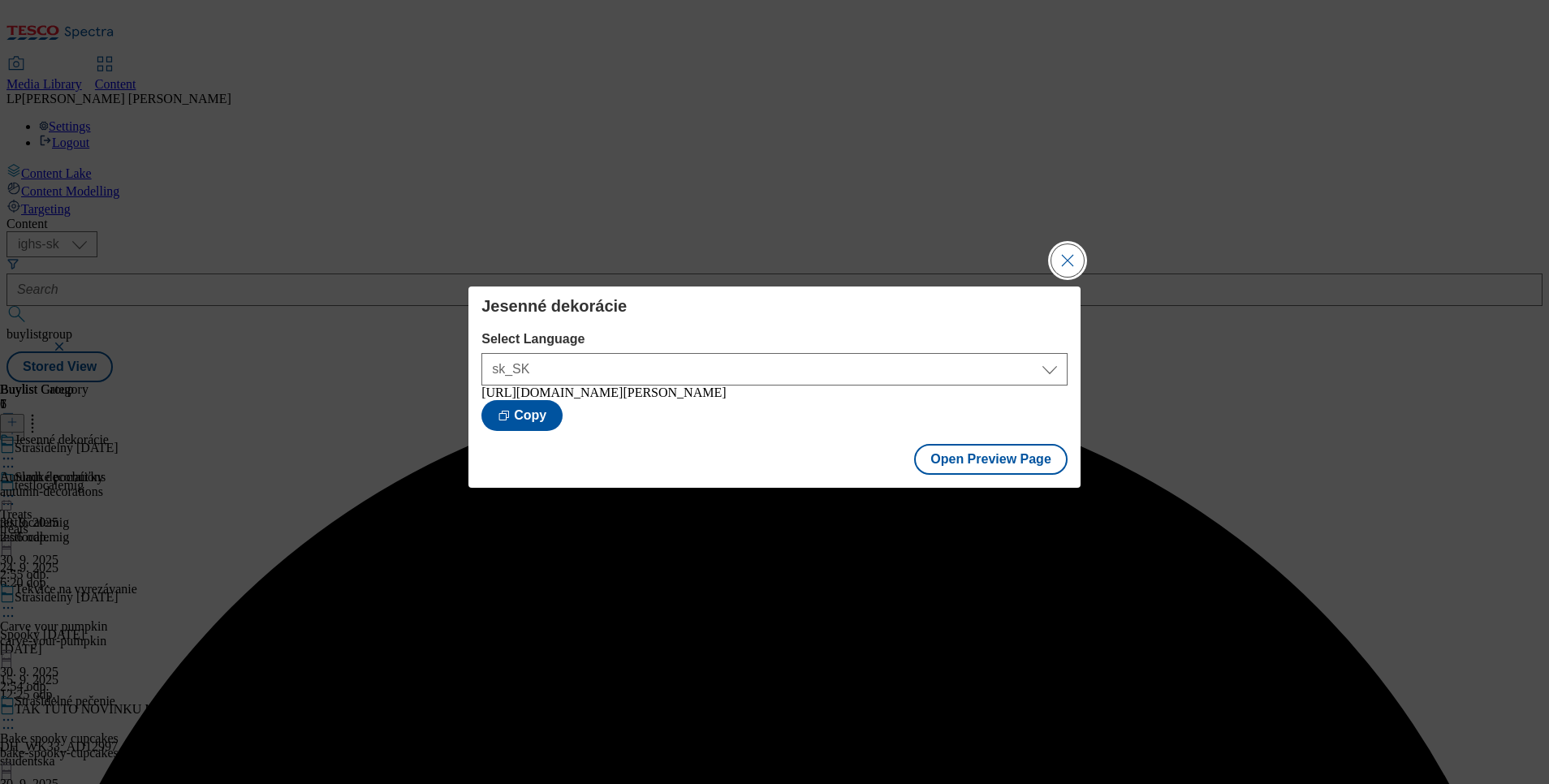
click at [1070, 253] on button "Close Modal" at bounding box center [1067, 260] width 32 height 32
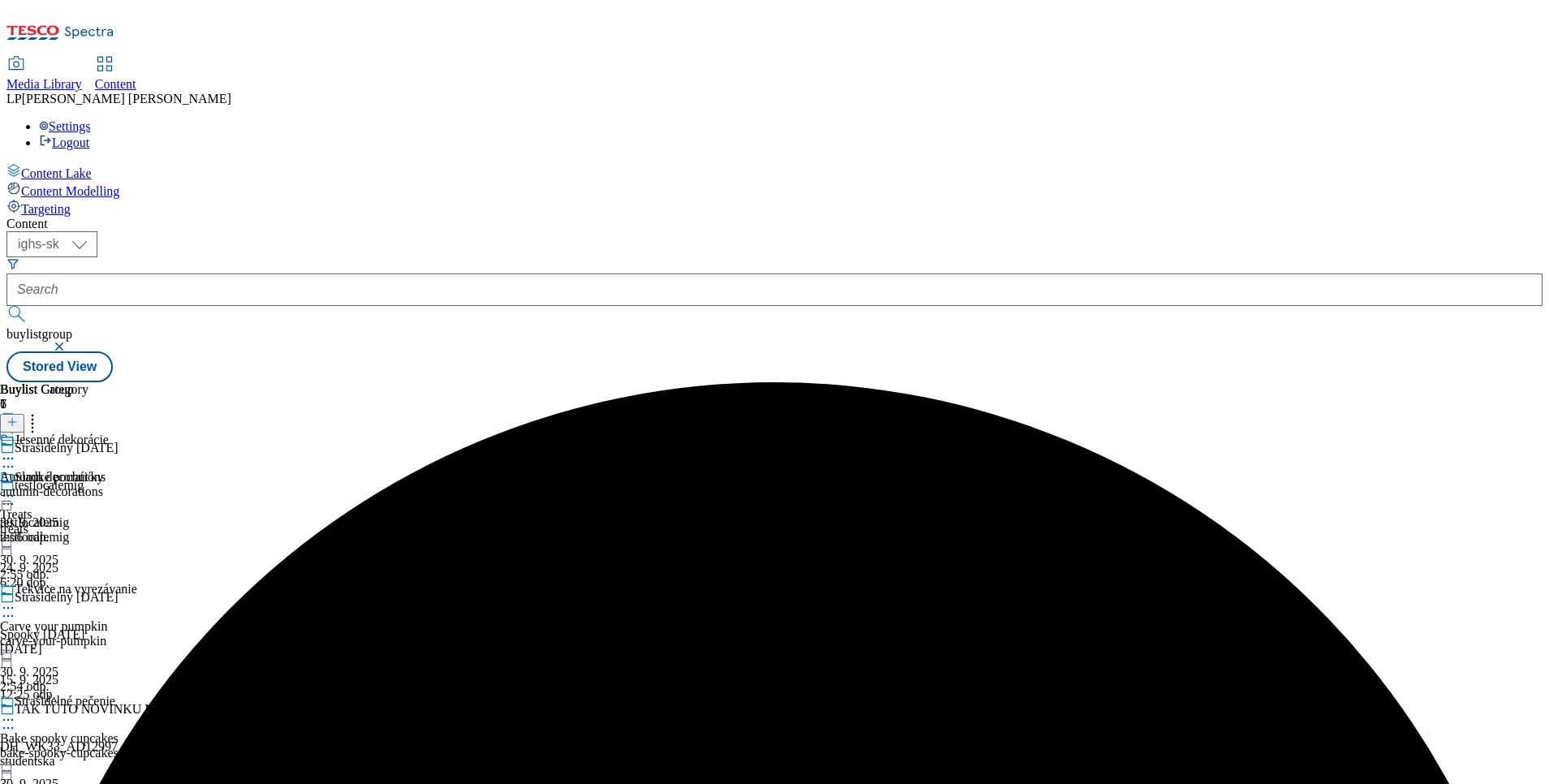
click at [16, 450] on icon at bounding box center [8, 458] width 16 height 16
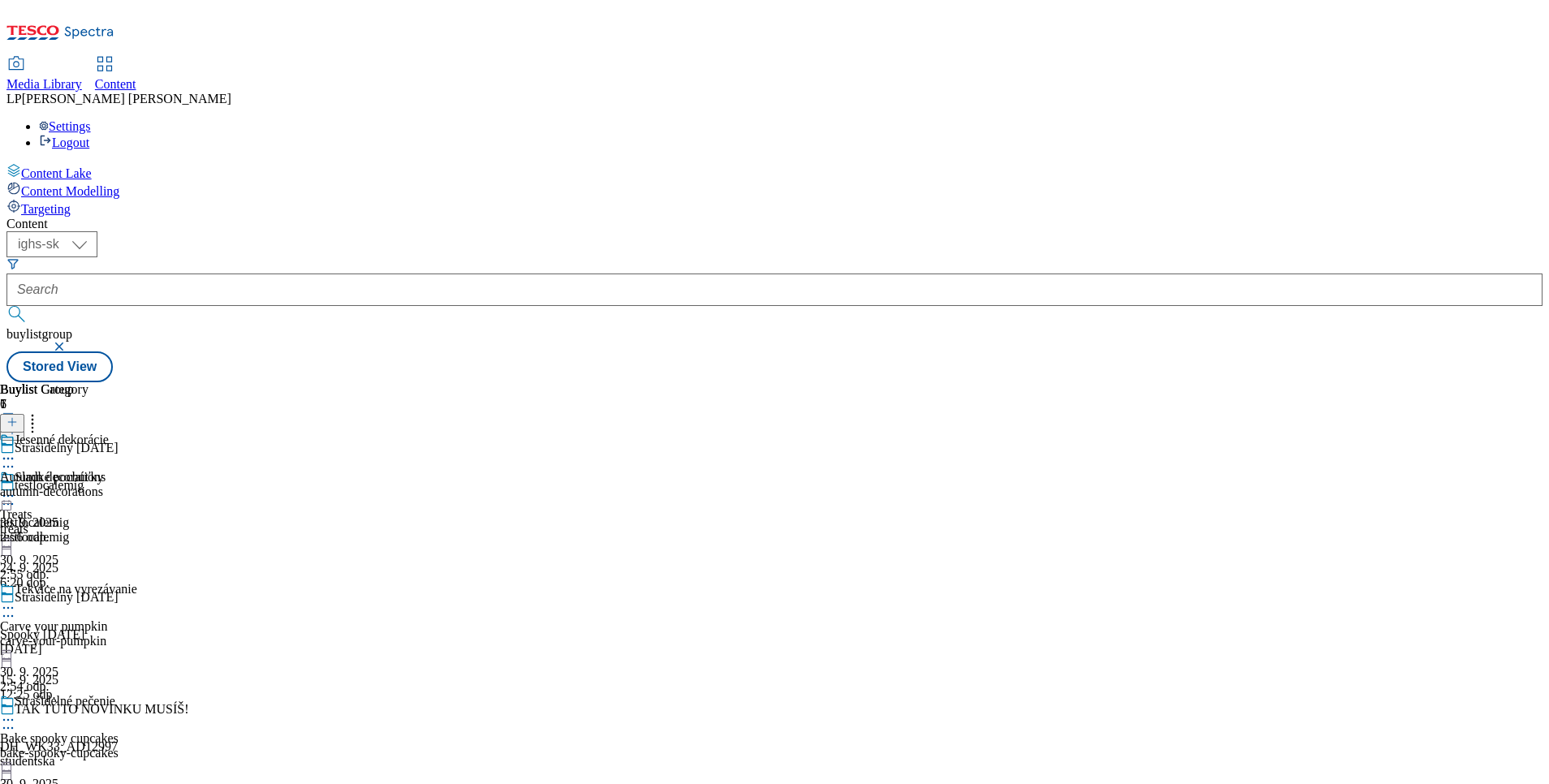
click at [106, 511] on div "Autumn decorations autumn-decorations 30. 9. 2025 2:56 odp." at bounding box center [53, 488] width 106 height 112
click at [10, 495] on circle at bounding box center [8, 496] width 3 height 3
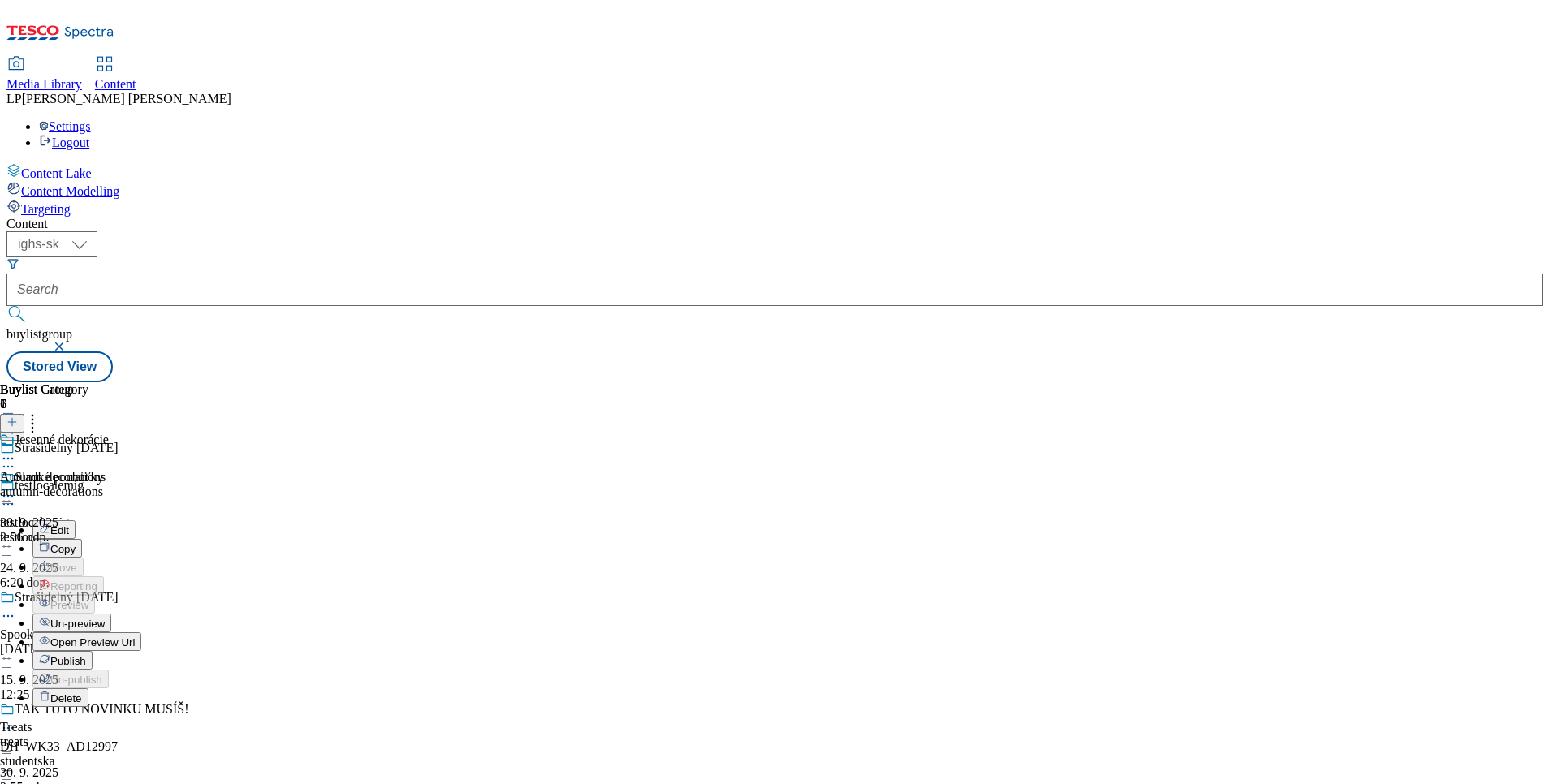
click at [106, 480] on div "Autumn decorations autumn-decorations 30. 9. 2025 2:56 odp." at bounding box center [53, 488] width 106 height 112
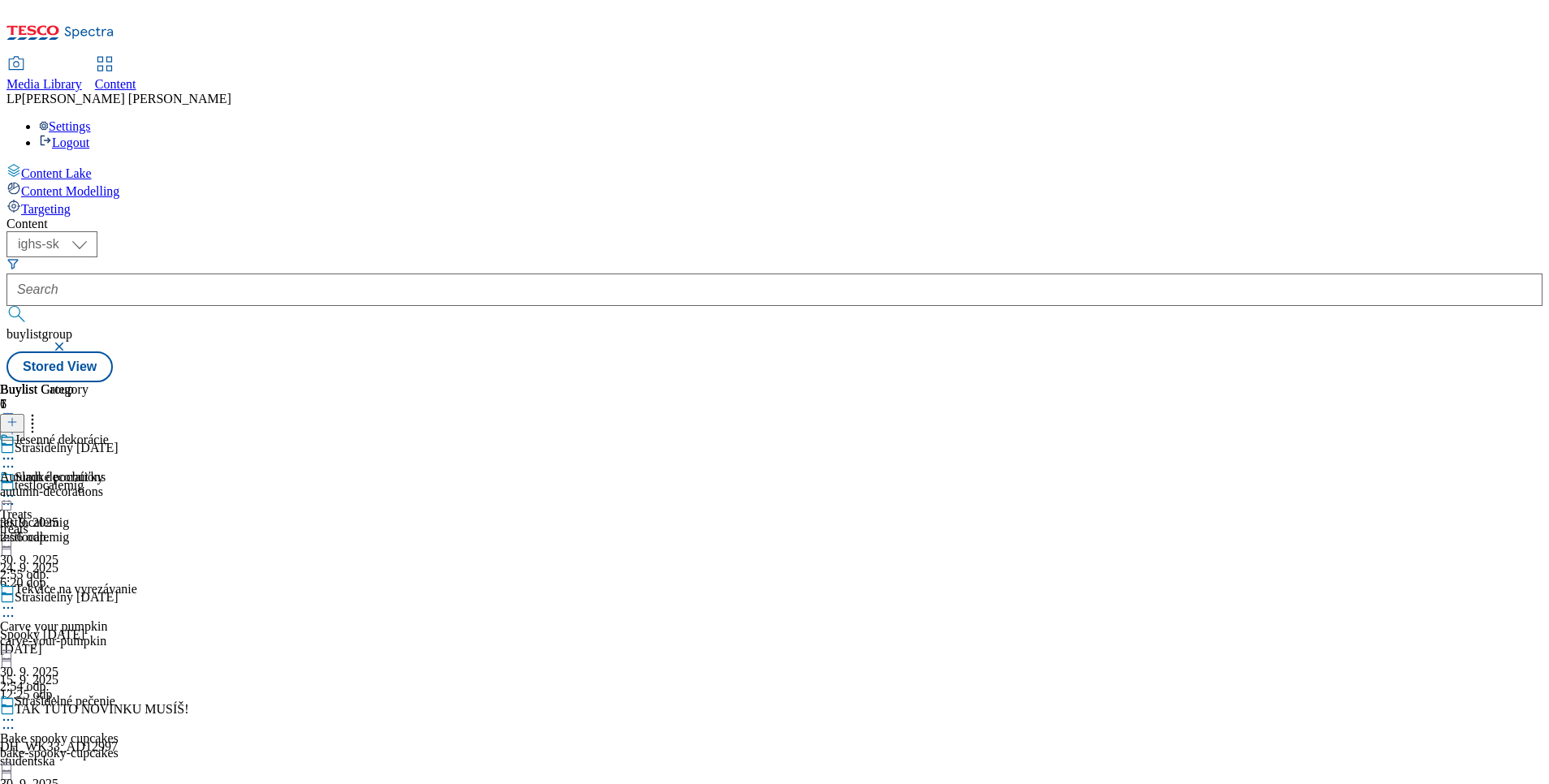
click at [16, 600] on icon at bounding box center [8, 608] width 16 height 16
click at [106, 545] on div "Autumn decorations autumn-decorations 30. 9. 2025 2:56 odp." at bounding box center [53, 488] width 106 height 112
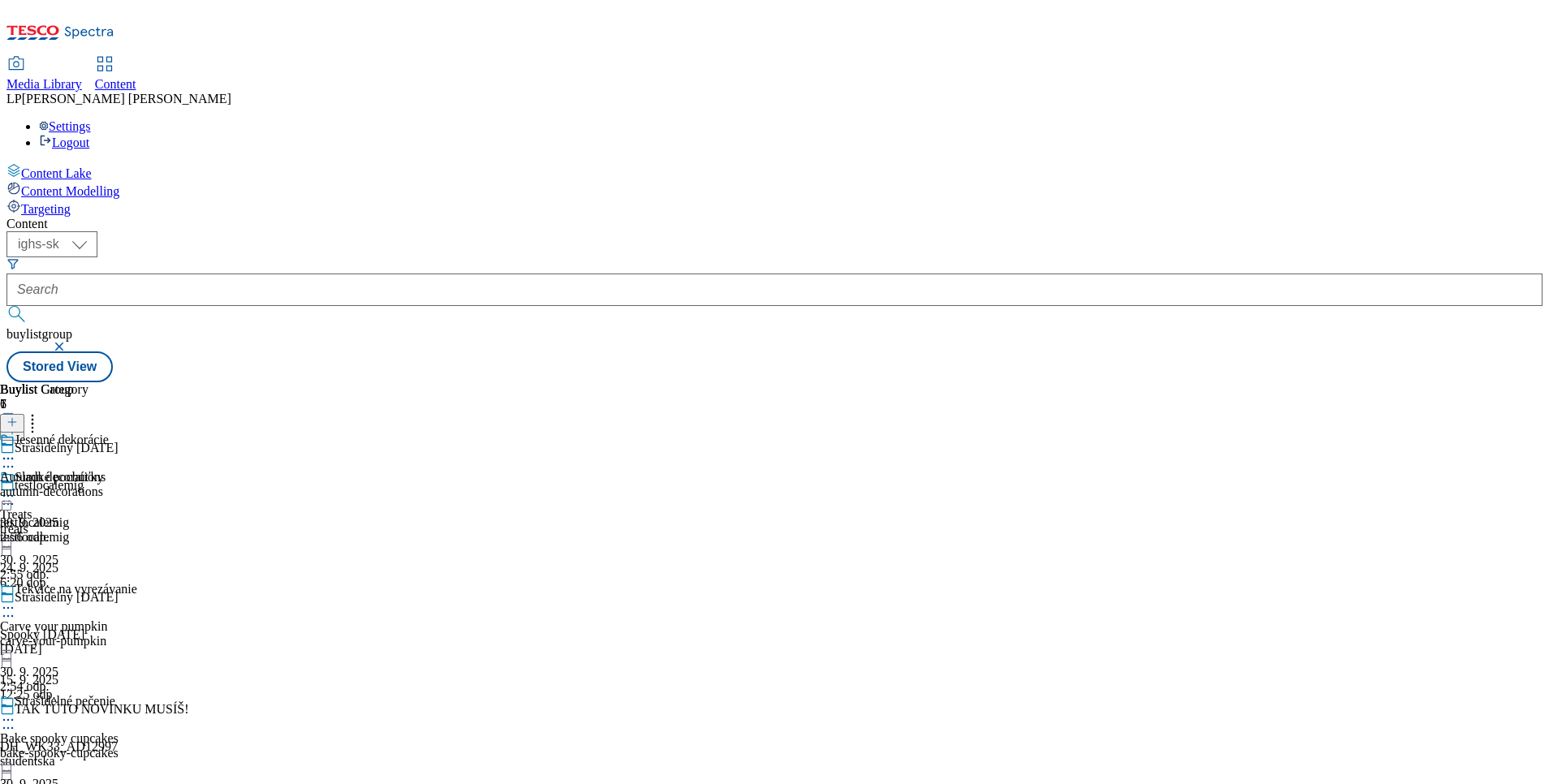
click at [106, 545] on div "Autumn decorations autumn-decorations 30. 9. 2025 2:56 odp." at bounding box center [53, 488] width 106 height 112
click at [6, 495] on circle at bounding box center [4, 496] width 3 height 3
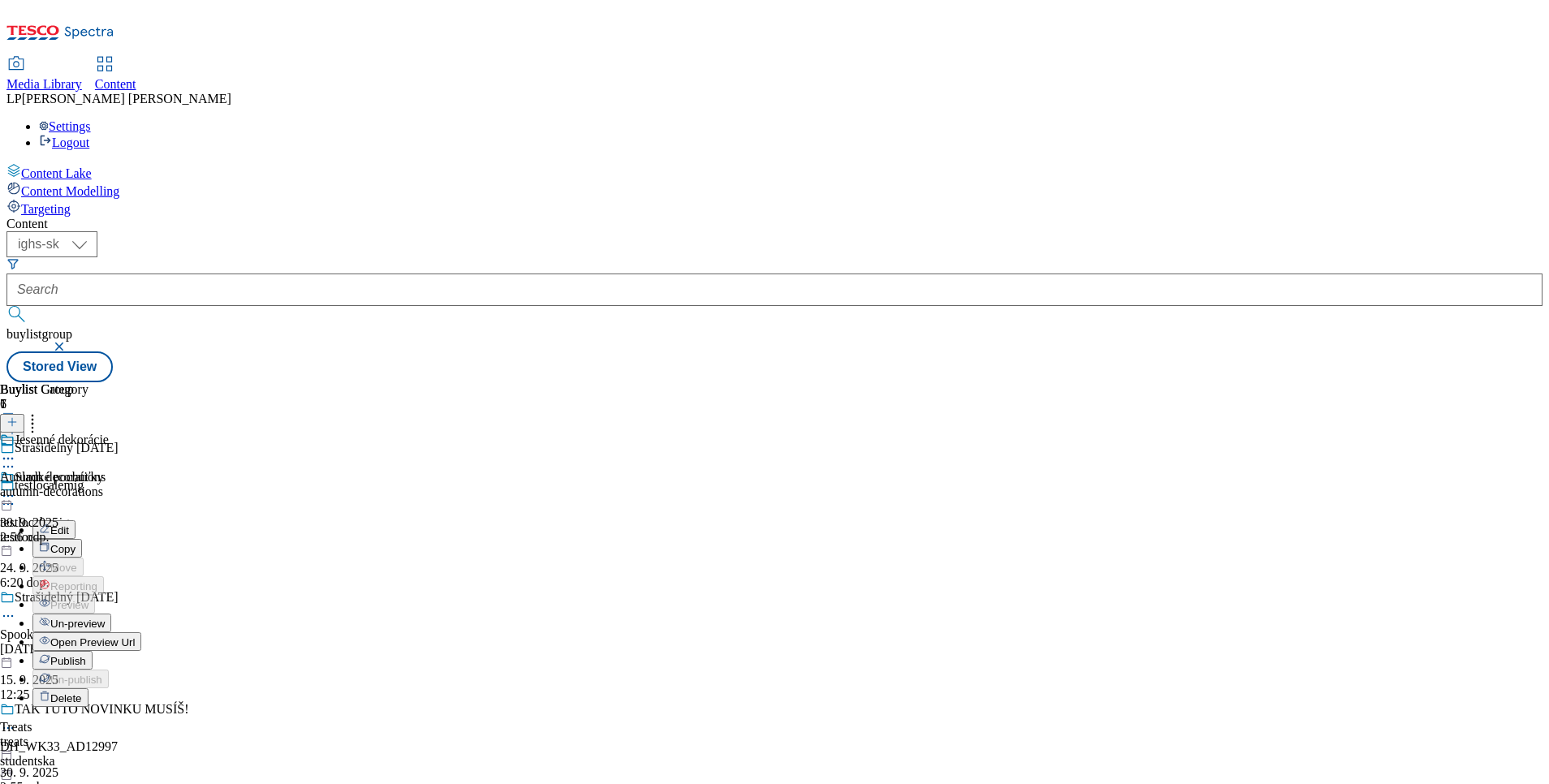
click at [134, 637] on span "Open Preview Url" at bounding box center [92, 643] width 84 height 12
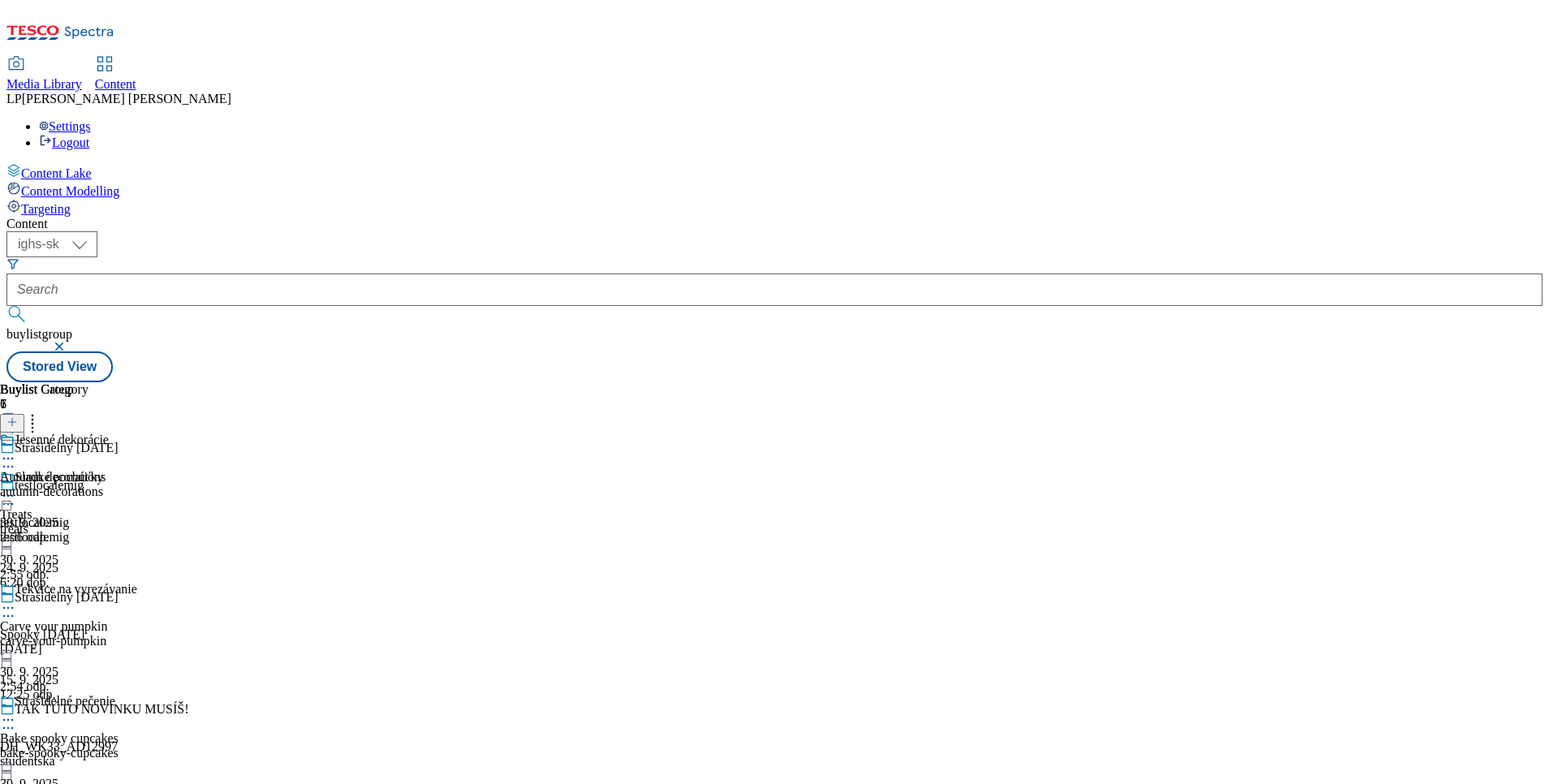
click at [16, 450] on icon at bounding box center [8, 458] width 16 height 16
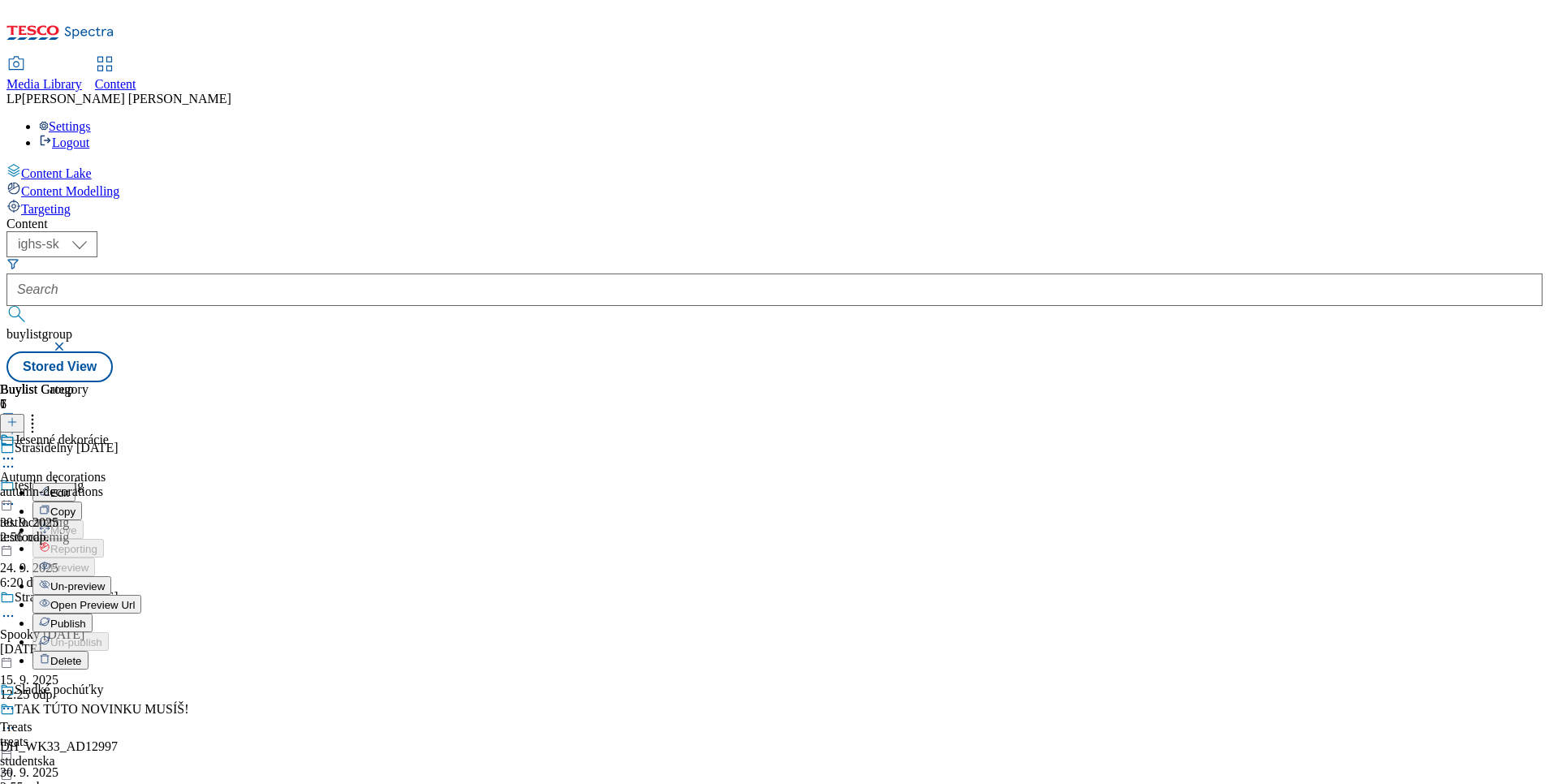
click at [86, 617] on span "Publish" at bounding box center [68, 624] width 36 height 12
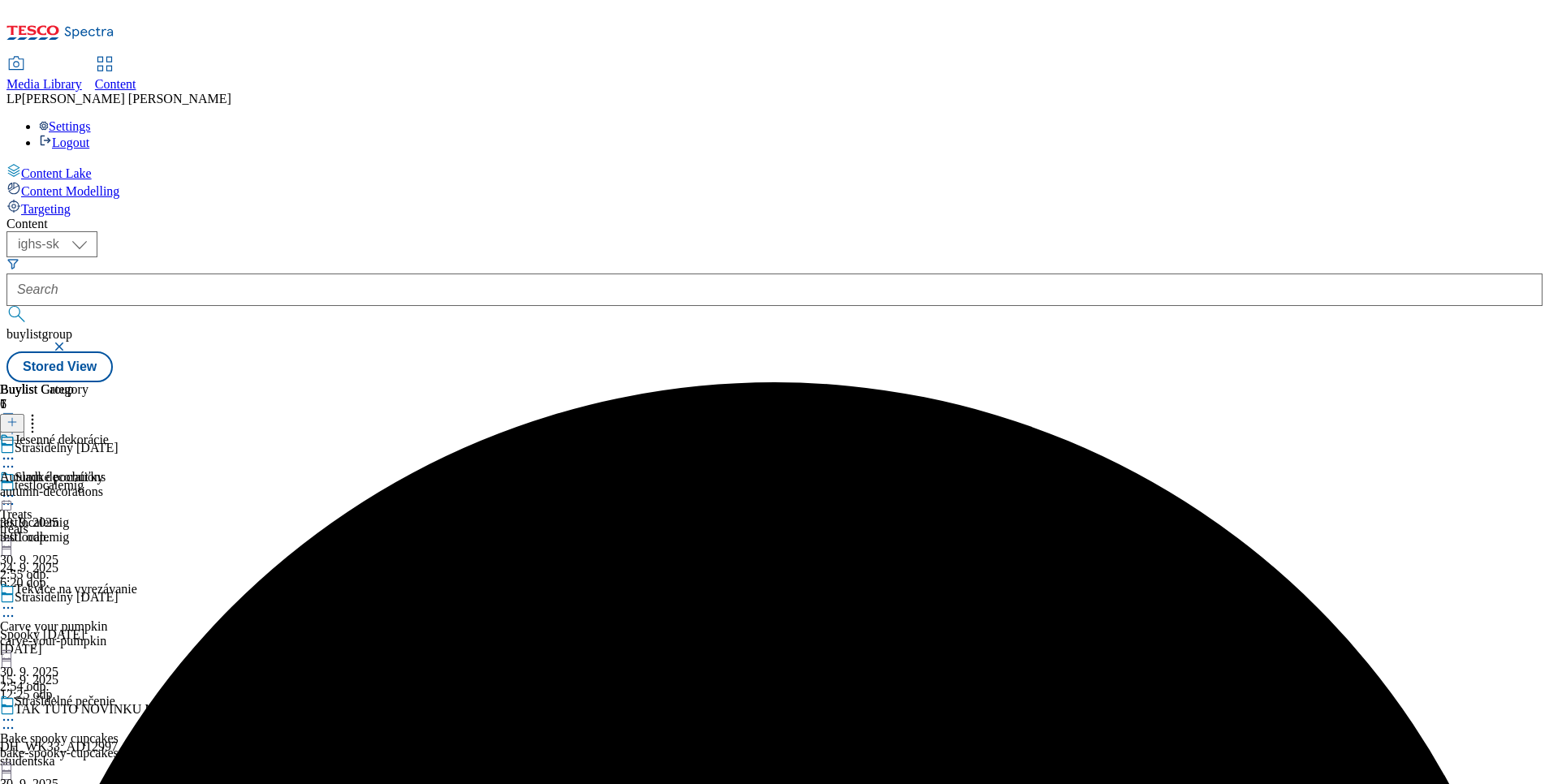
click at [16, 487] on icon at bounding box center [8, 495] width 16 height 16
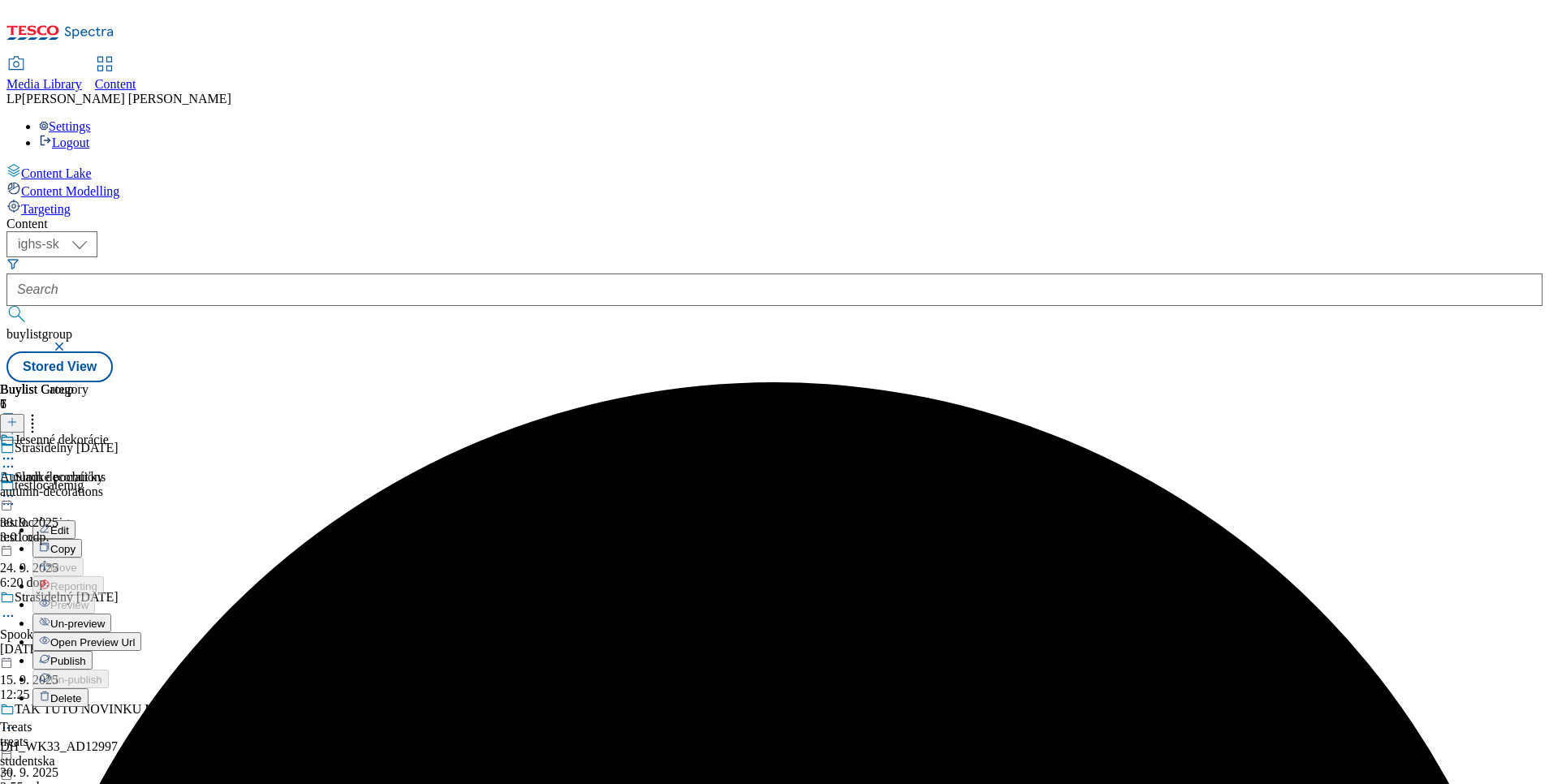
click at [86, 655] on span "Publish" at bounding box center [68, 661] width 36 height 12
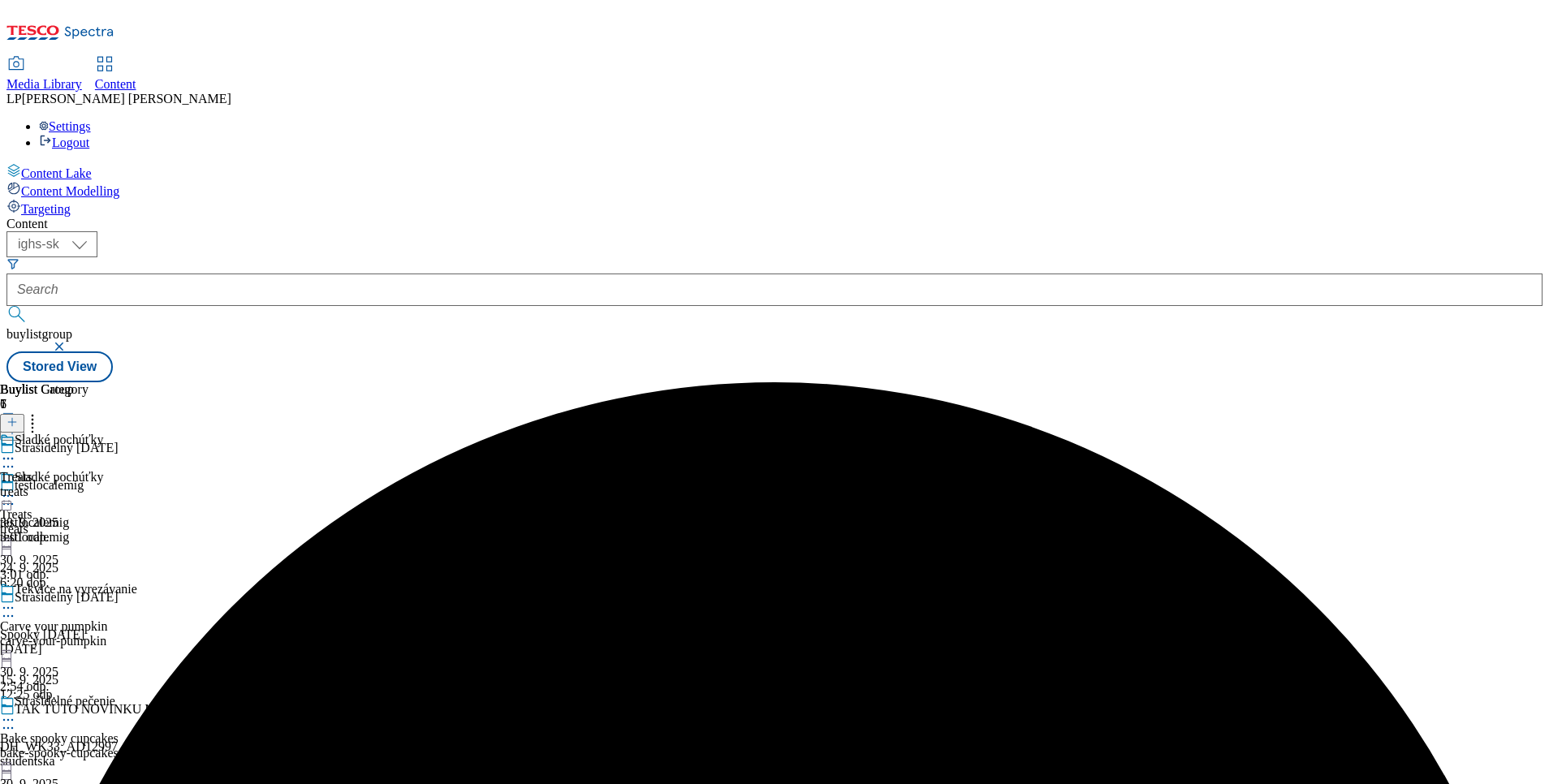
click at [137, 600] on div at bounding box center [69, 610] width 137 height 19
click at [93, 763] on button "Publish" at bounding box center [62, 773] width 60 height 19
click at [16, 712] on icon at bounding box center [8, 720] width 16 height 16
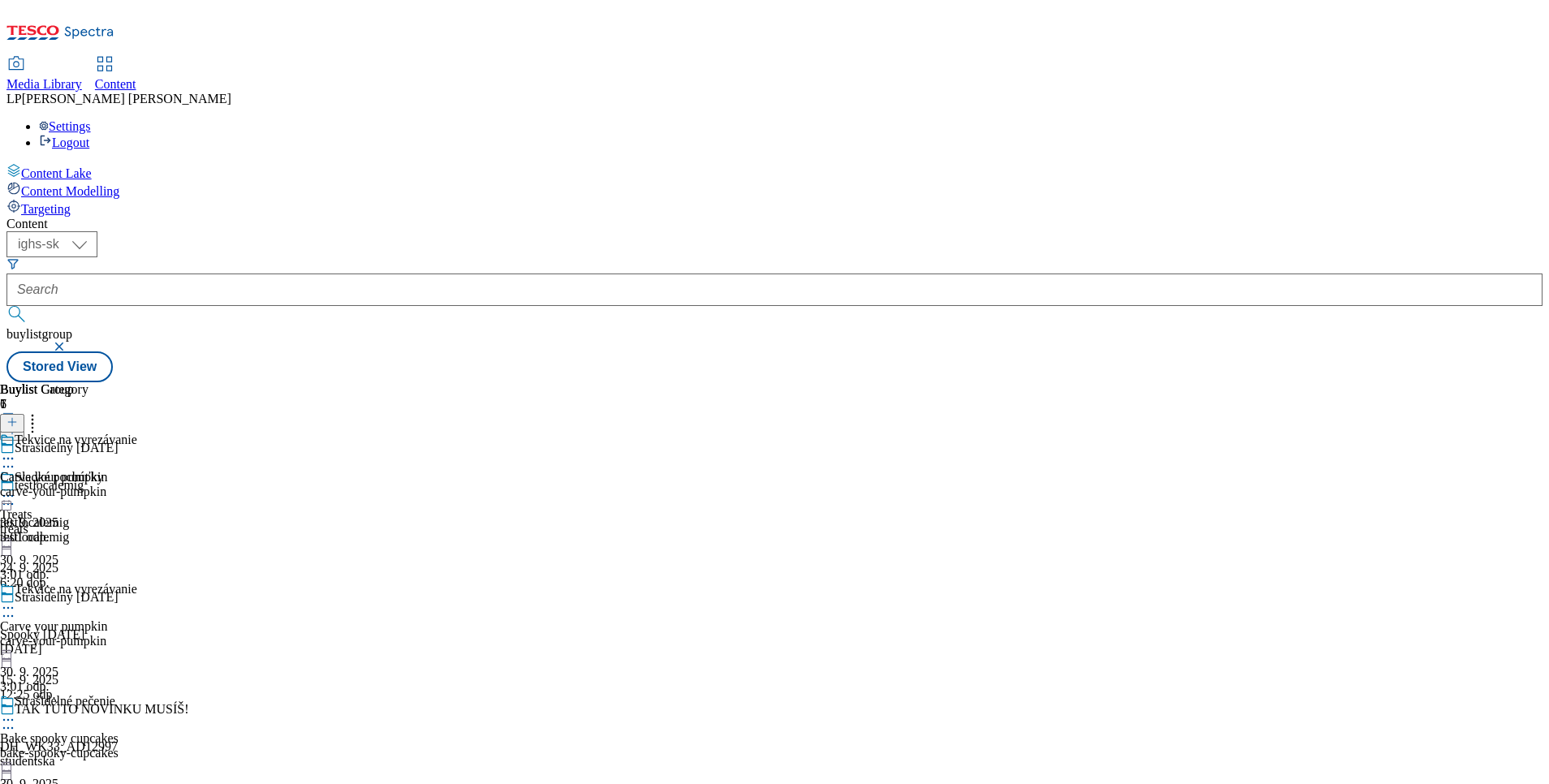
click at [16, 712] on icon at bounding box center [8, 720] width 16 height 16
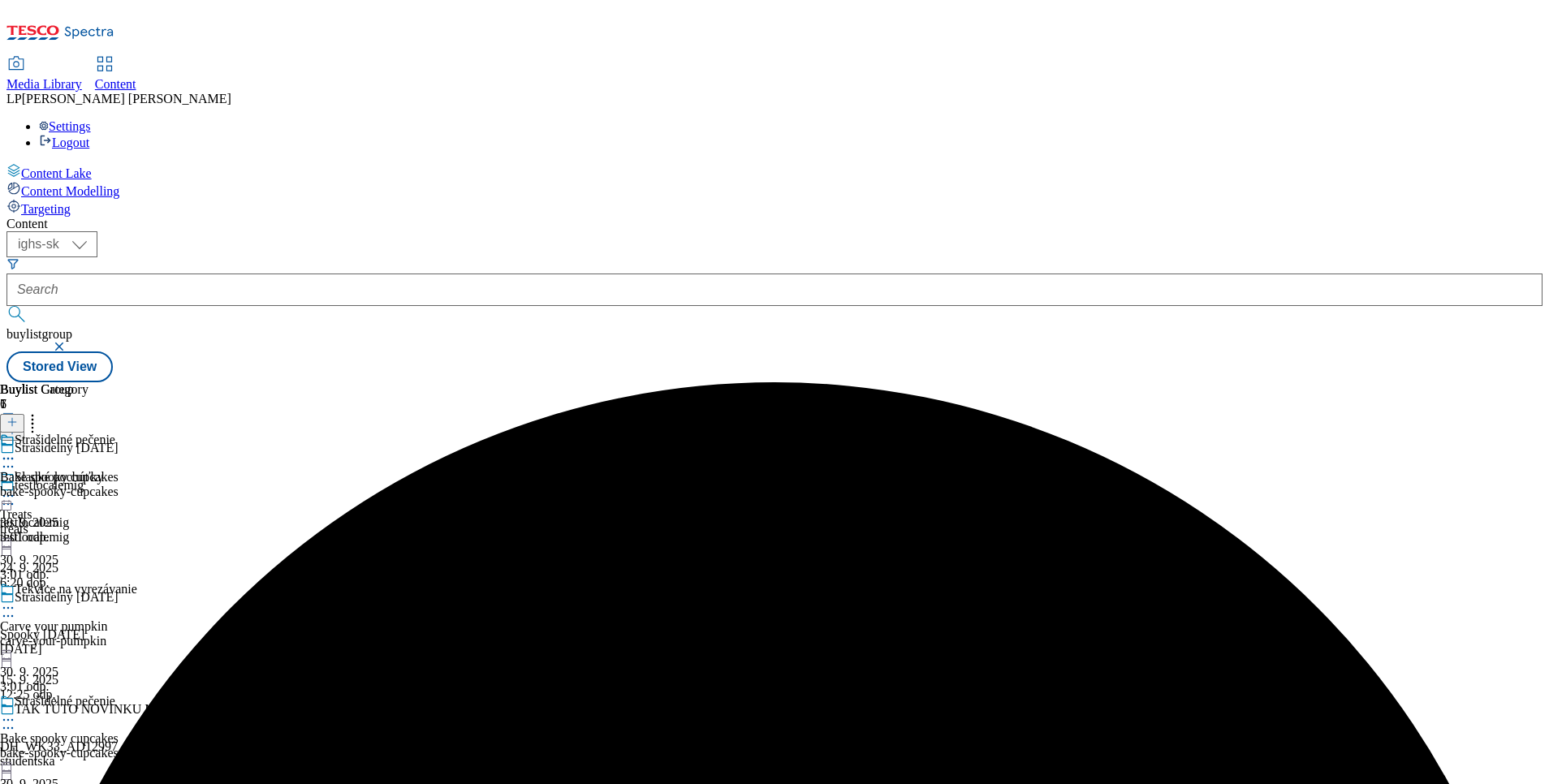
scroll to position [493, 0]
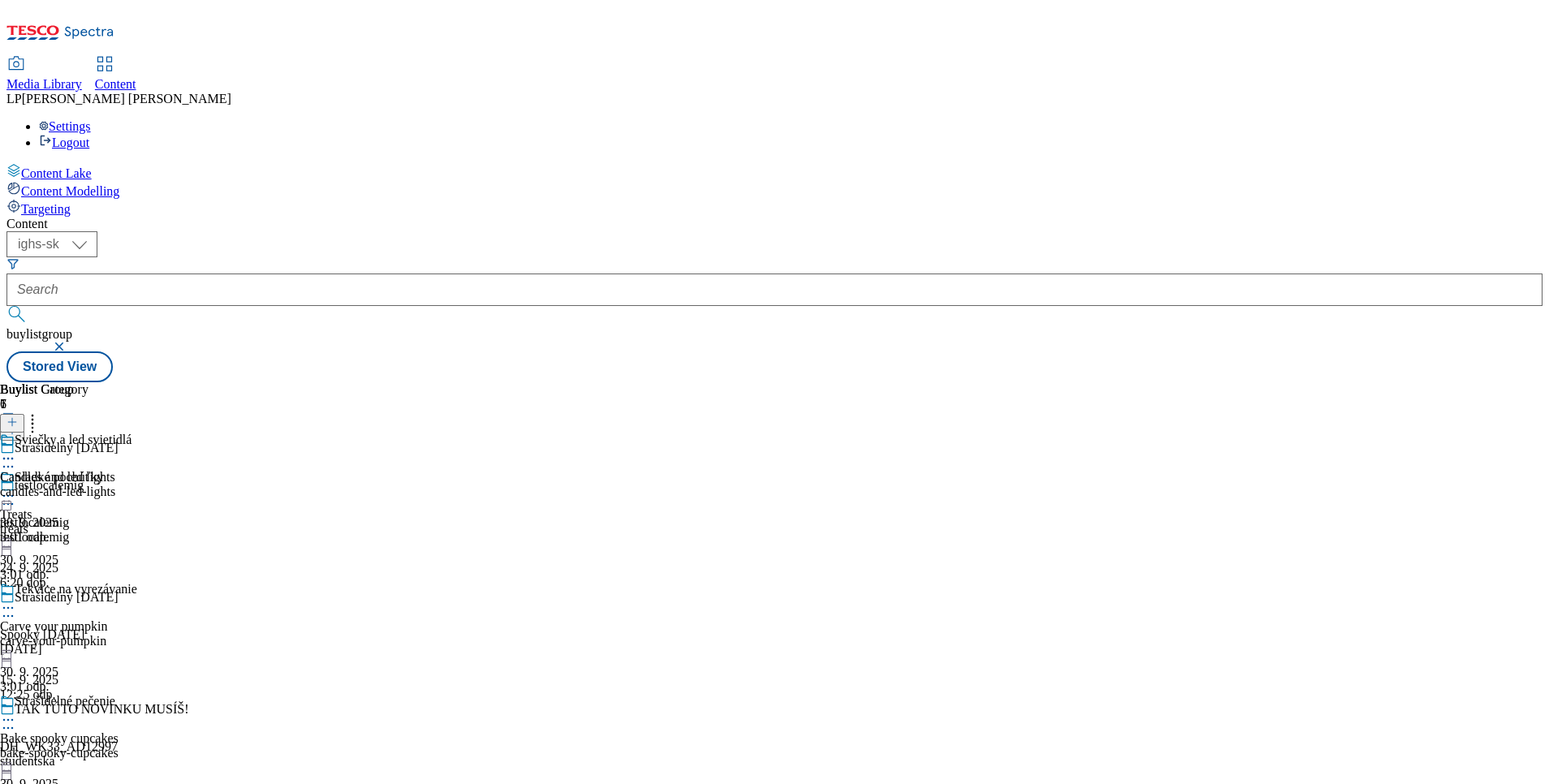
click at [97, 232] on select "ighs-cz ighs-hu ighs-sk" at bounding box center [51, 245] width 91 height 26
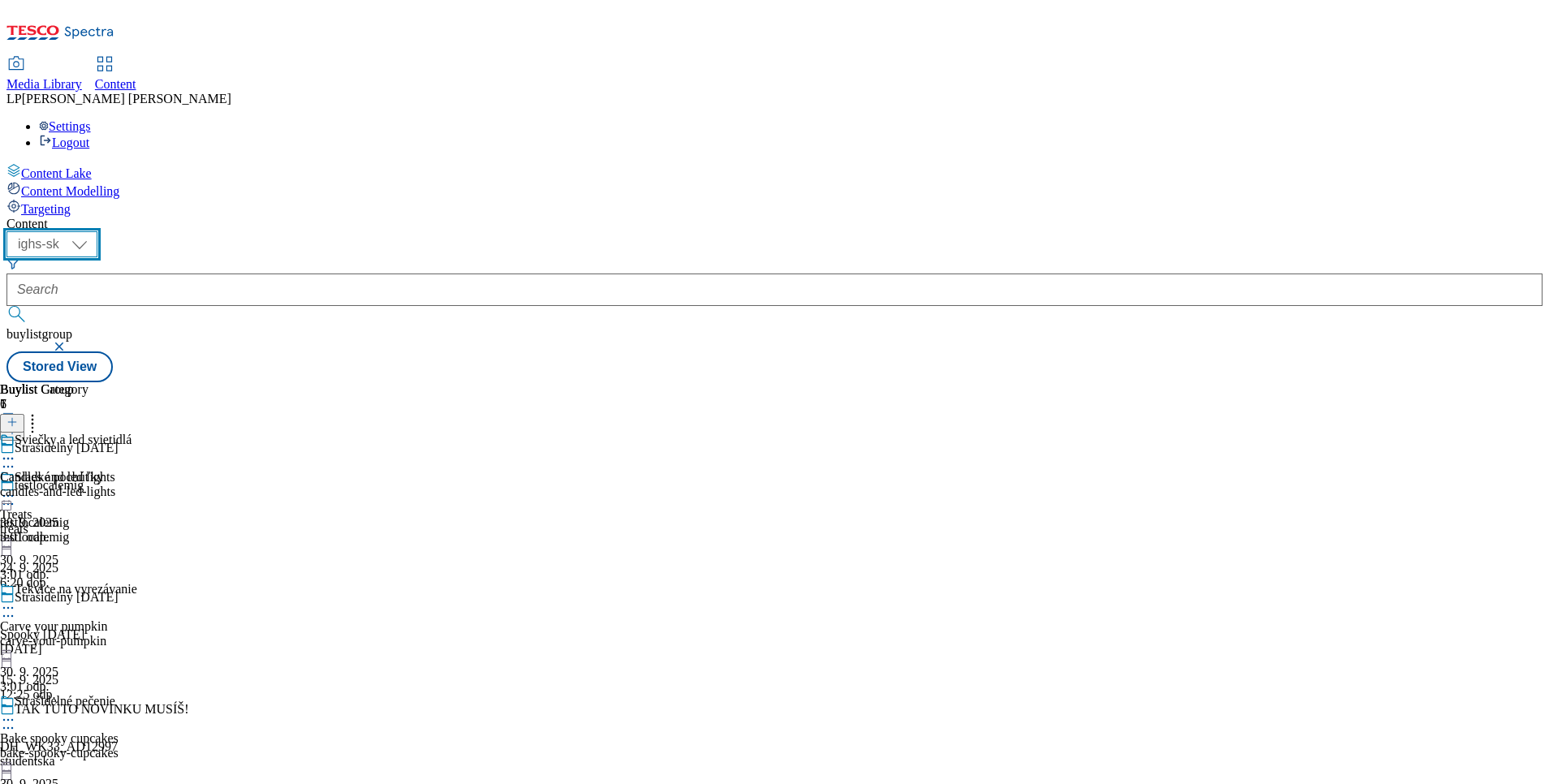
select select "ighs-cz"
click at [97, 232] on select "ighs-cz ighs-hu ighs-sk" at bounding box center [51, 245] width 91 height 26
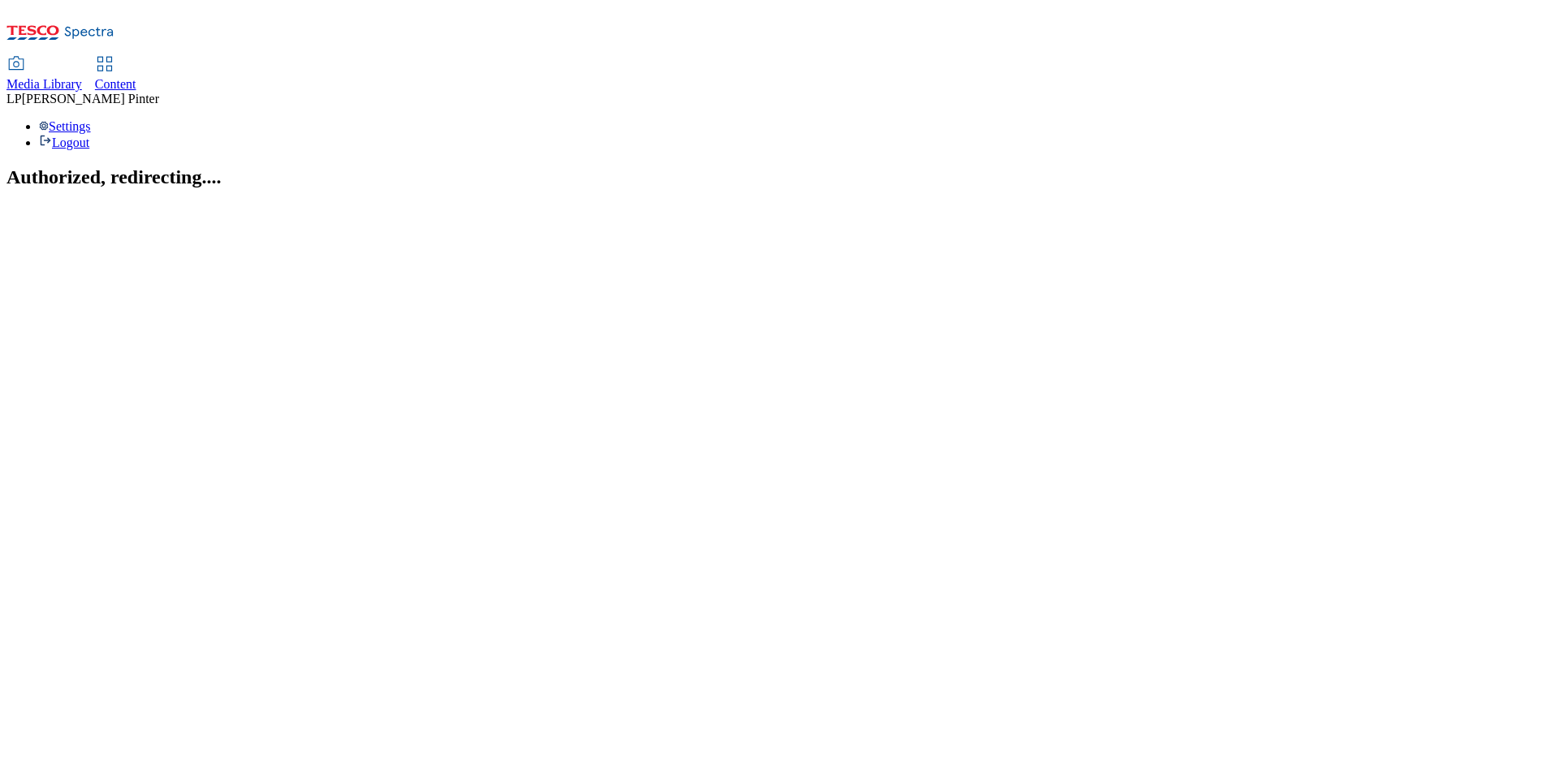
click at [136, 57] on link "Content" at bounding box center [116, 74] width 42 height 34
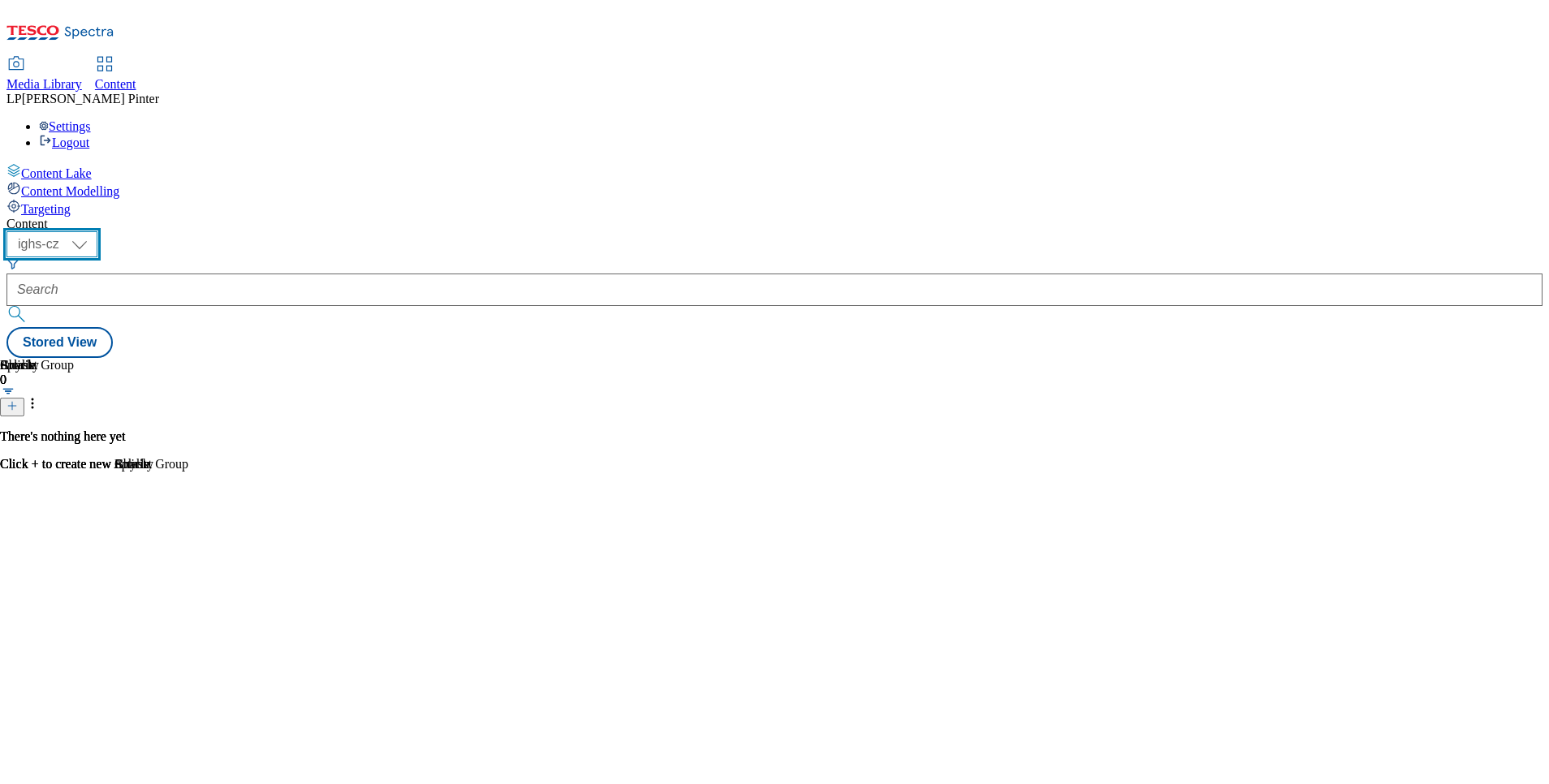
click at [97, 232] on select "ighs-cz ighs-hu ighs-sk" at bounding box center [51, 245] width 91 height 26
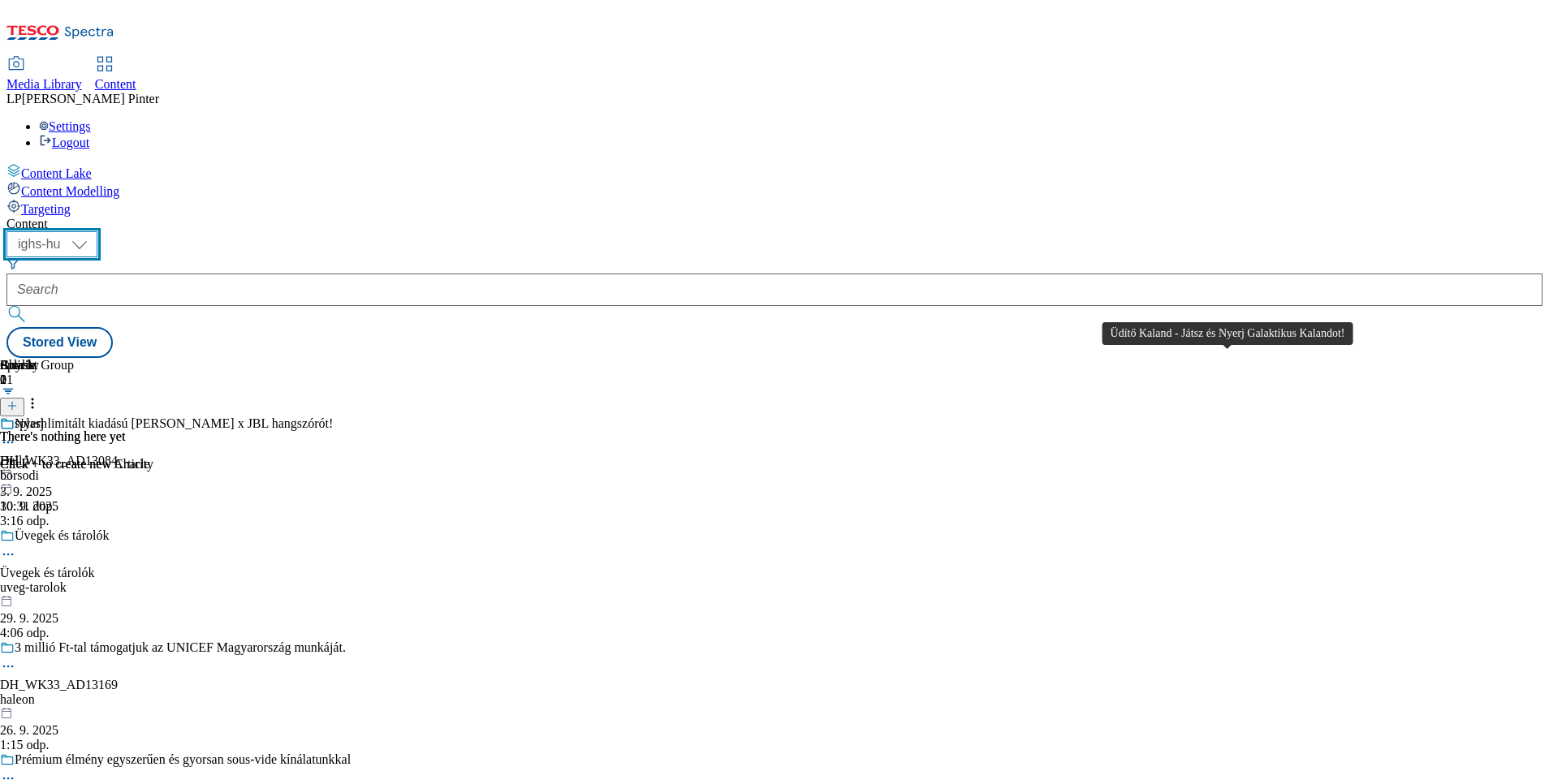
scroll to position [2192, 0]
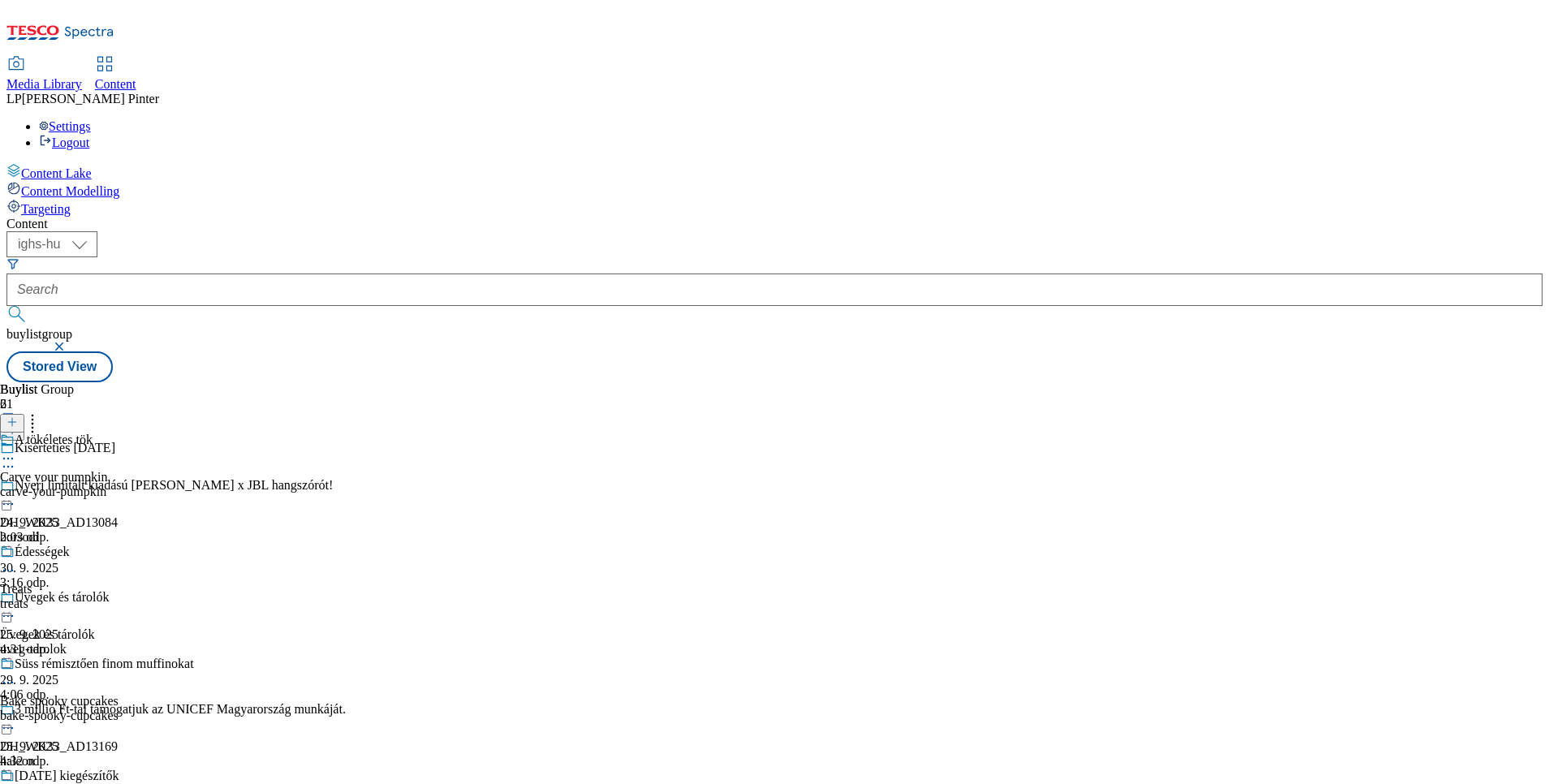
click at [194, 433] on div "A tökéletes tök Carve your pumpkin carve-your-pumpkin 24. 9. 2025 2:03 odp." at bounding box center [97, 488] width 194 height 112
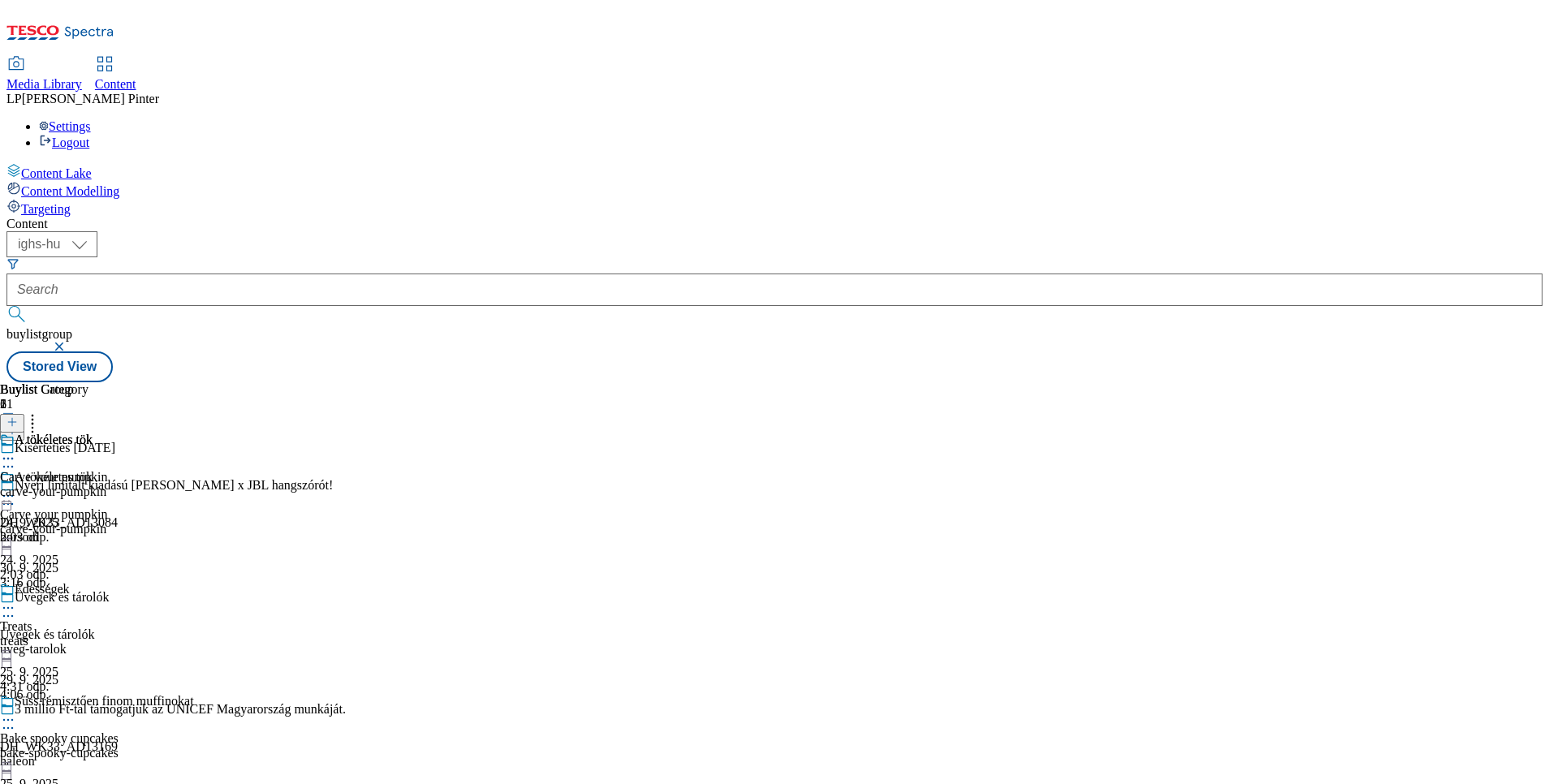
click at [16, 487] on icon at bounding box center [8, 495] width 16 height 16
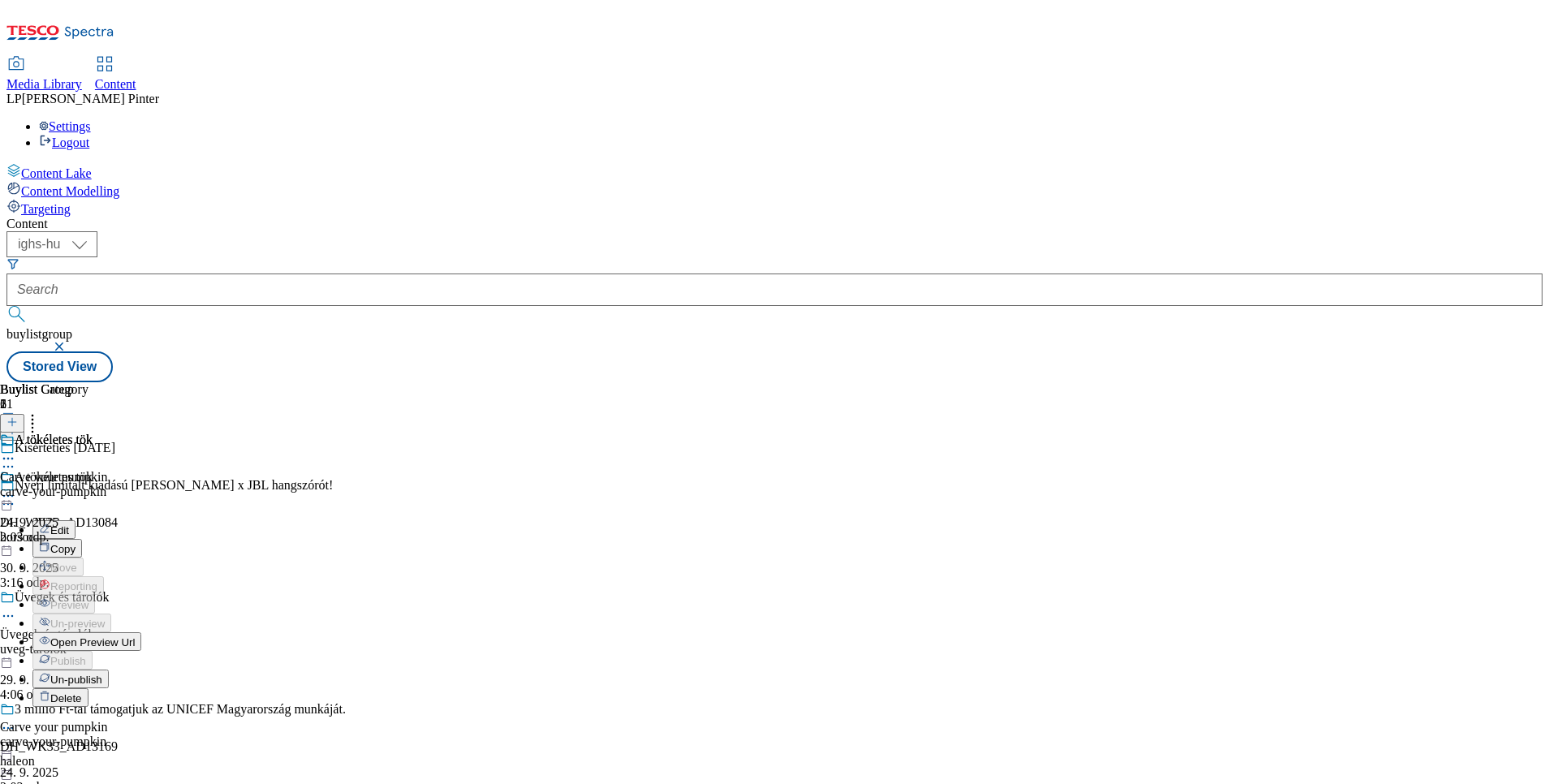
click at [141, 632] on button "Open Preview Url" at bounding box center [86, 642] width 108 height 19
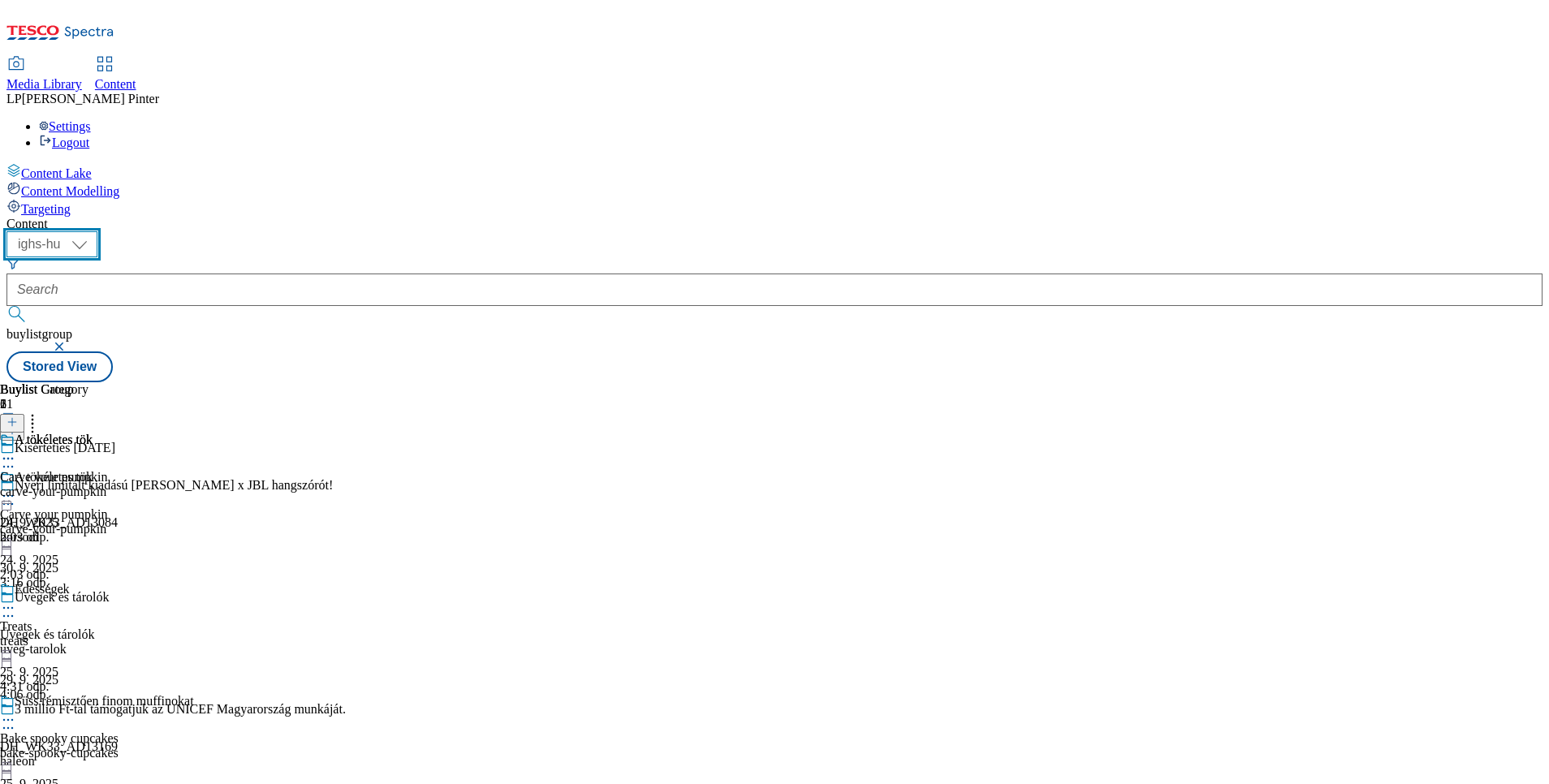
click at [97, 232] on select "ighs-cz ighs-hu ighs-sk" at bounding box center [51, 245] width 91 height 26
select select "ighs-sk"
click at [97, 232] on select "ighs-cz ighs-hu ighs-sk" at bounding box center [51, 245] width 91 height 26
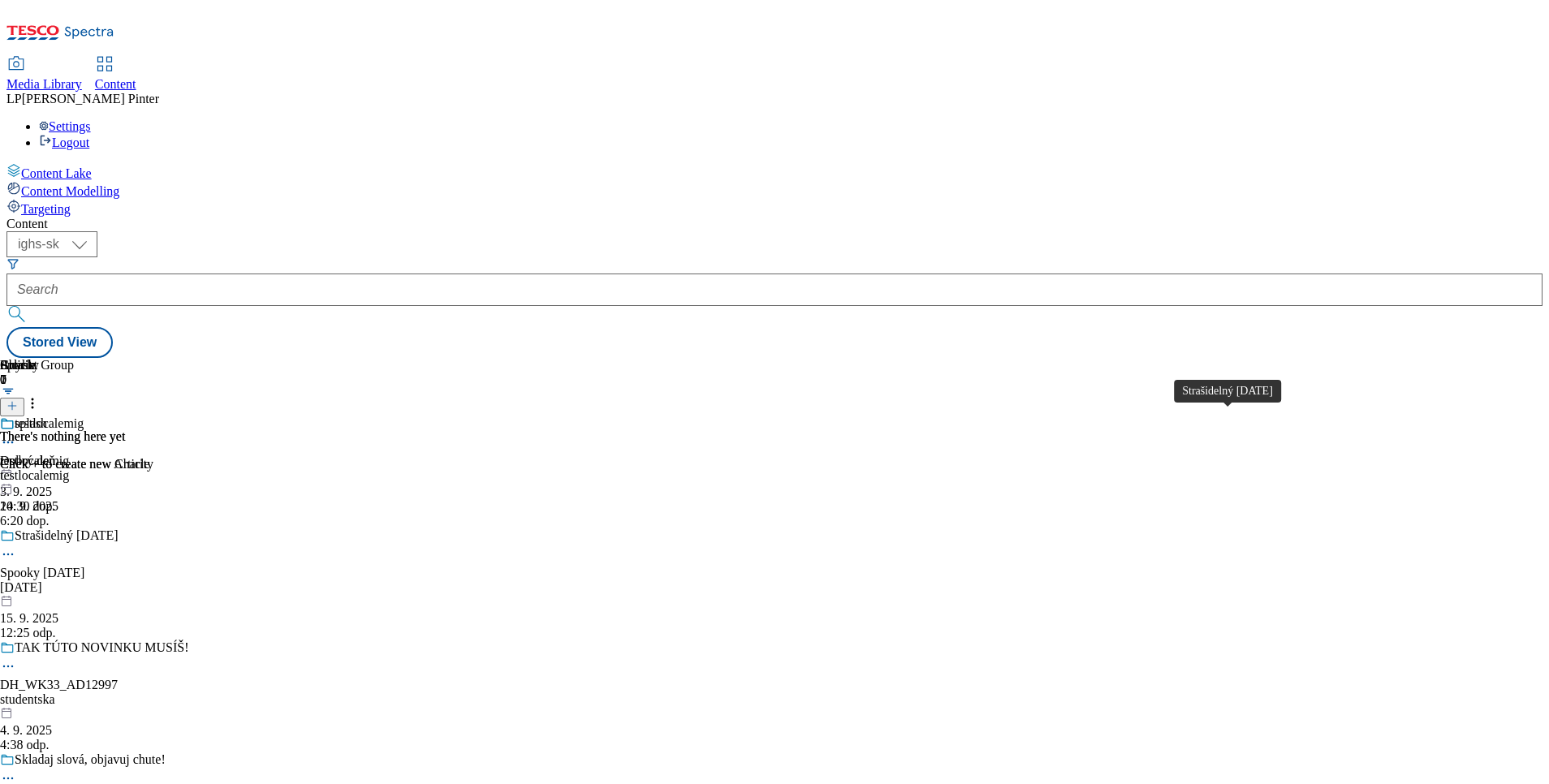
click at [119, 528] on div "Strašidelný Halloween" at bounding box center [67, 535] width 104 height 15
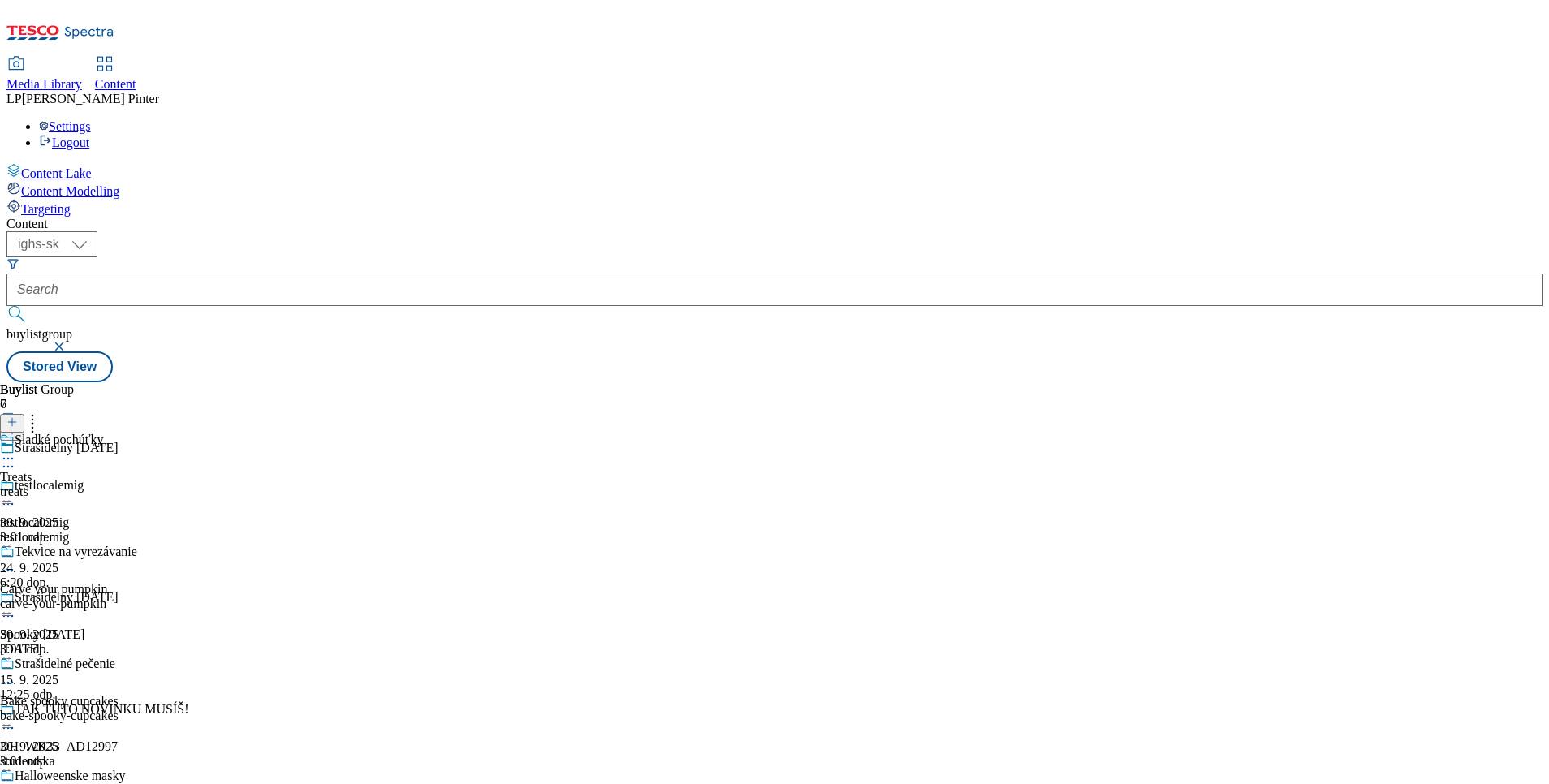
click at [16, 563] on icon at bounding box center [8, 571] width 16 height 16
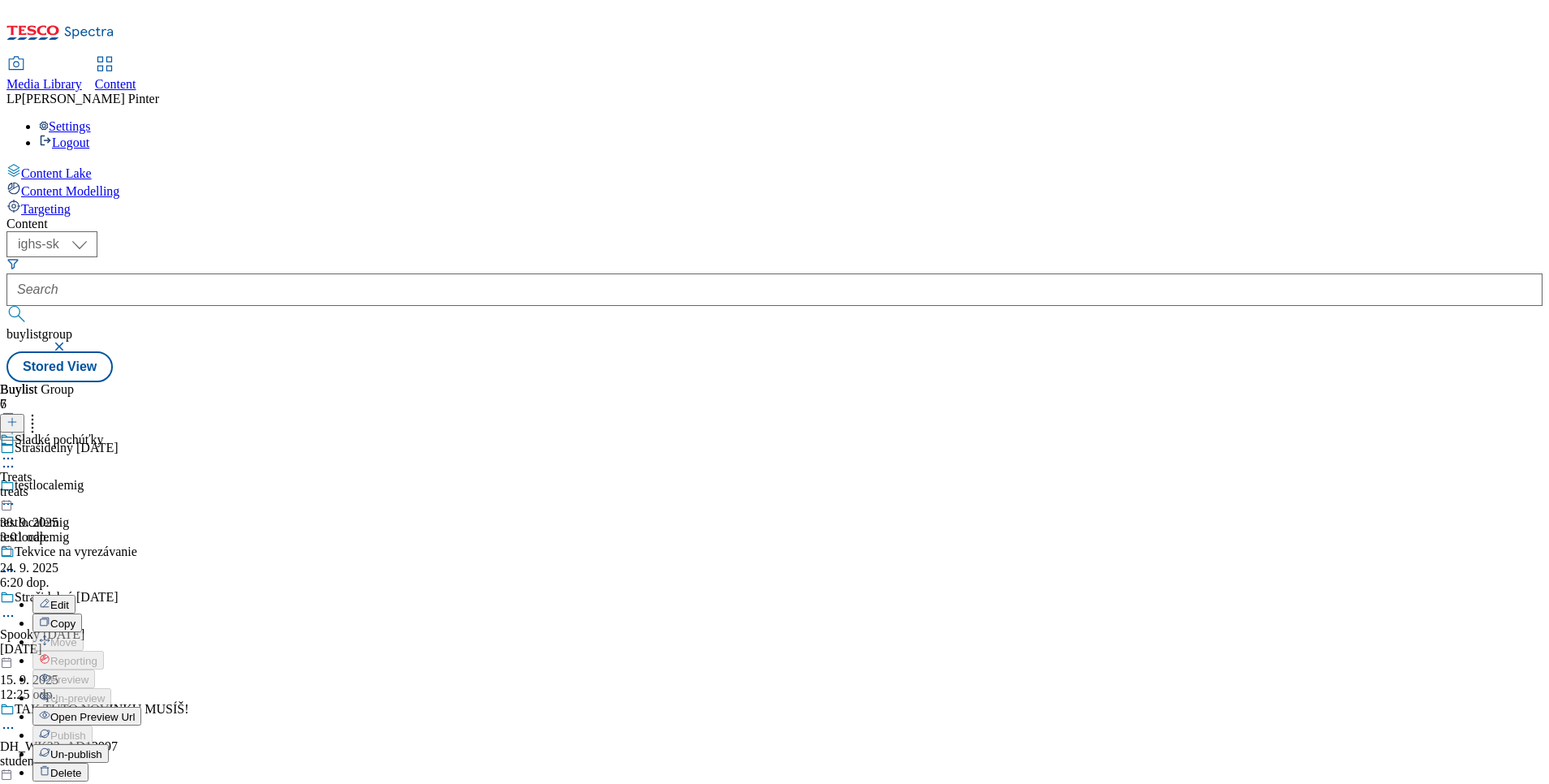
click at [134, 711] on span "Open Preview Url" at bounding box center [92, 717] width 84 height 12
